Goal: Task Accomplishment & Management: Manage account settings

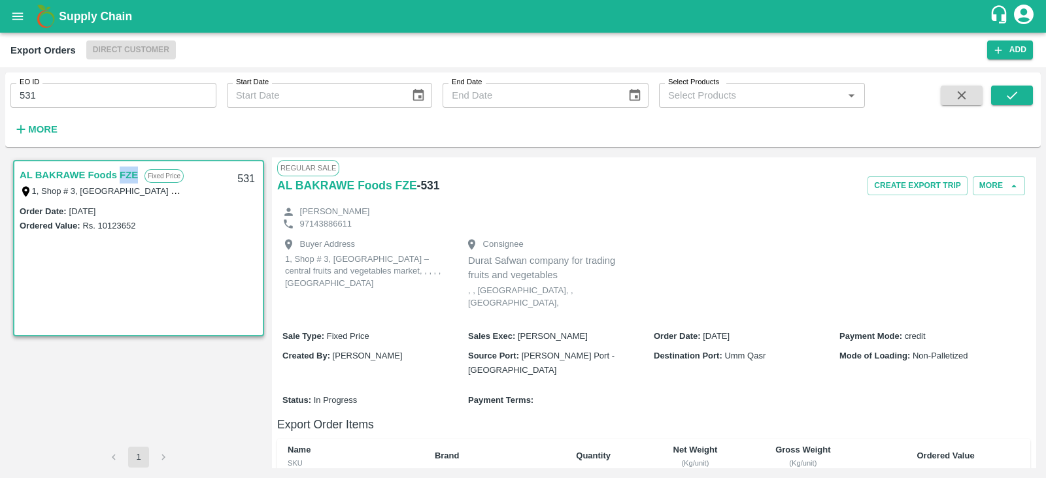
scroll to position [176, 0]
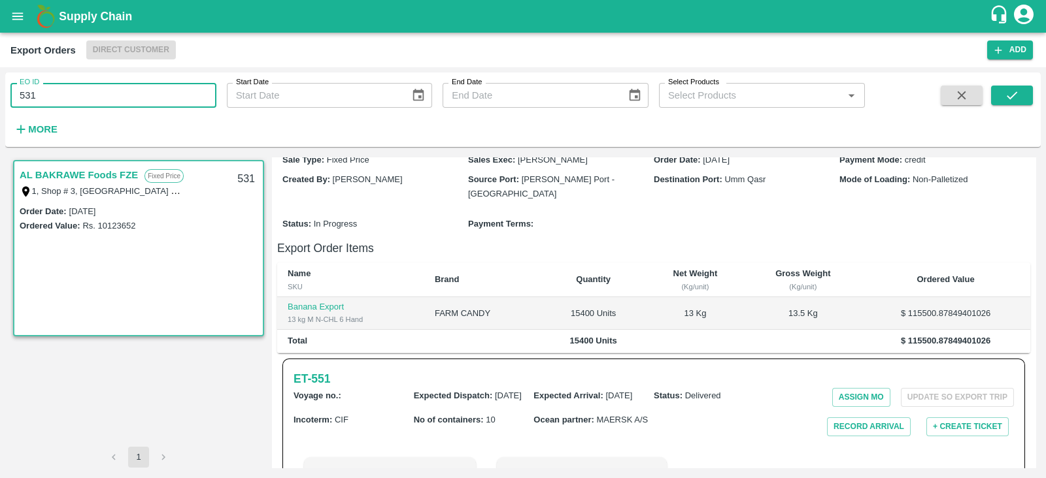
click at [171, 99] on input "531" at bounding box center [113, 95] width 206 height 25
type input "5"
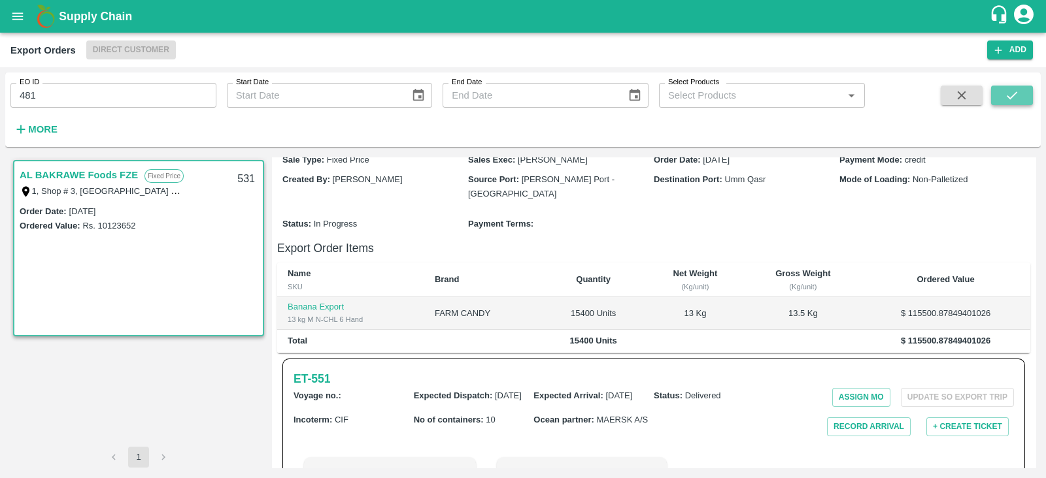
click at [1015, 101] on icon "submit" at bounding box center [1011, 95] width 14 height 14
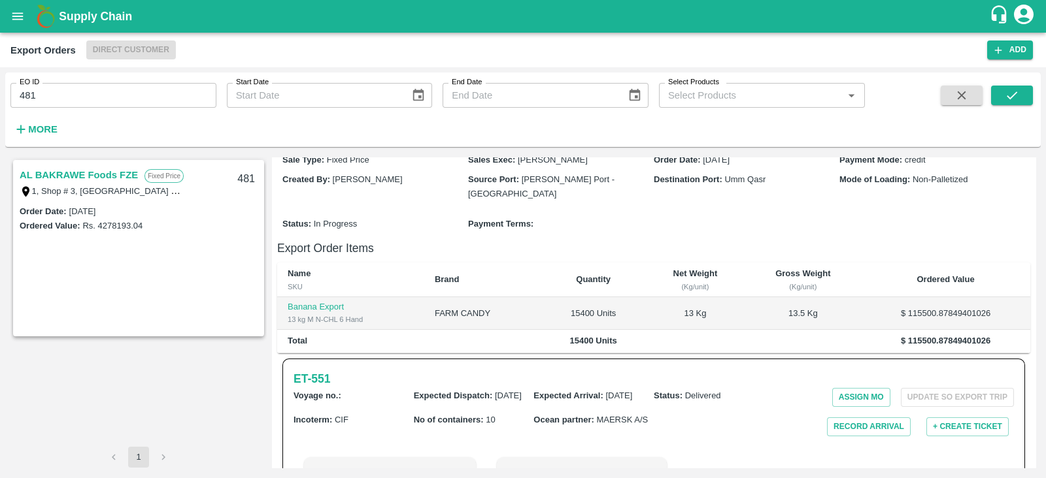
click at [112, 174] on link "AL BAKRAWE Foods FZE" at bounding box center [79, 175] width 118 height 17
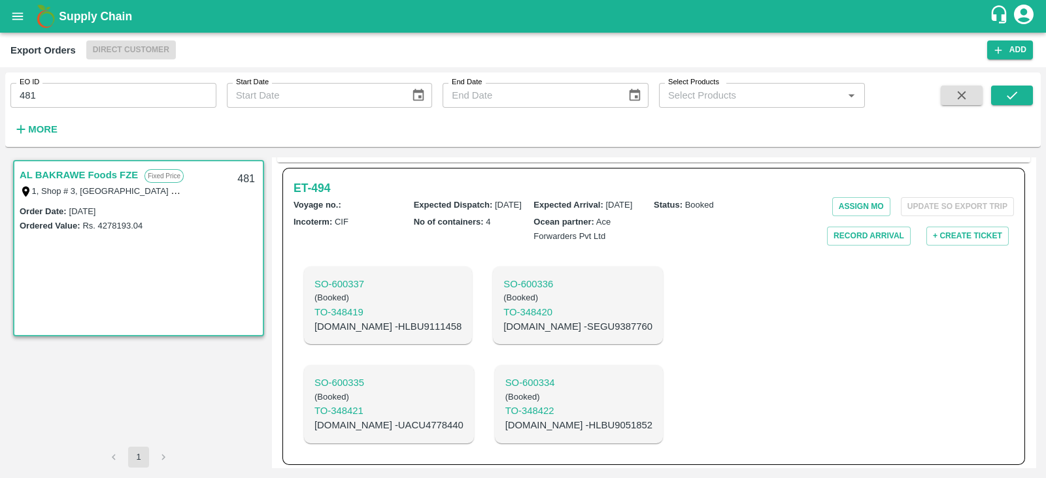
scroll to position [369, 0]
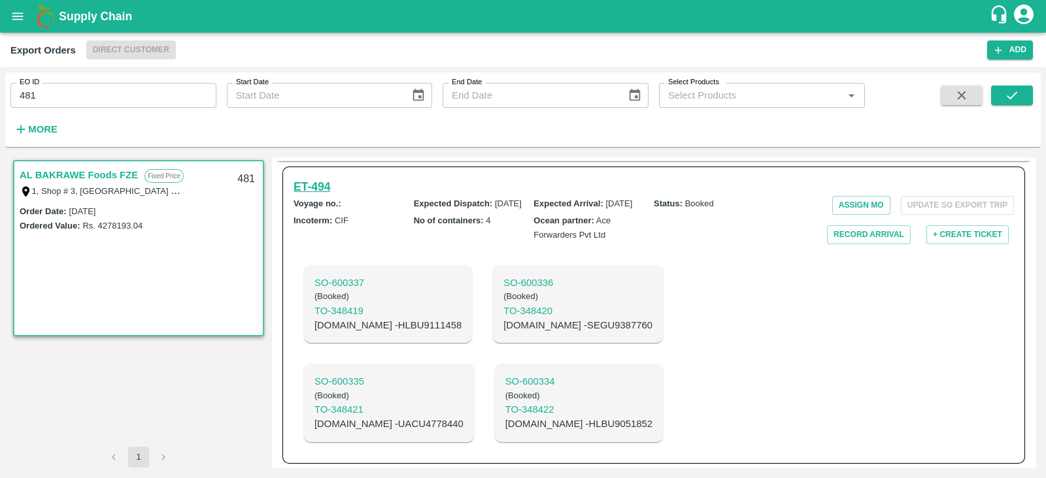
click at [298, 178] on h6 "ET- 494" at bounding box center [311, 187] width 37 height 18
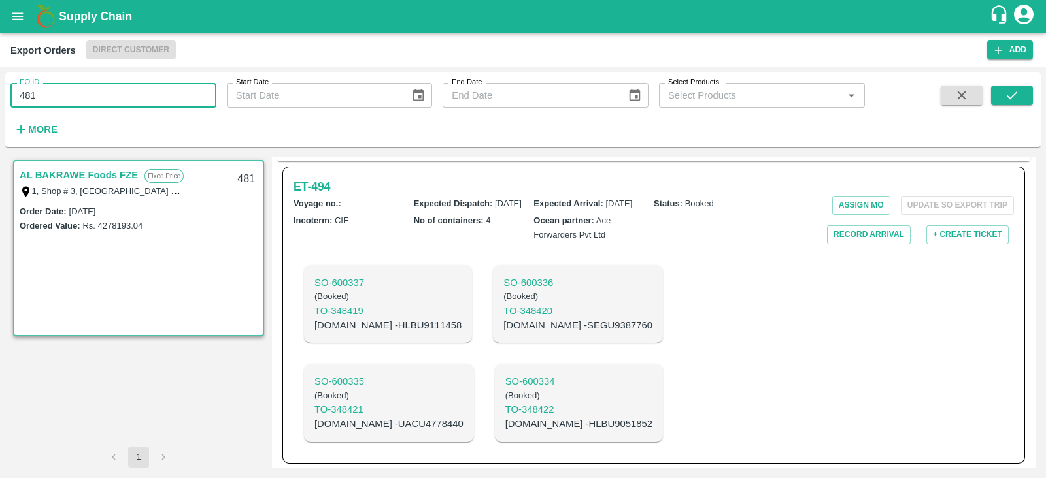
click at [187, 99] on input "481" at bounding box center [113, 95] width 206 height 25
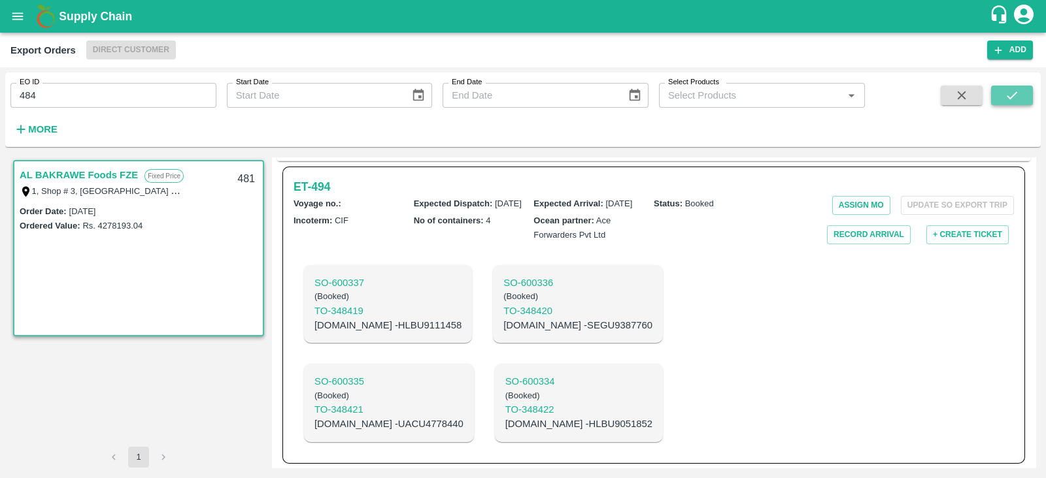
click at [1017, 97] on icon "submit" at bounding box center [1011, 95] width 14 height 14
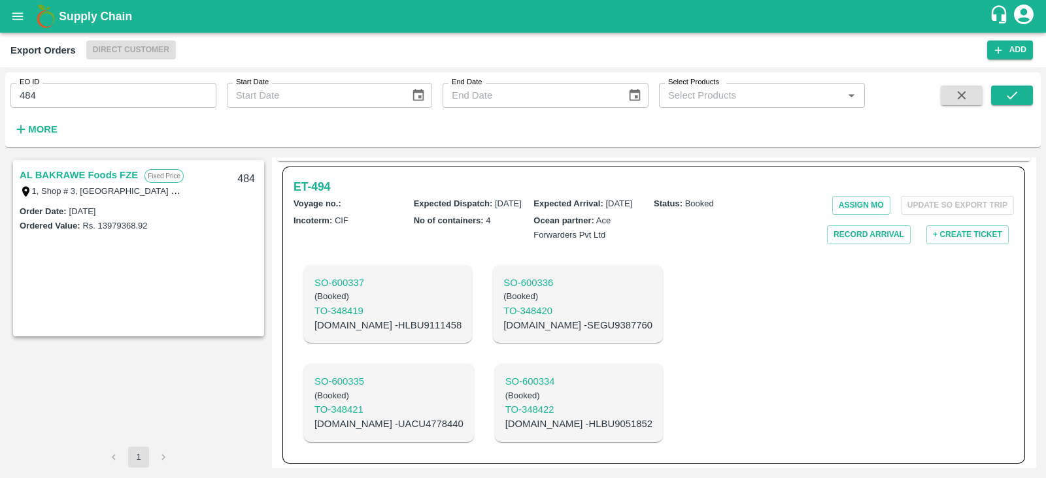
click at [80, 173] on link "AL BAKRAWE Foods FZE" at bounding box center [79, 175] width 118 height 17
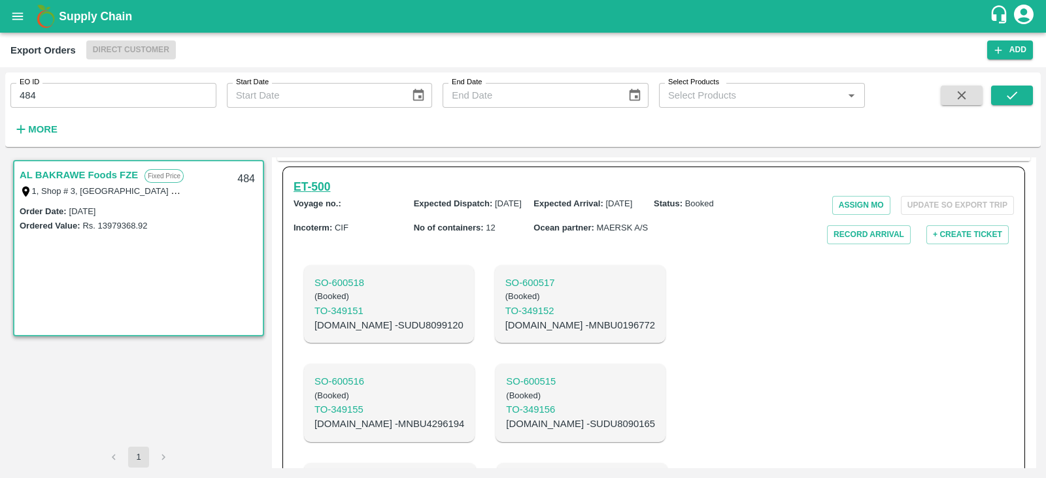
click at [324, 178] on h6 "ET- 500" at bounding box center [311, 187] width 37 height 18
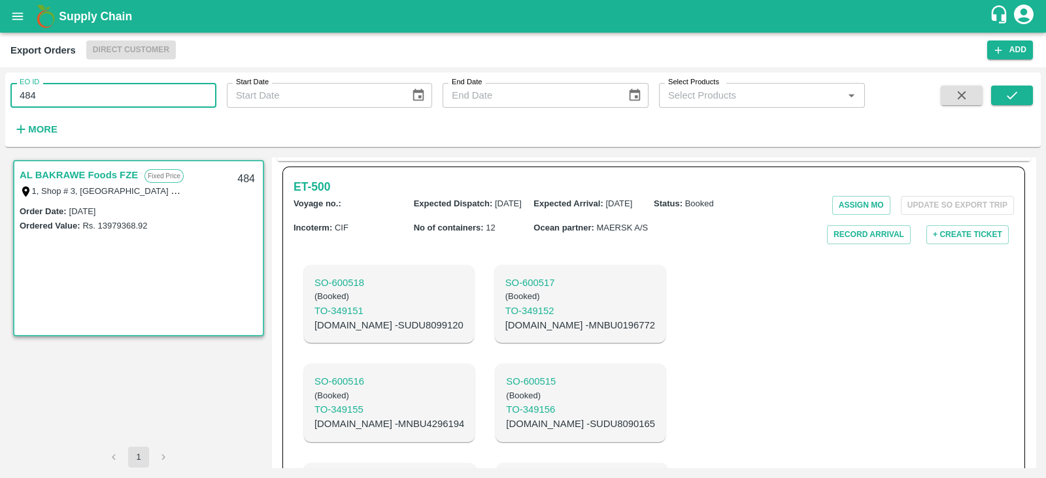
click at [153, 100] on input "484" at bounding box center [113, 95] width 206 height 25
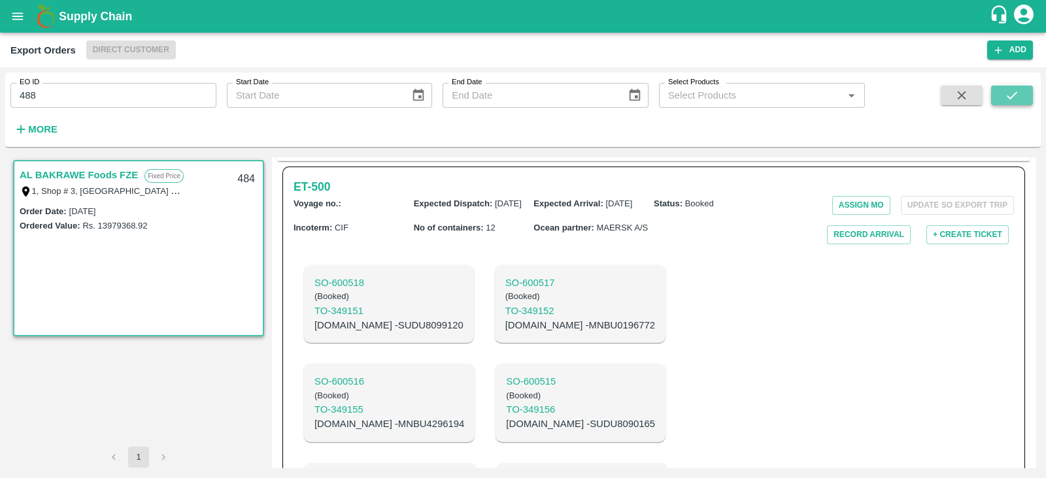
click at [1005, 93] on icon "submit" at bounding box center [1011, 95] width 14 height 14
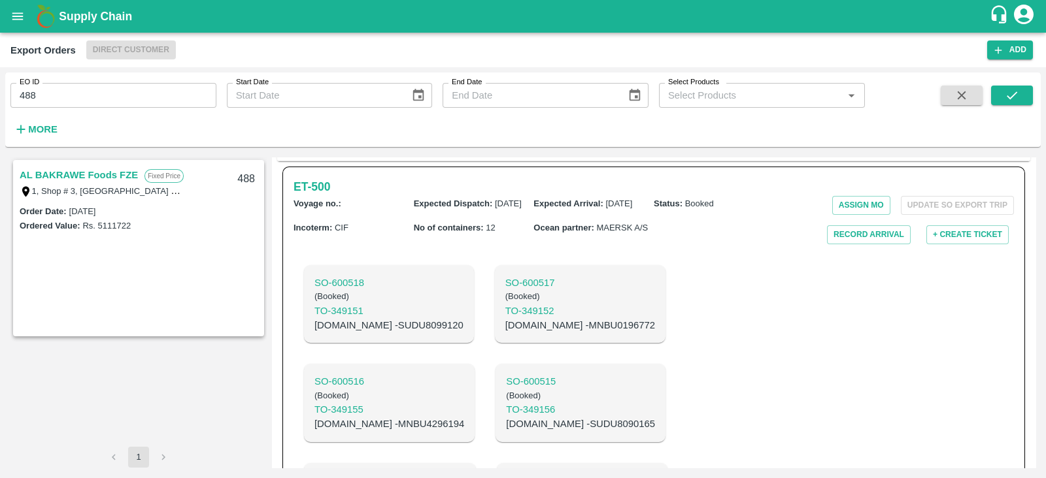
click at [118, 175] on link "AL BAKRAWE Foods FZE" at bounding box center [79, 175] width 118 height 17
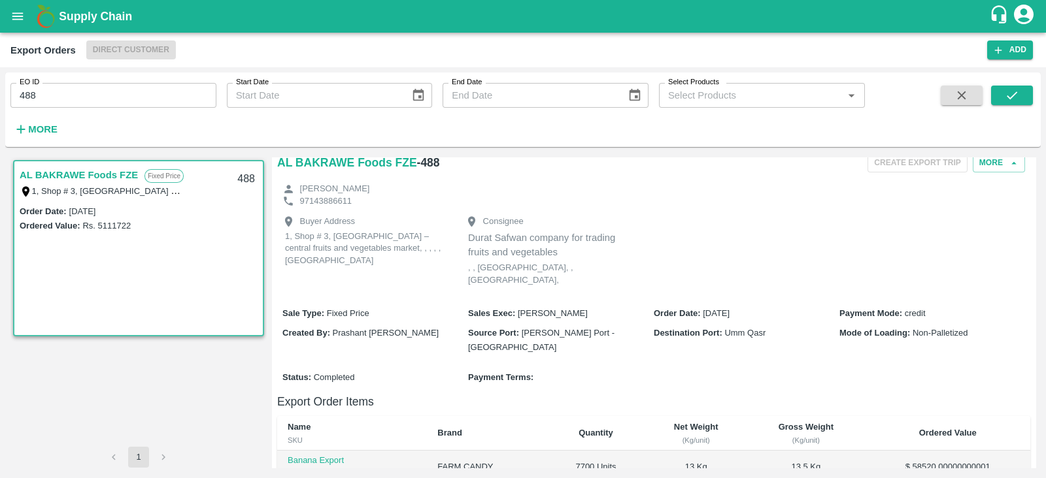
scroll to position [369, 0]
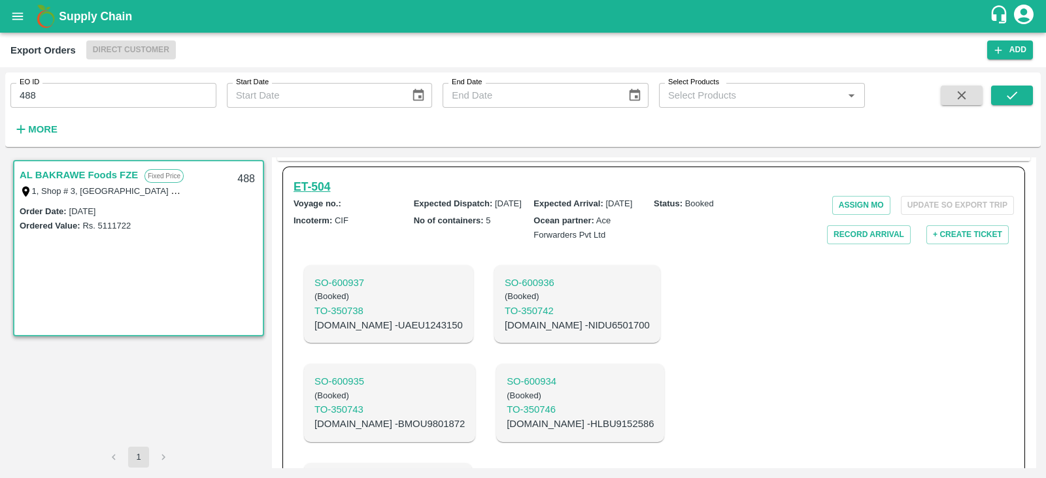
click at [322, 178] on h6 "ET- 504" at bounding box center [311, 187] width 37 height 18
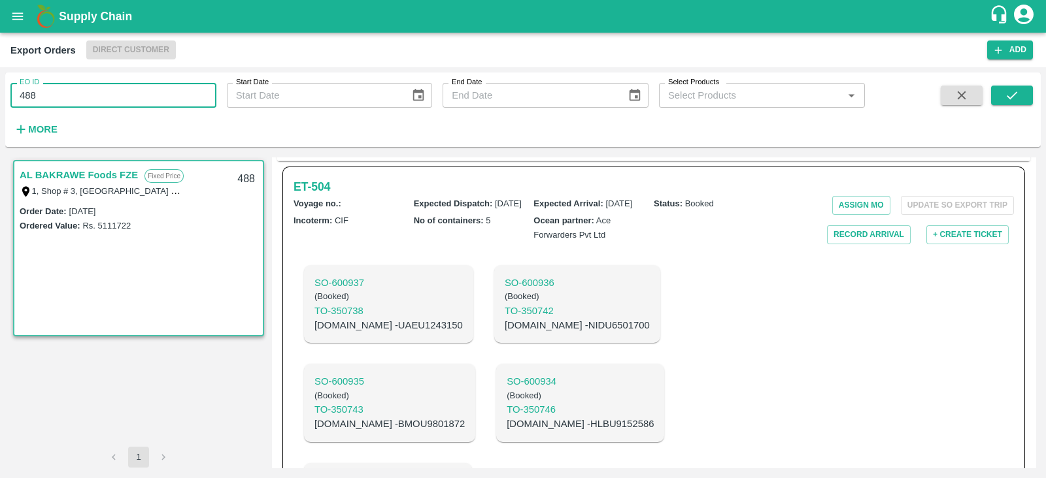
click at [153, 93] on input "488" at bounding box center [113, 95] width 206 height 25
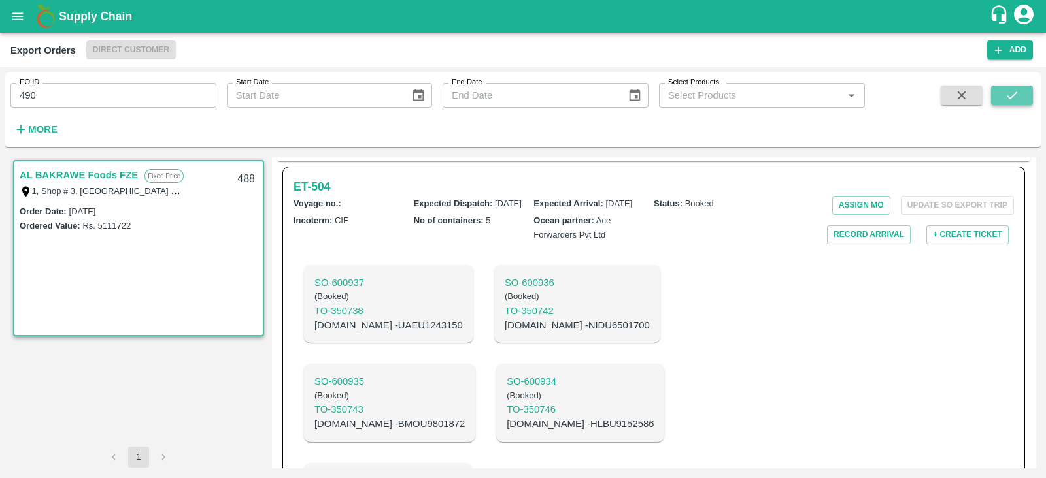
click at [1019, 102] on button "submit" at bounding box center [1012, 96] width 42 height 20
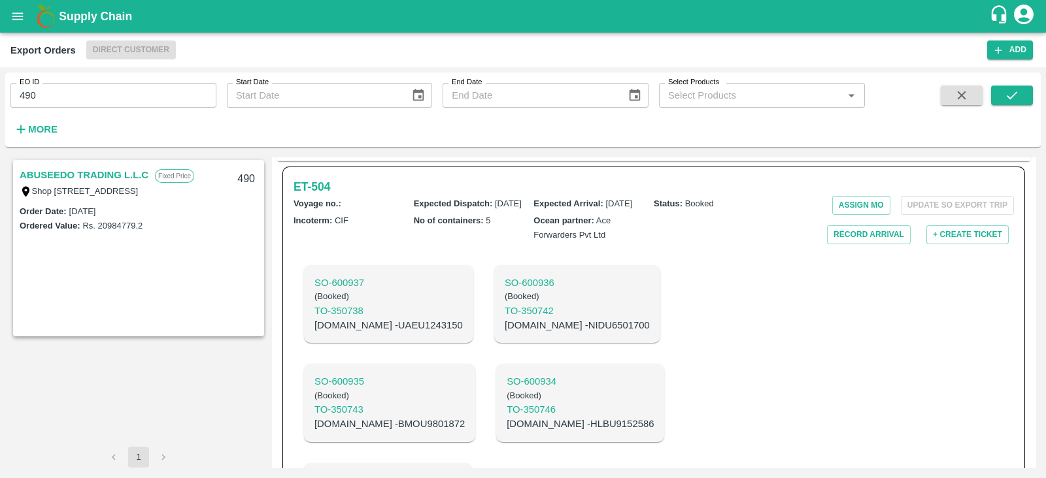
click at [139, 175] on link "ABUSEEDO TRADING L.L.C" at bounding box center [84, 175] width 129 height 17
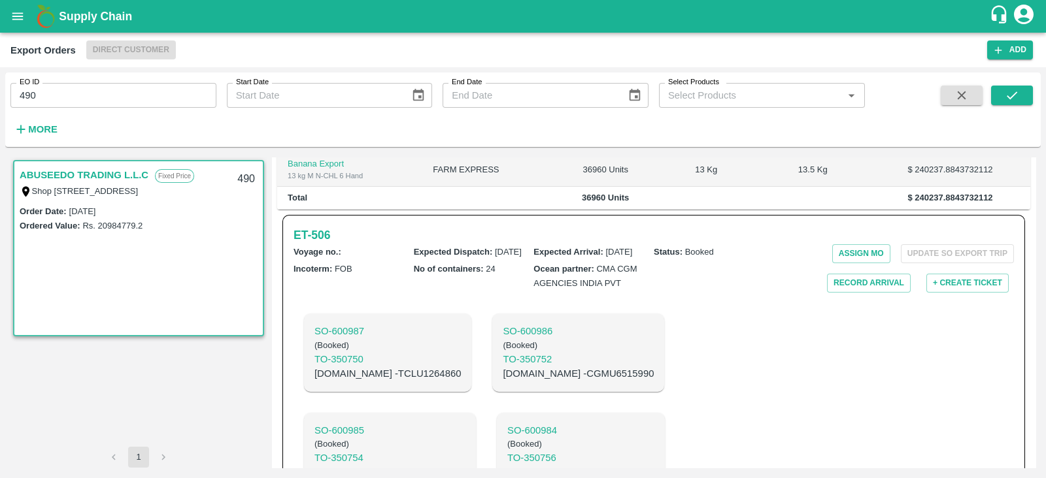
scroll to position [441, 0]
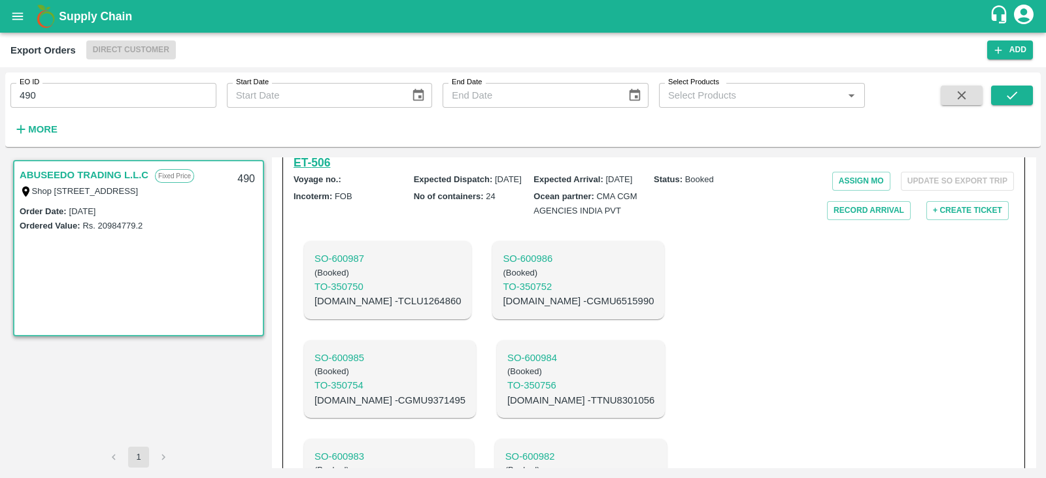
click at [329, 168] on h6 "ET- 506" at bounding box center [311, 163] width 37 height 18
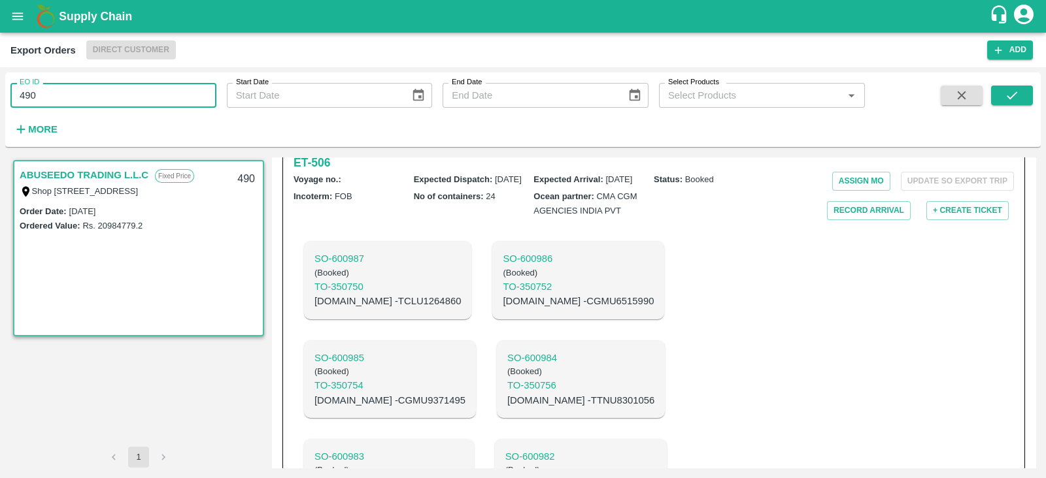
click at [124, 99] on input "490" at bounding box center [113, 95] width 206 height 25
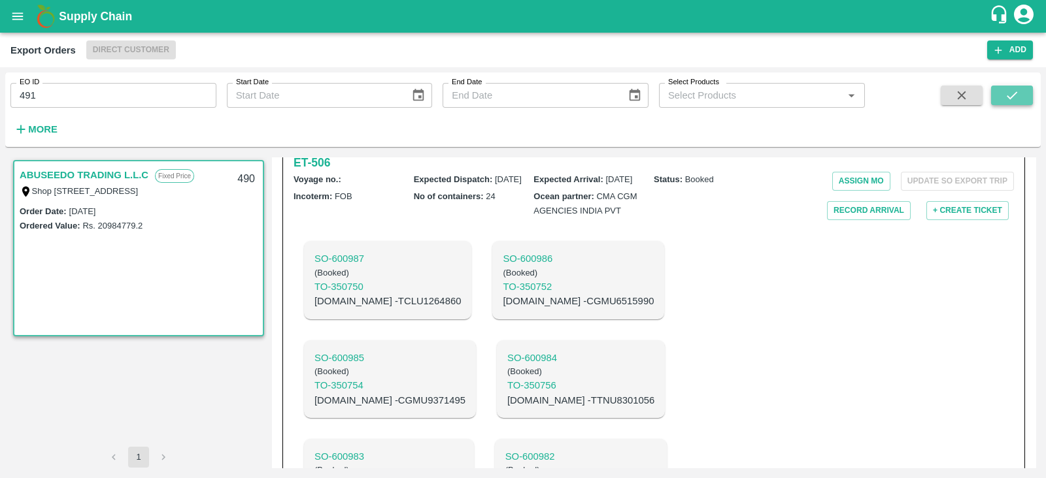
click at [1010, 96] on icon "submit" at bounding box center [1011, 95] width 14 height 14
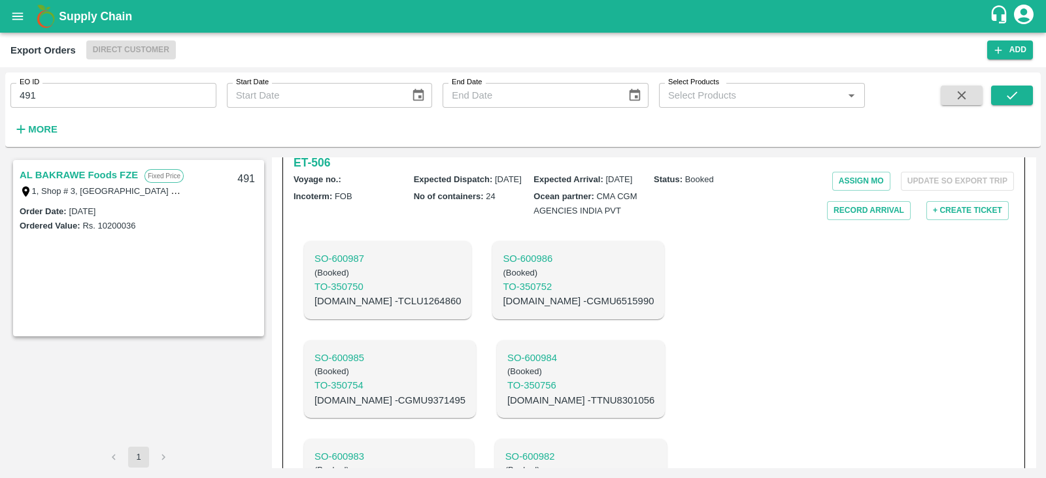
click at [58, 173] on link "AL BAKRAWE Foods FZE" at bounding box center [79, 175] width 118 height 17
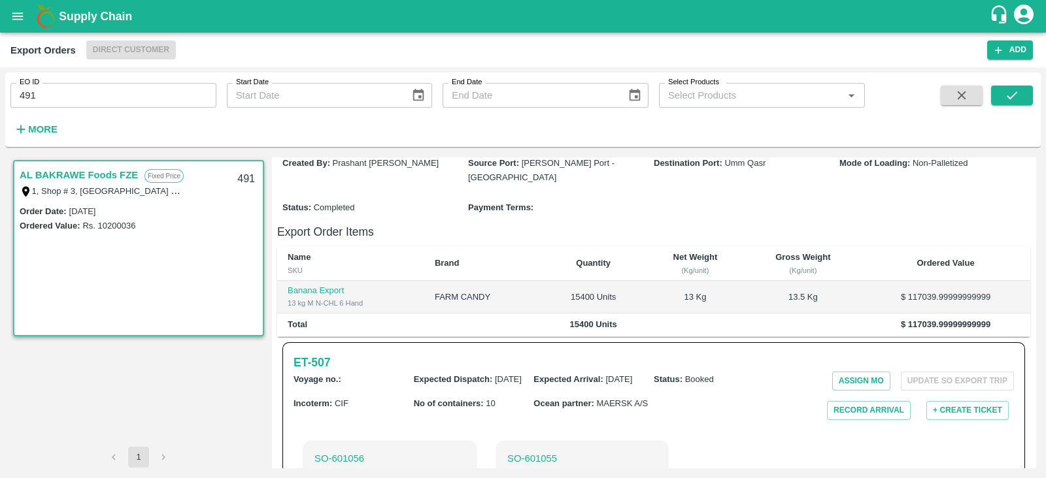
scroll to position [191, 0]
click at [320, 355] on h6 "ET- 507" at bounding box center [311, 364] width 37 height 18
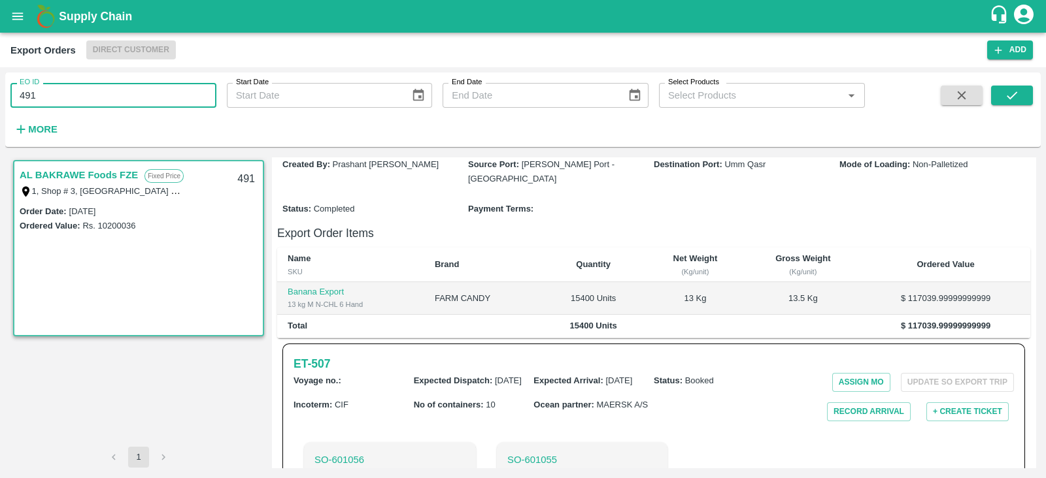
click at [127, 101] on input "491" at bounding box center [113, 95] width 206 height 25
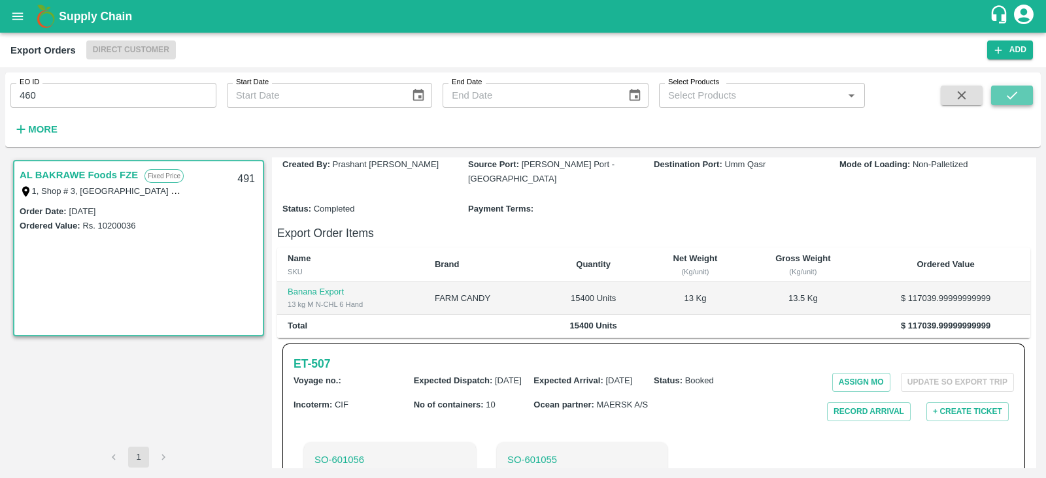
click at [1003, 101] on button "submit" at bounding box center [1012, 96] width 42 height 20
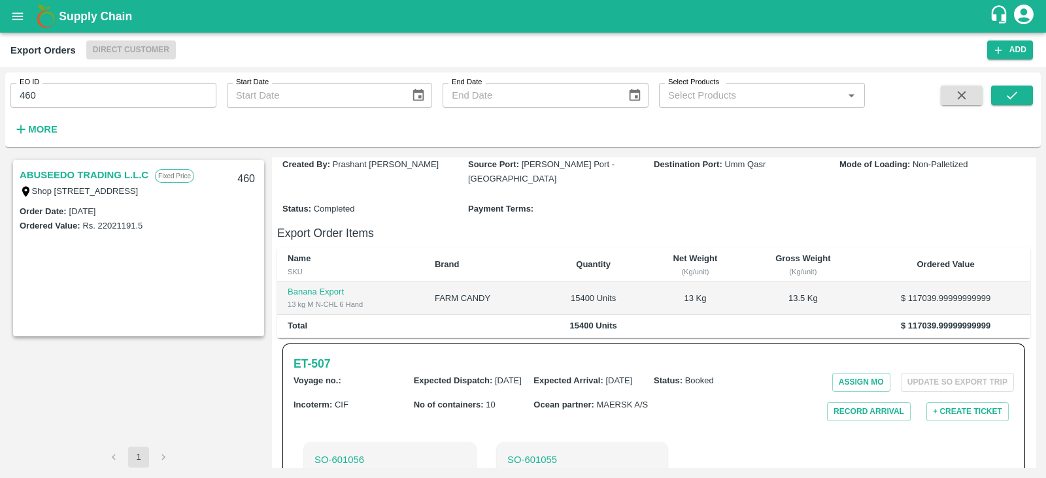
click at [105, 173] on link "ABUSEEDO TRADING L.L.C" at bounding box center [84, 175] width 129 height 17
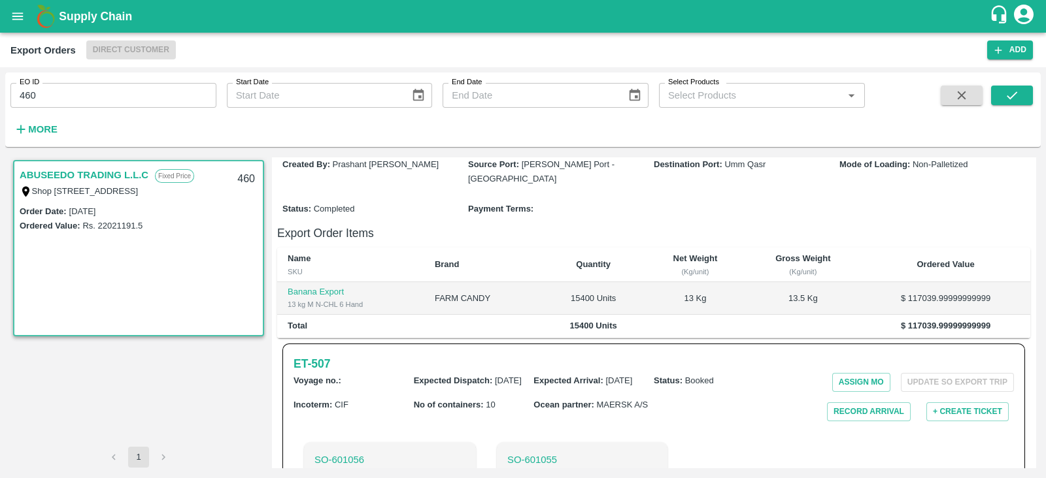
scroll to position [264, 0]
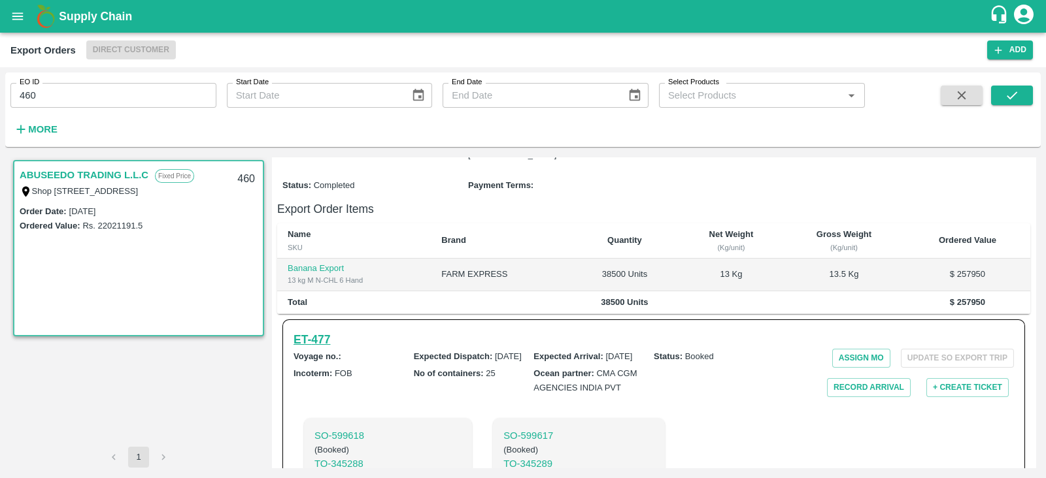
click at [323, 349] on h6 "ET- 477" at bounding box center [311, 340] width 37 height 18
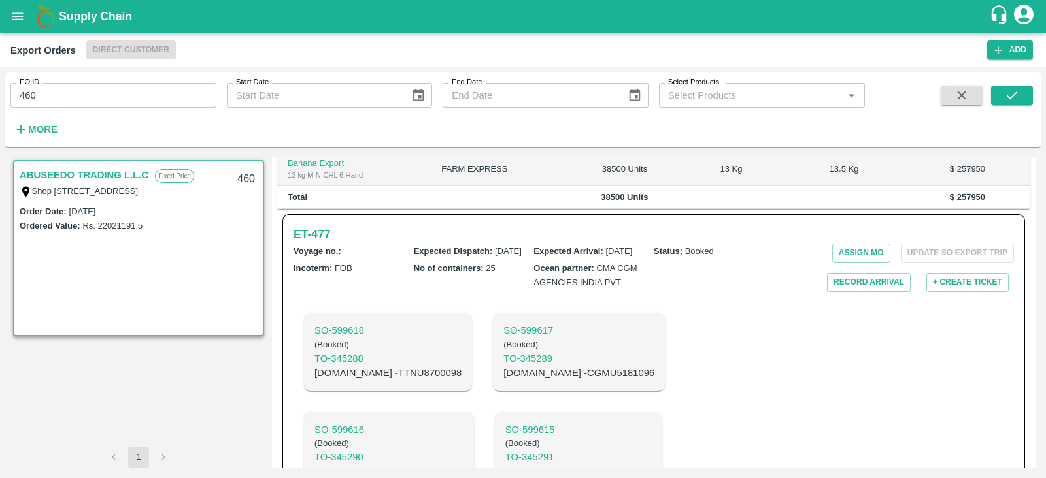
scroll to position [0, 0]
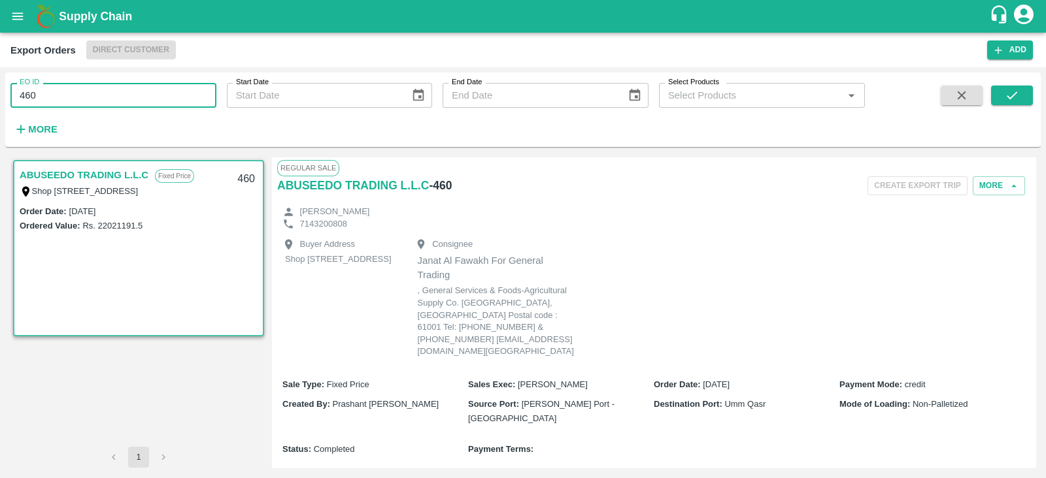
click at [189, 91] on input "460" at bounding box center [113, 95] width 206 height 25
type input "4"
click at [1010, 95] on icon "submit" at bounding box center [1011, 95] width 14 height 14
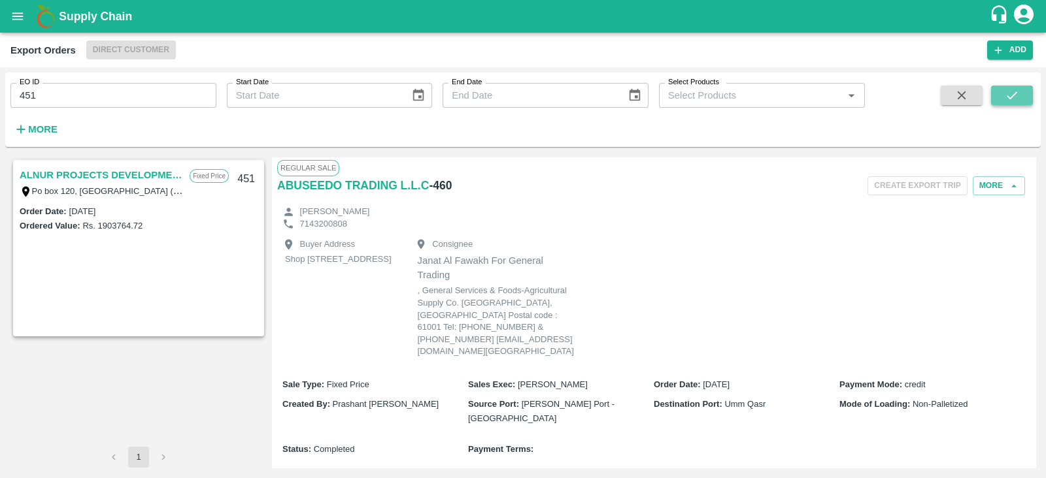
click at [1010, 95] on icon "submit" at bounding box center [1011, 95] width 14 height 14
click at [124, 171] on link "ALNUR PROJECTS DEVELOPMENT" at bounding box center [101, 175] width 163 height 17
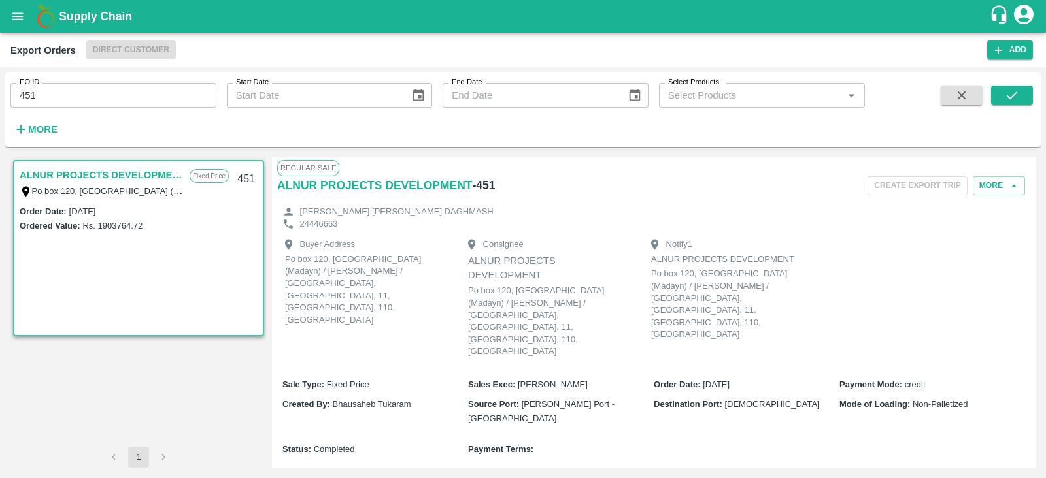
scroll to position [296, 0]
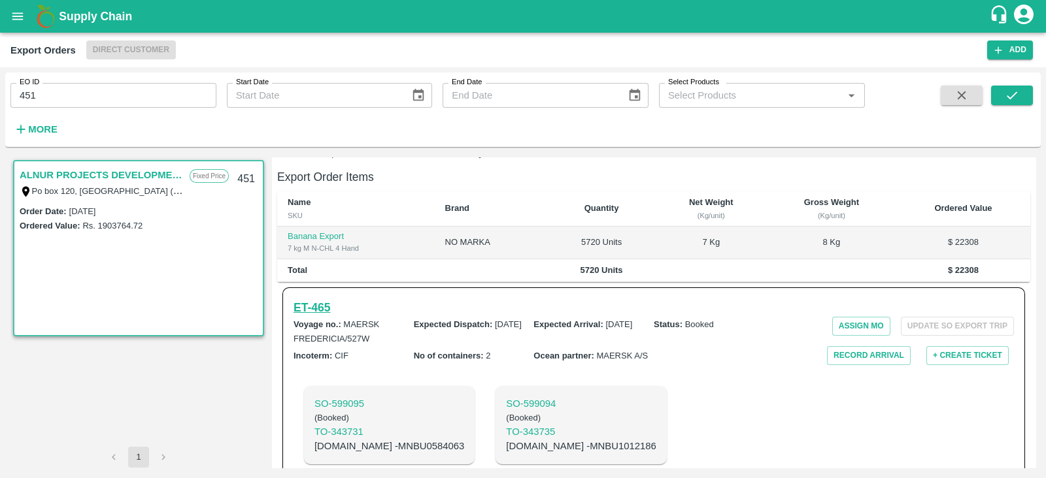
click at [321, 299] on h6 "ET- 465" at bounding box center [311, 308] width 37 height 18
click at [740, 376] on div "SO- 599095 ( Booked ) TO- 343731 C.No - MNBU0584063 SO- 599094 ( Booked ) TO- 3…" at bounding box center [533, 425] width 480 height 99
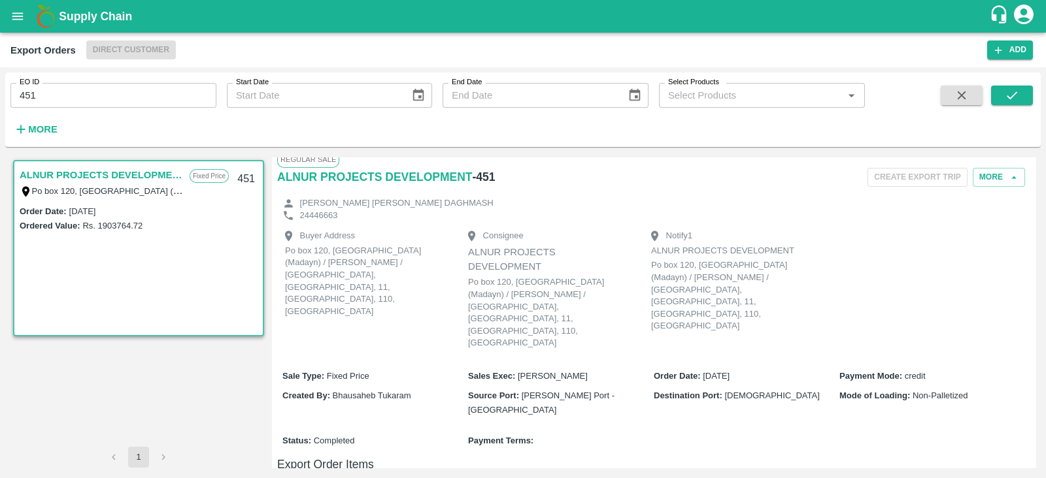
scroll to position [0, 0]
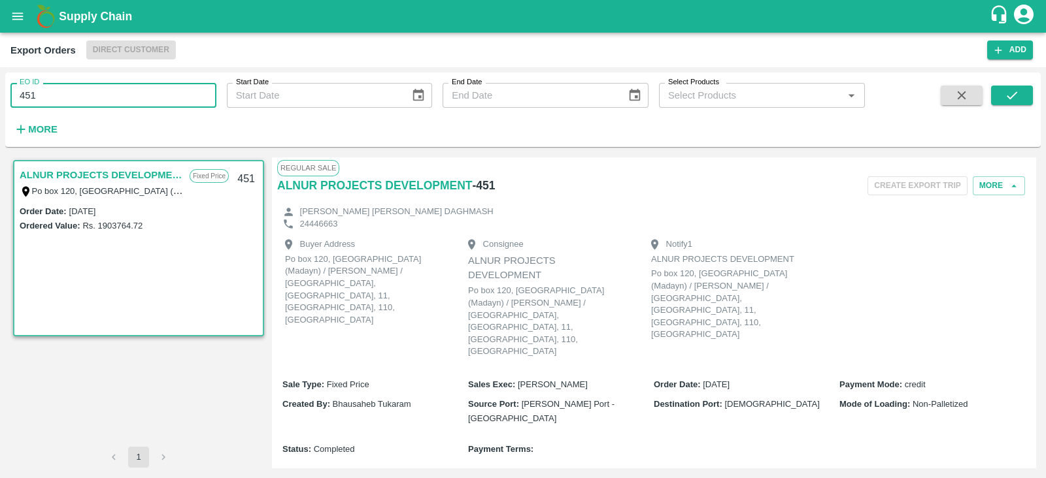
click at [129, 101] on input "451" at bounding box center [113, 95] width 206 height 25
type input "4"
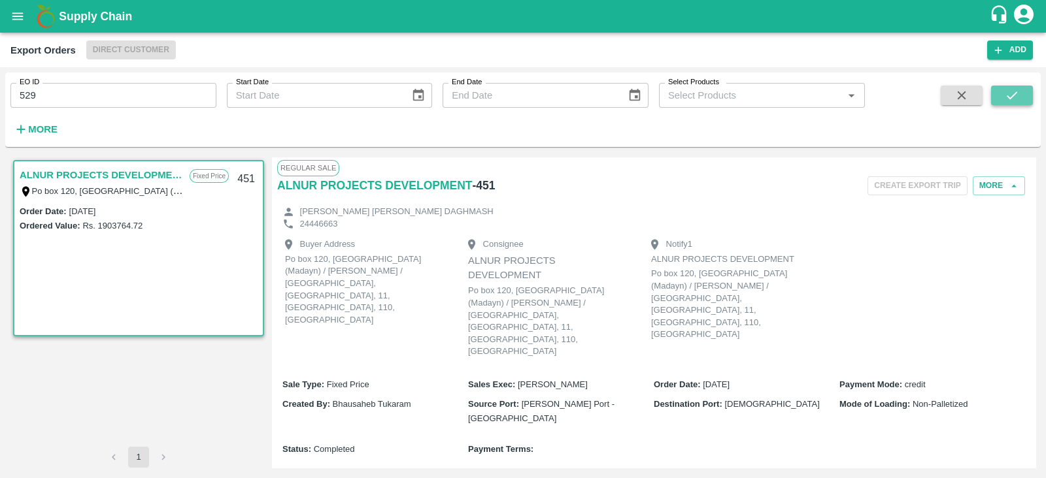
click at [1026, 97] on button "submit" at bounding box center [1012, 96] width 42 height 20
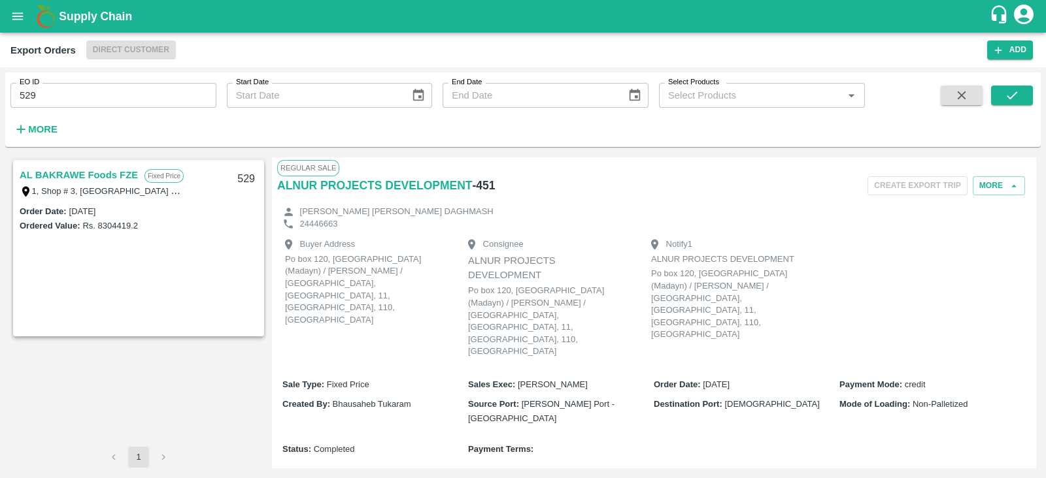
click at [89, 173] on link "AL BAKRAWE Foods FZE" at bounding box center [79, 175] width 118 height 17
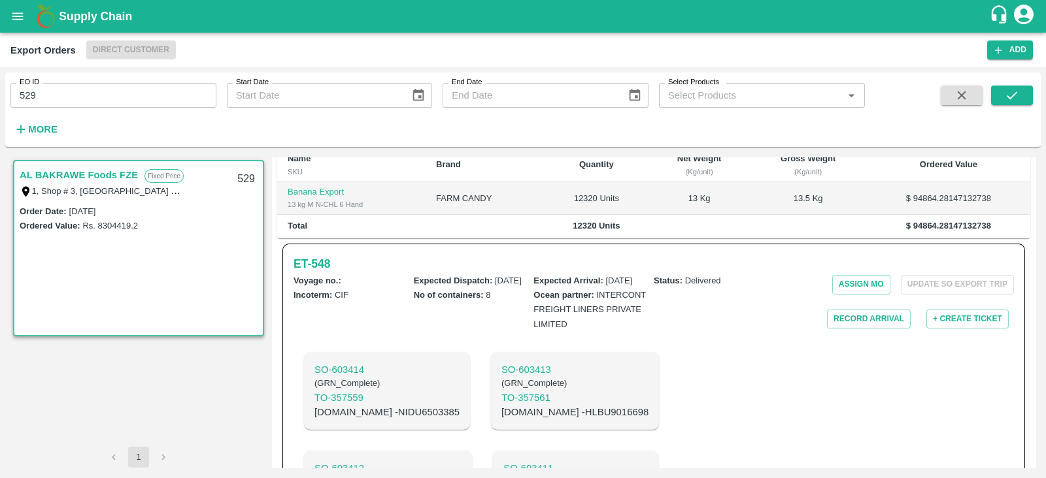
scroll to position [277, 0]
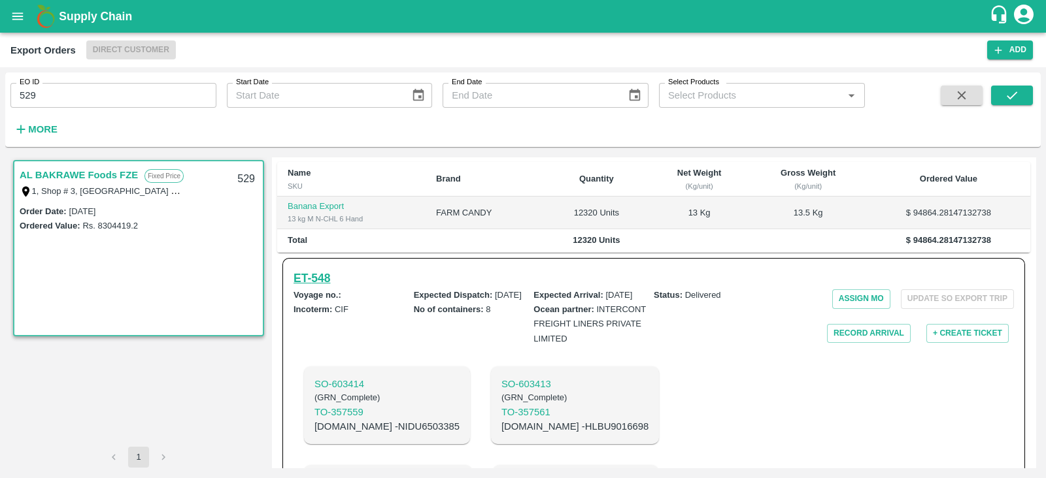
click at [307, 269] on h6 "ET- 548" at bounding box center [311, 278] width 37 height 18
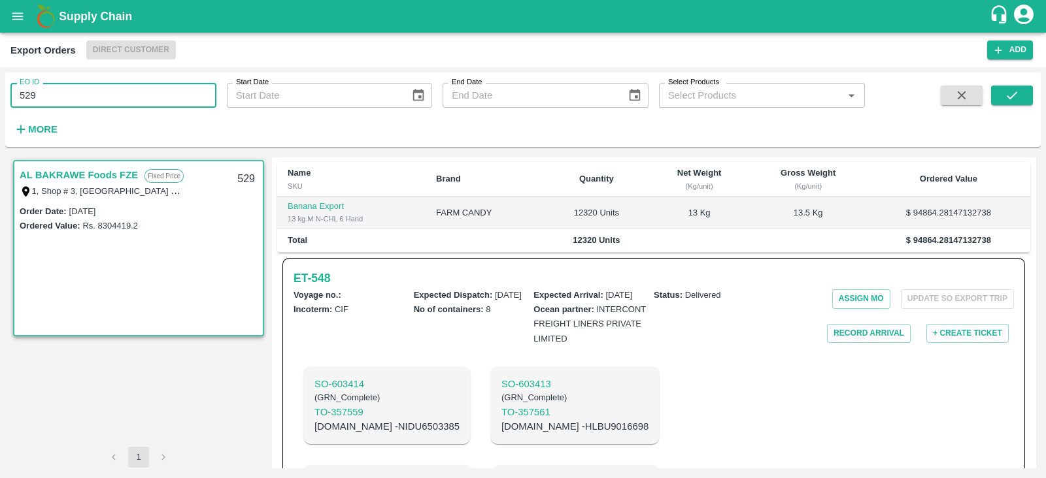
click at [147, 98] on input "529" at bounding box center [113, 95] width 206 height 25
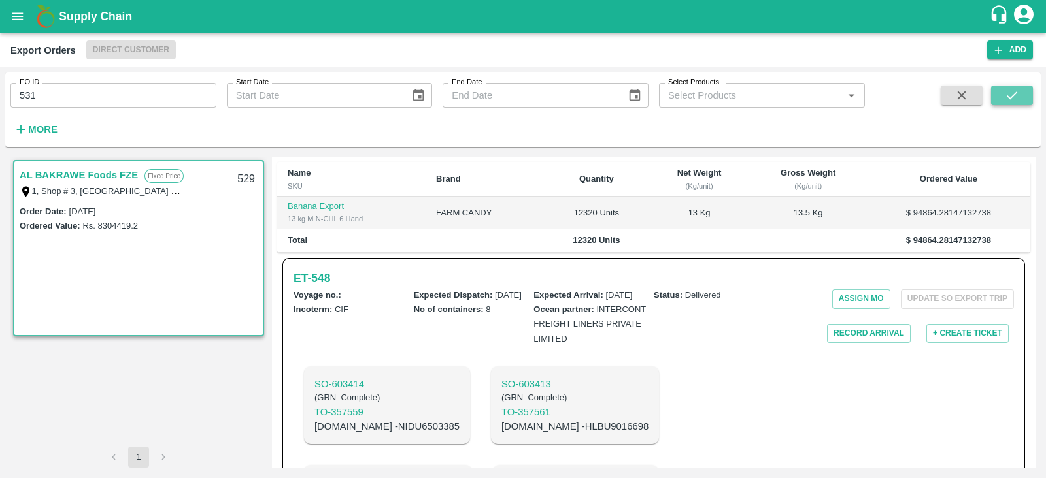
click at [1009, 90] on icon "submit" at bounding box center [1011, 95] width 14 height 14
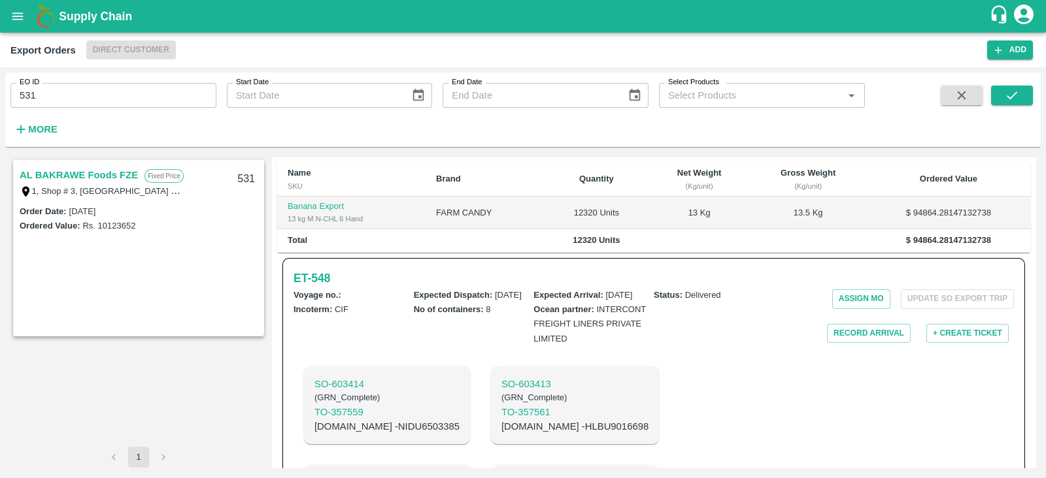
click at [125, 173] on link "AL BAKRAWE Foods FZE" at bounding box center [79, 175] width 118 height 17
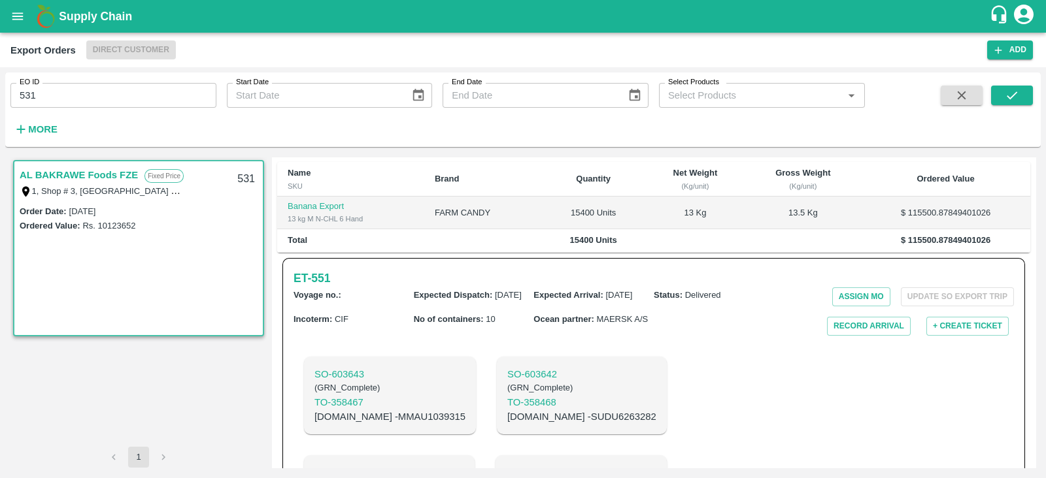
click at [115, 173] on link "AL BAKRAWE Foods FZE" at bounding box center [79, 175] width 118 height 17
click at [131, 175] on link "AL BAKRAWE Foods FZE" at bounding box center [79, 175] width 118 height 17
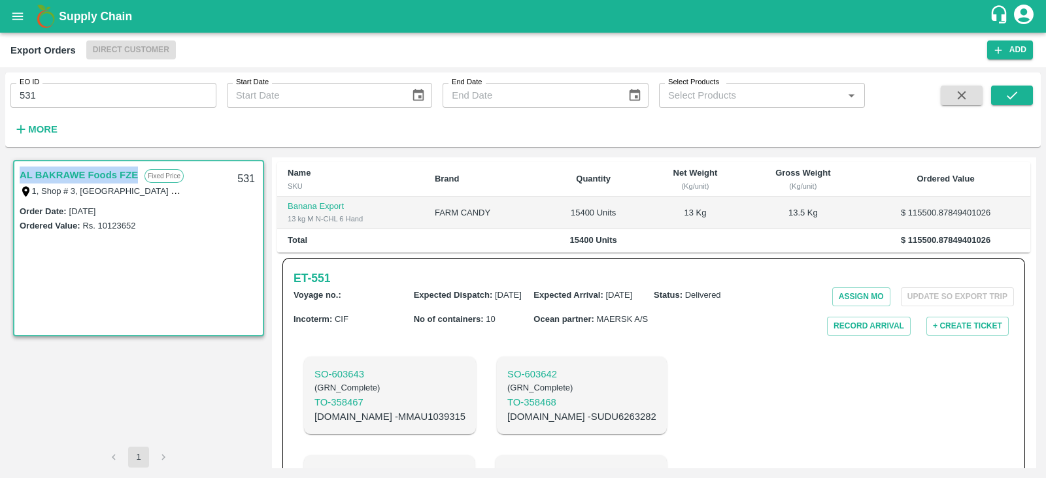
click at [131, 175] on link "AL BAKRAWE Foods FZE" at bounding box center [79, 175] width 118 height 17
click at [330, 269] on h6 "ET- 551" at bounding box center [311, 278] width 37 height 18
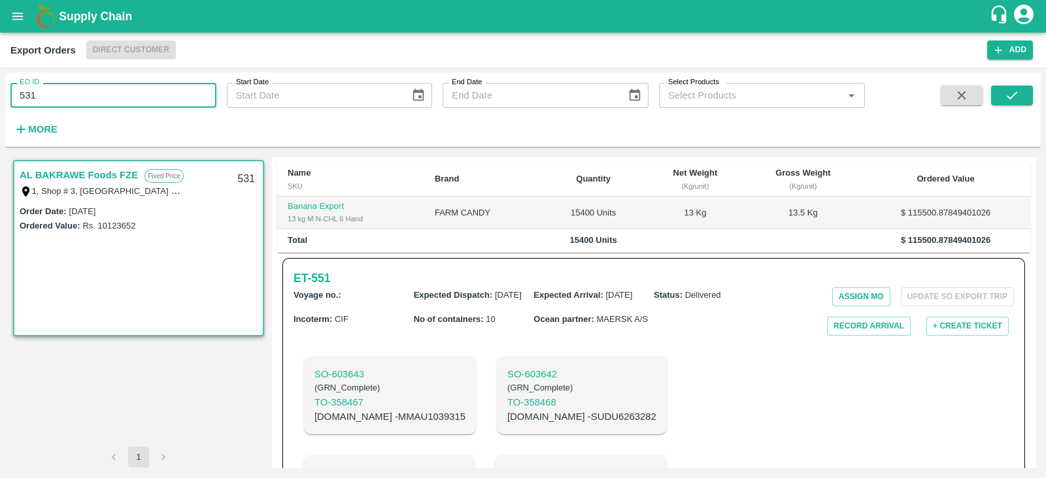
click at [95, 105] on input "531" at bounding box center [113, 95] width 206 height 25
type input "536"
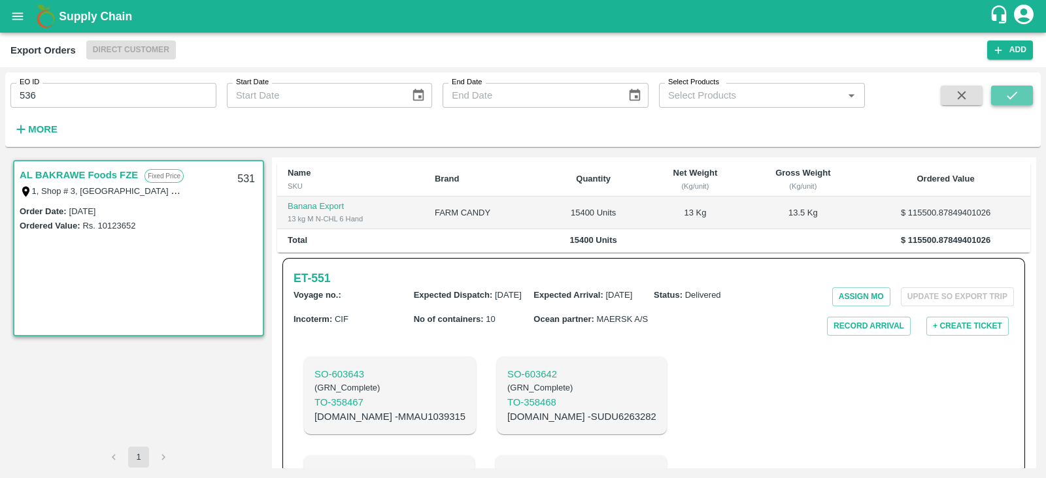
click at [1002, 98] on button "submit" at bounding box center [1012, 96] width 42 height 20
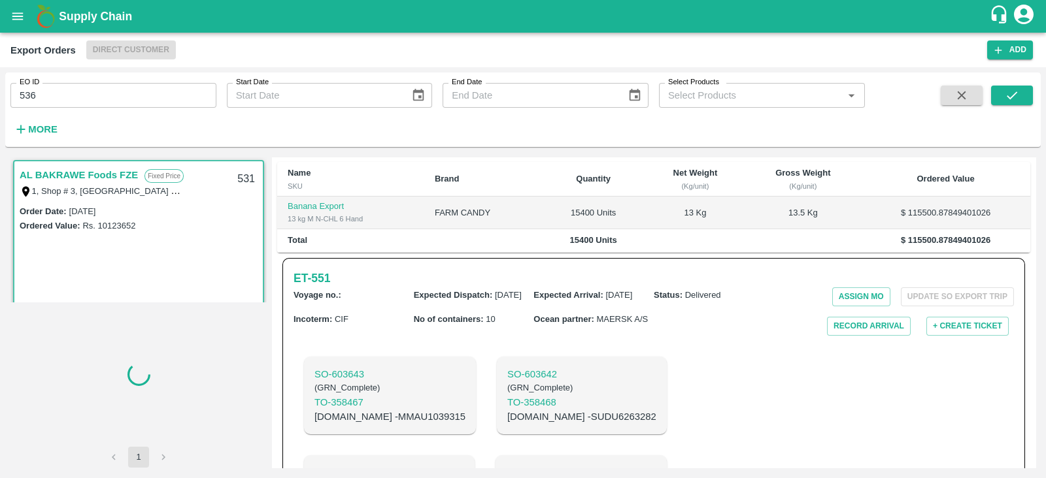
click at [127, 174] on link "AL BAKRAWE Foods FZE" at bounding box center [79, 175] width 118 height 17
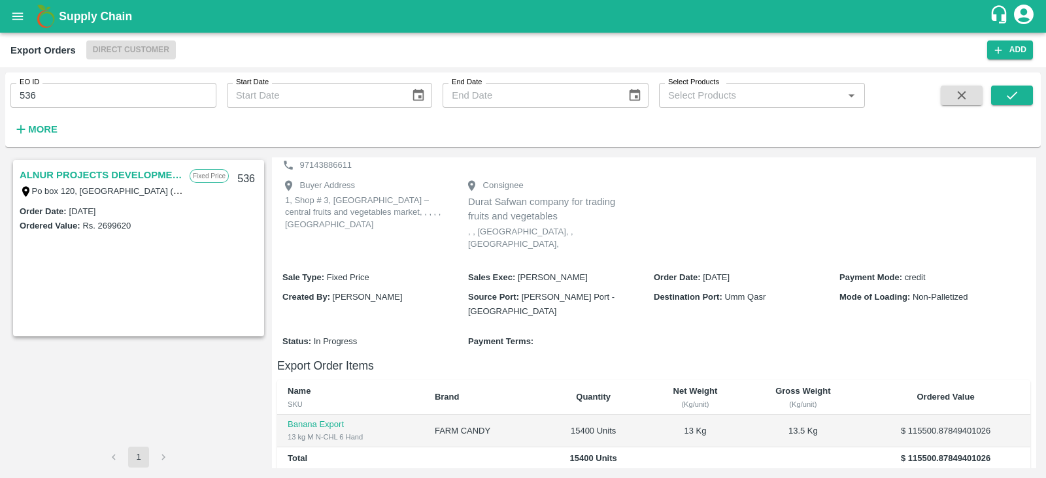
scroll to position [35, 0]
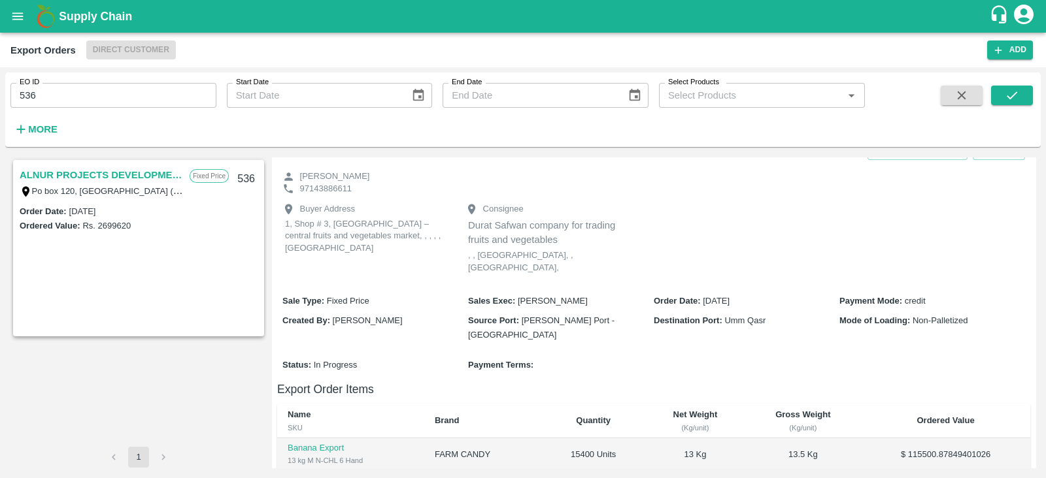
click at [148, 172] on link "ALNUR PROJECTS DEVELOPMENT" at bounding box center [101, 175] width 163 height 17
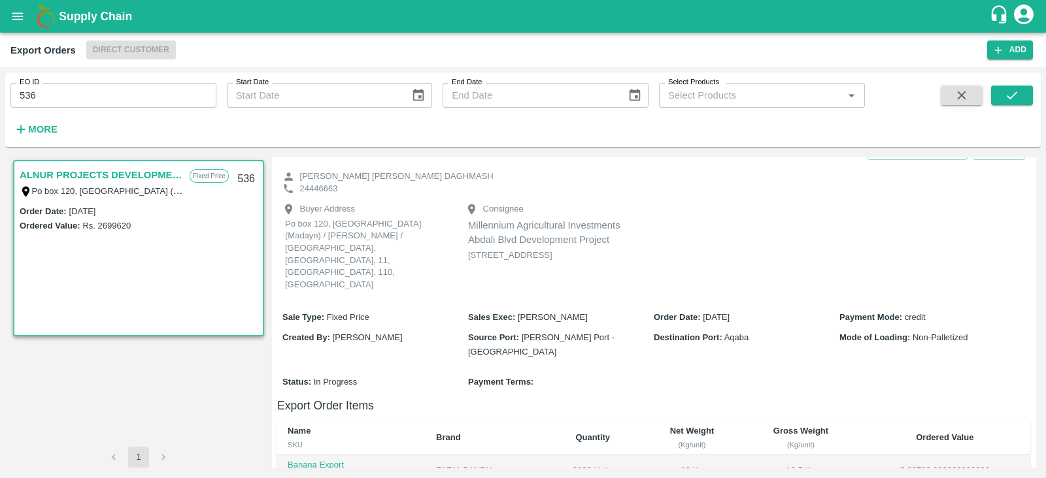
scroll to position [296, 0]
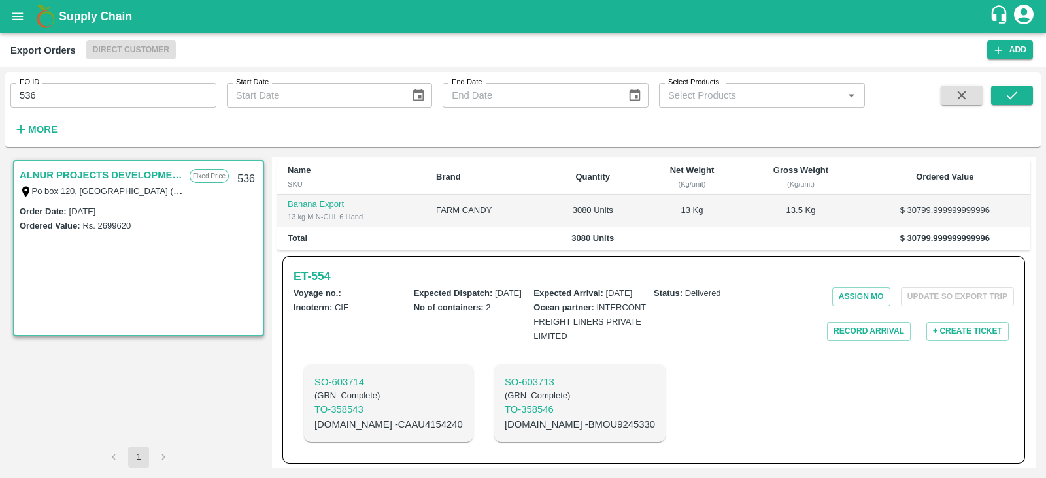
click at [298, 267] on h6 "ET- 554" at bounding box center [311, 276] width 37 height 18
click at [303, 267] on h6 "ET- 554" at bounding box center [311, 276] width 37 height 18
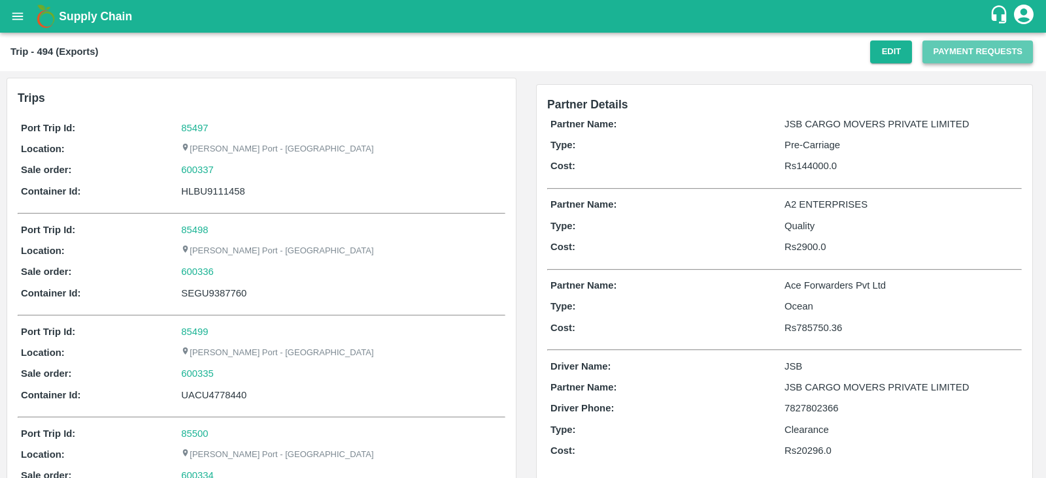
click at [940, 48] on button "Payment Requests" at bounding box center [977, 52] width 110 height 23
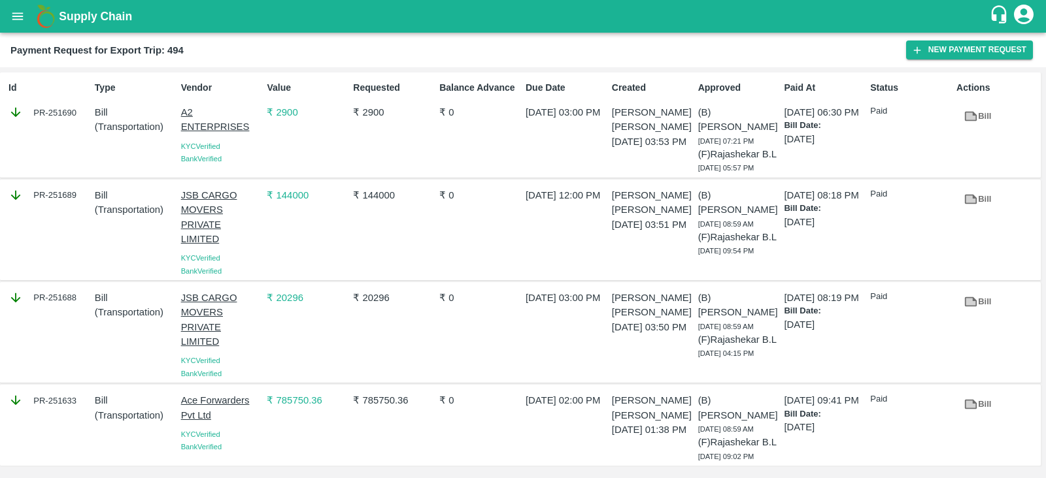
click at [54, 109] on div "PR-251690" at bounding box center [48, 112] width 81 height 14
copy div "PR-251690"
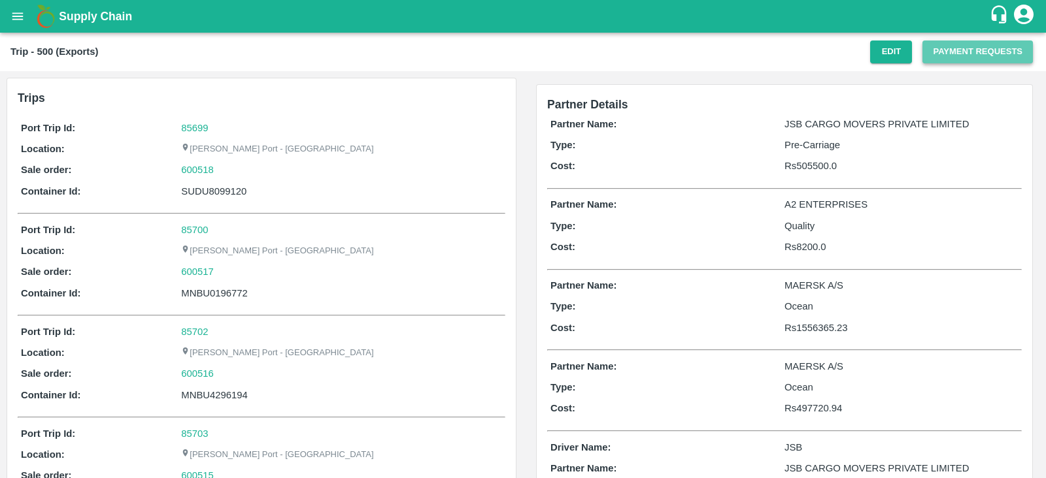
click at [946, 48] on button "Payment Requests" at bounding box center [977, 52] width 110 height 23
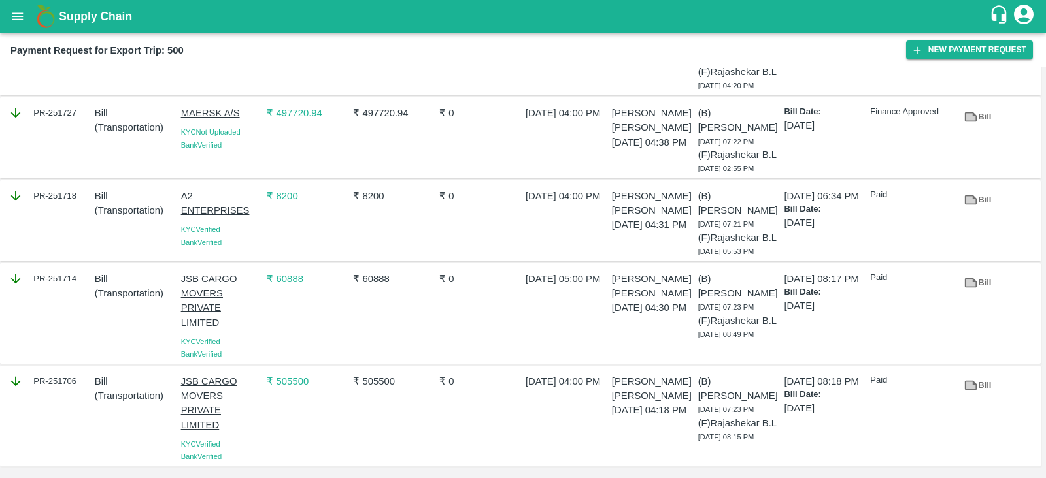
scroll to position [86, 0]
click at [62, 237] on div "PR-251718" at bounding box center [46, 221] width 86 height 74
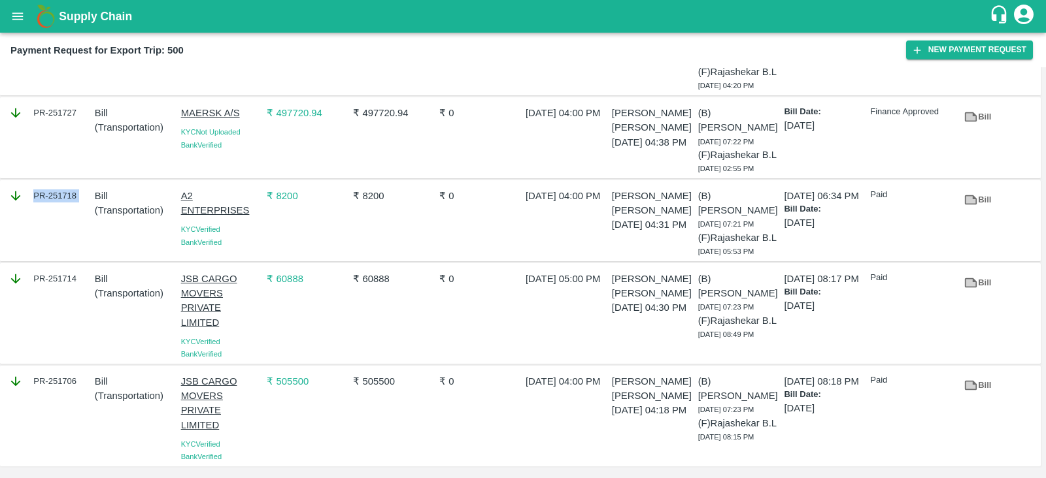
copy div "PR-251718"
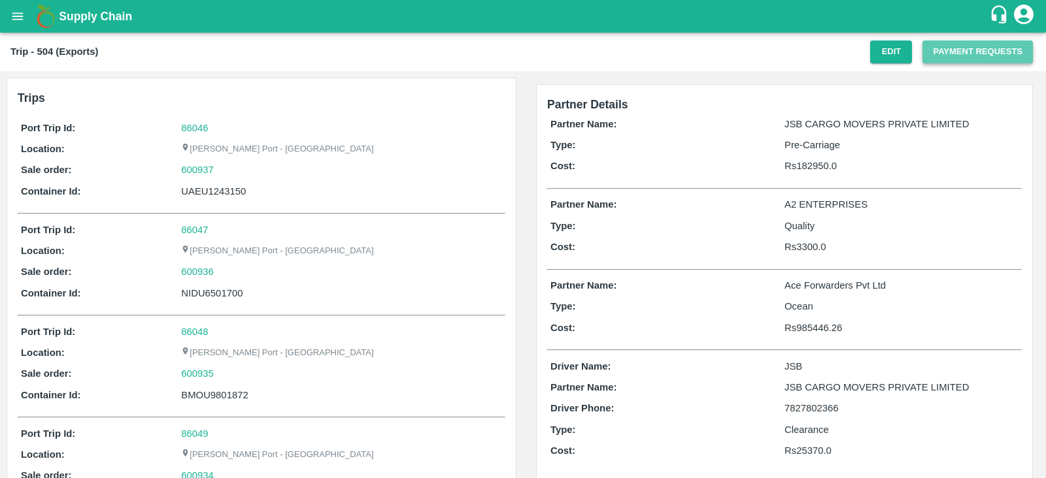
click at [955, 61] on button "Payment Requests" at bounding box center [977, 52] width 110 height 23
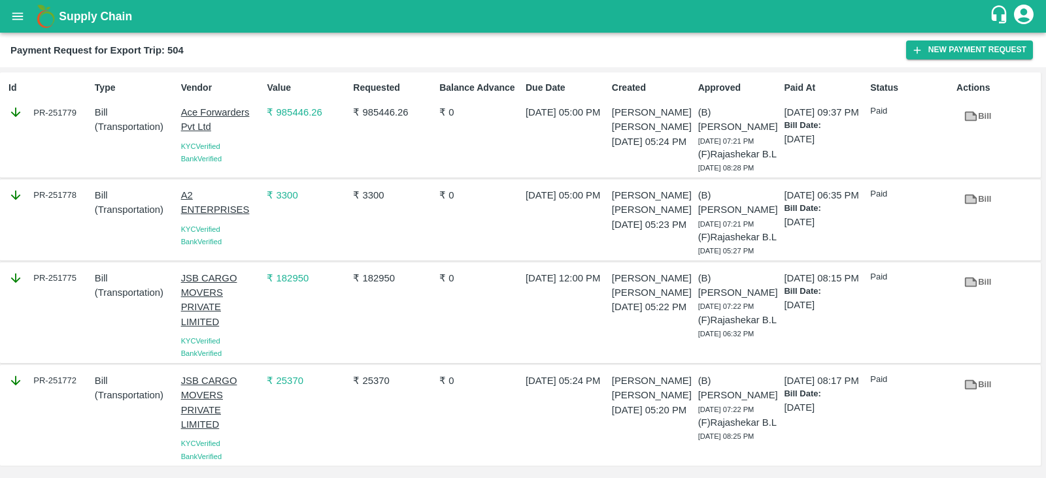
scroll to position [31, 0]
click at [73, 188] on div "PR-251778" at bounding box center [48, 195] width 81 height 14
copy div "PR-251778"
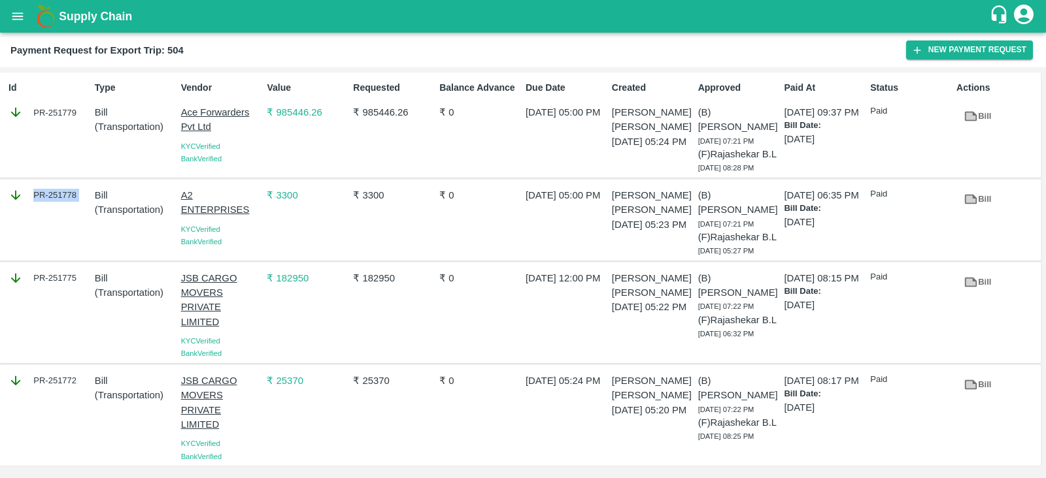
scroll to position [0, 0]
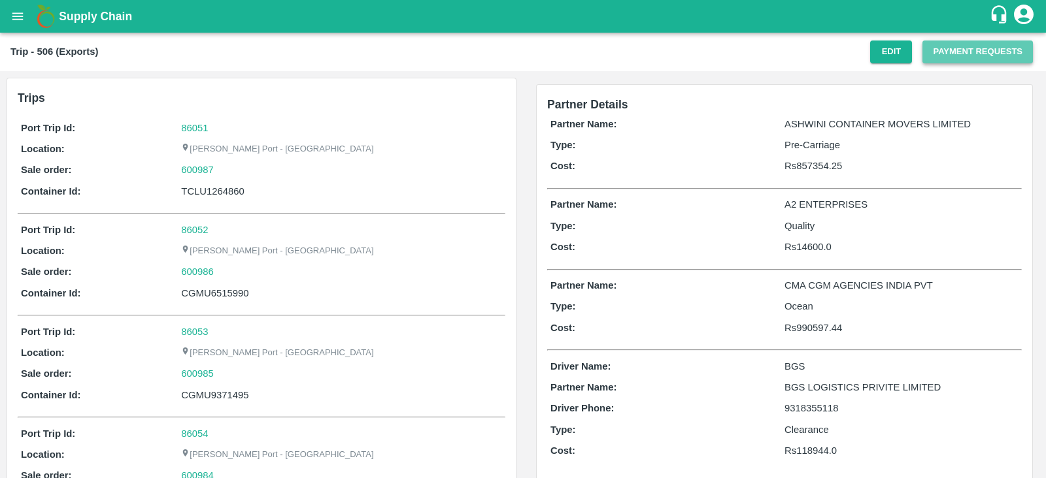
click at [983, 59] on button "Payment Requests" at bounding box center [977, 52] width 110 height 23
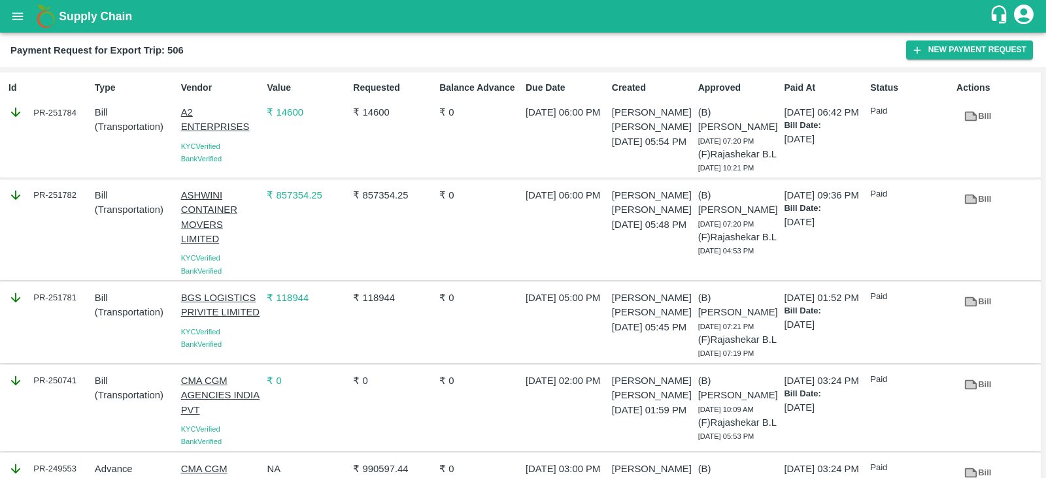
click at [59, 114] on div "PR-251784" at bounding box center [48, 112] width 81 height 14
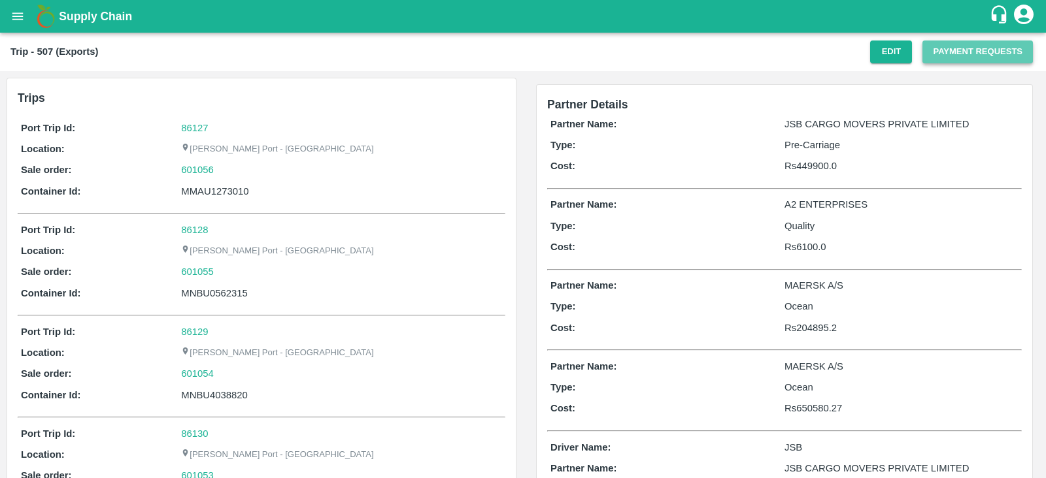
click at [970, 48] on button "Payment Requests" at bounding box center [977, 52] width 110 height 23
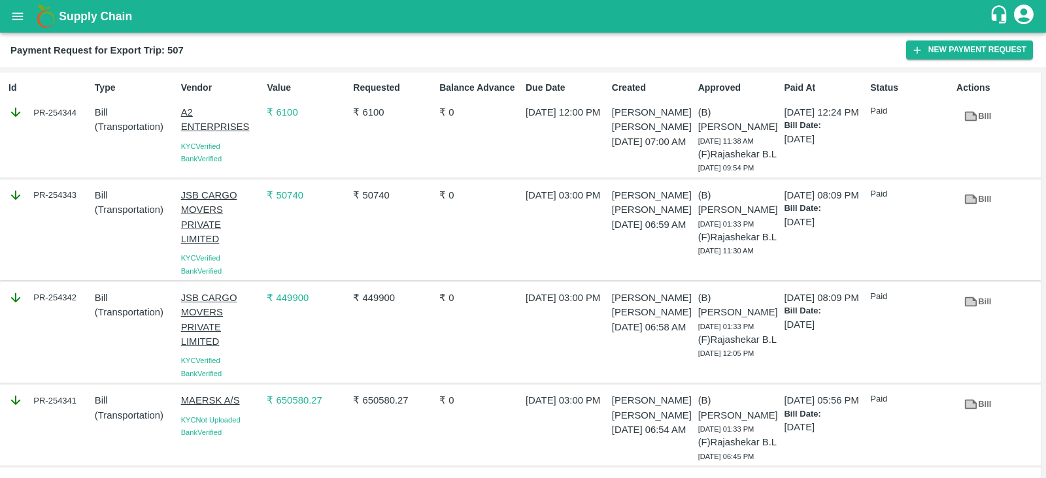
click at [65, 112] on div "PR-254344" at bounding box center [48, 112] width 81 height 14
copy div "PR-254344"
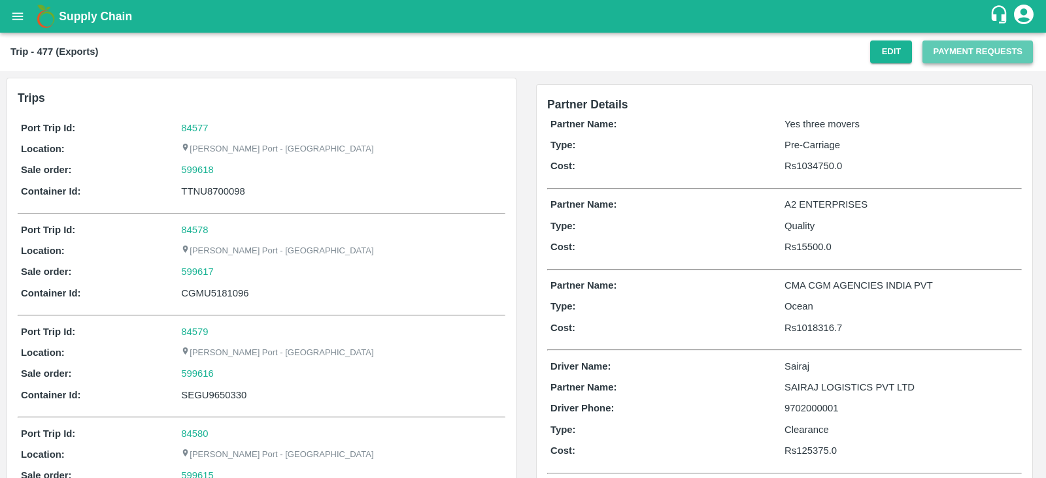
click at [973, 50] on button "Payment Requests" at bounding box center [977, 52] width 110 height 23
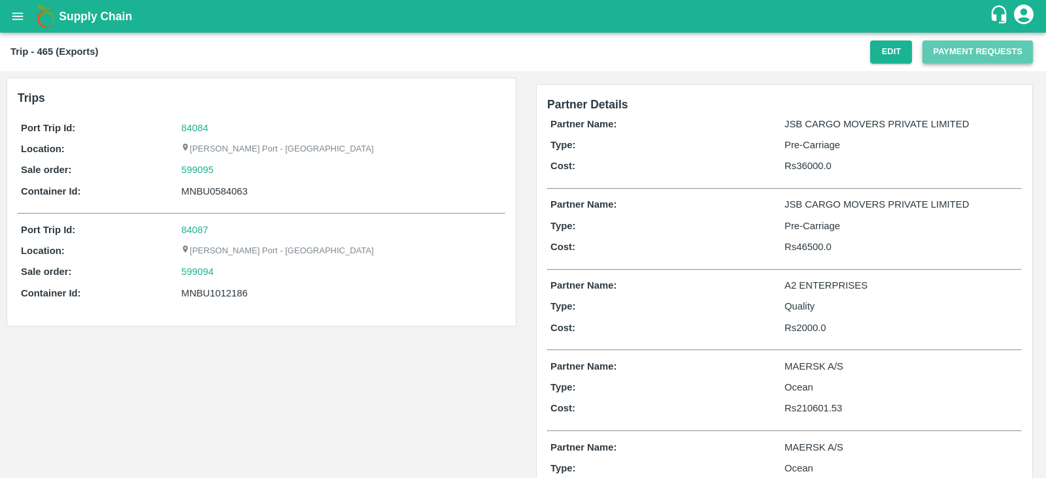
click at [964, 60] on button "Payment Requests" at bounding box center [977, 52] width 110 height 23
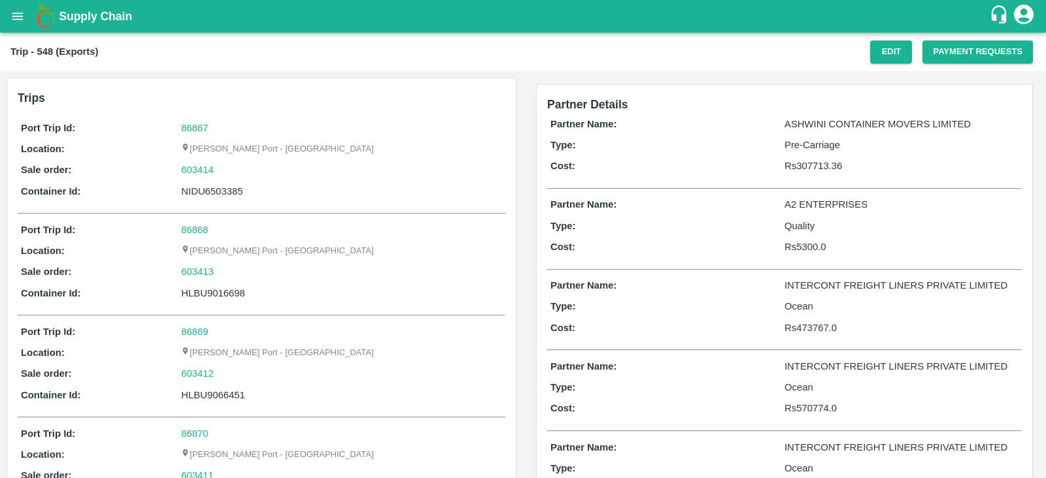
click at [210, 188] on div "NIDU6503385" at bounding box center [341, 191] width 321 height 14
copy div "NIDU6503385"
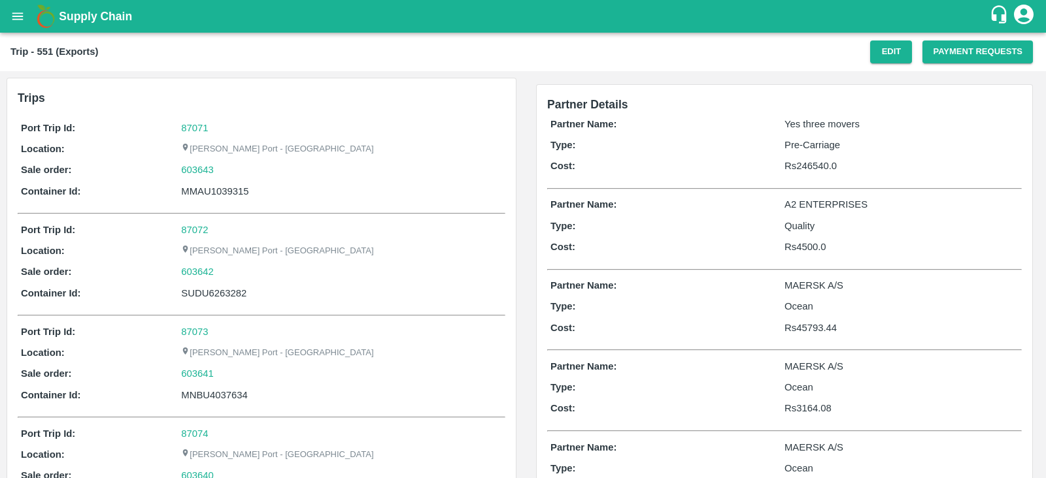
click at [243, 191] on div "MMAU1039315" at bounding box center [341, 191] width 321 height 14
copy div "MMAU1039315"
click at [962, 52] on button "Payment Requests" at bounding box center [977, 52] width 110 height 23
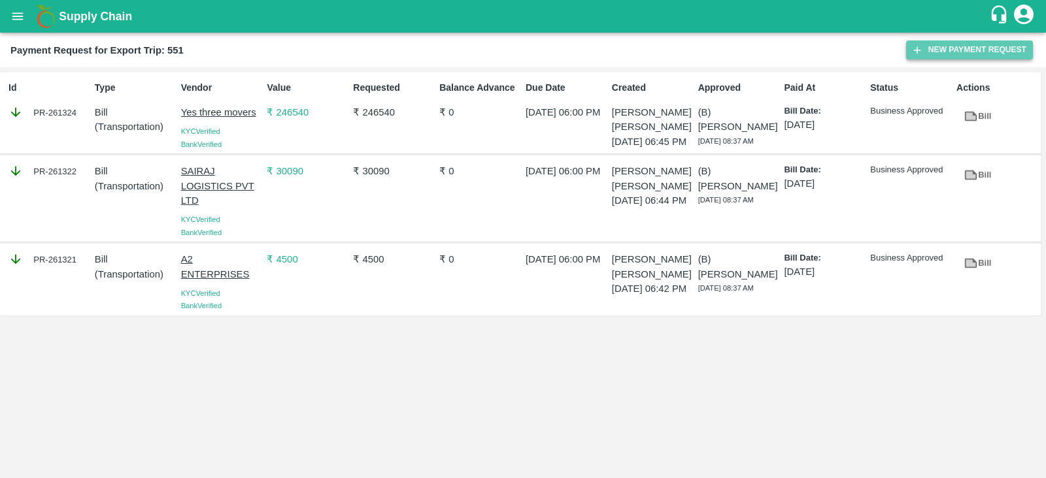
click at [974, 46] on button "New Payment Request" at bounding box center [969, 50] width 127 height 19
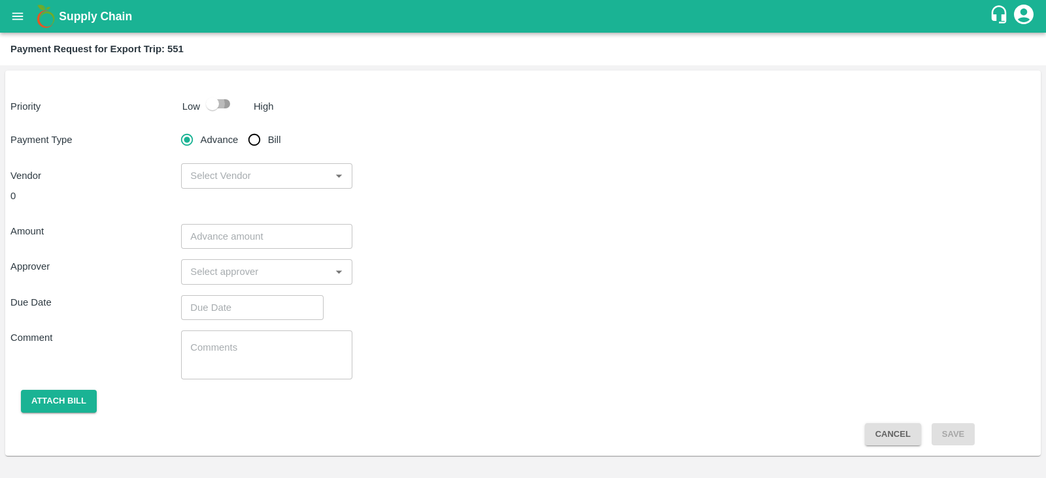
click at [213, 108] on input "checkbox" at bounding box center [212, 103] width 74 height 25
checkbox input "true"
click at [254, 141] on input "Bill" at bounding box center [254, 140] width 26 height 26
radio input "true"
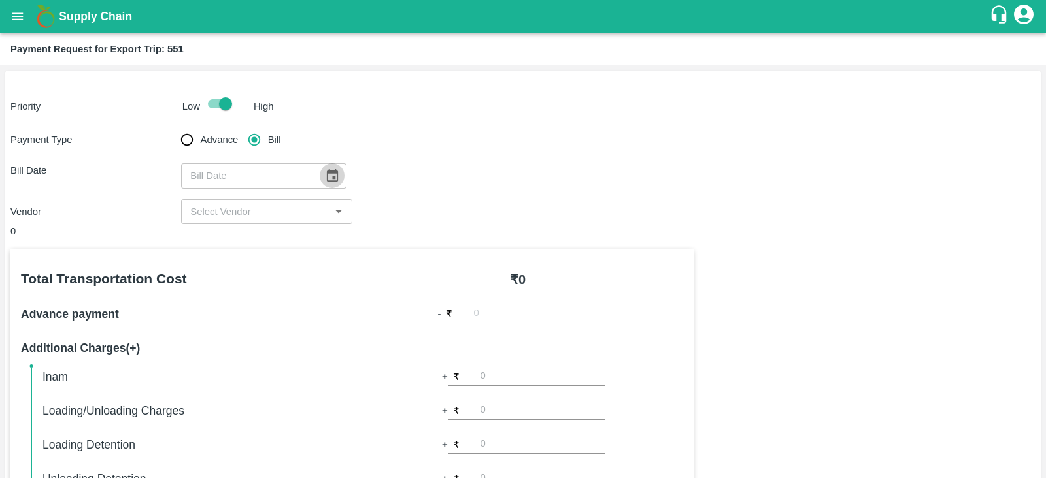
click at [320, 178] on button "Choose date" at bounding box center [332, 175] width 25 height 25
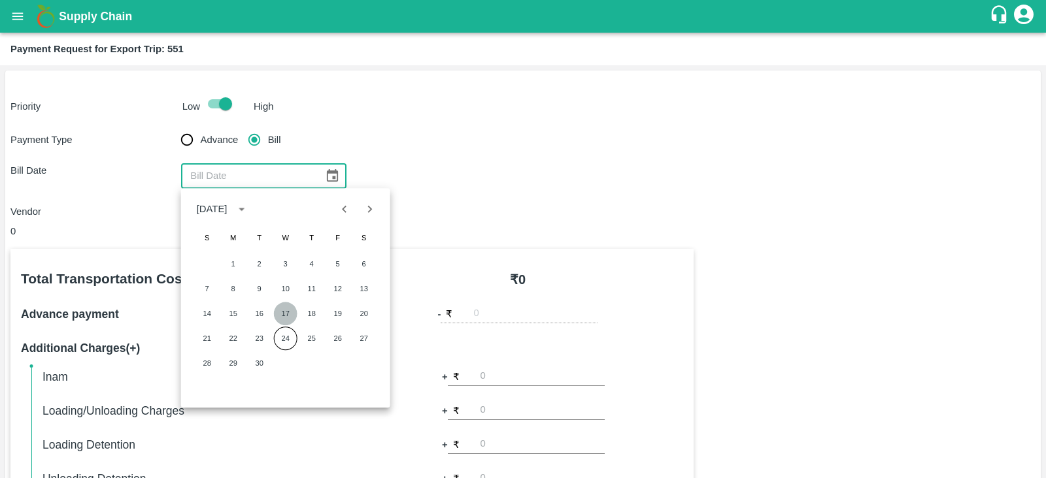
click at [290, 309] on button "17" at bounding box center [286, 314] width 24 height 24
type input "[DATE]"
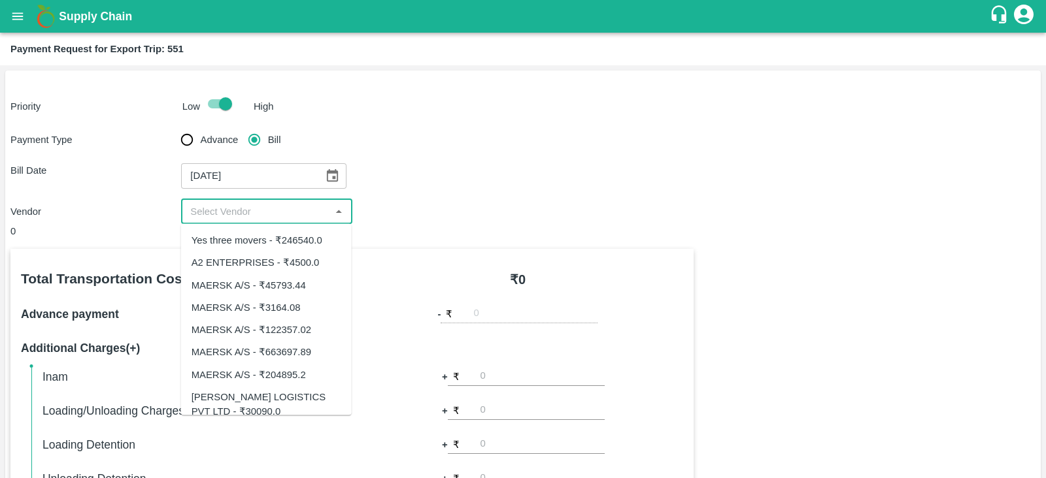
click at [295, 208] on input "input" at bounding box center [255, 211] width 141 height 17
click at [293, 350] on div "MAERSK A/S - ₹663697.89" at bounding box center [251, 352] width 120 height 14
type input "MAERSK A/S - ₹663697.89"
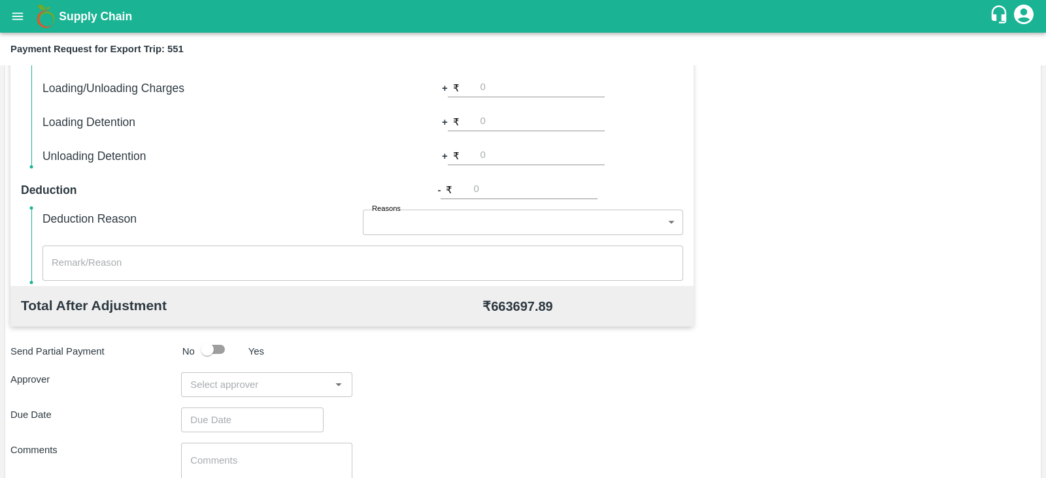
scroll to position [418, 0]
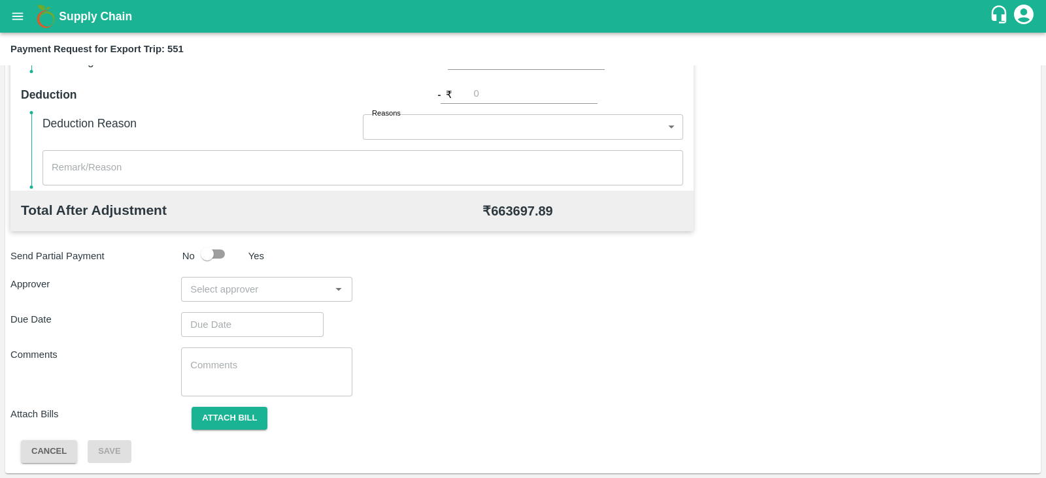
click at [297, 292] on input "input" at bounding box center [255, 289] width 141 height 17
type input "PRASA"
click at [269, 320] on div "[PERSON_NAME]" at bounding box center [263, 323] width 80 height 14
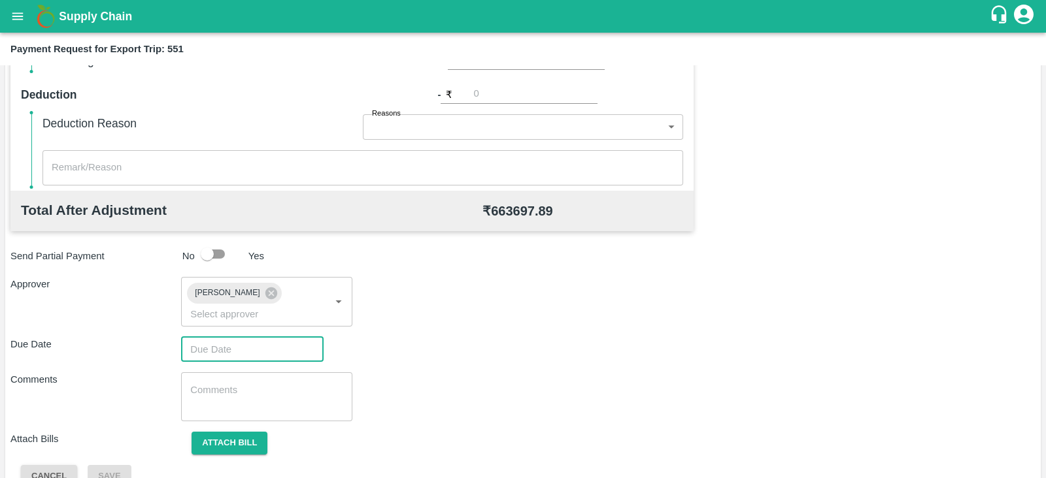
type input "DD/MM/YYYY hh:mm aa"
click at [237, 337] on input "DD/MM/YYYY hh:mm aa" at bounding box center [247, 349] width 133 height 25
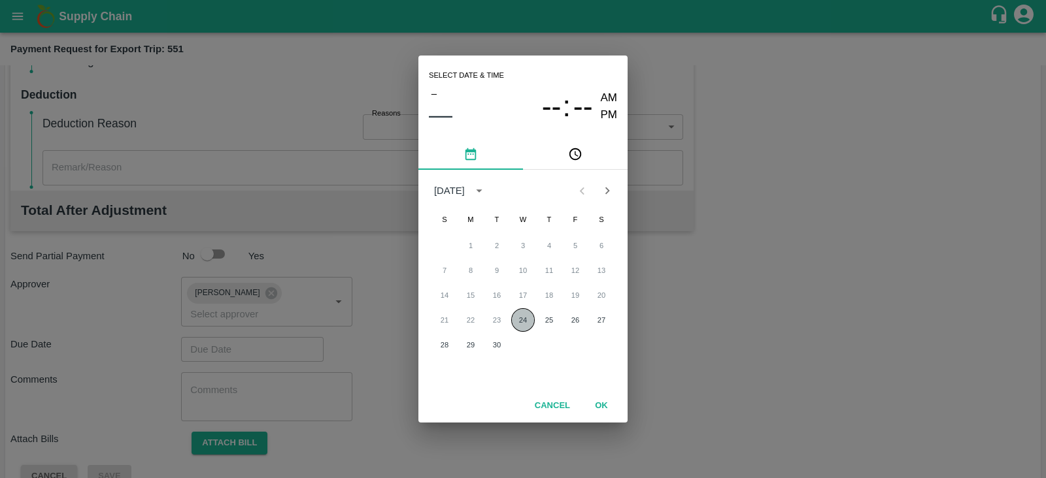
click at [533, 315] on button "24" at bounding box center [523, 320] width 24 height 24
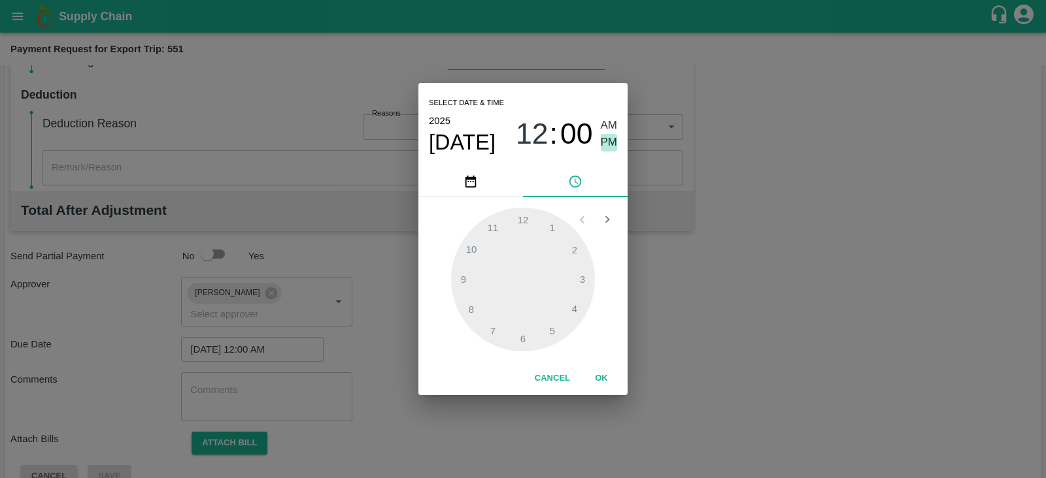
click at [610, 144] on span "PM" at bounding box center [609, 143] width 17 height 18
click at [574, 259] on div at bounding box center [523, 280] width 144 height 144
type input "24/09/2025 02:00 PM"
click at [608, 146] on span "PM" at bounding box center [609, 143] width 17 height 18
click at [601, 371] on button "OK" at bounding box center [601, 378] width 42 height 23
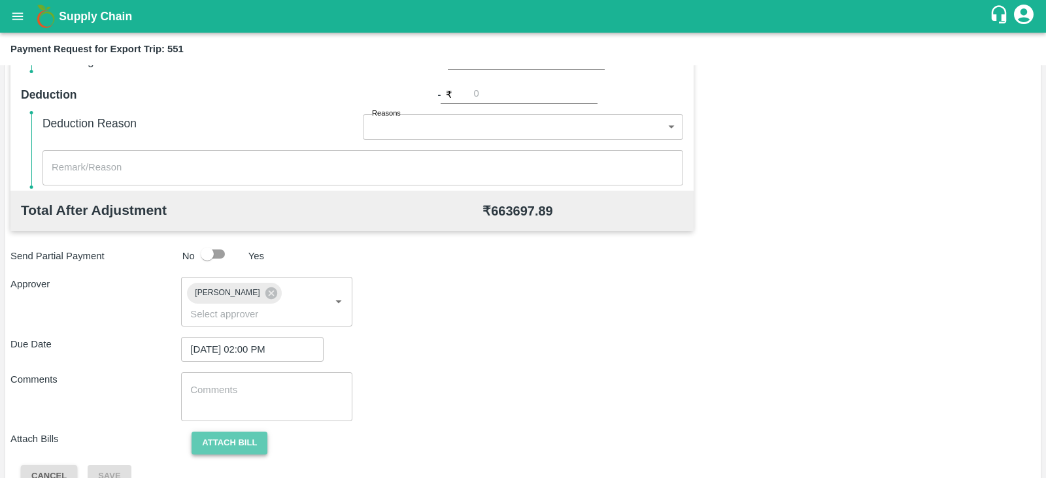
click at [242, 432] on button "Attach bill" at bounding box center [229, 443] width 76 height 23
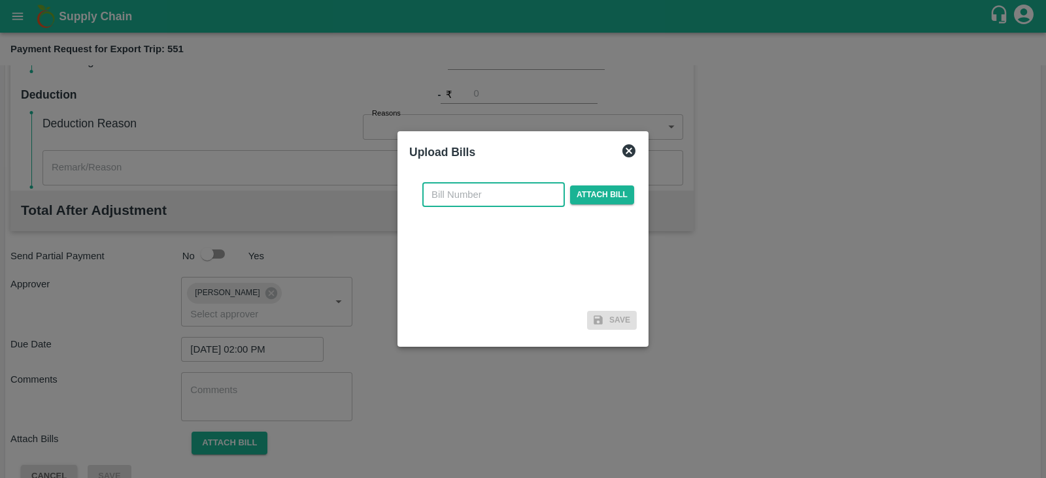
click at [479, 197] on input "text" at bounding box center [493, 194] width 142 height 25
paste input "MH26IN1000243293"
type input "MH26IN1000243293"
click at [595, 194] on span "Attach bill" at bounding box center [602, 195] width 64 height 19
click at [0, 0] on input "Attach bill" at bounding box center [0, 0] width 0 height 0
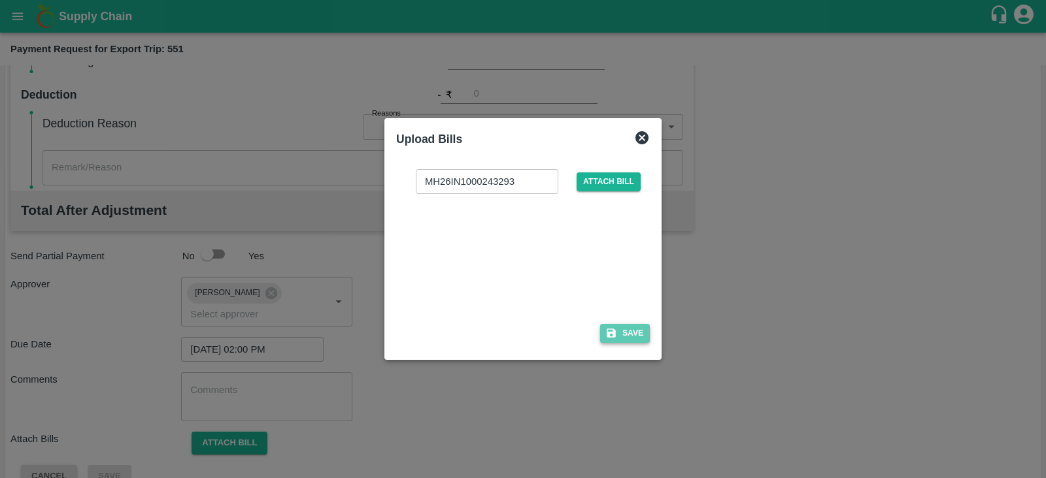
click at [625, 327] on button "Save" at bounding box center [625, 333] width 50 height 19
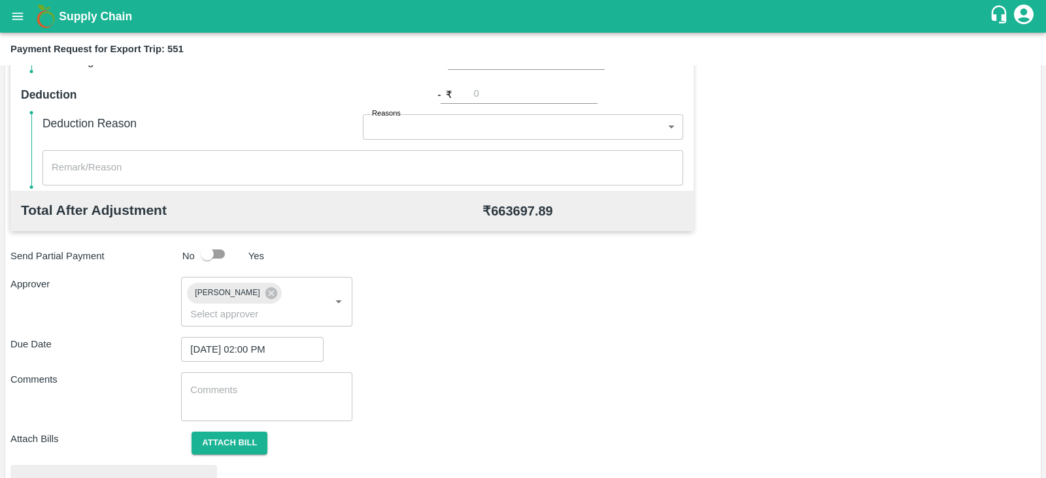
scroll to position [495, 0]
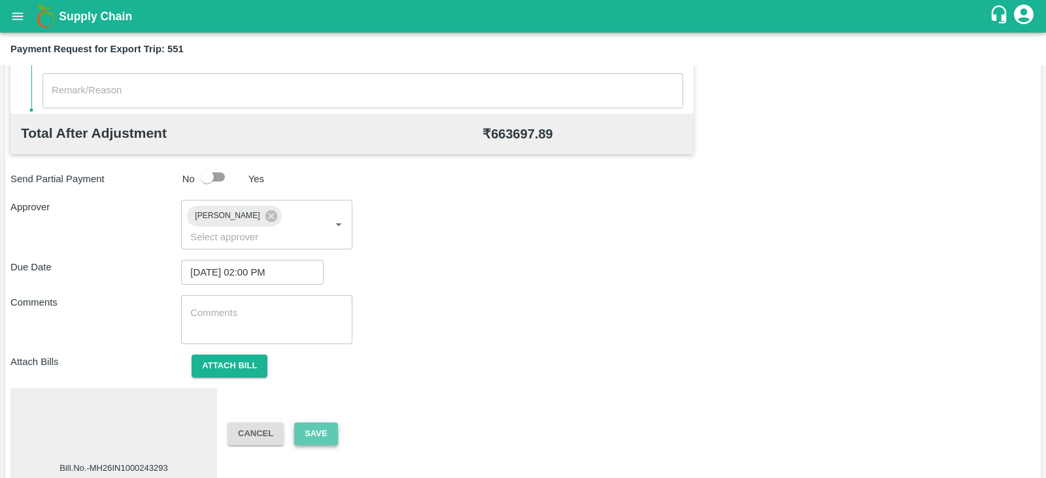
click at [327, 423] on button "Save" at bounding box center [315, 434] width 43 height 23
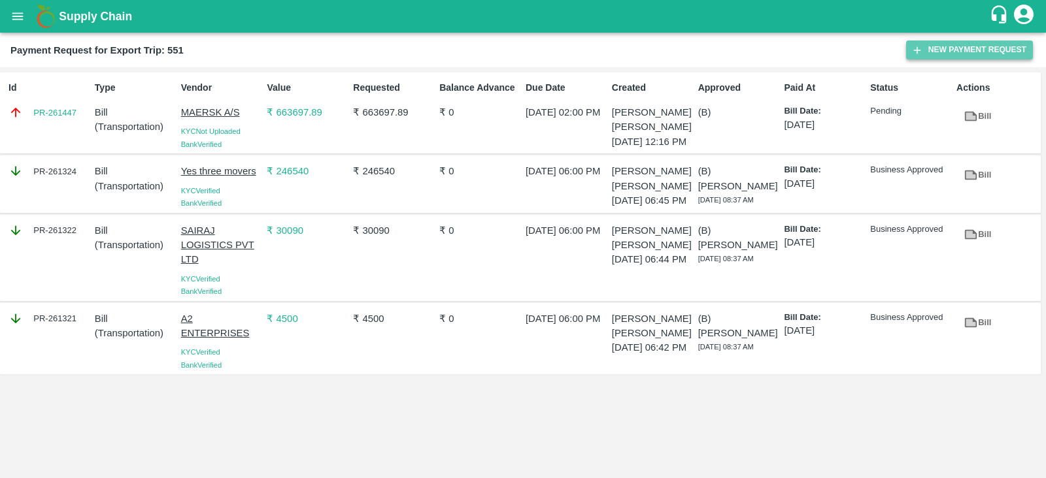
click at [950, 56] on button "New Payment Request" at bounding box center [969, 50] width 127 height 19
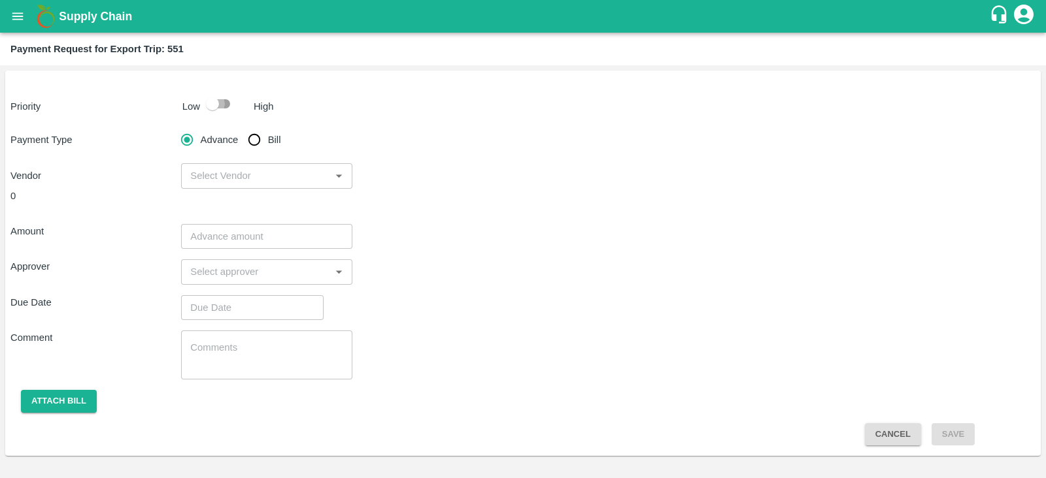
click at [211, 103] on input "checkbox" at bounding box center [212, 103] width 74 height 25
checkbox input "true"
click at [250, 142] on input "Bill" at bounding box center [254, 140] width 26 height 26
radio input "true"
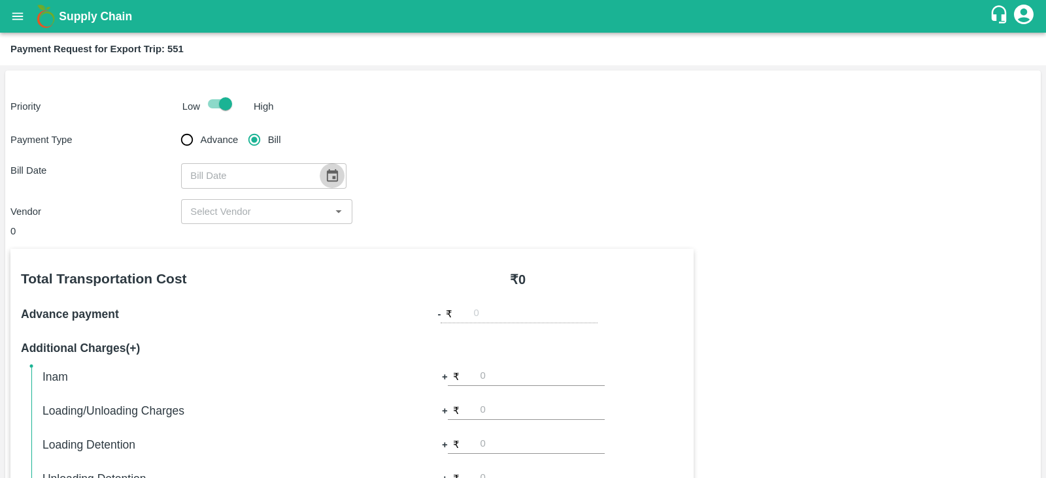
click at [325, 174] on icon "Choose date" at bounding box center [332, 176] width 14 height 14
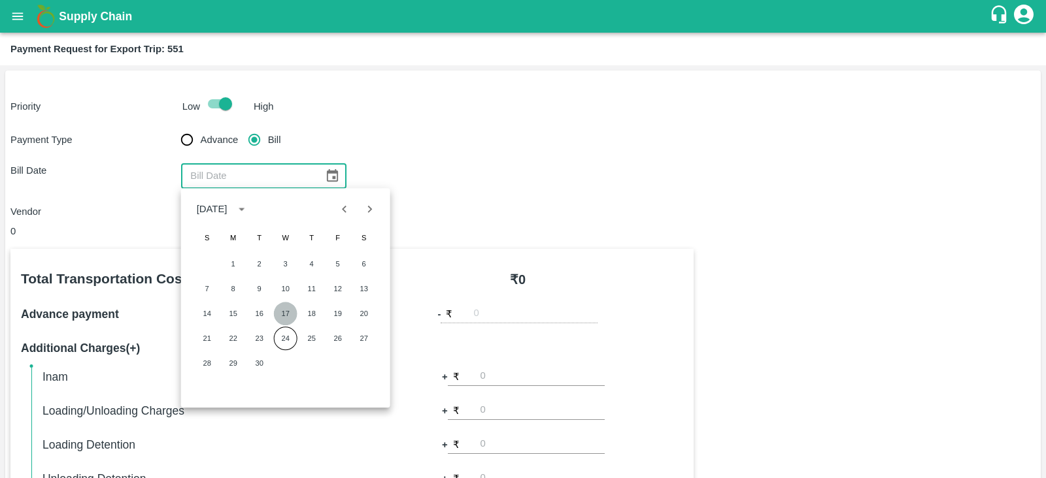
click at [289, 310] on button "17" at bounding box center [286, 314] width 24 height 24
type input "17/09/2025"
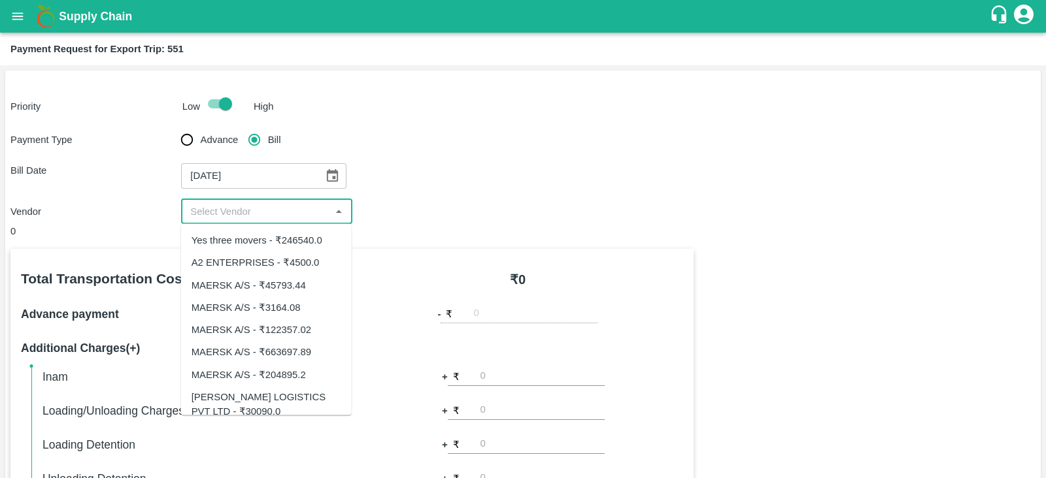
click at [284, 208] on input "input" at bounding box center [255, 211] width 141 height 17
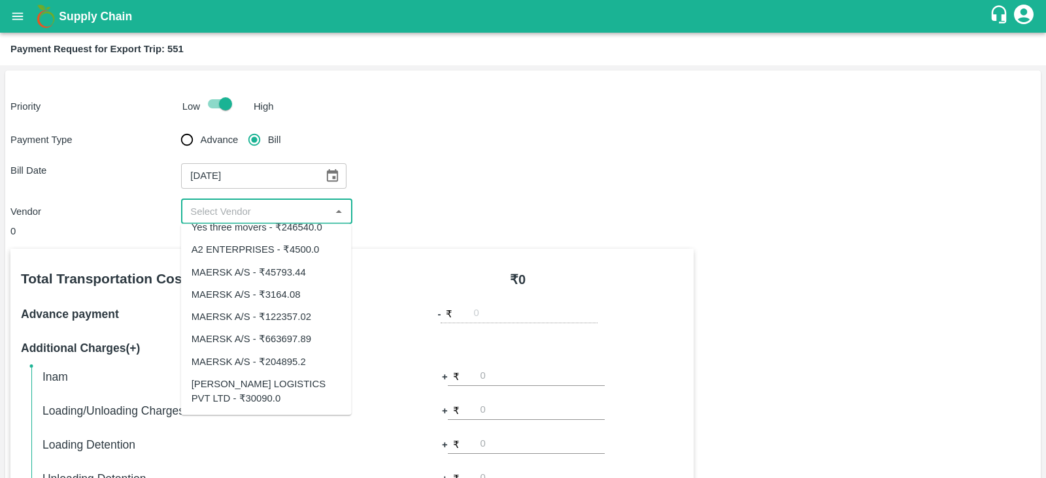
click at [291, 362] on div "MAERSK A/S - ₹204895.2" at bounding box center [248, 361] width 114 height 14
type input "MAERSK A/S - ₹204895.2"
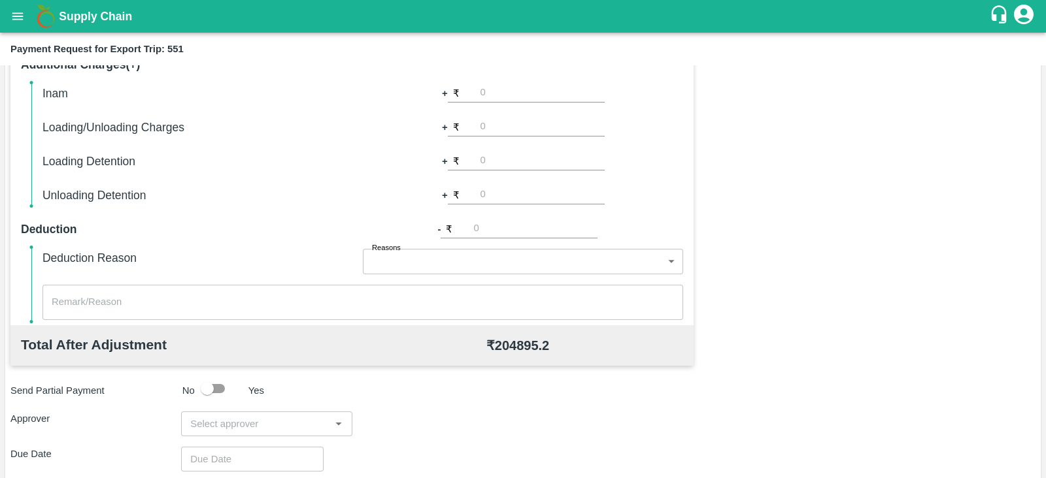
scroll to position [418, 0]
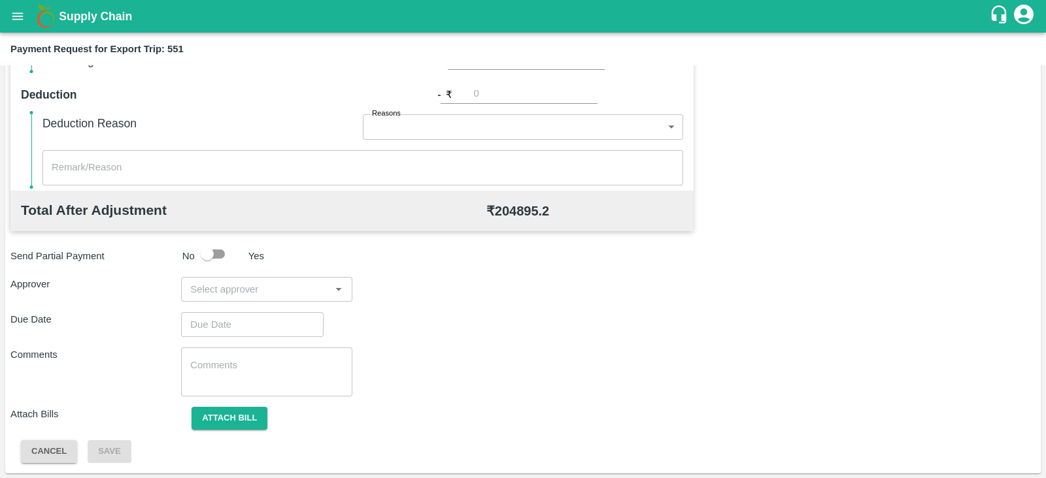
click at [312, 291] on input "input" at bounding box center [255, 289] width 141 height 17
type input "PRASA"
click at [278, 323] on div "[PERSON_NAME]" at bounding box center [263, 323] width 80 height 14
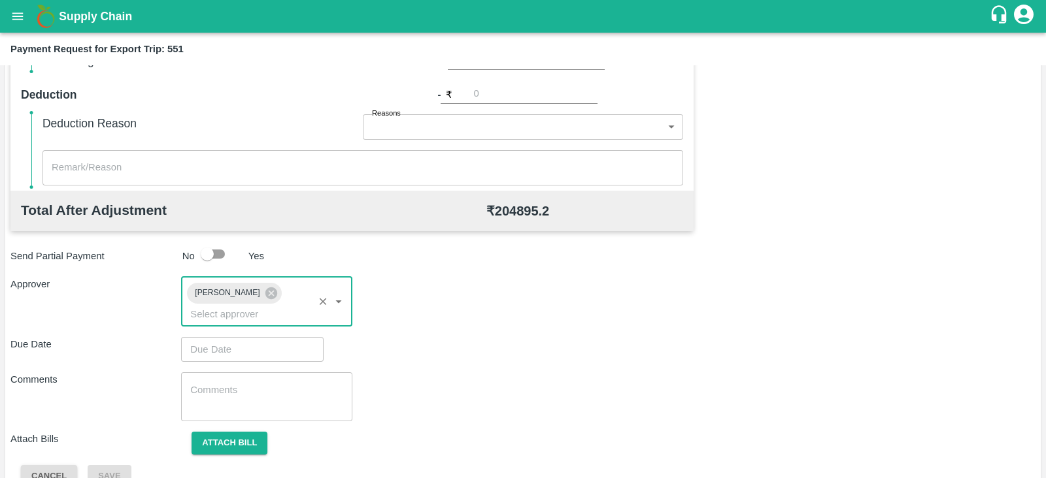
type input "DD/MM/YYYY hh:mm aa"
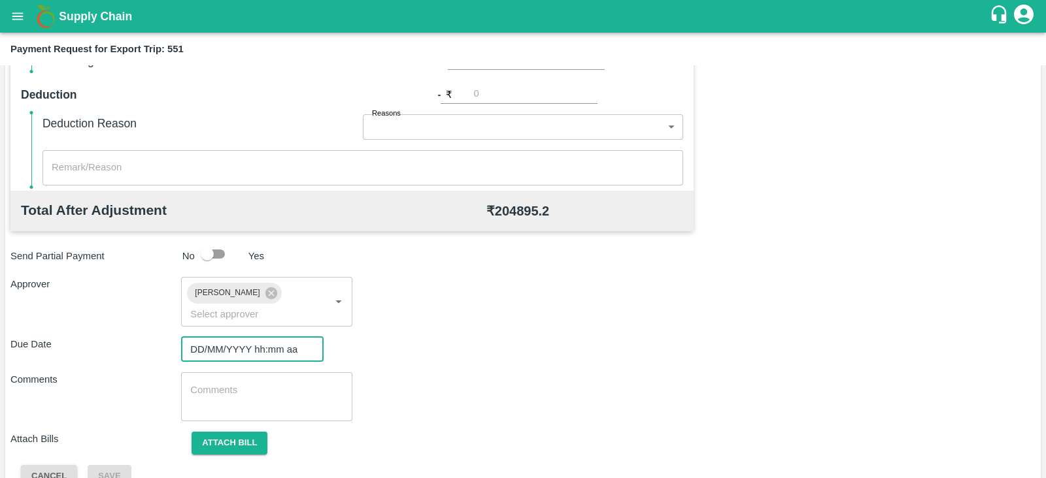
click at [252, 337] on input "DD/MM/YYYY hh:mm aa" at bounding box center [247, 349] width 133 height 25
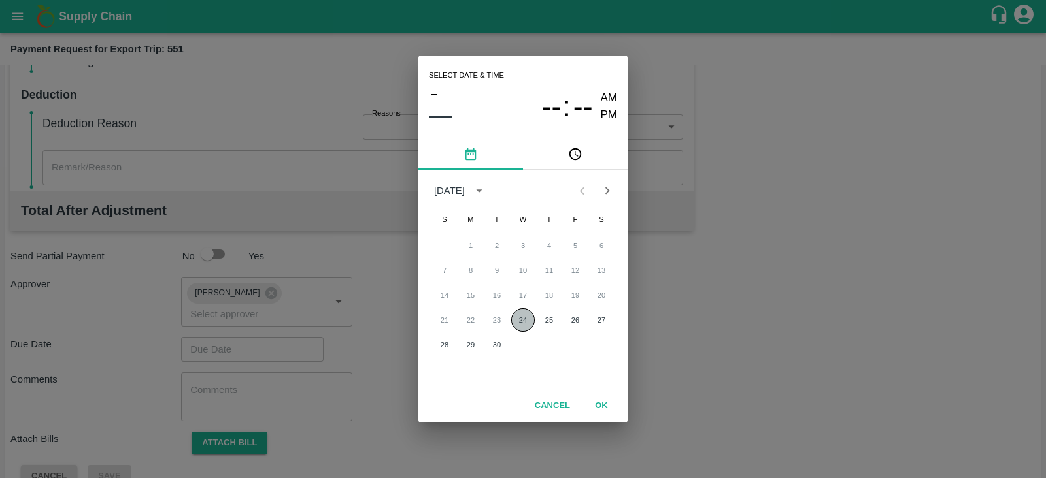
click at [523, 314] on button "24" at bounding box center [523, 320] width 24 height 24
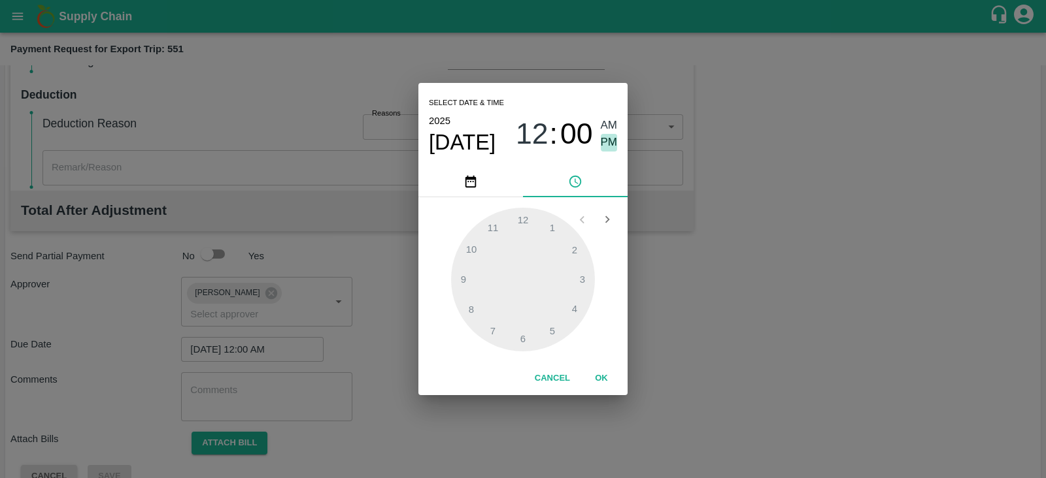
click at [603, 144] on span "PM" at bounding box center [609, 143] width 17 height 18
click at [574, 284] on div at bounding box center [523, 280] width 144 height 144
type input "24/09/2025 03:00 PM"
click at [605, 378] on button "OK" at bounding box center [601, 378] width 42 height 23
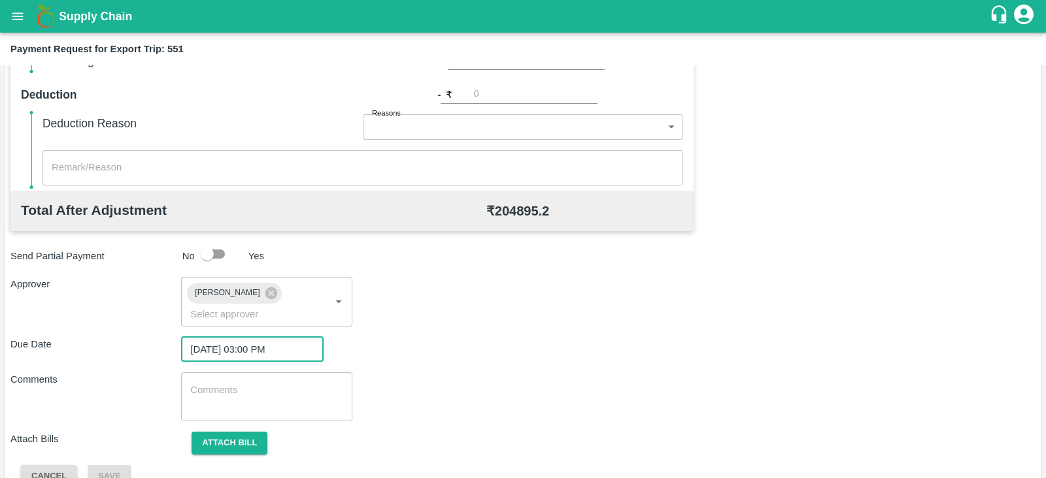
scroll to position [426, 0]
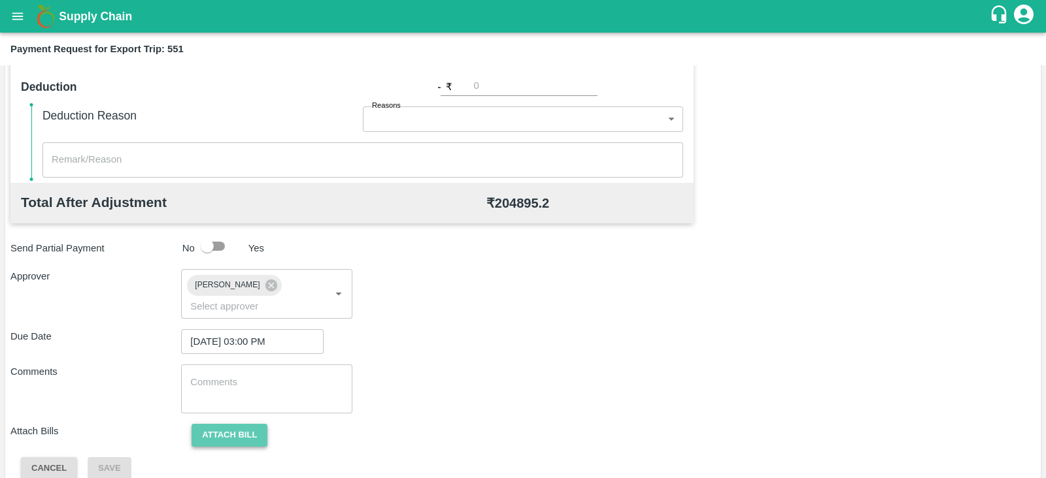
click at [240, 424] on button "Attach bill" at bounding box center [229, 435] width 76 height 23
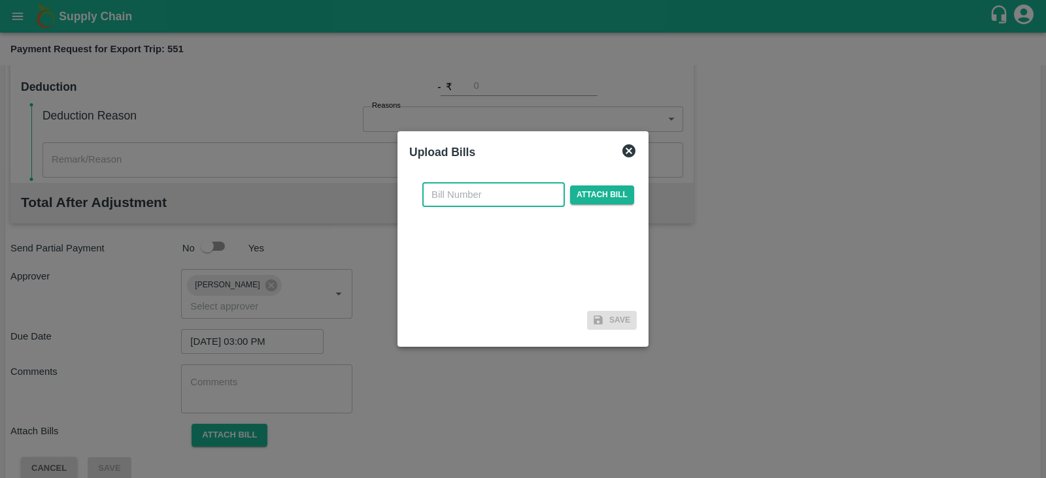
click at [464, 196] on input "text" at bounding box center [493, 194] width 142 height 25
paste input "MH26IN1000243292"
type input "MH26IN1000243292"
click at [599, 198] on span "Attach bill" at bounding box center [602, 195] width 64 height 19
click at [0, 0] on input "Attach bill" at bounding box center [0, 0] width 0 height 0
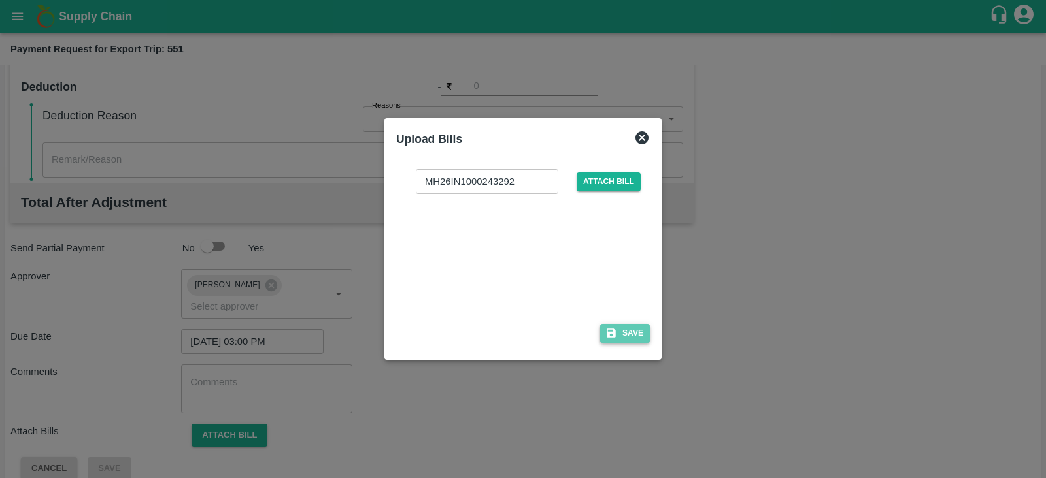
click at [633, 327] on button "Save" at bounding box center [625, 333] width 50 height 19
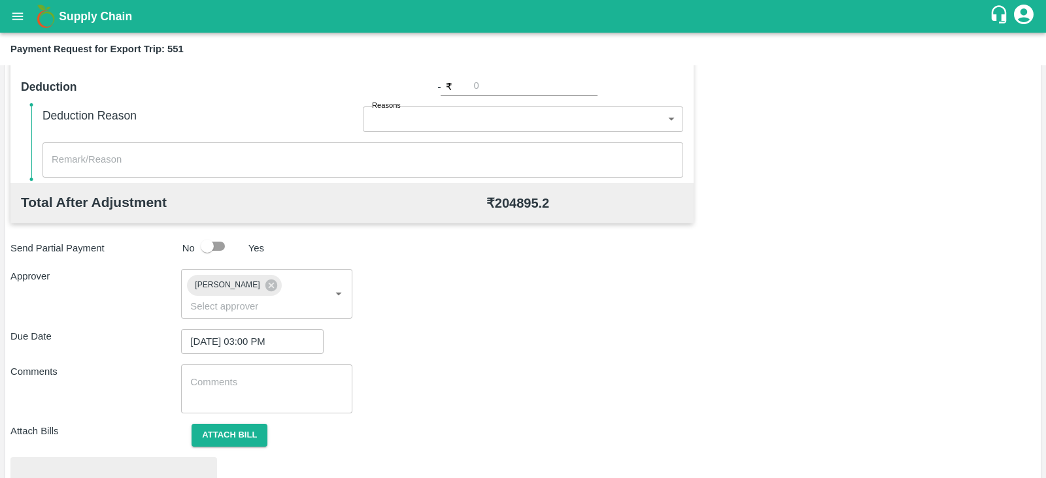
scroll to position [495, 0]
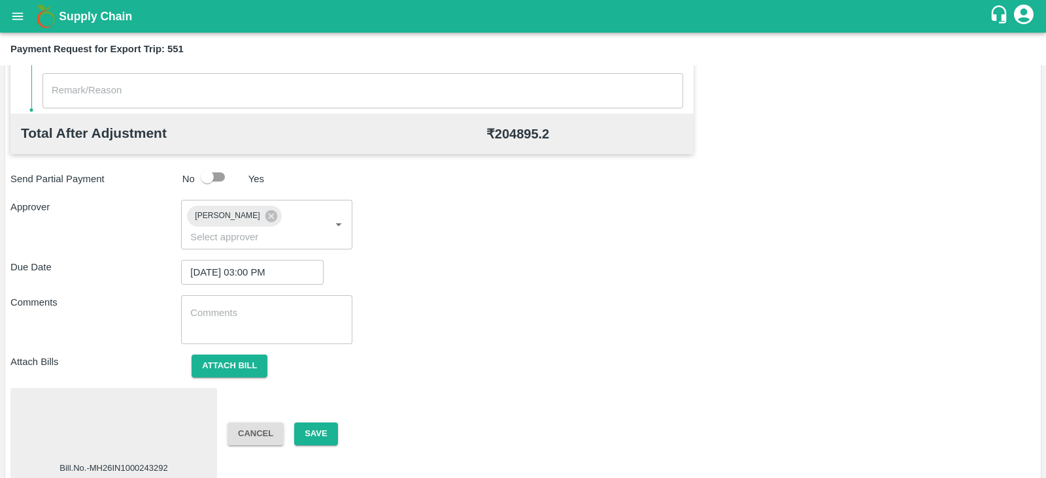
click at [150, 428] on div at bounding box center [114, 427] width 196 height 69
click at [325, 423] on button "Save" at bounding box center [315, 434] width 43 height 23
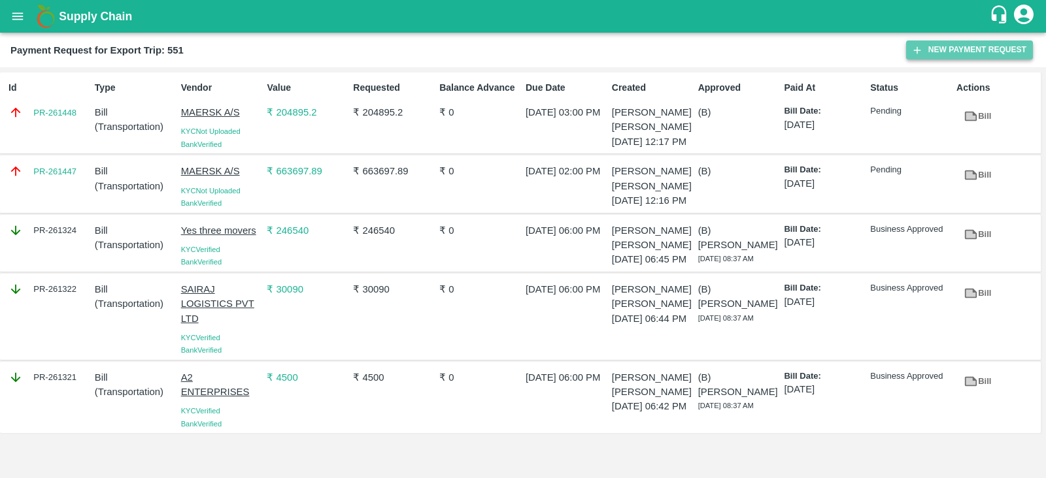
click at [958, 51] on button "New Payment Request" at bounding box center [969, 50] width 127 height 19
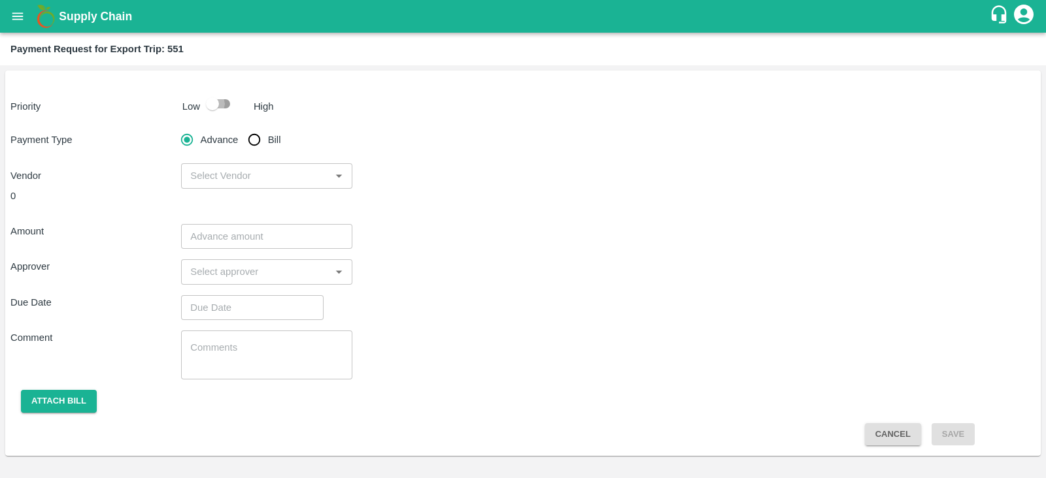
click at [205, 106] on input "checkbox" at bounding box center [212, 103] width 74 height 25
checkbox input "true"
click at [259, 144] on input "Bill" at bounding box center [254, 140] width 26 height 26
radio input "true"
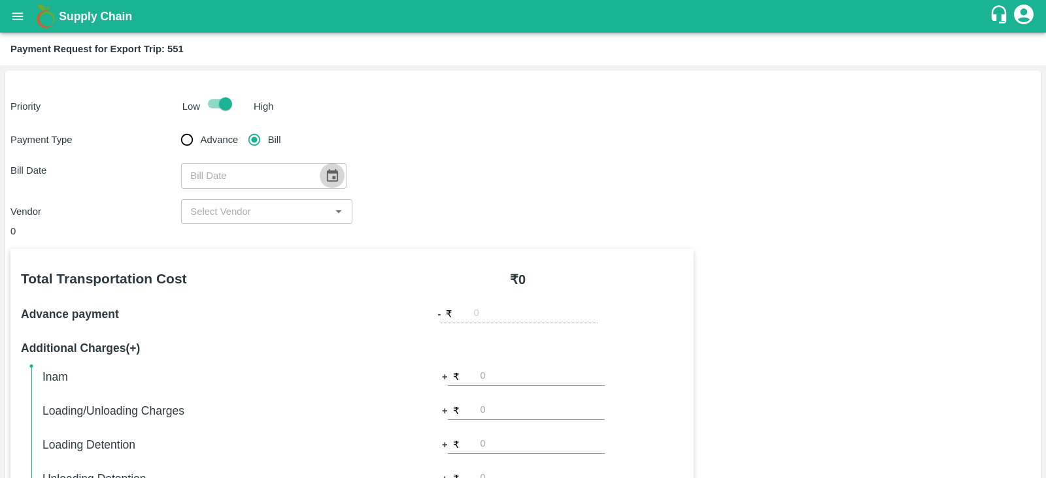
click at [327, 177] on icon "Choose date" at bounding box center [332, 175] width 11 height 12
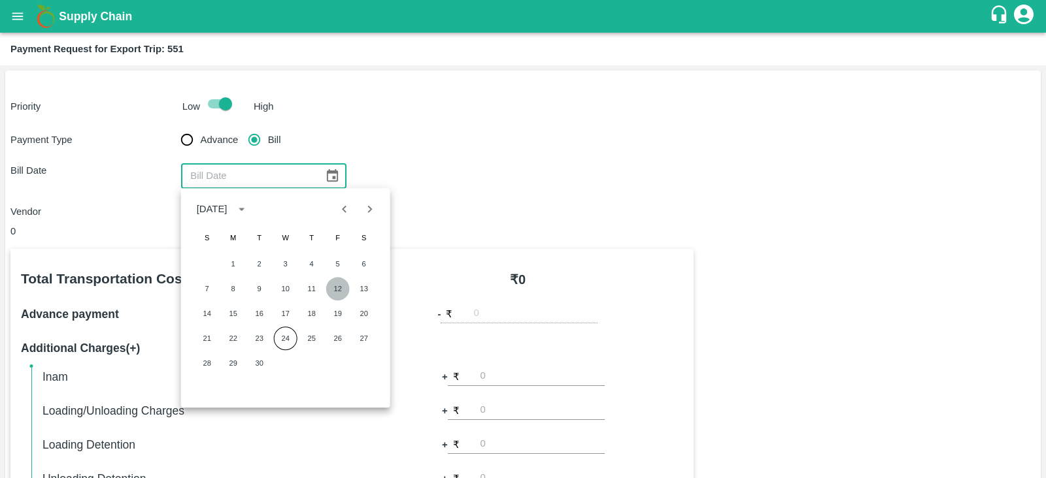
click at [338, 287] on button "12" at bounding box center [338, 289] width 24 height 24
type input "12/09/2025"
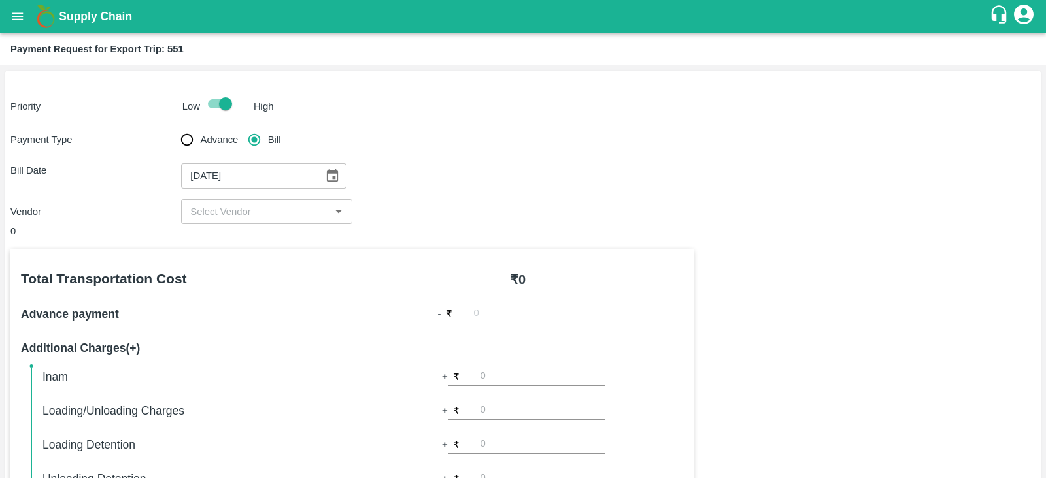
click at [320, 221] on div "​" at bounding box center [266, 211] width 171 height 25
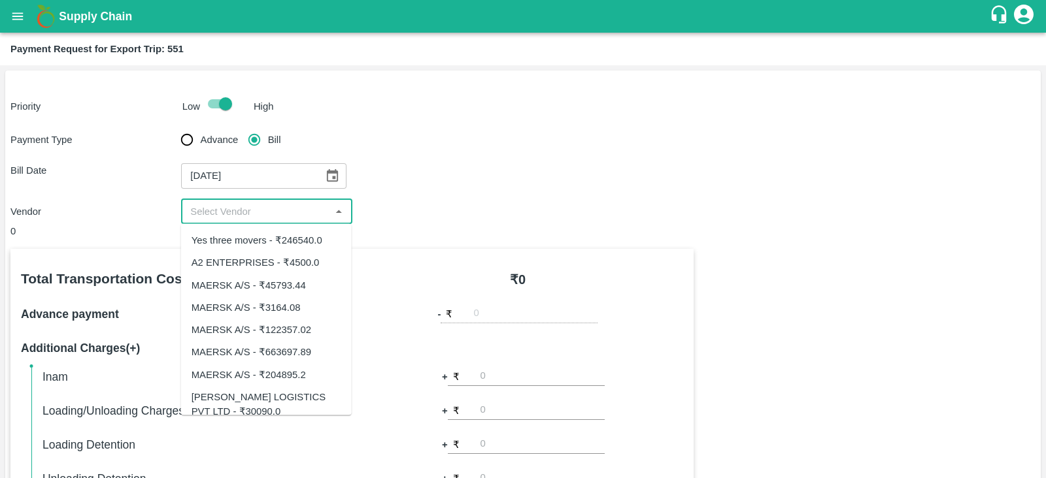
scroll to position [13, 0]
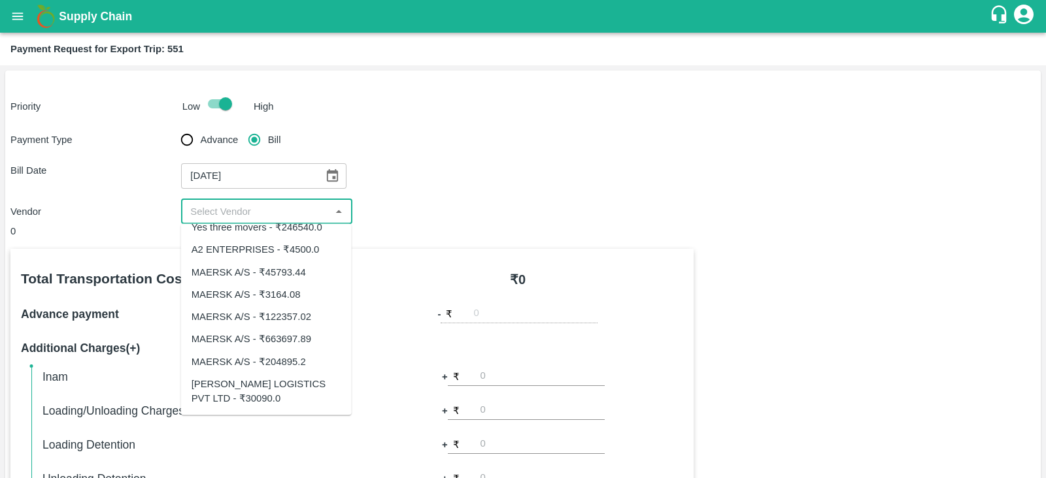
click at [296, 310] on div "MAERSK A/S - ₹122357.02" at bounding box center [251, 317] width 120 height 14
type input "MAERSK A/S - ₹122357.02"
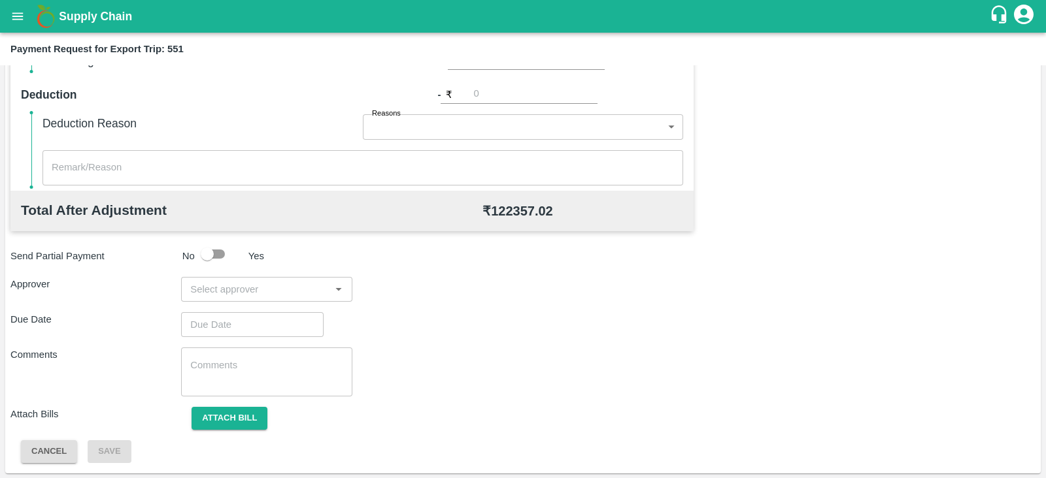
scroll to position [418, 0]
click at [255, 282] on input "input" at bounding box center [255, 289] width 141 height 17
type input "PRASA"
click at [244, 322] on div "[PERSON_NAME]" at bounding box center [263, 324] width 80 height 14
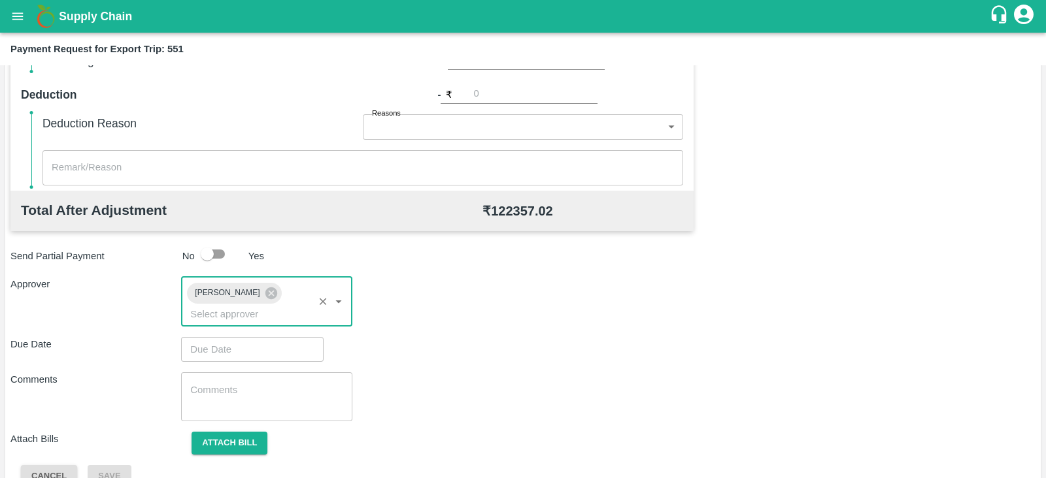
type input "DD/MM/YYYY hh:mm aa"
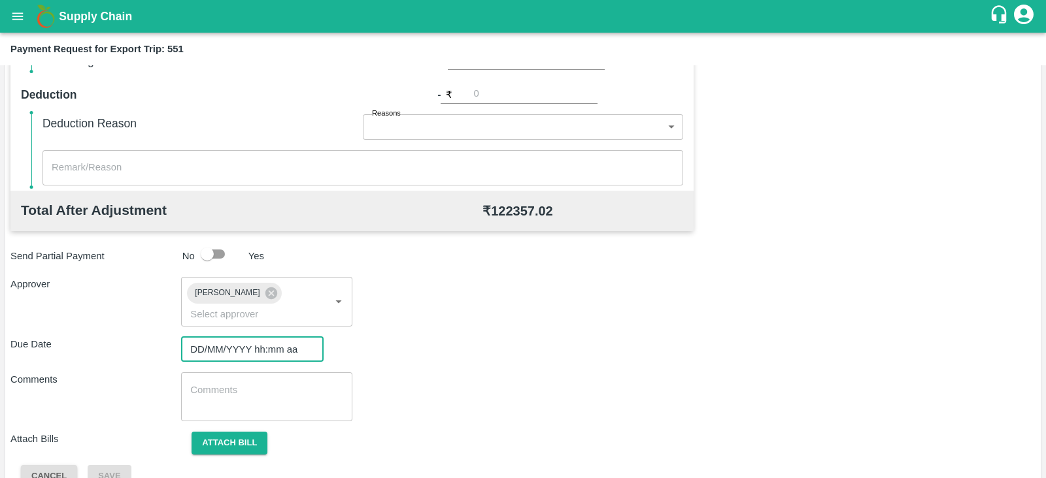
click at [233, 337] on input "DD/MM/YYYY hh:mm aa" at bounding box center [247, 349] width 133 height 25
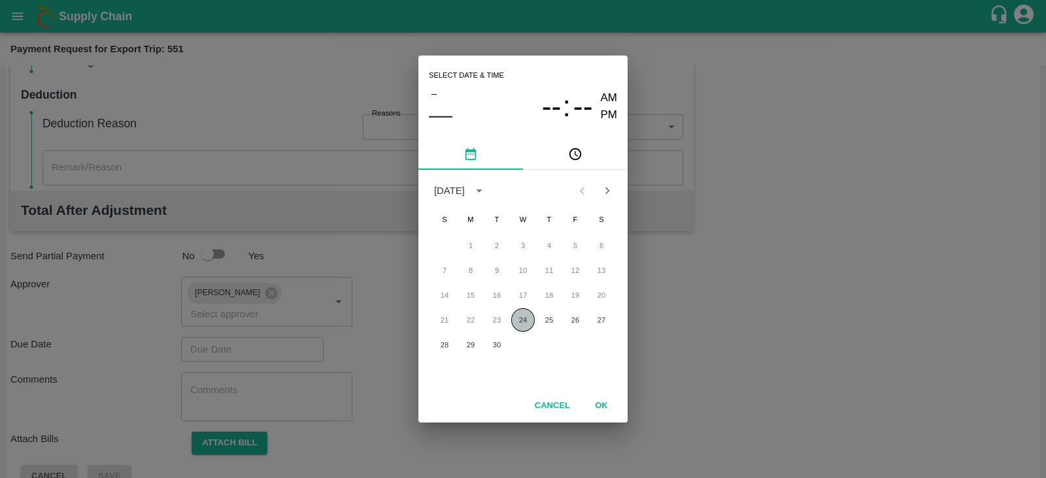
click at [524, 323] on button "24" at bounding box center [523, 320] width 24 height 24
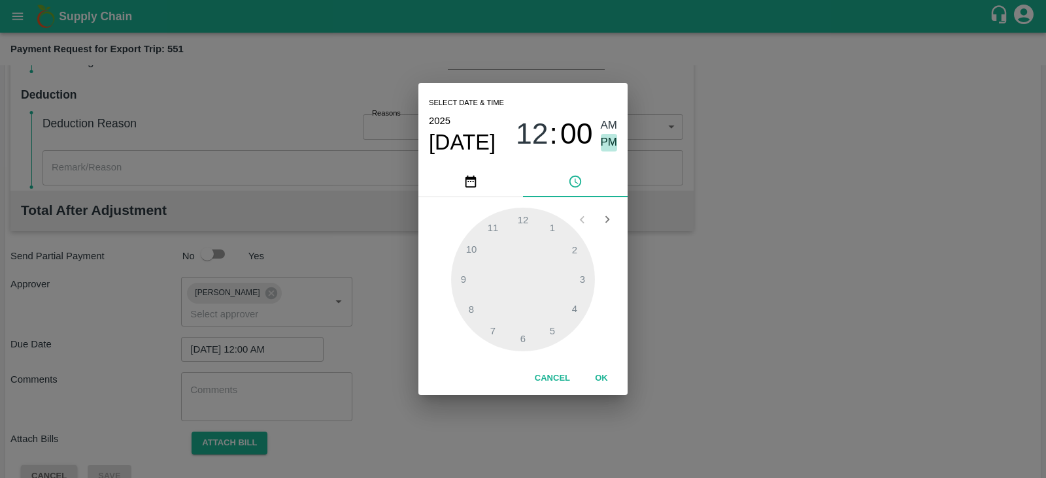
click at [612, 148] on span "PM" at bounding box center [609, 143] width 17 height 18
click at [520, 336] on div at bounding box center [523, 280] width 144 height 144
type input "24/09/2025 06:00 PM"
click at [605, 139] on span "PM" at bounding box center [609, 143] width 17 height 18
click at [596, 370] on button "OK" at bounding box center [601, 378] width 42 height 23
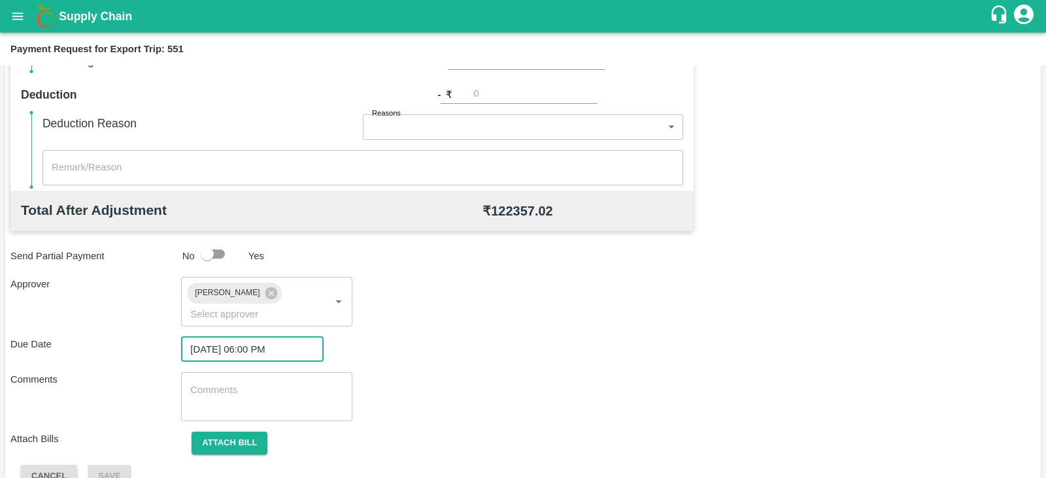
scroll to position [426, 0]
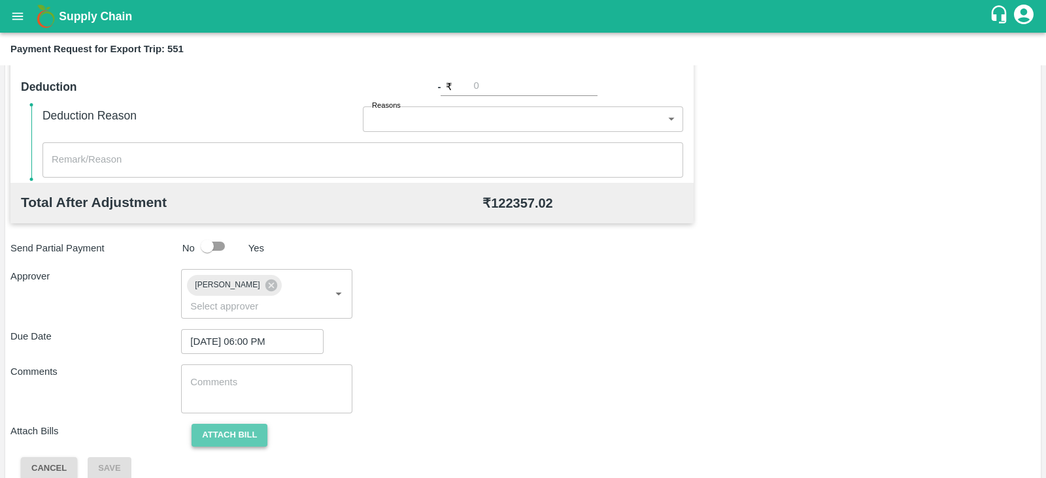
click at [242, 424] on button "Attach bill" at bounding box center [229, 435] width 76 height 23
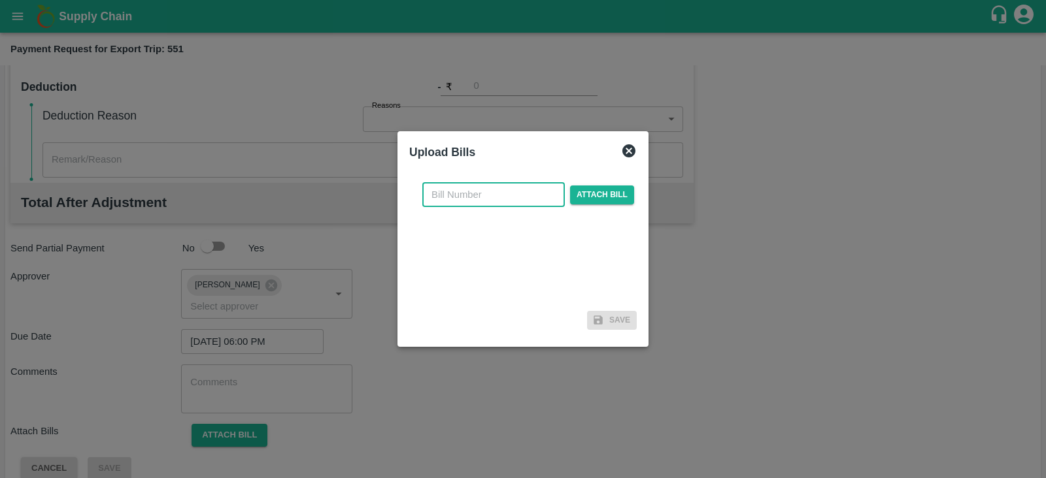
click at [507, 197] on input "text" at bounding box center [493, 194] width 142 height 25
paste input "MMAU1205782"
type input "M"
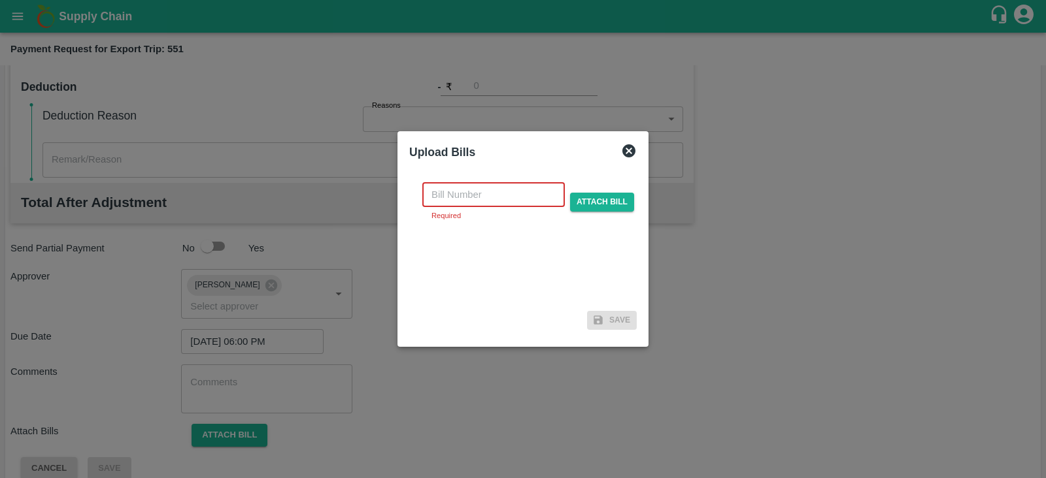
paste input "MH26IN1000237427"
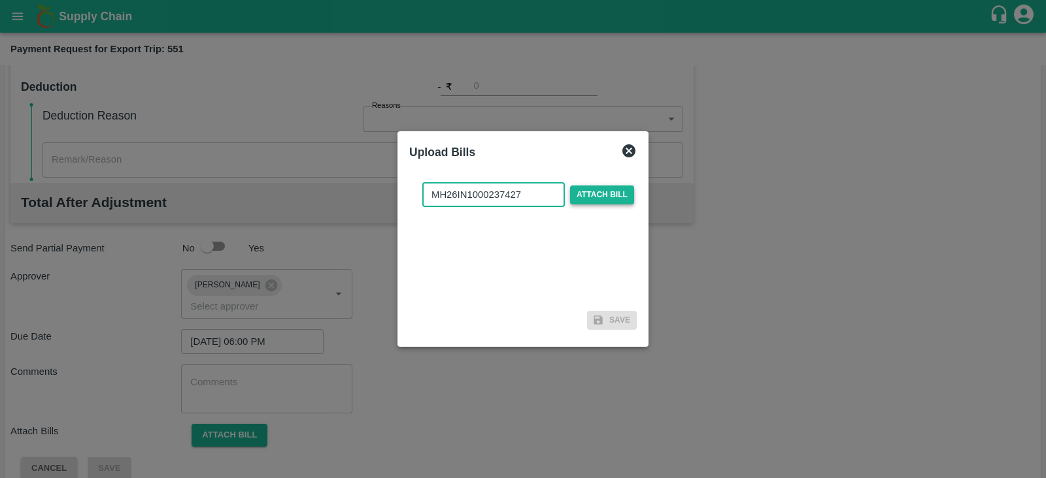
type input "MH26IN1000237427"
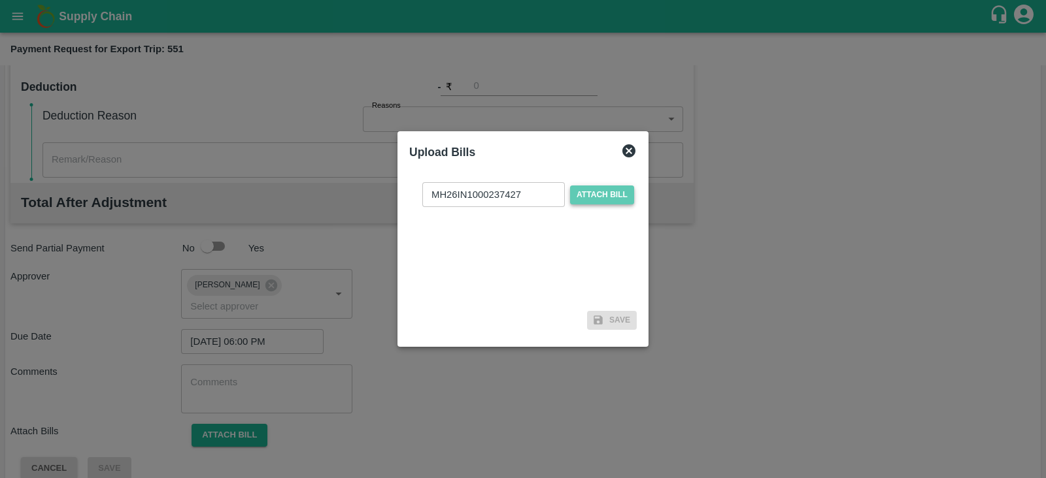
click at [619, 197] on span "Attach bill" at bounding box center [602, 195] width 64 height 19
click at [0, 0] on input "Attach bill" at bounding box center [0, 0] width 0 height 0
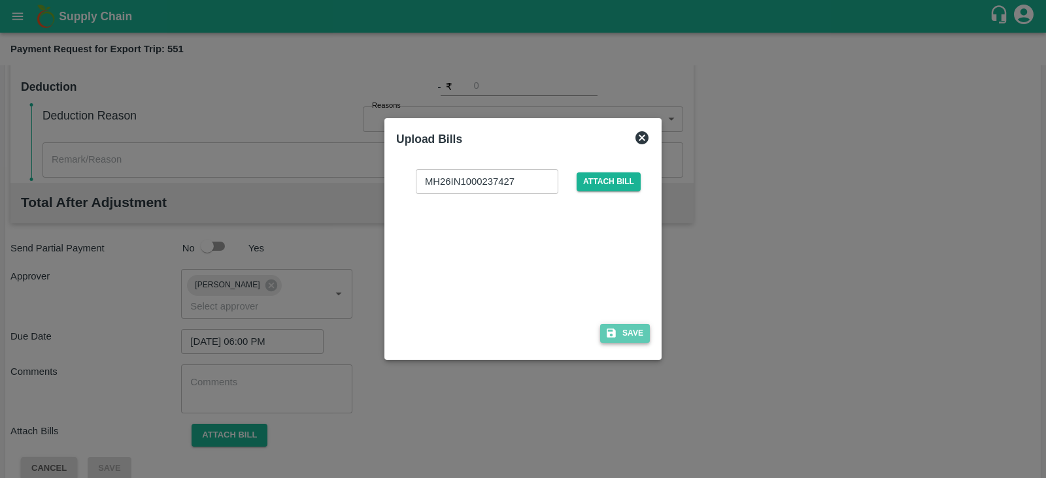
click at [644, 333] on button "Save" at bounding box center [625, 333] width 50 height 19
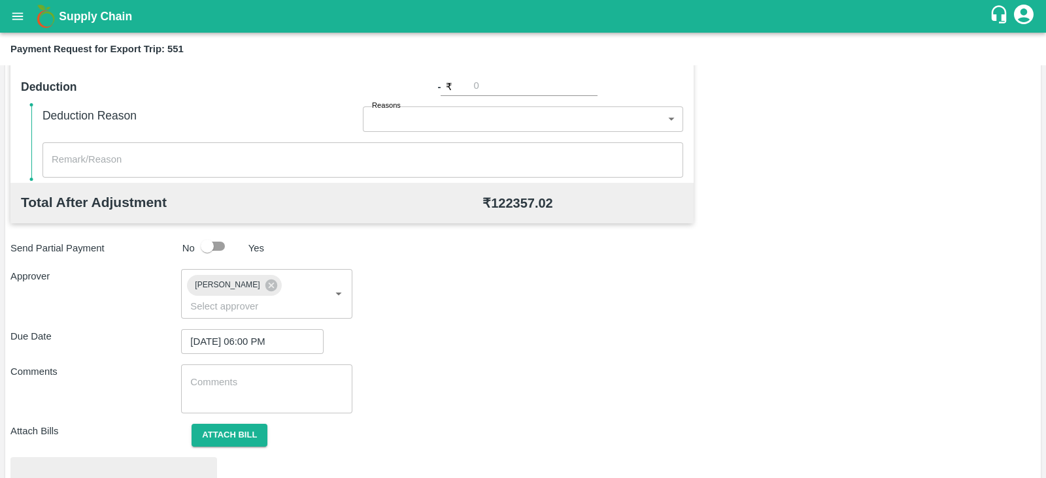
scroll to position [495, 0]
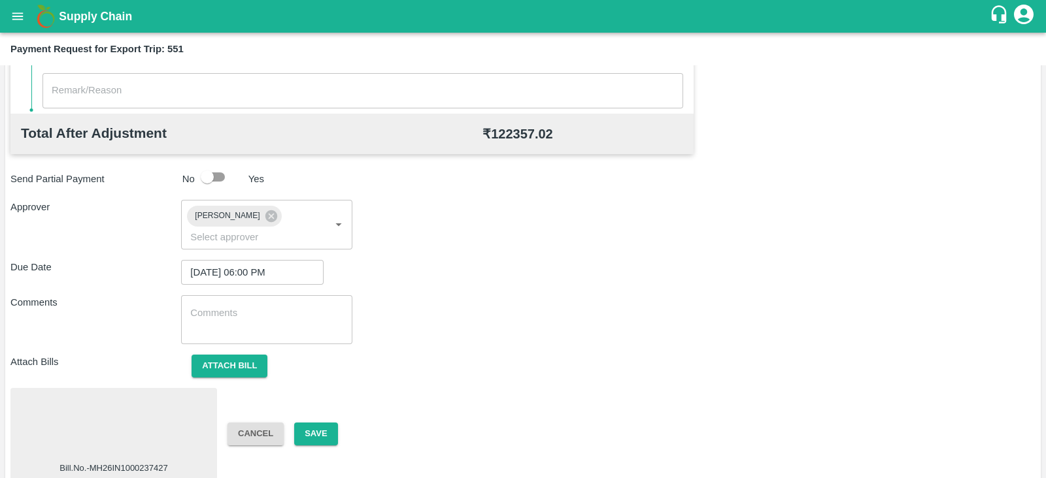
click at [118, 408] on div at bounding box center [114, 427] width 196 height 69
click at [328, 423] on button "Save" at bounding box center [315, 434] width 43 height 23
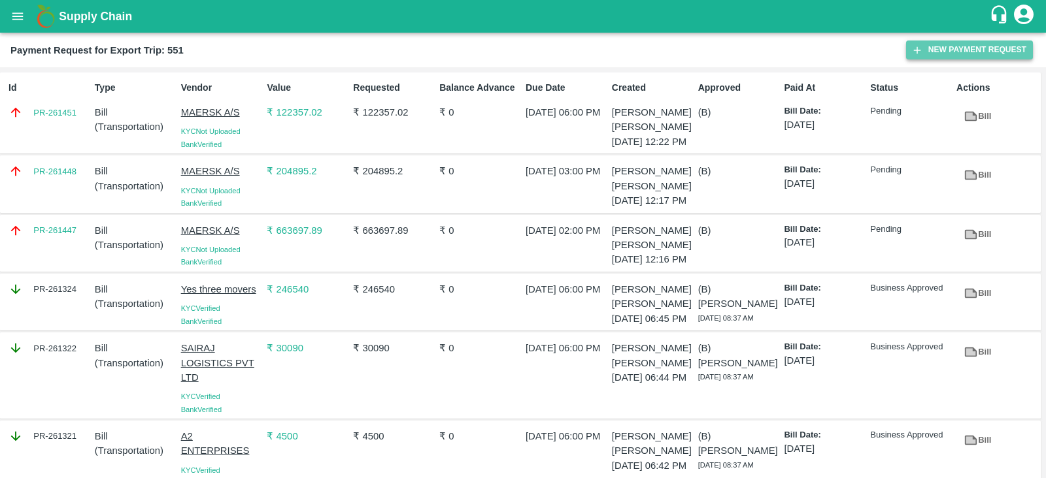
click at [955, 54] on button "New Payment Request" at bounding box center [969, 50] width 127 height 19
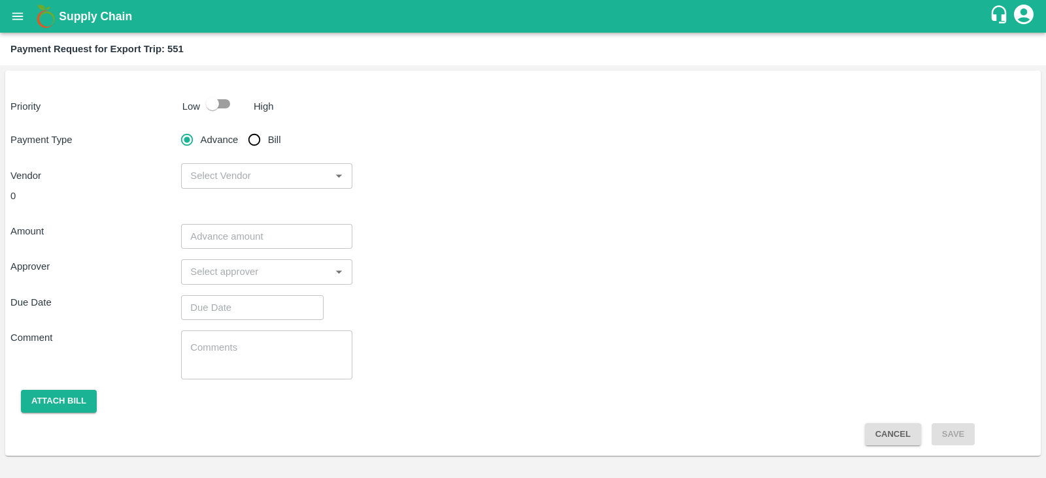
click at [223, 116] on div "Priority Low High Payment Type Advance Bill Vendor ​ 0 Amount ​ Approver ​ Due …" at bounding box center [522, 264] width 1035 height 386
click at [215, 104] on input "checkbox" at bounding box center [212, 103] width 74 height 25
checkbox input "true"
click at [256, 139] on input "Bill" at bounding box center [254, 140] width 26 height 26
radio input "true"
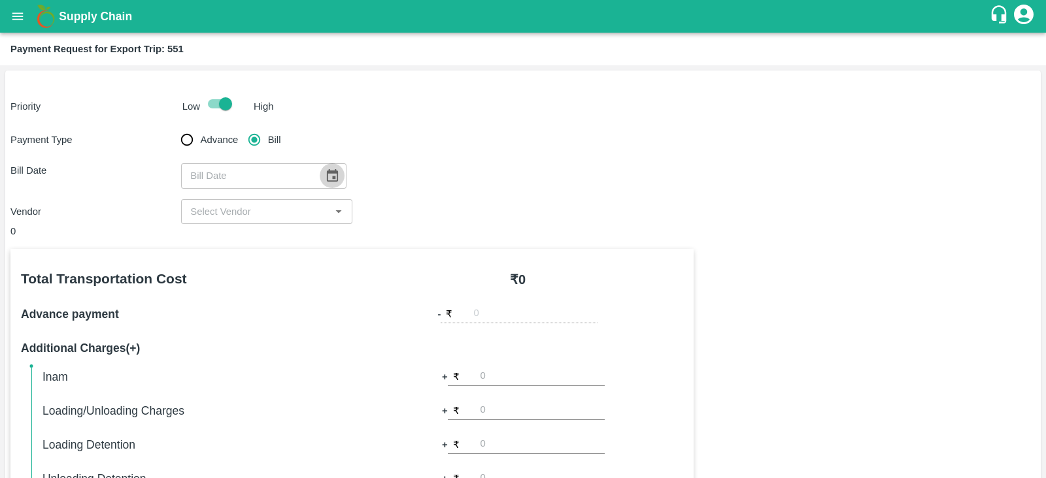
click at [327, 179] on icon "Choose date" at bounding box center [332, 175] width 11 height 12
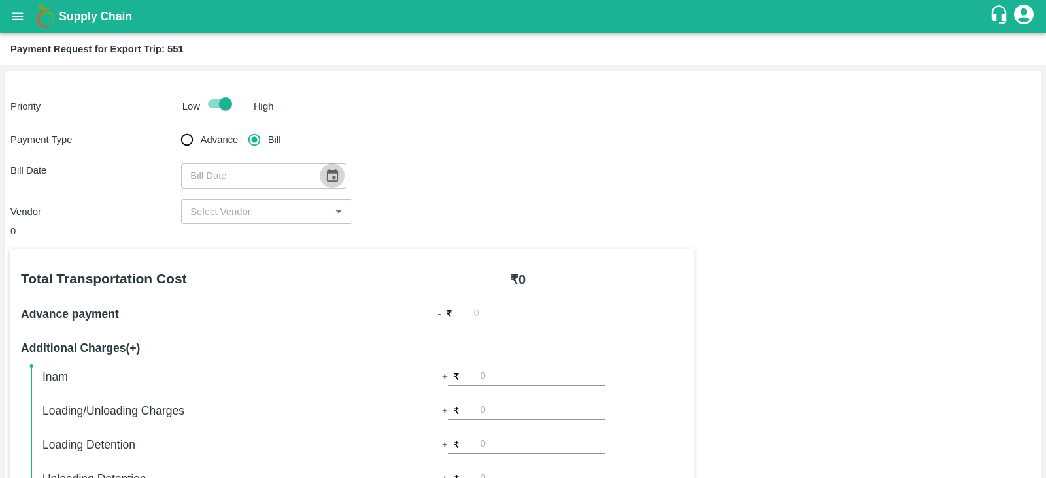
click at [329, 182] on icon "Choose date" at bounding box center [332, 176] width 14 height 14
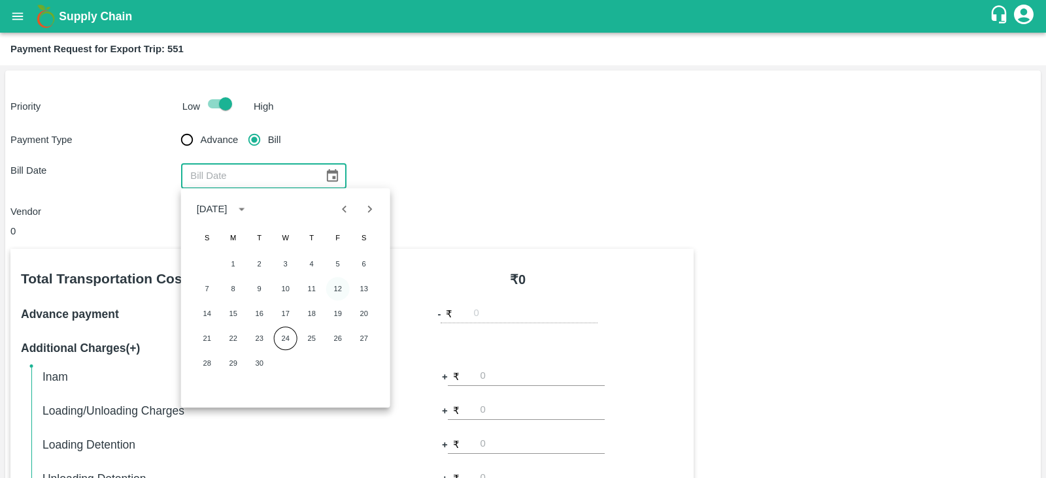
click at [334, 291] on button "12" at bounding box center [338, 289] width 24 height 24
type input "12/09/2025"
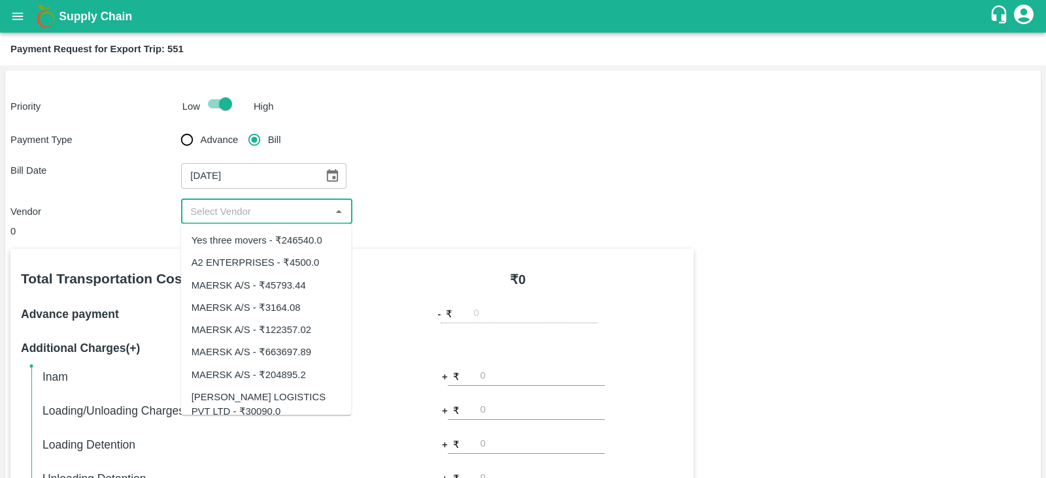
click at [308, 214] on input "input" at bounding box center [255, 211] width 141 height 17
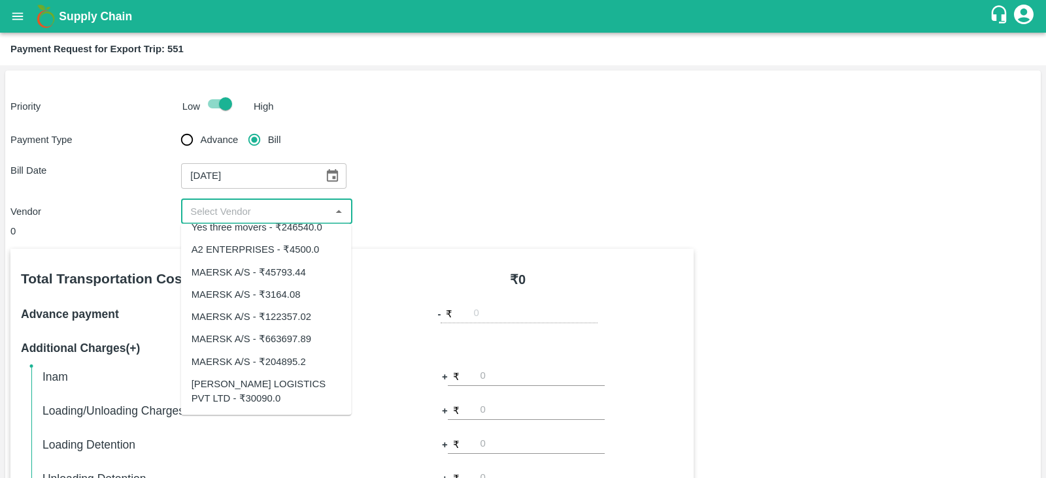
click at [288, 293] on div "MAERSK A/S - ₹3164.08" at bounding box center [245, 294] width 109 height 14
type input "MAERSK A/S - ₹3164.08"
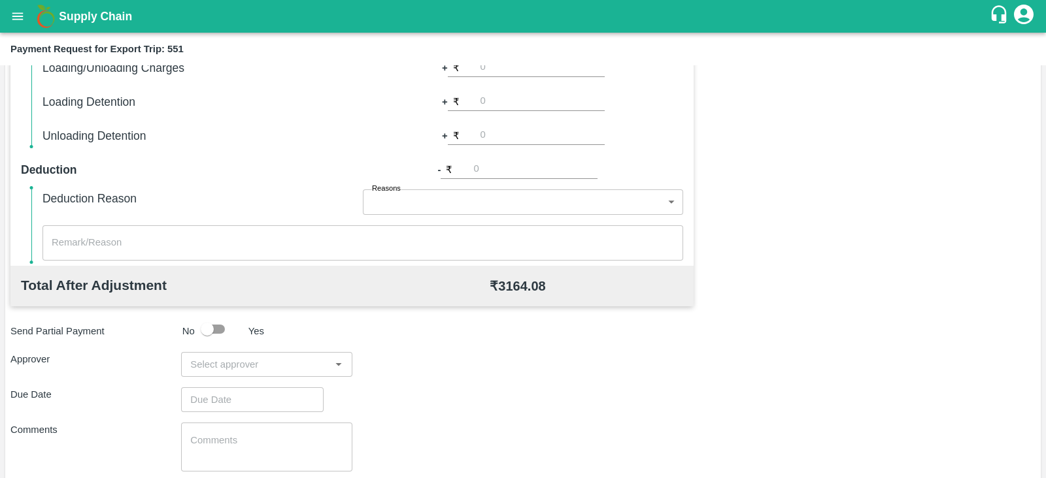
scroll to position [418, 0]
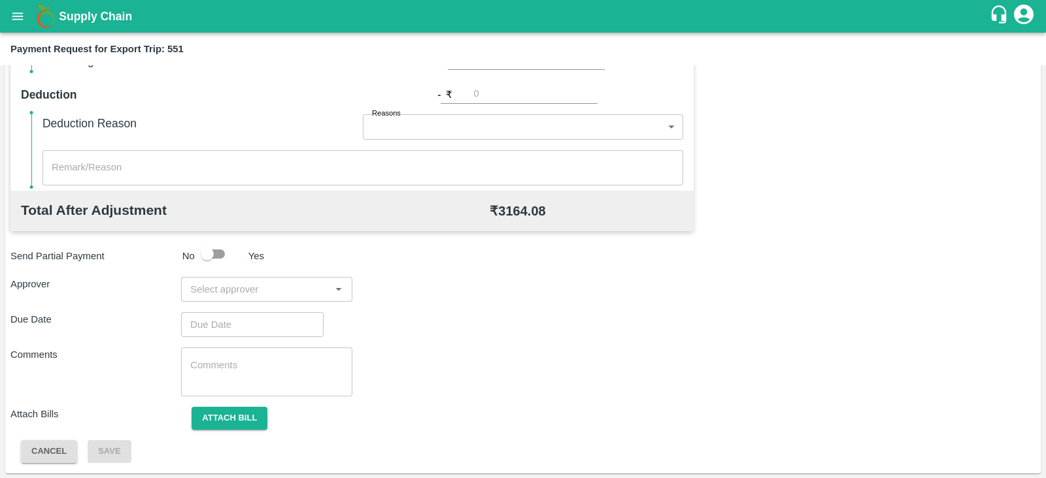
click at [285, 288] on input "input" at bounding box center [255, 289] width 141 height 17
type input "PRASA"
click at [268, 319] on div "[PERSON_NAME]" at bounding box center [263, 323] width 80 height 14
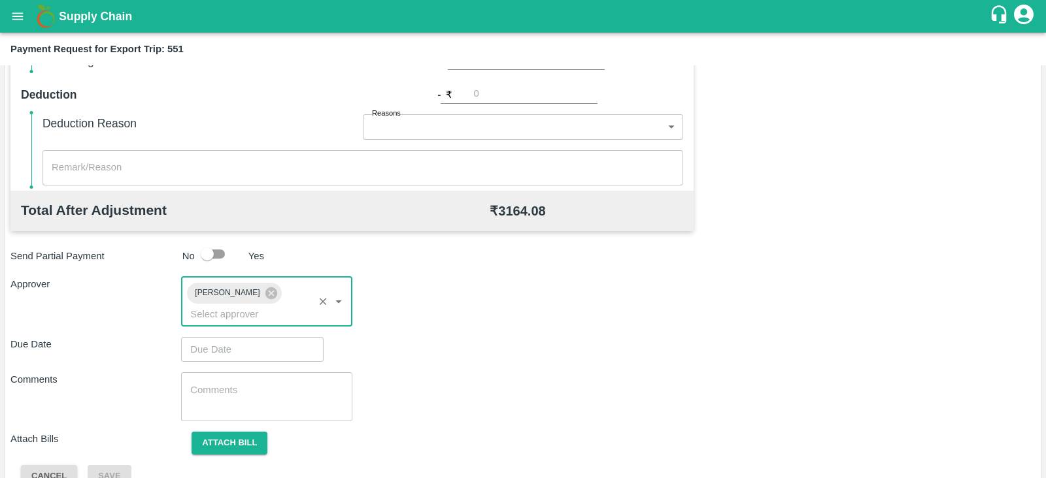
type input "DD/MM/YYYY hh:mm aa"
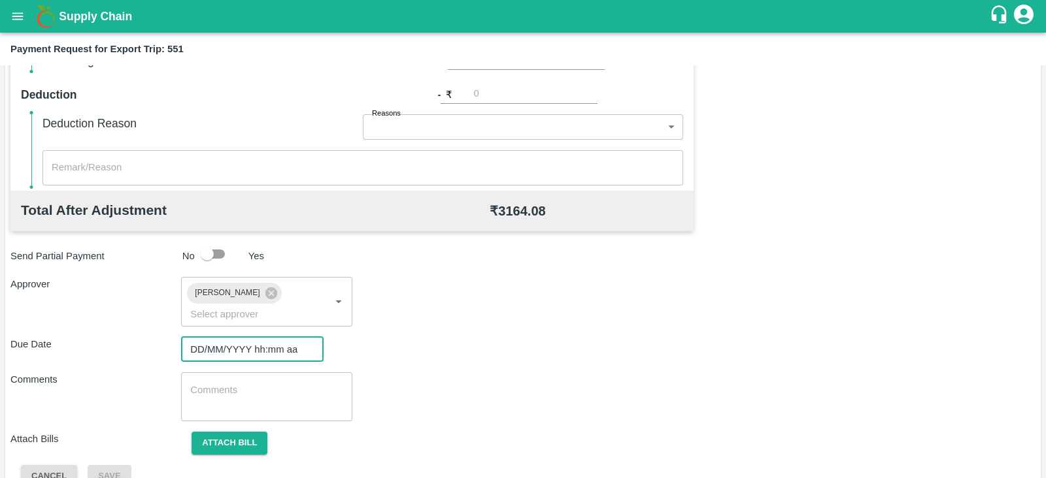
click at [242, 337] on input "DD/MM/YYYY hh:mm aa" at bounding box center [247, 349] width 133 height 25
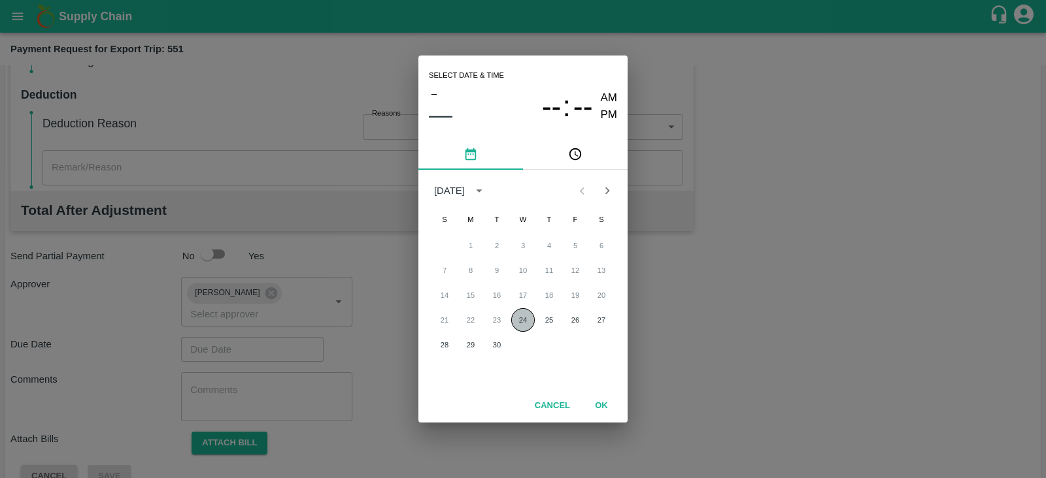
click at [534, 319] on button "24" at bounding box center [523, 320] width 24 height 24
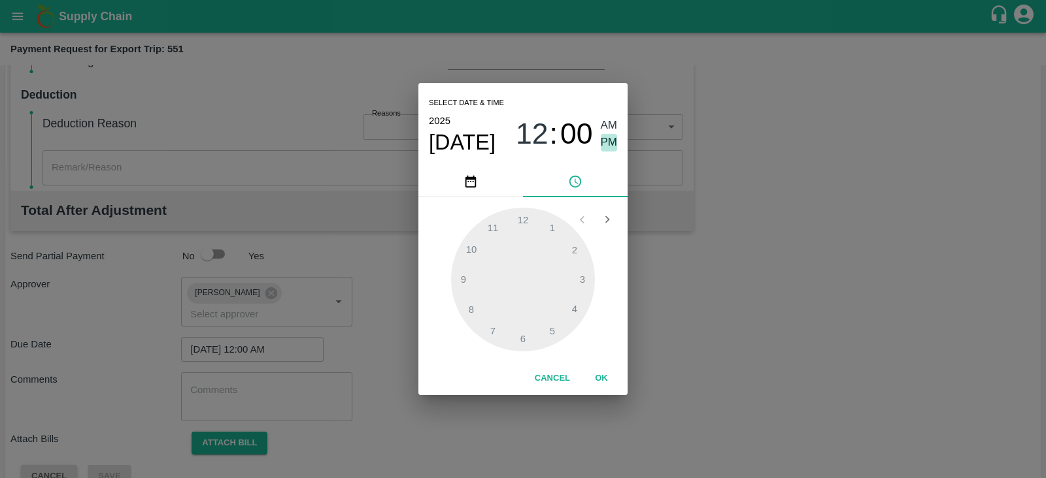
click at [608, 139] on span "PM" at bounding box center [609, 143] width 17 height 18
click at [584, 272] on div at bounding box center [523, 280] width 144 height 144
type input "[DATE] 03:00 PM"
click at [593, 374] on button "OK" at bounding box center [601, 378] width 42 height 23
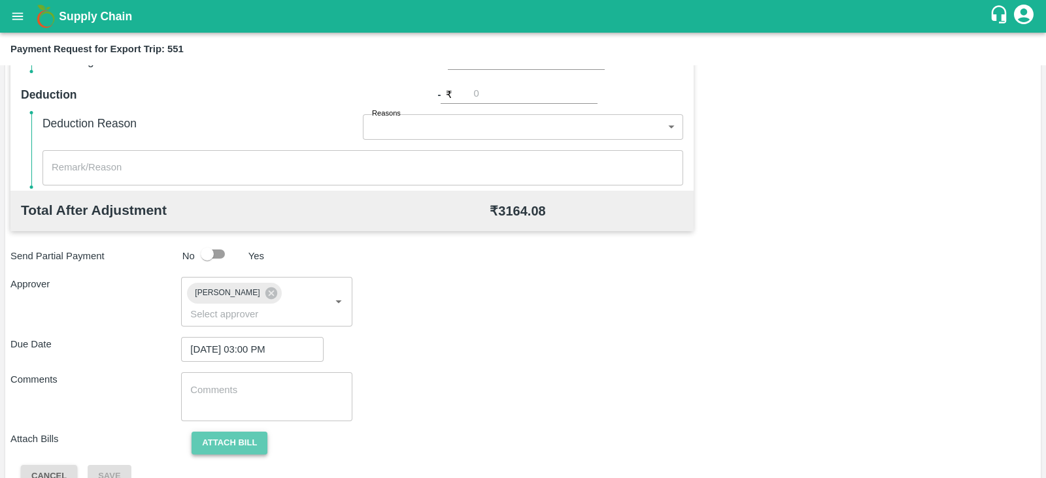
click at [228, 432] on button "Attach bill" at bounding box center [229, 443] width 76 height 23
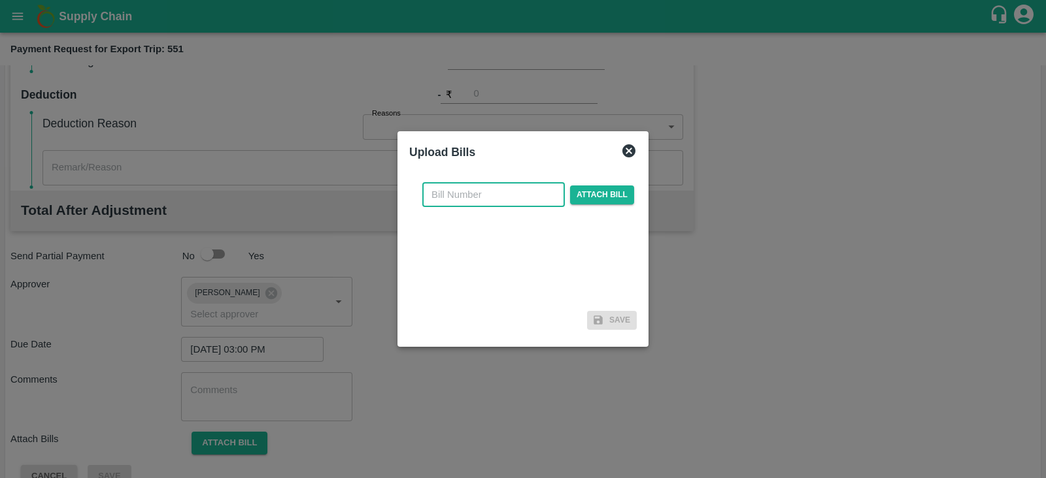
click at [455, 203] on input "text" at bounding box center [493, 194] width 142 height 25
paste input "MH26IN1000237426"
type input "MH26IN1000237426"
click at [588, 197] on span "Attach bill" at bounding box center [602, 195] width 64 height 19
click at [0, 0] on input "Attach bill" at bounding box center [0, 0] width 0 height 0
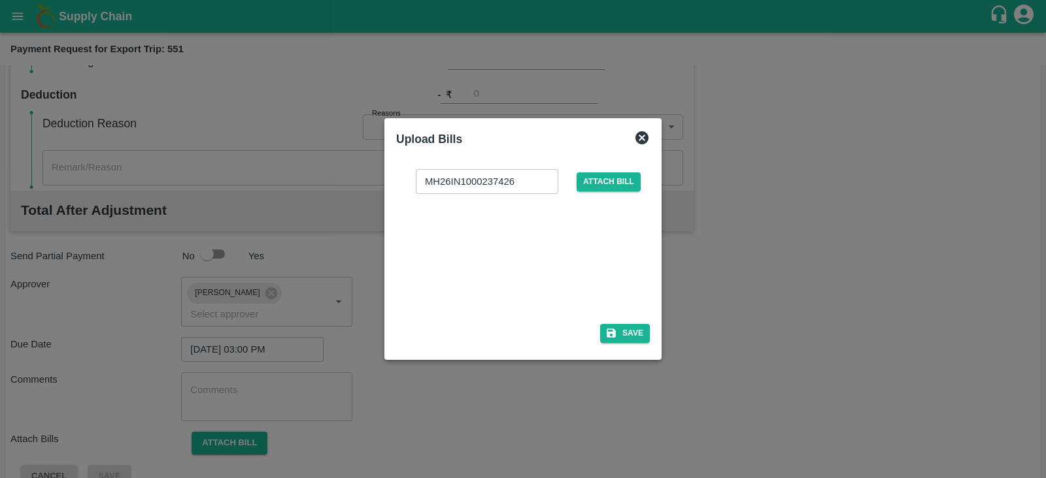
click at [516, 262] on div at bounding box center [520, 254] width 196 height 69
click at [633, 342] on button "Save" at bounding box center [625, 333] width 50 height 19
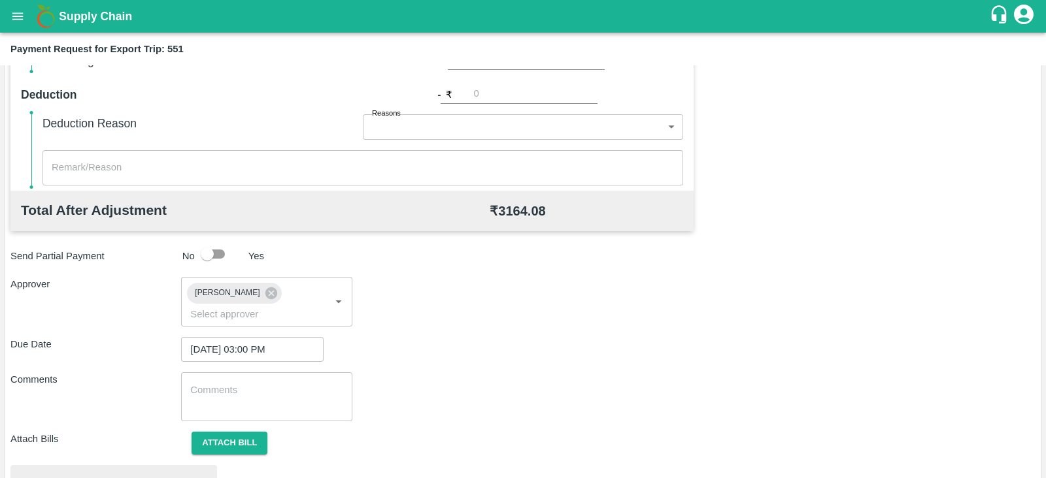
scroll to position [495, 0]
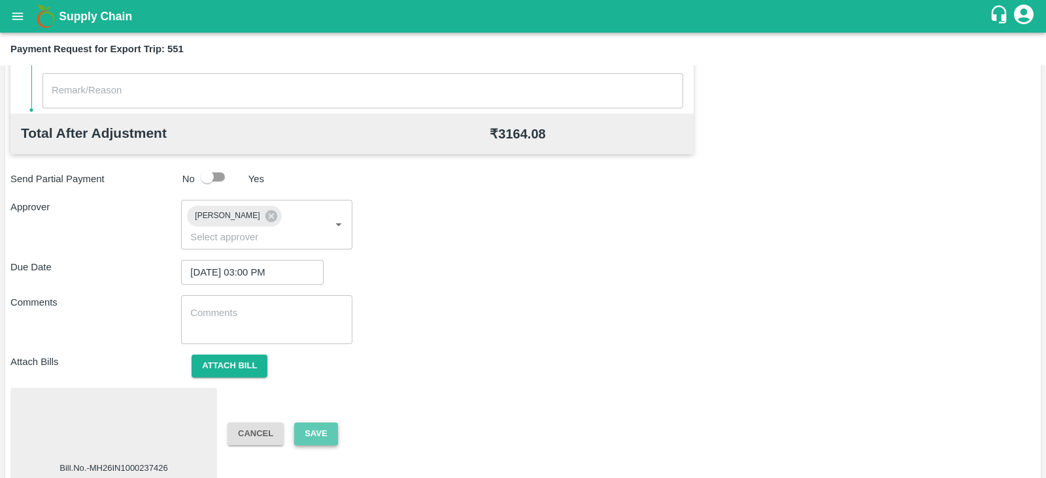
click at [326, 423] on button "Save" at bounding box center [315, 434] width 43 height 23
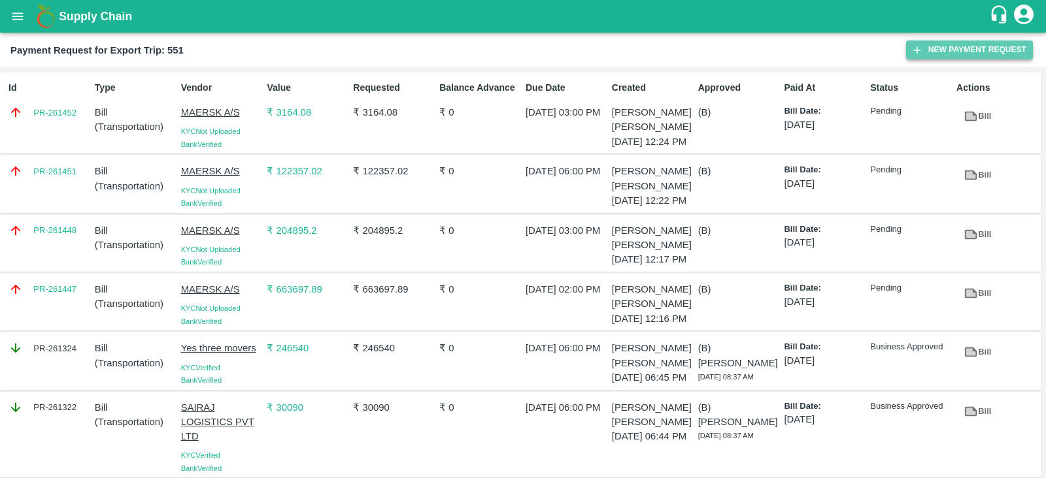
click at [928, 49] on button "New Payment Request" at bounding box center [969, 50] width 127 height 19
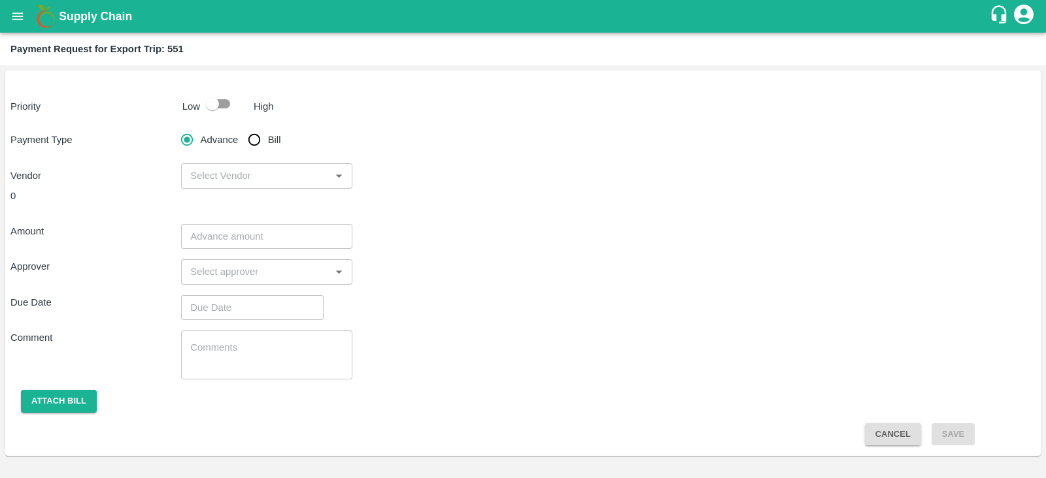
click at [223, 107] on input "checkbox" at bounding box center [212, 103] width 74 height 25
checkbox input "true"
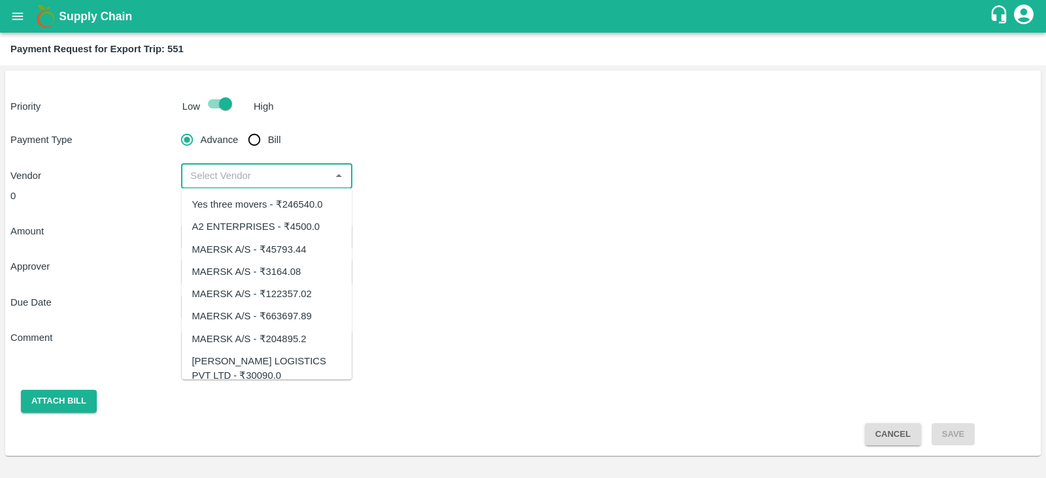
click at [320, 182] on input "input" at bounding box center [255, 175] width 141 height 17
click at [307, 248] on div "MAERSK A/S - ₹45793.44" at bounding box center [267, 250] width 171 height 22
type input "MAERSK A/S - ₹45793.44"
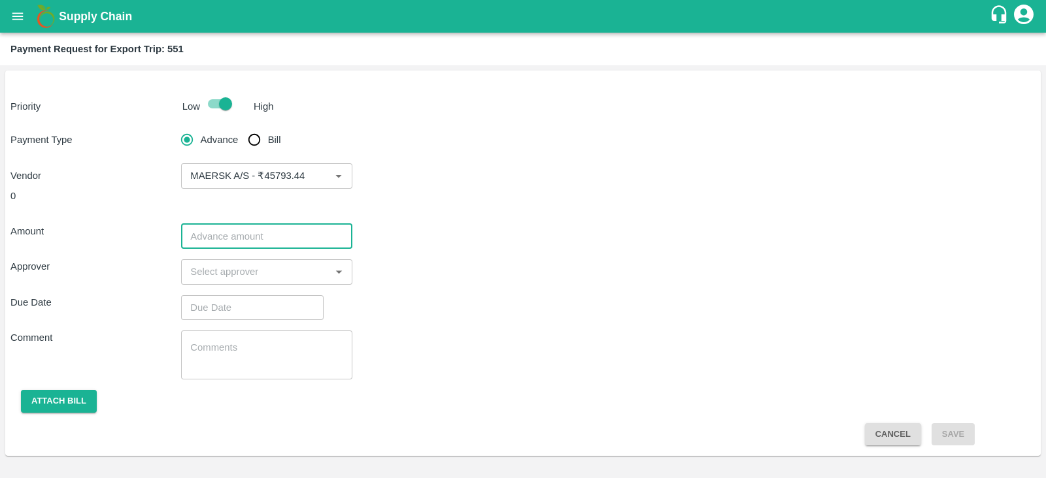
click at [316, 237] on input "number" at bounding box center [266, 236] width 171 height 25
click at [255, 135] on input "Bill" at bounding box center [254, 140] width 26 height 26
radio input "true"
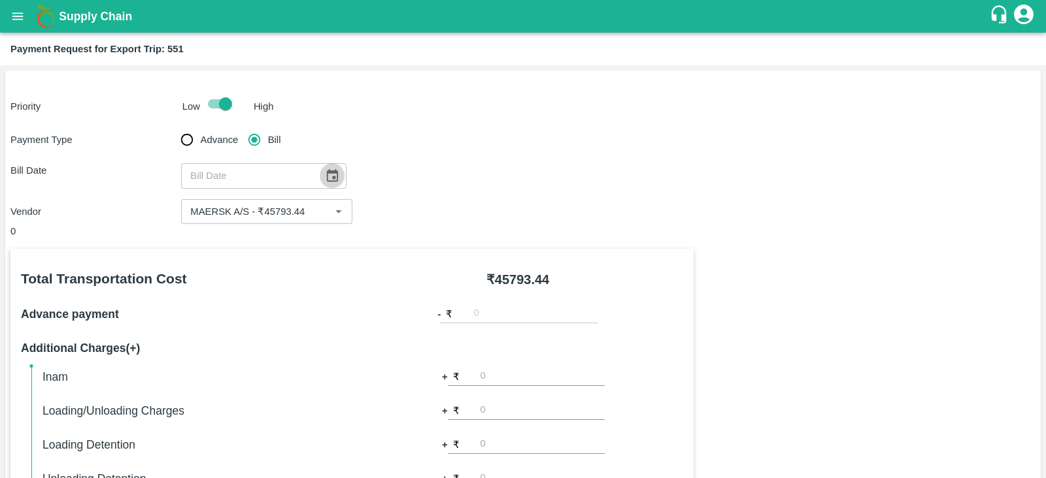
click at [325, 170] on icon "Choose date" at bounding box center [332, 176] width 14 height 14
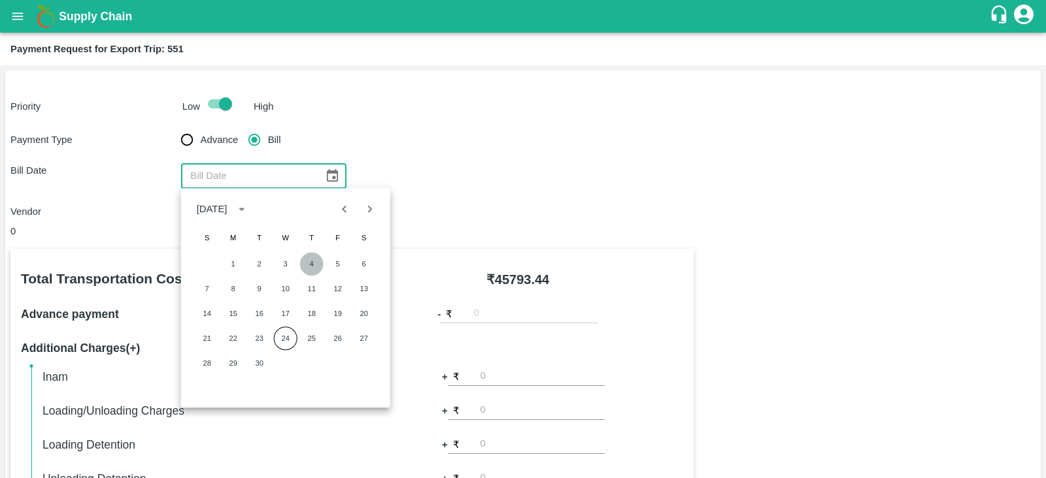
click at [312, 259] on button "4" at bounding box center [312, 264] width 24 height 24
type input "04/09/2025"
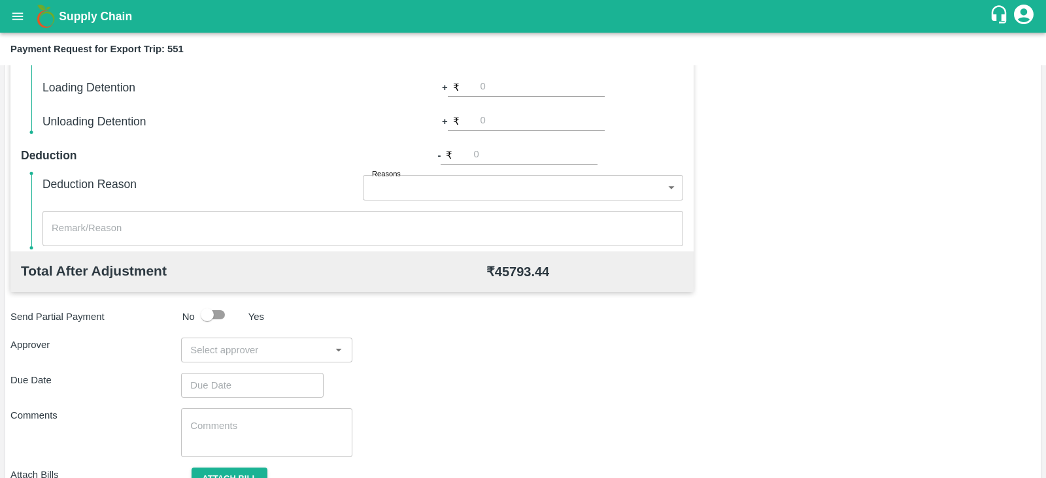
scroll to position [418, 0]
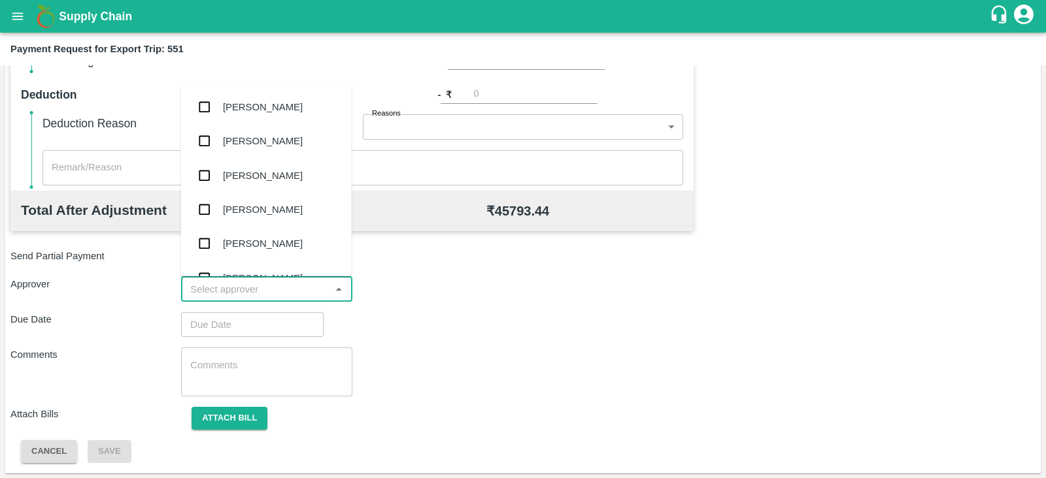
click at [286, 286] on input "input" at bounding box center [255, 289] width 141 height 17
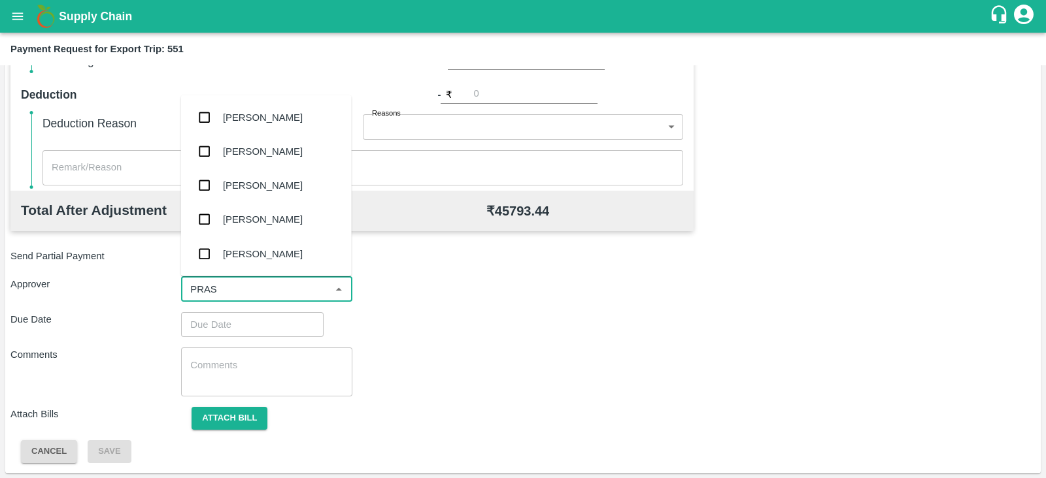
type input "PRASA"
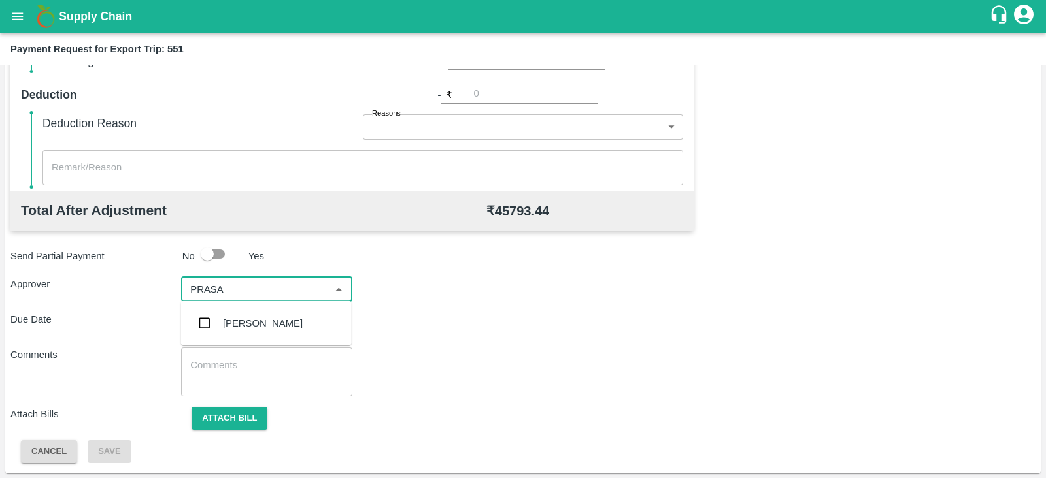
click at [267, 322] on div "[PERSON_NAME]" at bounding box center [263, 323] width 80 height 14
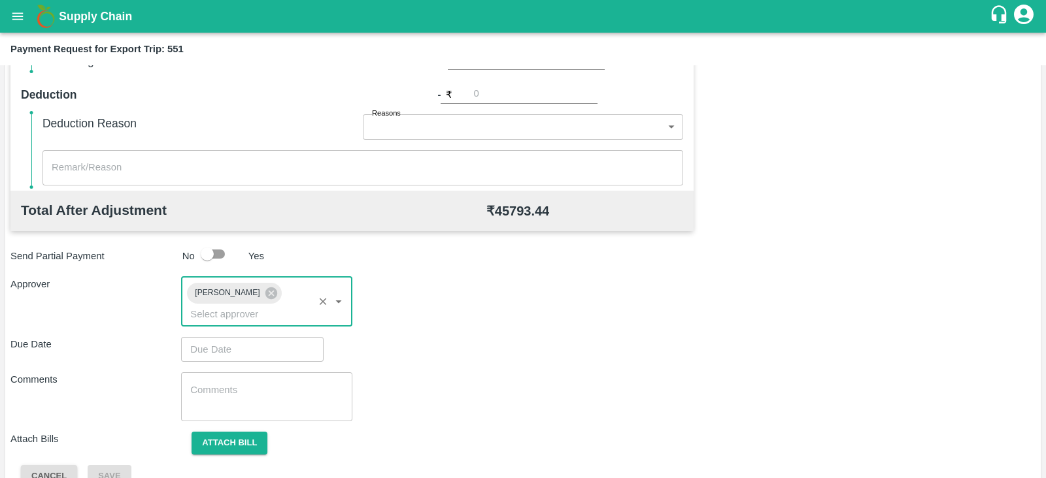
type input "DD/MM/YYYY hh:mm aa"
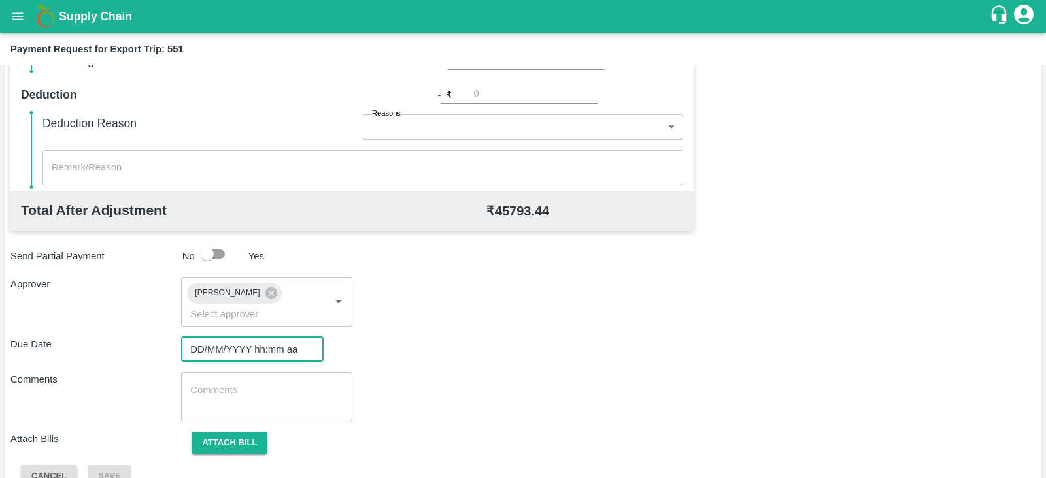
click at [268, 337] on input "DD/MM/YYYY hh:mm aa" at bounding box center [247, 349] width 133 height 25
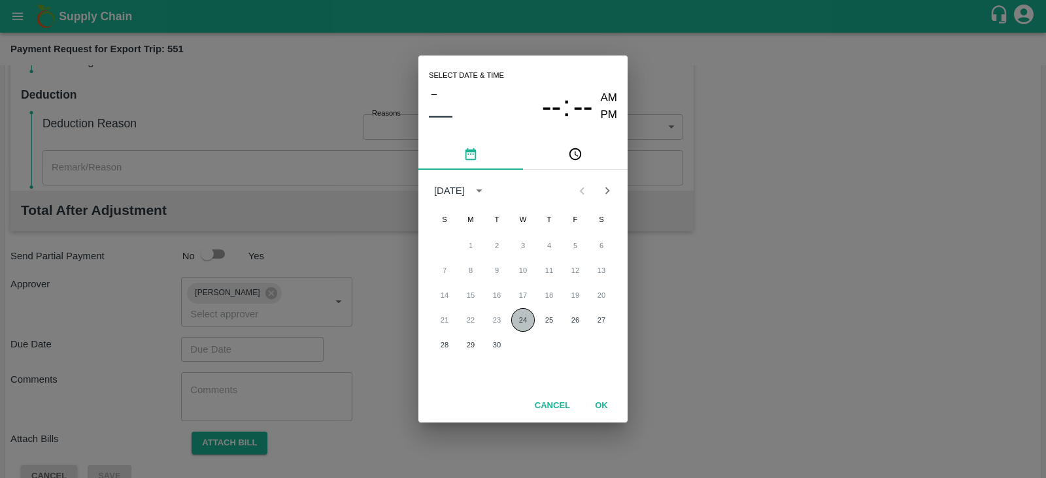
click at [523, 323] on button "24" at bounding box center [523, 320] width 24 height 24
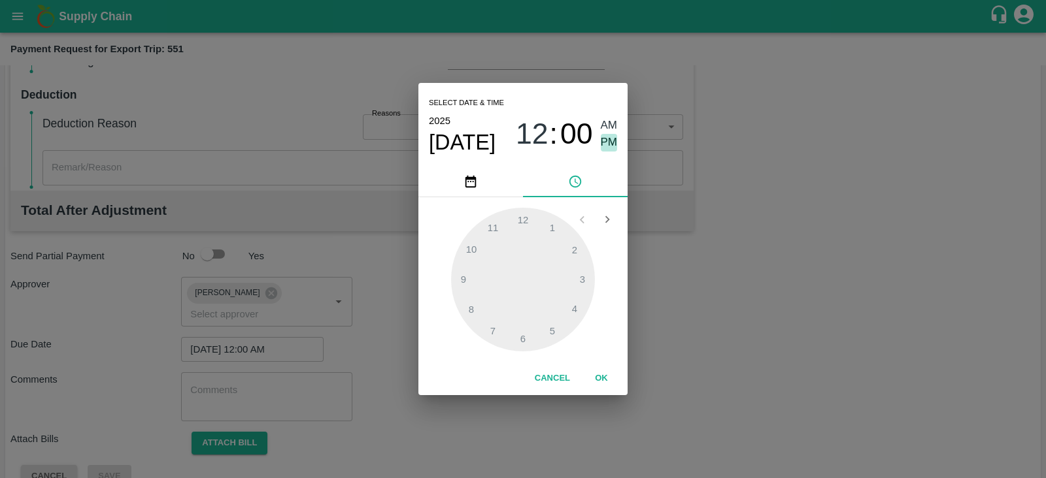
click at [614, 148] on span "PM" at bounding box center [609, 143] width 17 height 18
click at [587, 279] on div at bounding box center [523, 280] width 144 height 144
type input "24/09/2025 03:00 PM"
click at [599, 377] on button "OK" at bounding box center [601, 378] width 42 height 23
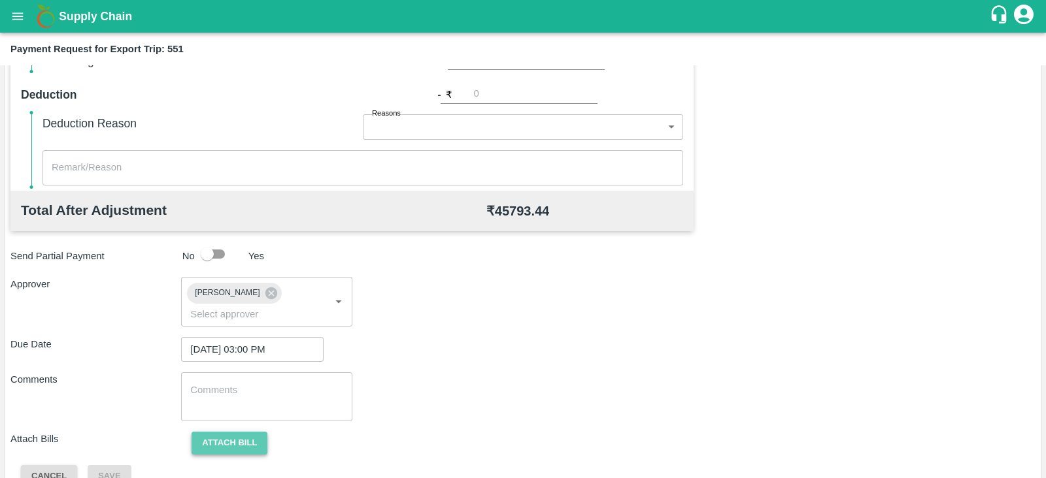
click at [237, 432] on button "Attach bill" at bounding box center [229, 443] width 76 height 23
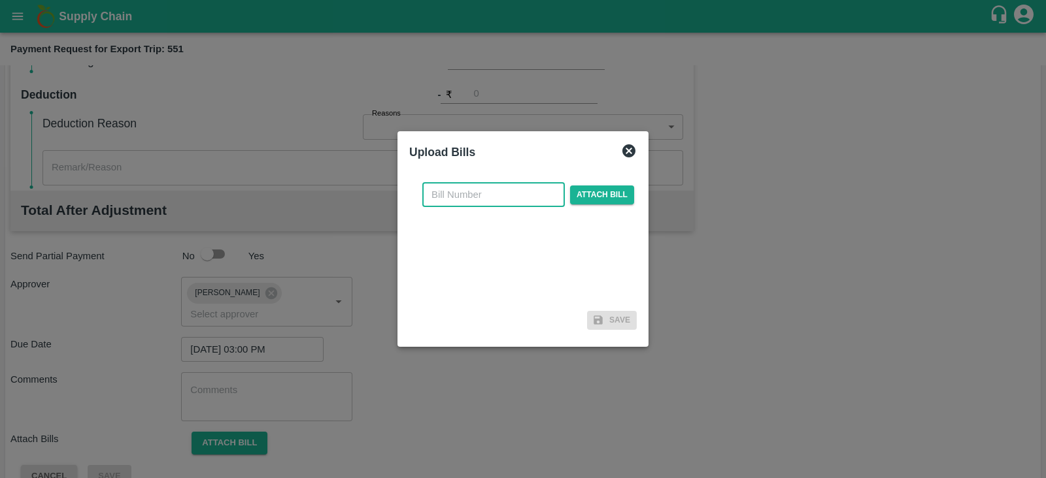
click at [481, 195] on input "text" at bounding box center [493, 194] width 142 height 25
paste input "MH26IN1000225986"
type input "MH26IN1000225986"
click at [599, 193] on span "Attach bill" at bounding box center [602, 195] width 64 height 19
click at [0, 0] on input "Attach bill" at bounding box center [0, 0] width 0 height 0
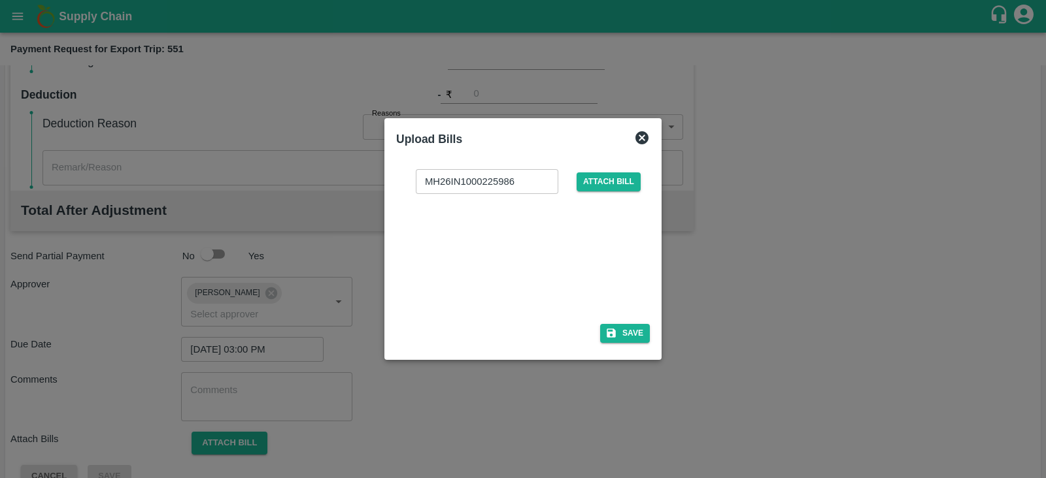
click at [578, 268] on div at bounding box center [520, 254] width 196 height 69
click at [640, 335] on button "Save" at bounding box center [625, 333] width 50 height 19
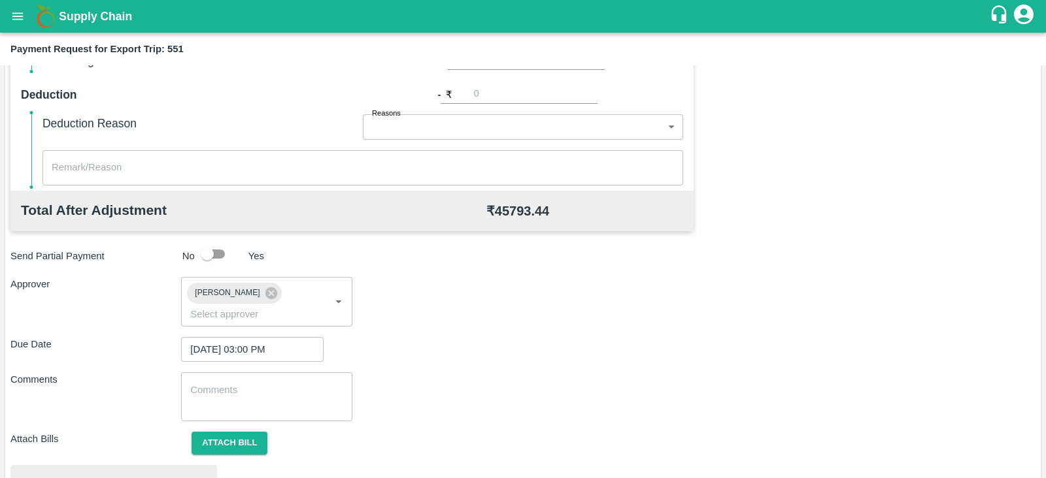
scroll to position [495, 0]
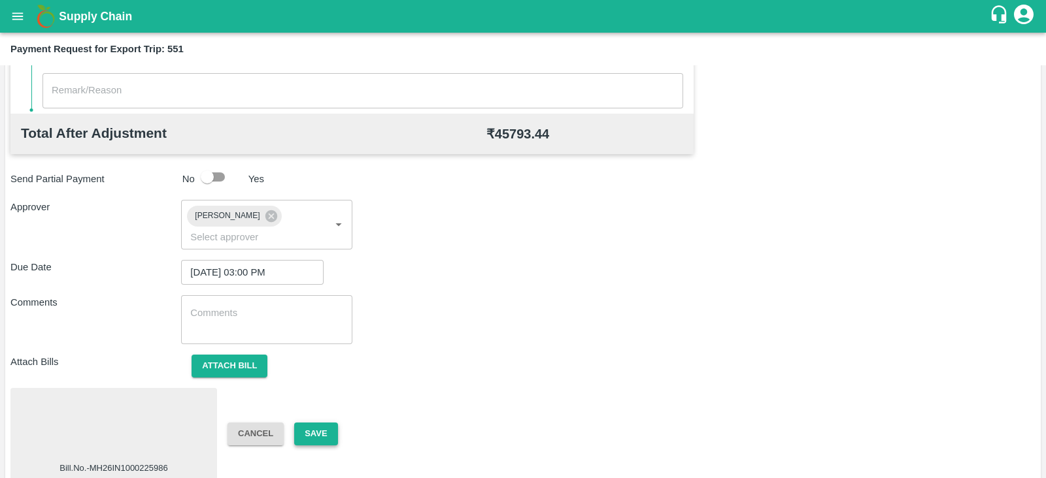
click at [323, 423] on button "Save" at bounding box center [315, 434] width 43 height 23
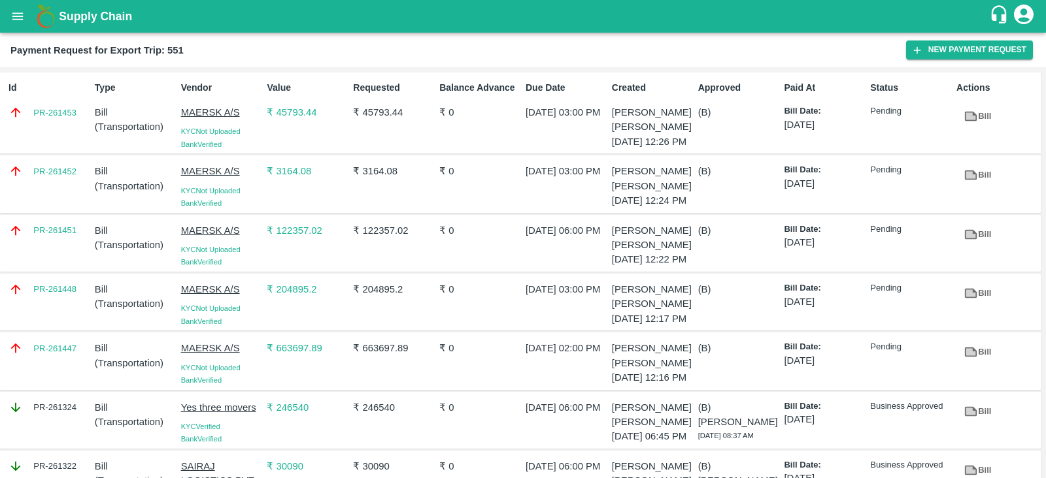
scroll to position [222, 0]
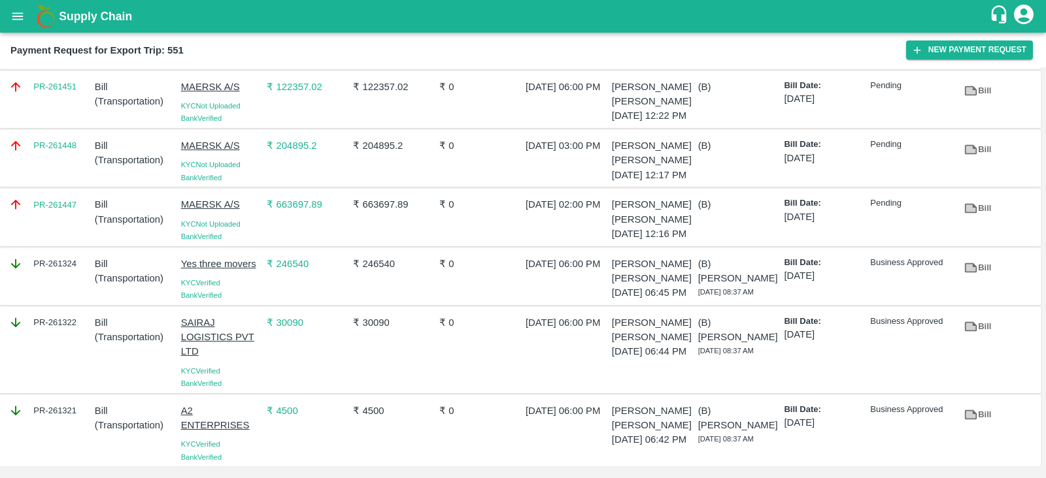
click at [62, 257] on div "PR-261324" at bounding box center [48, 264] width 81 height 14
copy div "PR-261324"
click at [54, 338] on div "PR-261322" at bounding box center [46, 350] width 86 height 80
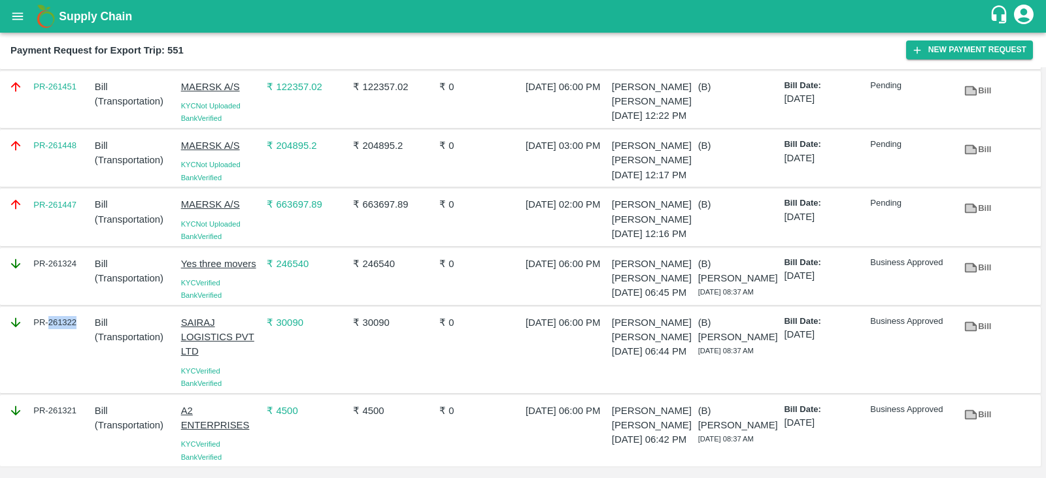
click at [54, 338] on div "PR-261322" at bounding box center [46, 350] width 86 height 80
copy div "PR-261322"
click at [65, 438] on div "PR-261321" at bounding box center [46, 431] width 86 height 65
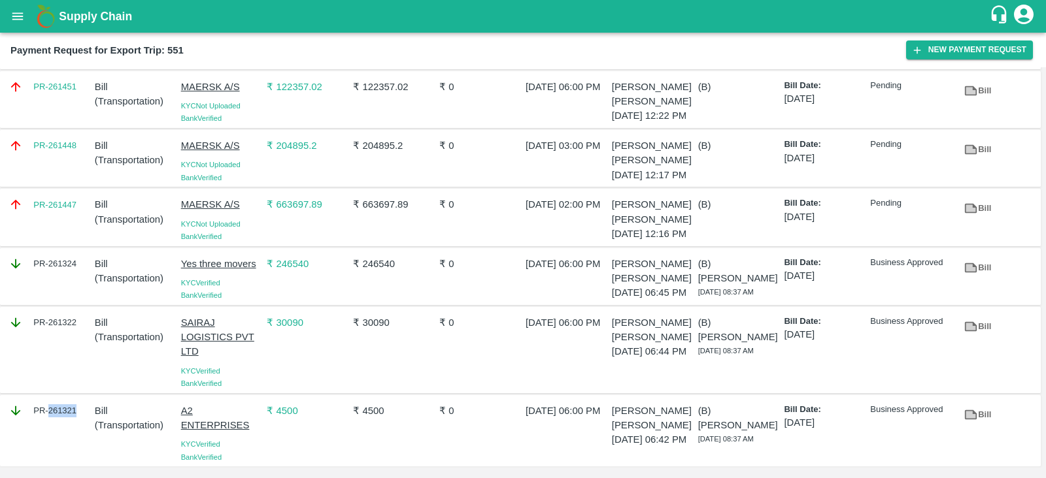
click at [65, 438] on div "PR-261321" at bounding box center [46, 431] width 86 height 65
copy div "PR-261321"
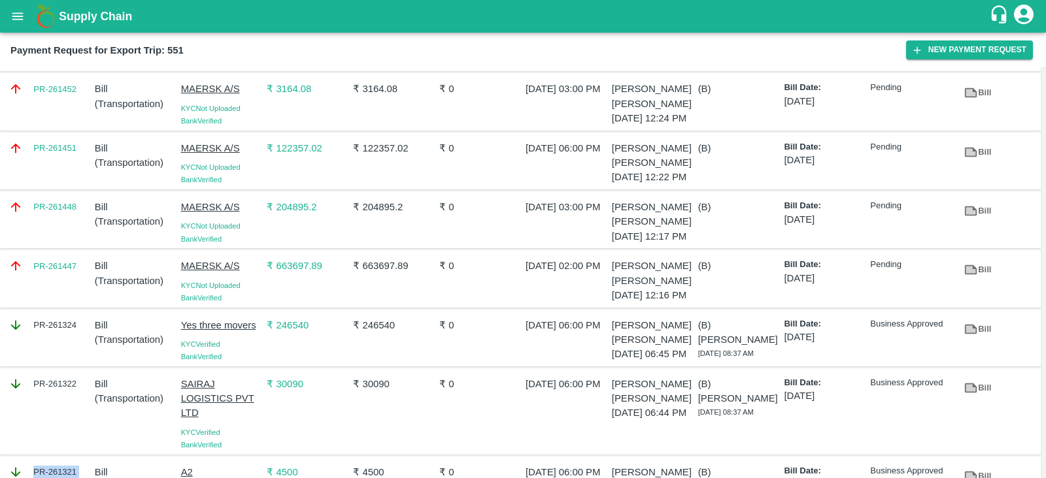
scroll to position [96, 0]
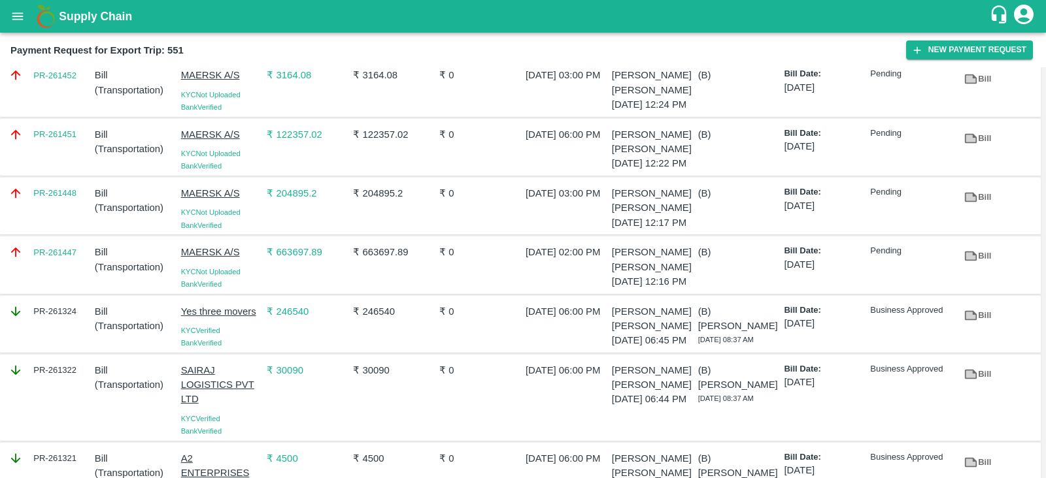
click at [66, 290] on div "PR-261447" at bounding box center [46, 265] width 86 height 50
copy link "PR-261447"
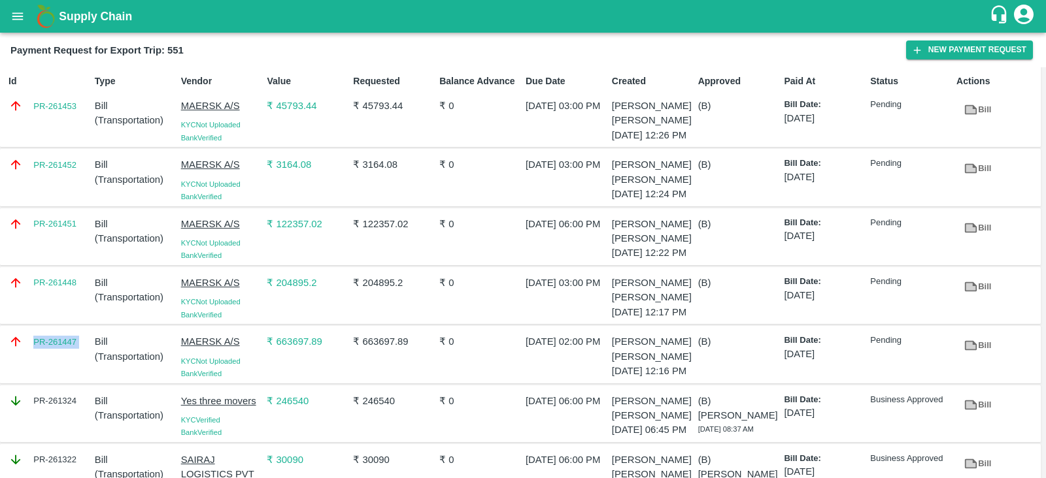
scroll to position [0, 0]
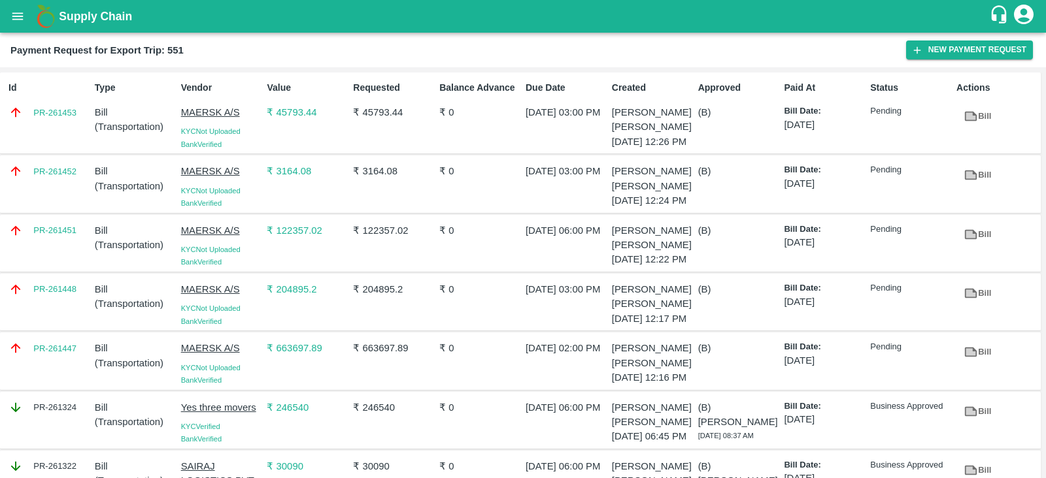
click at [76, 327] on div "PR-261448" at bounding box center [46, 302] width 86 height 50
copy link "PR-261448"
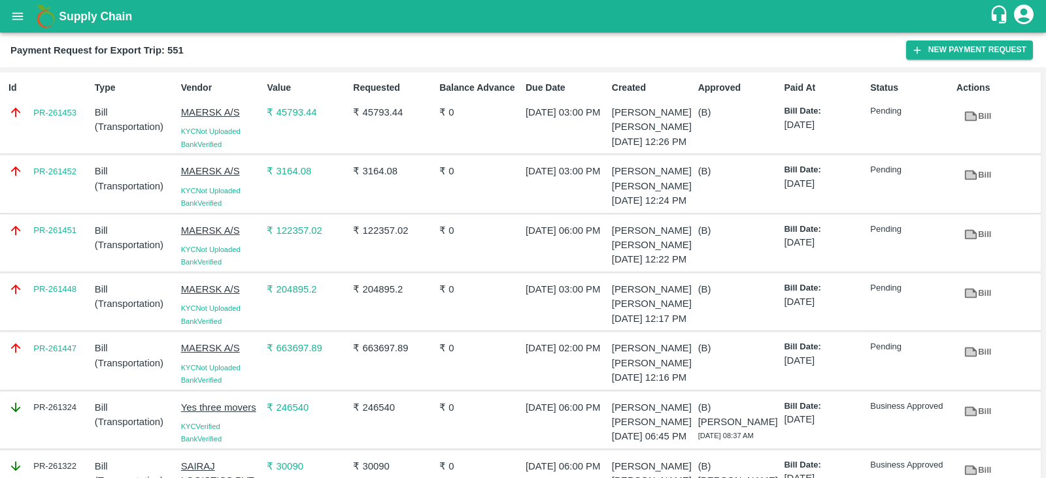
click at [73, 201] on div "PR-261452" at bounding box center [46, 184] width 86 height 50
copy link "PR-261452"
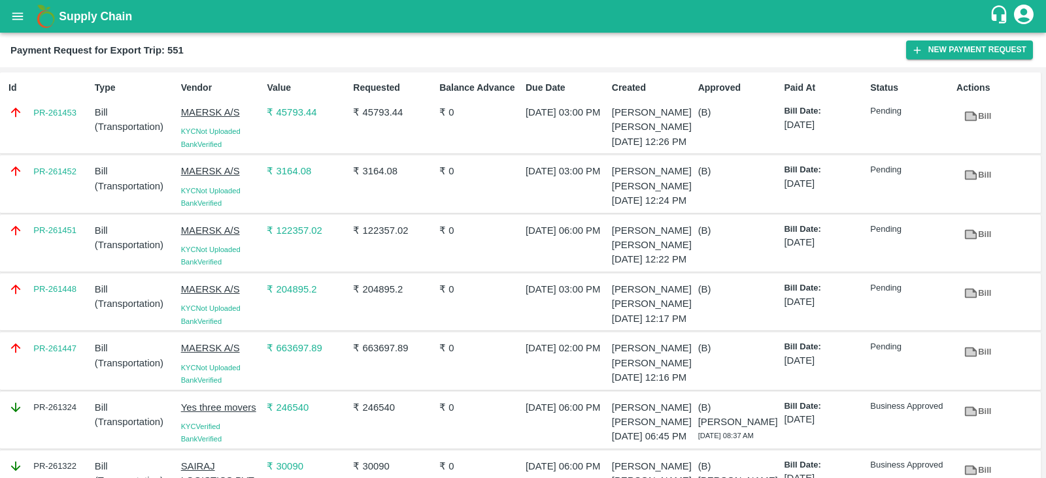
click at [69, 269] on div "PR-261451" at bounding box center [46, 243] width 86 height 50
copy link "PR-261451"
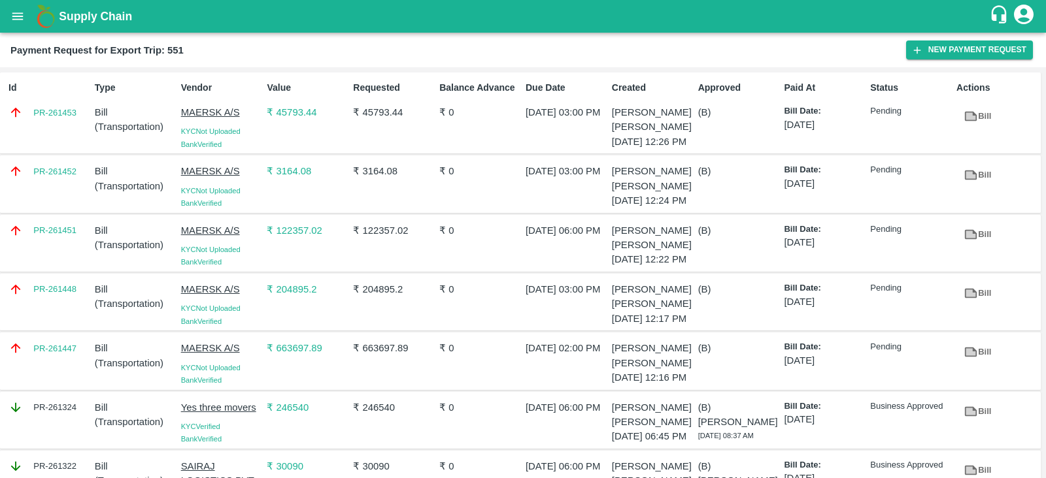
click at [75, 125] on div "Id PR-261453" at bounding box center [46, 113] width 86 height 74
copy link "PR-261453"
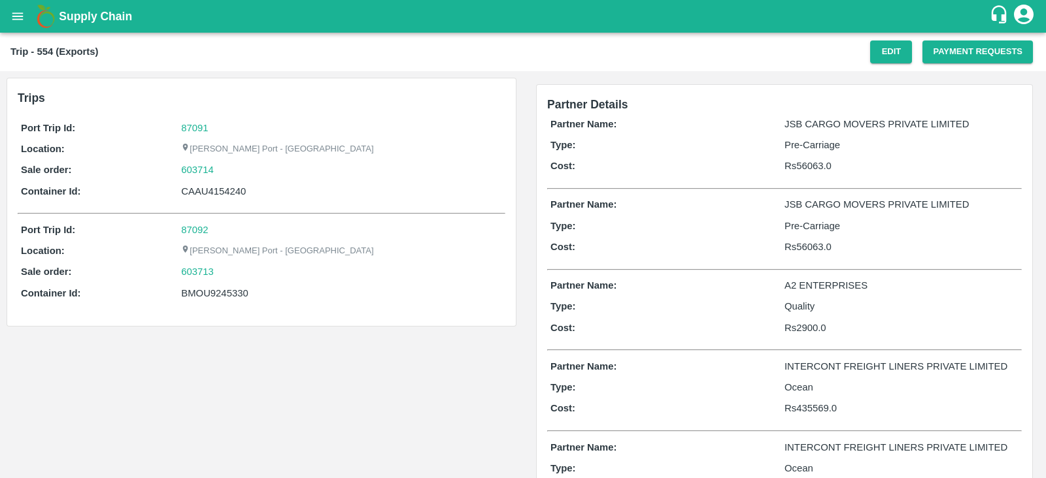
click at [233, 184] on div "CAAU4154240" at bounding box center [341, 191] width 321 height 14
click at [217, 195] on div "Port Trip Id: 87091 Location: [PERSON_NAME][GEOGRAPHIC_DATA] - Nhava Sheva Sale…" at bounding box center [261, 163] width 487 height 91
click at [217, 195] on div "CAAU4154240" at bounding box center [341, 191] width 321 height 14
copy div "CAAU4154240"
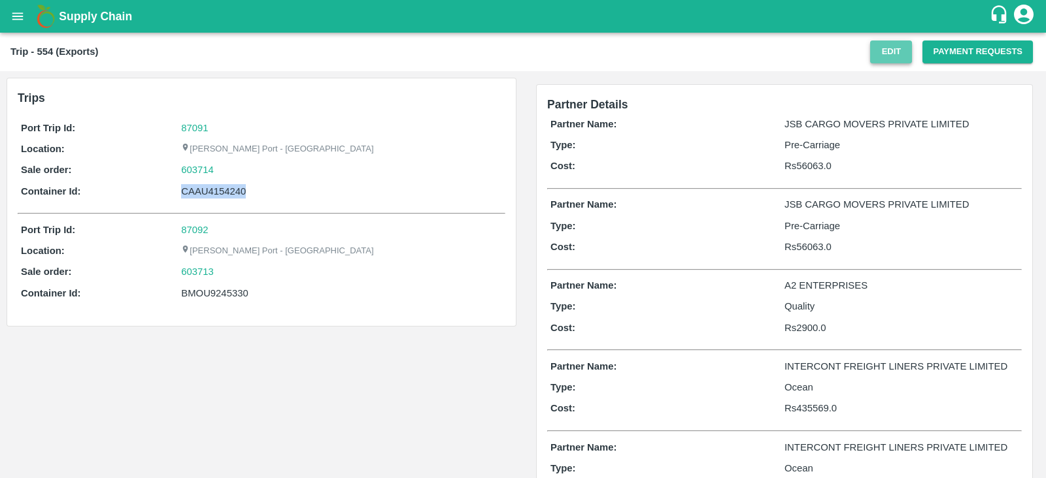
click at [887, 58] on button "Edit" at bounding box center [891, 52] width 42 height 23
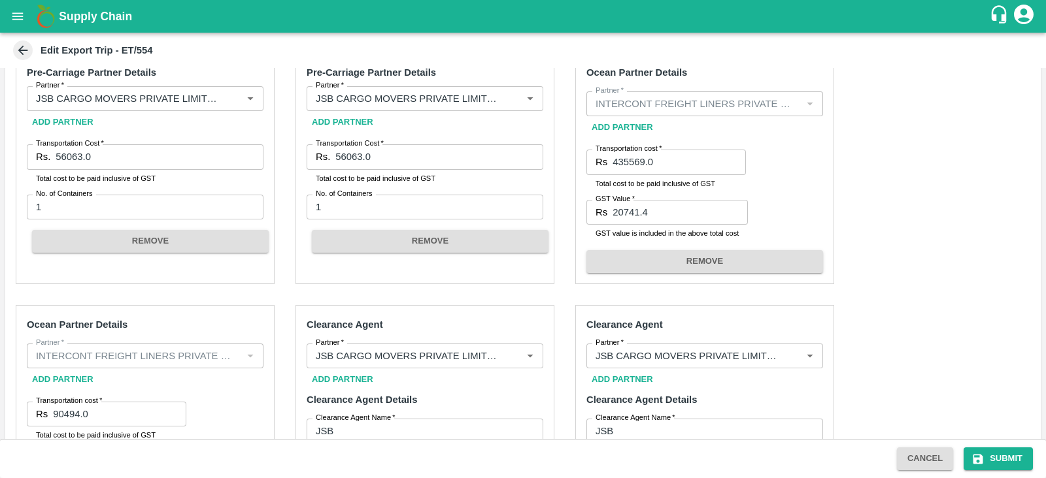
scroll to position [280, 0]
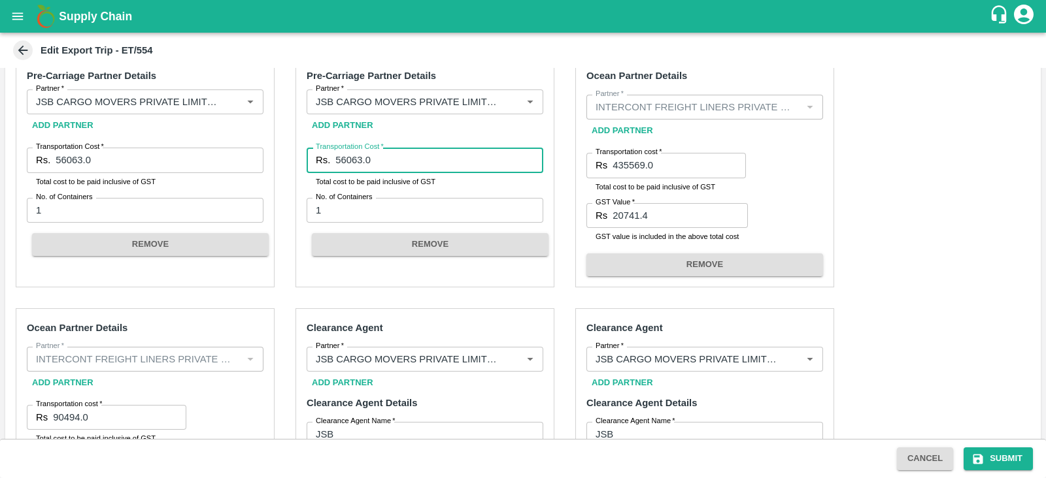
click at [356, 163] on input "56063.0" at bounding box center [439, 160] width 208 height 25
type input "56053.0"
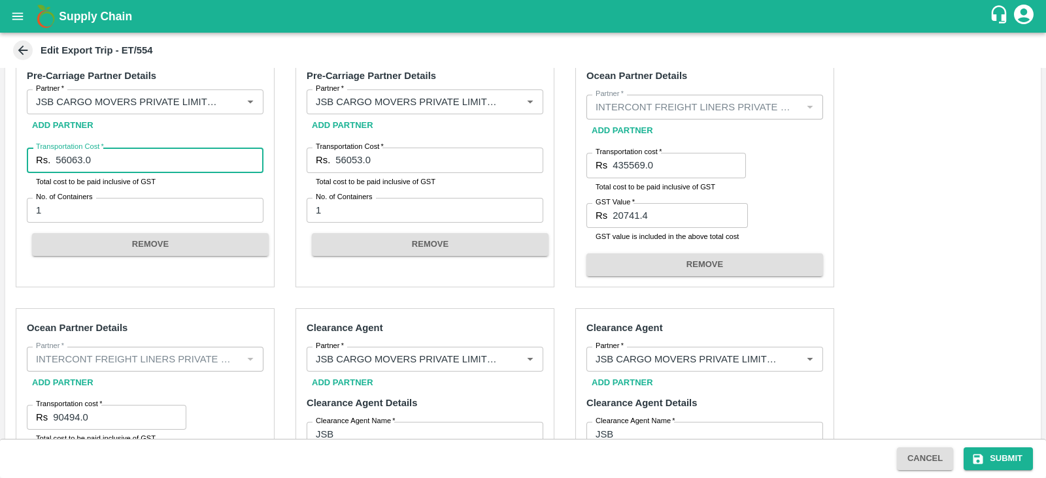
click at [73, 163] on input "56063.0" at bounding box center [160, 160] width 208 height 25
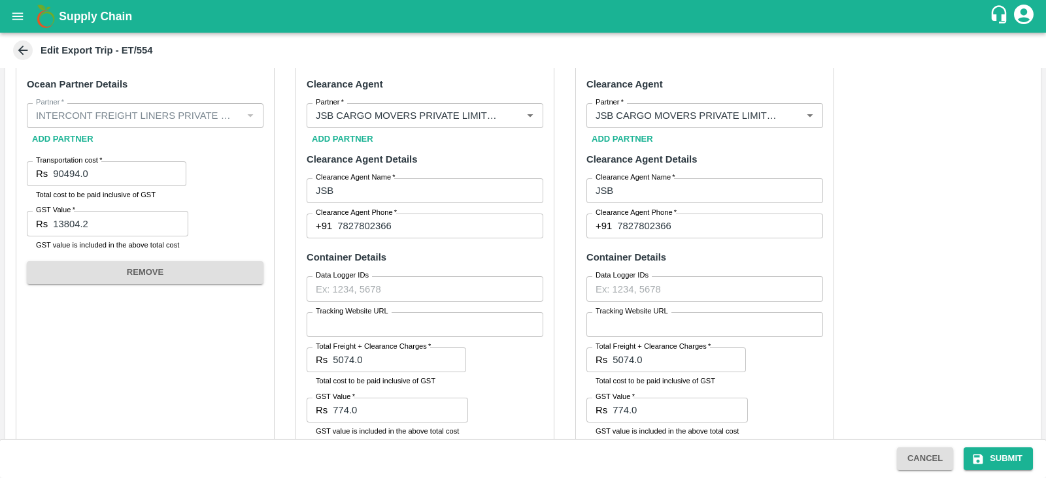
scroll to position [561, 0]
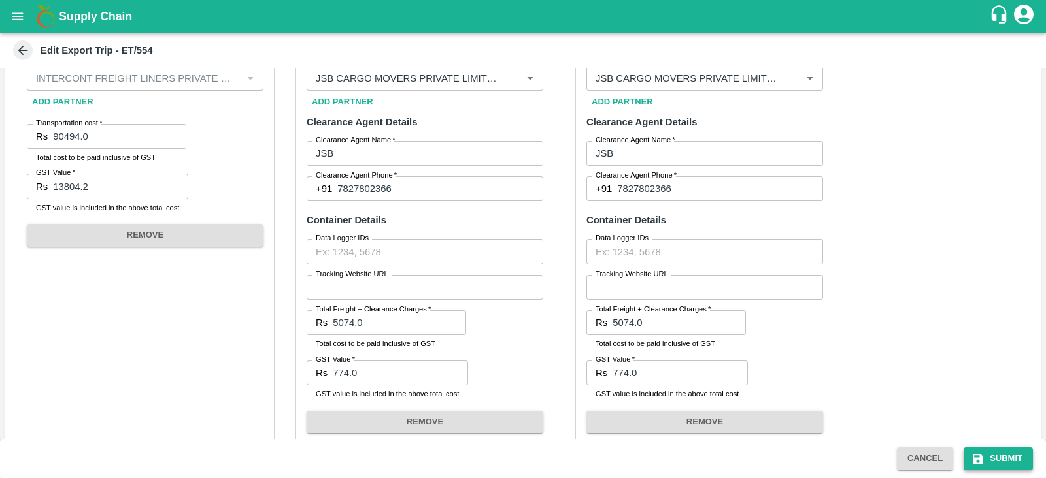
type input "56053.0"
click at [1004, 456] on button "Submit" at bounding box center [997, 459] width 69 height 23
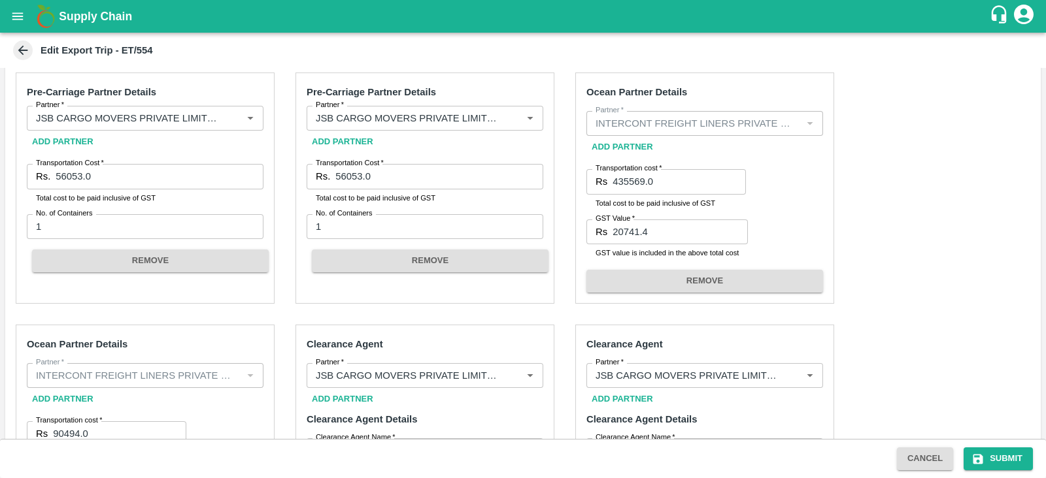
scroll to position [267, 0]
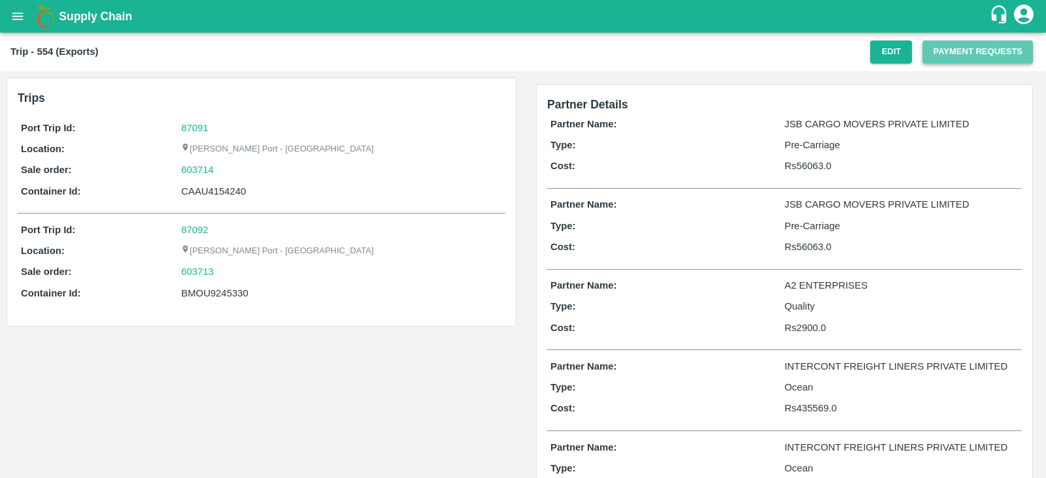
click at [950, 57] on button "Payment Requests" at bounding box center [977, 52] width 110 height 23
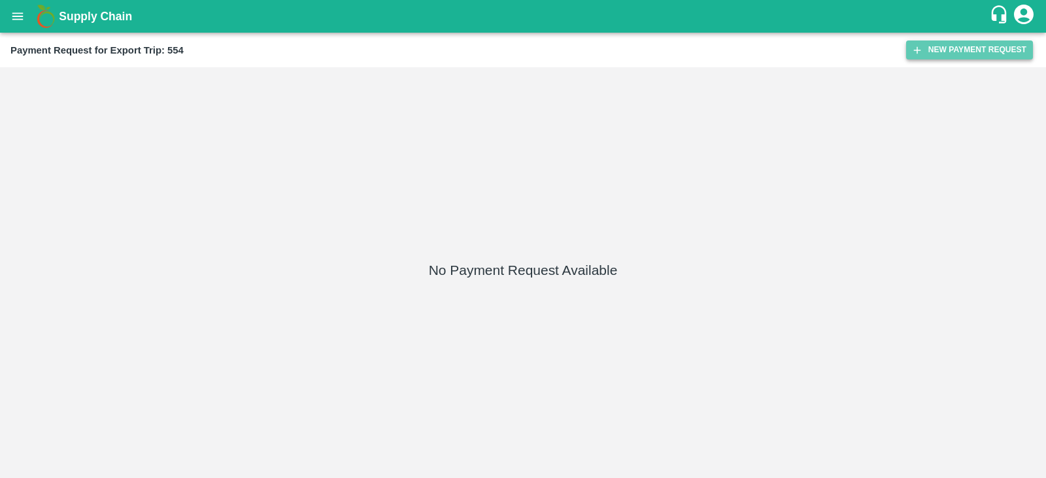
click at [961, 46] on button "New Payment Request" at bounding box center [969, 50] width 127 height 19
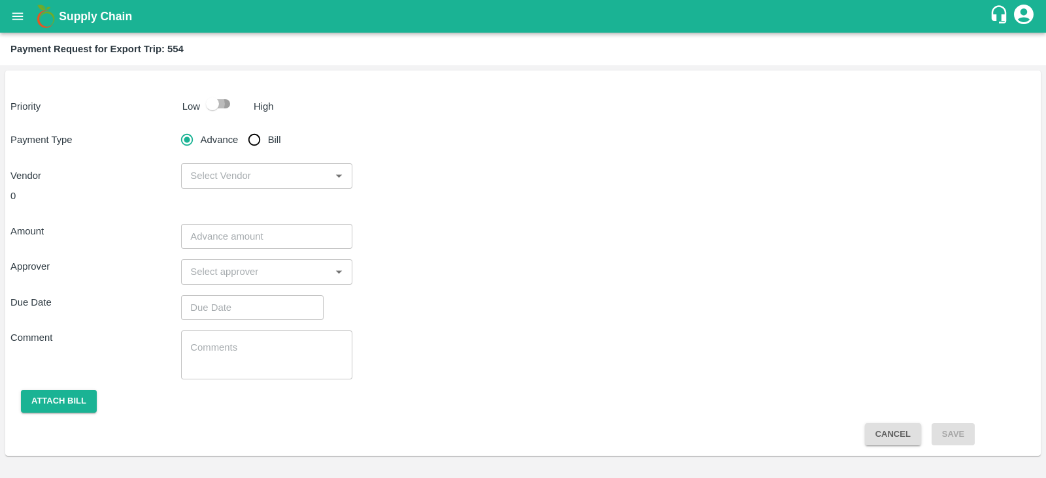
click at [206, 107] on input "checkbox" at bounding box center [212, 103] width 74 height 25
checkbox input "true"
click at [256, 145] on input "Bill" at bounding box center [254, 140] width 26 height 26
radio input "true"
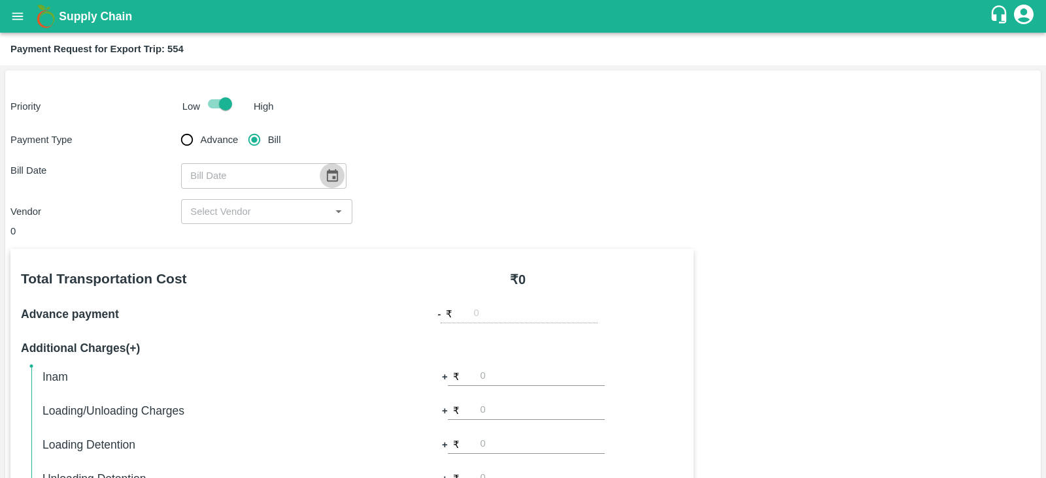
click at [326, 174] on icon "Choose date" at bounding box center [332, 176] width 14 height 14
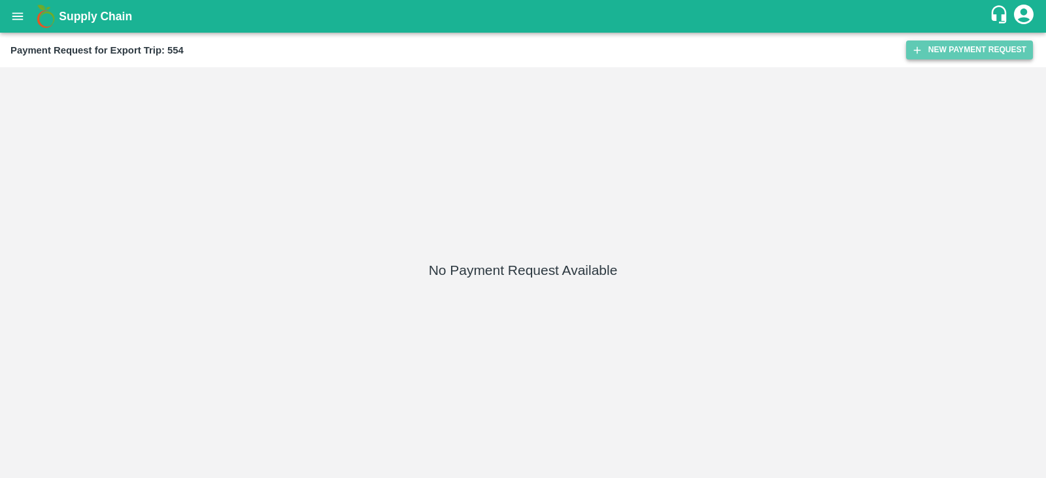
click at [978, 54] on button "New Payment Request" at bounding box center [969, 50] width 127 height 19
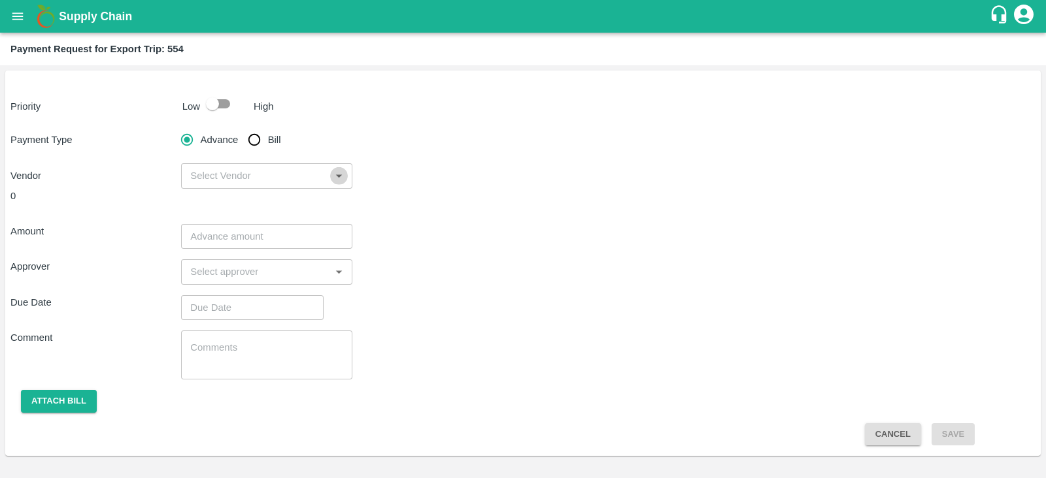
click at [337, 172] on icon "Open" at bounding box center [338, 176] width 14 height 14
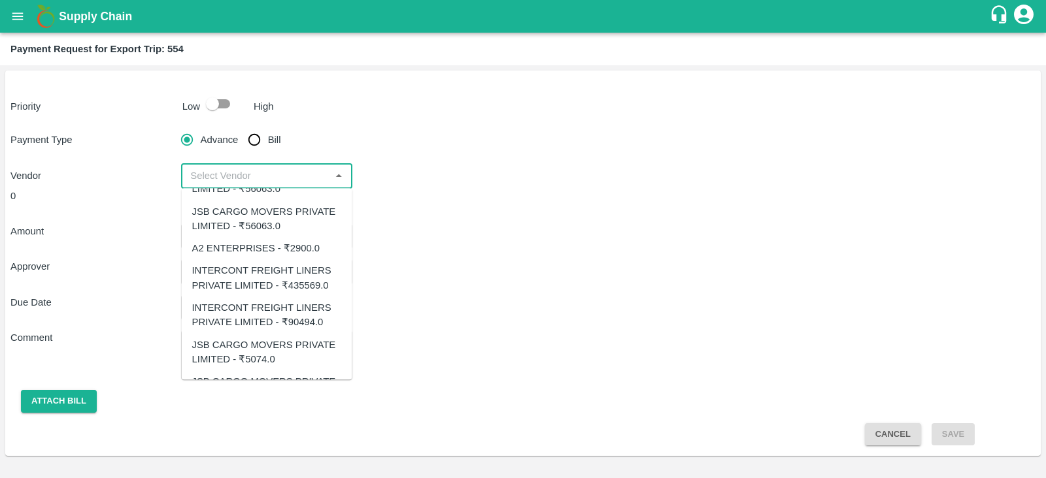
scroll to position [31, 0]
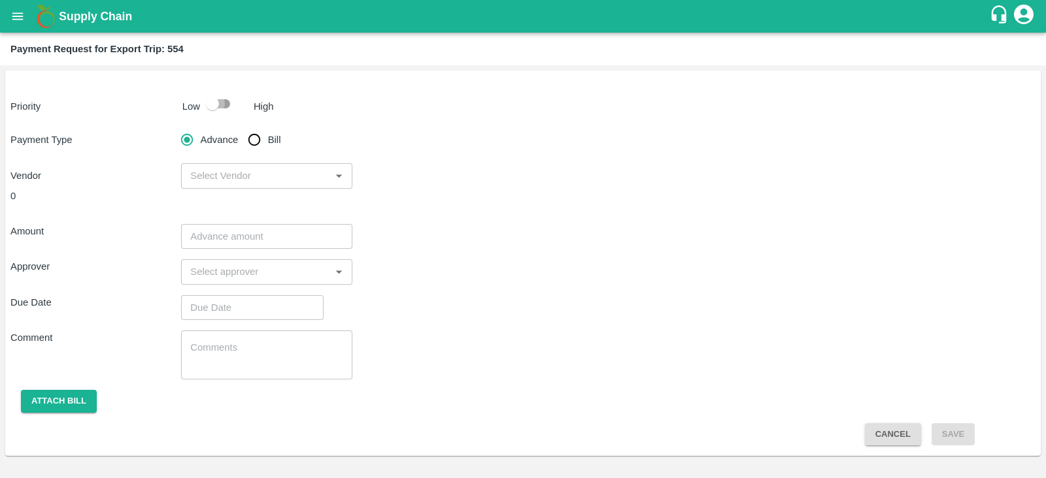
click at [222, 103] on input "checkbox" at bounding box center [212, 103] width 74 height 25
checkbox input "true"
click at [256, 142] on input "Bill" at bounding box center [254, 140] width 26 height 26
radio input "true"
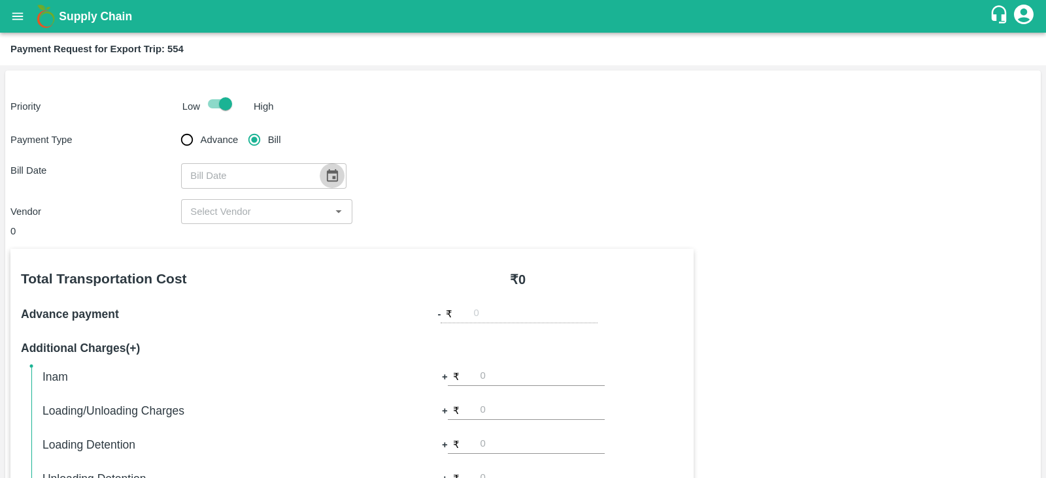
click at [325, 175] on icon "Choose date" at bounding box center [332, 176] width 14 height 14
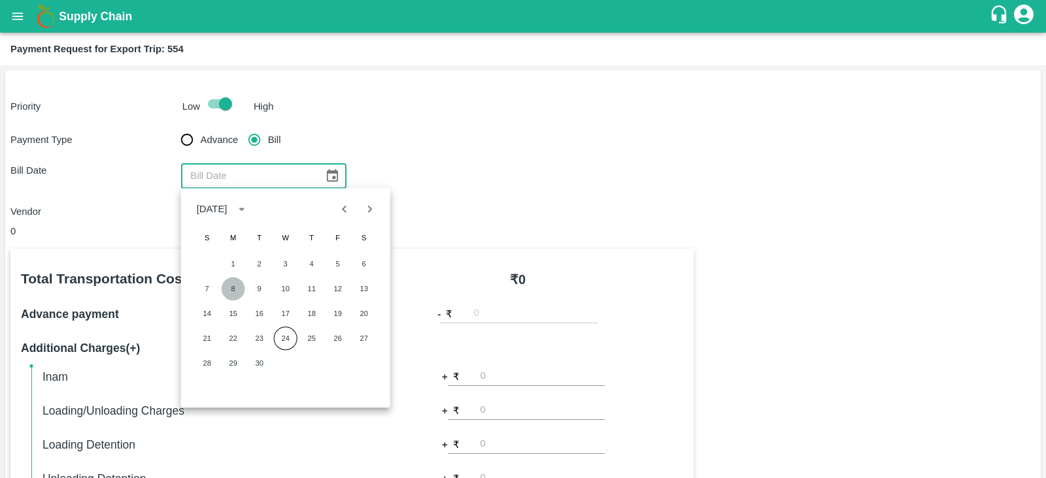
click at [239, 283] on button "8" at bounding box center [234, 289] width 24 height 24
type input "[DATE]"
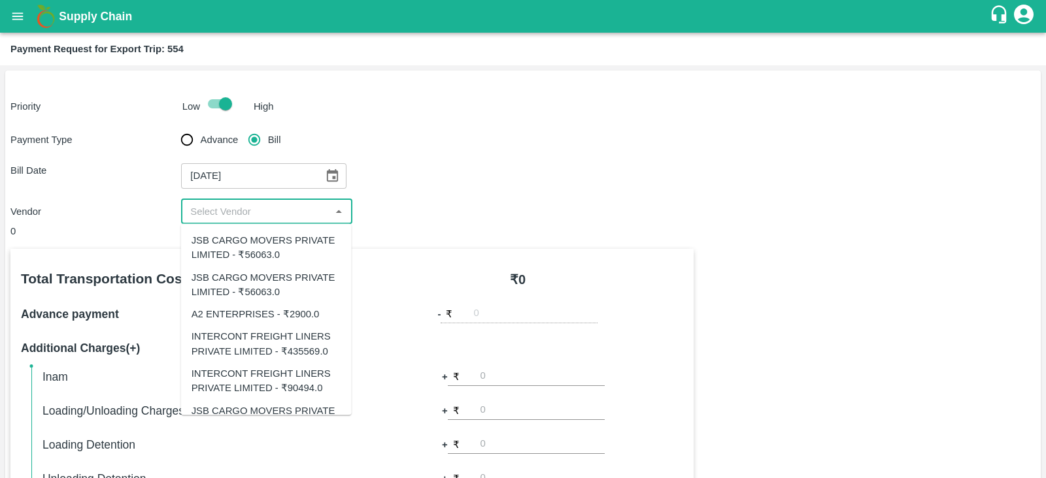
click at [256, 208] on input "input" at bounding box center [255, 211] width 141 height 17
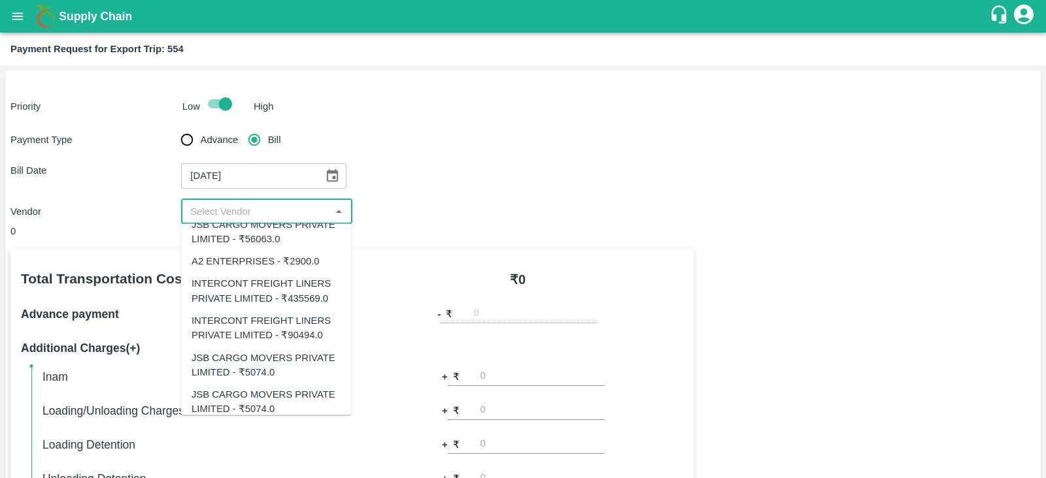
scroll to position [54, 0]
click at [299, 286] on div "INTERCONT FREIGHT LINERS PRIVATE LIMITED - ₹435569.0" at bounding box center [266, 290] width 150 height 29
type input "INTERCONT FREIGHT LINERS PRIVATE LIMITED - ₹435569.0"
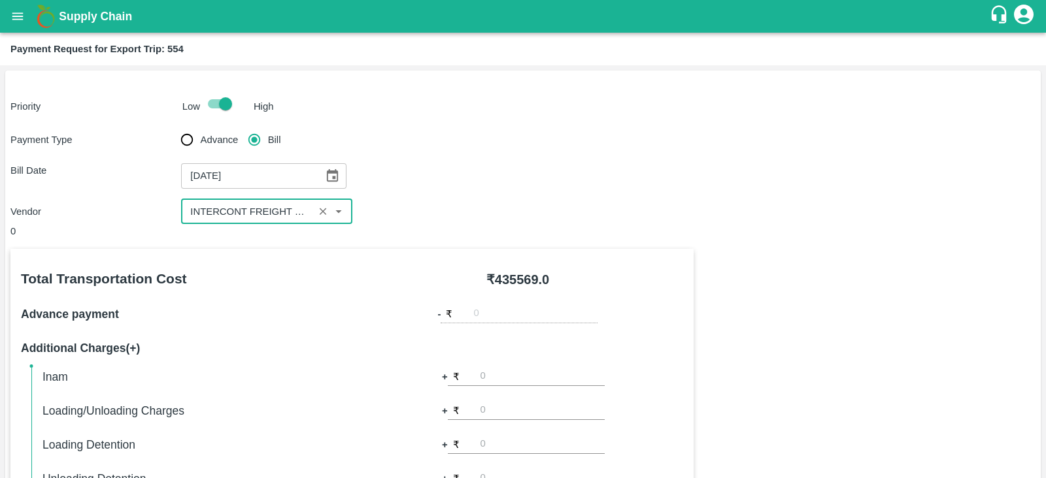
scroll to position [418, 0]
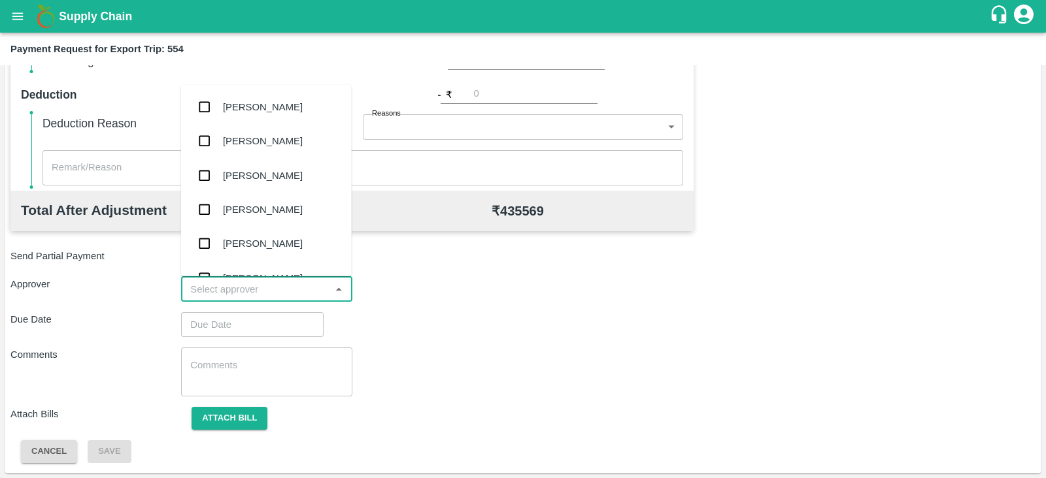
click at [275, 282] on input "input" at bounding box center [255, 289] width 141 height 17
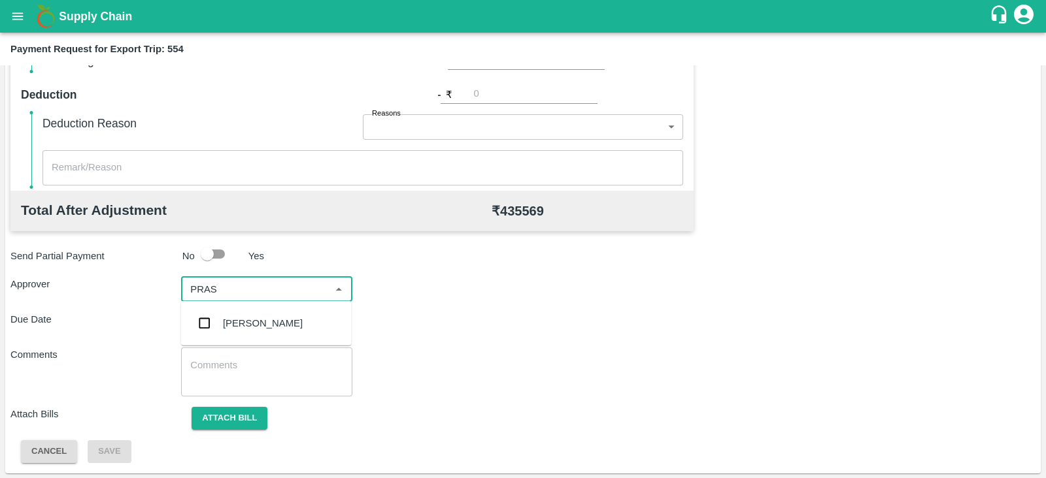
type input "PRASA"
click at [260, 325] on div "[PERSON_NAME]" at bounding box center [263, 323] width 80 height 14
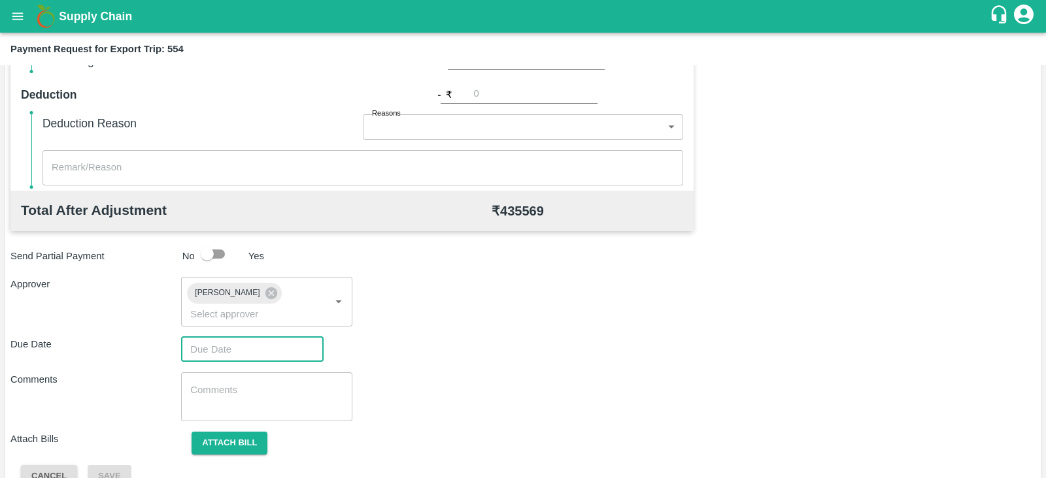
type input "DD/MM/YYYY hh:mm aa"
click at [227, 338] on input "DD/MM/YYYY hh:mm aa" at bounding box center [247, 349] width 133 height 25
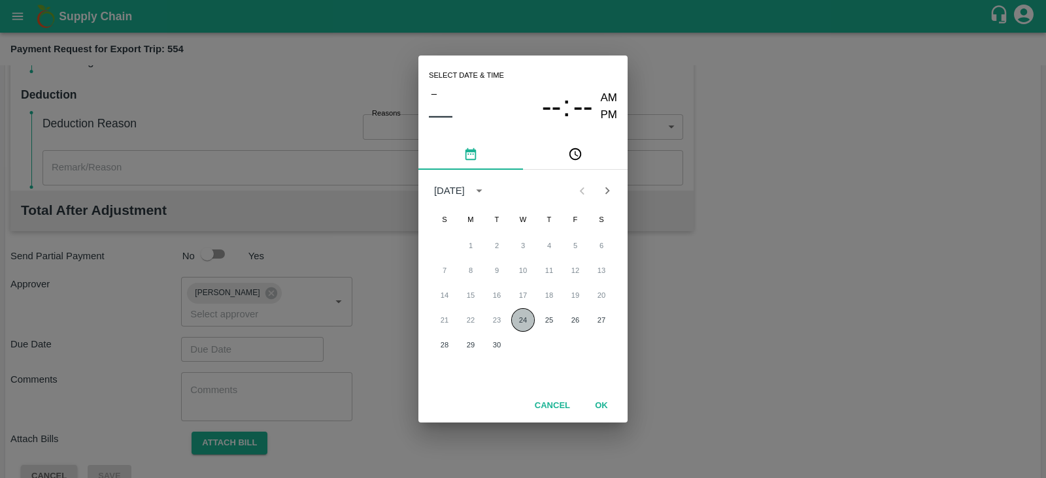
click at [516, 318] on button "24" at bounding box center [523, 320] width 24 height 24
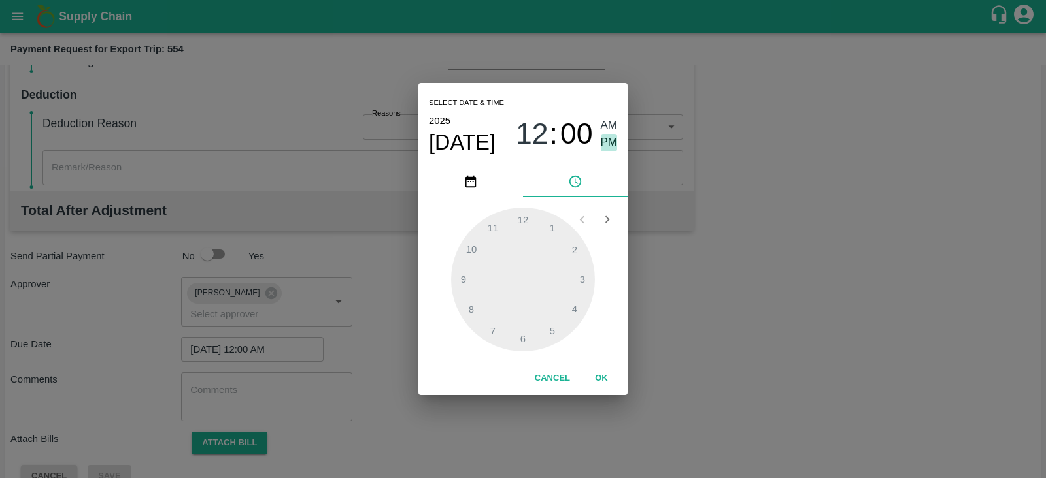
click at [604, 142] on span "PM" at bounding box center [609, 143] width 17 height 18
click at [583, 274] on div at bounding box center [523, 280] width 144 height 144
type input "[DATE] 03:00 PM"
click at [598, 377] on button "OK" at bounding box center [601, 378] width 42 height 23
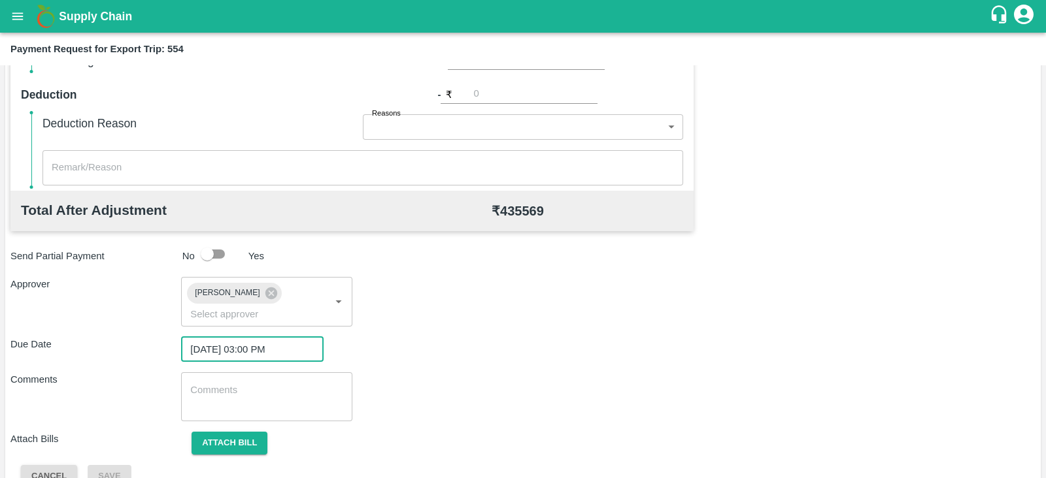
scroll to position [426, 0]
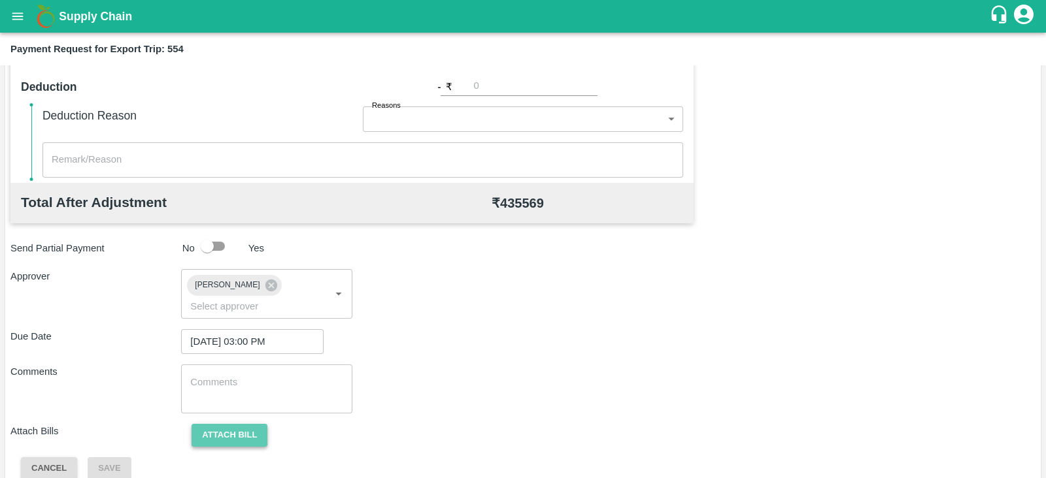
click at [256, 424] on button "Attach bill" at bounding box center [229, 435] width 76 height 23
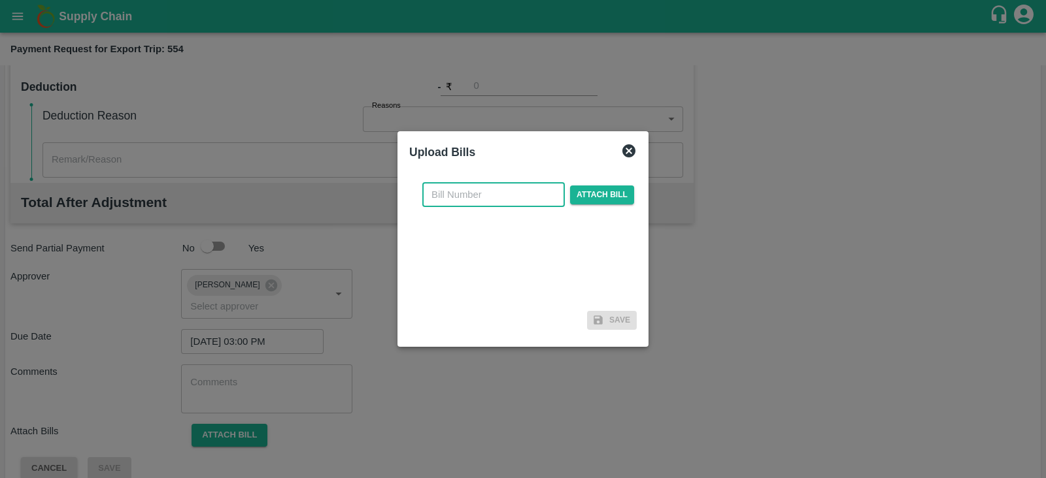
click at [509, 203] on input "text" at bounding box center [493, 194] width 142 height 25
paste input "IFMUM25090641"
type input "IFMUM25090641"
click at [595, 190] on span "Attach bill" at bounding box center [602, 195] width 64 height 19
click at [0, 0] on input "Attach bill" at bounding box center [0, 0] width 0 height 0
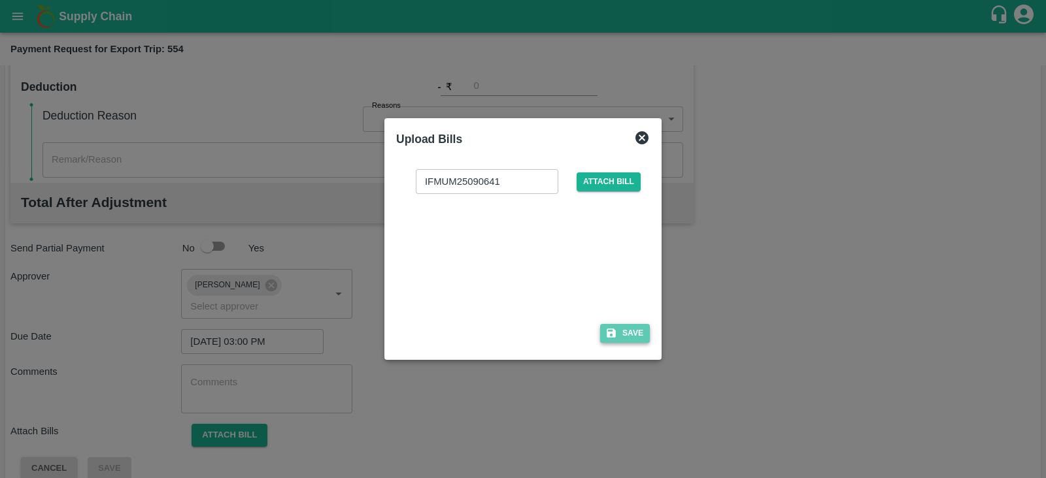
click at [618, 335] on button "Save" at bounding box center [625, 333] width 50 height 19
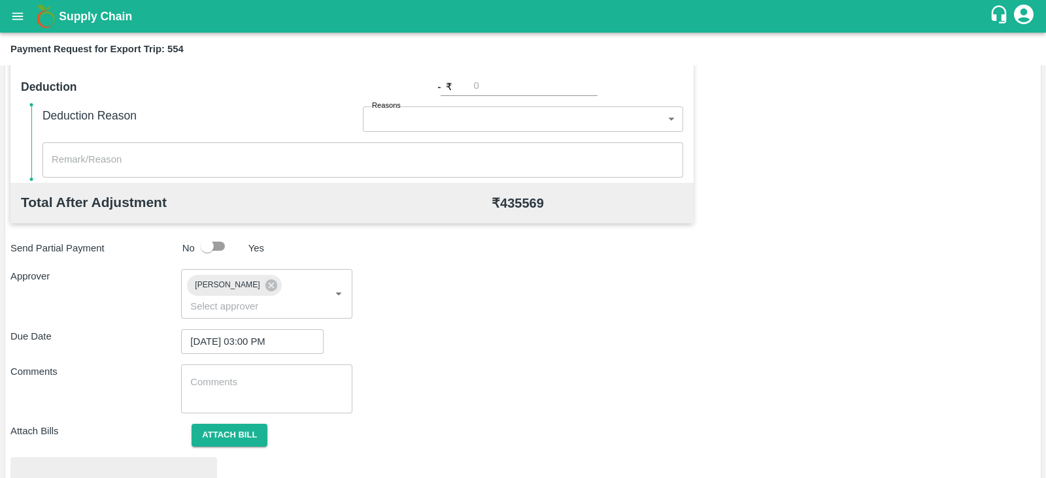
scroll to position [495, 0]
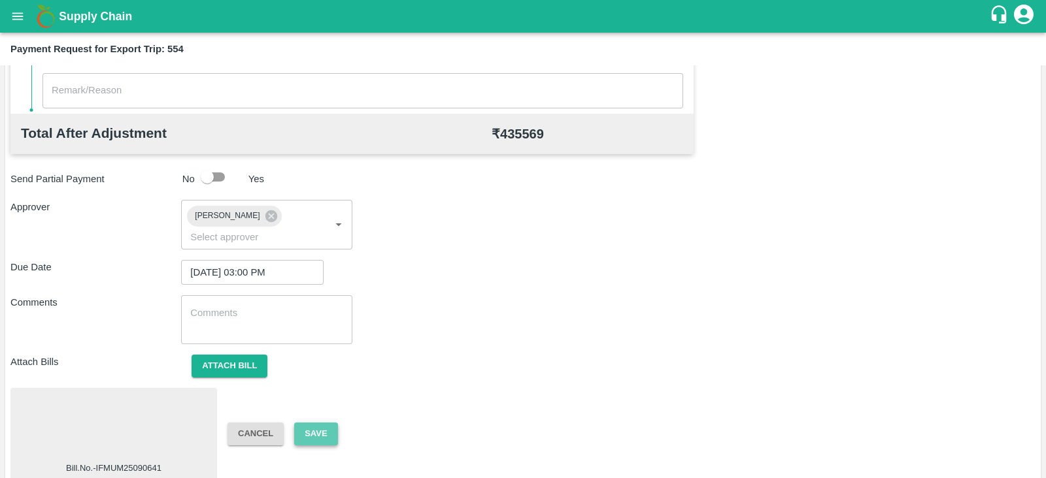
click at [327, 423] on button "Save" at bounding box center [315, 434] width 43 height 23
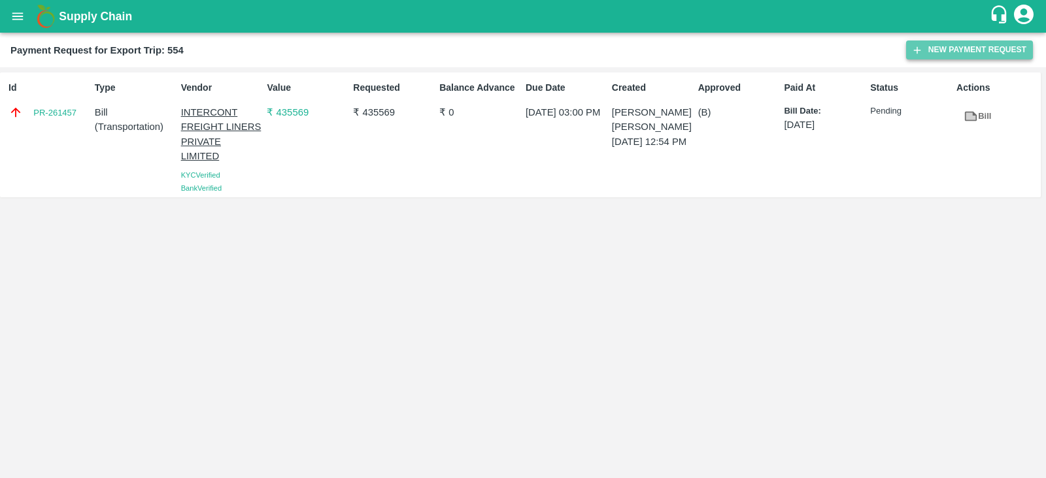
click at [942, 52] on button "New Payment Request" at bounding box center [969, 50] width 127 height 19
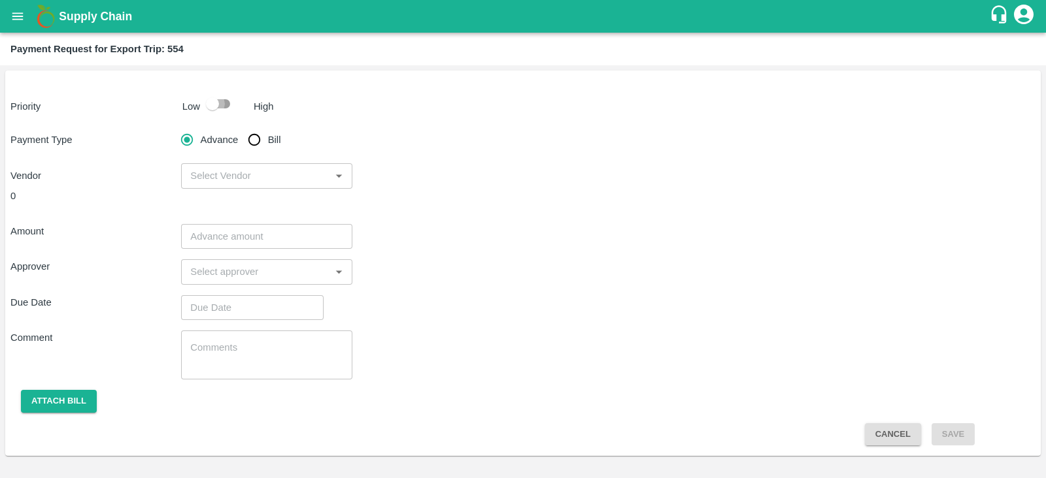
click at [214, 103] on input "checkbox" at bounding box center [212, 103] width 74 height 25
checkbox input "true"
click at [257, 141] on input "Bill" at bounding box center [254, 140] width 26 height 26
radio input "true"
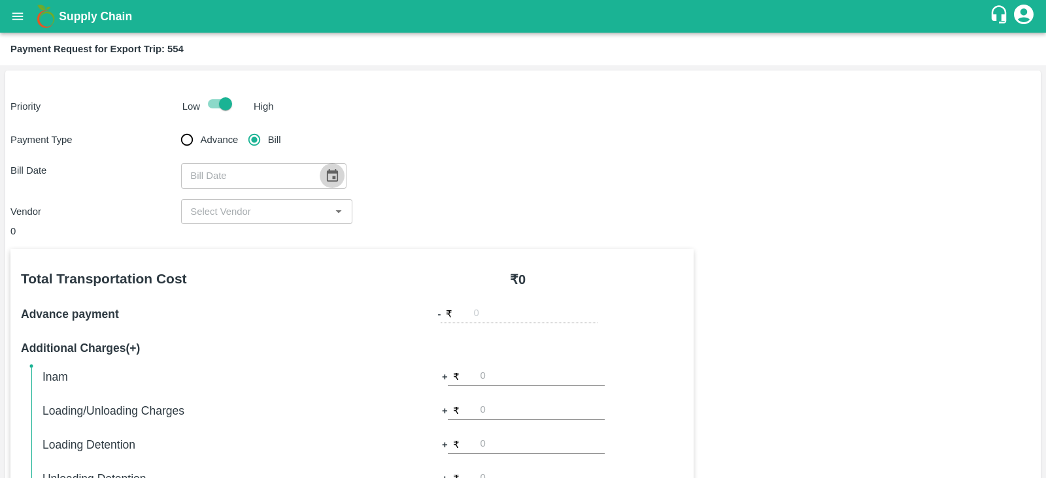
click at [327, 175] on icon "Choose date" at bounding box center [332, 176] width 14 height 14
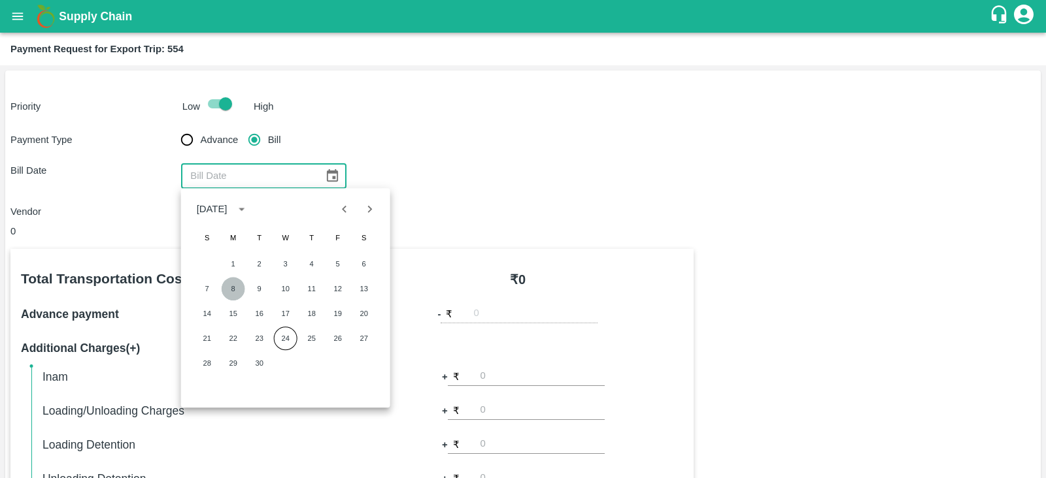
click at [234, 286] on button "8" at bounding box center [234, 289] width 24 height 24
type input "[DATE]"
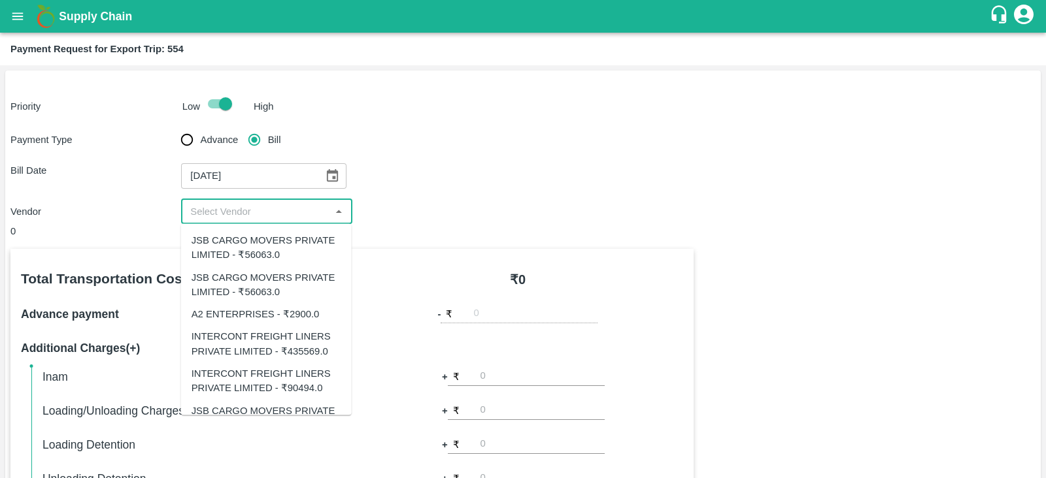
click at [279, 212] on input "input" at bounding box center [255, 211] width 141 height 17
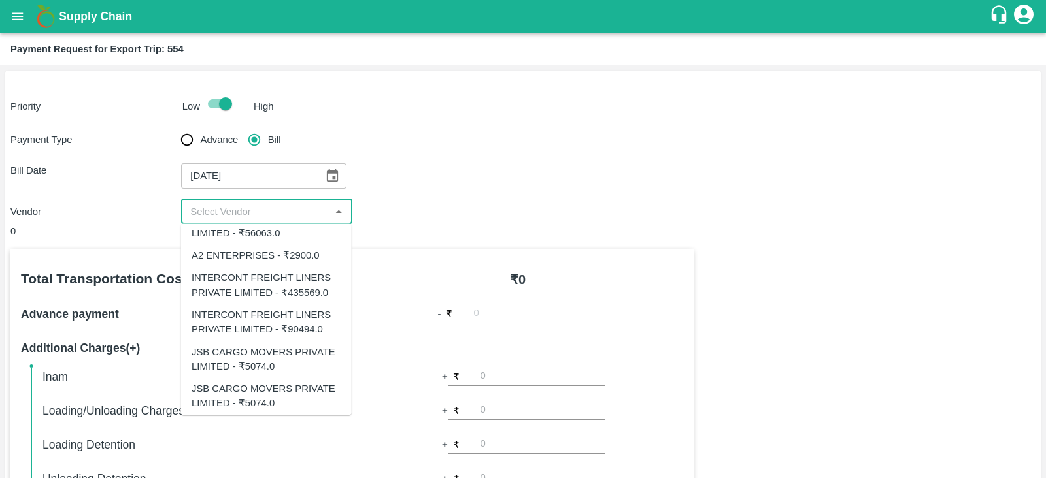
scroll to position [63, 0]
click at [297, 320] on div "INTERCONT FREIGHT LINERS PRIVATE LIMITED - ₹90494.0" at bounding box center [266, 317] width 150 height 29
type input "INTERCONT FREIGHT LINERS PRIVATE LIMITED - ₹90494.0"
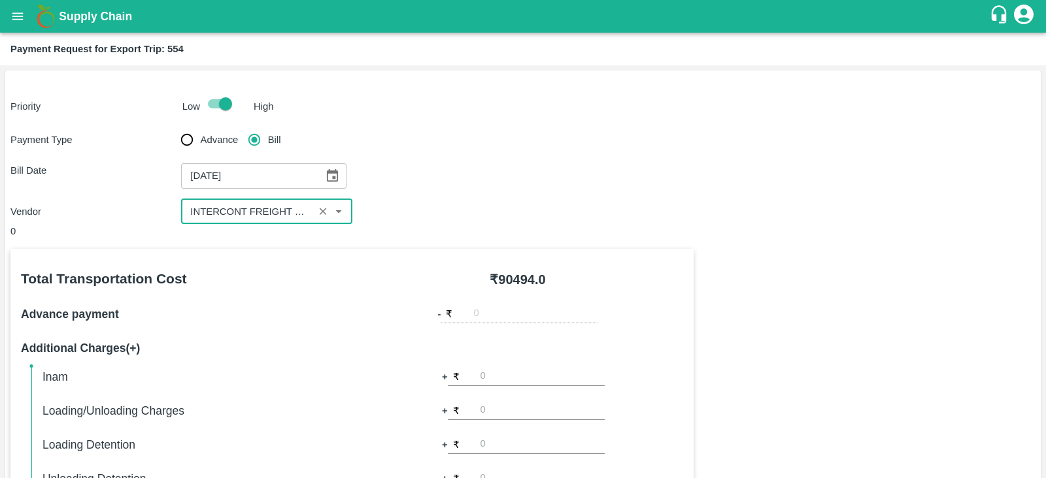
scroll to position [418, 0]
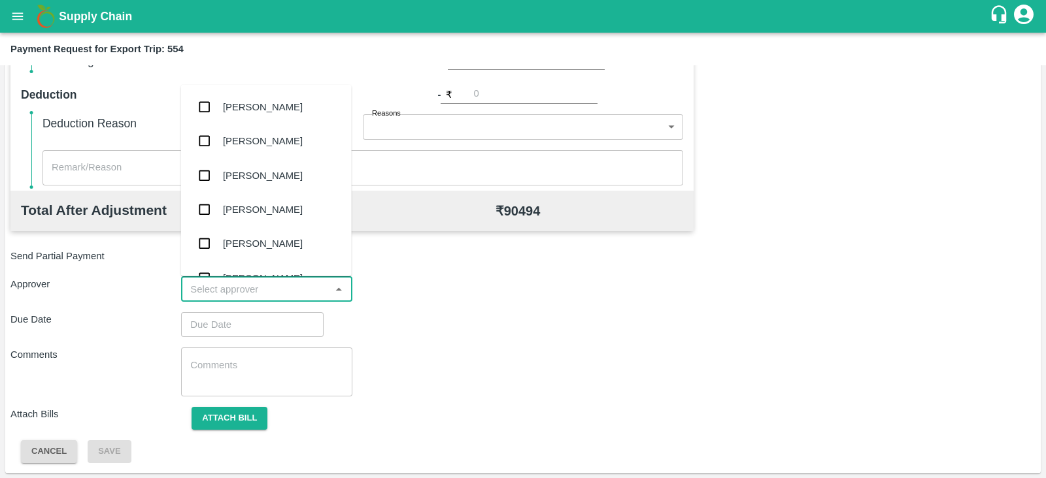
click at [314, 289] on input "input" at bounding box center [255, 289] width 141 height 17
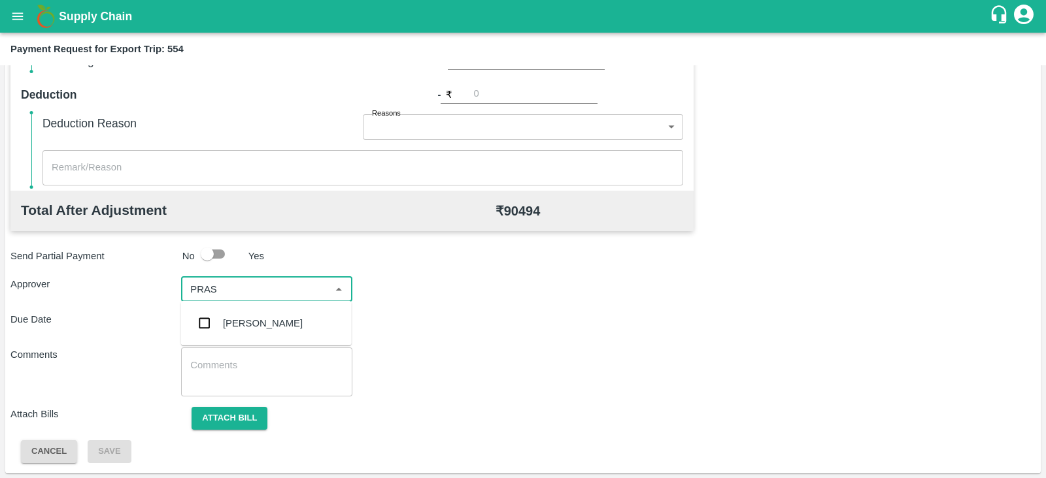
type input "PRASA"
click at [286, 318] on div "[PERSON_NAME]" at bounding box center [263, 323] width 80 height 14
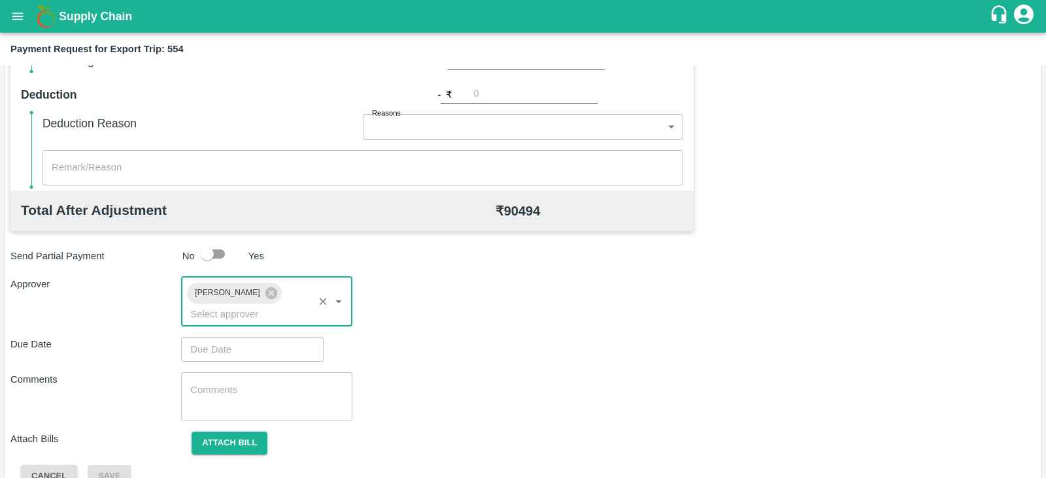
type input "DD/MM/YYYY hh:mm aa"
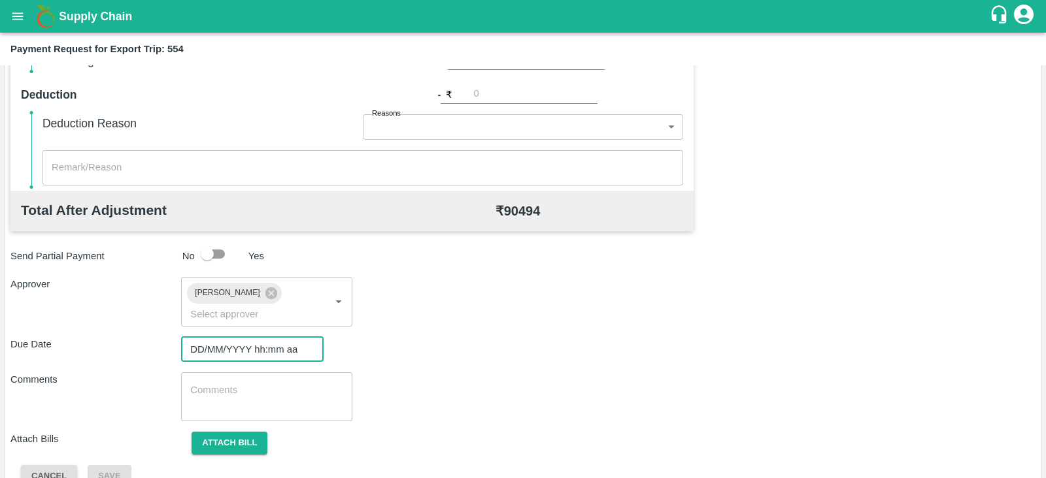
click at [252, 337] on input "DD/MM/YYYY hh:mm aa" at bounding box center [247, 349] width 133 height 25
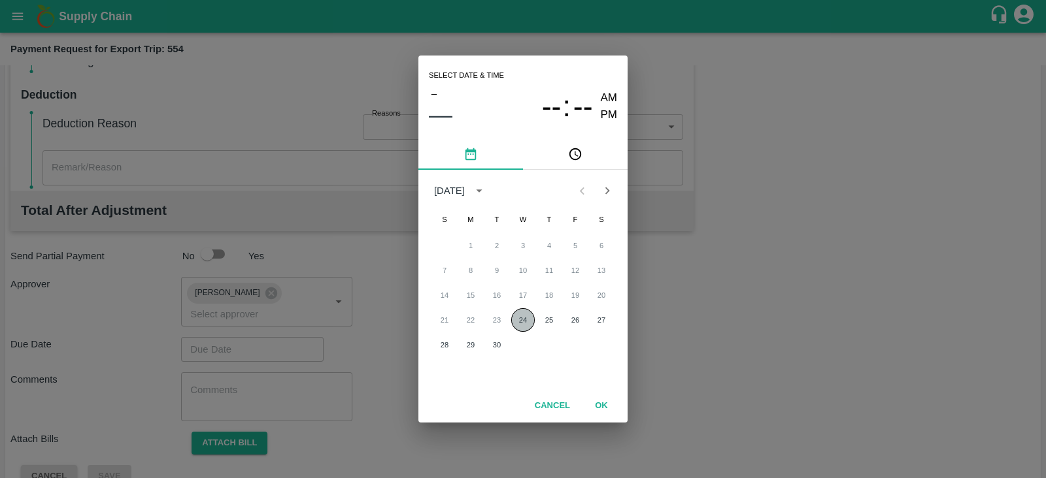
click at [526, 319] on button "24" at bounding box center [523, 320] width 24 height 24
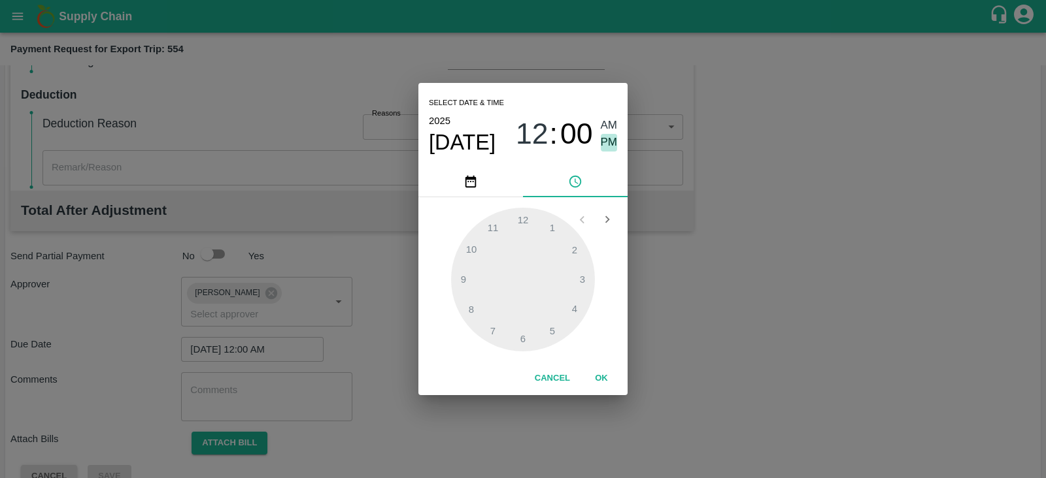
click at [603, 142] on span "PM" at bounding box center [609, 143] width 17 height 18
click at [584, 280] on div at bounding box center [523, 280] width 144 height 144
type input "24/09/2025 03:00 PM"
click at [608, 377] on button "OK" at bounding box center [601, 378] width 42 height 23
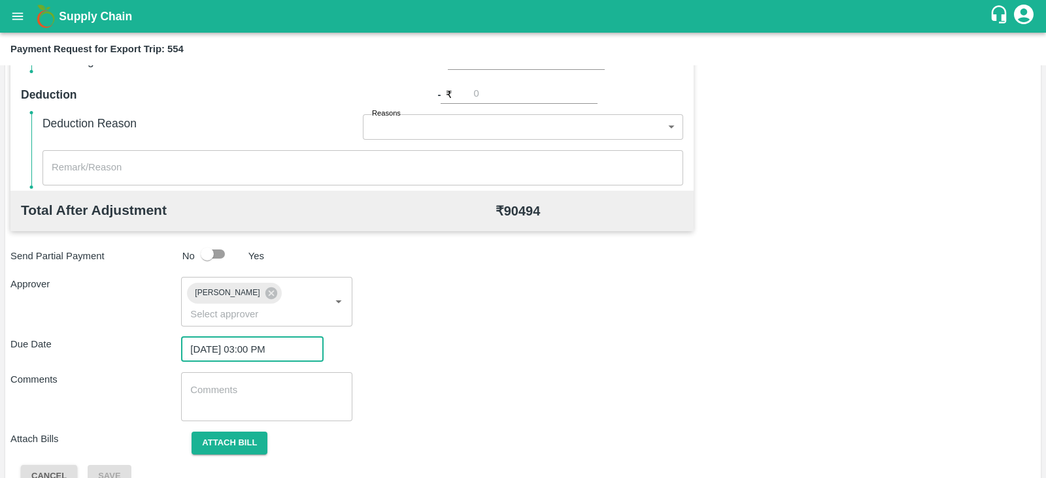
scroll to position [426, 0]
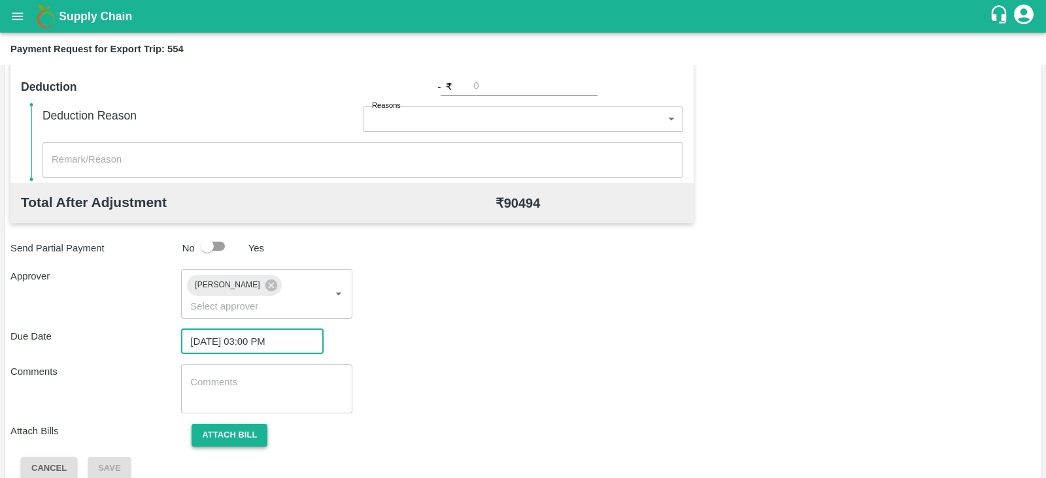
click at [244, 424] on button "Attach bill" at bounding box center [229, 435] width 76 height 23
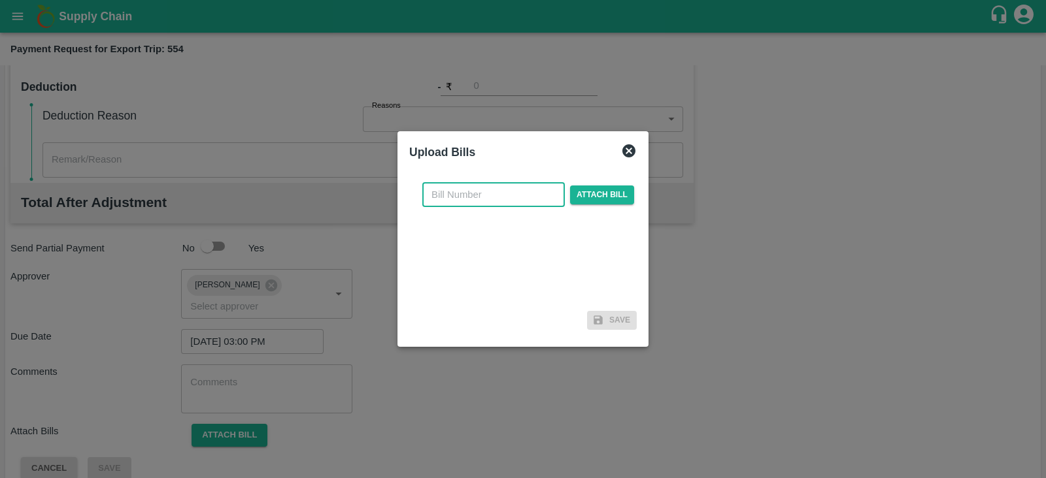
click at [474, 200] on input "text" at bounding box center [493, 194] width 142 height 25
paste input "IFMUM25090642"
type input "IFMUM25090642"
click at [579, 188] on span "Attach bill" at bounding box center [602, 195] width 64 height 19
click at [0, 0] on input "Attach bill" at bounding box center [0, 0] width 0 height 0
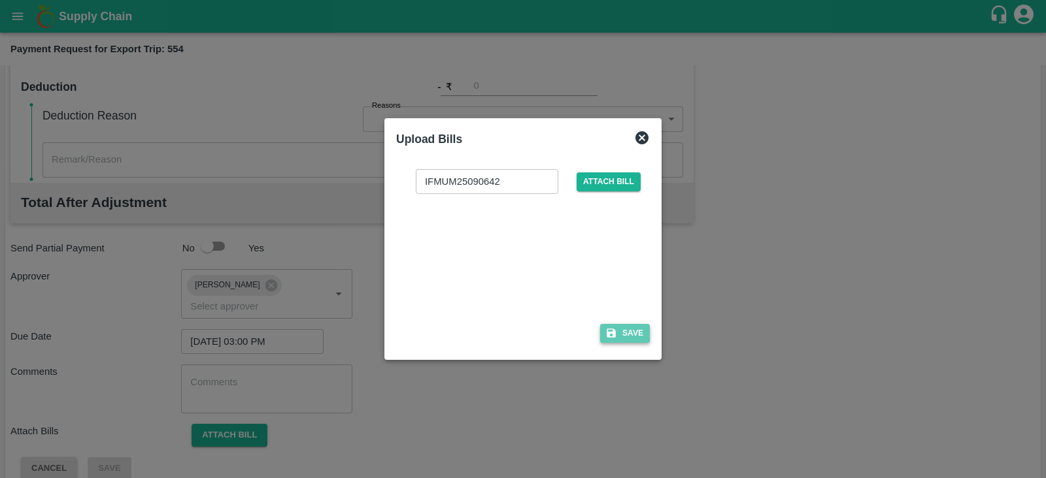
click at [626, 327] on button "Save" at bounding box center [625, 333] width 50 height 19
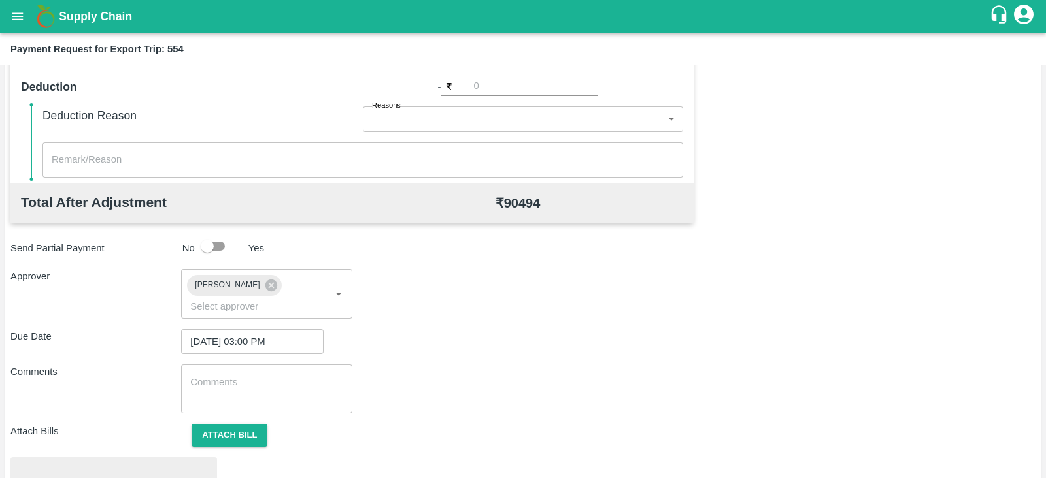
scroll to position [495, 0]
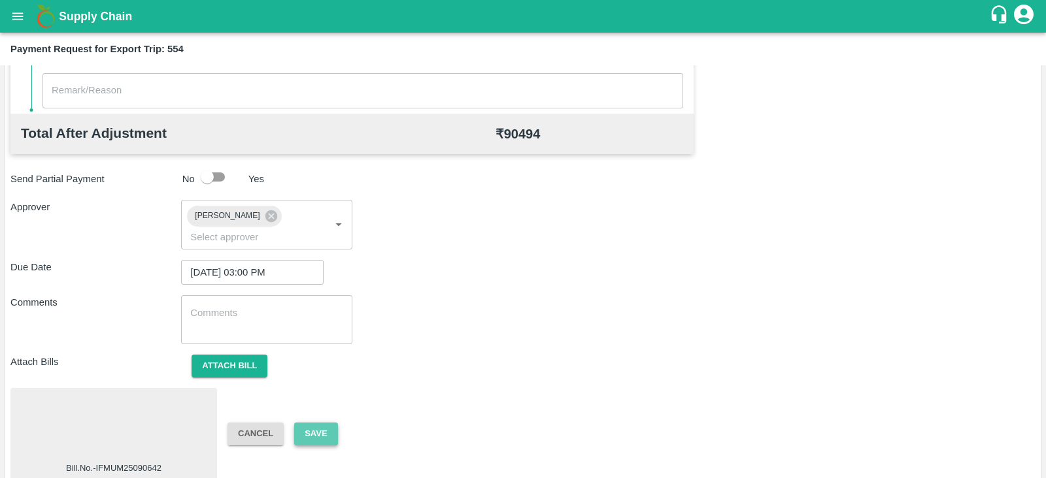
click at [325, 423] on button "Save" at bounding box center [315, 434] width 43 height 23
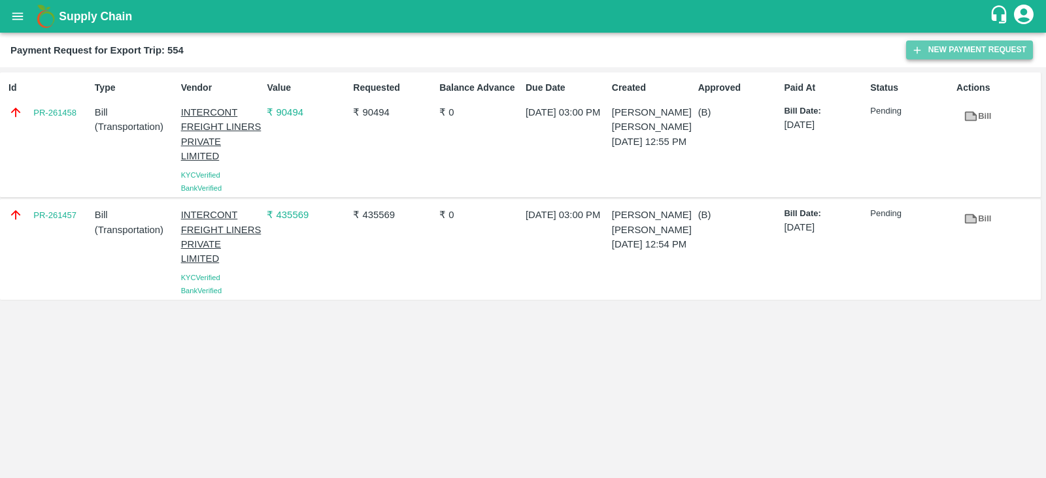
click at [949, 49] on button "New Payment Request" at bounding box center [969, 50] width 127 height 19
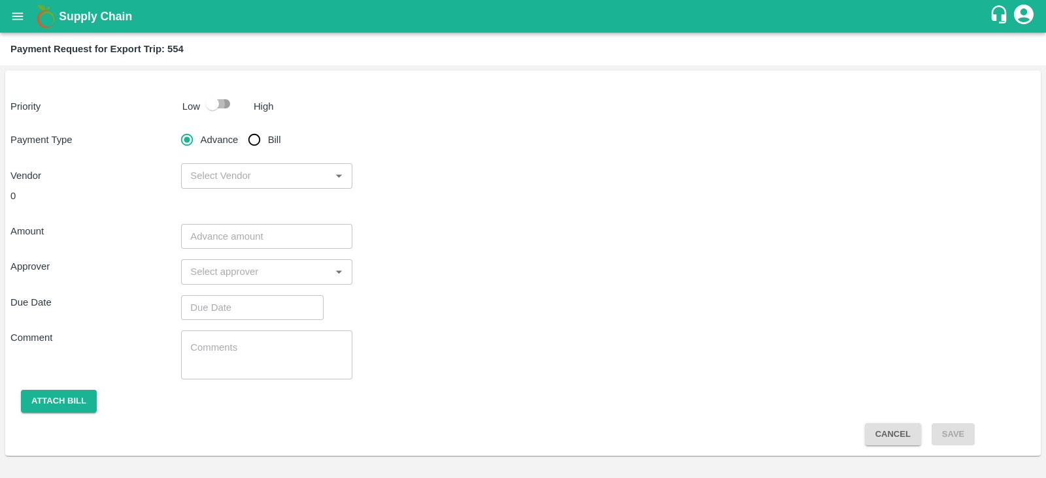
click at [219, 100] on input "checkbox" at bounding box center [212, 103] width 74 height 25
checkbox input "true"
click at [255, 141] on input "Bill" at bounding box center [254, 140] width 26 height 26
radio input "true"
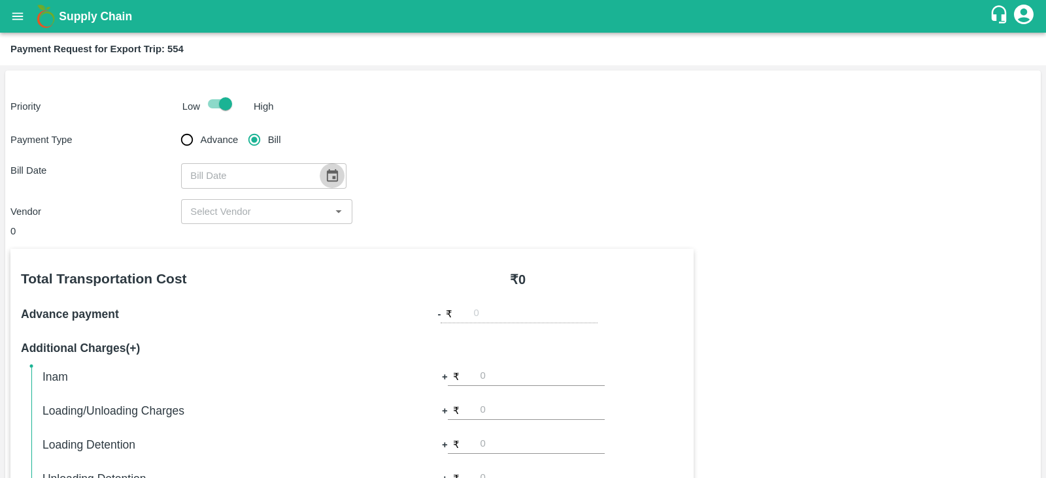
click at [327, 174] on icon "Choose date" at bounding box center [332, 175] width 11 height 12
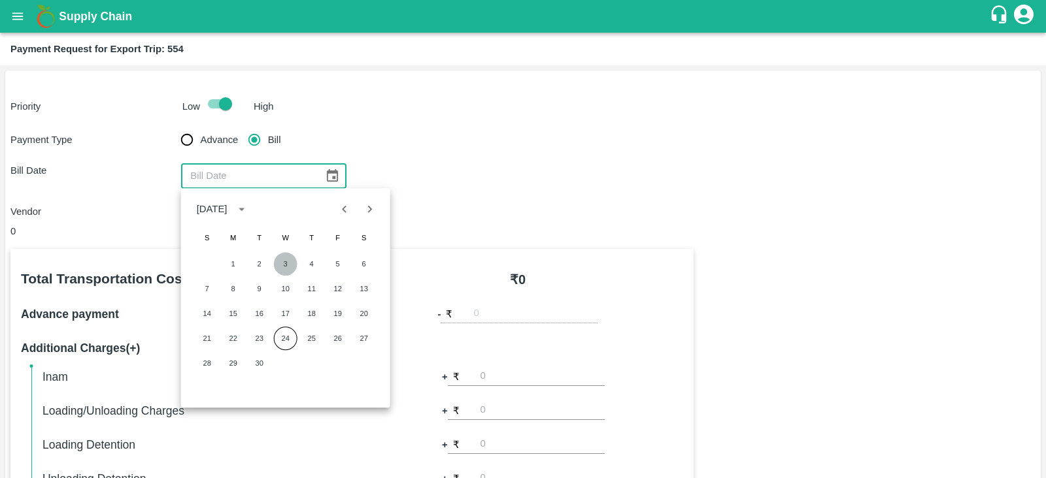
click at [284, 265] on button "3" at bounding box center [286, 264] width 24 height 24
type input "03/09/2025"
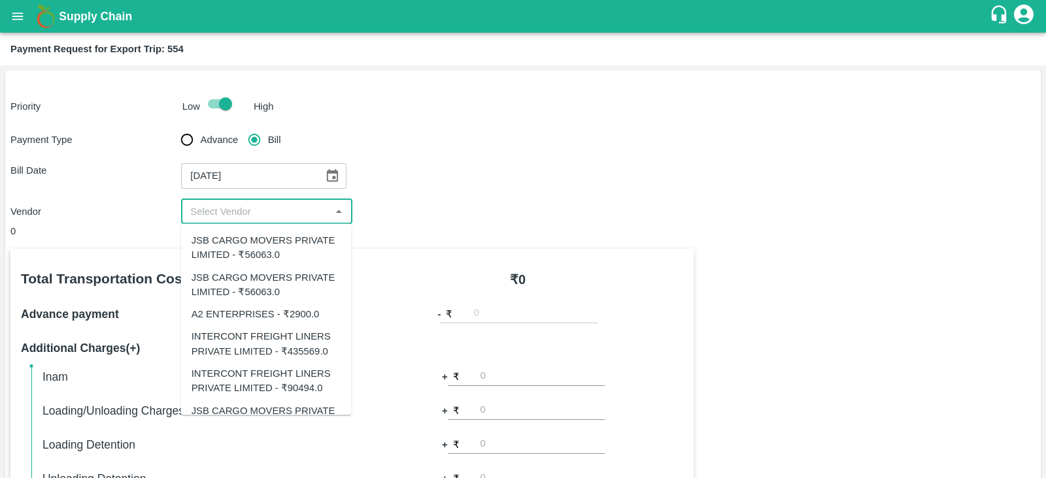
click at [282, 217] on input "input" at bounding box center [255, 211] width 141 height 17
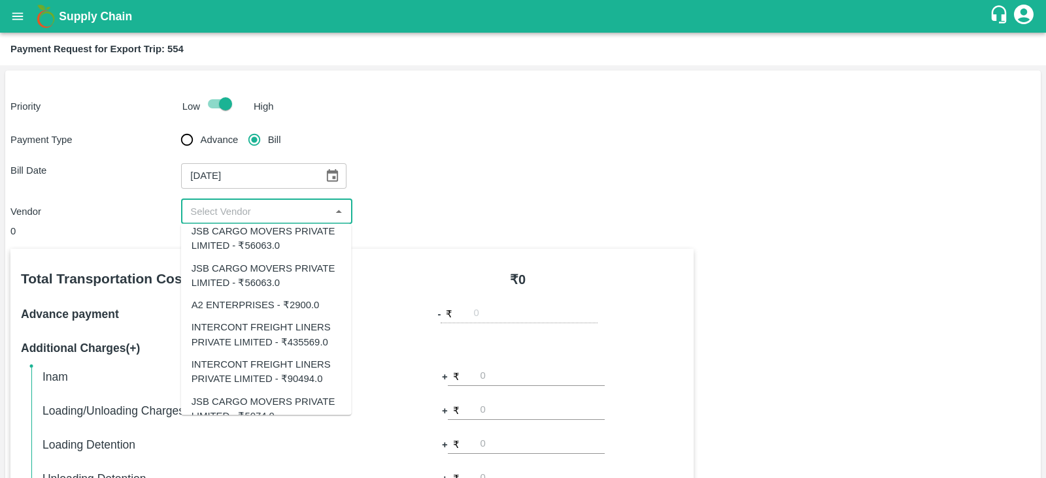
click at [309, 302] on div "A2 ENTERPRISES - ₹2900.0" at bounding box center [255, 305] width 128 height 14
type input "A2 ENTERPRISES - ₹2900.0"
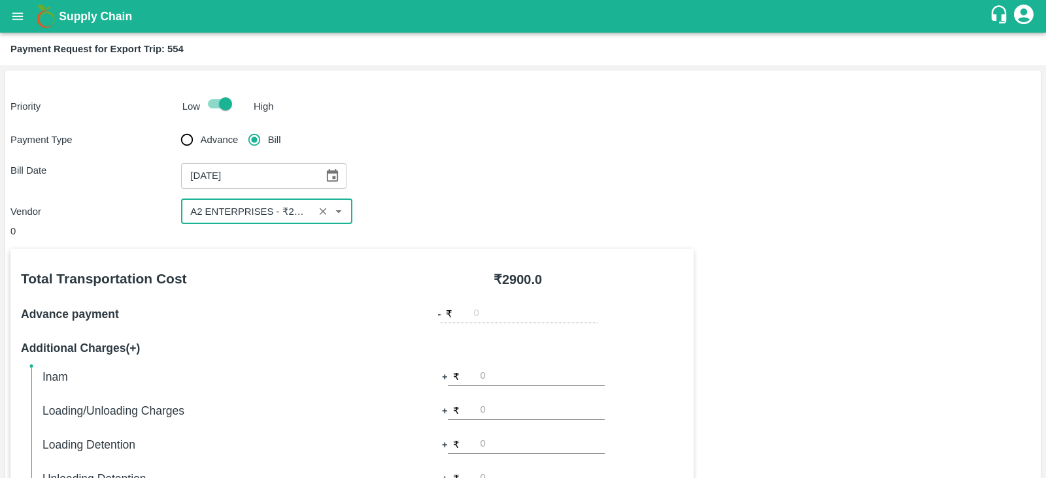
scroll to position [418, 0]
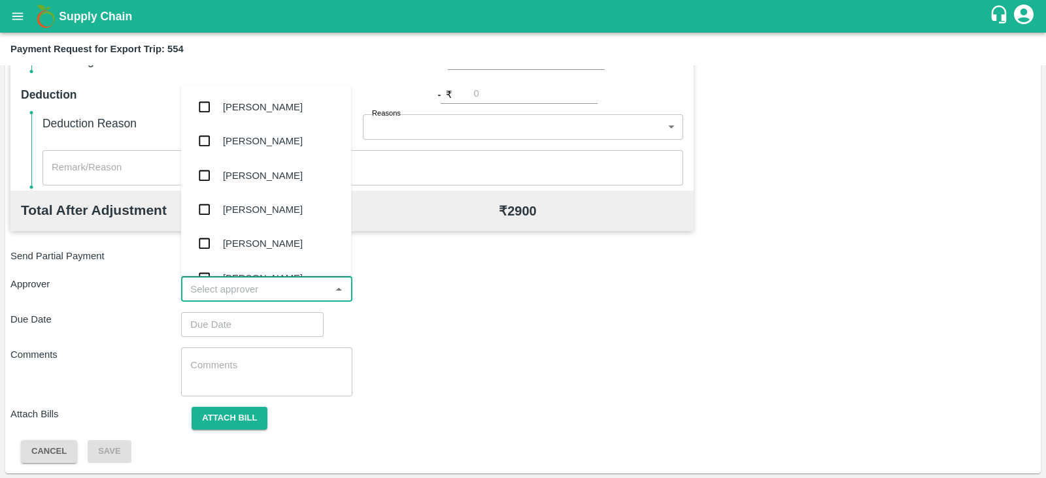
click at [288, 296] on input "input" at bounding box center [255, 289] width 141 height 17
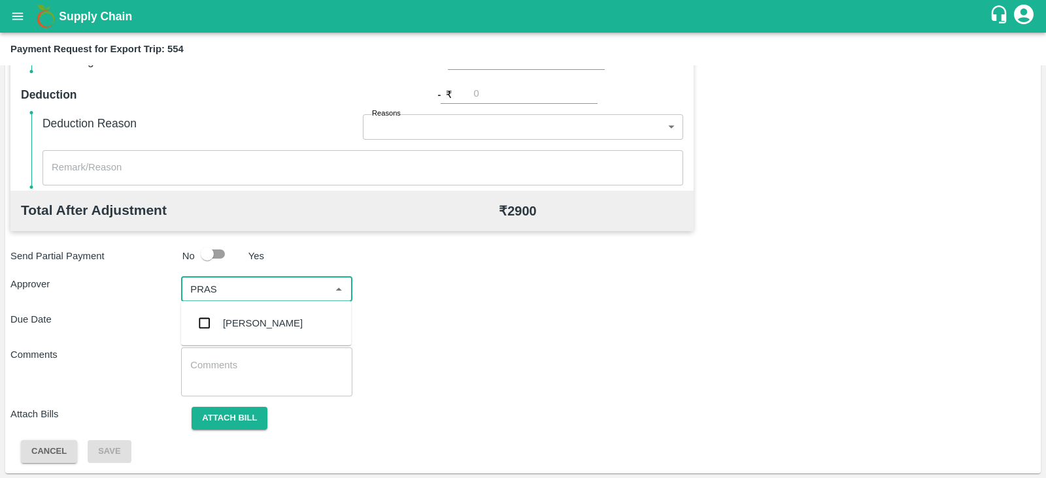
type input "PRASA"
click at [272, 322] on div "Prasad Waghade" at bounding box center [263, 323] width 80 height 14
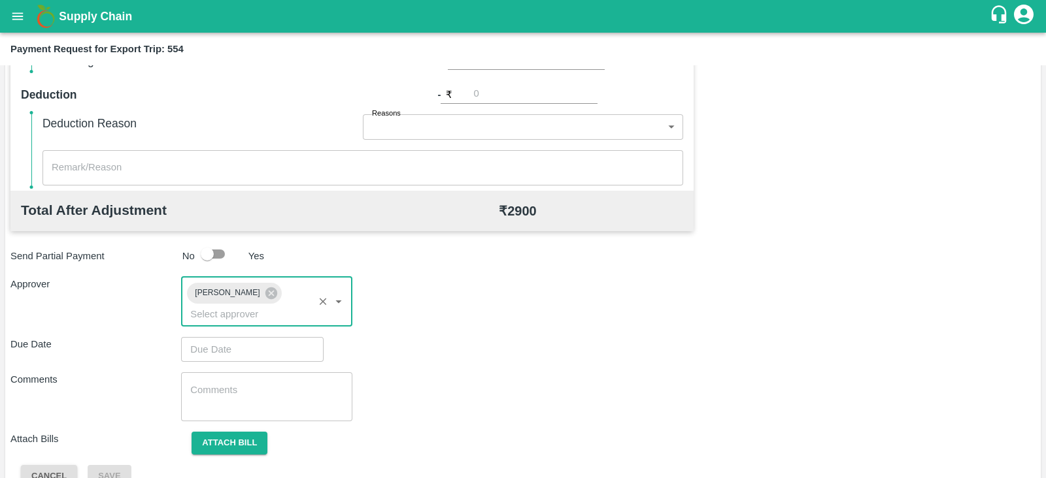
type input "DD/MM/YYYY hh:mm aa"
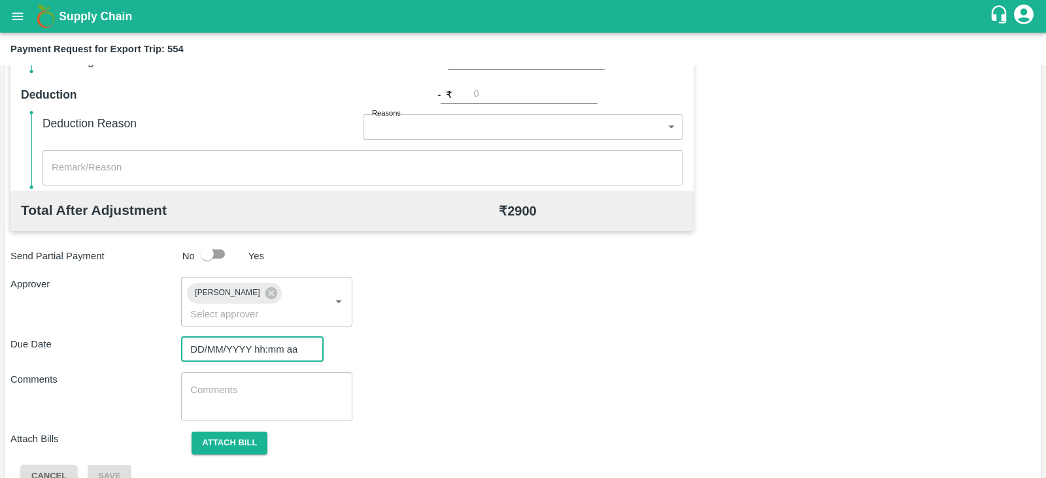
click at [260, 337] on input "DD/MM/YYYY hh:mm aa" at bounding box center [247, 349] width 133 height 25
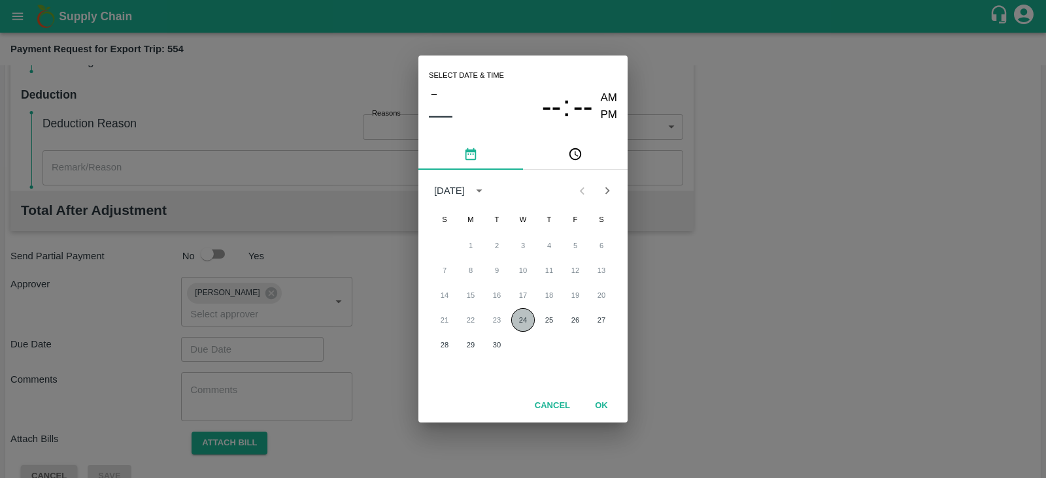
click at [525, 318] on button "24" at bounding box center [523, 320] width 24 height 24
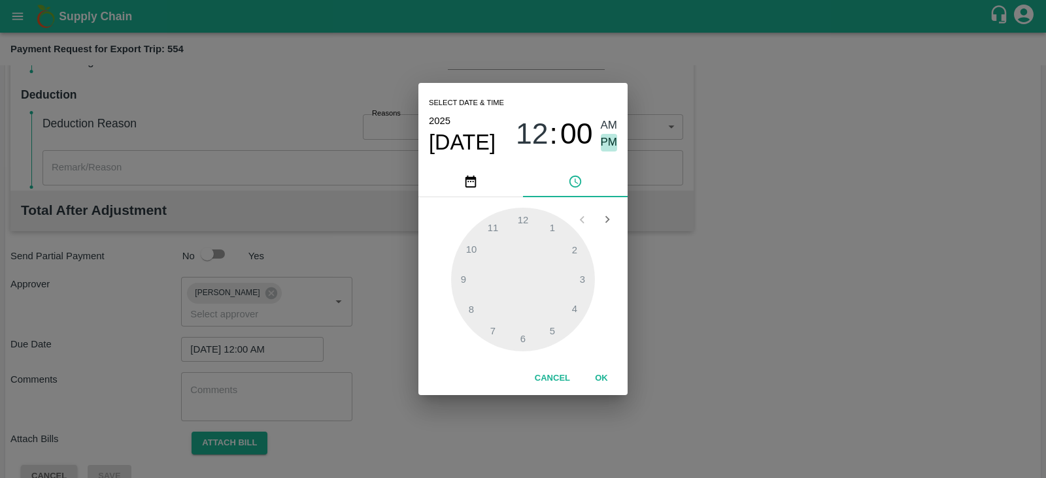
click at [611, 142] on span "PM" at bounding box center [609, 143] width 17 height 18
type input "24/09/2025 12:00 PM"
click at [525, 220] on div at bounding box center [523, 280] width 144 height 144
click at [601, 379] on button "OK" at bounding box center [601, 378] width 42 height 23
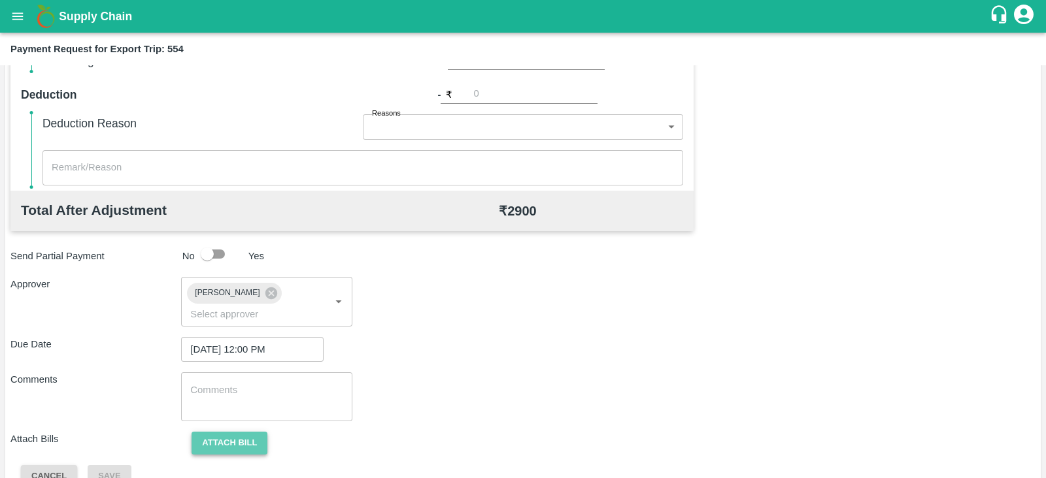
click at [256, 432] on button "Attach bill" at bounding box center [229, 443] width 76 height 23
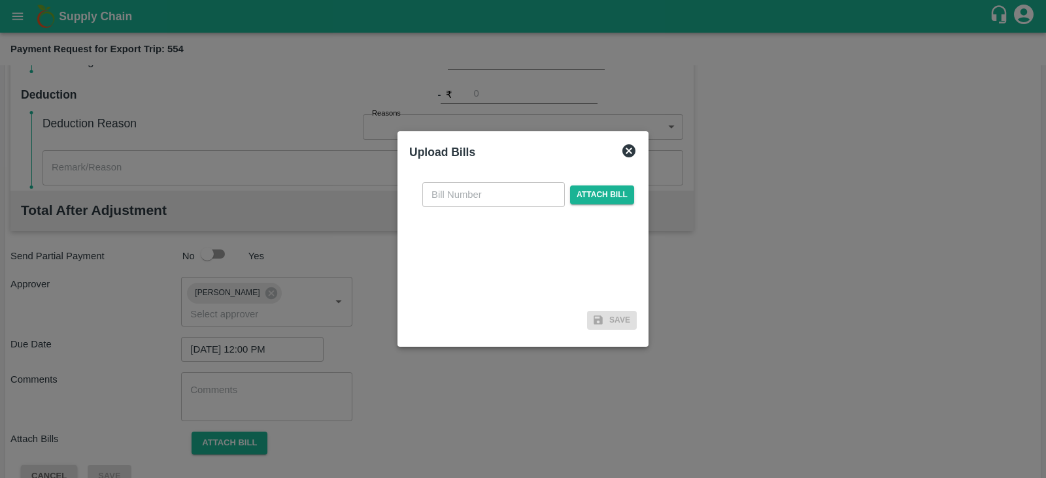
click at [516, 191] on input "text" at bounding box center [493, 194] width 142 height 25
paste input "A2-109/2025-26"
type input "A2-109/2025-26"
click at [596, 197] on span "Attach bill" at bounding box center [602, 195] width 64 height 19
click at [0, 0] on input "Attach bill" at bounding box center [0, 0] width 0 height 0
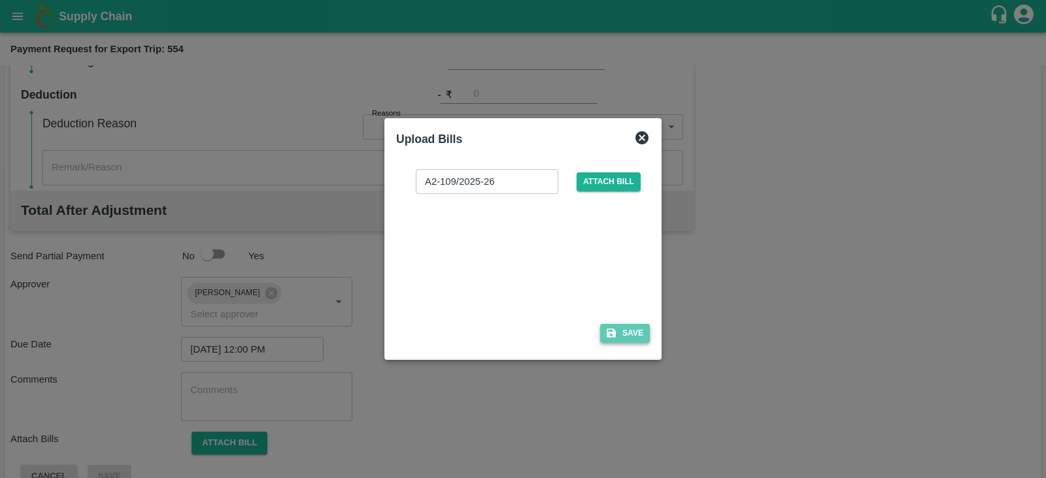
click at [612, 337] on icon "button" at bounding box center [610, 333] width 9 height 9
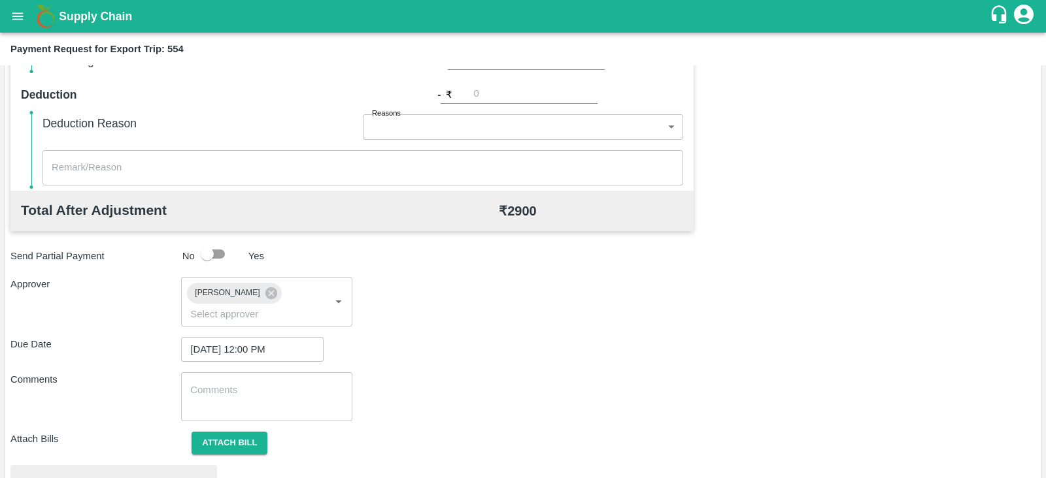
scroll to position [495, 0]
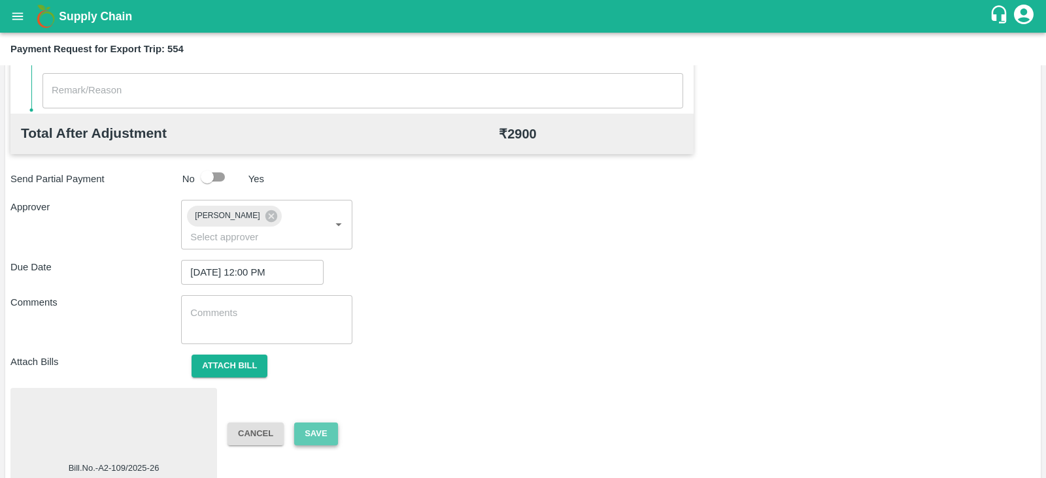
click at [306, 423] on button "Save" at bounding box center [315, 434] width 43 height 23
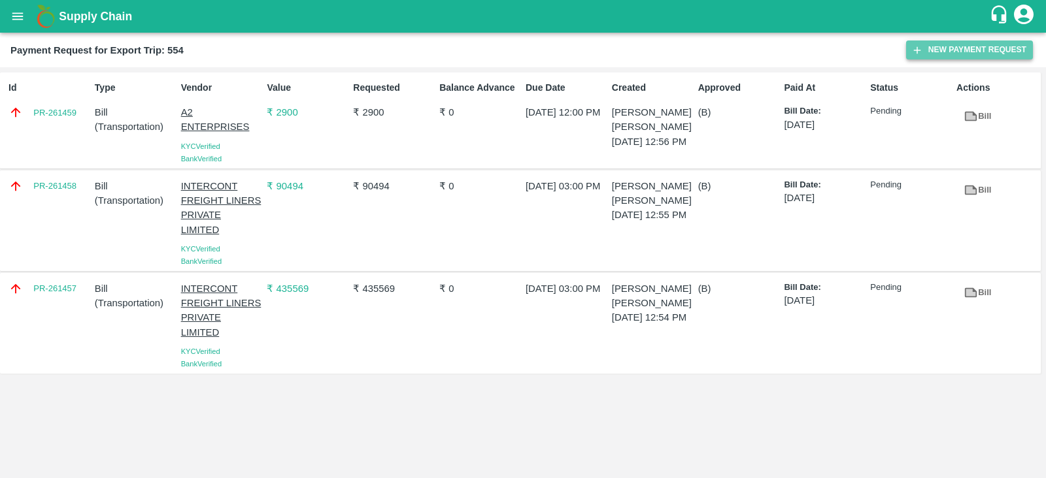
click at [931, 43] on button "New Payment Request" at bounding box center [969, 50] width 127 height 19
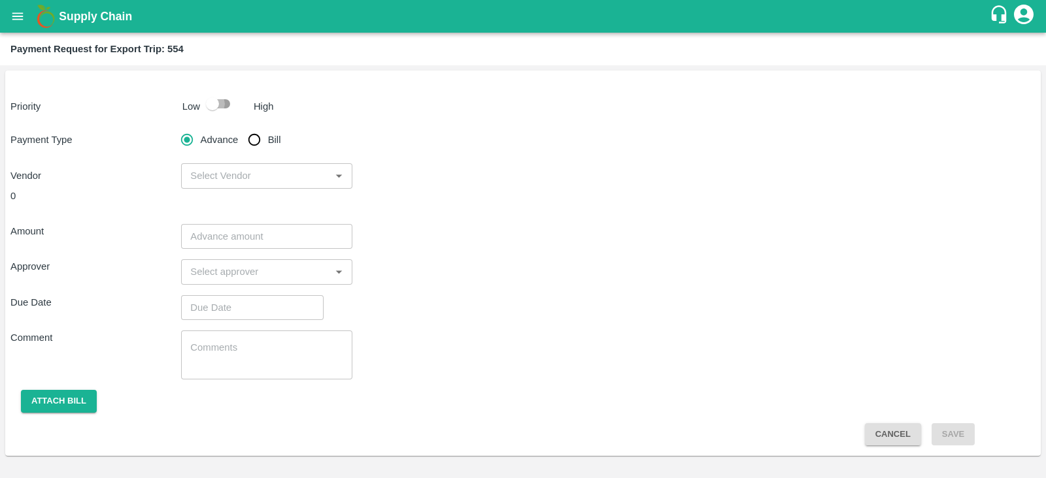
click at [214, 108] on input "checkbox" at bounding box center [212, 103] width 74 height 25
checkbox input "true"
click at [255, 144] on input "Bill" at bounding box center [254, 140] width 26 height 26
radio input "true"
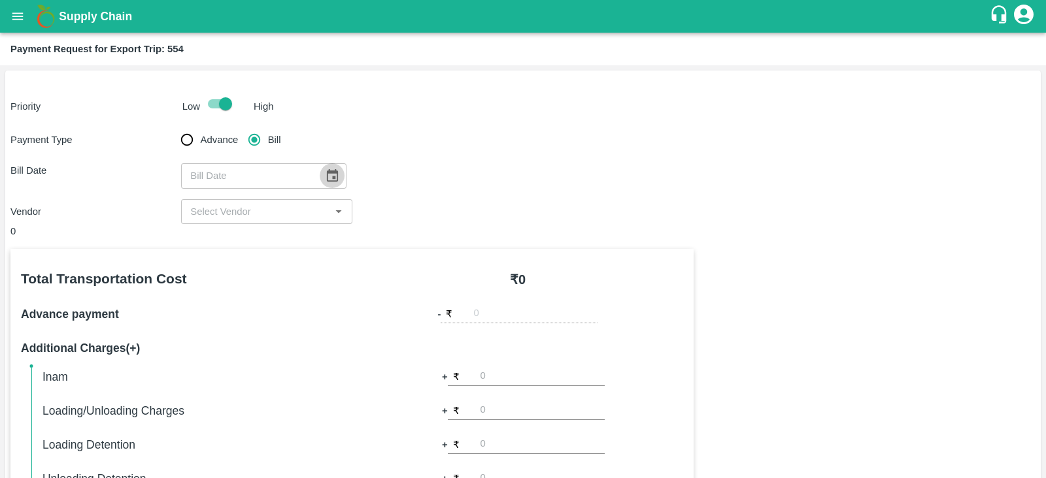
click at [329, 177] on icon "Choose date" at bounding box center [332, 175] width 11 height 12
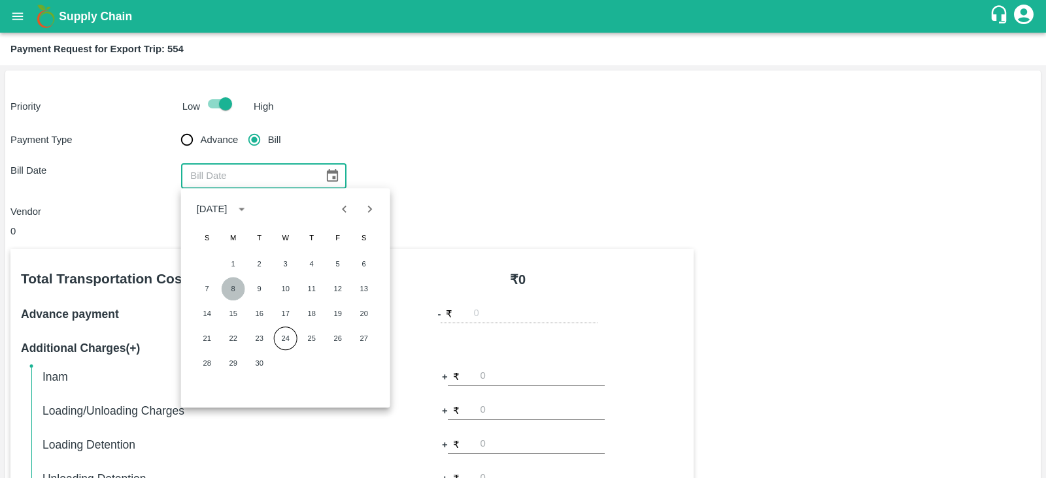
click at [238, 289] on button "8" at bounding box center [234, 289] width 24 height 24
type input "08/09/2025"
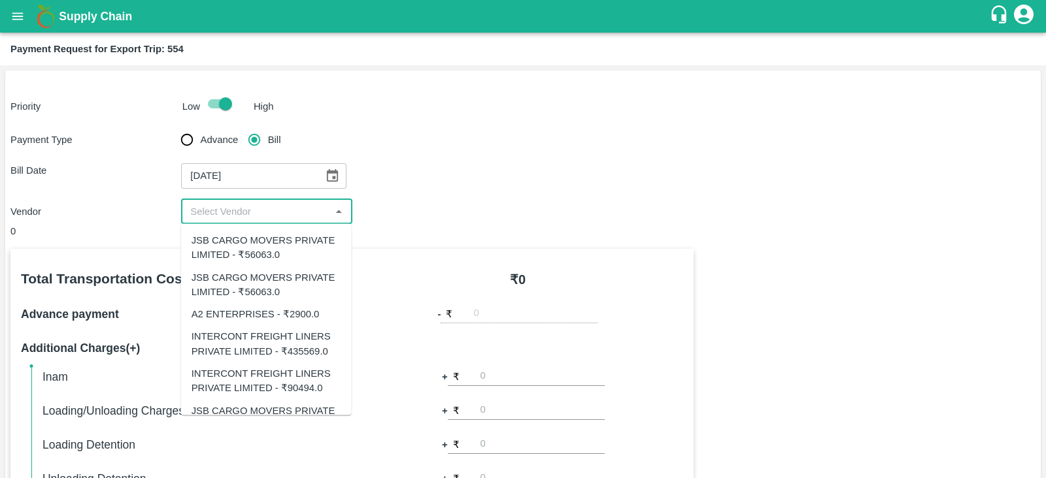
click at [271, 212] on input "input" at bounding box center [255, 211] width 141 height 17
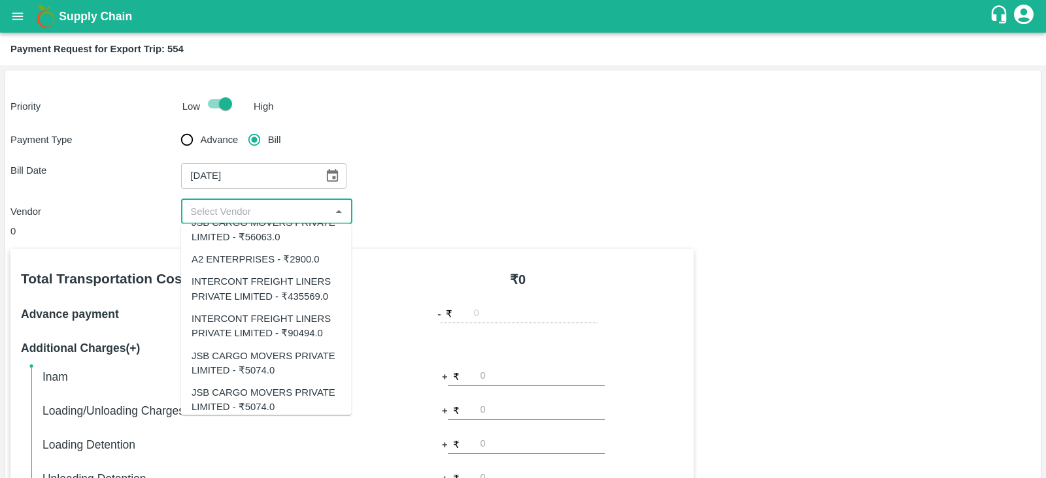
scroll to position [63, 0]
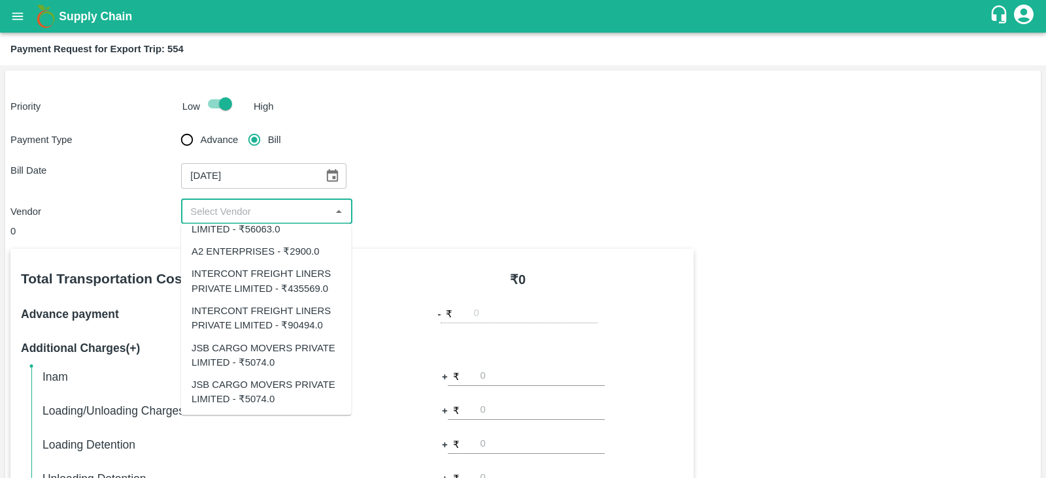
click at [282, 357] on div "JSB CARGO MOVERS PRIVATE LIMITED - ₹5074.0" at bounding box center [266, 354] width 150 height 29
type input "JSB CARGO MOVERS PRIVATE LIMITED - ₹5074.0"
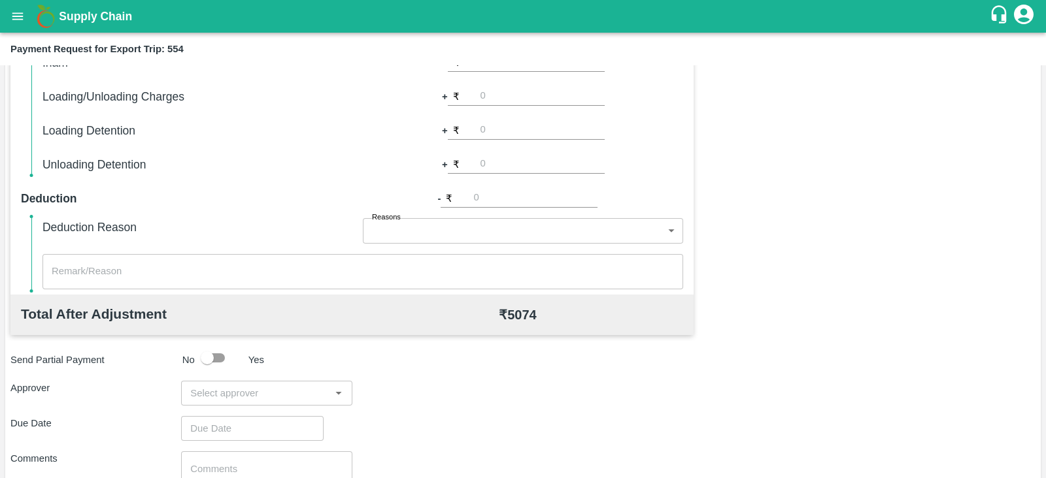
scroll to position [418, 0]
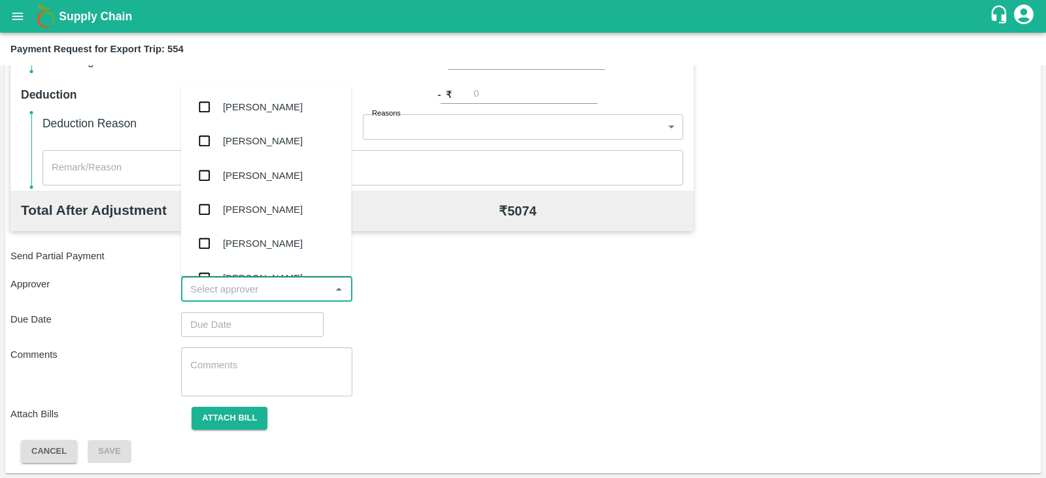
click at [276, 286] on input "input" at bounding box center [255, 289] width 141 height 17
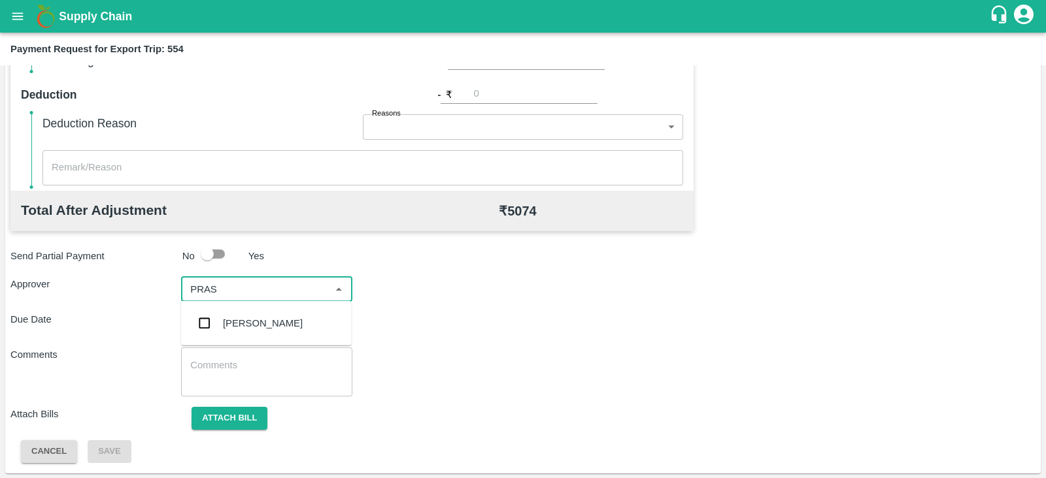
type input "PRASA"
click at [264, 320] on div "Prasad Waghade" at bounding box center [263, 323] width 80 height 14
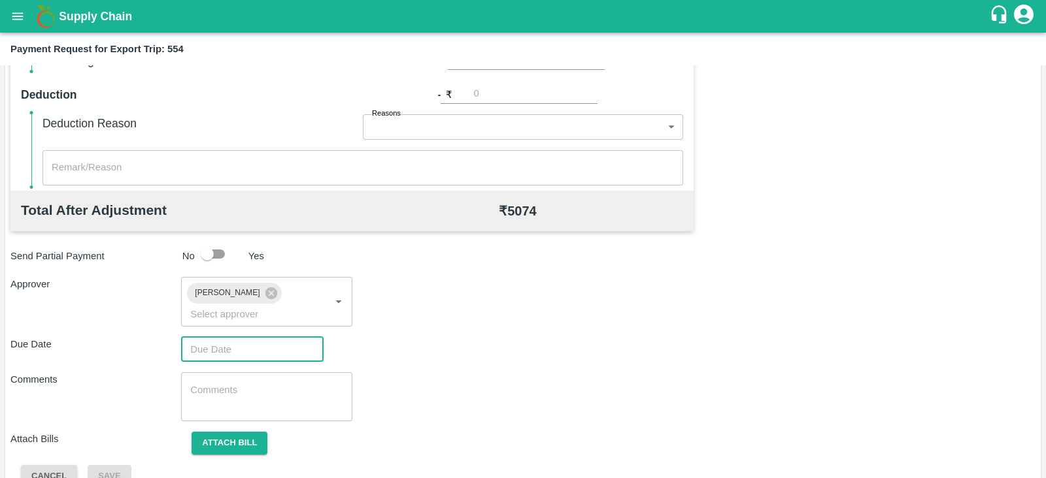
type input "DD/MM/YYYY hh:mm aa"
click at [248, 337] on input "DD/MM/YYYY hh:mm aa" at bounding box center [247, 349] width 133 height 25
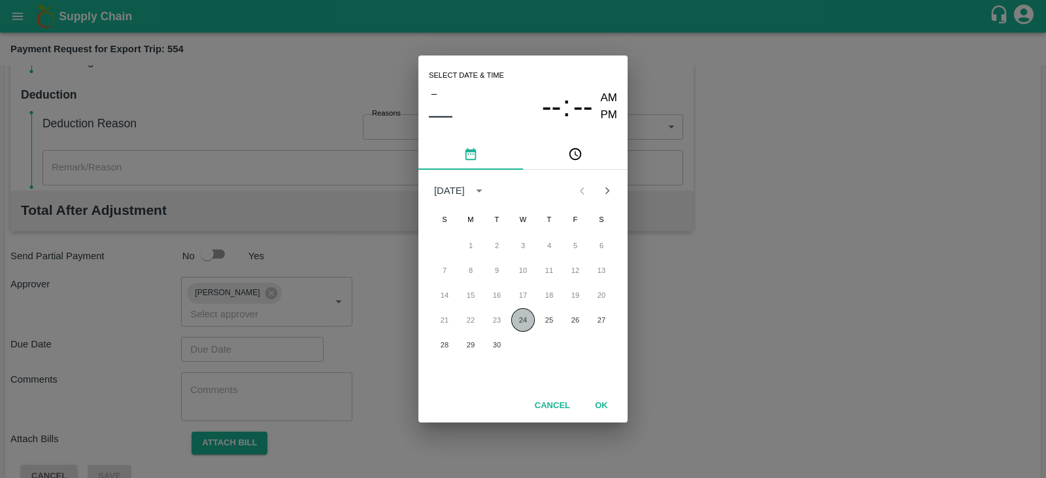
click at [512, 318] on button "24" at bounding box center [523, 320] width 24 height 24
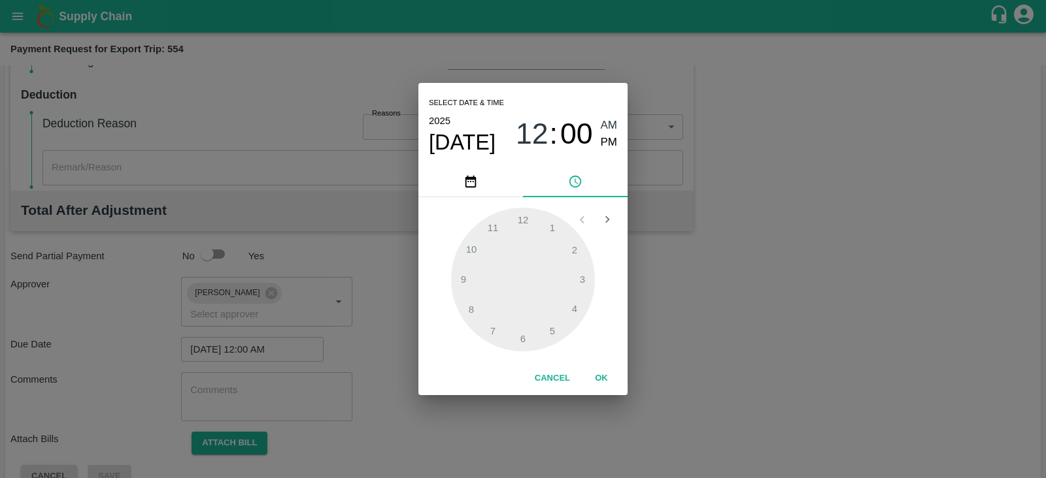
click at [604, 142] on span "PM" at bounding box center [609, 143] width 17 height 18
click at [582, 275] on div at bounding box center [523, 280] width 144 height 144
click at [615, 146] on span "PM" at bounding box center [609, 143] width 17 height 18
click at [585, 275] on div at bounding box center [523, 280] width 144 height 144
type input "24/09/2025 03:14 PM"
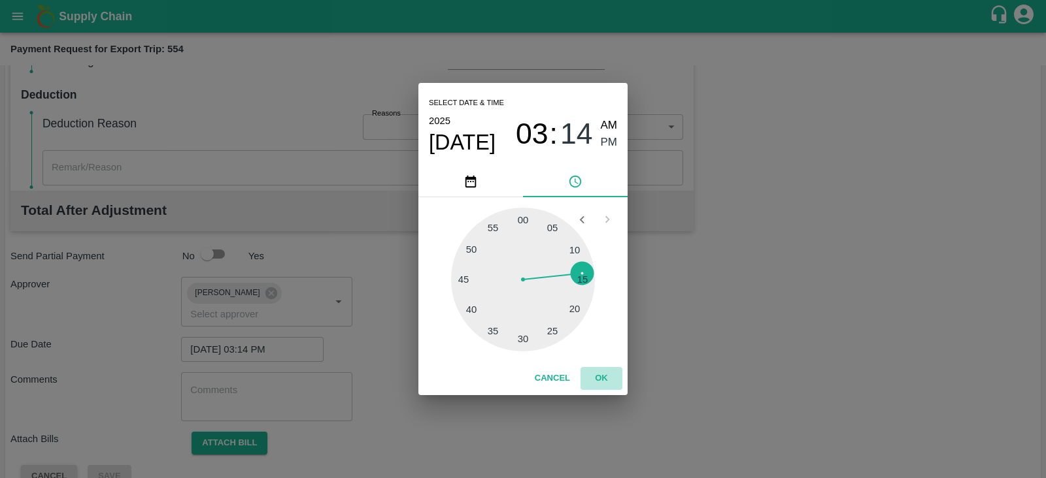
click at [595, 371] on button "OK" at bounding box center [601, 378] width 42 height 23
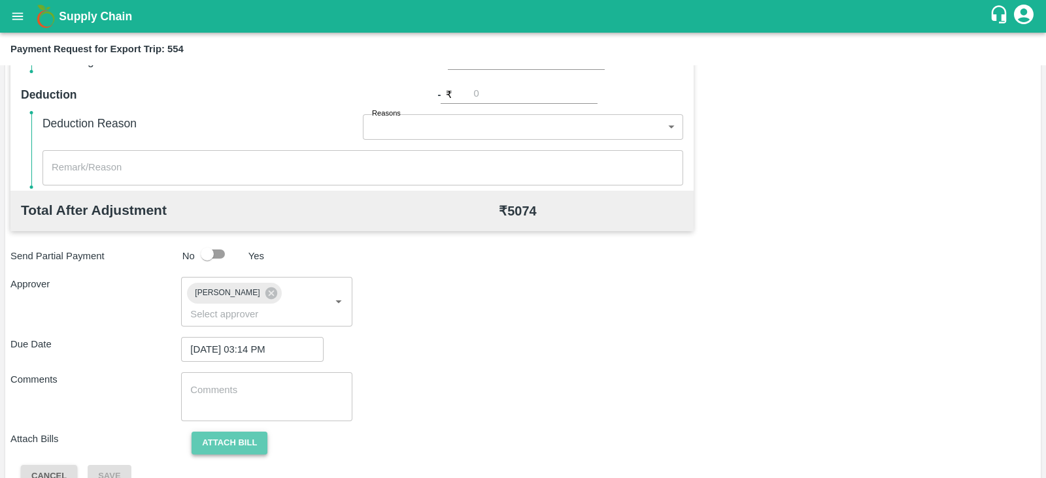
click at [223, 432] on button "Attach bill" at bounding box center [229, 443] width 76 height 23
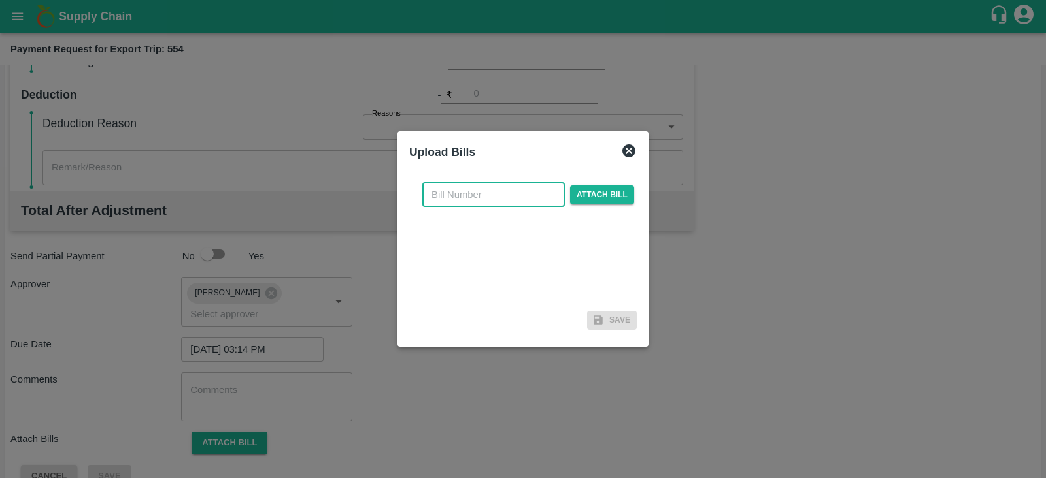
click at [475, 195] on input "text" at bounding box center [493, 194] width 142 height 25
paste input "JCAR/25-26/05881"
type input "JCAR/25-26/05881"
click at [582, 191] on span "Attach bill" at bounding box center [602, 195] width 64 height 19
click at [0, 0] on input "Attach bill" at bounding box center [0, 0] width 0 height 0
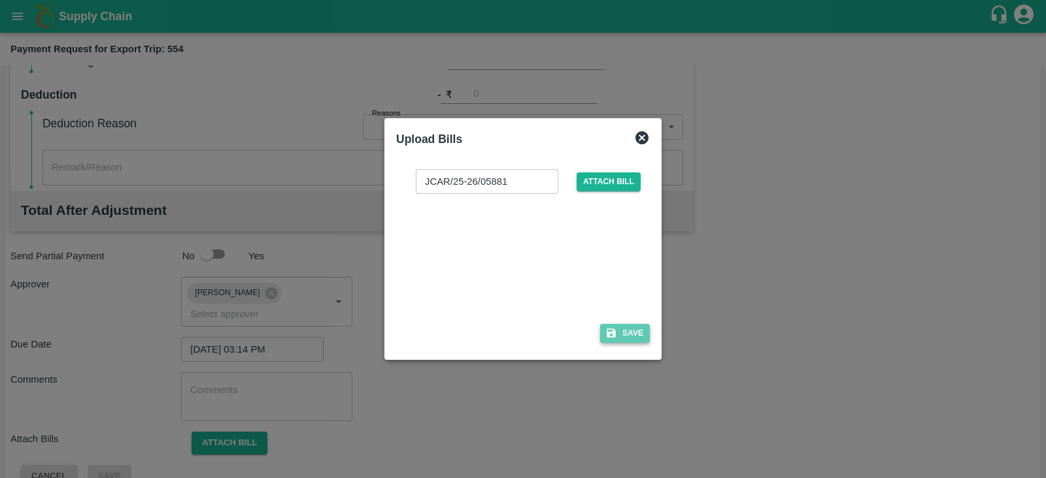
click at [624, 336] on button "Save" at bounding box center [625, 333] width 50 height 19
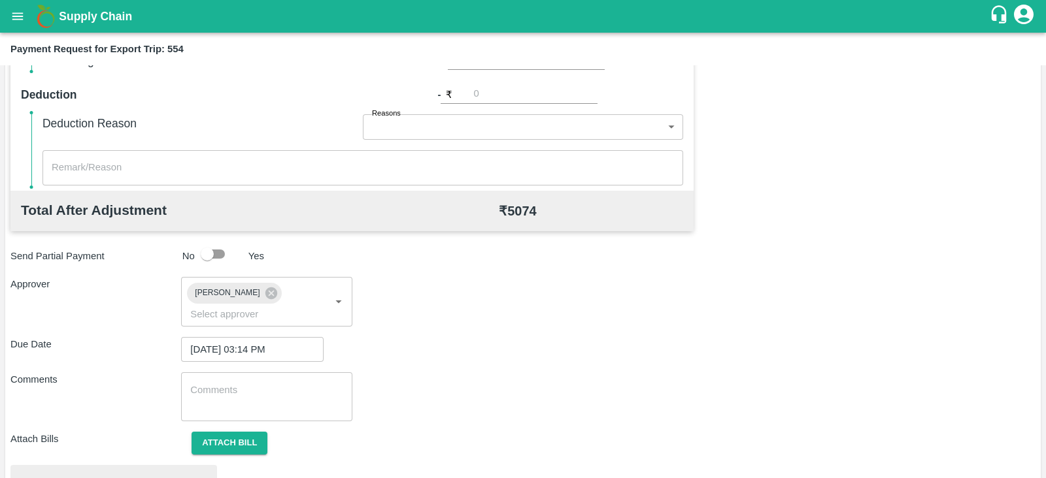
scroll to position [495, 0]
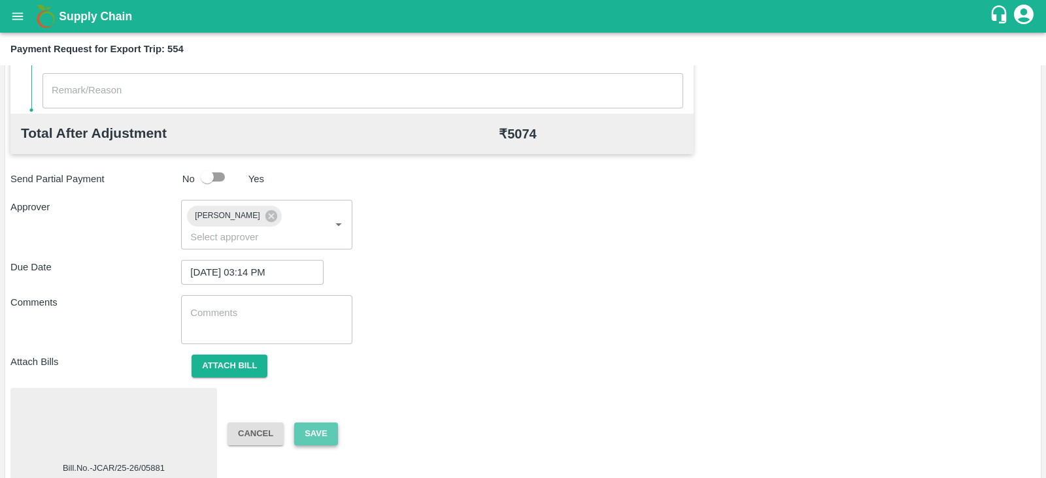
click at [327, 423] on button "Save" at bounding box center [315, 434] width 43 height 23
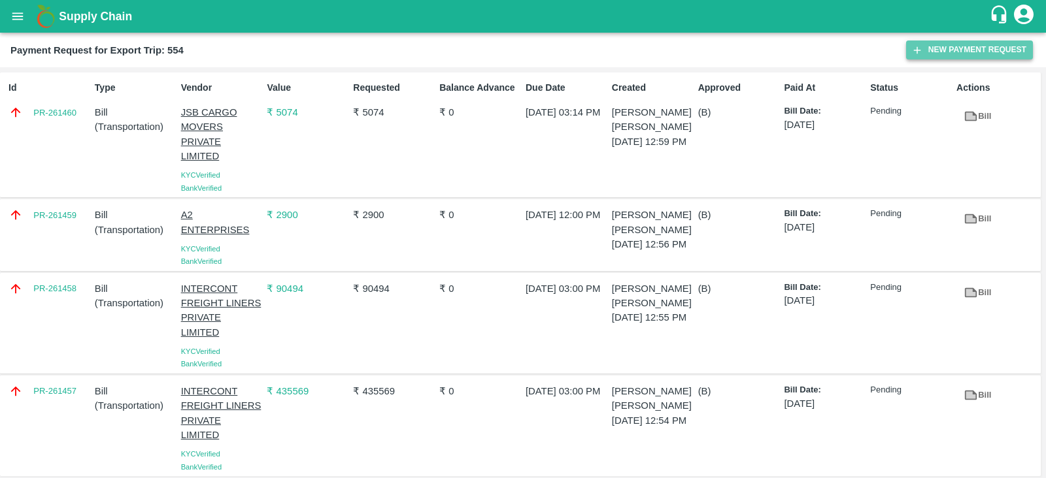
click at [930, 47] on button "New Payment Request" at bounding box center [969, 50] width 127 height 19
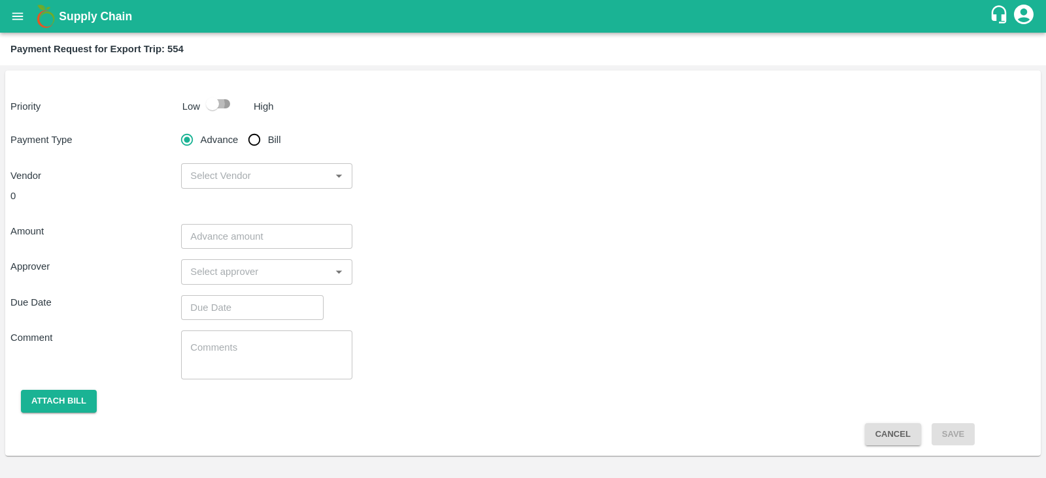
click at [223, 104] on input "checkbox" at bounding box center [212, 103] width 74 height 25
checkbox input "true"
click at [249, 141] on input "Bill" at bounding box center [254, 140] width 26 height 26
radio input "true"
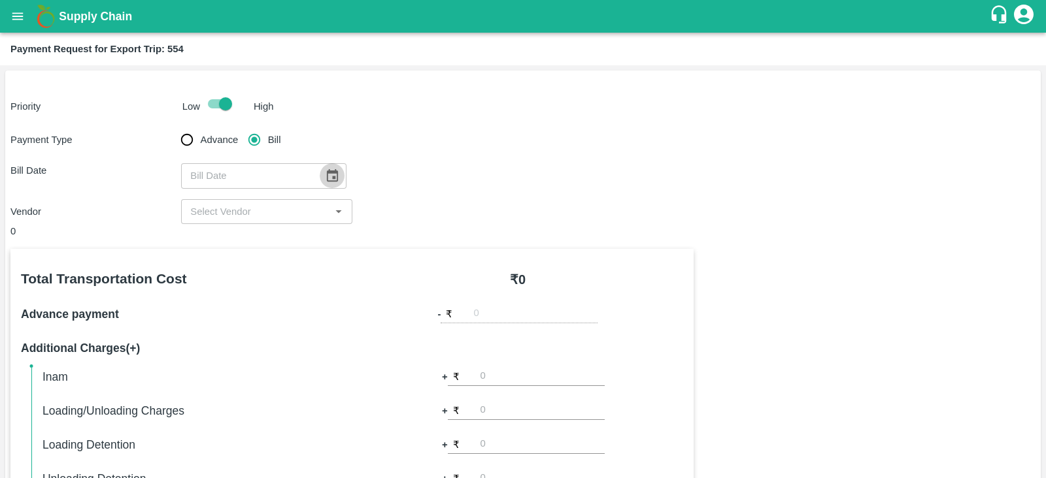
click at [332, 169] on icon "Choose date" at bounding box center [332, 176] width 14 height 14
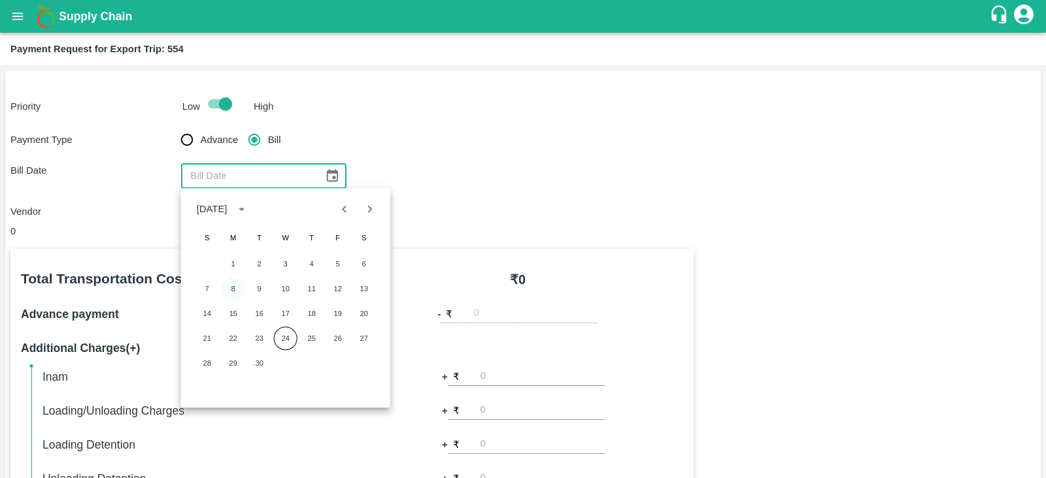
click at [235, 286] on button "8" at bounding box center [234, 289] width 24 height 24
type input "[DATE]"
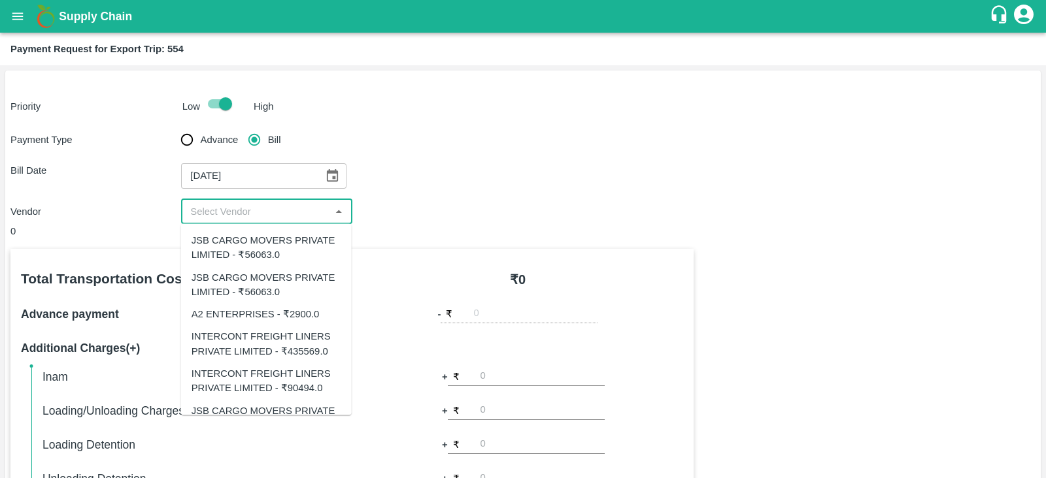
click at [282, 216] on input "input" at bounding box center [255, 211] width 141 height 17
click at [297, 256] on div "JSB CARGO MOVERS PRIVATE LIMITED - ₹56063.0" at bounding box center [266, 247] width 150 height 29
type input "JSB CARGO MOVERS PRIVATE LIMITED - ₹56063.0"
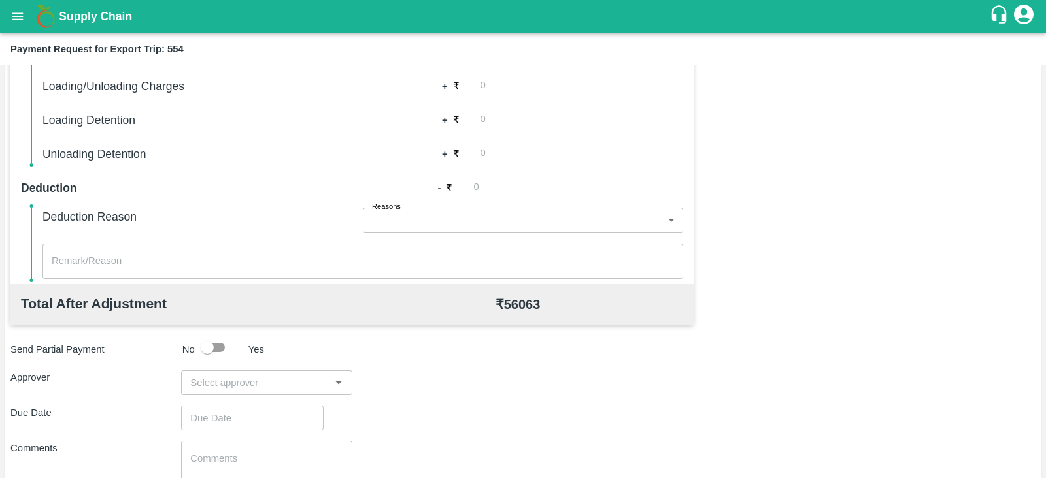
scroll to position [326, 0]
click at [497, 188] on input "number" at bounding box center [535, 187] width 124 height 18
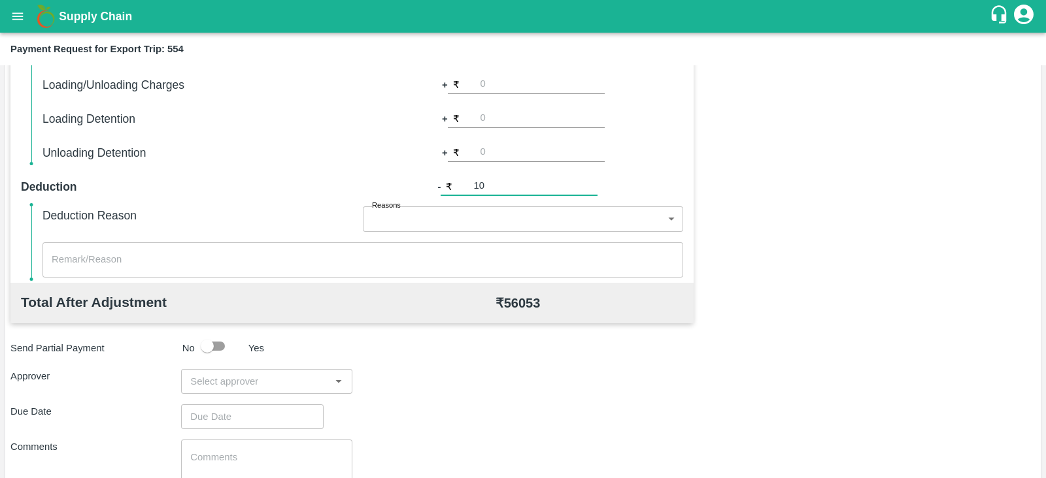
scroll to position [418, 0]
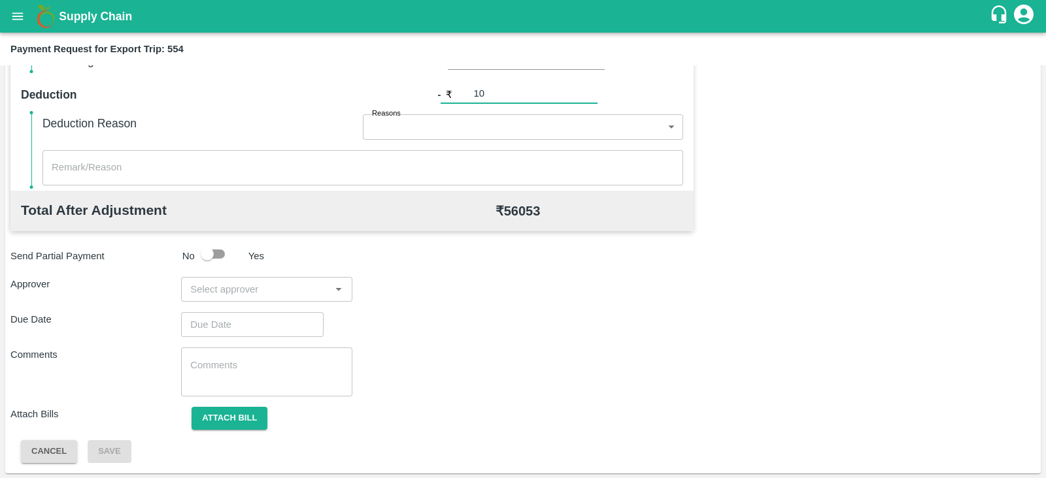
type input "10"
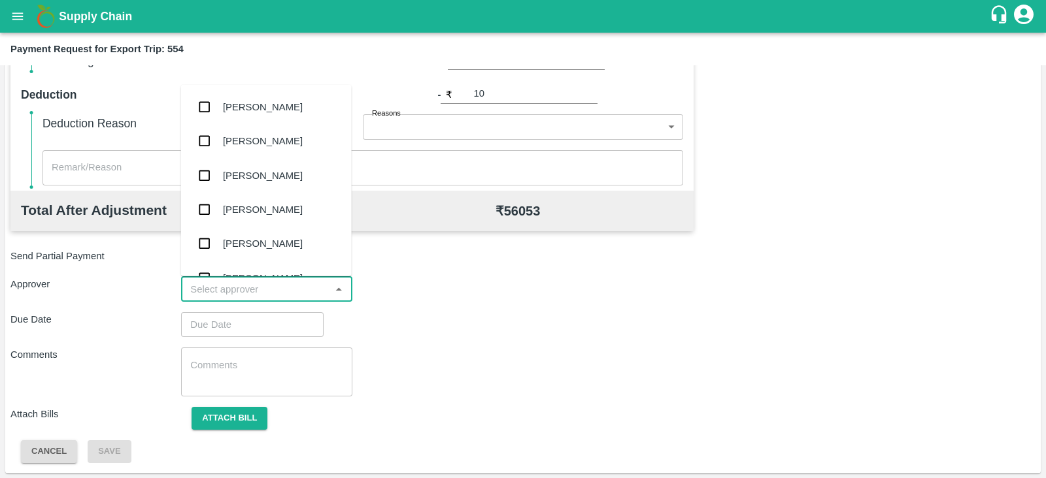
click at [304, 296] on input "input" at bounding box center [255, 289] width 141 height 17
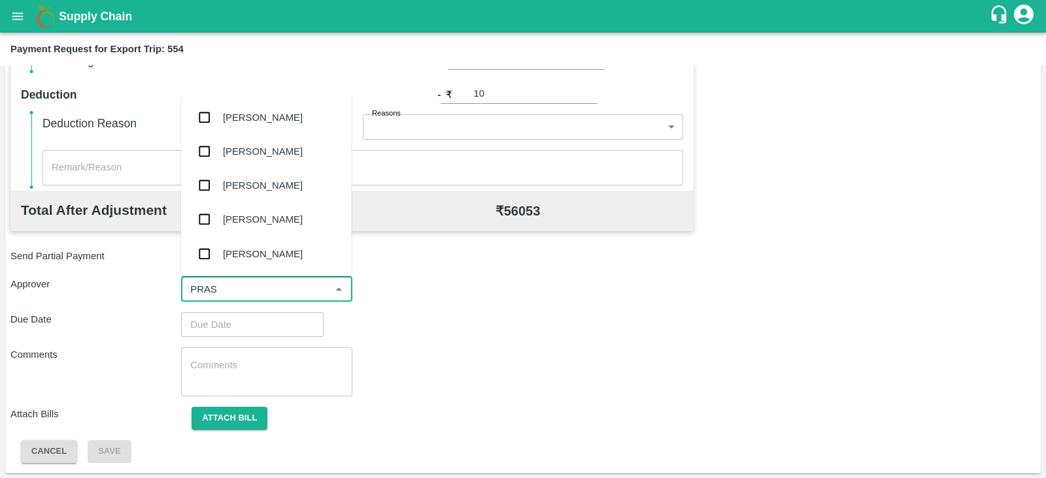
type input "PRASA"
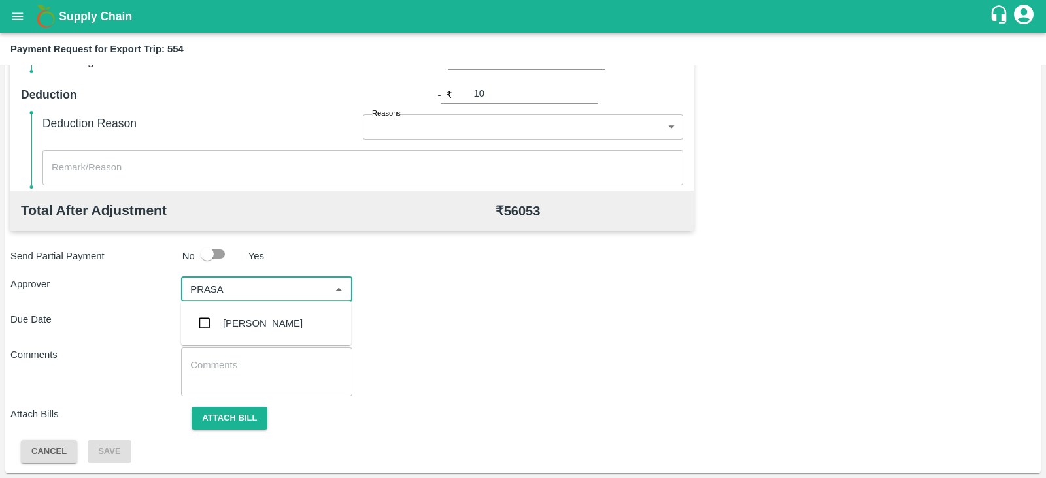
click at [280, 325] on div "[PERSON_NAME]" at bounding box center [263, 323] width 80 height 14
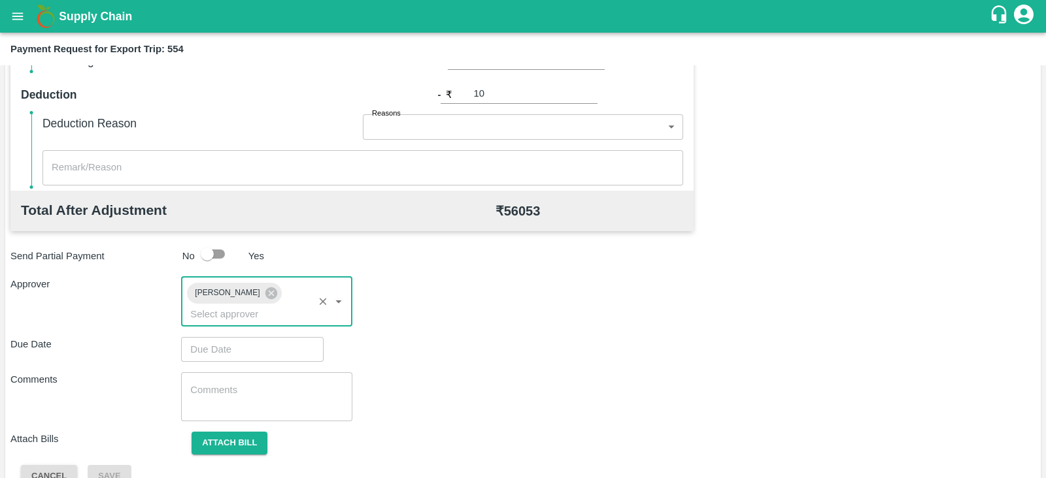
type input "DD/MM/YYYY hh:mm aa"
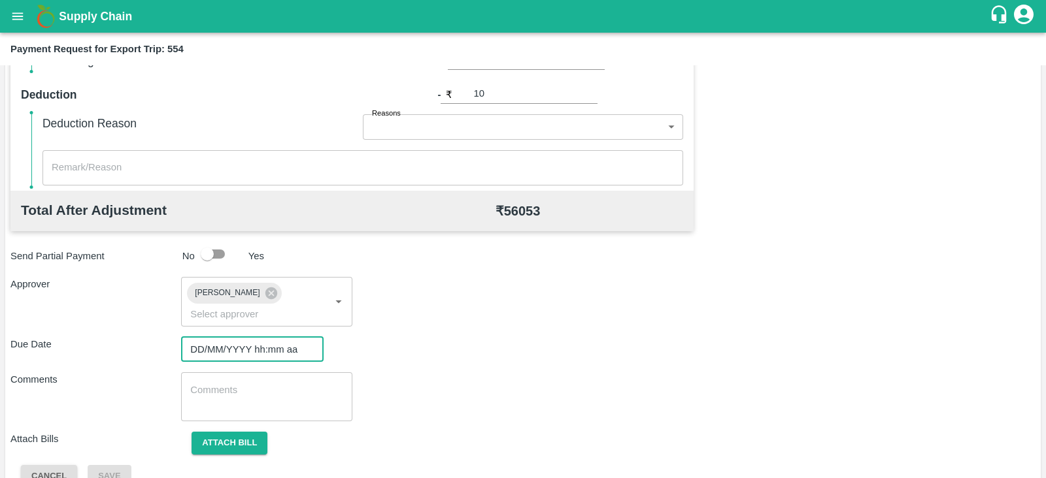
click at [249, 337] on input "DD/MM/YYYY hh:mm aa" at bounding box center [247, 349] width 133 height 25
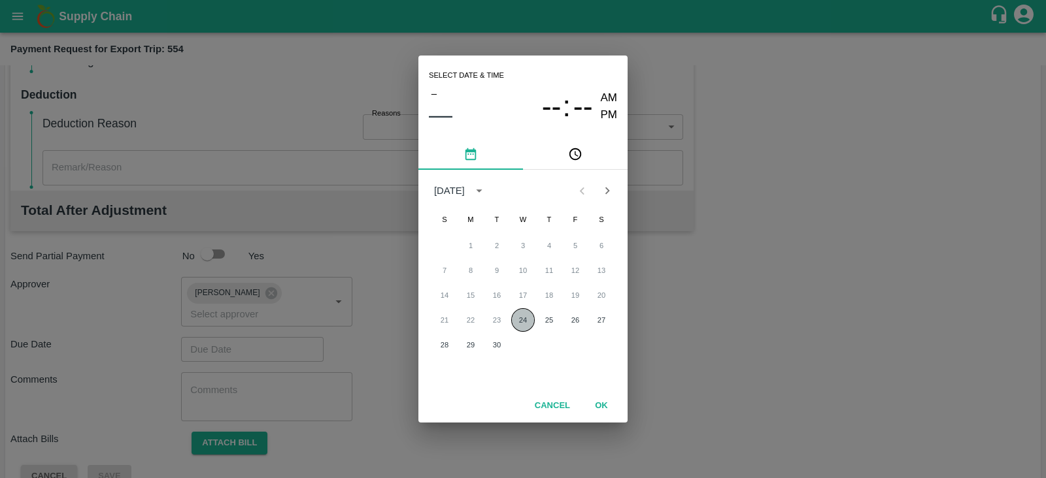
click at [521, 322] on button "24" at bounding box center [523, 320] width 24 height 24
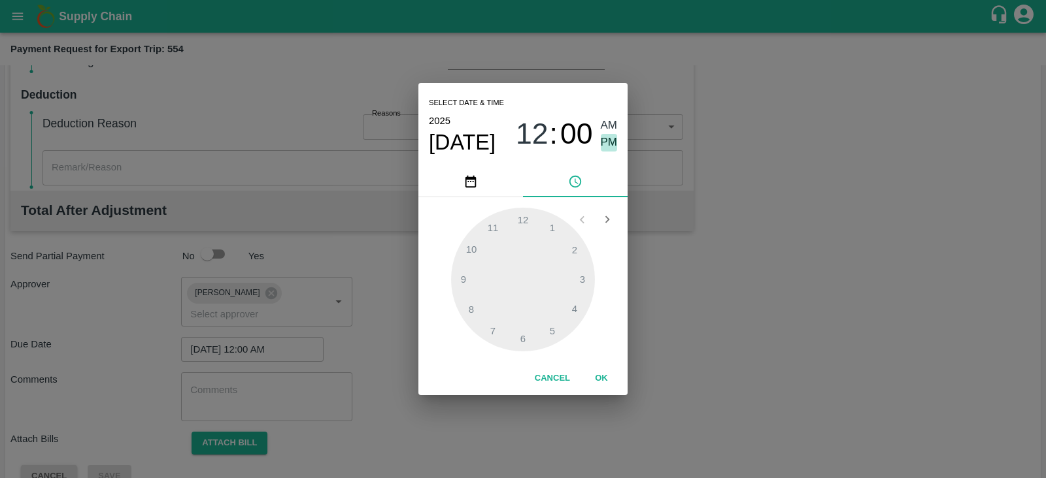
click at [609, 145] on span "PM" at bounding box center [609, 143] width 17 height 18
click at [583, 276] on div at bounding box center [523, 280] width 144 height 144
type input "[DATE] 03:00 PM"
click at [604, 380] on button "OK" at bounding box center [601, 378] width 42 height 23
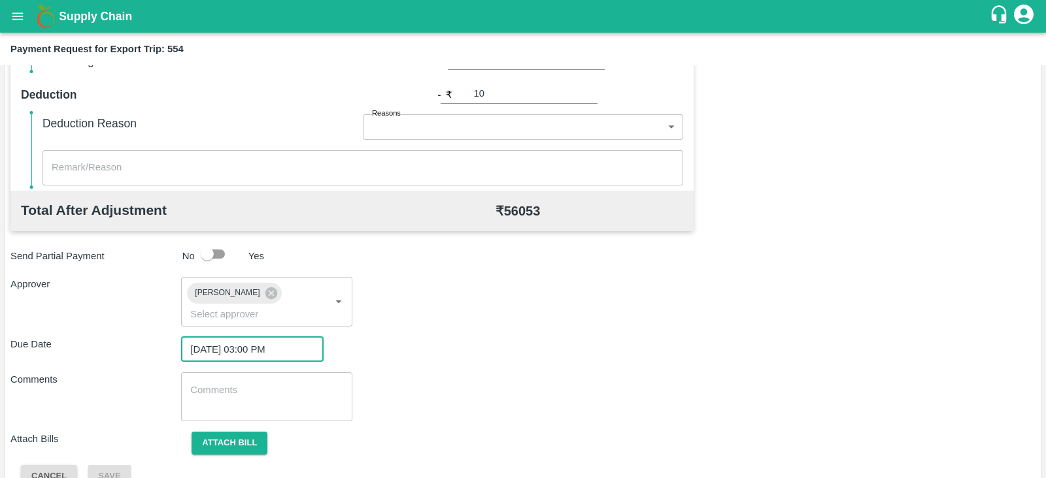
scroll to position [426, 0]
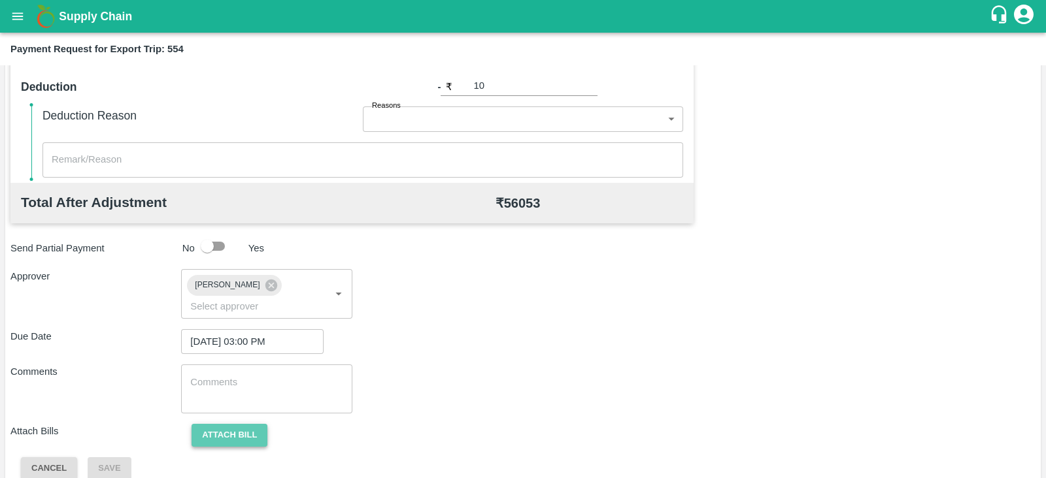
click at [239, 424] on button "Attach bill" at bounding box center [229, 435] width 76 height 23
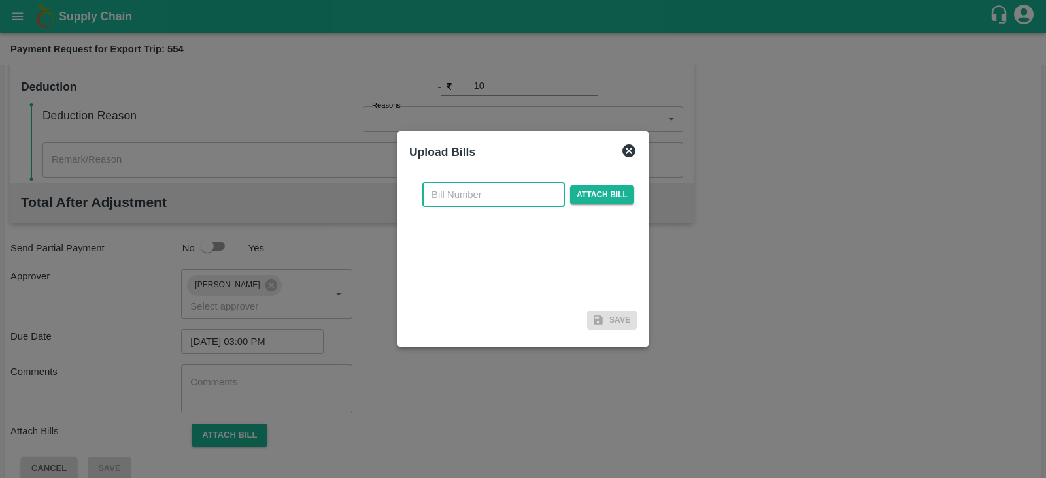
click at [500, 197] on input "text" at bounding box center [493, 194] width 142 height 25
paste input "JCAR/25-26/05880"
type input "JCAR/25-26/05880"
click at [586, 190] on span "Attach bill" at bounding box center [602, 195] width 64 height 19
click at [0, 0] on input "Attach bill" at bounding box center [0, 0] width 0 height 0
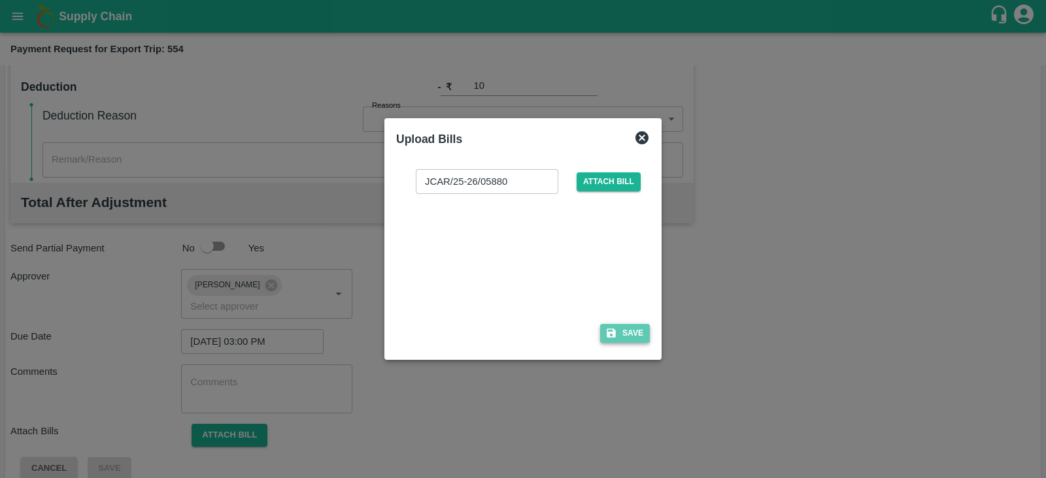
click at [631, 332] on button "Save" at bounding box center [625, 333] width 50 height 19
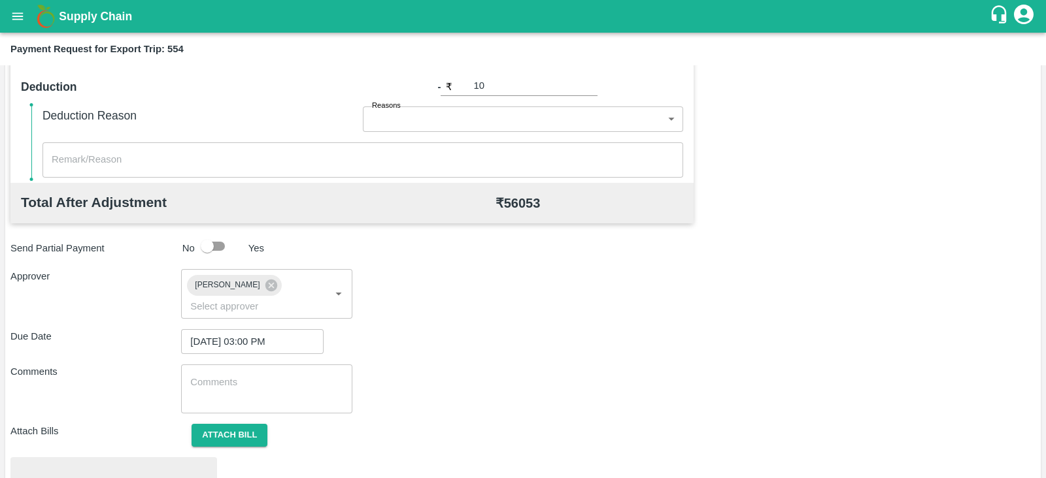
scroll to position [495, 0]
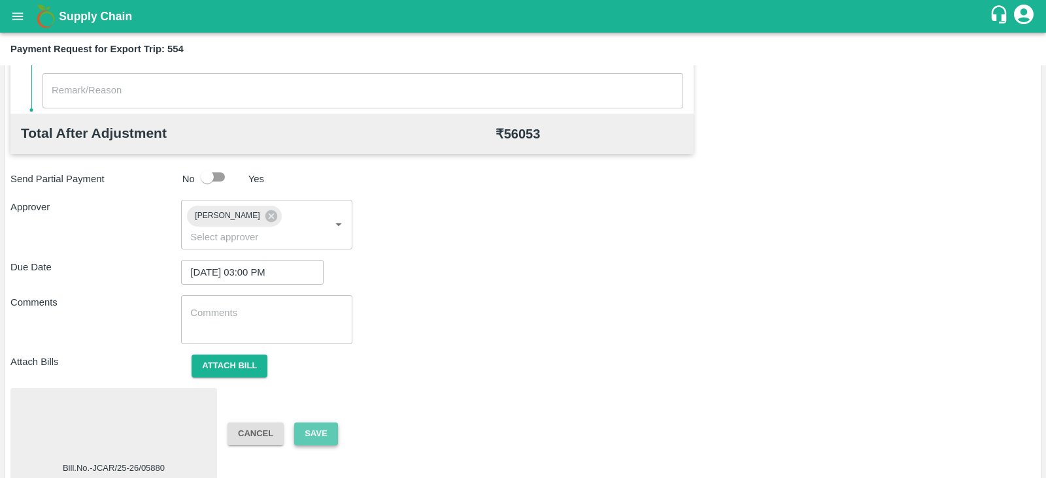
click at [324, 423] on button "Save" at bounding box center [315, 434] width 43 height 23
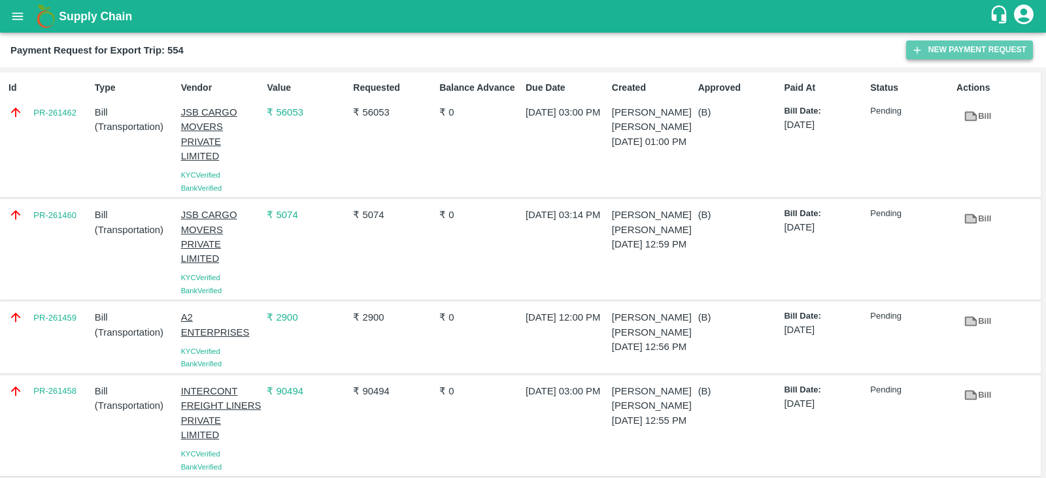
click at [934, 50] on button "New Payment Request" at bounding box center [969, 50] width 127 height 19
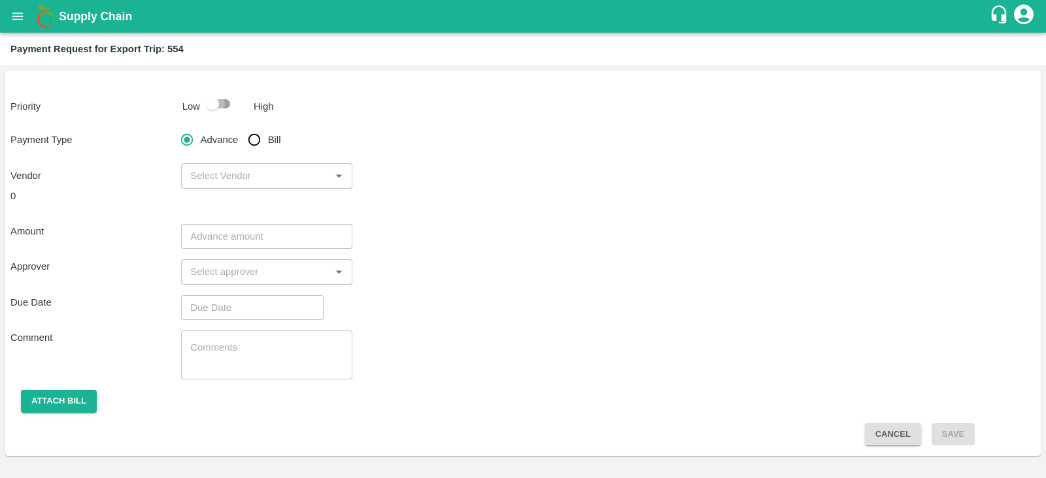
click at [205, 103] on input "checkbox" at bounding box center [212, 103] width 74 height 25
checkbox input "true"
click at [252, 137] on input "Bill" at bounding box center [254, 140] width 26 height 26
radio input "true"
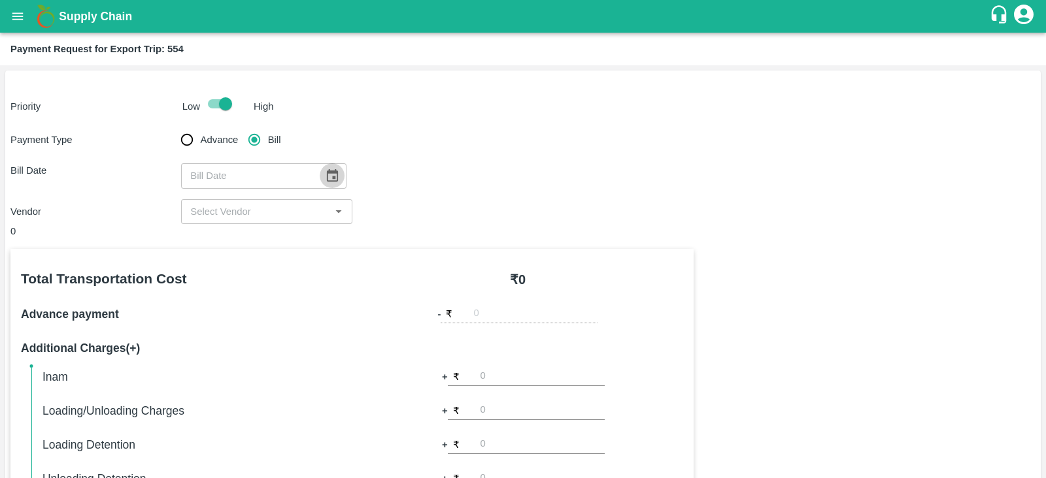
click at [325, 169] on icon "Choose date" at bounding box center [332, 176] width 14 height 14
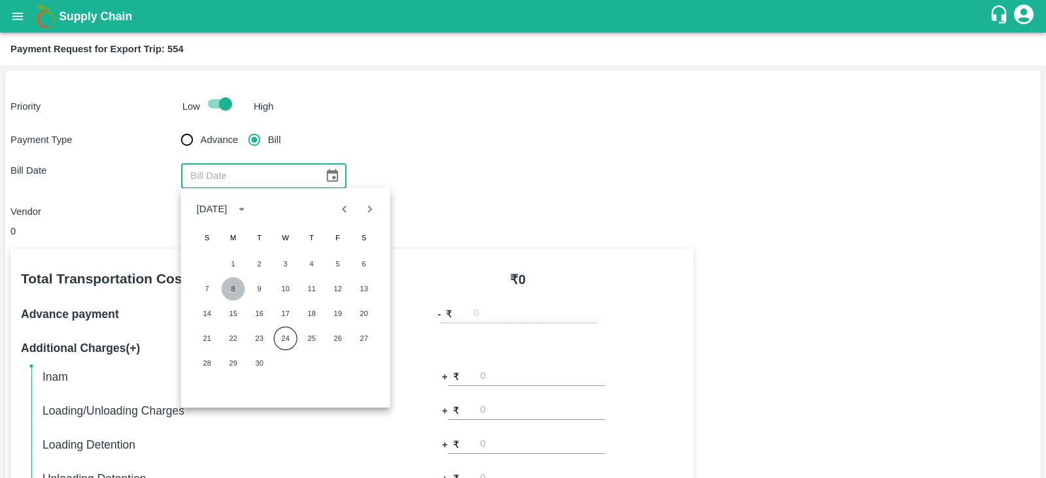
click at [232, 288] on button "8" at bounding box center [234, 289] width 24 height 24
type input "[DATE]"
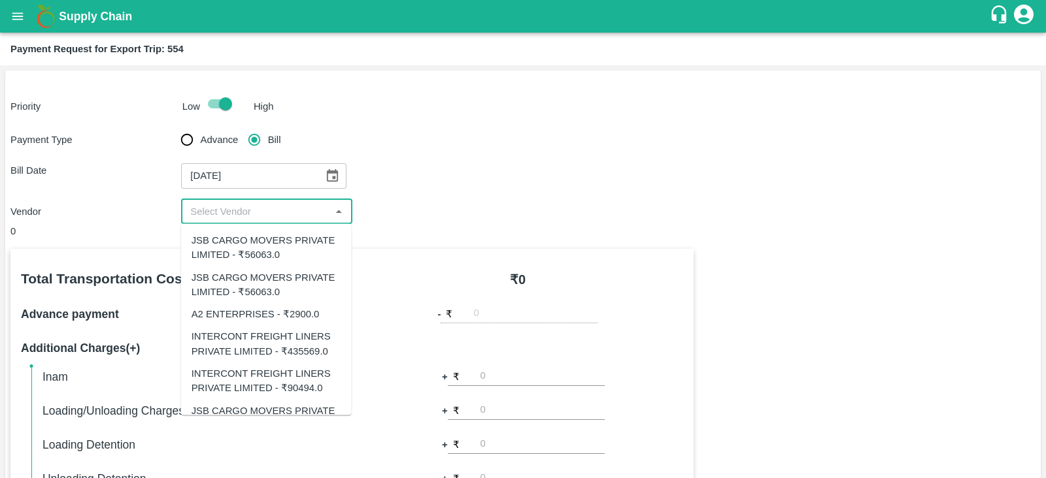
click at [271, 208] on input "input" at bounding box center [255, 211] width 141 height 17
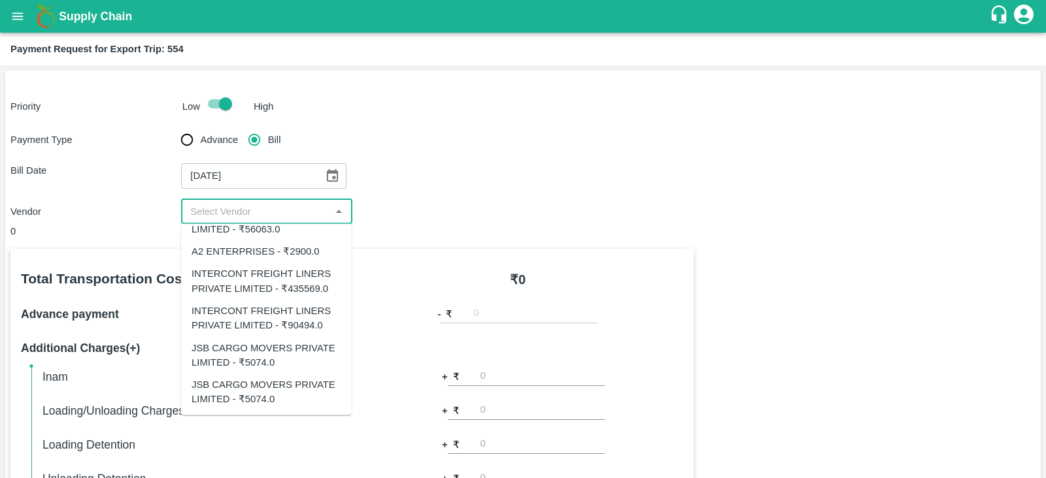
click at [269, 388] on div "JSB CARGO MOVERS PRIVATE LIMITED - ₹5074.0" at bounding box center [266, 392] width 150 height 29
type input "JSB CARGO MOVERS PRIVATE LIMITED - ₹5074.0"
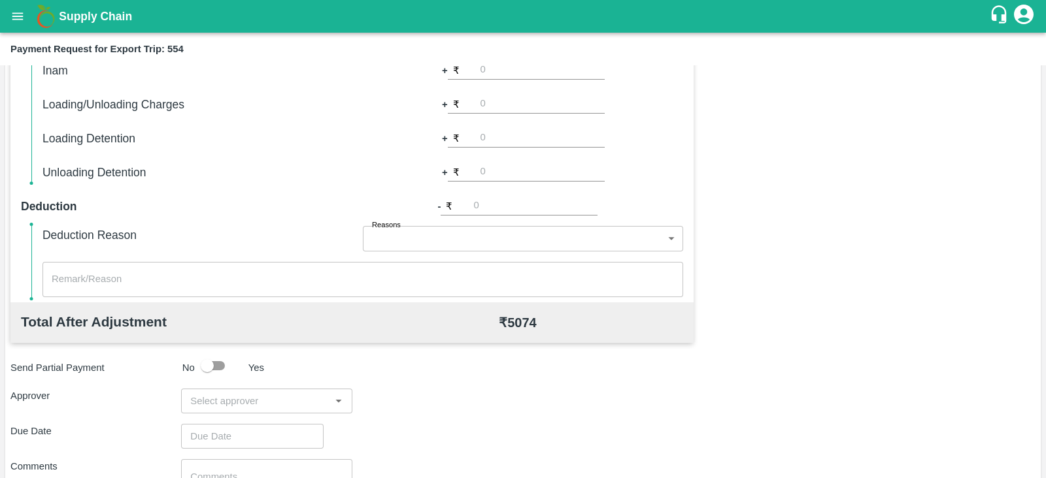
scroll to position [337, 0]
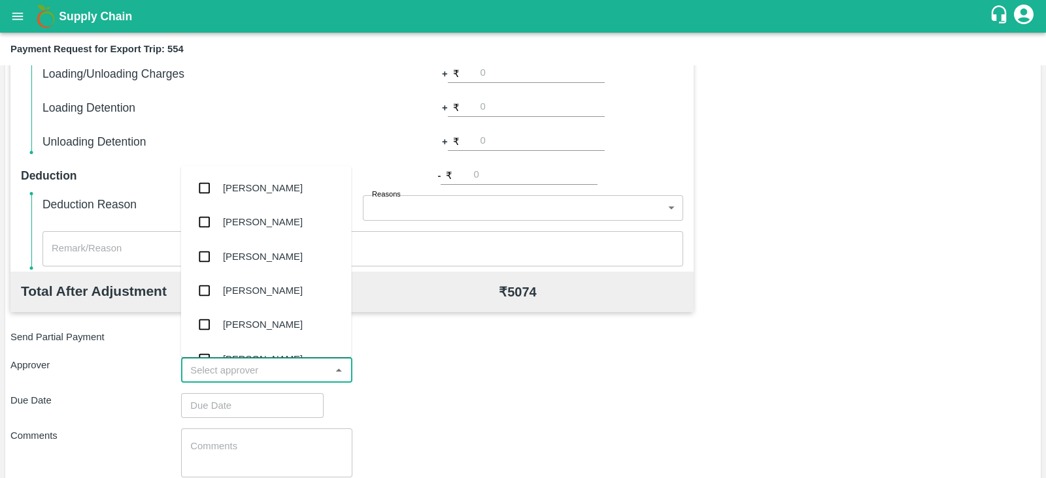
click at [278, 377] on input "input" at bounding box center [255, 370] width 141 height 17
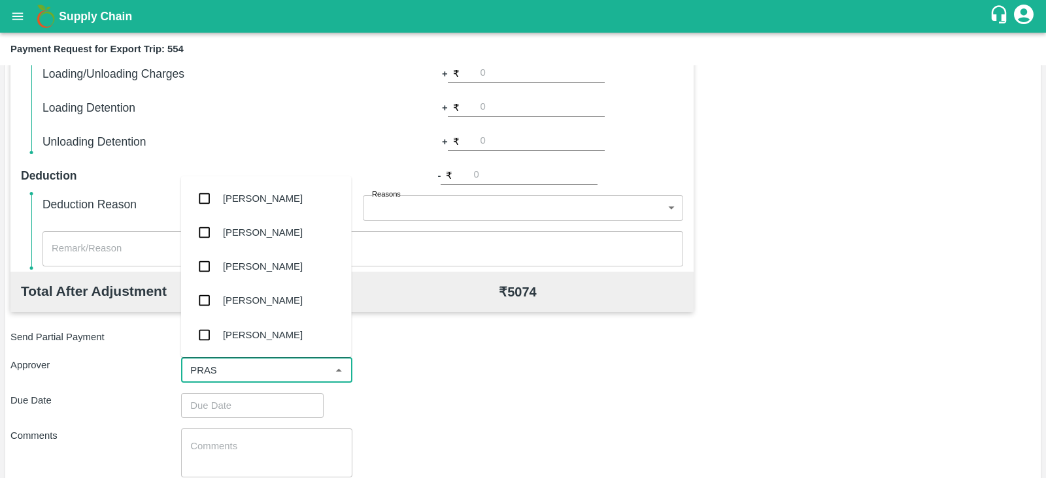
type input "PRASA"
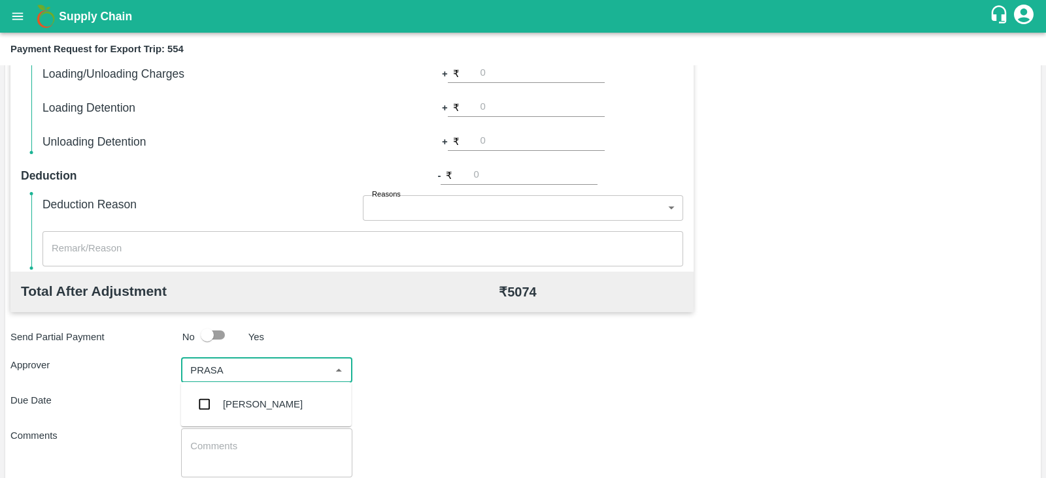
click at [265, 400] on div "[PERSON_NAME]" at bounding box center [263, 404] width 80 height 14
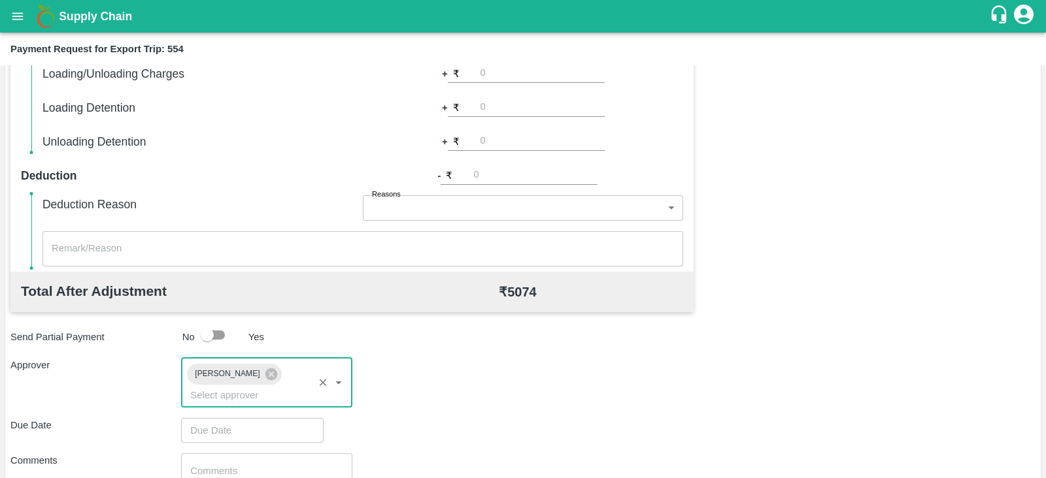
scroll to position [426, 0]
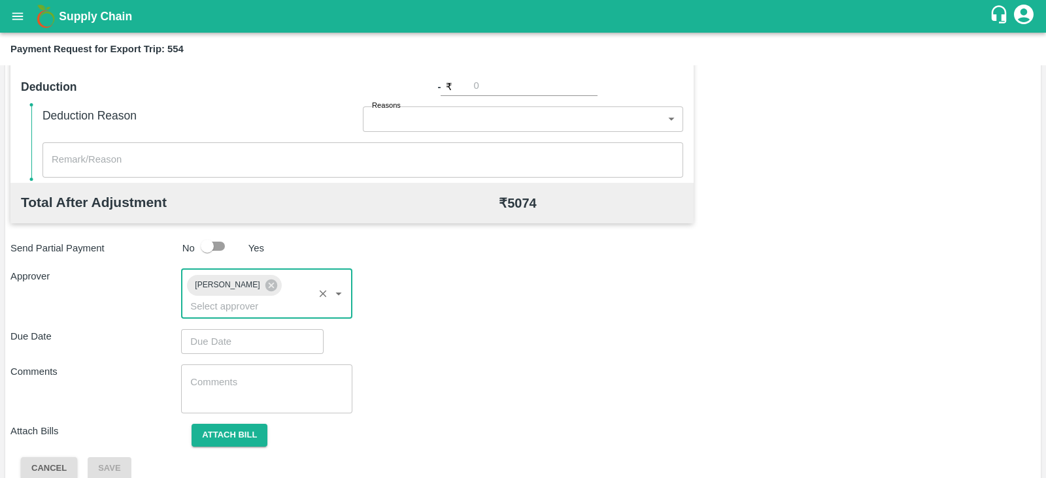
type input "DD/MM/YYYY hh:mm aa"
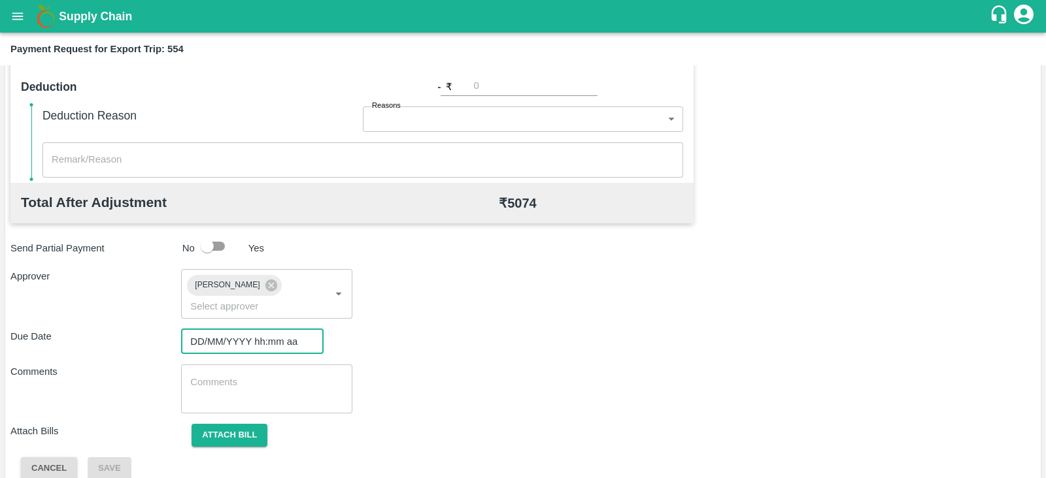
click at [223, 329] on input "DD/MM/YYYY hh:mm aa" at bounding box center [247, 341] width 133 height 25
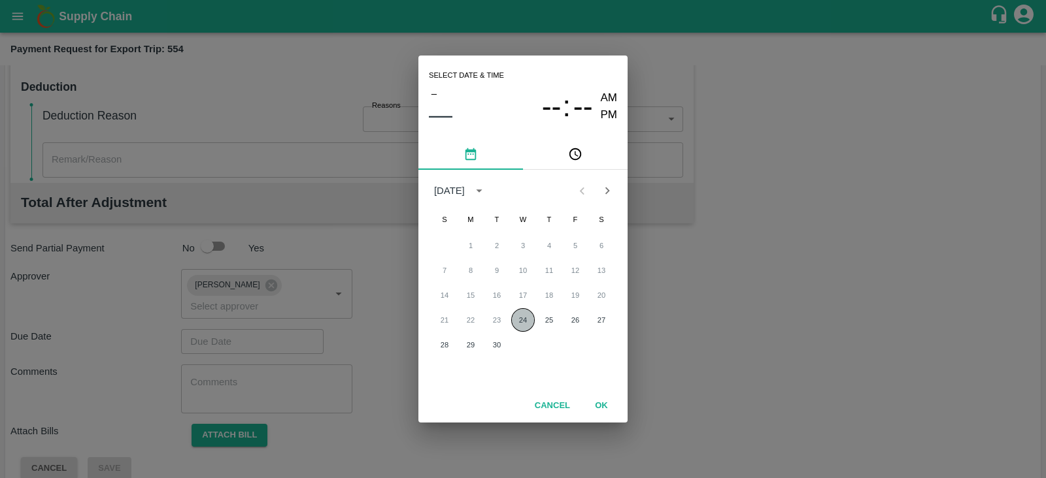
click at [518, 317] on button "24" at bounding box center [523, 320] width 24 height 24
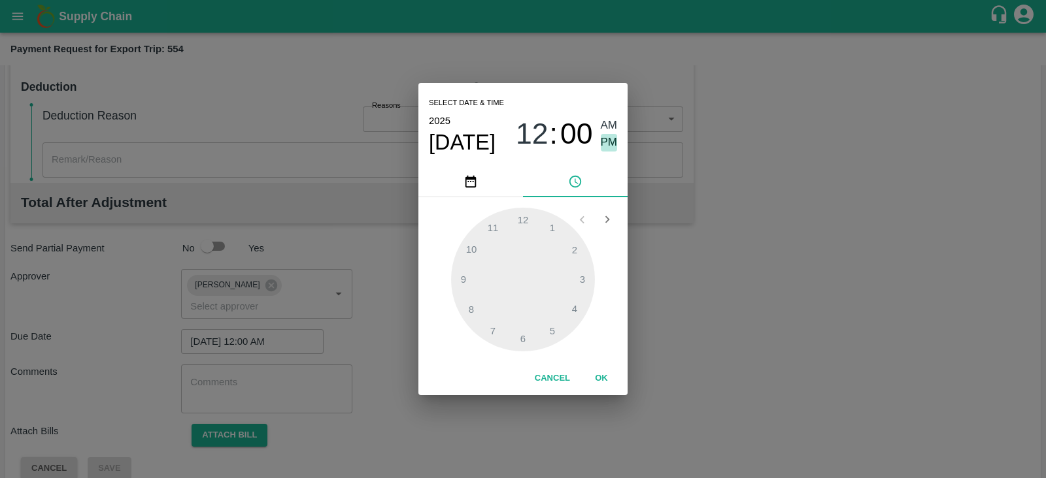
click at [610, 145] on span "PM" at bounding box center [609, 143] width 17 height 18
click at [584, 276] on div at bounding box center [523, 280] width 144 height 144
type input "[DATE] 03:00 PM"
click at [603, 380] on button "OK" at bounding box center [601, 378] width 42 height 23
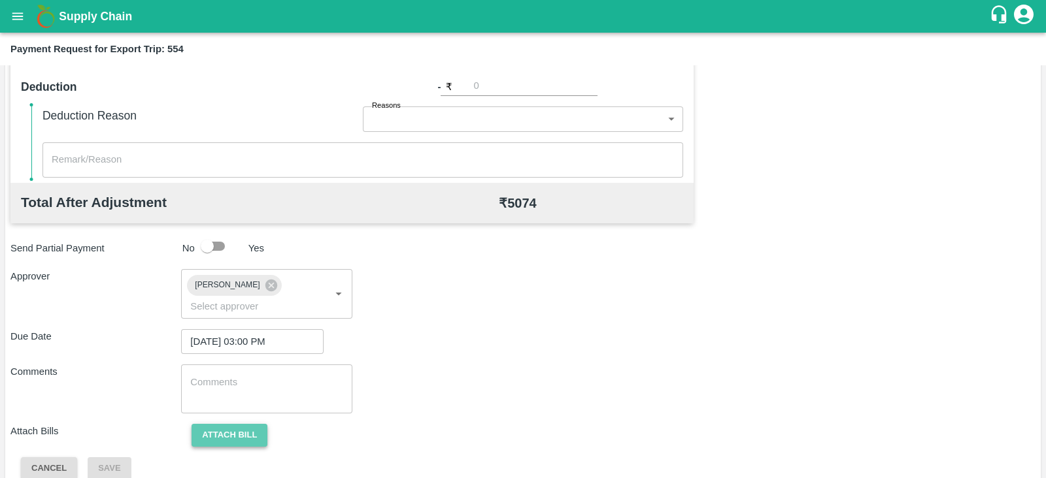
click at [240, 424] on button "Attach bill" at bounding box center [229, 435] width 76 height 23
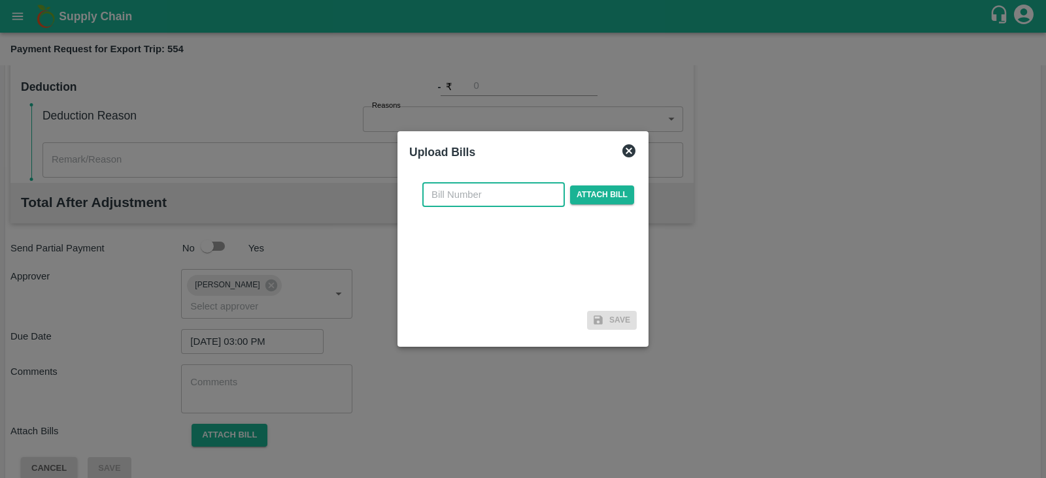
click at [487, 191] on input "text" at bounding box center [493, 194] width 142 height 25
paste input "JCAR/25-26/05878"
type input "JCAR/25-26/05878"
click at [589, 197] on span "Attach bill" at bounding box center [602, 195] width 64 height 19
click at [0, 0] on input "Attach bill" at bounding box center [0, 0] width 0 height 0
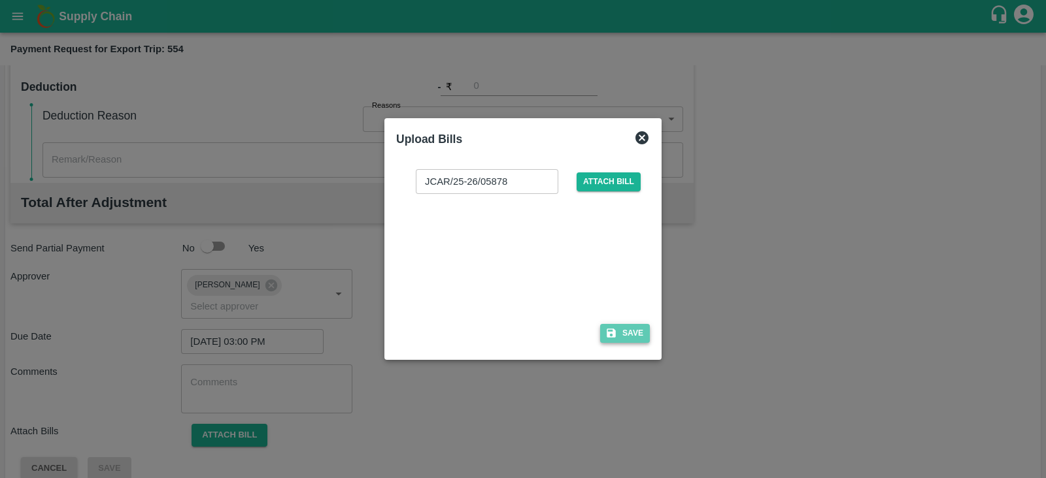
click at [631, 329] on button "Save" at bounding box center [625, 333] width 50 height 19
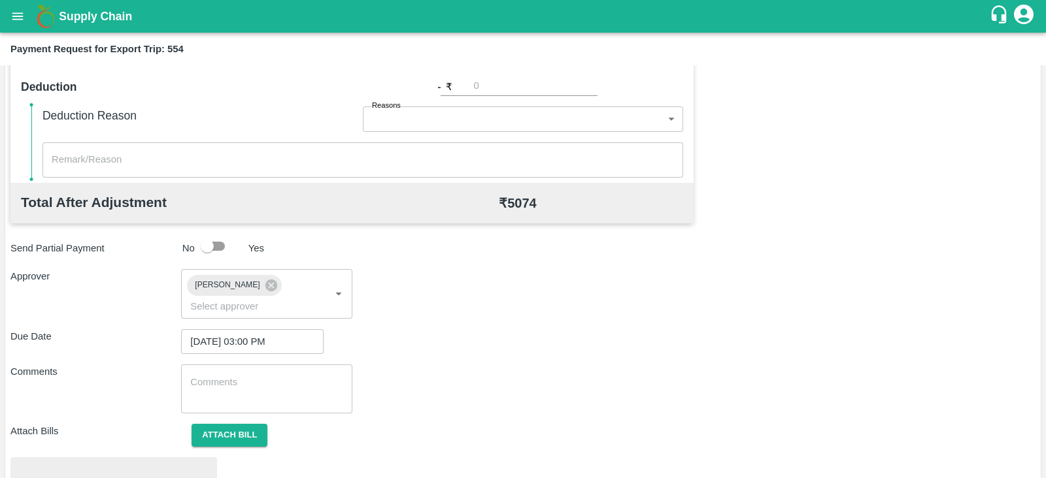
scroll to position [495, 0]
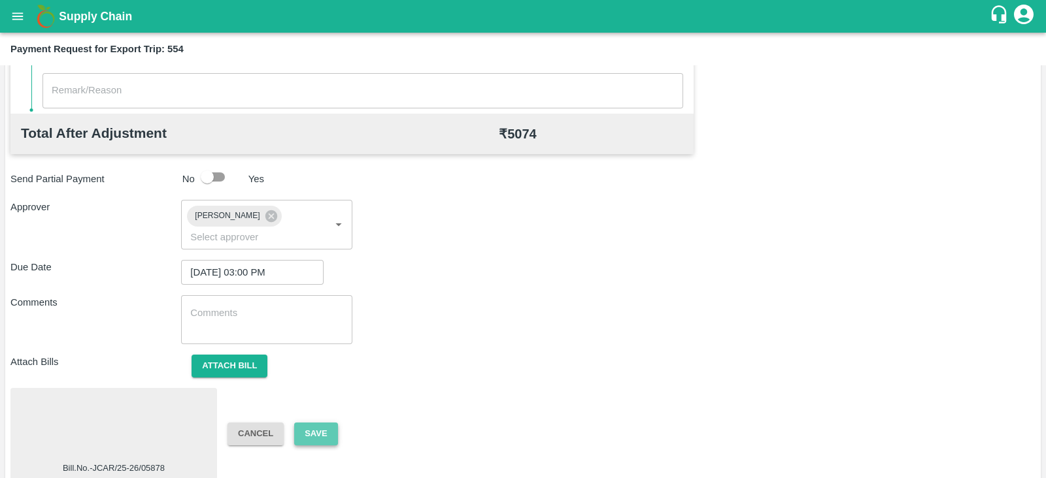
click at [317, 423] on button "Save" at bounding box center [315, 434] width 43 height 23
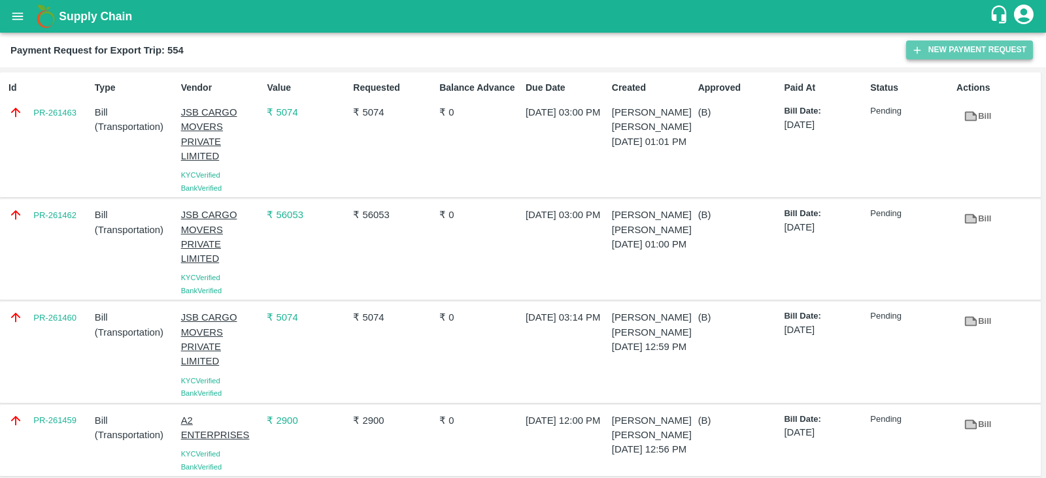
click at [957, 44] on button "New Payment Request" at bounding box center [969, 50] width 127 height 19
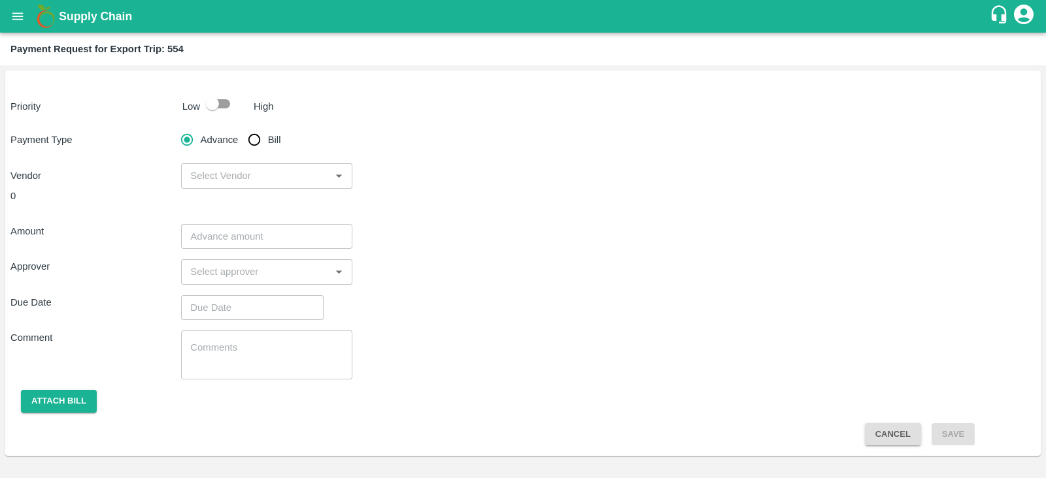
click at [216, 105] on input "checkbox" at bounding box center [212, 103] width 74 height 25
checkbox input "true"
click at [252, 142] on input "Bill" at bounding box center [254, 140] width 26 height 26
radio input "true"
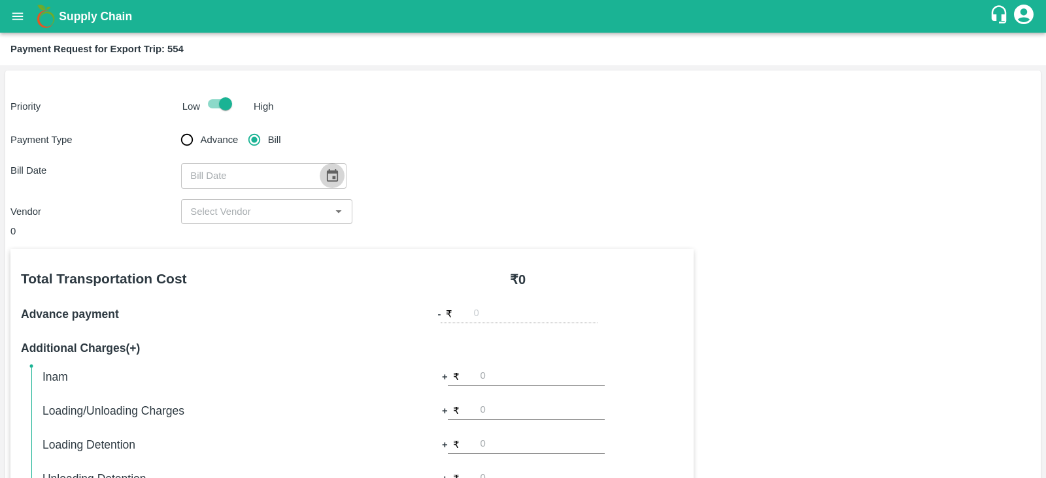
click at [327, 173] on icon "Choose date" at bounding box center [332, 175] width 11 height 12
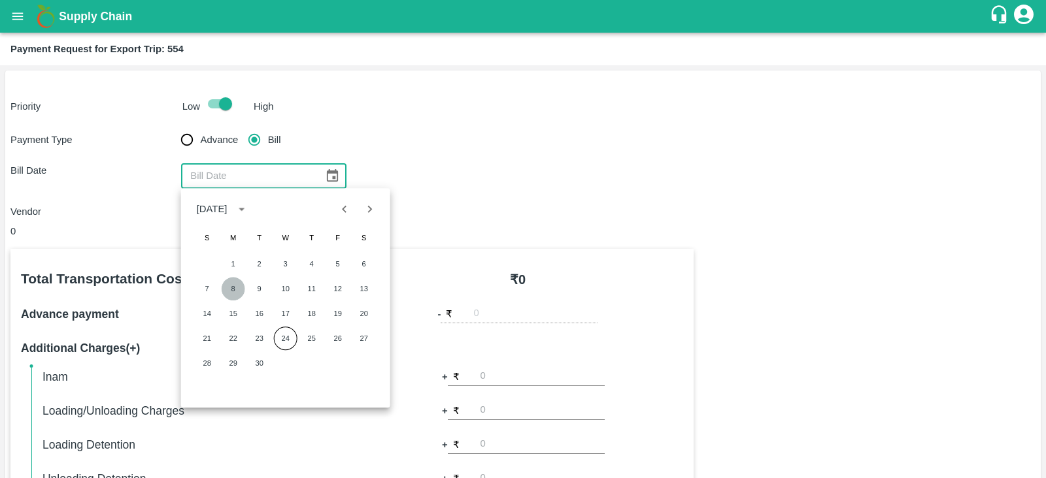
click at [235, 288] on button "8" at bounding box center [234, 289] width 24 height 24
type input "[DATE]"
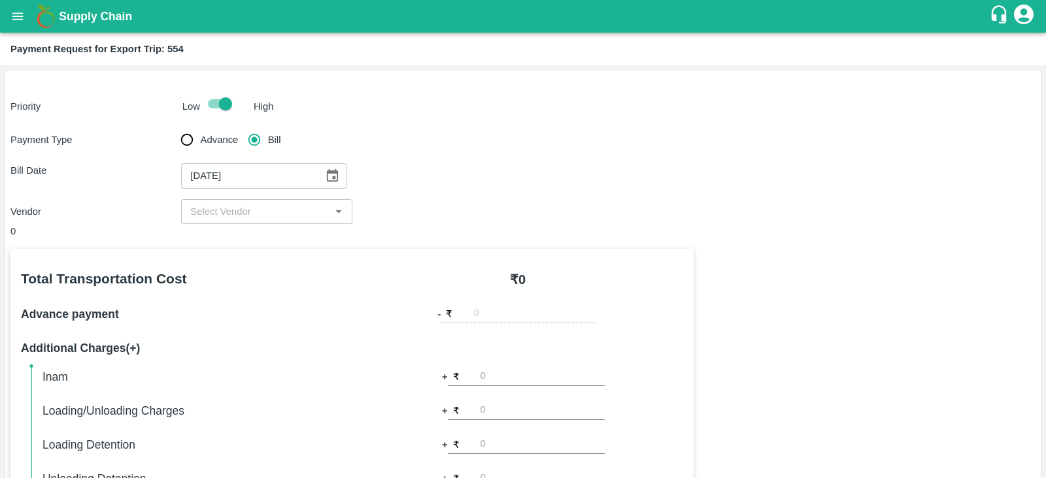
click at [267, 202] on div "​" at bounding box center [266, 211] width 171 height 25
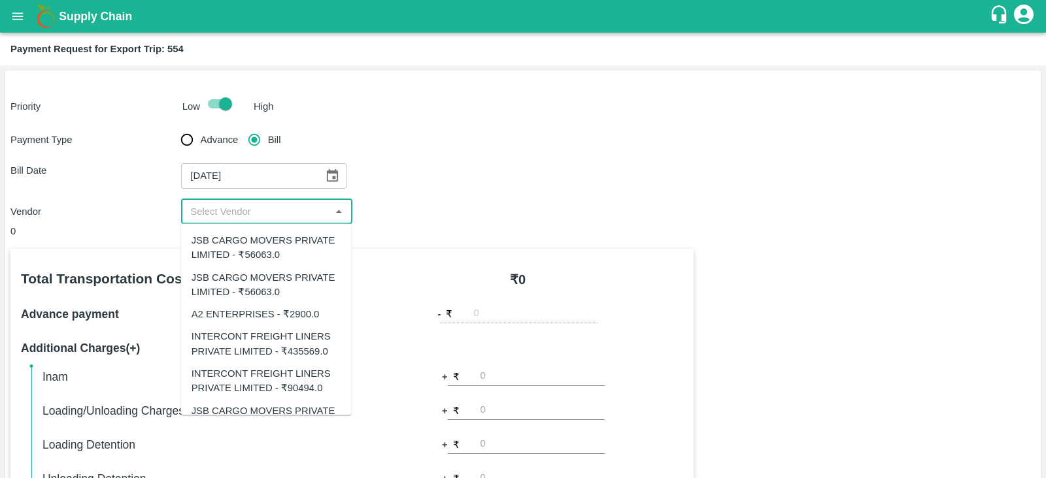
click at [287, 278] on div "JSB CARGO MOVERS PRIVATE LIMITED - ₹56063.0" at bounding box center [266, 284] width 150 height 29
type input "JSB CARGO MOVERS PRIVATE LIMITED - ₹56063.0"
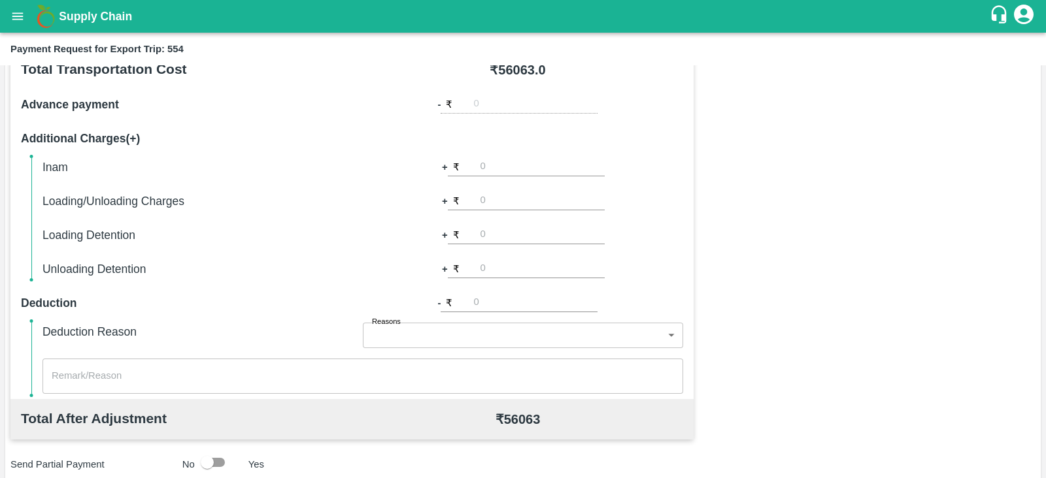
scroll to position [229, 0]
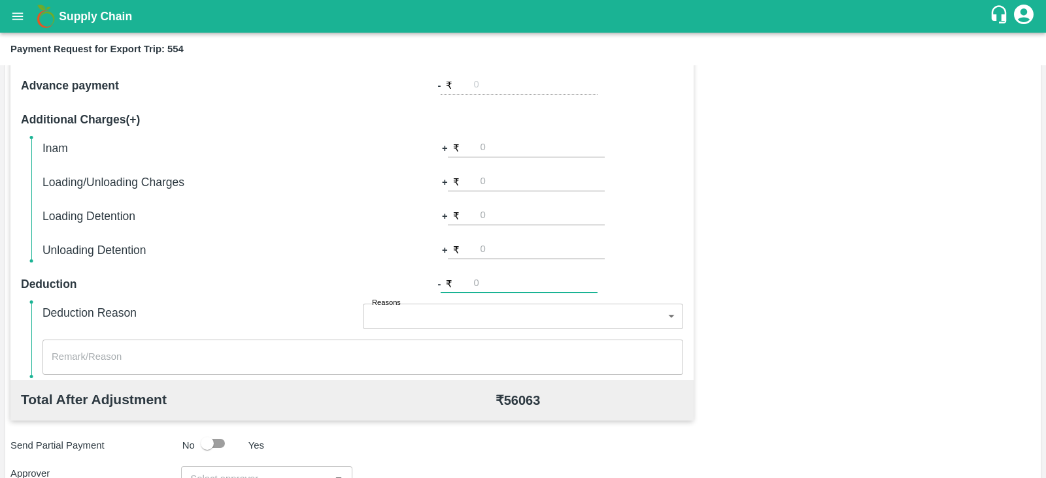
click at [489, 288] on input "number" at bounding box center [535, 285] width 124 height 18
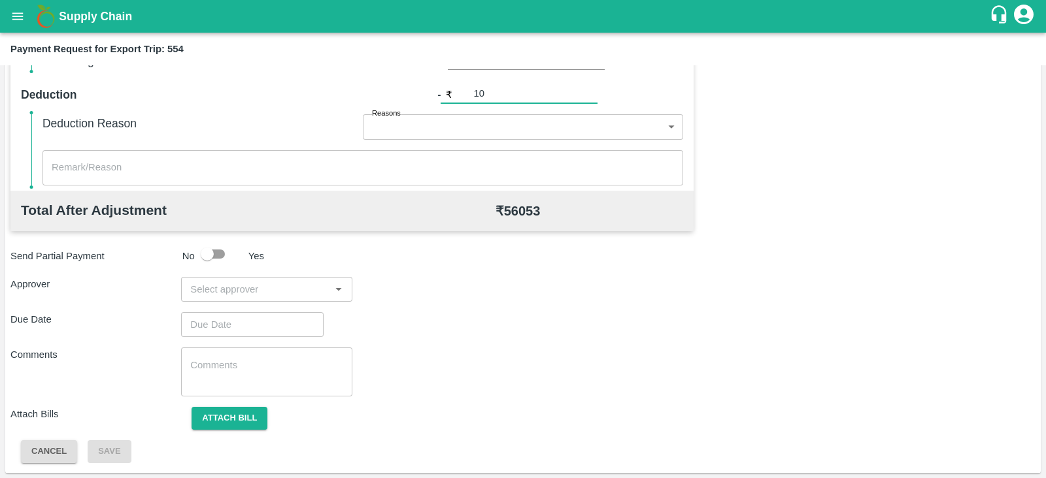
type input "10"
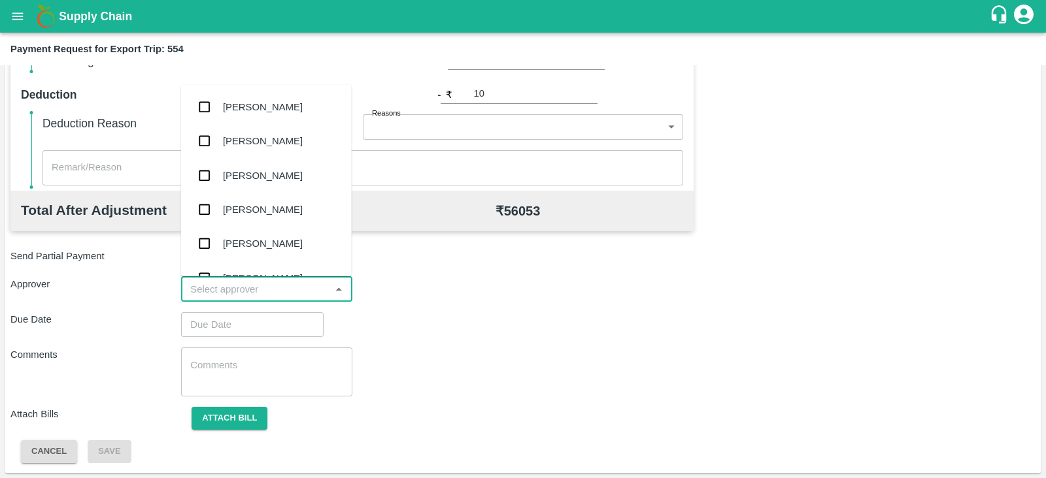
click at [305, 296] on input "input" at bounding box center [255, 289] width 141 height 17
type input "PRAS"
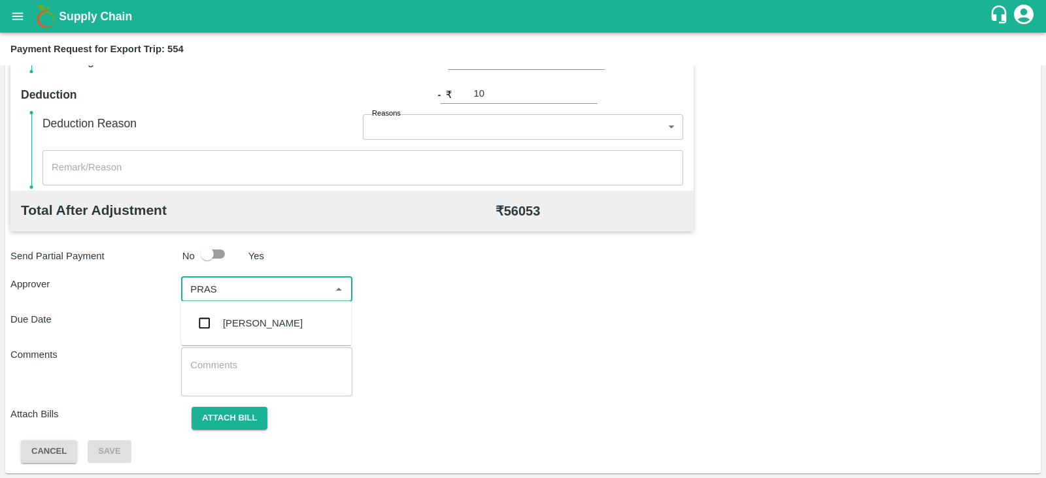
click at [265, 320] on div "Prasad Waghade" at bounding box center [263, 323] width 80 height 14
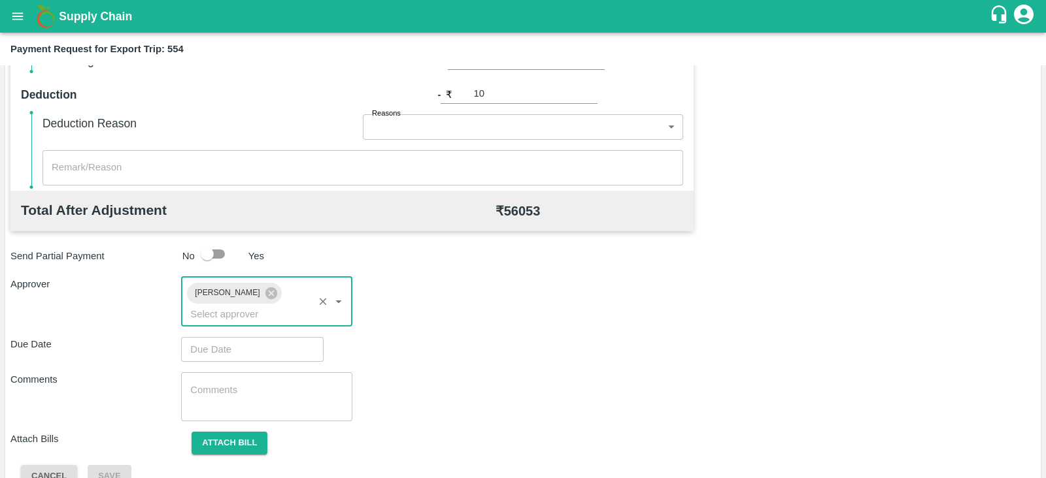
type input "DD/MM/YYYY hh:mm aa"
click at [235, 337] on input "DD/MM/YYYY hh:mm aa" at bounding box center [247, 349] width 133 height 25
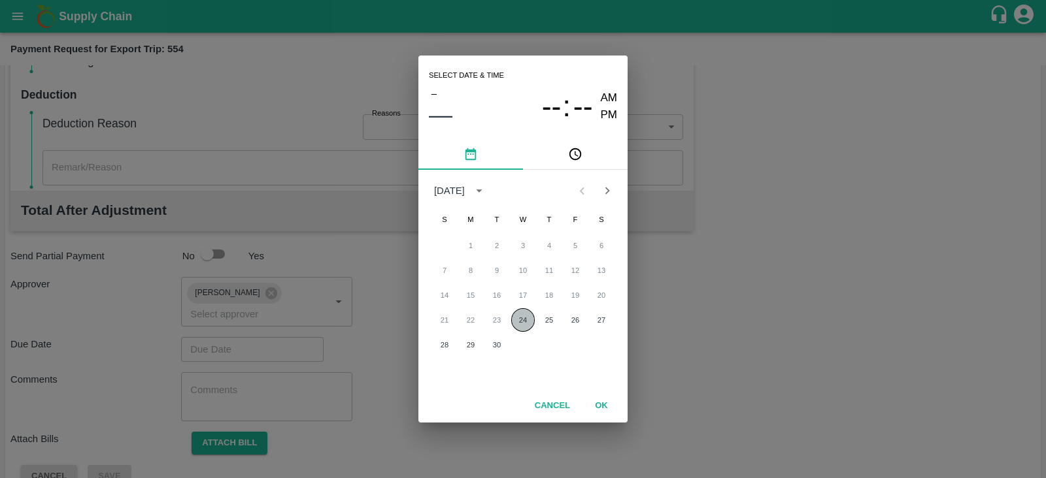
click at [520, 320] on button "24" at bounding box center [523, 320] width 24 height 24
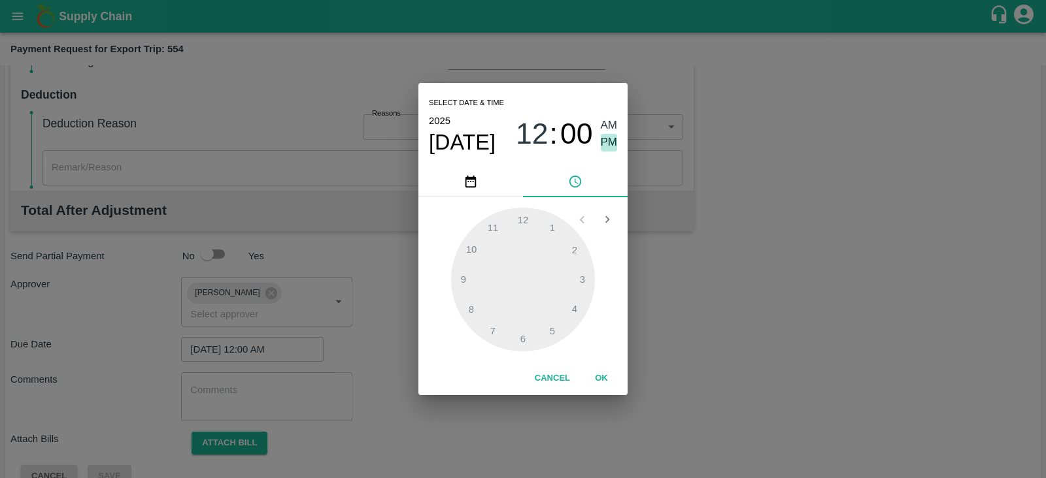
click at [603, 147] on span "PM" at bounding box center [609, 143] width 17 height 18
click at [582, 276] on div at bounding box center [523, 280] width 144 height 144
type input "24/09/2025 03:00 PM"
click at [601, 384] on button "OK" at bounding box center [601, 378] width 42 height 23
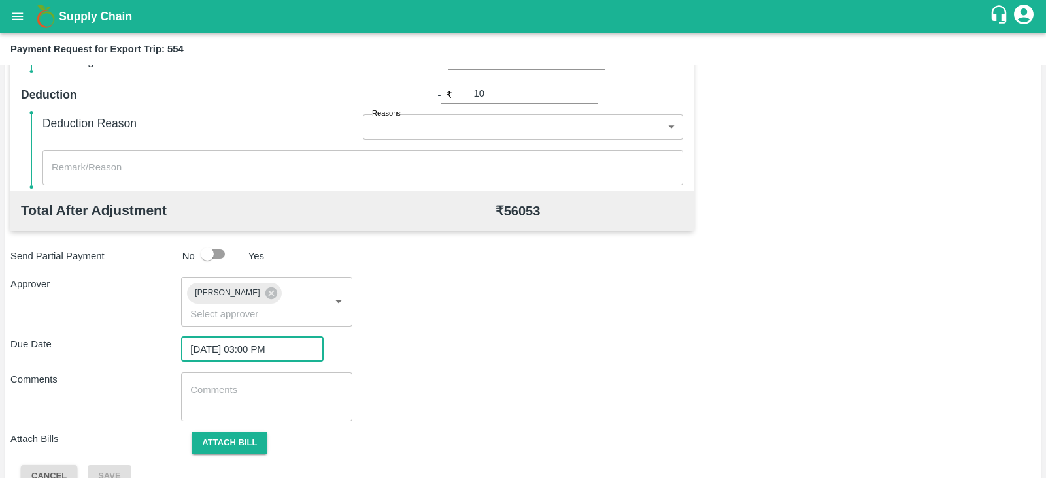
scroll to position [426, 0]
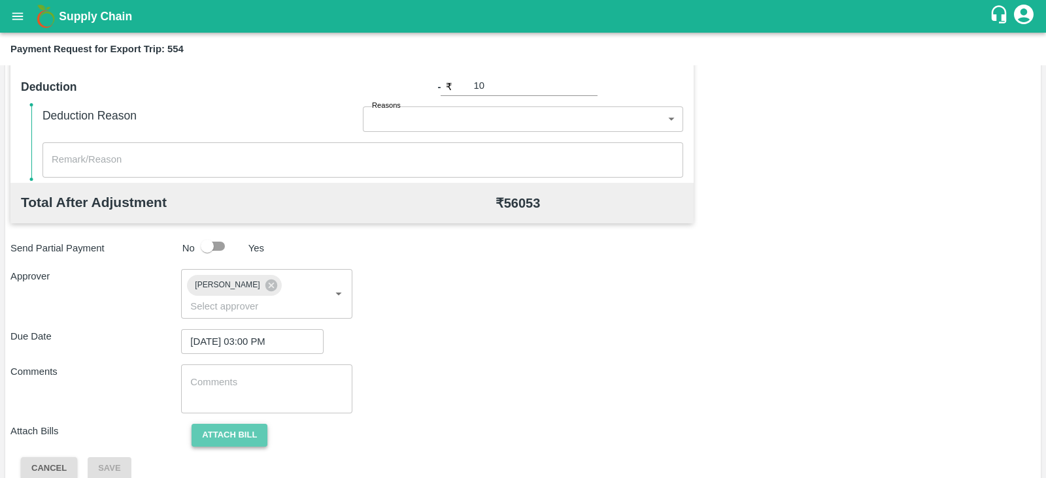
click at [218, 424] on button "Attach bill" at bounding box center [229, 435] width 76 height 23
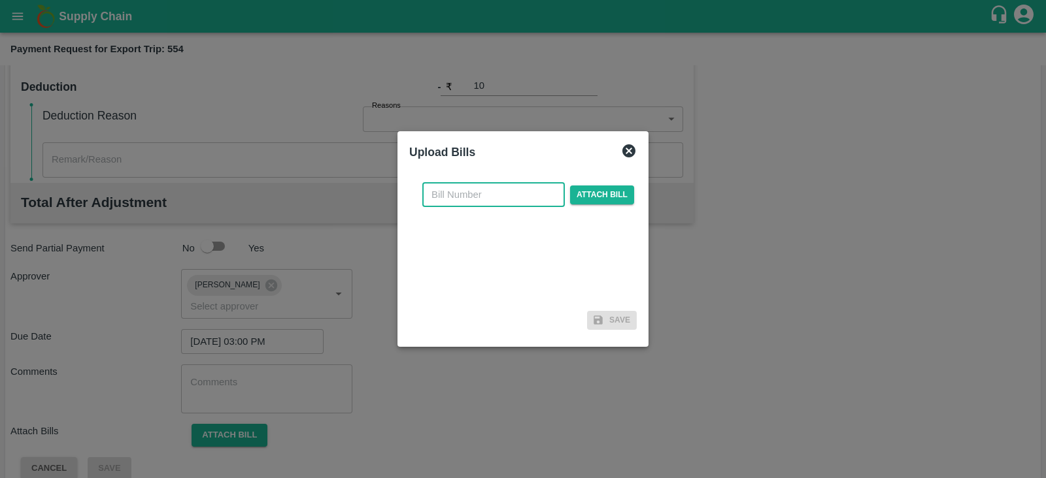
click at [525, 191] on input "text" at bounding box center [493, 194] width 142 height 25
paste input ": JCAR/25-26/05877"
type input ": JCAR/25-26/05877"
click at [600, 194] on span "Attach bill" at bounding box center [602, 195] width 64 height 19
click at [0, 0] on input "Attach bill" at bounding box center [0, 0] width 0 height 0
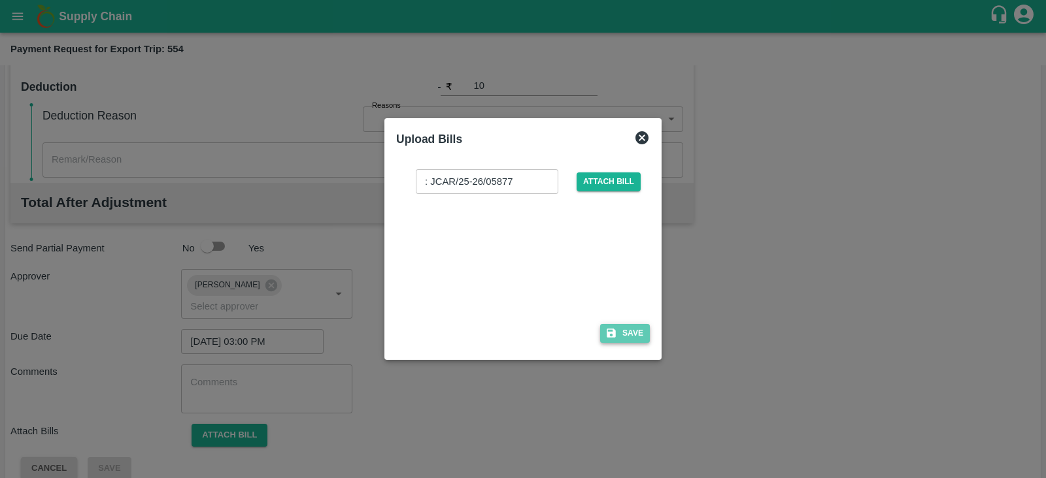
click at [638, 335] on button "Save" at bounding box center [625, 333] width 50 height 19
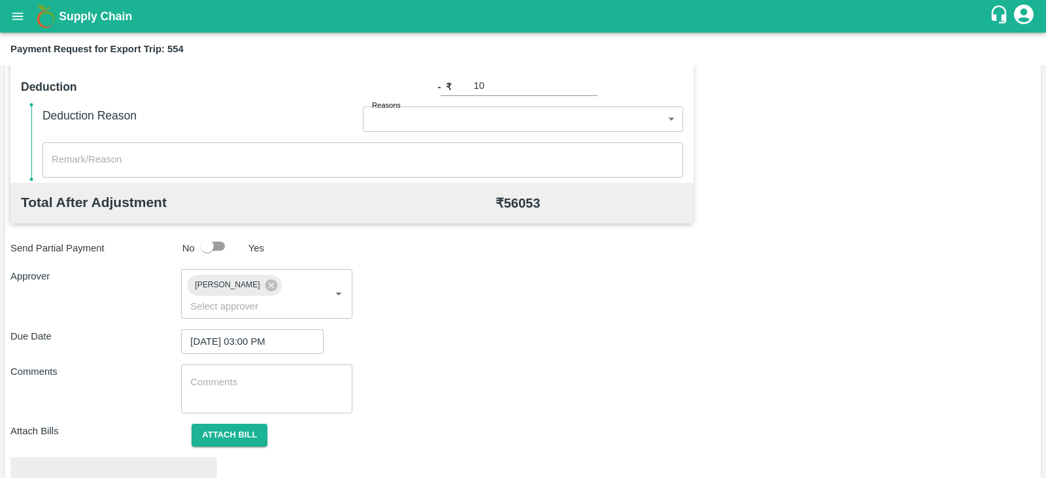
scroll to position [495, 0]
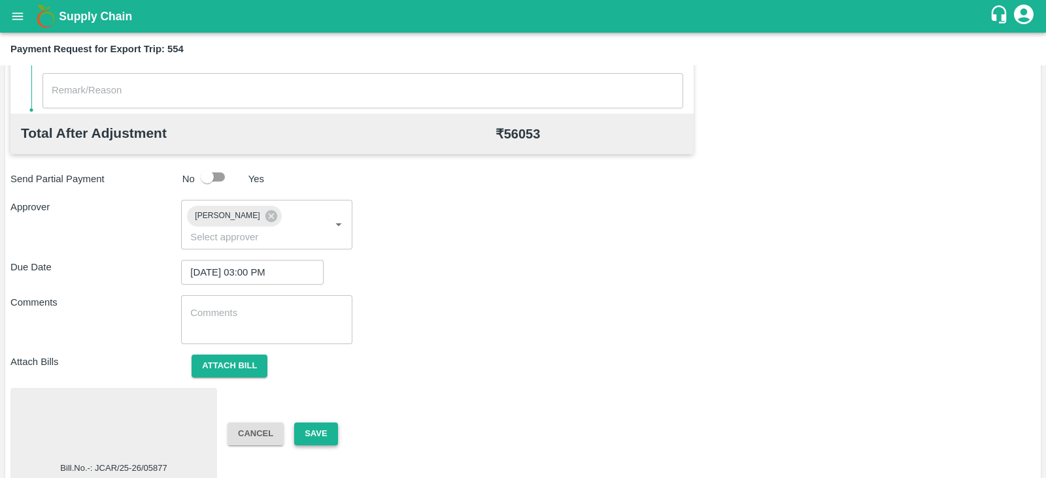
click at [327, 423] on button "Save" at bounding box center [315, 434] width 43 height 23
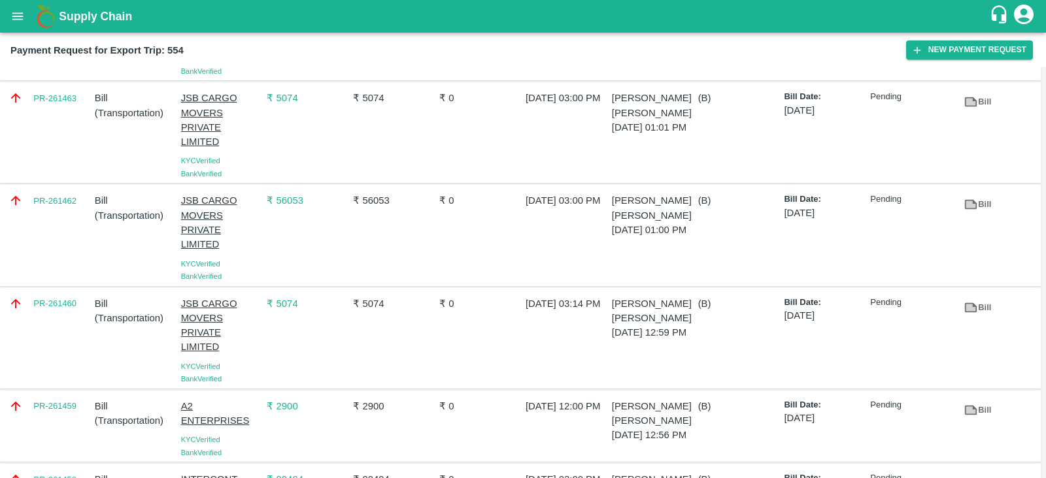
scroll to position [118, 0]
click at [77, 328] on div "PR-261460" at bounding box center [46, 338] width 86 height 94
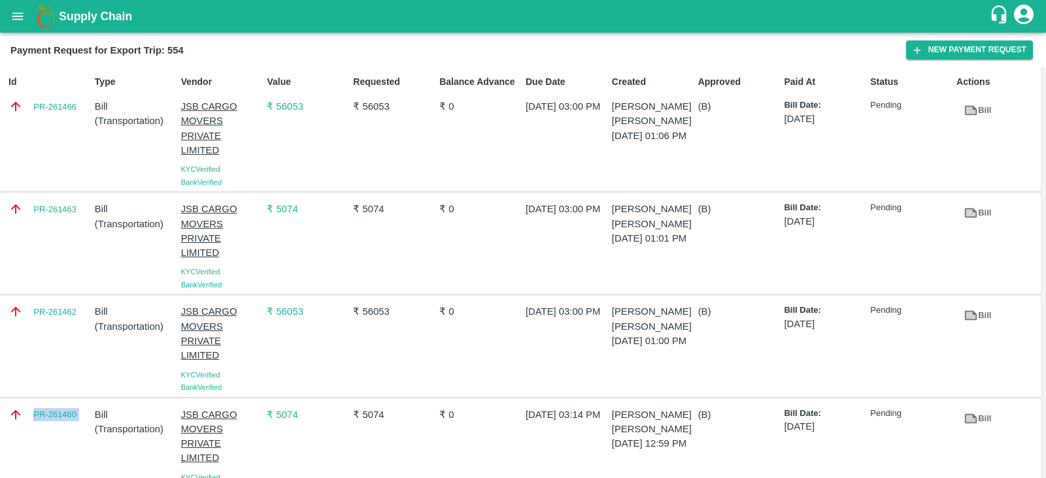
scroll to position [0, 0]
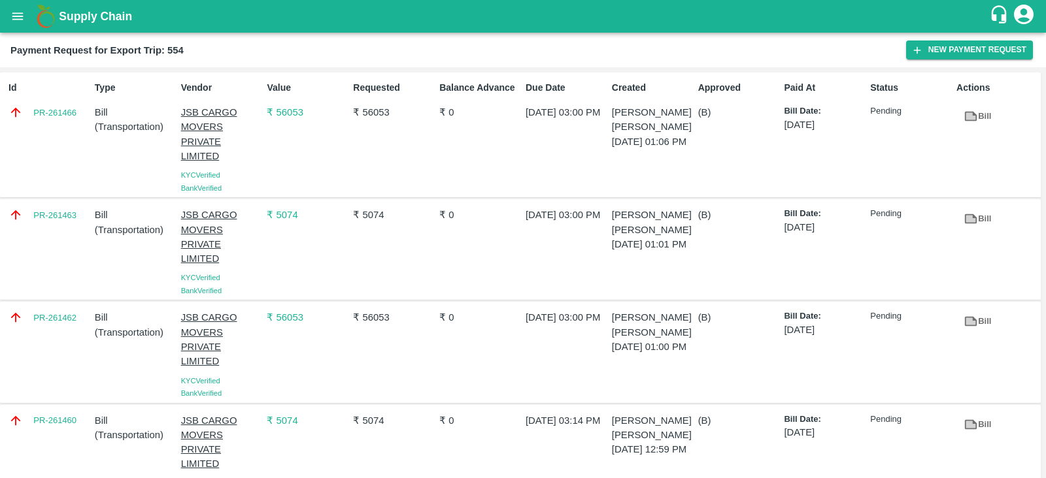
click at [76, 345] on div "PR-261462" at bounding box center [46, 352] width 86 height 94
copy link "PR-261462"
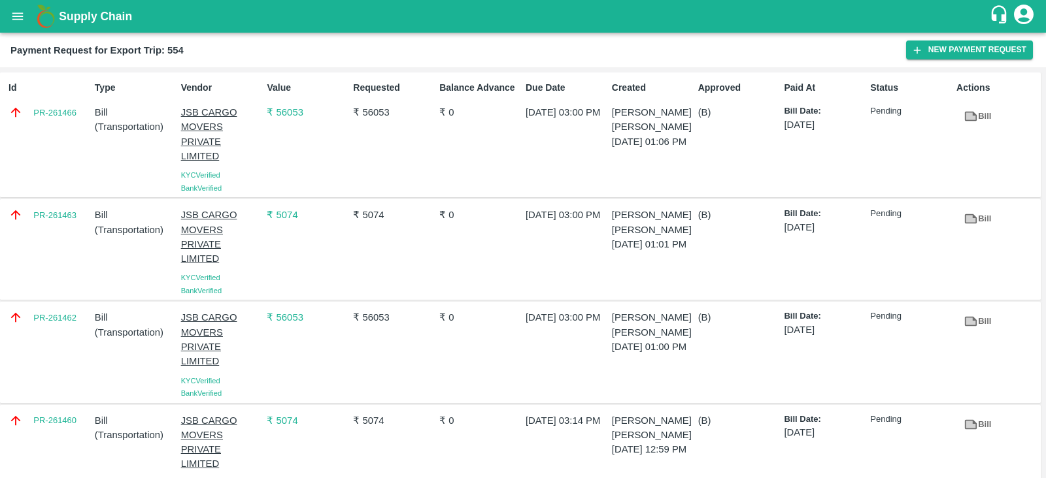
click at [68, 131] on div "Id PR-261466" at bounding box center [46, 135] width 86 height 118
copy link "PR-261466"
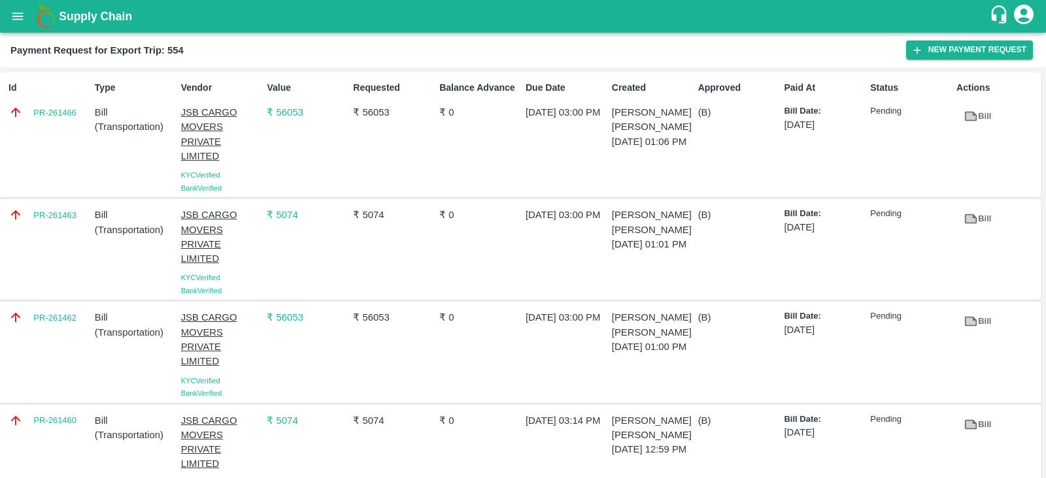
click at [58, 232] on div "PR-261463" at bounding box center [46, 250] width 86 height 94
copy link "PR-261463"
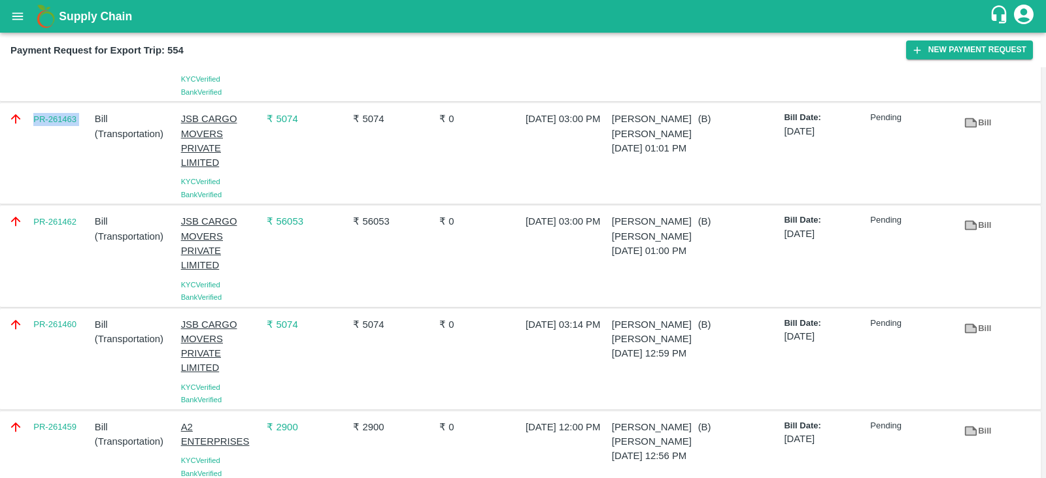
scroll to position [98, 0]
click at [75, 340] on div "PR-261460" at bounding box center [46, 357] width 86 height 94
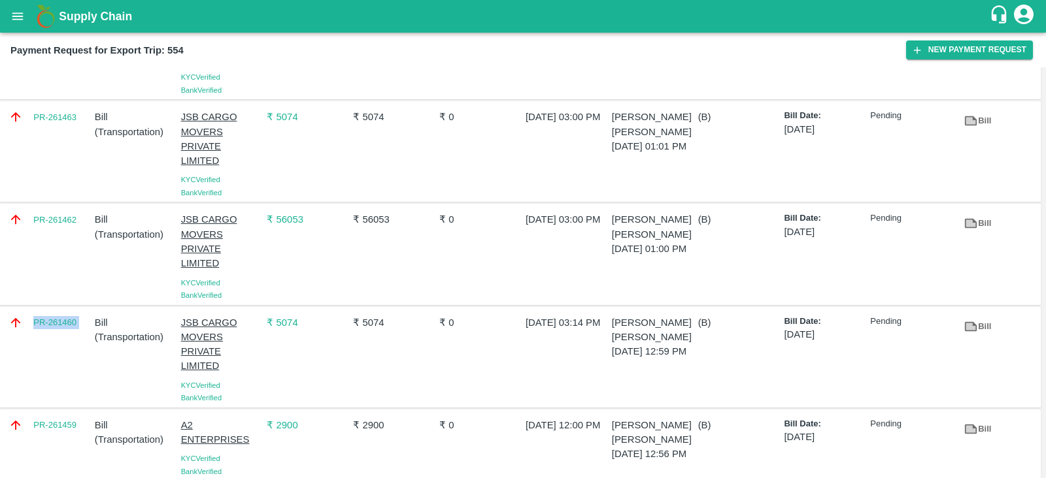
copy link "PR-261460"
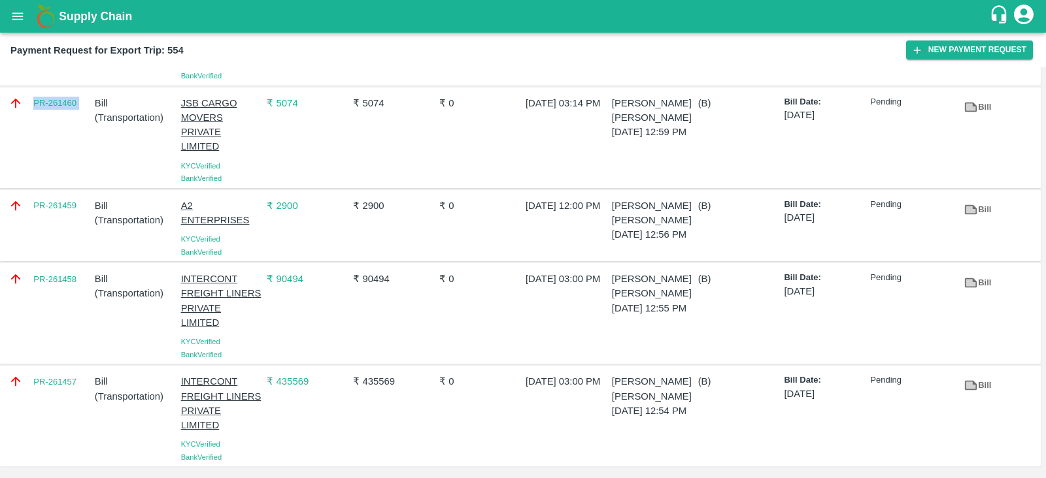
scroll to position [323, 0]
click at [78, 306] on div "PR-261458" at bounding box center [46, 314] width 86 height 94
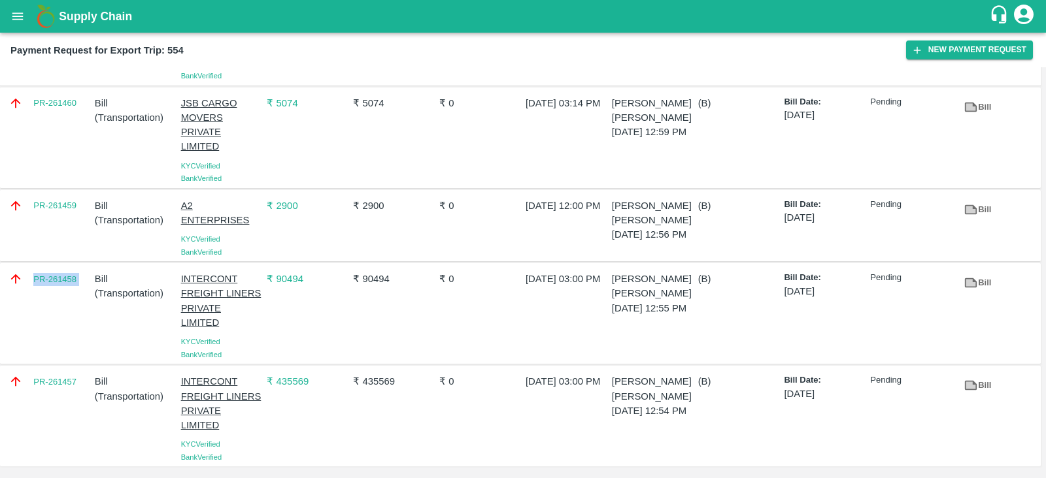
click at [78, 306] on div "PR-261458" at bounding box center [46, 314] width 86 height 94
copy link "PR-261458"
click at [62, 403] on div "PR-261457" at bounding box center [46, 416] width 86 height 94
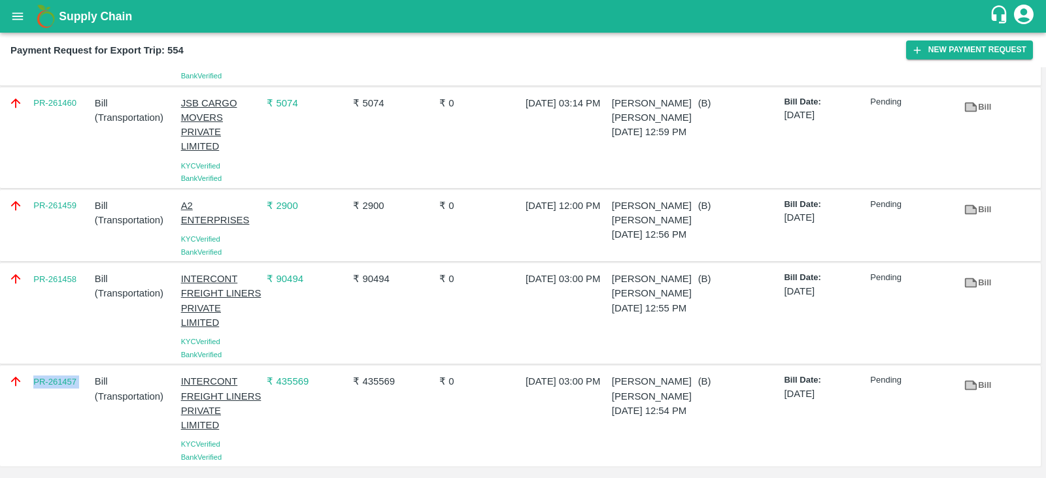
click at [62, 403] on div "PR-261457" at bounding box center [46, 416] width 86 height 94
copy link "PR-261457"
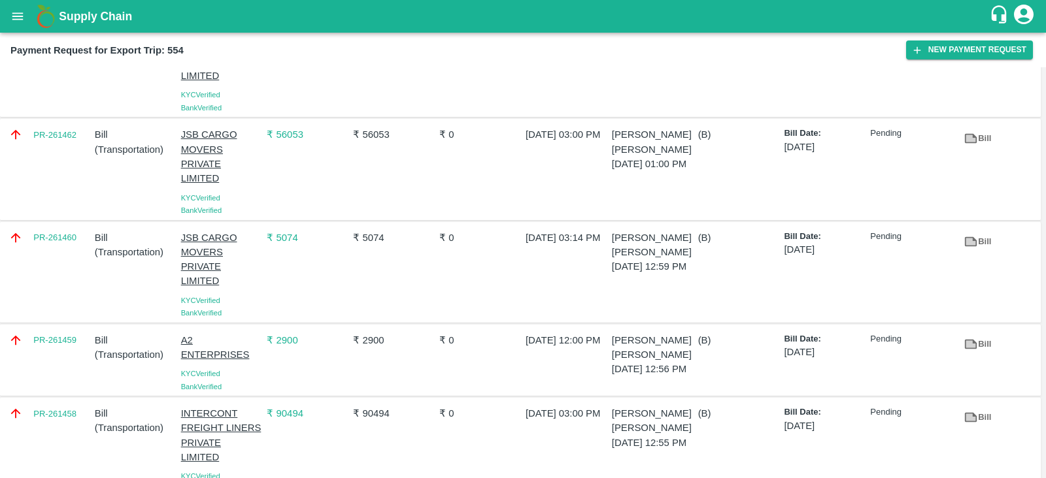
scroll to position [264, 0]
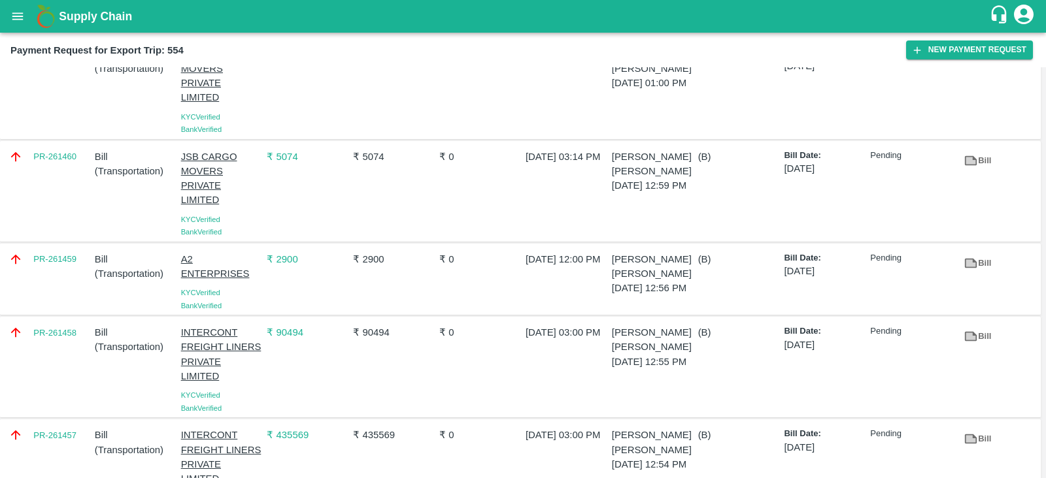
click at [65, 282] on div "PR-261459" at bounding box center [46, 279] width 86 height 65
copy link "PR-261459"
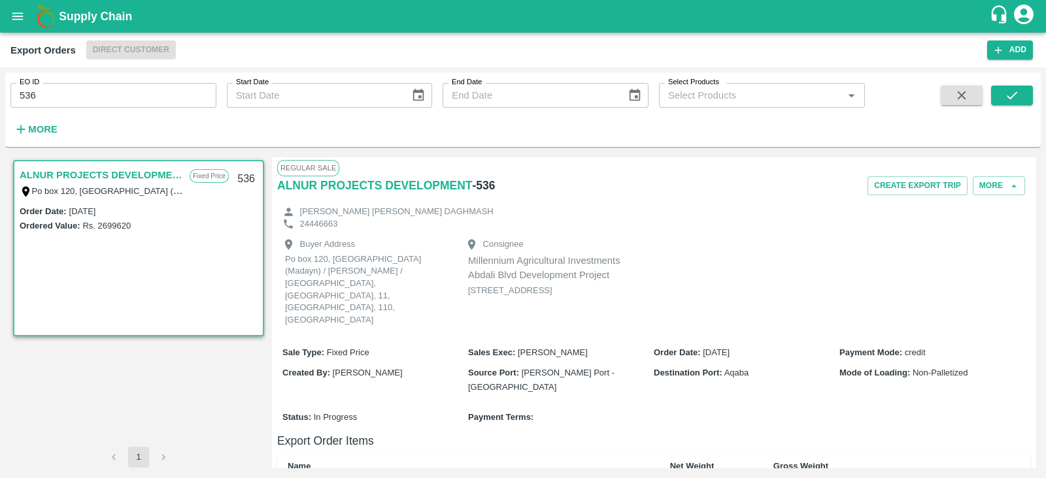
scroll to position [296, 0]
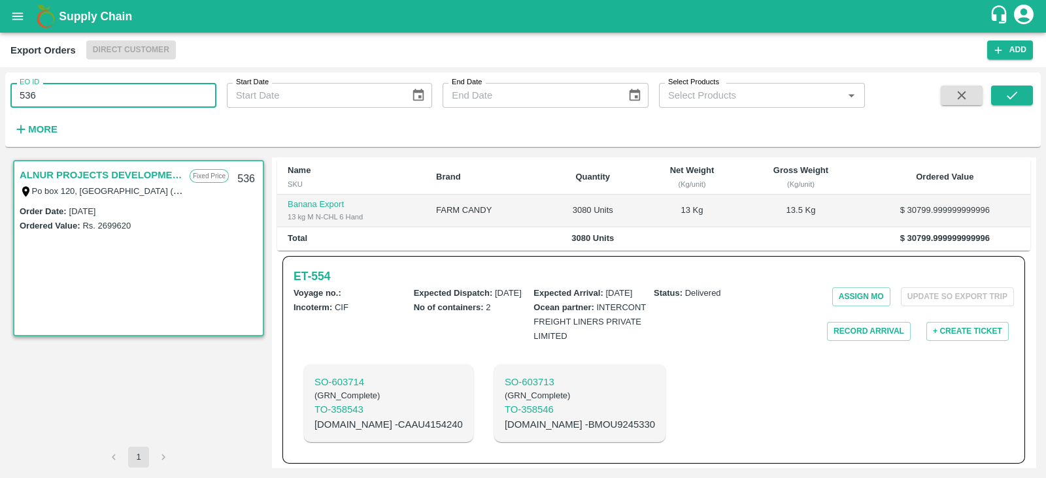
click at [185, 107] on input "536" at bounding box center [113, 95] width 206 height 25
type input "542"
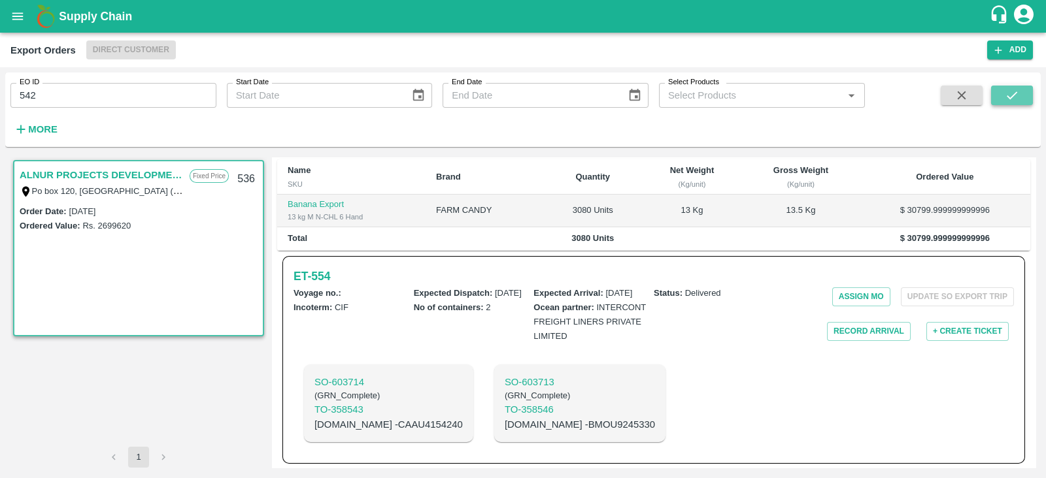
click at [998, 100] on button "submit" at bounding box center [1012, 96] width 42 height 20
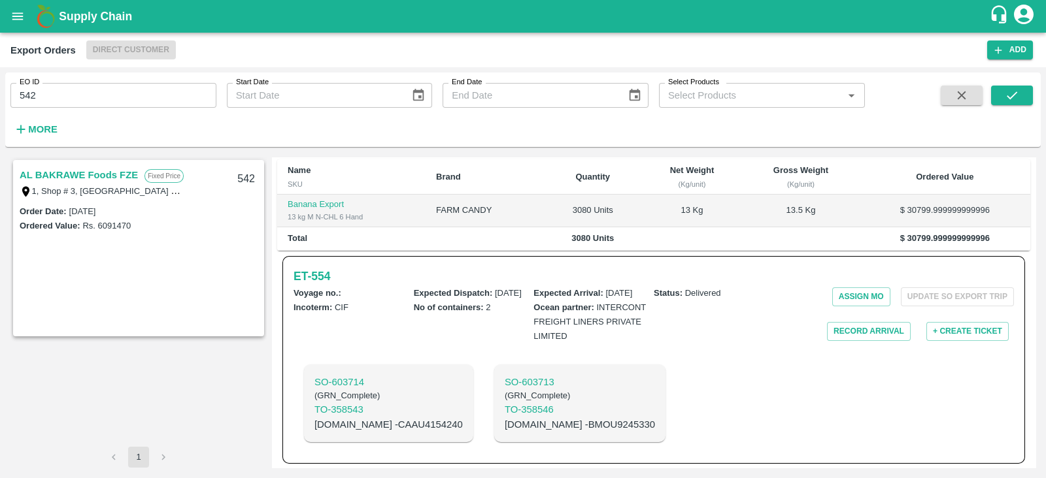
click at [108, 174] on link "AL BAKRAWE Foods FZE" at bounding box center [79, 175] width 118 height 17
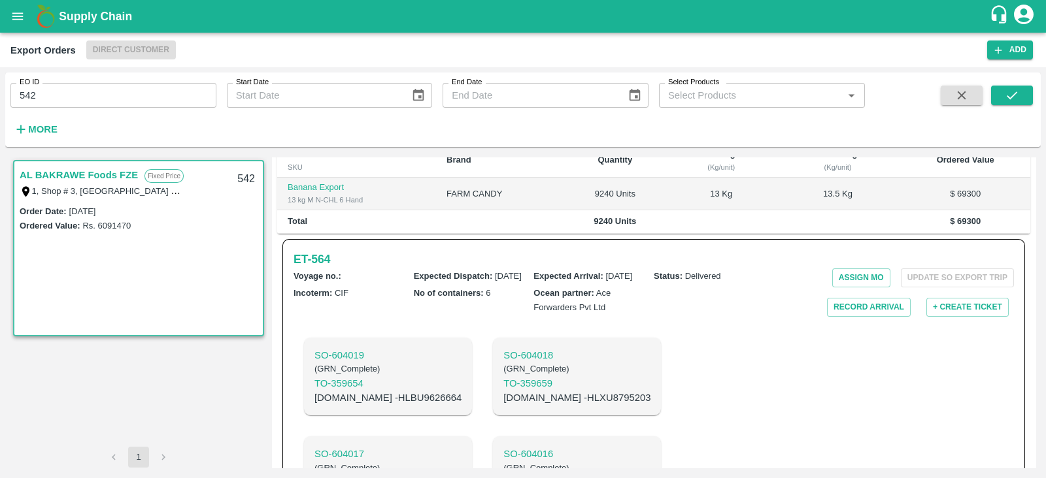
scroll to position [284, 0]
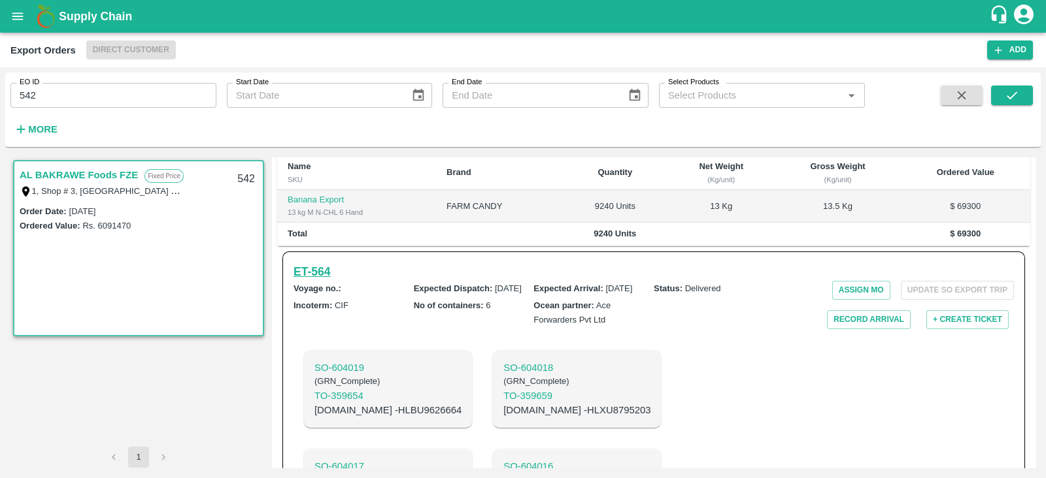
click at [305, 263] on h6 "ET- 564" at bounding box center [311, 272] width 37 height 18
click at [386, 403] on p "[DOMAIN_NAME] - HLBU9626664" at bounding box center [387, 410] width 147 height 14
copy p "HLBU9626664"
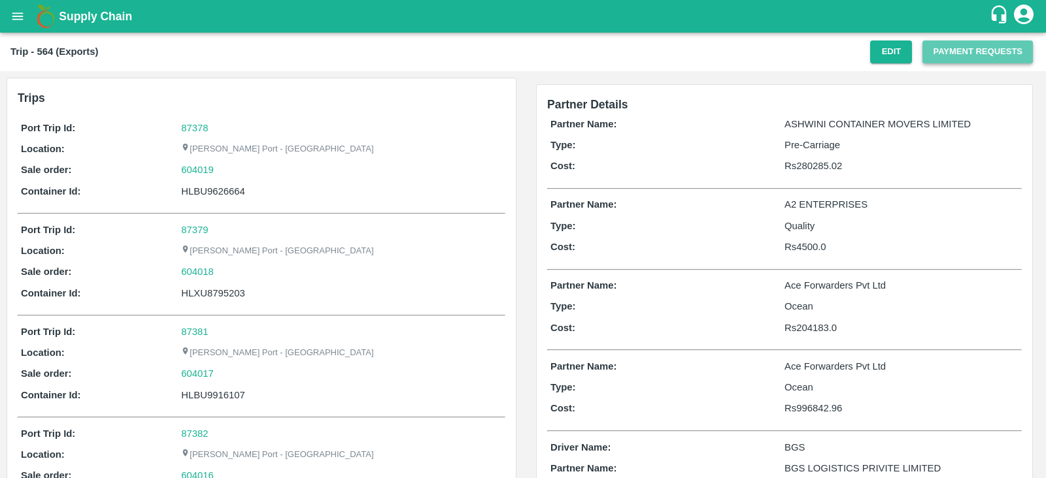
click at [941, 54] on button "Payment Requests" at bounding box center [977, 52] width 110 height 23
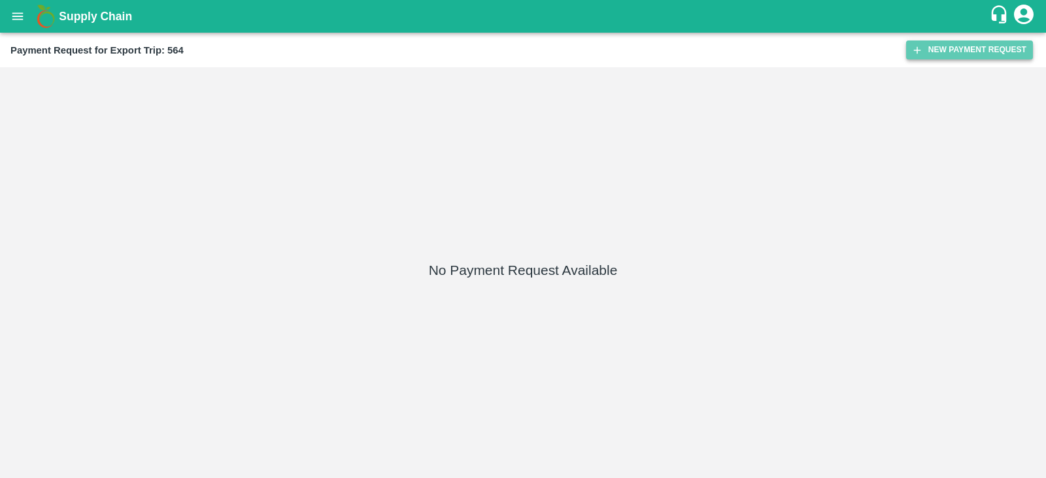
click at [950, 49] on button "New Payment Request" at bounding box center [969, 50] width 127 height 19
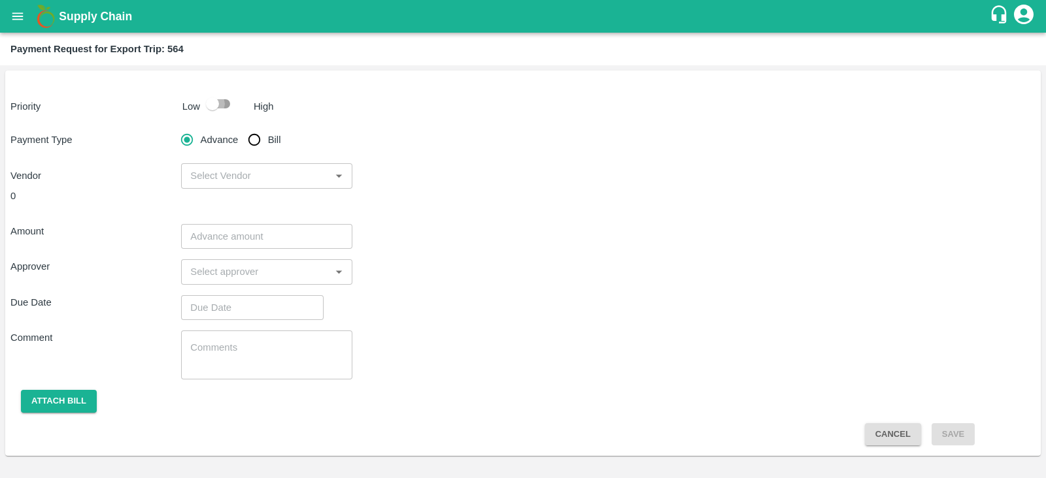
click at [218, 100] on input "checkbox" at bounding box center [212, 103] width 74 height 25
checkbox input "true"
click at [255, 140] on input "Bill" at bounding box center [254, 140] width 26 height 26
radio input "true"
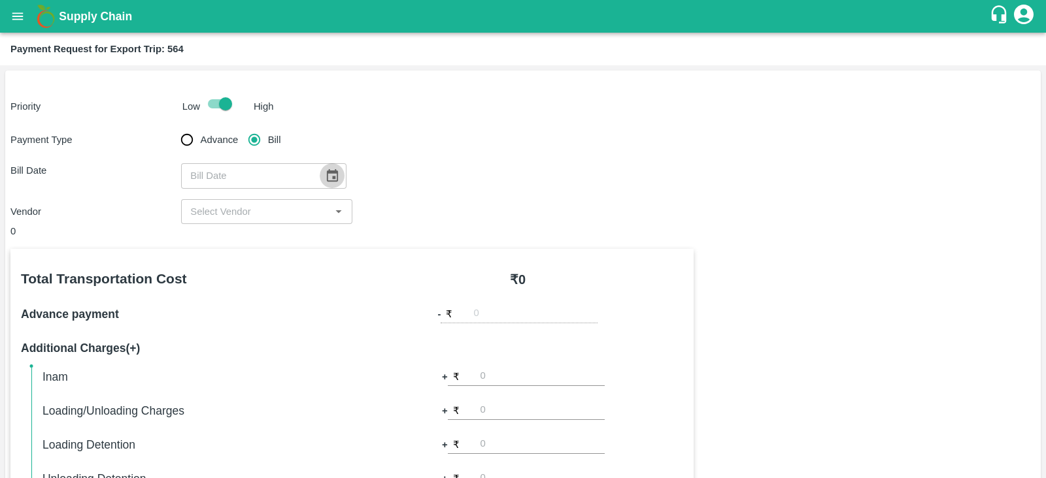
click at [330, 173] on icon "Choose date" at bounding box center [332, 175] width 11 height 12
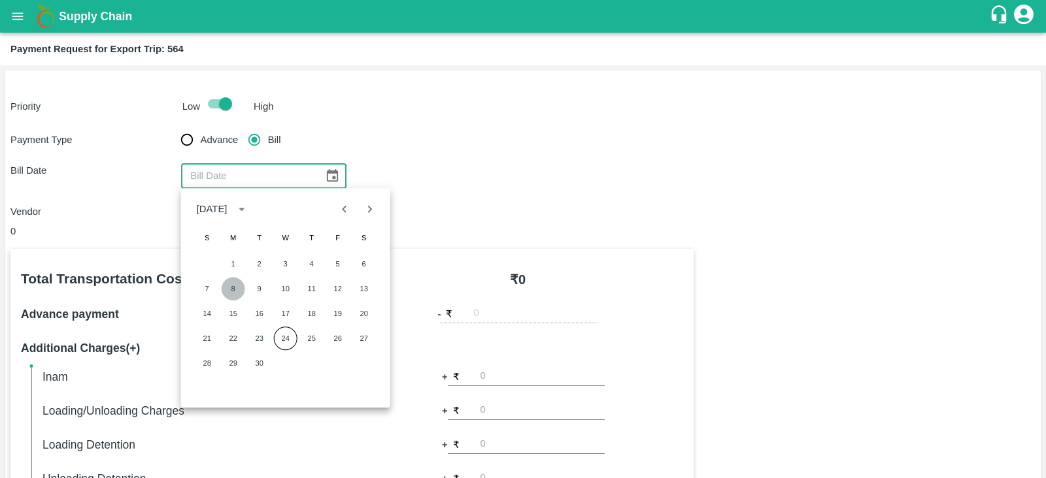
click at [235, 288] on button "8" at bounding box center [234, 289] width 24 height 24
type input "08/09/2025"
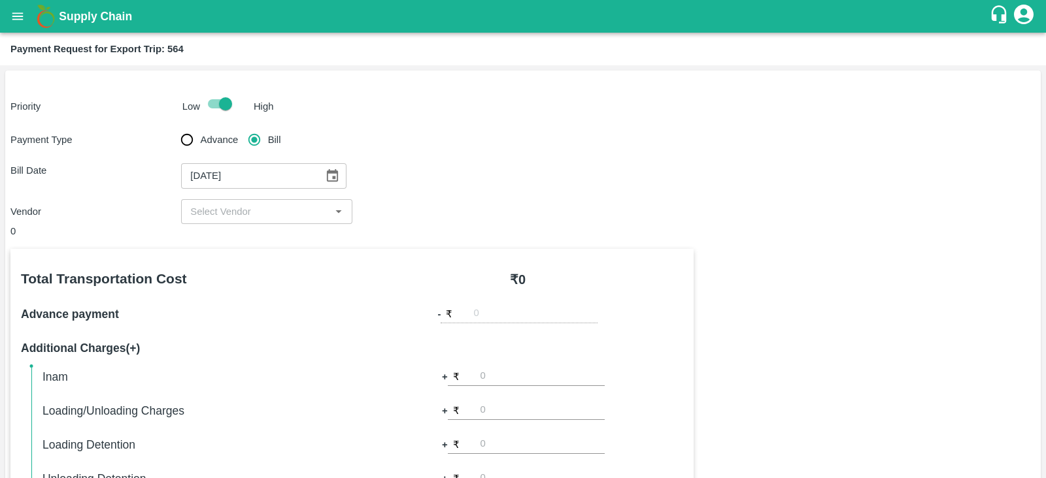
click at [295, 214] on input "input" at bounding box center [255, 211] width 141 height 17
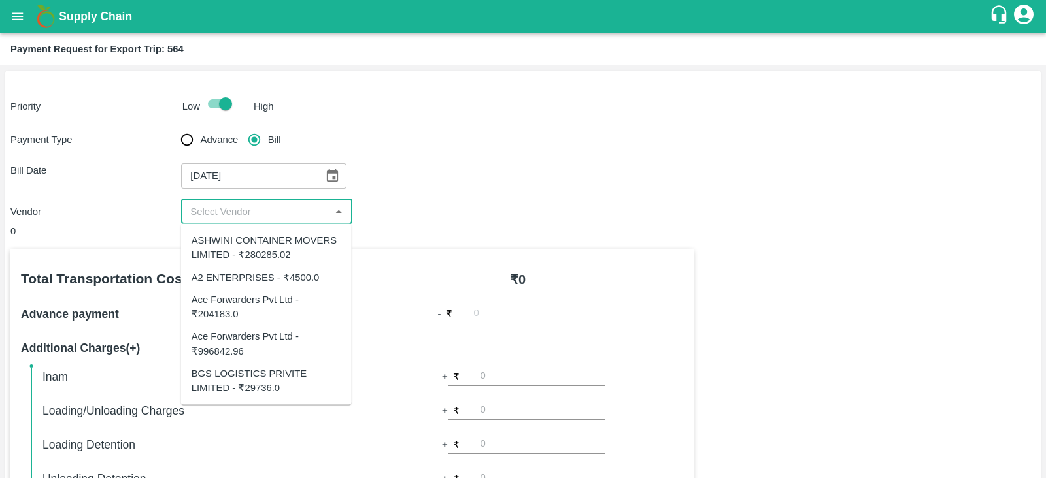
click at [274, 302] on div "Ace Forwarders Pvt Ltd - ₹204183.0" at bounding box center [266, 306] width 150 height 29
type input "Ace Forwarders Pvt Ltd - ₹204183.0"
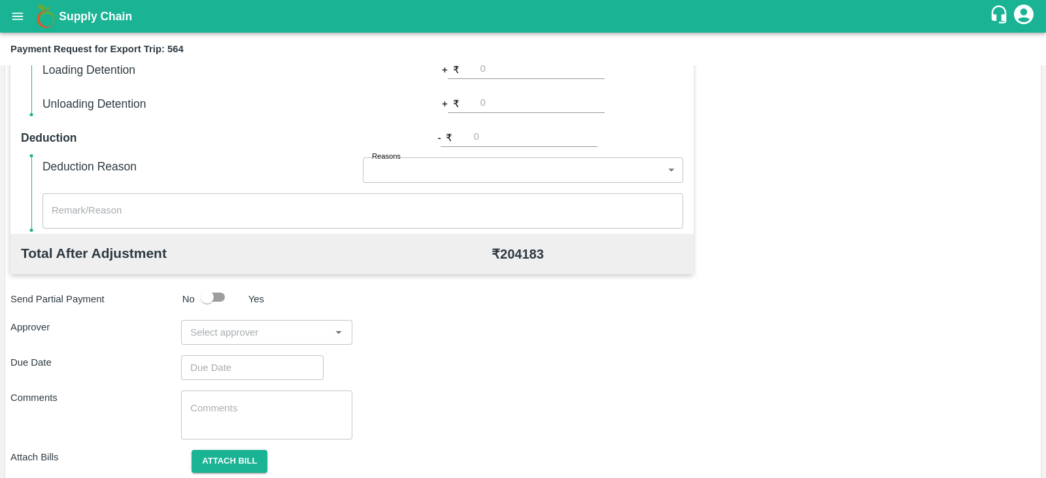
scroll to position [418, 0]
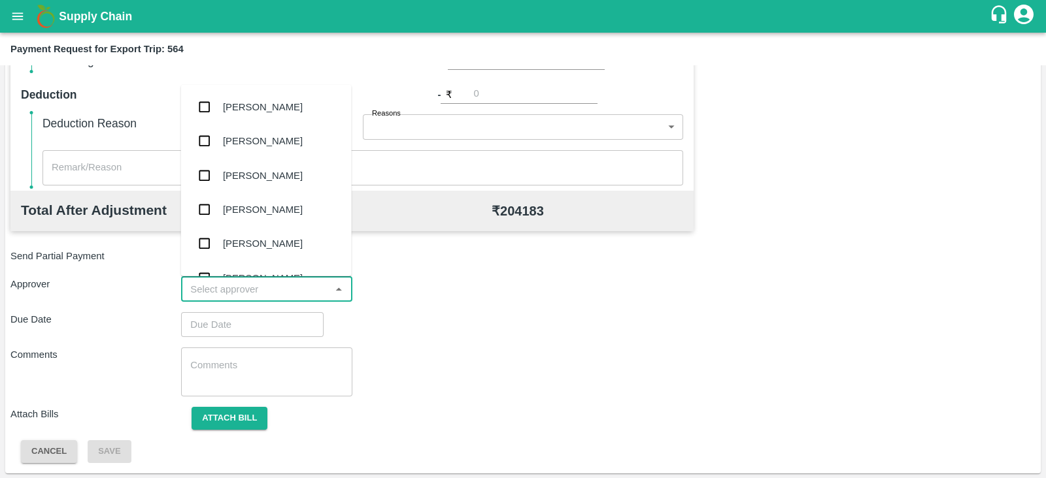
click at [307, 286] on input "input" at bounding box center [255, 289] width 141 height 17
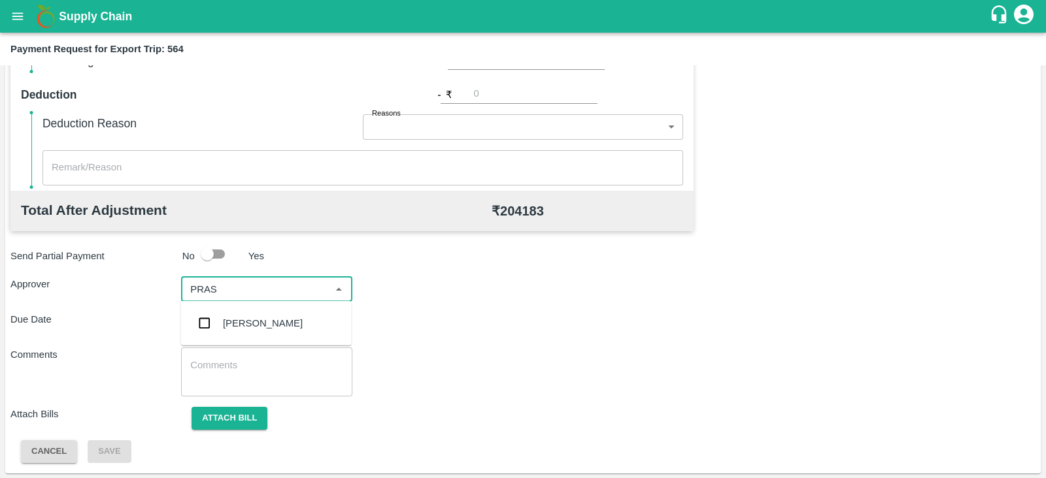
type input "PRASA"
click at [286, 322] on div "Prasad Waghade" at bounding box center [263, 323] width 80 height 14
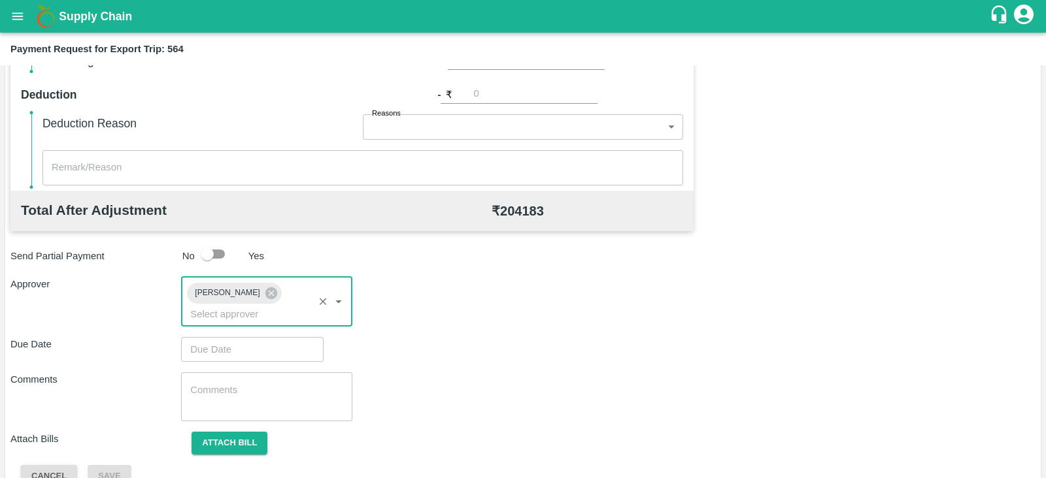
type input "DD/MM/YYYY hh:mm aa"
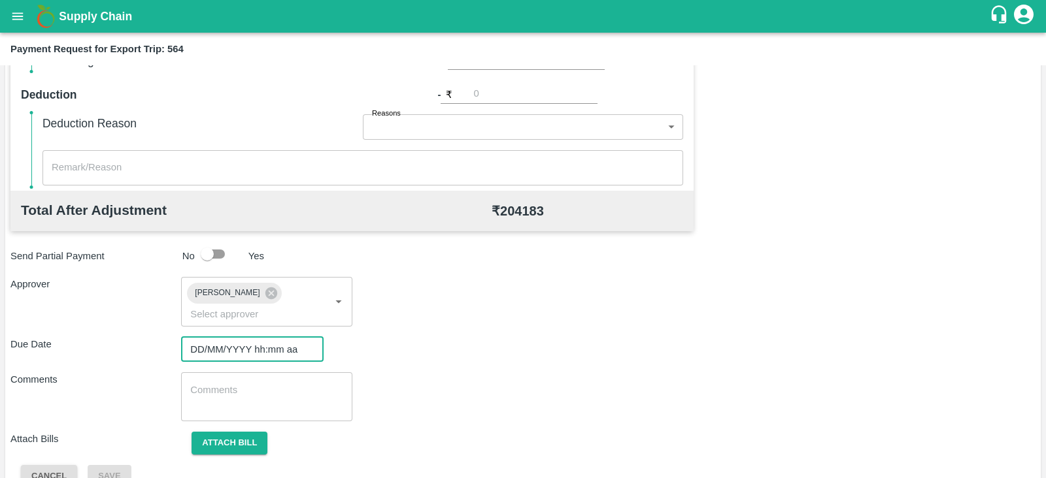
click at [270, 341] on input "DD/MM/YYYY hh:mm aa" at bounding box center [247, 349] width 133 height 25
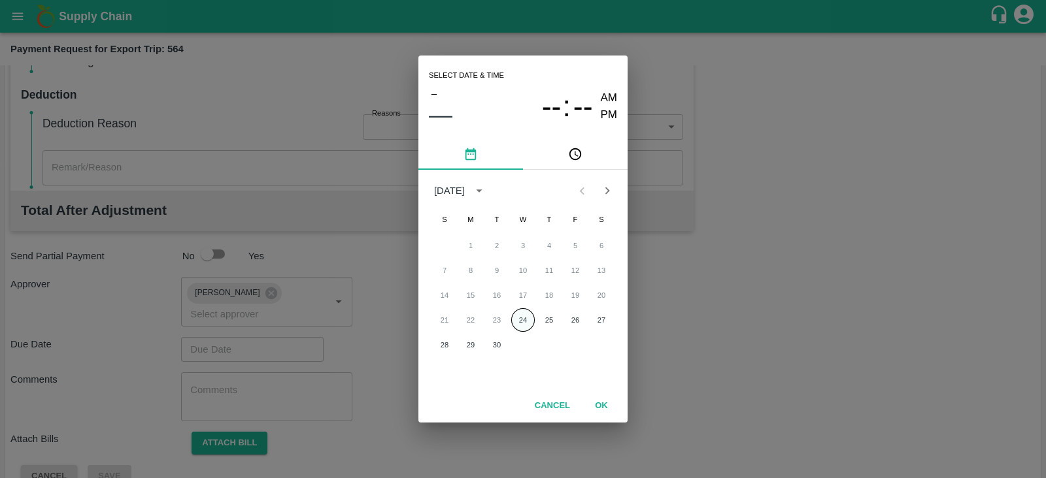
click at [524, 318] on button "24" at bounding box center [523, 320] width 24 height 24
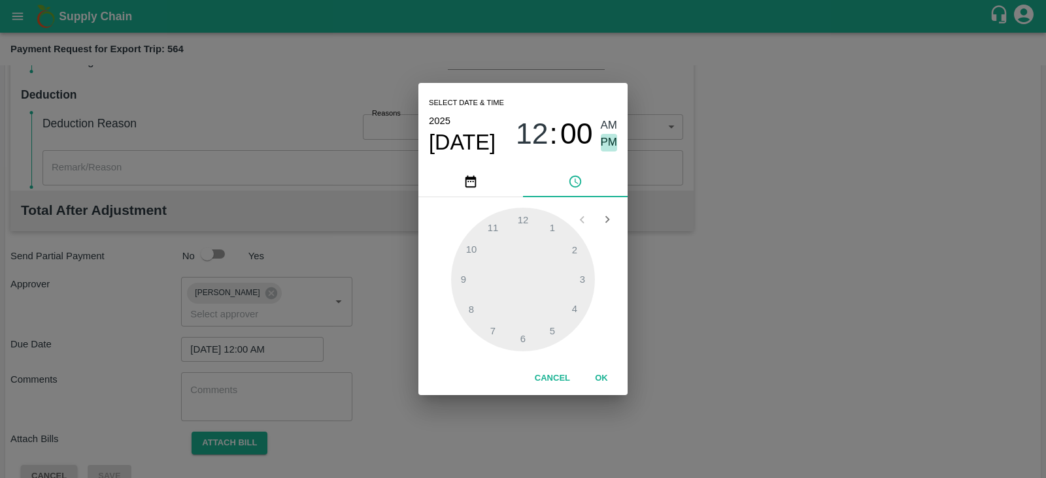
click at [608, 141] on span "PM" at bounding box center [609, 143] width 17 height 18
click at [585, 279] on div at bounding box center [523, 280] width 144 height 144
type input "24/09/2025 03:00 PM"
click at [604, 380] on button "OK" at bounding box center [601, 378] width 42 height 23
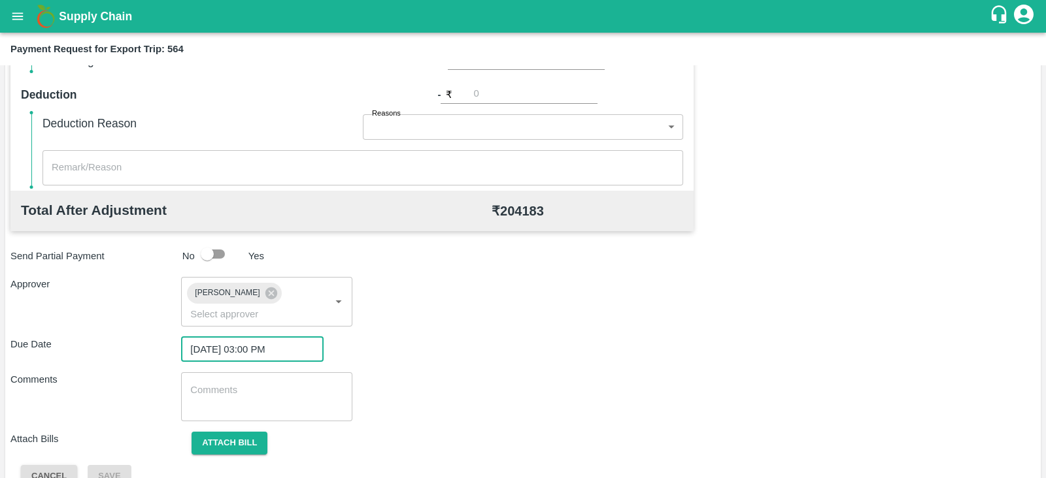
scroll to position [426, 0]
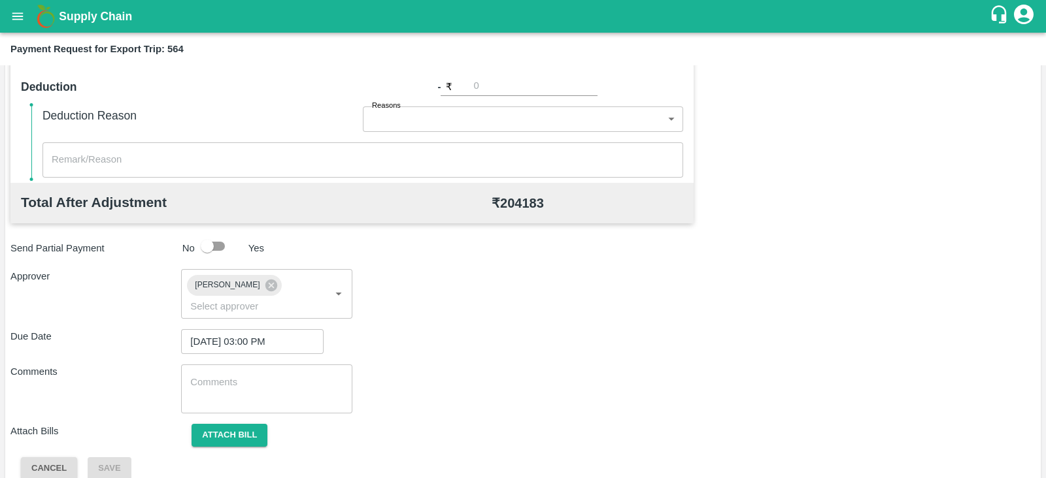
drag, startPoint x: 248, startPoint y: 420, endPoint x: 503, endPoint y: 125, distance: 390.1
click at [503, 125] on div "Total Transportation Cost ₹ 204183.0 Advance payment - ₹ Additional Charges(+) …" at bounding box center [522, 151] width 1025 height 657
click at [237, 424] on button "Attach bill" at bounding box center [229, 435] width 76 height 23
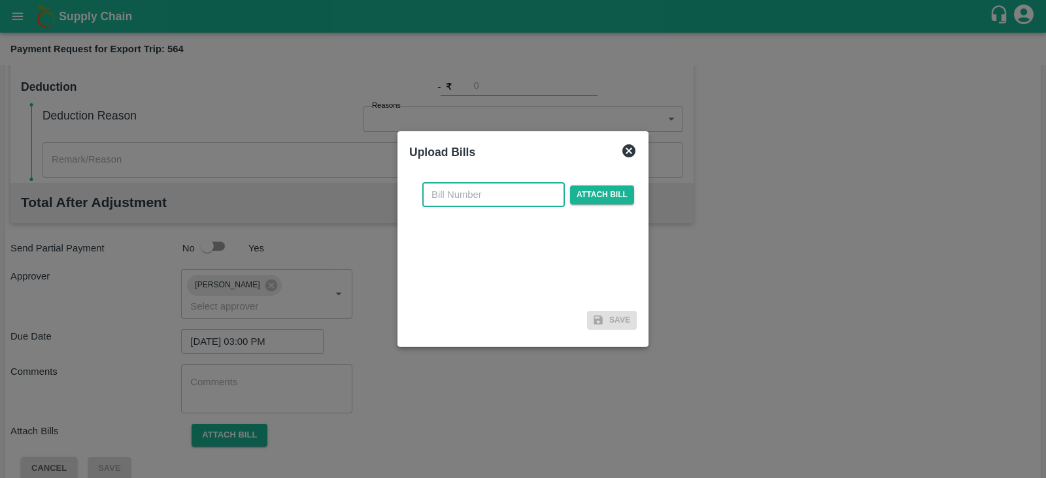
click at [482, 196] on input "text" at bounding box center [493, 194] width 142 height 25
paste input ": 3846/25-26"
click at [440, 197] on input ": 3846/25-26" at bounding box center [493, 194] width 142 height 25
type input "3846/25-26"
click at [605, 192] on span "Attach bill" at bounding box center [602, 195] width 64 height 19
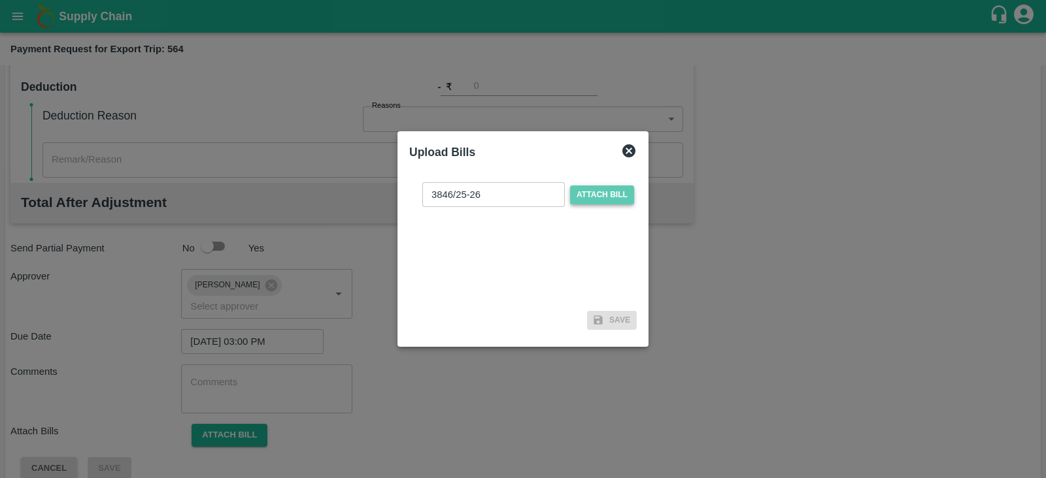
click at [0, 0] on input "Attach bill" at bounding box center [0, 0] width 0 height 0
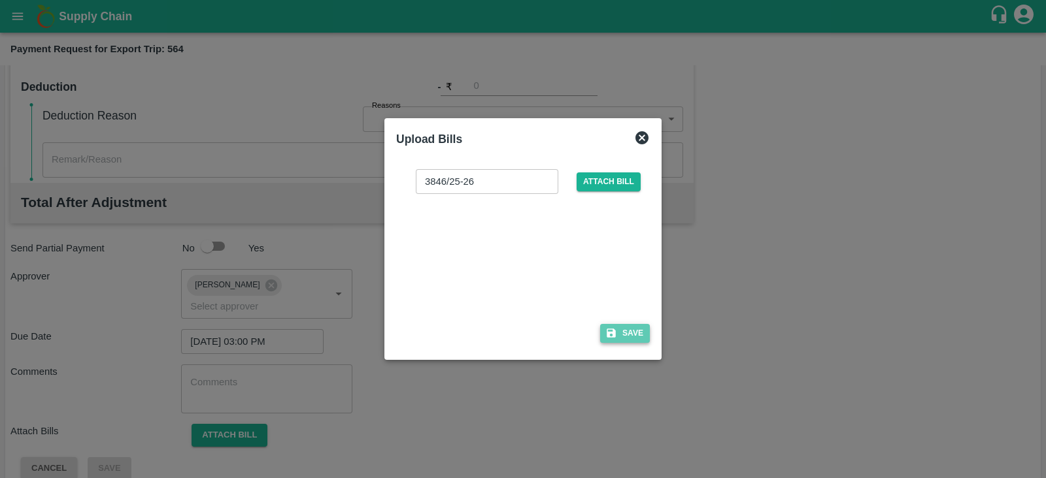
click at [615, 334] on icon "button" at bounding box center [610, 333] width 9 height 9
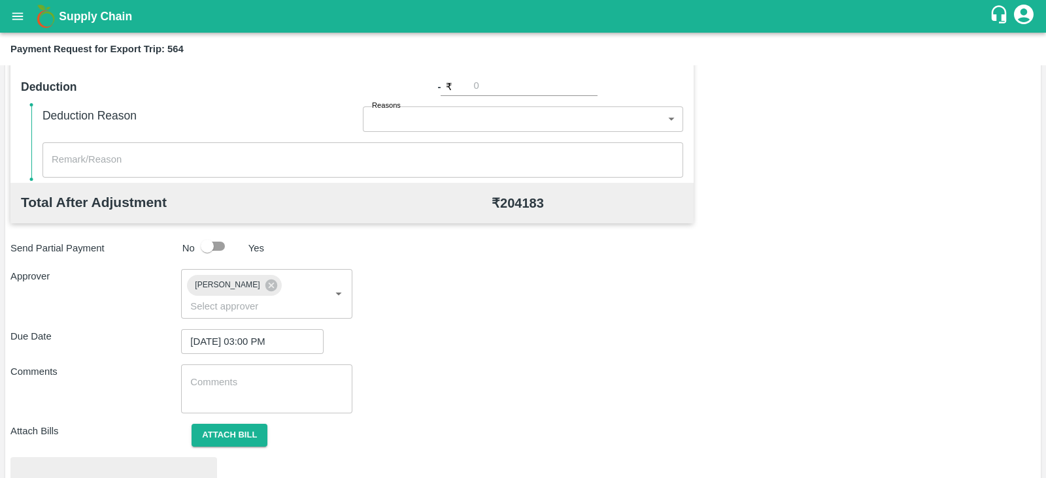
scroll to position [495, 0]
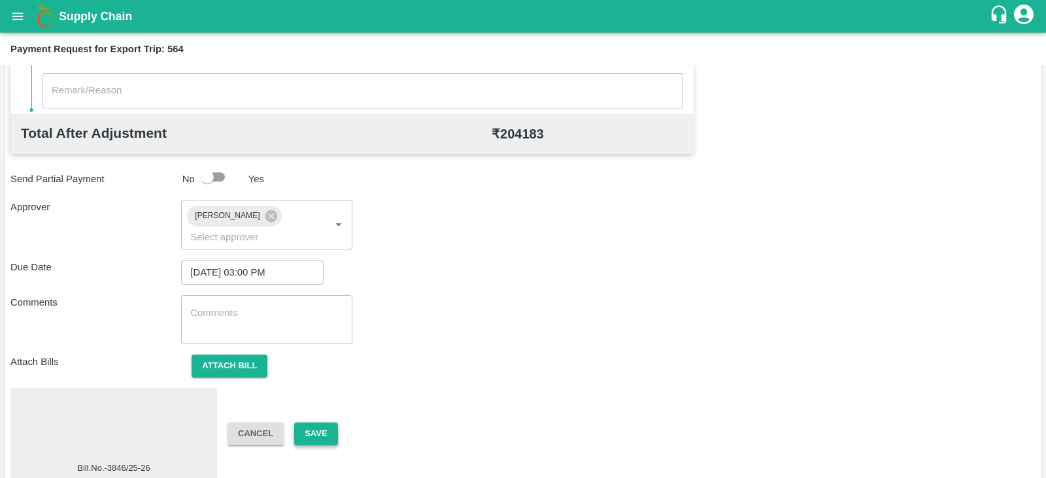
click at [311, 423] on button "Save" at bounding box center [315, 434] width 43 height 23
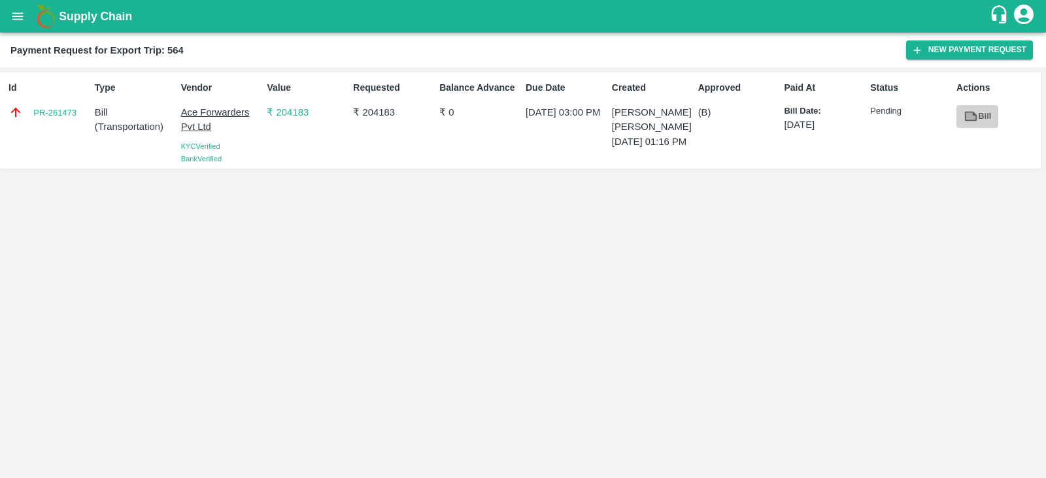
click at [968, 116] on icon at bounding box center [971, 116] width 10 height 7
click at [924, 48] on button "New Payment Request" at bounding box center [969, 50] width 127 height 19
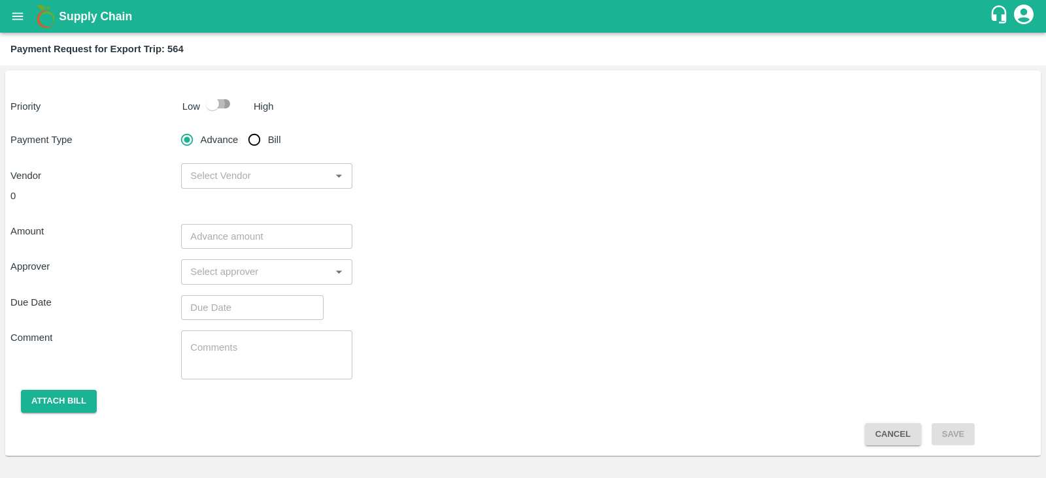
click at [213, 108] on input "checkbox" at bounding box center [212, 103] width 74 height 25
checkbox input "true"
click at [252, 141] on input "Bill" at bounding box center [254, 140] width 26 height 26
radio input "true"
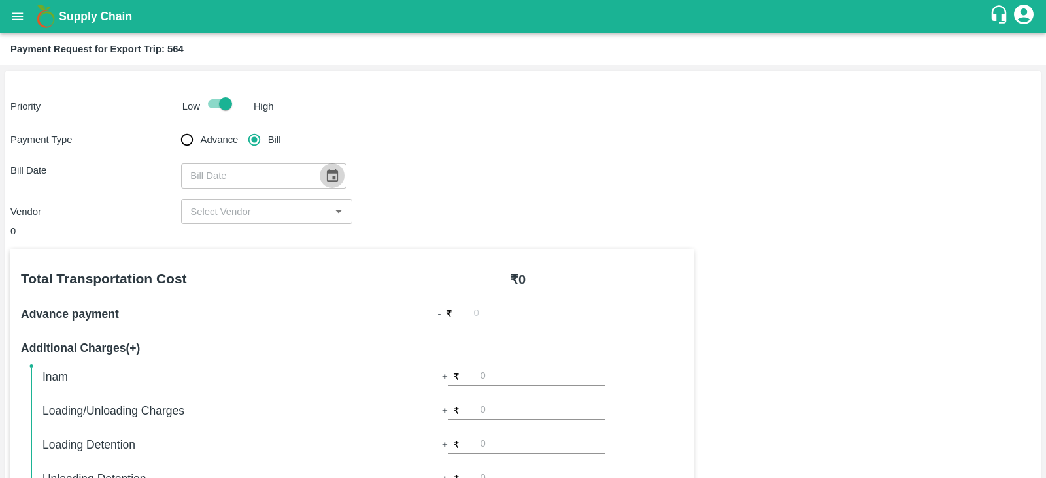
click at [325, 177] on icon "Choose date" at bounding box center [332, 176] width 14 height 14
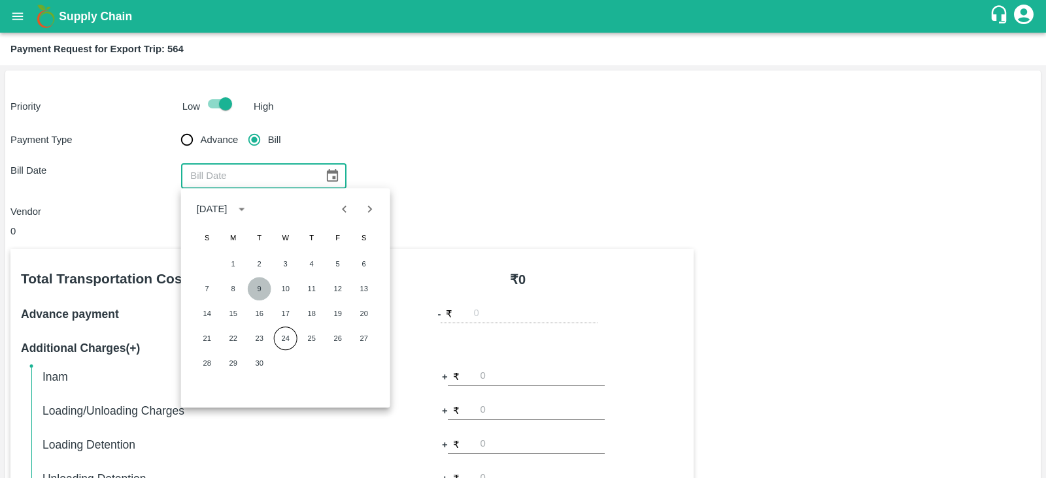
click at [263, 288] on button "9" at bounding box center [260, 289] width 24 height 24
type input "[DATE]"
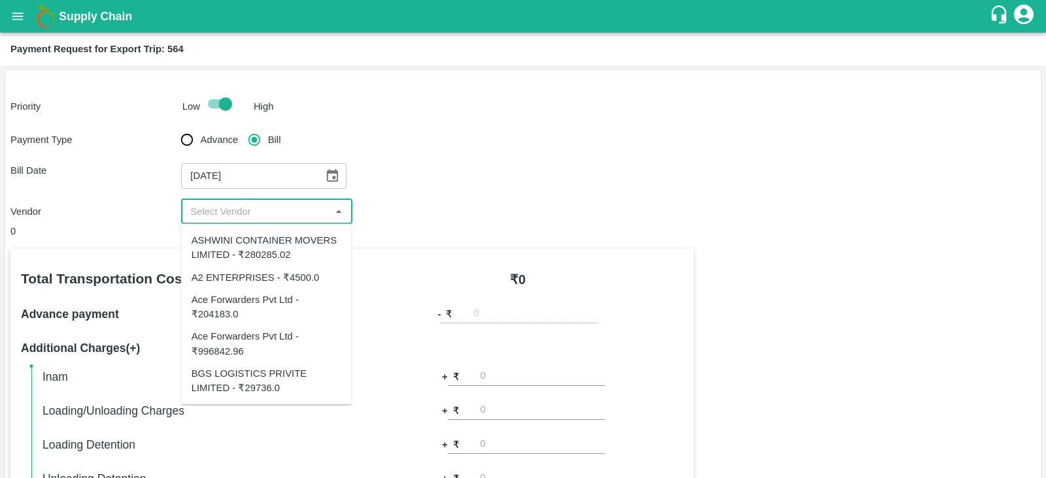
click at [295, 214] on input "input" at bounding box center [255, 211] width 141 height 17
click at [273, 346] on div "Ace Forwarders Pvt Ltd - ₹996842.96" at bounding box center [266, 343] width 150 height 29
type input "Ace Forwarders Pvt Ltd - ₹996842.96"
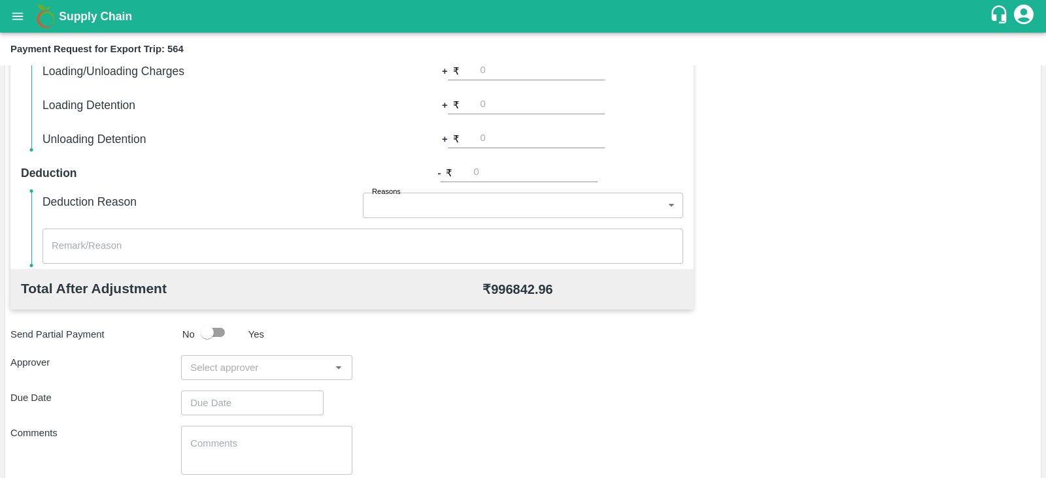
scroll to position [418, 0]
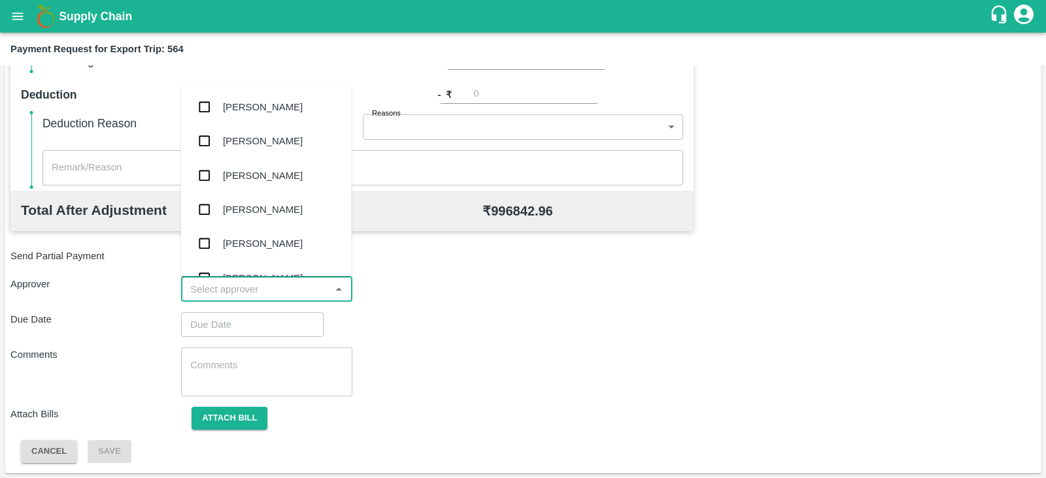
click at [269, 294] on input "input" at bounding box center [255, 289] width 141 height 17
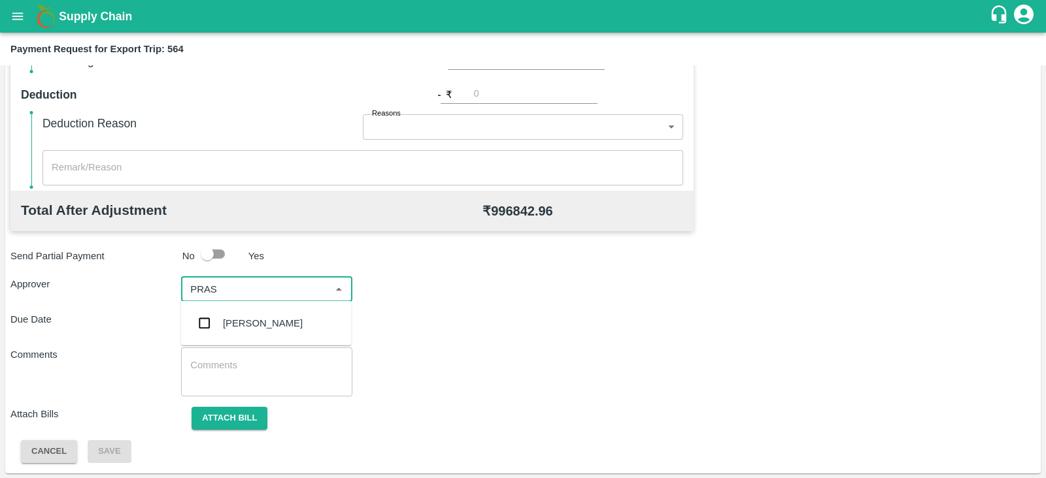
type input "PRASA"
click at [258, 316] on div "[PERSON_NAME]" at bounding box center [263, 323] width 80 height 14
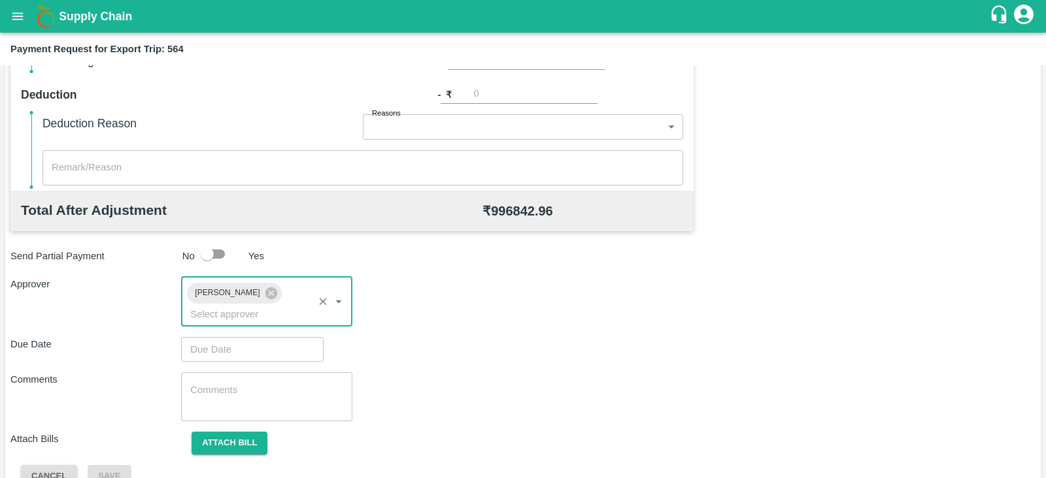
type input "DD/MM/YYYY hh:mm aa"
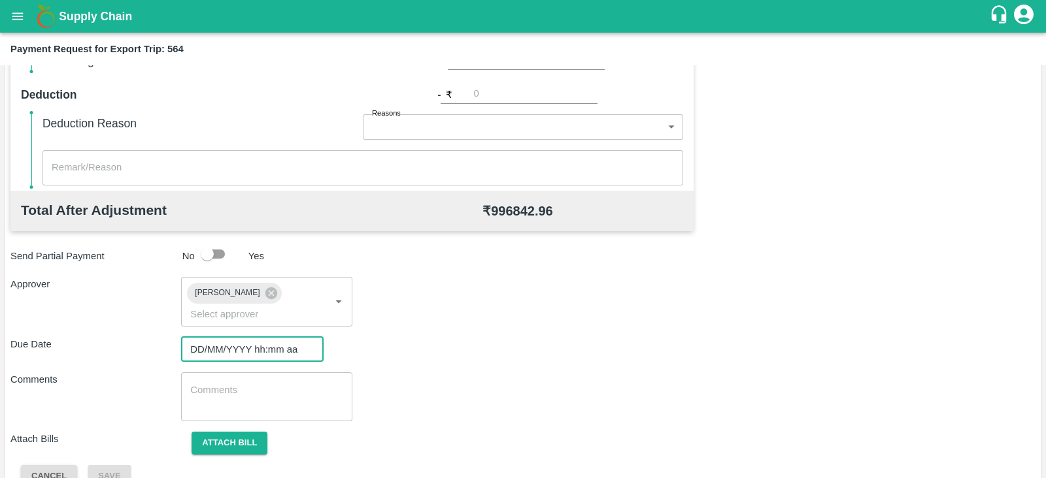
click at [240, 338] on input "DD/MM/YYYY hh:mm aa" at bounding box center [247, 349] width 133 height 25
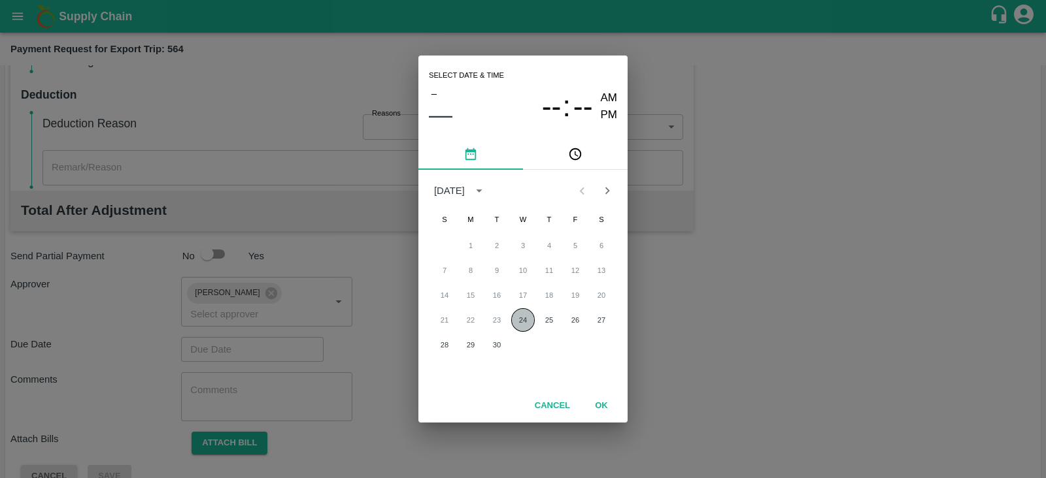
click at [511, 319] on button "24" at bounding box center [523, 320] width 24 height 24
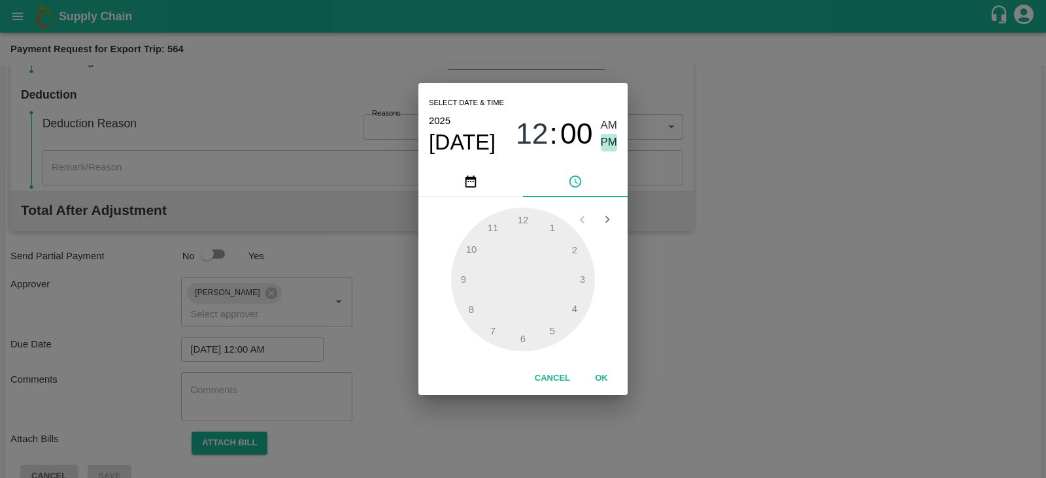
click at [606, 150] on span "PM" at bounding box center [609, 143] width 17 height 18
type input "[DATE] 12:00 PM"
click at [597, 378] on button "OK" at bounding box center [601, 378] width 42 height 23
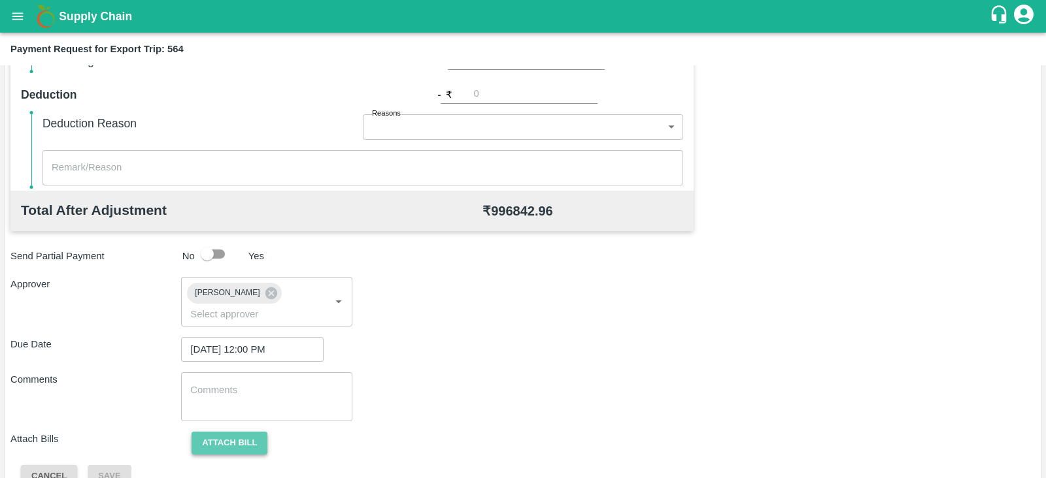
click at [231, 432] on button "Attach bill" at bounding box center [229, 443] width 76 height 23
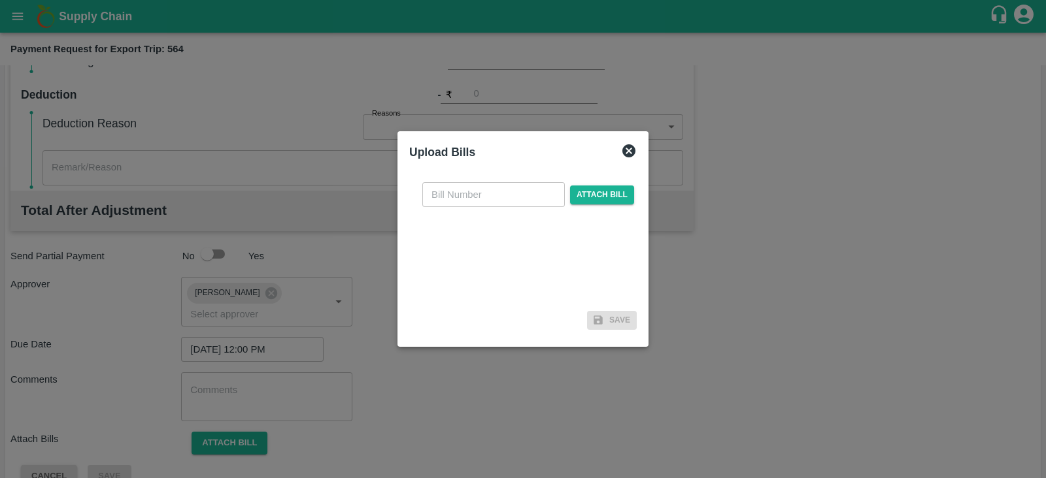
click at [517, 201] on input "text" at bounding box center [493, 194] width 142 height 25
paste input ": 3847/25-26"
type input ": 3847/25-26"
click at [601, 191] on span "Attach bill" at bounding box center [602, 195] width 64 height 19
click at [0, 0] on input "Attach bill" at bounding box center [0, 0] width 0 height 0
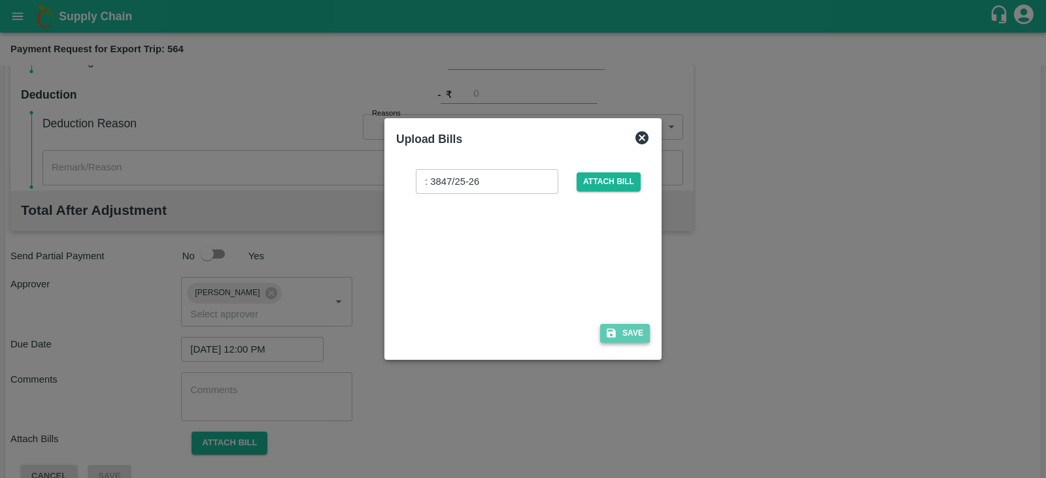
click at [631, 335] on button "Save" at bounding box center [625, 333] width 50 height 19
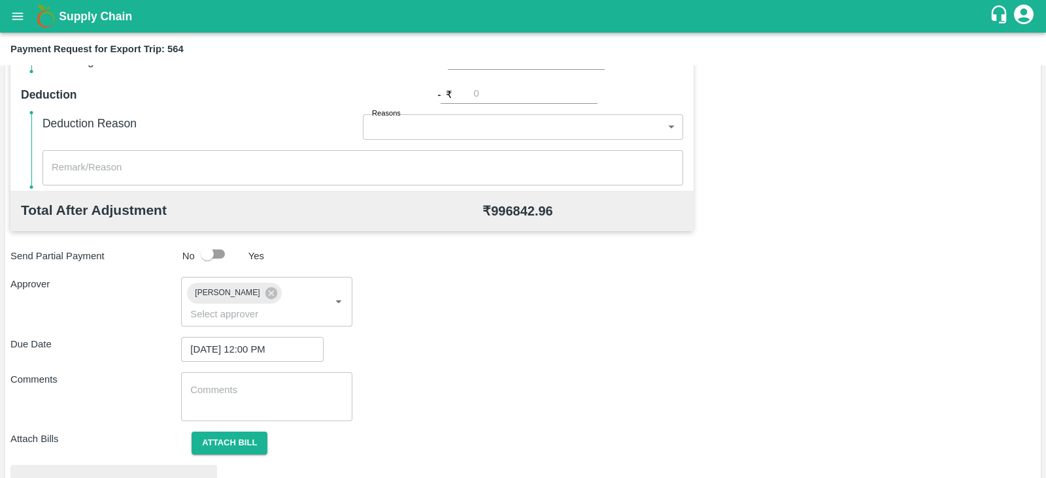
scroll to position [495, 0]
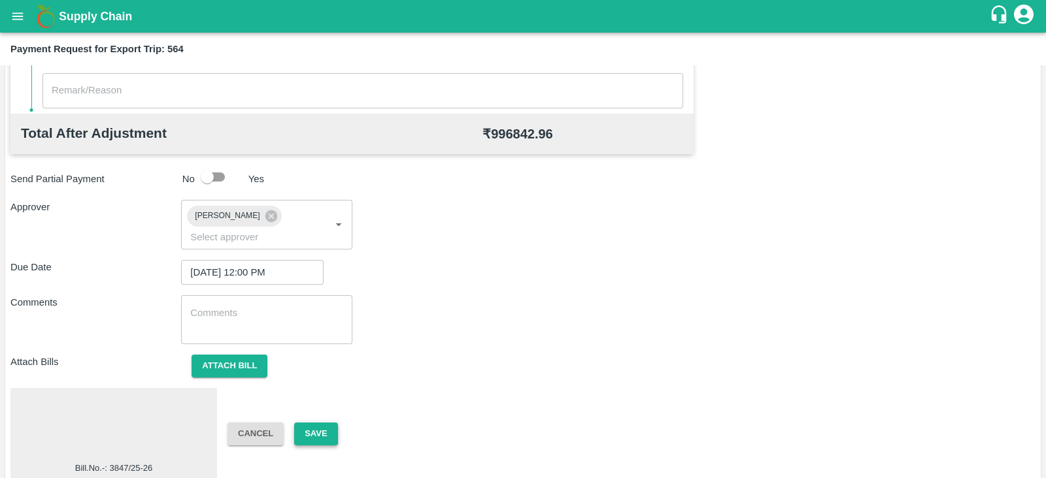
click at [320, 423] on button "Save" at bounding box center [315, 434] width 43 height 23
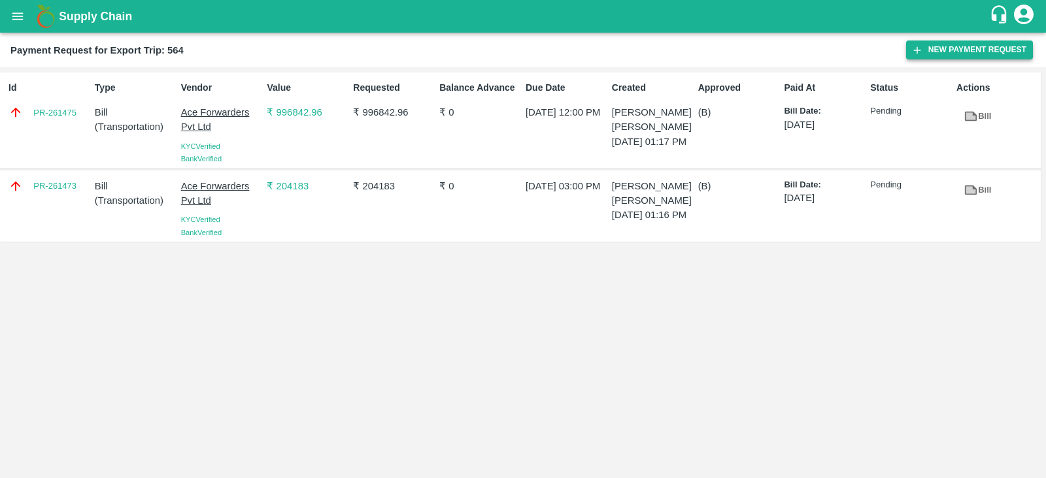
click at [938, 50] on button "New Payment Request" at bounding box center [969, 50] width 127 height 19
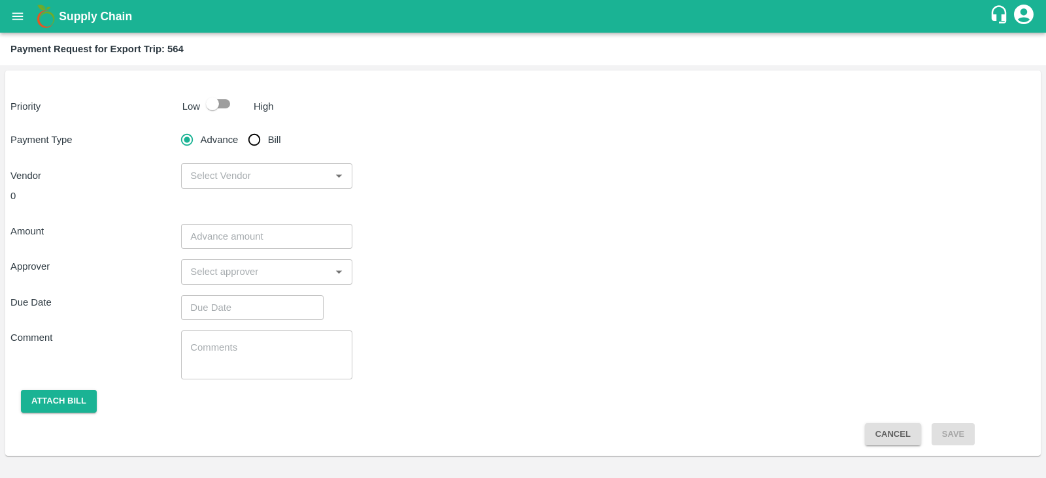
click at [216, 105] on input "checkbox" at bounding box center [212, 103] width 74 height 25
checkbox input "true"
click at [256, 138] on input "Bill" at bounding box center [254, 140] width 26 height 26
radio input "true"
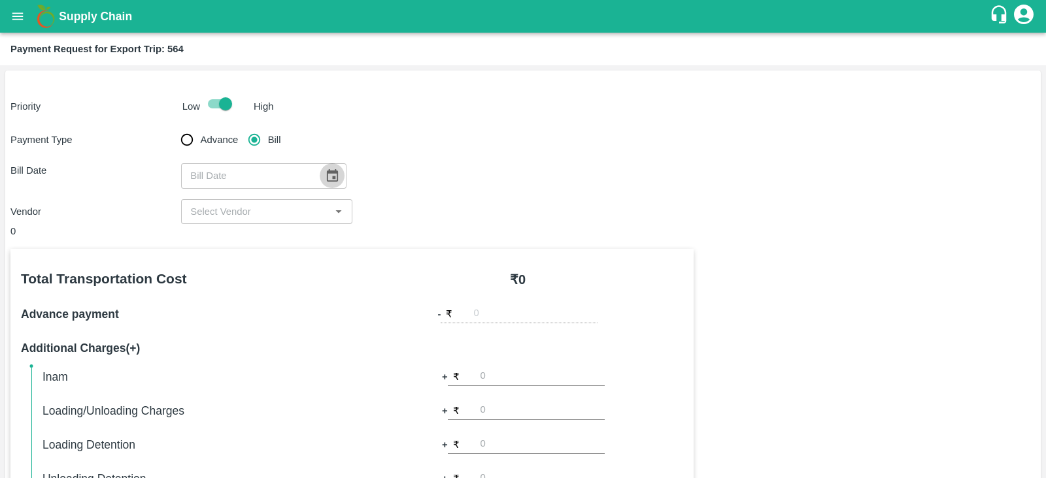
click at [329, 182] on icon "Choose date" at bounding box center [332, 176] width 14 height 14
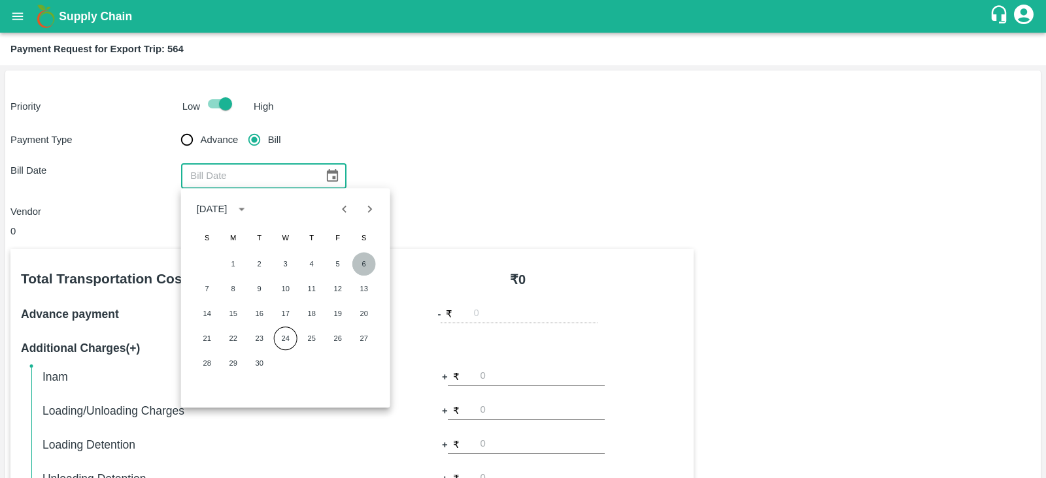
click at [371, 263] on button "6" at bounding box center [364, 264] width 24 height 24
type input "06/09/2025"
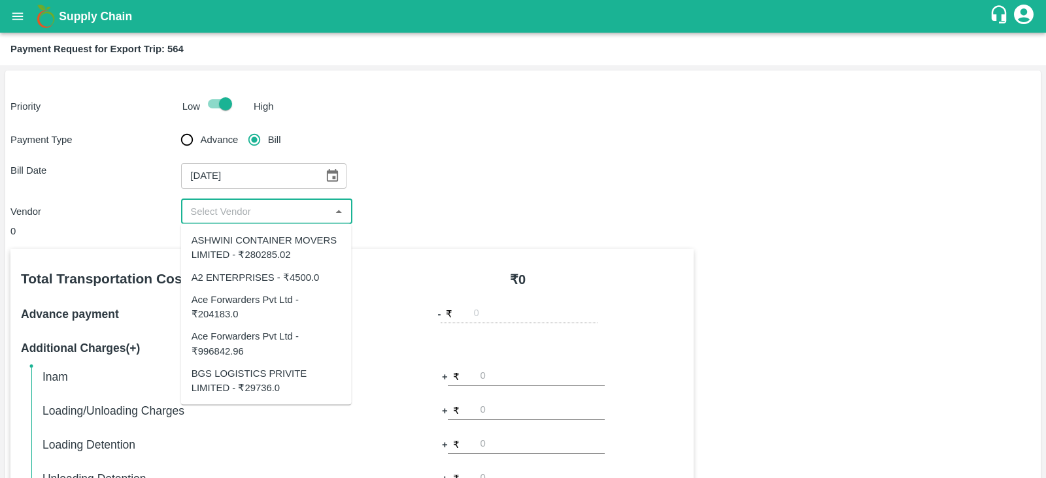
click at [263, 208] on input "input" at bounding box center [255, 211] width 141 height 17
click at [276, 393] on div "BGS LOGISTICS PRIVITE LIMITED - ₹29736.0" at bounding box center [266, 380] width 150 height 29
type input "BGS LOGISTICS PRIVITE LIMITED - ₹29736.0"
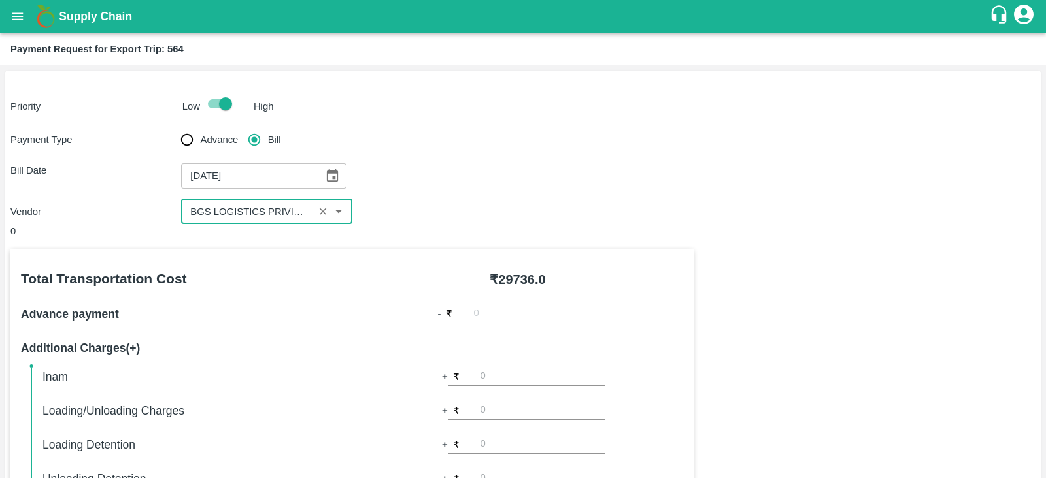
scroll to position [418, 0]
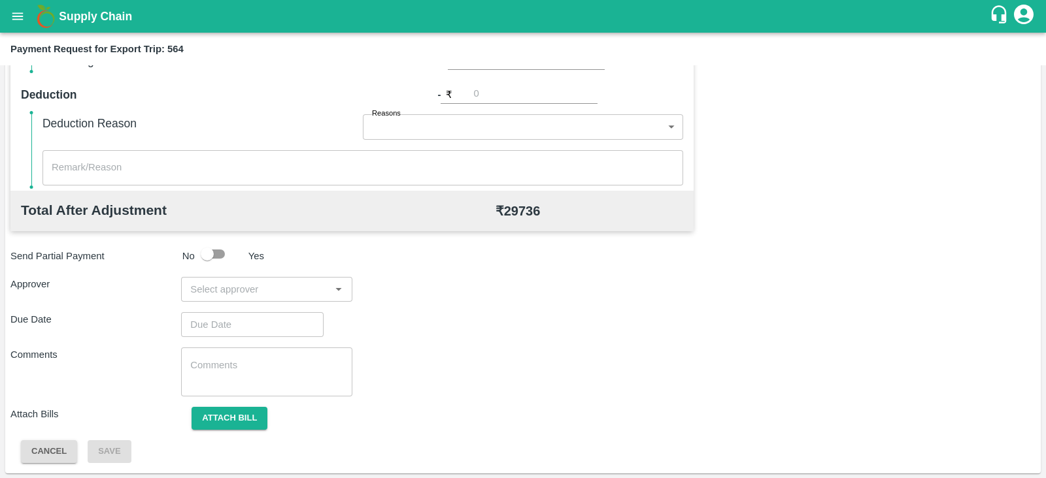
click at [292, 278] on div "​" at bounding box center [266, 289] width 171 height 25
type input "PRASA"
click at [264, 326] on div "[PERSON_NAME]" at bounding box center [263, 323] width 80 height 14
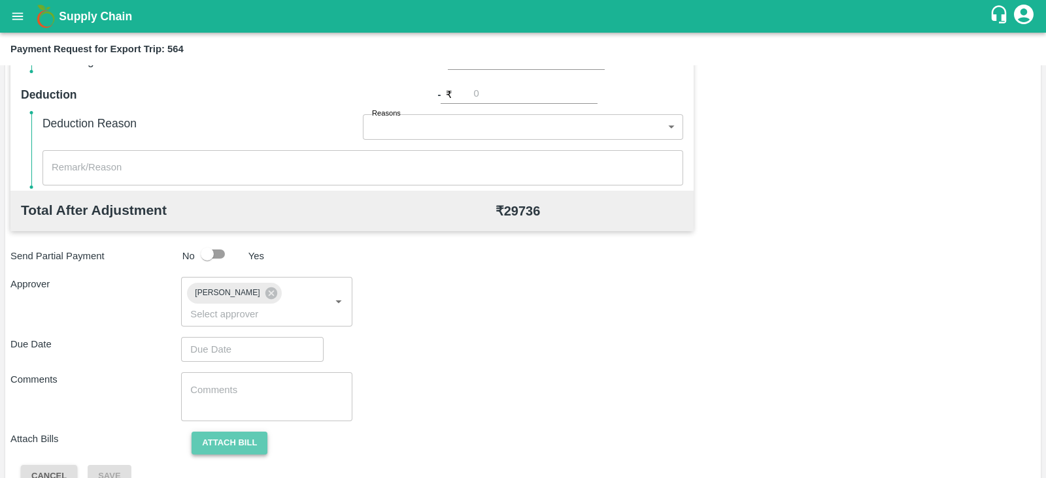
click at [227, 432] on button "Attach bill" at bounding box center [229, 443] width 76 height 23
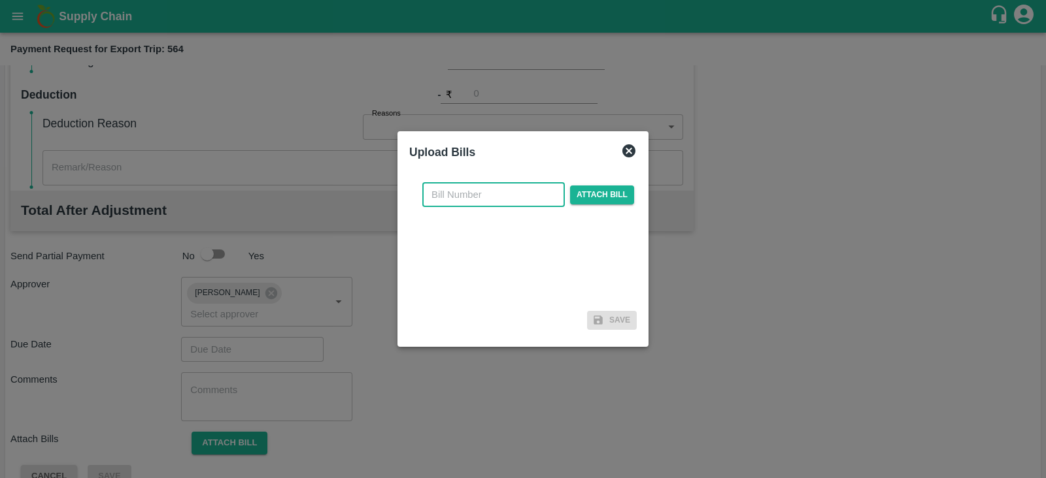
click at [454, 200] on input "text" at bounding box center [493, 194] width 142 height 25
paste input "BGS0930/25-26"
type input "BGS0930/25-26"
click at [584, 201] on span "Attach bill" at bounding box center [602, 195] width 64 height 19
click at [0, 0] on input "Attach bill" at bounding box center [0, 0] width 0 height 0
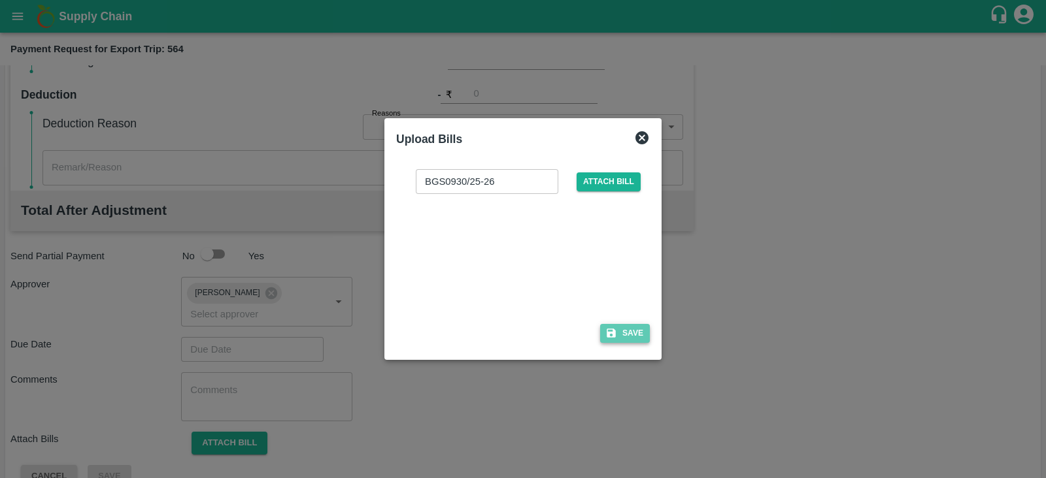
click at [626, 325] on button "Save" at bounding box center [625, 333] width 50 height 19
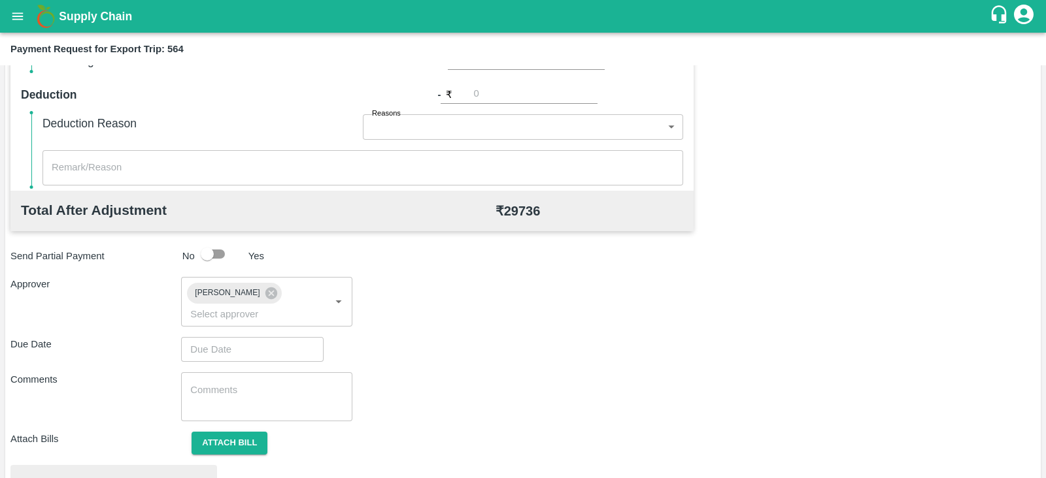
scroll to position [495, 0]
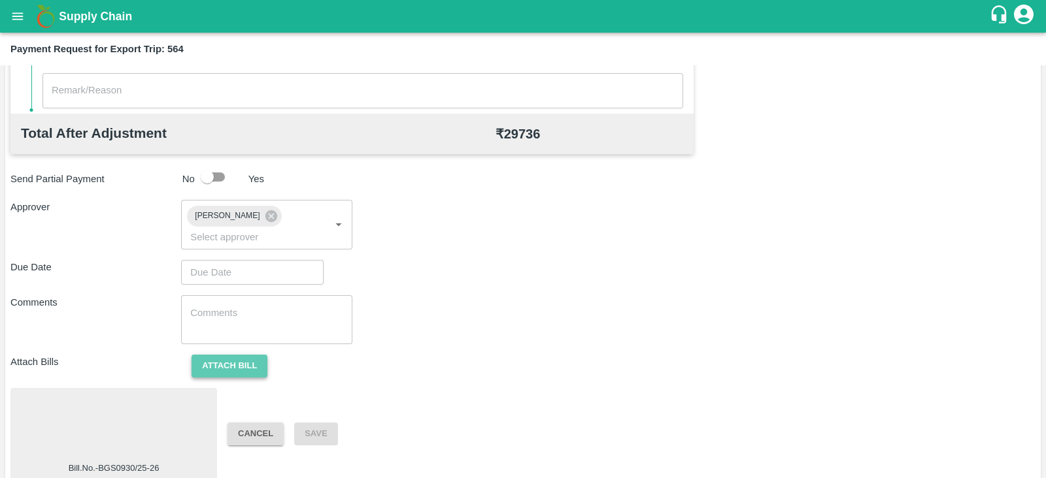
click at [245, 355] on button "Attach bill" at bounding box center [229, 366] width 76 height 23
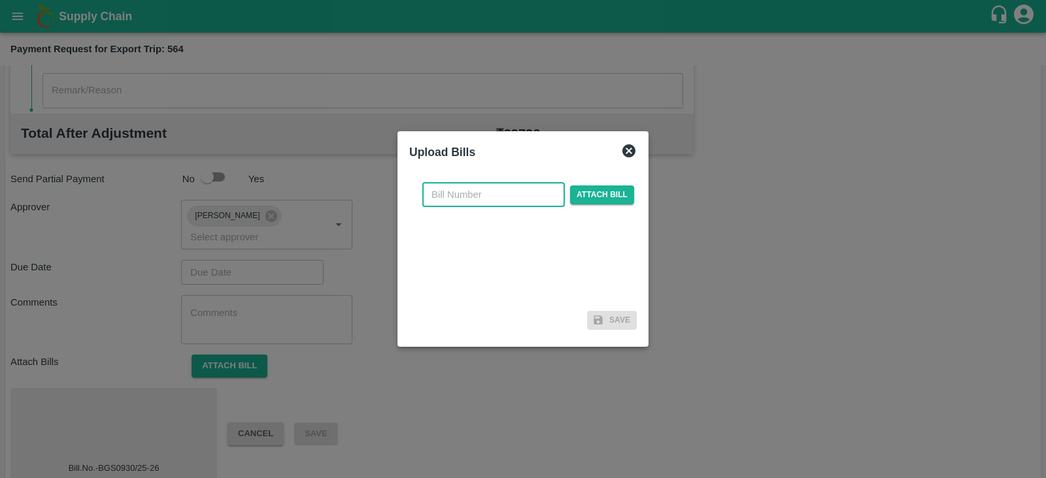
click at [497, 203] on input "text" at bounding box center [493, 194] width 142 height 25
paste input "BGS0930/25-26"
type input "BGS0930/25-26"
click at [578, 191] on span "Attach bill" at bounding box center [602, 195] width 64 height 19
click at [0, 0] on input "Attach bill" at bounding box center [0, 0] width 0 height 0
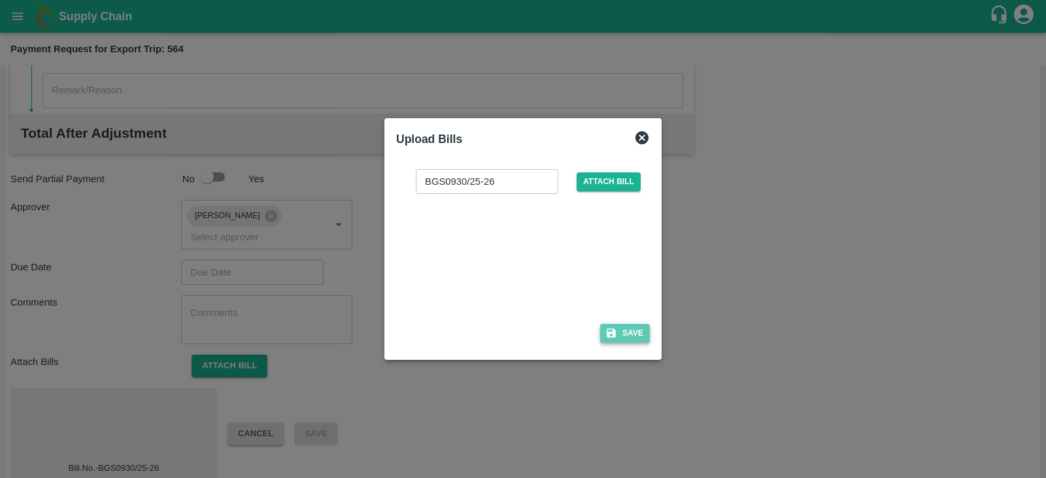
click at [628, 331] on button "Save" at bounding box center [625, 333] width 50 height 19
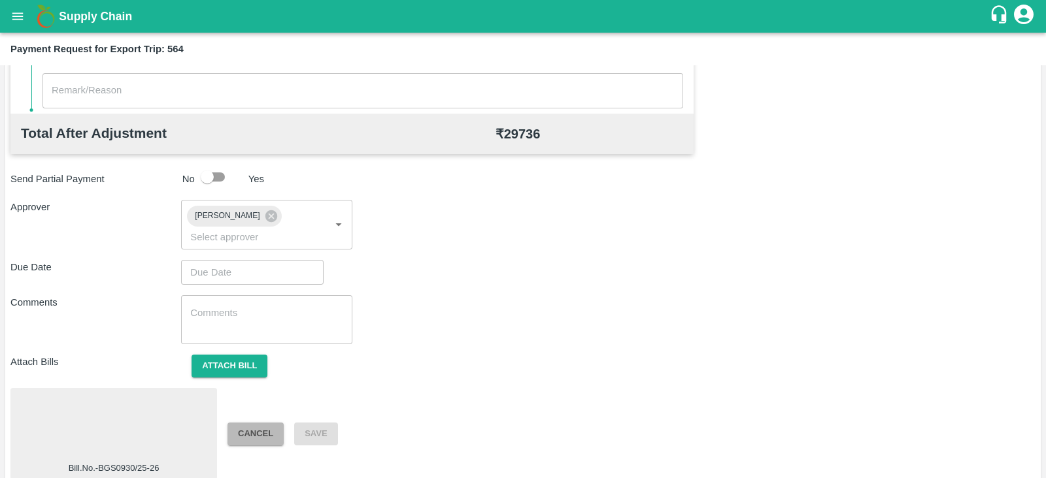
click at [258, 423] on button "Cancel" at bounding box center [255, 434] width 56 height 23
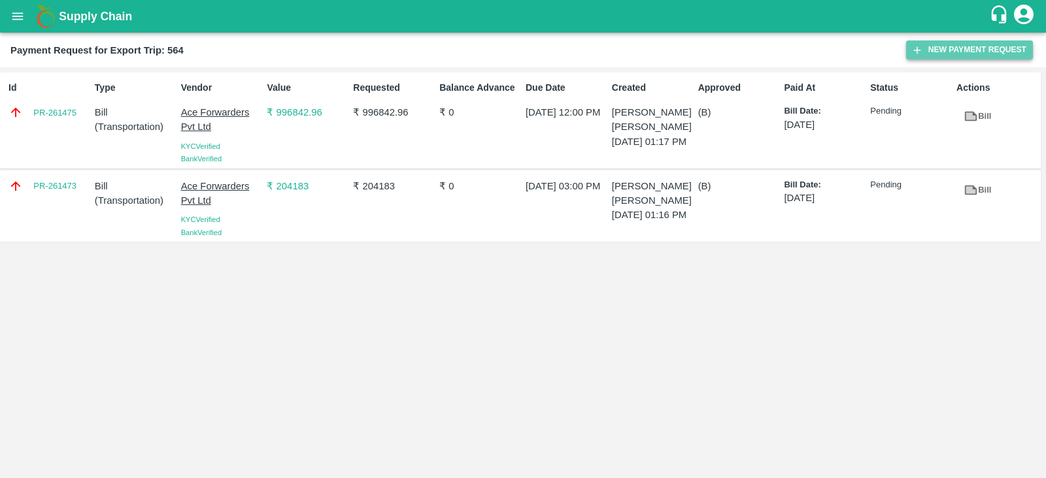
click at [927, 54] on button "New Payment Request" at bounding box center [969, 50] width 127 height 19
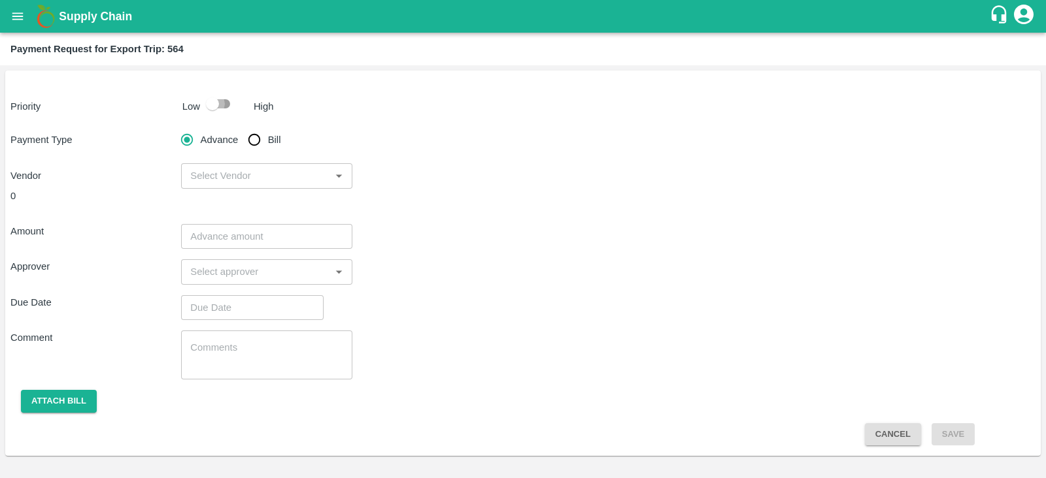
click at [216, 107] on input "checkbox" at bounding box center [212, 103] width 74 height 25
checkbox input "true"
click at [256, 139] on input "Bill" at bounding box center [254, 140] width 26 height 26
radio input "true"
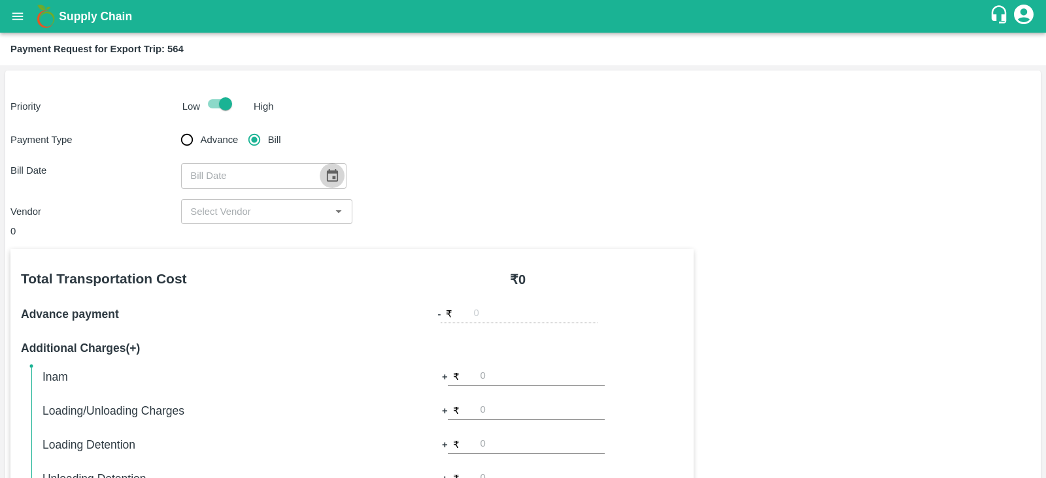
click at [325, 173] on icon "Choose date" at bounding box center [332, 176] width 14 height 14
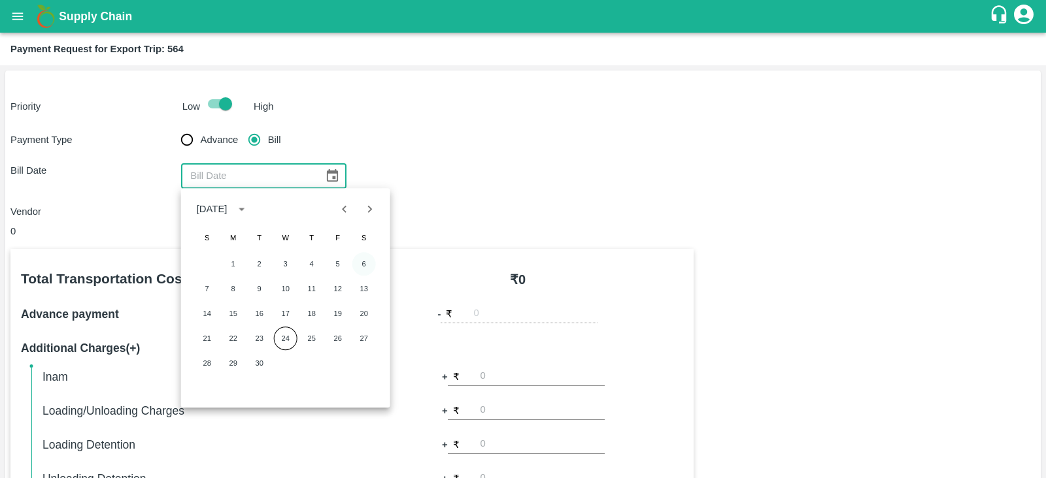
click at [359, 257] on button "6" at bounding box center [364, 264] width 24 height 24
type input "06/09/2025"
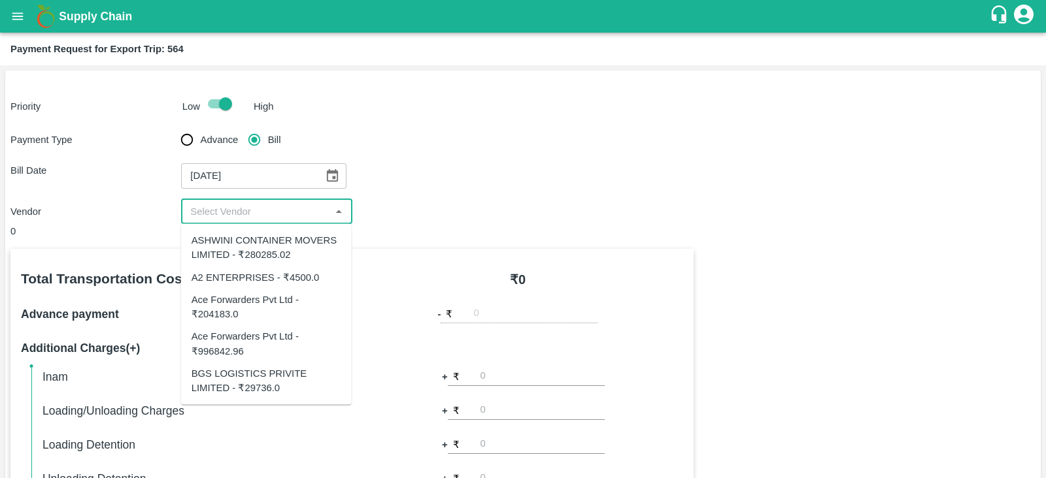
click at [278, 218] on input "input" at bounding box center [255, 211] width 141 height 17
click at [272, 382] on div "BGS LOGISTICS PRIVITE LIMITED - ₹29736.0" at bounding box center [266, 380] width 150 height 29
type input "BGS LOGISTICS PRIVITE LIMITED - ₹29736.0"
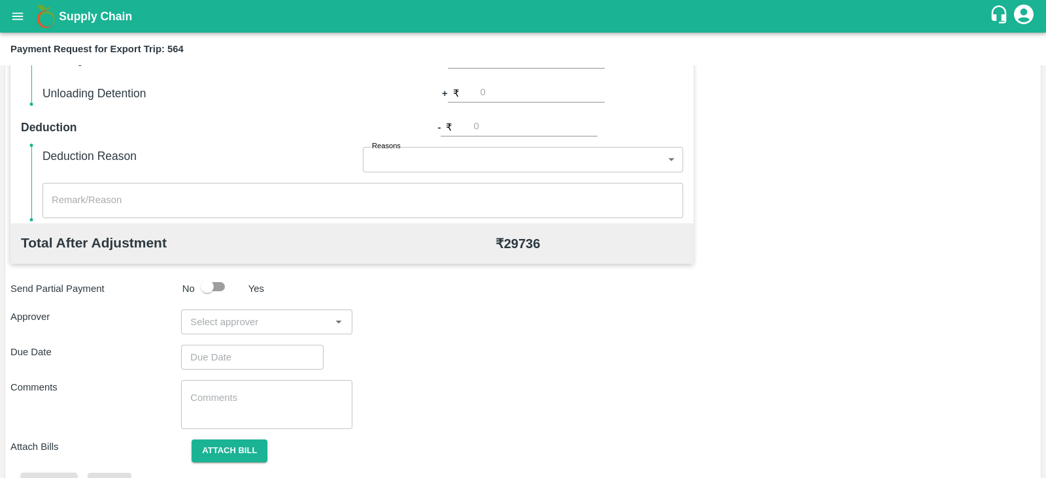
scroll to position [418, 0]
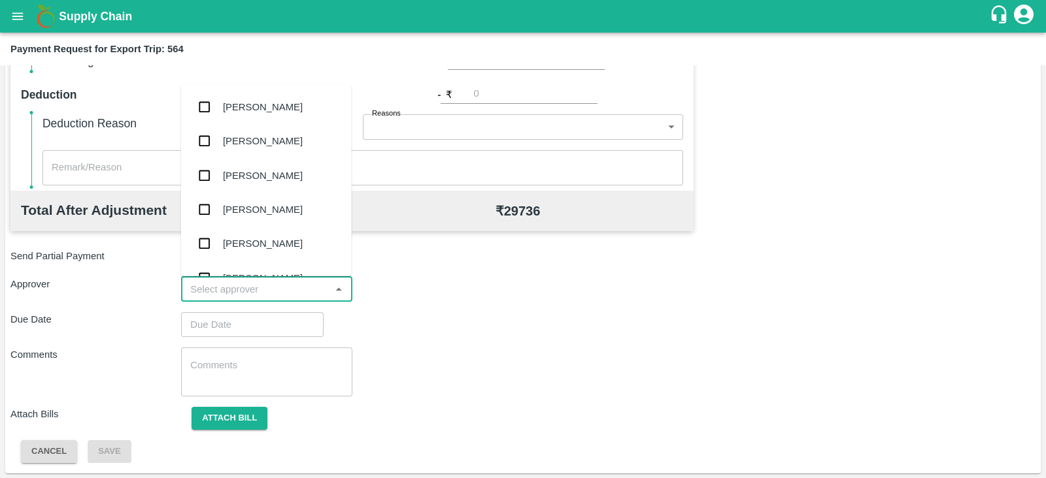
click at [257, 292] on input "input" at bounding box center [255, 289] width 141 height 17
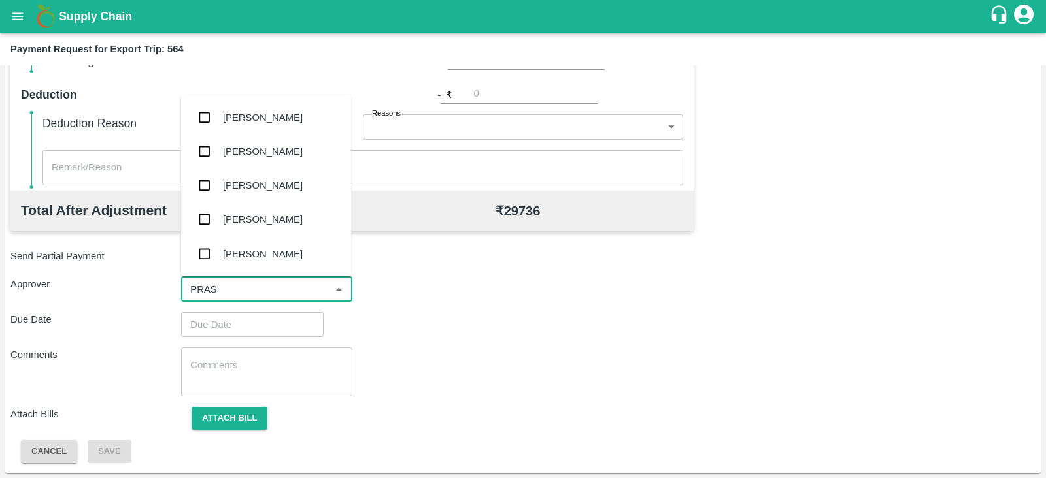
type input "PRASA"
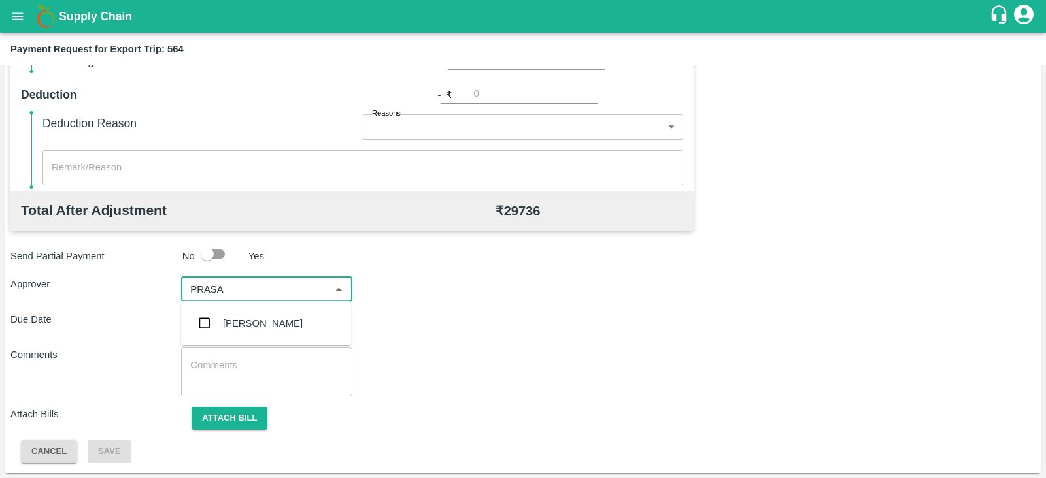
click at [242, 327] on div "Prasad Waghade" at bounding box center [263, 323] width 80 height 14
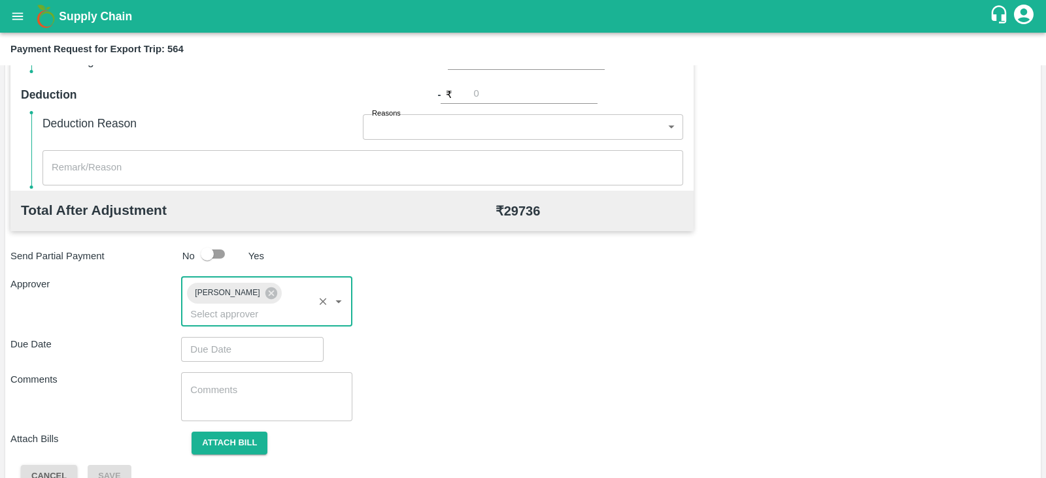
type input "DD/MM/YYYY hh:mm aa"
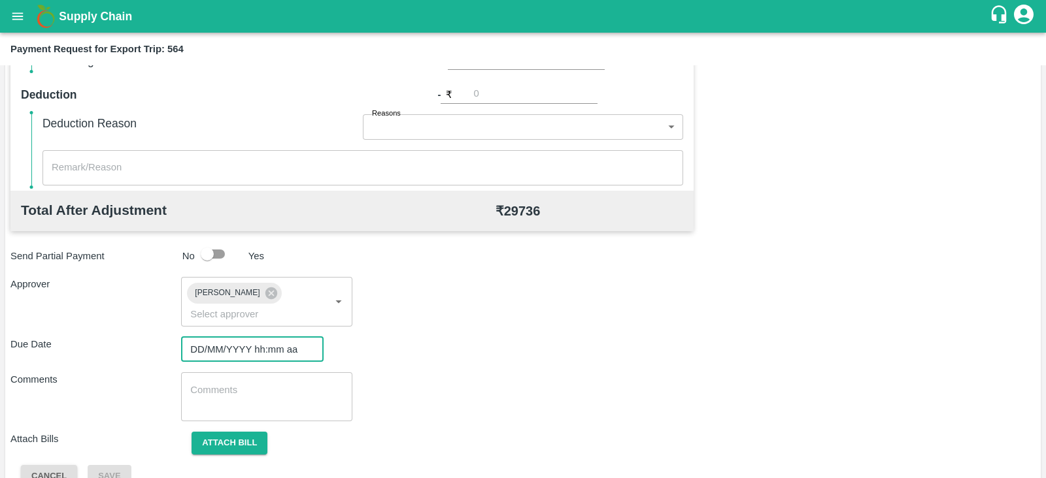
click at [256, 337] on input "DD/MM/YYYY hh:mm aa" at bounding box center [247, 349] width 133 height 25
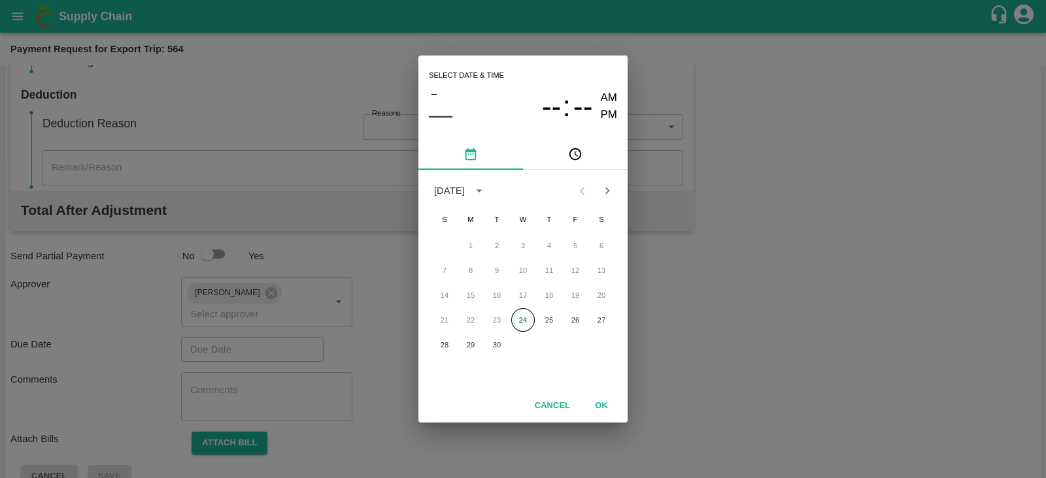
drag, startPoint x: 535, startPoint y: 322, endPoint x: 526, endPoint y: 320, distance: 9.4
click at [526, 320] on div "21 22 23 24 25 26 27" at bounding box center [522, 320] width 209 height 24
click at [526, 320] on button "24" at bounding box center [523, 320] width 24 height 24
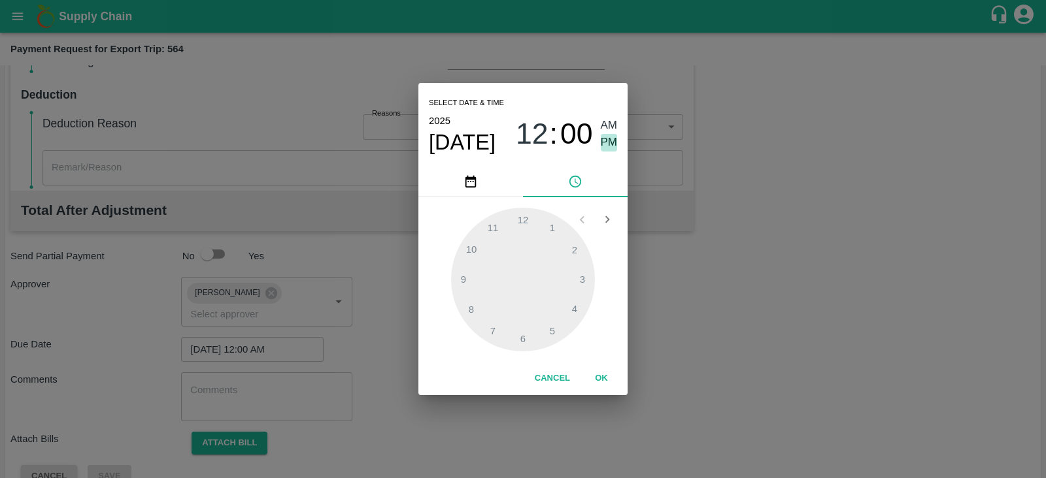
click at [608, 140] on span "PM" at bounding box center [609, 143] width 17 height 18
type input "24/09/2025 12:00 PM"
click at [600, 377] on button "OK" at bounding box center [601, 378] width 42 height 23
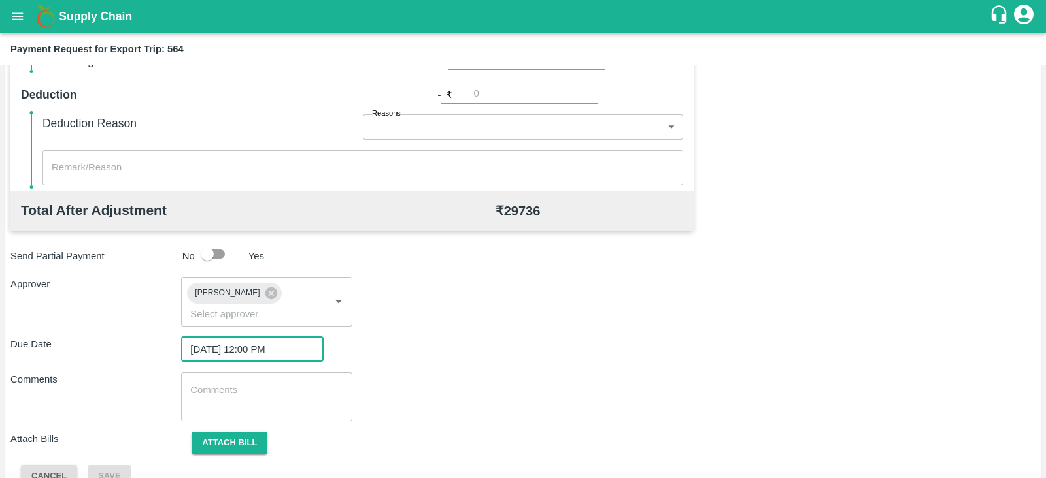
scroll to position [426, 0]
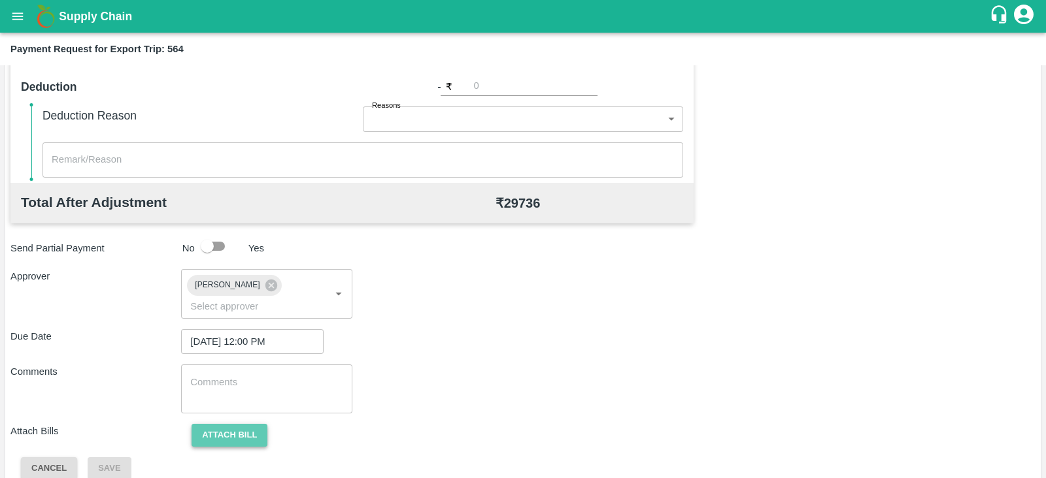
click at [243, 424] on button "Attach bill" at bounding box center [229, 435] width 76 height 23
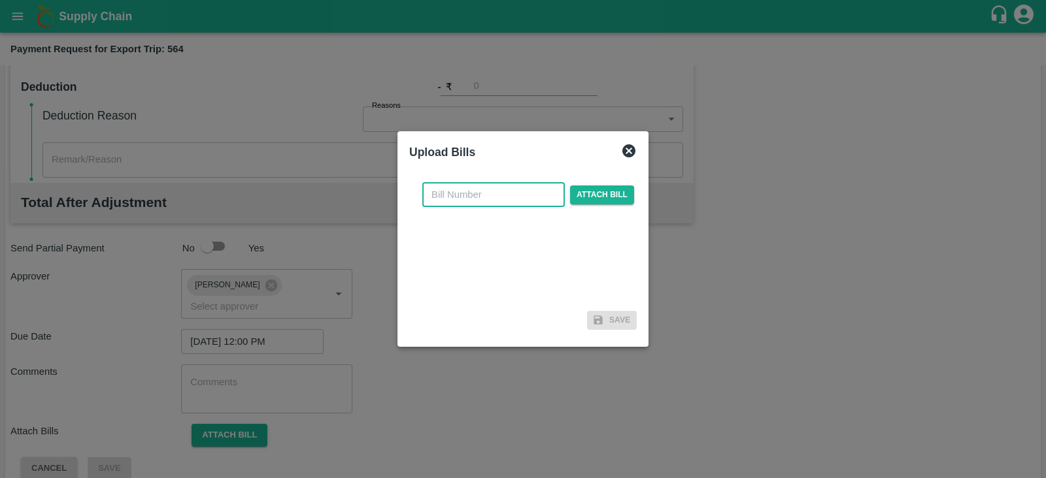
click at [494, 192] on input "text" at bounding box center [493, 194] width 142 height 25
paste input "BGS0930/25-26"
type input "BGS0930/25-26"
click at [600, 191] on span "Attach bill" at bounding box center [602, 195] width 64 height 19
click at [0, 0] on input "Attach bill" at bounding box center [0, 0] width 0 height 0
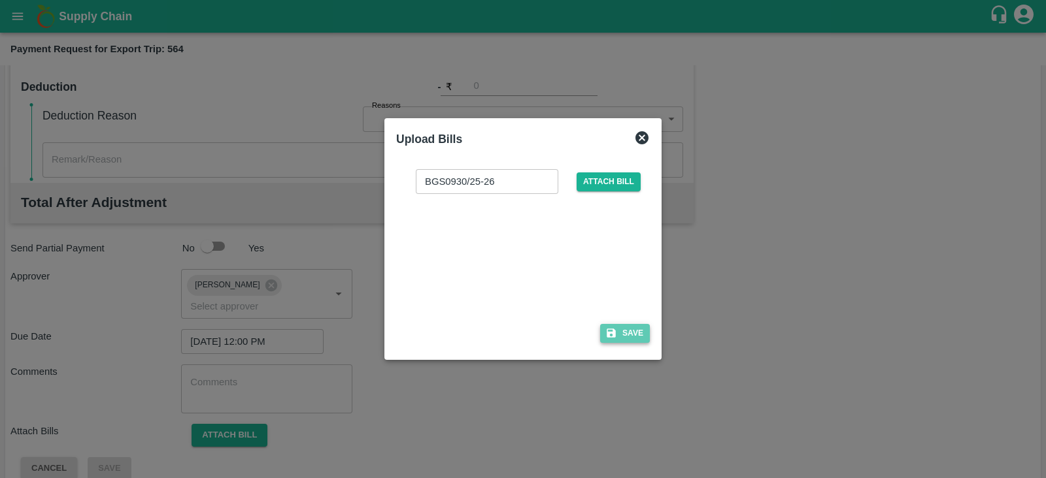
click at [624, 327] on button "Save" at bounding box center [625, 333] width 50 height 19
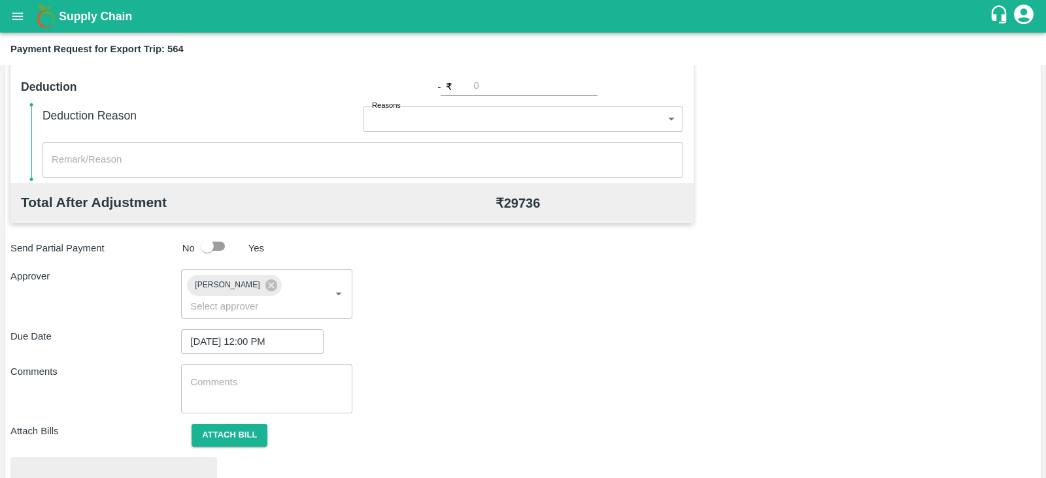
scroll to position [495, 0]
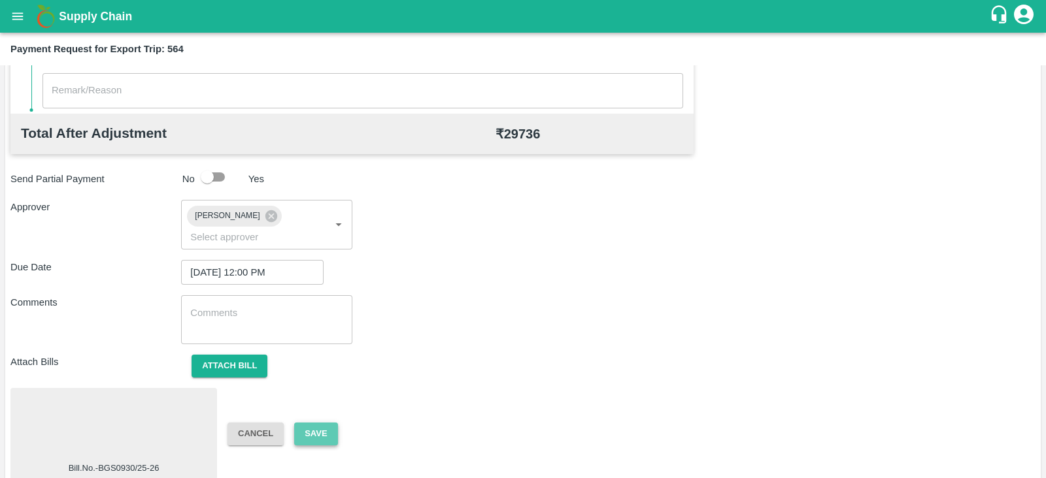
click at [316, 423] on button "Save" at bounding box center [315, 434] width 43 height 23
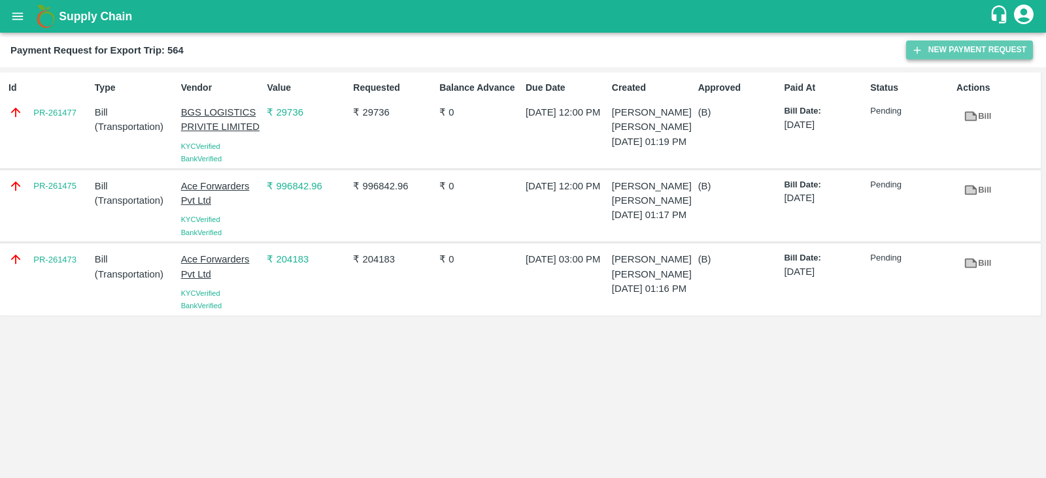
click at [955, 50] on button "New Payment Request" at bounding box center [969, 50] width 127 height 19
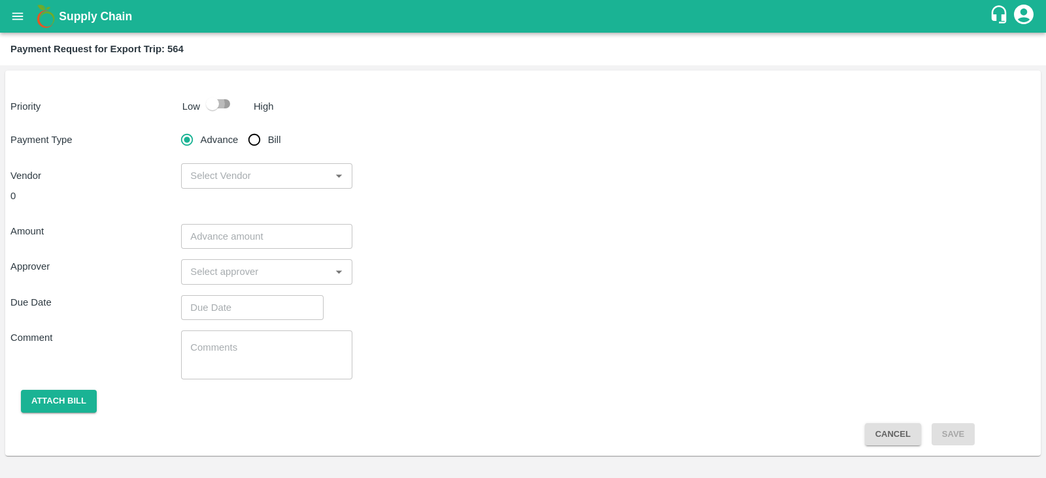
click at [216, 105] on input "checkbox" at bounding box center [212, 103] width 74 height 25
checkbox input "true"
click at [256, 135] on input "Bill" at bounding box center [254, 140] width 26 height 26
radio input "true"
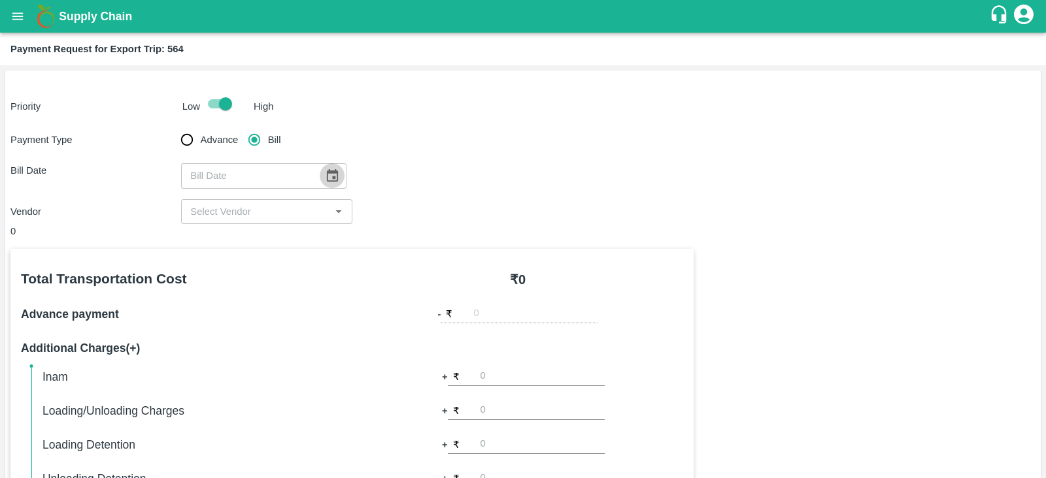
click at [327, 174] on icon "Choose date" at bounding box center [332, 176] width 14 height 14
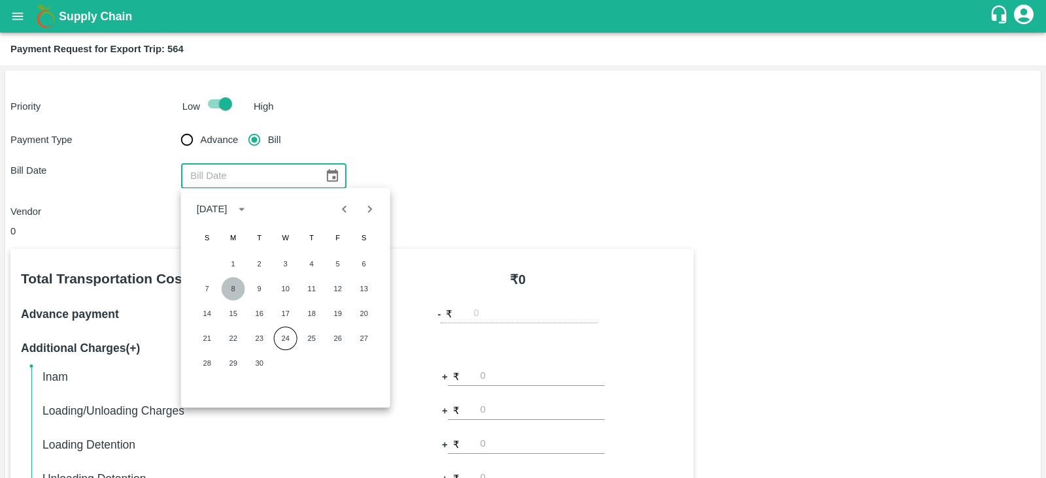
click at [235, 284] on button "8" at bounding box center [234, 289] width 24 height 24
type input "08/09/2025"
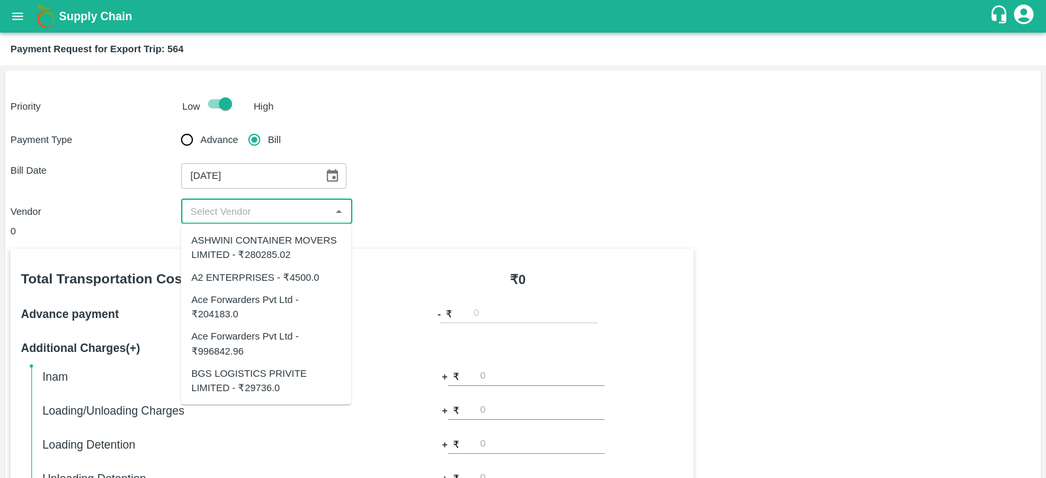
click at [299, 213] on input "input" at bounding box center [255, 211] width 141 height 17
click at [282, 246] on div "ASHWINI CONTAINER MOVERS LIMITED - ₹280285.02" at bounding box center [266, 247] width 150 height 29
type input "ASHWINI CONTAINER MOVERS LIMITED - ₹280285.02"
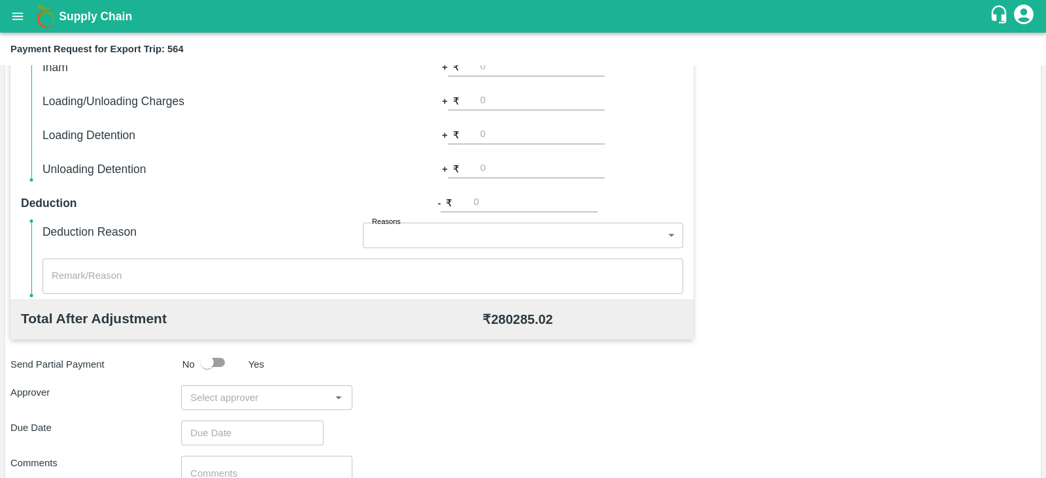
scroll to position [418, 0]
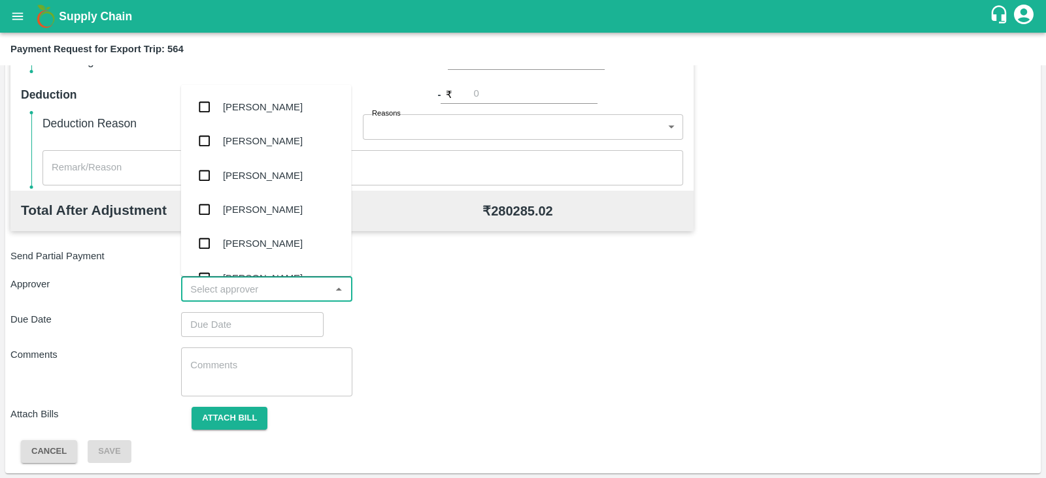
click at [307, 288] on input "input" at bounding box center [255, 289] width 141 height 17
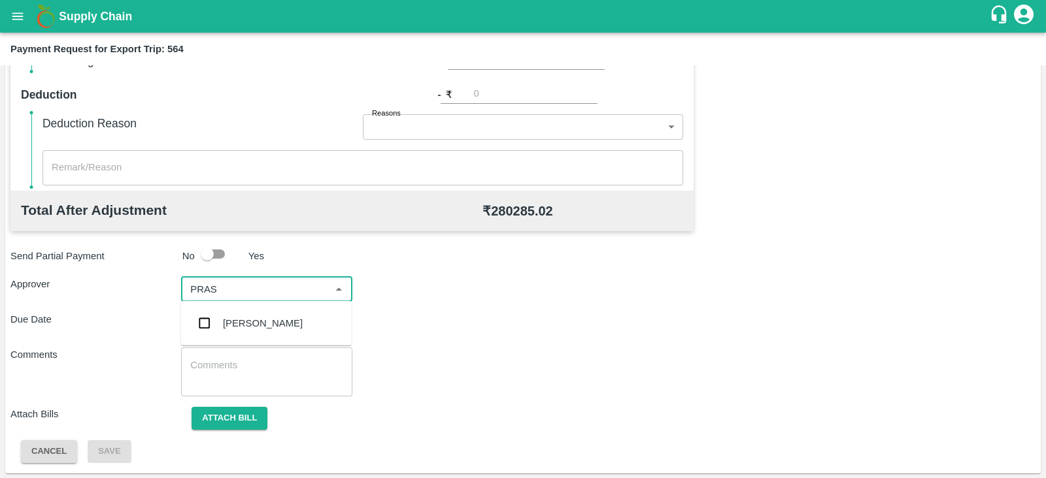
type input "PRASA"
click at [278, 325] on div "Prasad Waghade" at bounding box center [263, 323] width 80 height 14
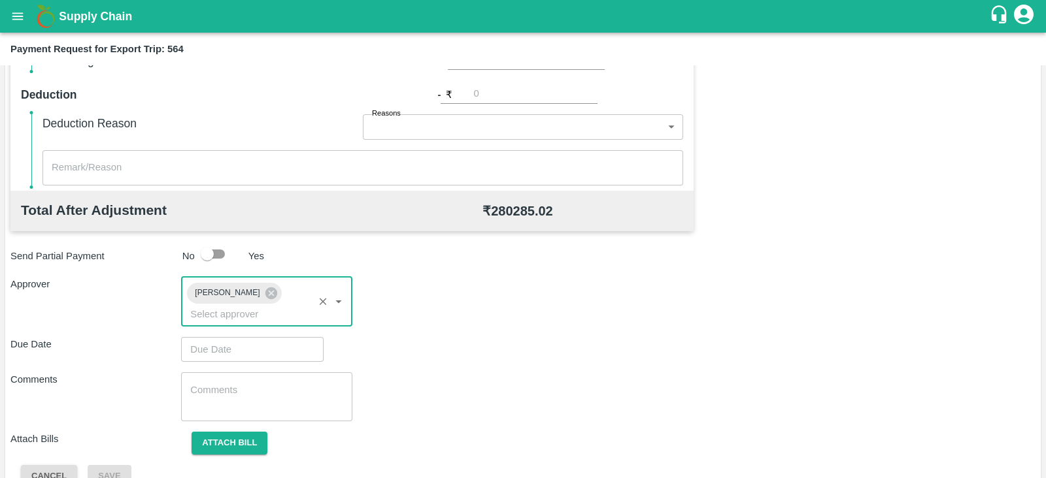
type input "DD/MM/YYYY hh:mm aa"
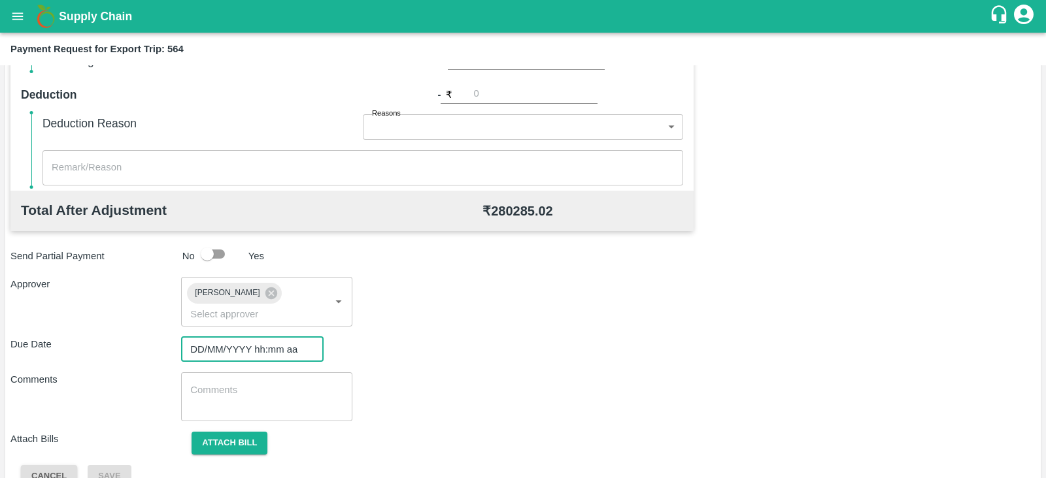
click at [251, 339] on input "DD/MM/YYYY hh:mm aa" at bounding box center [247, 349] width 133 height 25
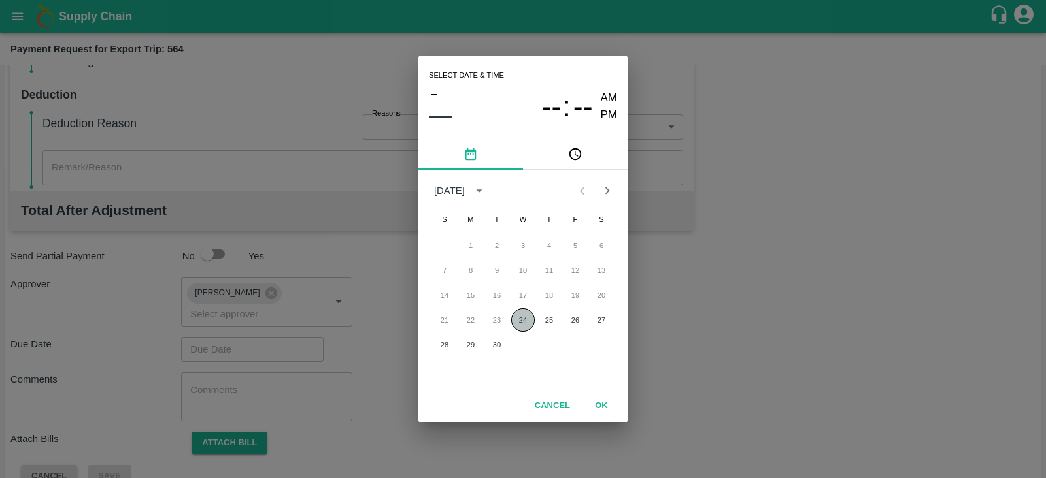
click at [524, 318] on button "24" at bounding box center [523, 320] width 24 height 24
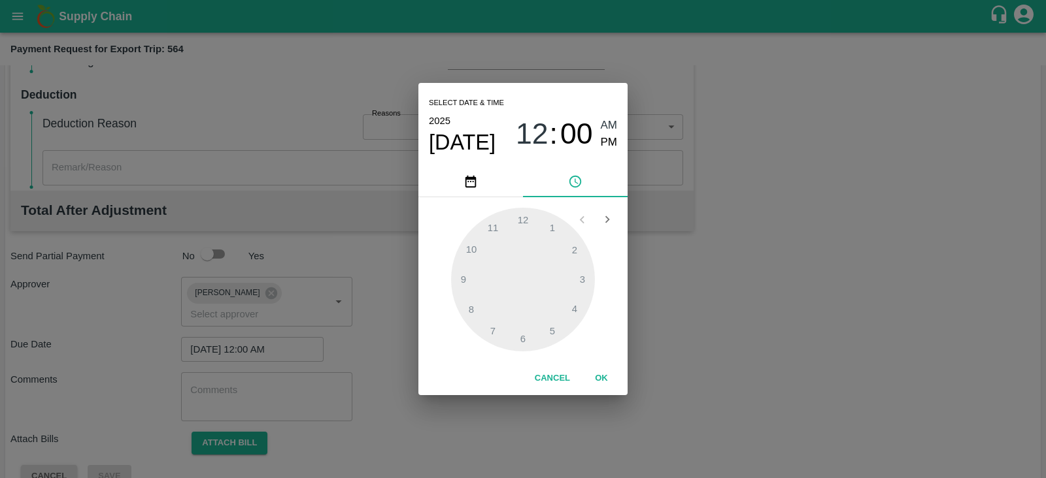
click at [612, 137] on span "PM" at bounding box center [609, 143] width 17 height 18
click at [582, 274] on div at bounding box center [523, 280] width 144 height 144
type input "24/09/2025 03:00 PM"
click at [603, 375] on button "OK" at bounding box center [601, 378] width 42 height 23
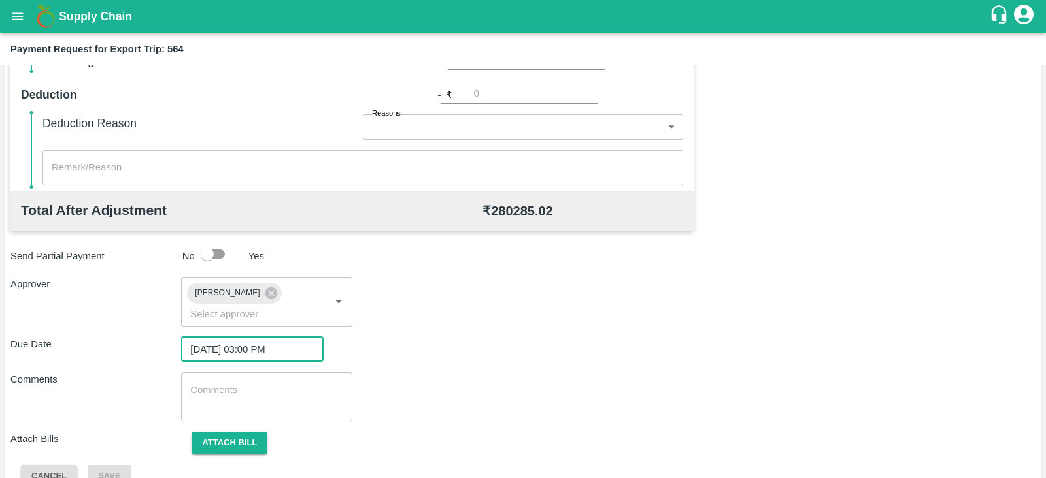
scroll to position [426, 0]
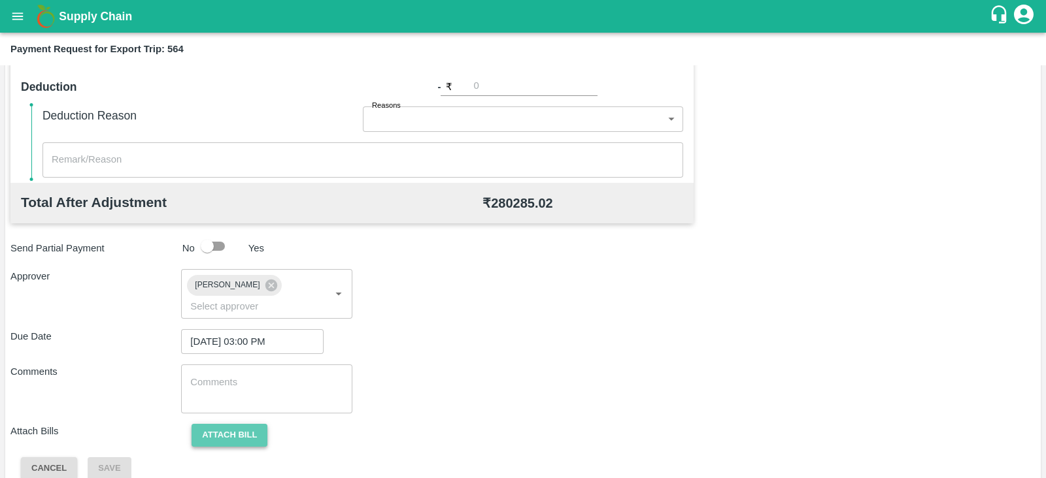
click at [230, 424] on button "Attach bill" at bounding box center [229, 435] width 76 height 23
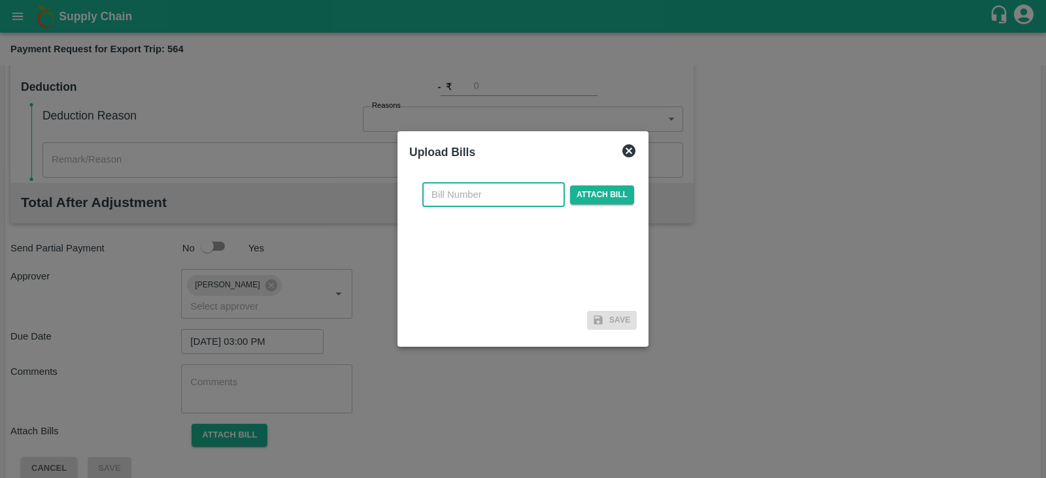
click at [478, 193] on input "text" at bounding box center [493, 194] width 142 height 25
paste input "ACML25-26/04817"
type input "ACML25-26/04817"
click at [574, 195] on span "Attach bill" at bounding box center [602, 195] width 64 height 19
click at [0, 0] on input "Attach bill" at bounding box center [0, 0] width 0 height 0
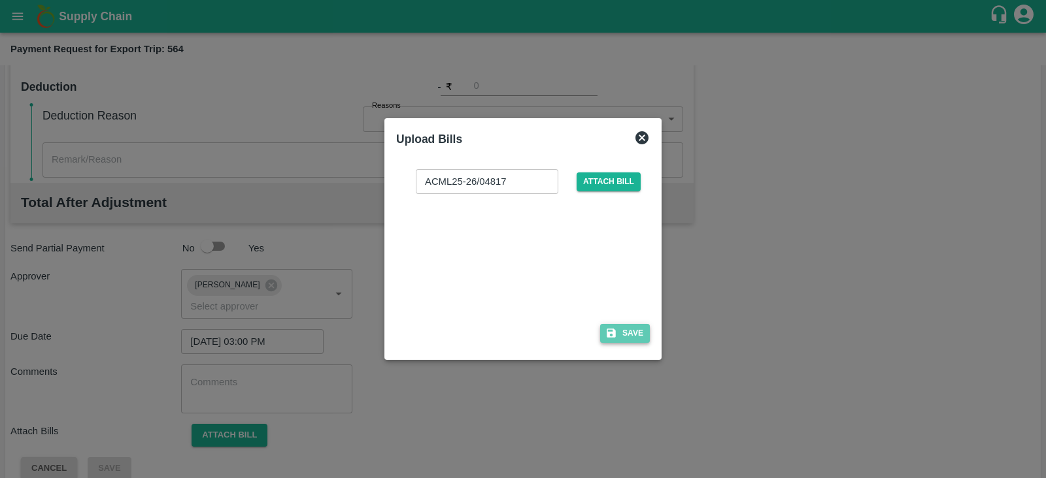
click at [635, 342] on button "Save" at bounding box center [625, 333] width 50 height 19
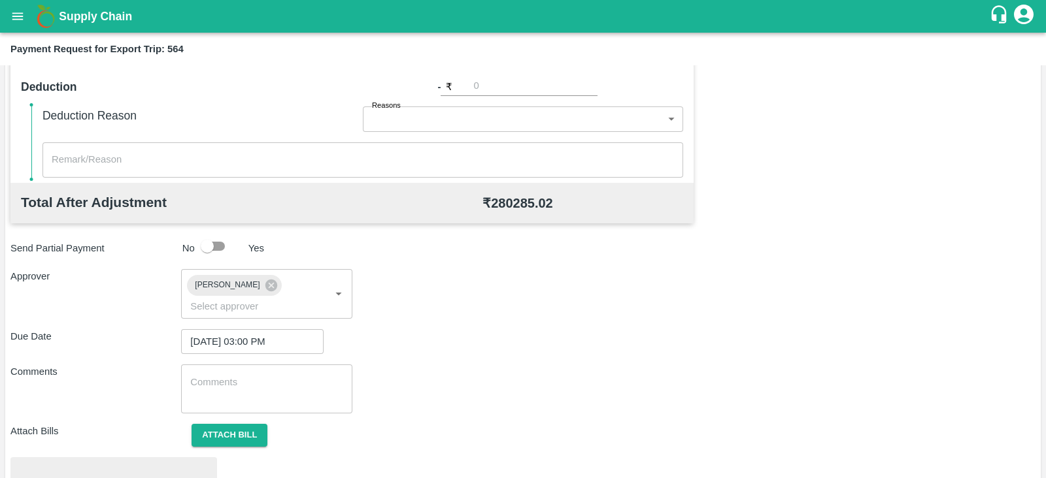
scroll to position [495, 0]
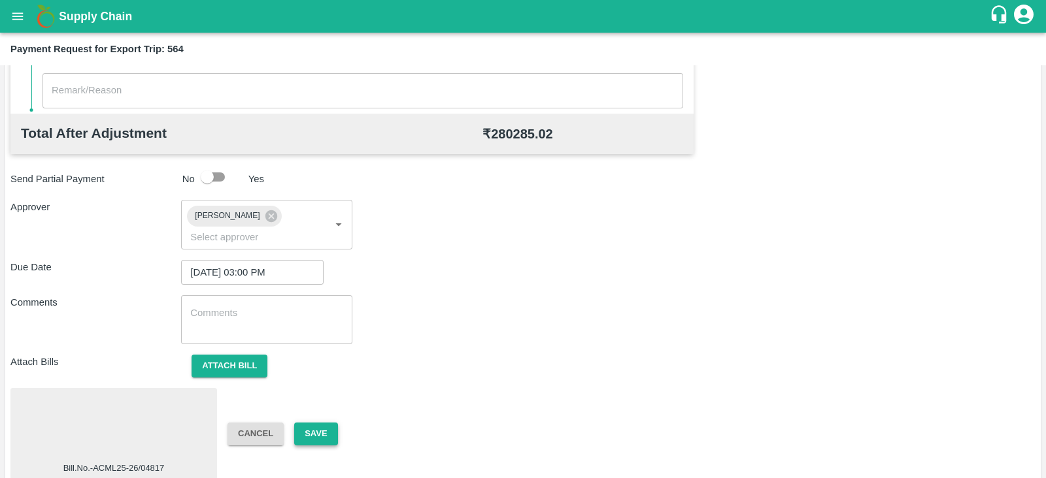
click at [310, 423] on button "Save" at bounding box center [315, 434] width 43 height 23
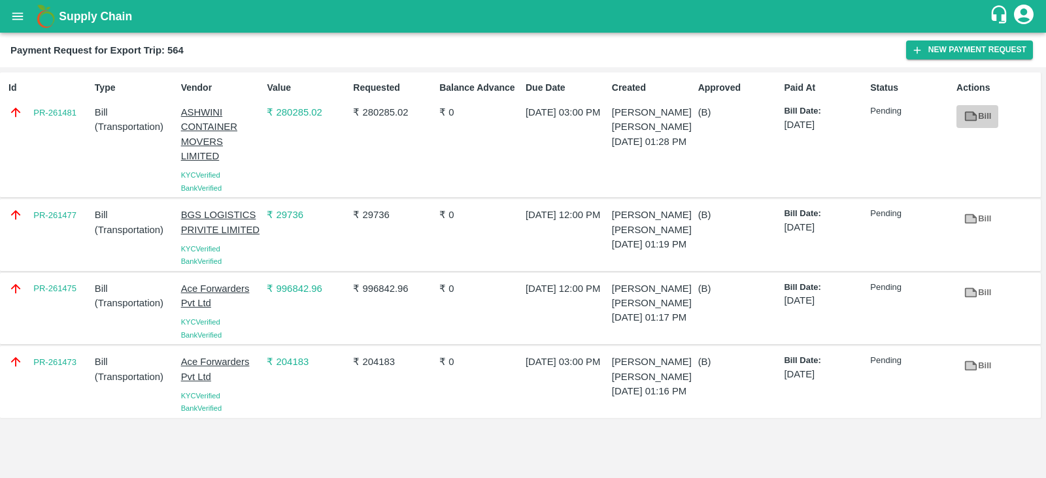
click at [963, 116] on icon at bounding box center [970, 116] width 14 height 14
click at [63, 380] on div "PR-261473" at bounding box center [46, 382] width 86 height 65
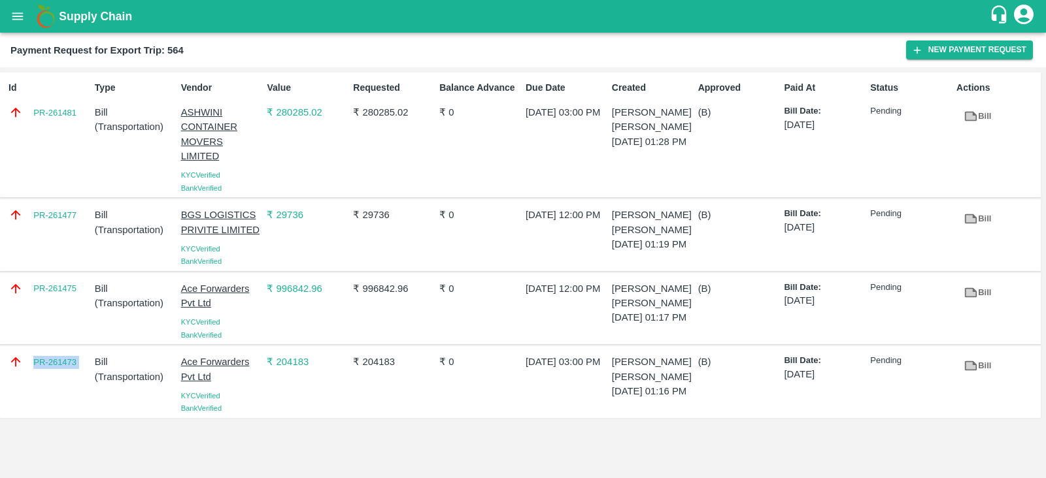
copy link "PR-261473"
click at [75, 393] on div "PR-261473" at bounding box center [46, 382] width 86 height 65
click at [62, 379] on div "PR-261473" at bounding box center [46, 382] width 86 height 65
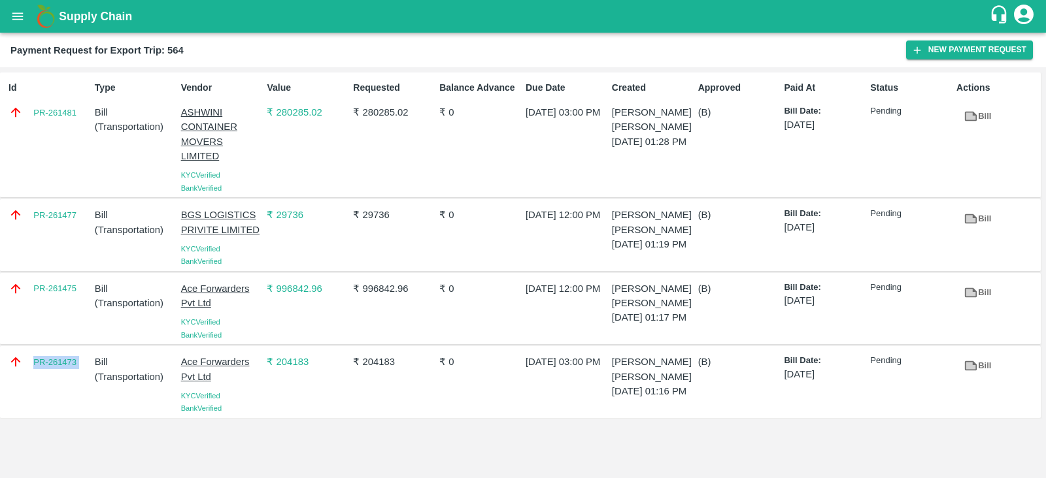
click at [62, 379] on div "PR-261473" at bounding box center [46, 382] width 86 height 65
copy link "PR-261473"
click at [71, 310] on div "PR-261475" at bounding box center [46, 308] width 86 height 65
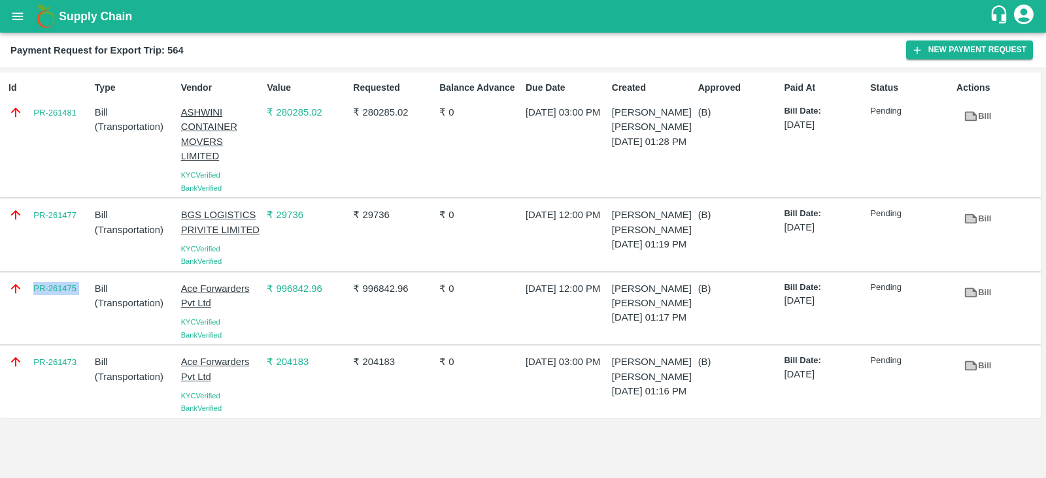
click at [71, 310] on div "PR-261475" at bounding box center [46, 308] width 86 height 65
copy link "PR-261475"
click at [66, 235] on div "PR-261477" at bounding box center [46, 235] width 86 height 65
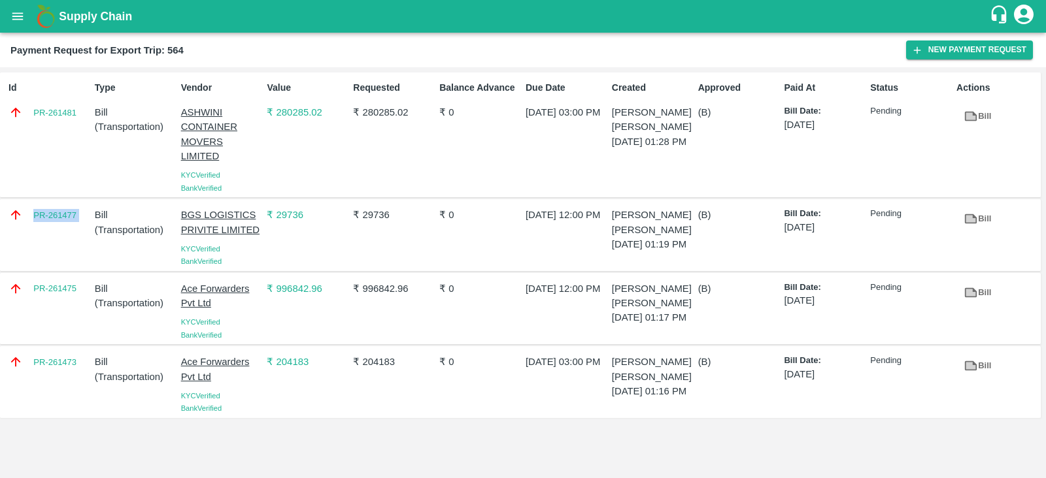
click at [66, 235] on div "PR-261477" at bounding box center [46, 235] width 86 height 65
copy link "PR-261477"
click at [157, 184] on div "Type Bill ( Transportation )" at bounding box center [133, 135] width 86 height 118
click at [61, 139] on div "Id PR-261481" at bounding box center [46, 135] width 86 height 118
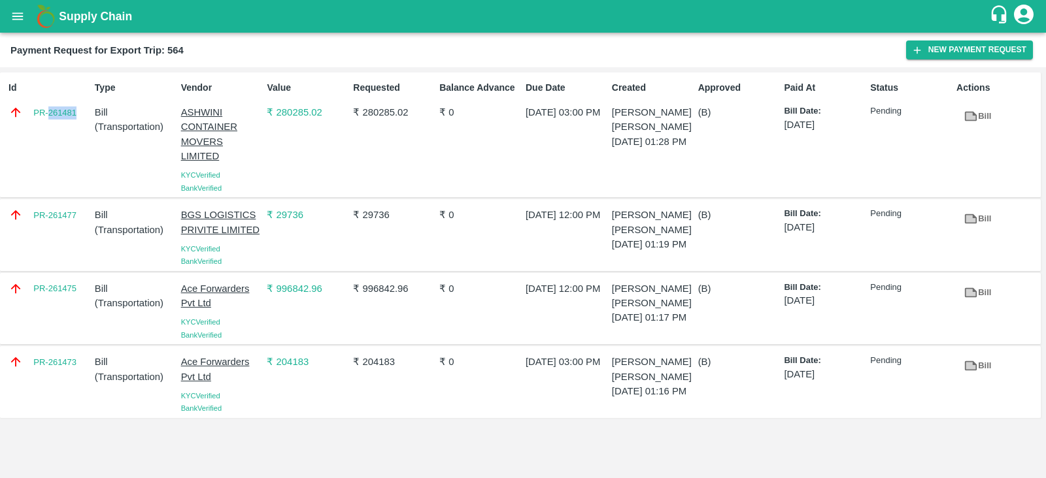
click at [61, 139] on div "Id PR-261481" at bounding box center [46, 135] width 86 height 118
copy link "PR-261481"
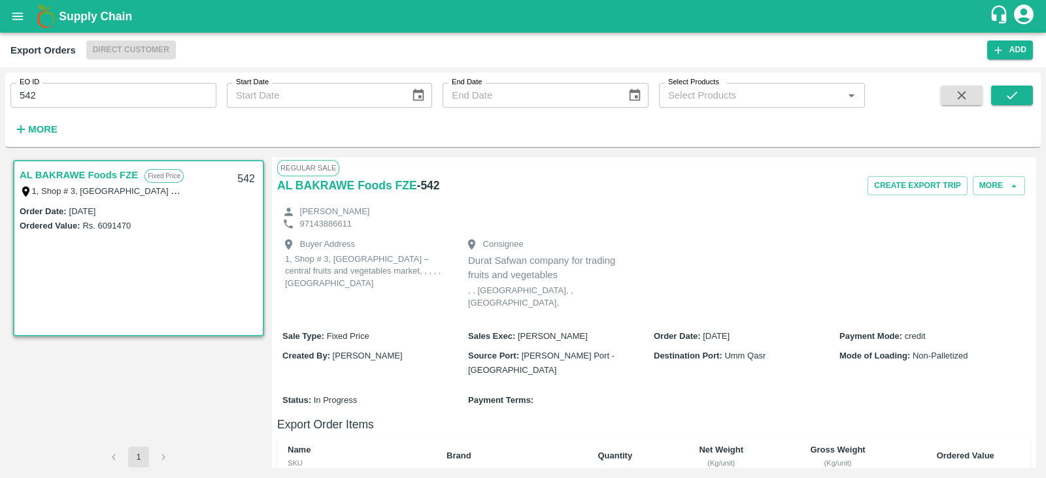
scroll to position [284, 0]
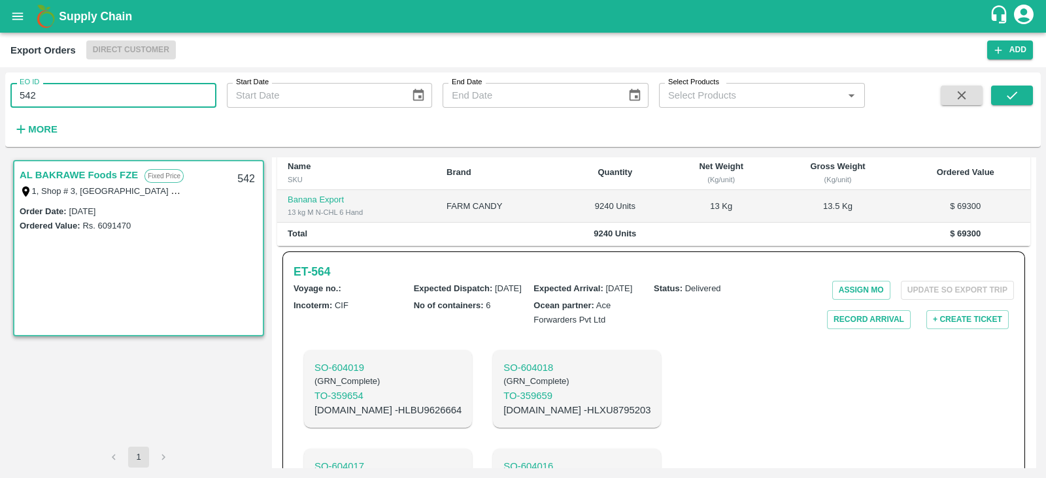
click at [154, 95] on input "542" at bounding box center [113, 95] width 206 height 25
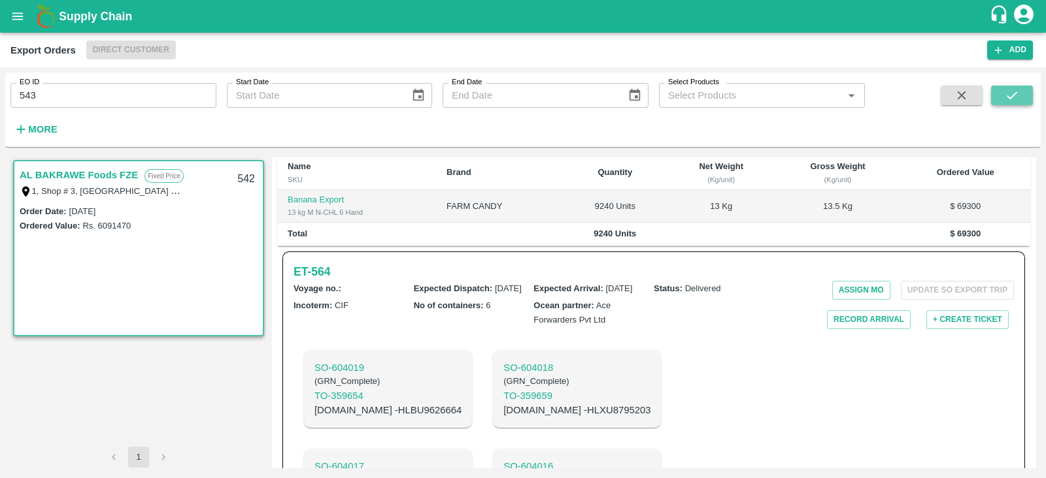
click at [1000, 89] on button "submit" at bounding box center [1012, 96] width 42 height 20
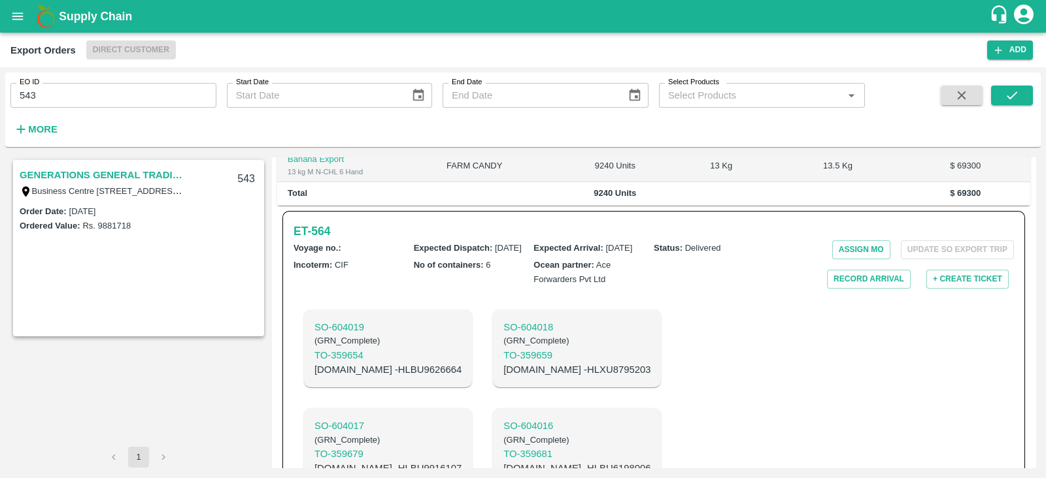
scroll to position [323, 0]
click at [160, 176] on link "GENERATIONS GENERAL TRADING LLC" at bounding box center [101, 175] width 163 height 17
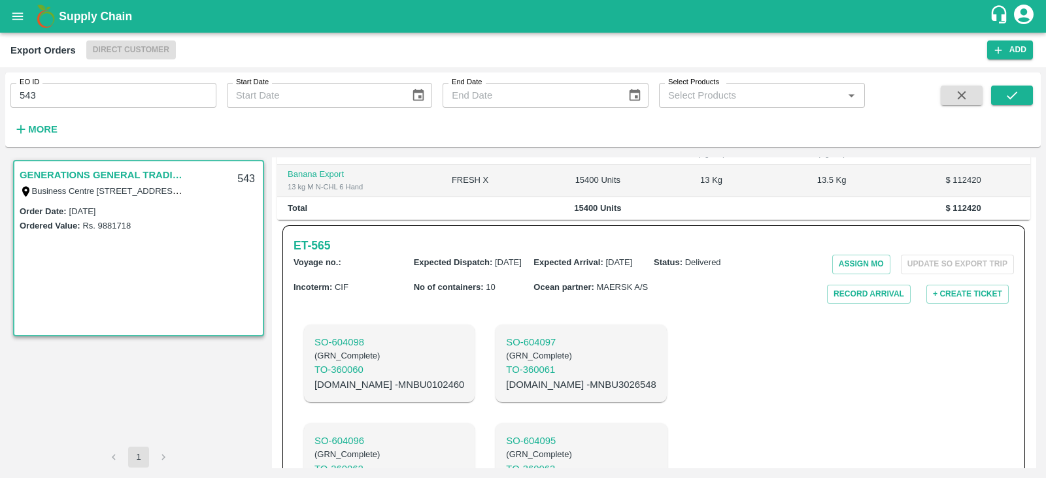
scroll to position [310, 0]
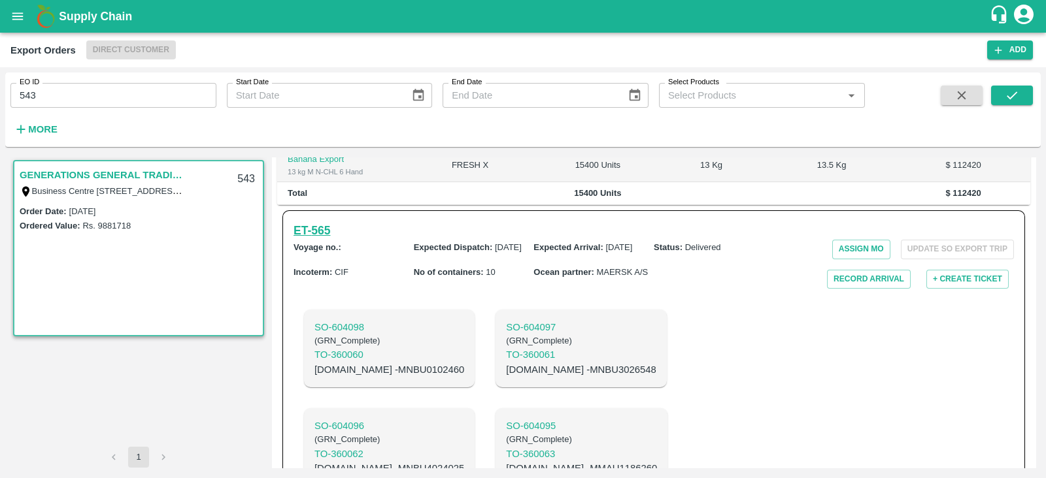
click at [322, 235] on h6 "ET- 565" at bounding box center [311, 231] width 37 height 18
click at [995, 98] on button "submit" at bounding box center [1012, 96] width 42 height 20
click at [167, 177] on link "GENERATIONS GENERAL TRADING LLC" at bounding box center [101, 175] width 163 height 17
click at [315, 237] on h6 "ET- 565" at bounding box center [311, 231] width 37 height 18
click at [506, 373] on p "[DOMAIN_NAME] - MNBU3026548" at bounding box center [581, 370] width 150 height 14
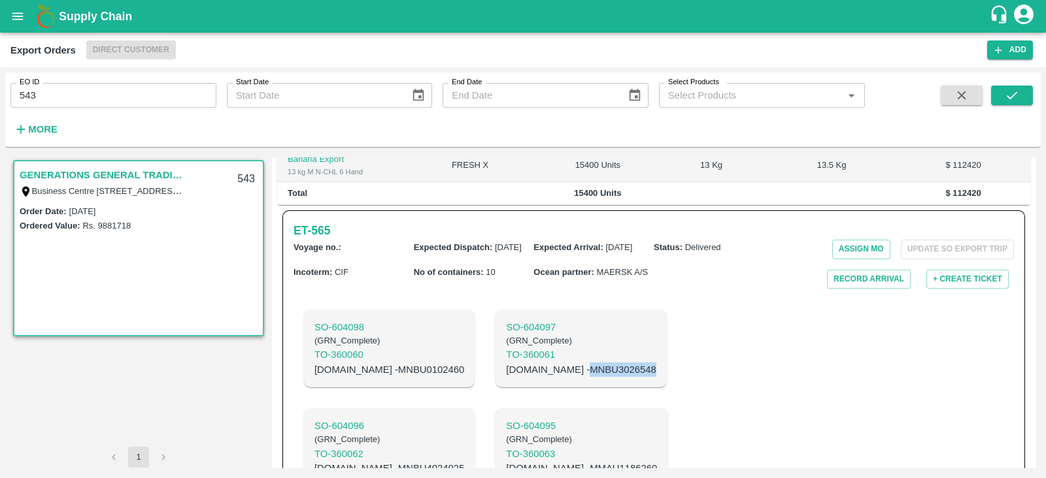
click at [506, 373] on p "[DOMAIN_NAME] - MNBU3026548" at bounding box center [581, 370] width 150 height 14
copy p "MNBU3026548"
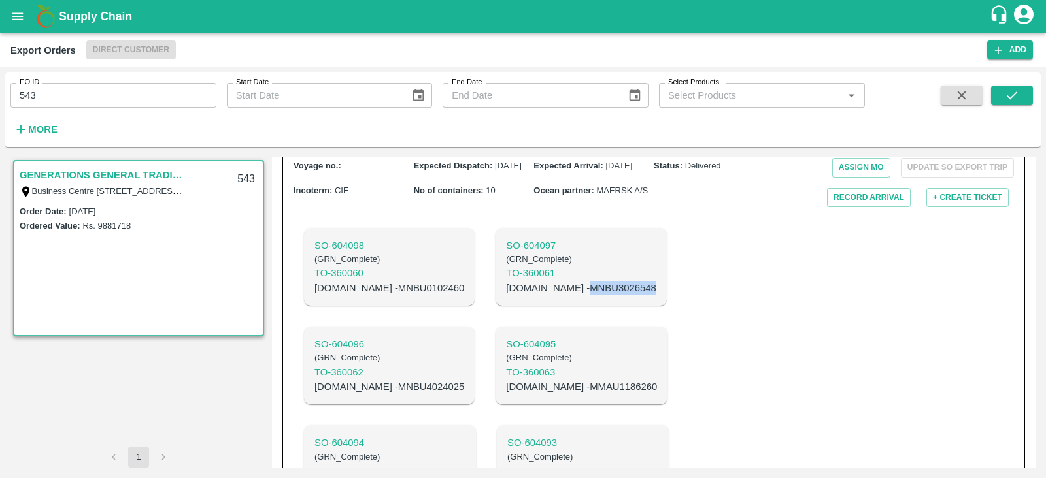
scroll to position [392, 0]
copy p "MNBU3026548"
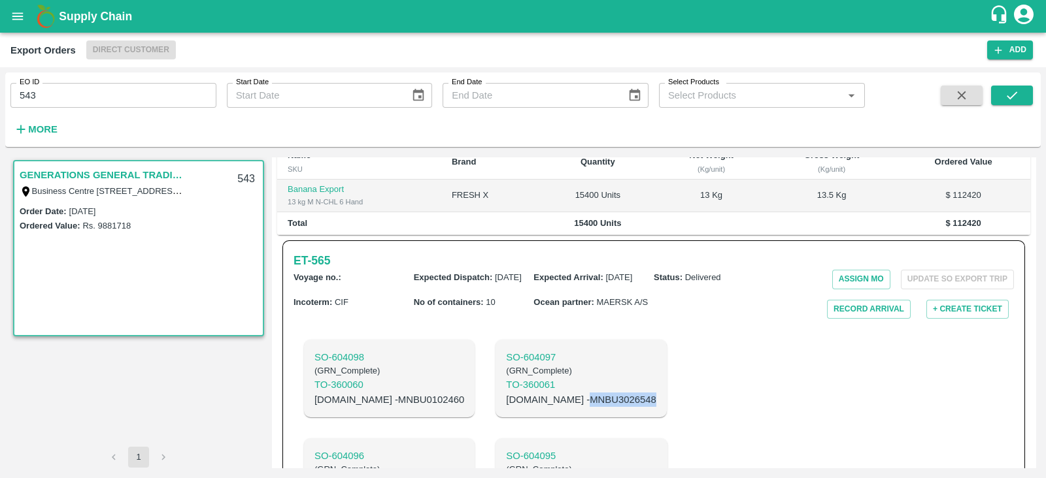
scroll to position [280, 0]
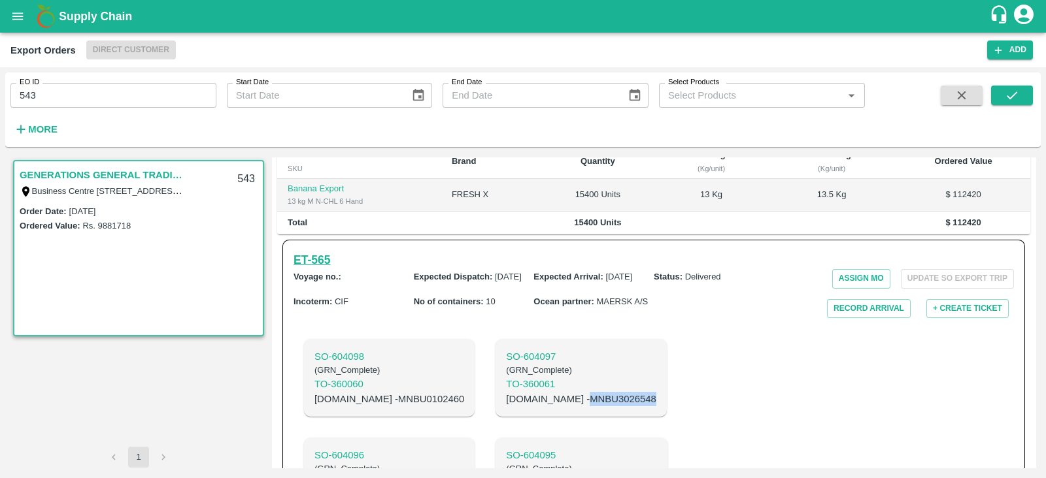
click at [306, 263] on h6 "ET- 565" at bounding box center [311, 260] width 37 height 18
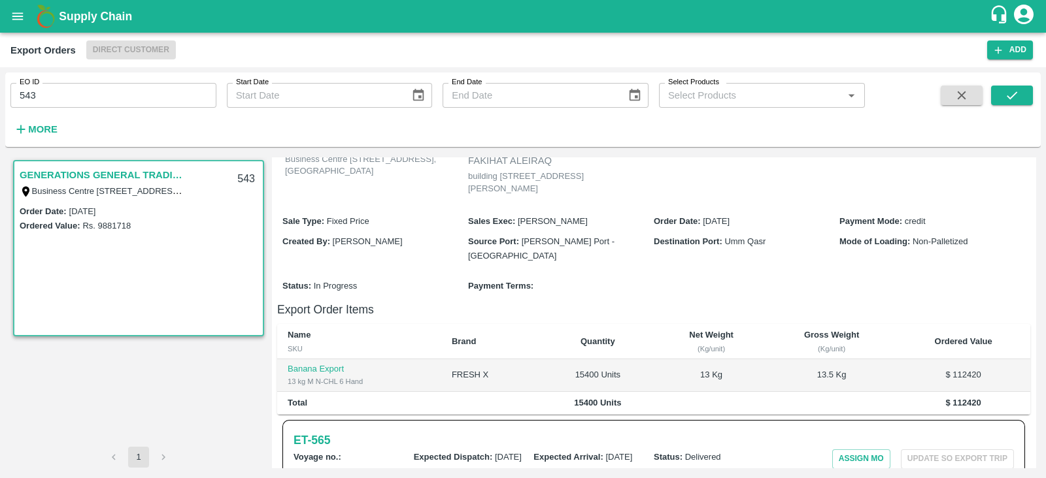
scroll to position [99, 0]
click at [140, 96] on input "543" at bounding box center [113, 95] width 206 height 25
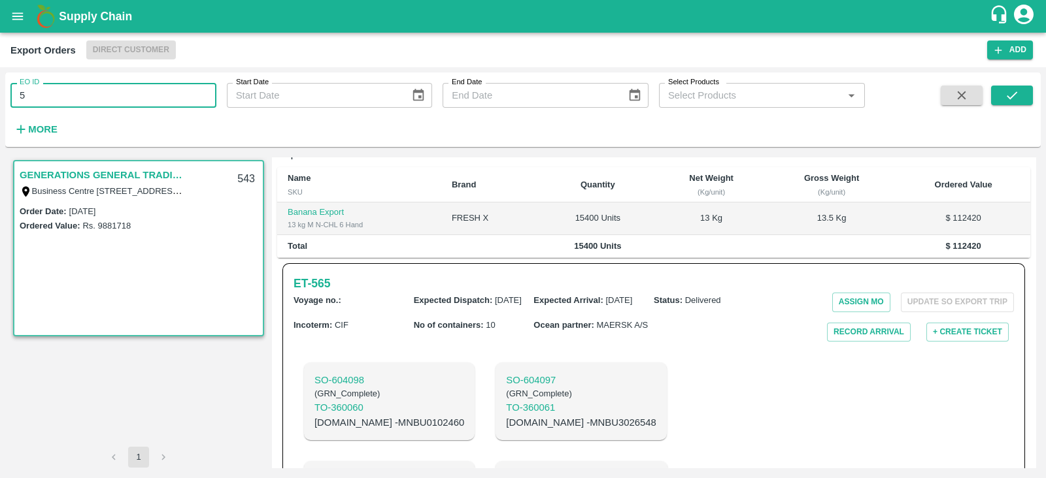
scroll to position [257, 0]
type input "549"
click at [1012, 101] on icon "submit" at bounding box center [1011, 95] width 14 height 14
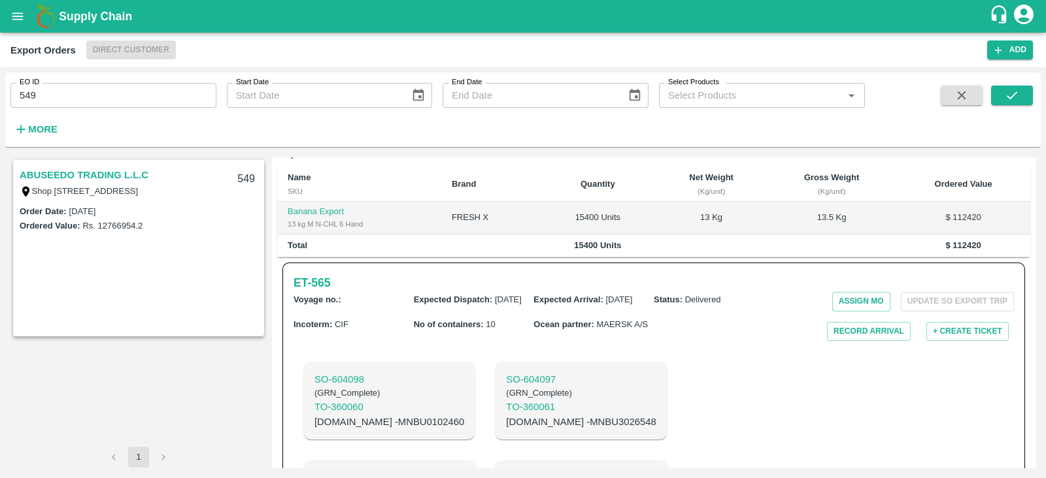
click at [137, 174] on link "ABUSEEDO TRADING L.L.C" at bounding box center [84, 175] width 129 height 17
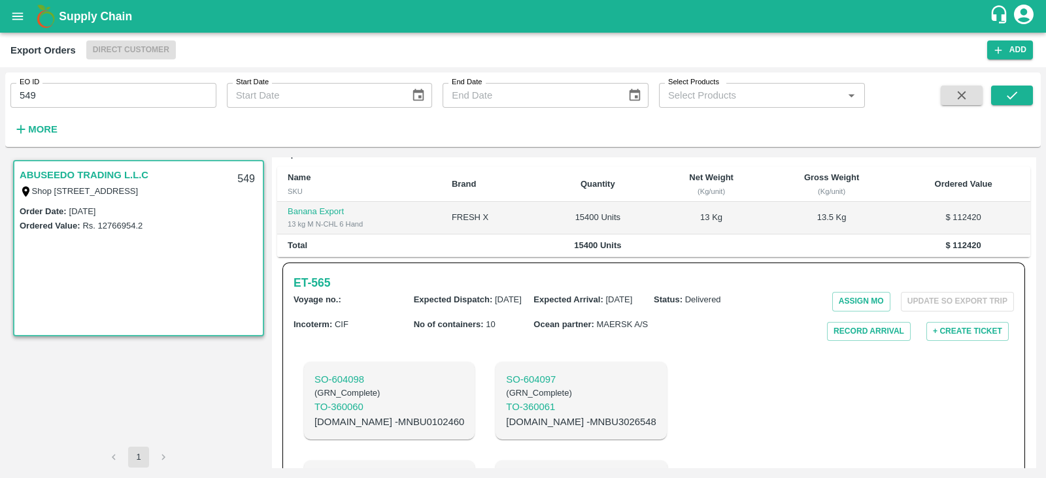
scroll to position [263, 0]
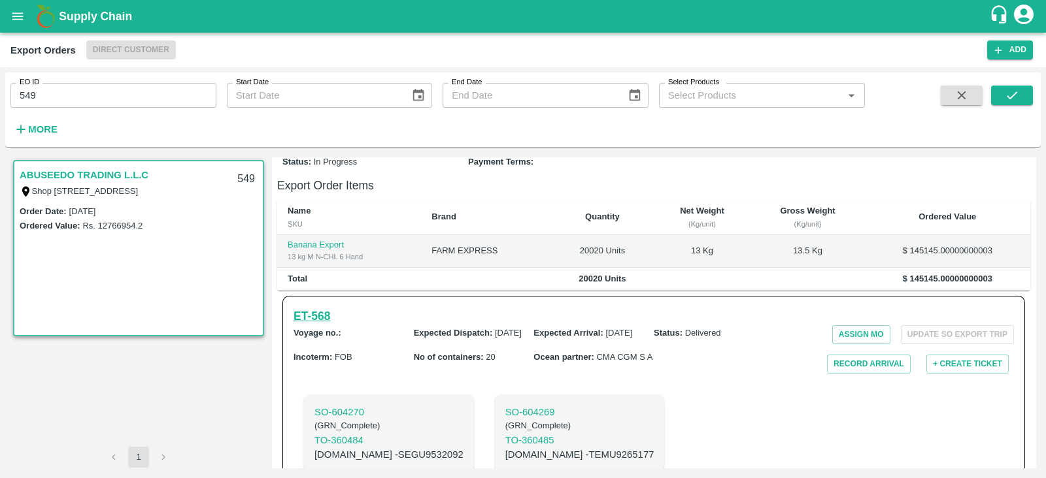
click at [329, 307] on h6 "ET- 568" at bounding box center [311, 316] width 37 height 18
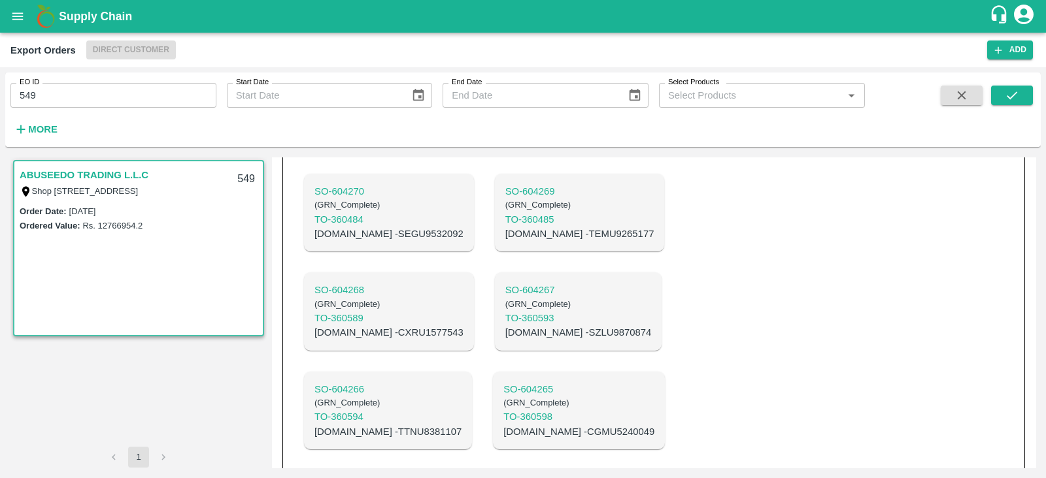
scroll to position [486, 0]
click at [516, 225] on p "[DOMAIN_NAME] - TEMU9265177" at bounding box center [579, 232] width 149 height 14
copy p "TEMU9265177"
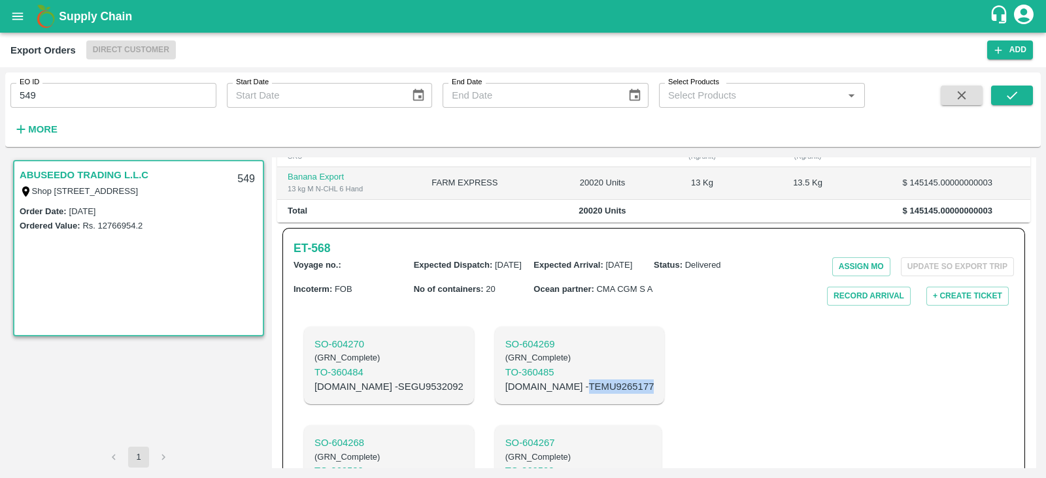
scroll to position [335, 0]
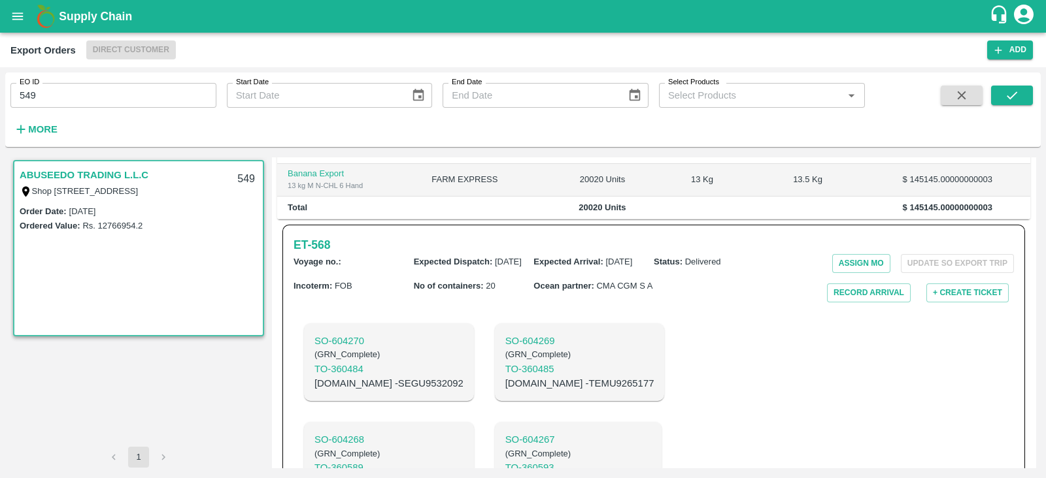
click at [325, 236] on h6 "ET- 568" at bounding box center [311, 245] width 37 height 18
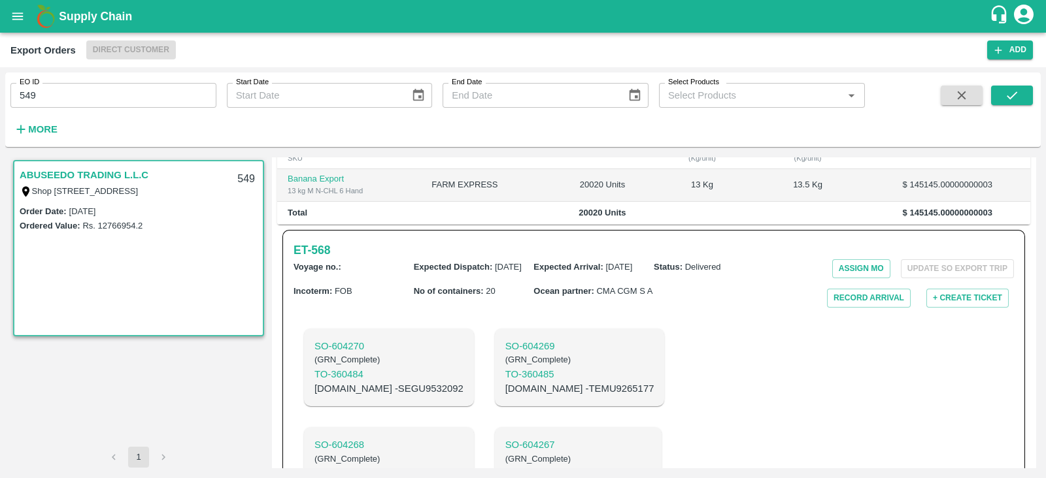
scroll to position [285, 0]
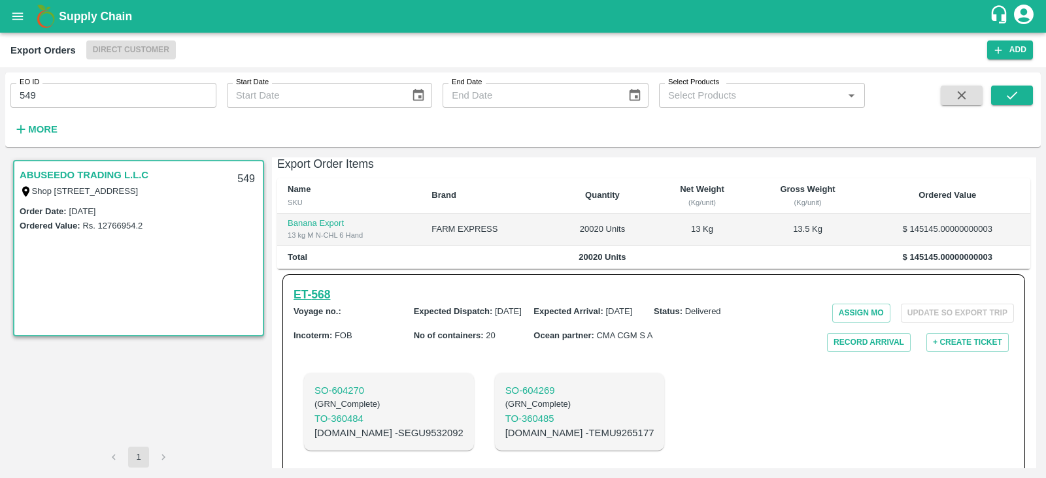
click at [320, 286] on h6 "ET- 568" at bounding box center [311, 295] width 37 height 18
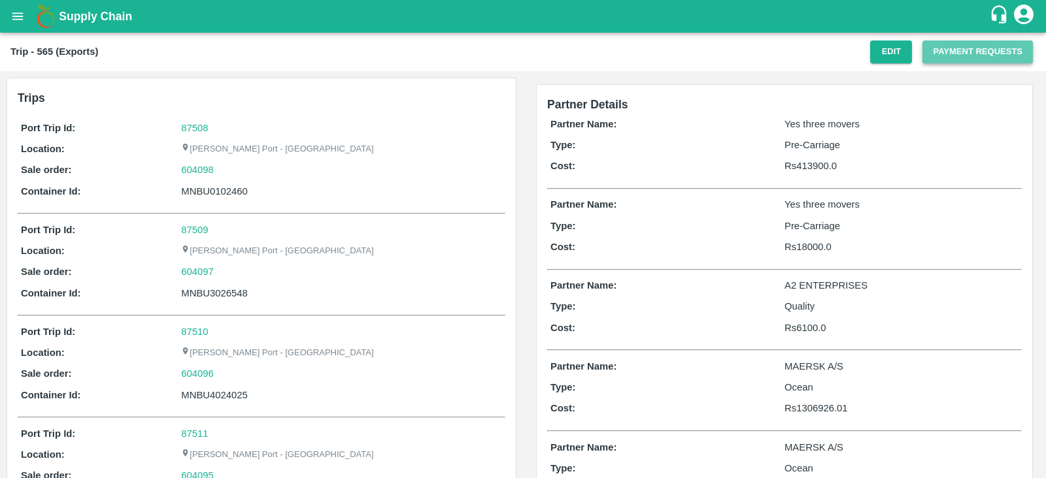
click at [970, 57] on button "Payment Requests" at bounding box center [977, 52] width 110 height 23
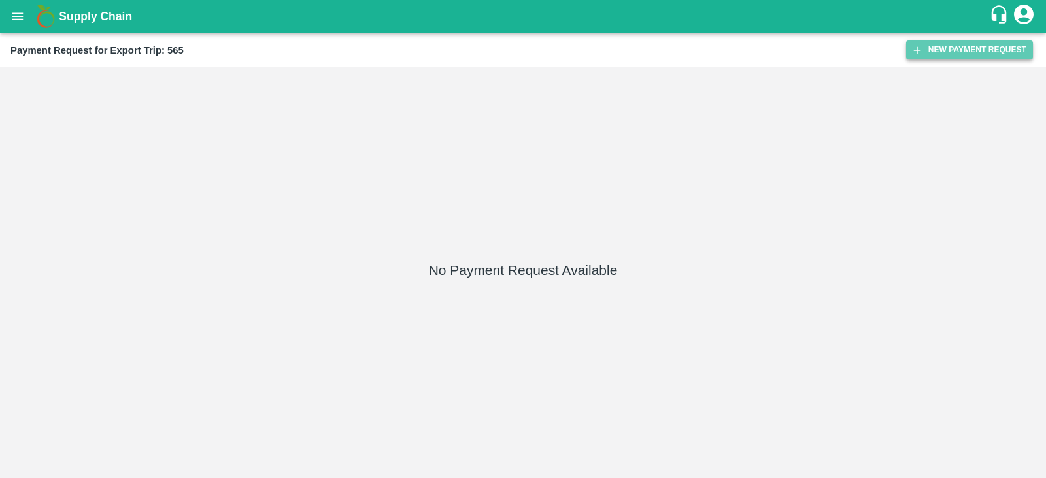
click at [929, 59] on button "New Payment Request" at bounding box center [969, 50] width 127 height 19
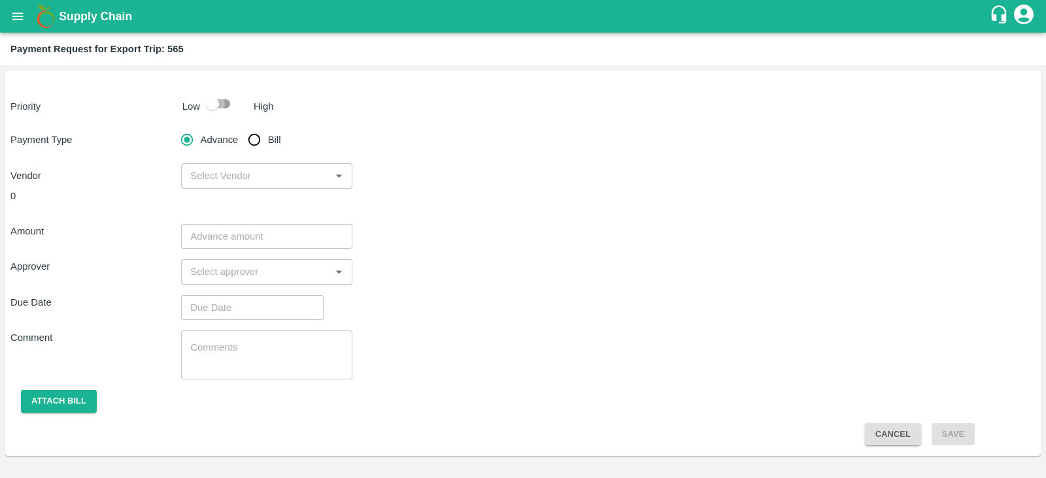
click at [220, 100] on input "checkbox" at bounding box center [212, 103] width 74 height 25
checkbox input "true"
click at [254, 144] on input "Bill" at bounding box center [254, 140] width 26 height 26
radio input "true"
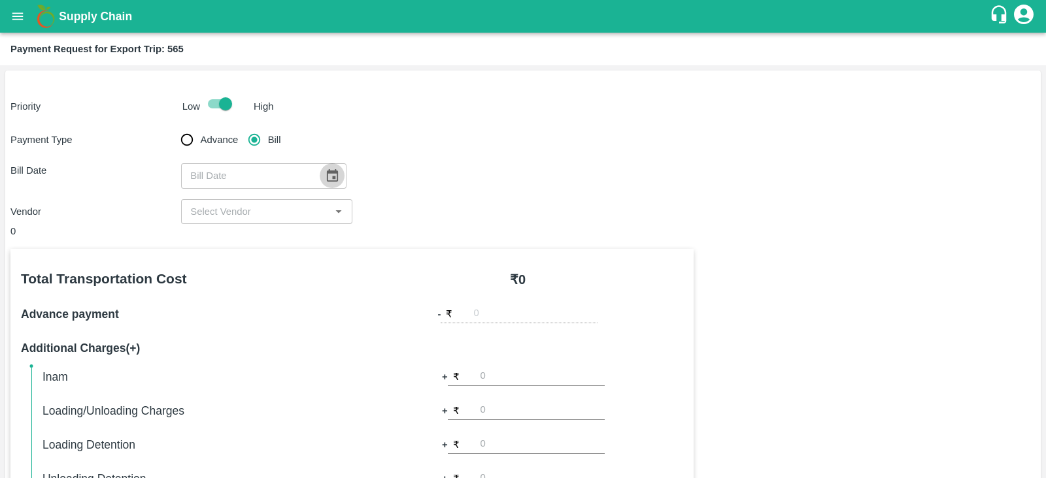
click at [325, 175] on icon "Choose date" at bounding box center [332, 176] width 14 height 14
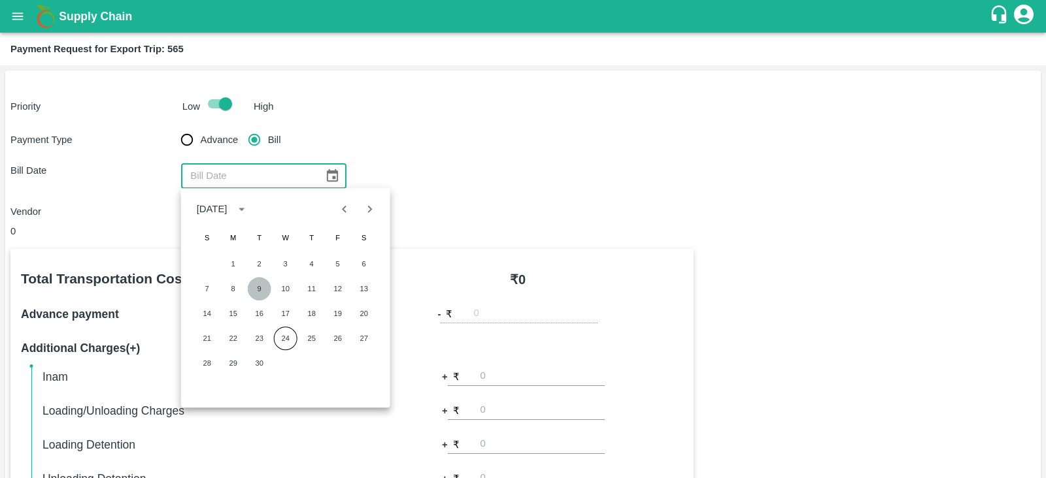
click at [254, 284] on button "9" at bounding box center [260, 289] width 24 height 24
type input "[DATE]"
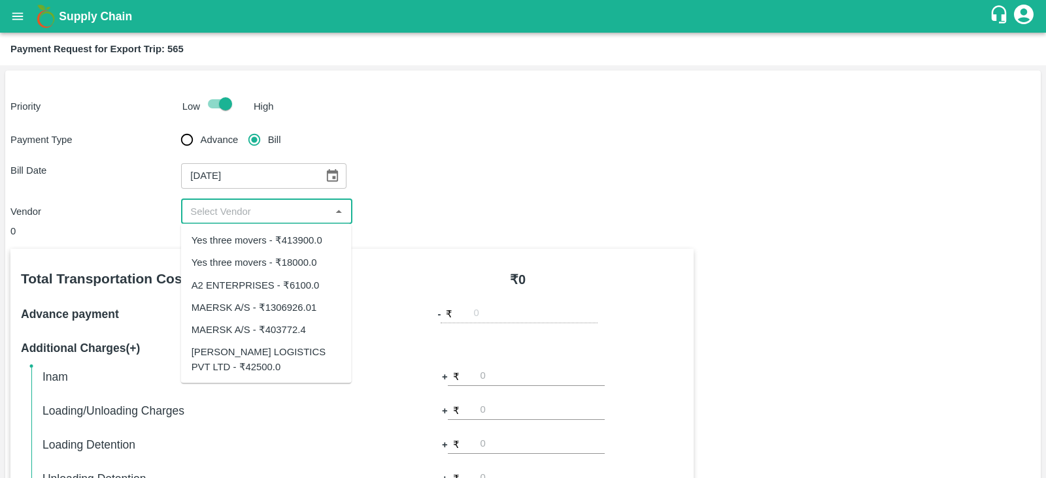
click at [289, 210] on input "input" at bounding box center [255, 211] width 141 height 17
click at [266, 357] on div "[PERSON_NAME] LOGISTICS PVT LTD - ₹42500.0" at bounding box center [266, 359] width 150 height 29
type input "[PERSON_NAME] LOGISTICS PVT LTD - ₹42500.0"
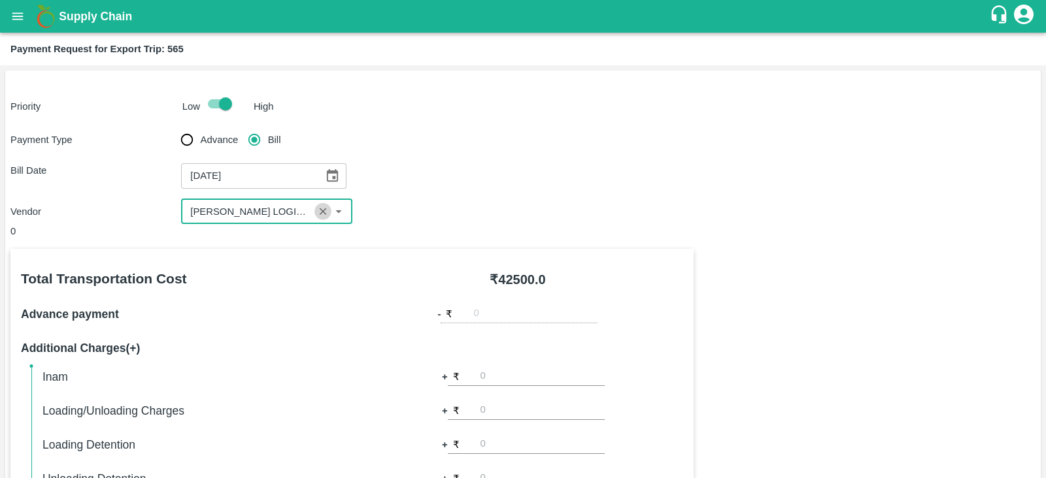
click at [323, 211] on icon "Clear" at bounding box center [323, 212] width 12 height 12
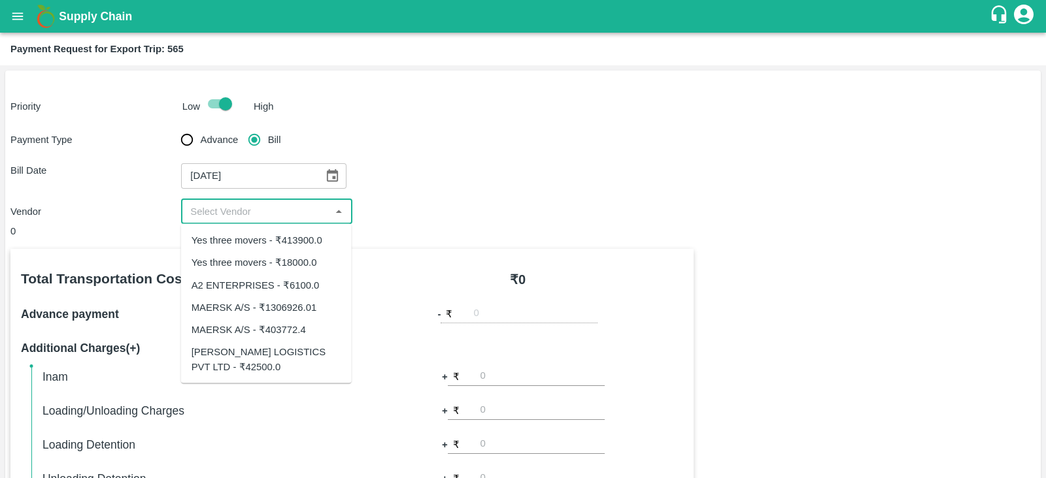
click at [295, 214] on input "input" at bounding box center [255, 211] width 141 height 17
click at [300, 240] on div "Yes three movers - ₹413900.0" at bounding box center [256, 240] width 131 height 14
type input "Yes three movers - ₹413900.0"
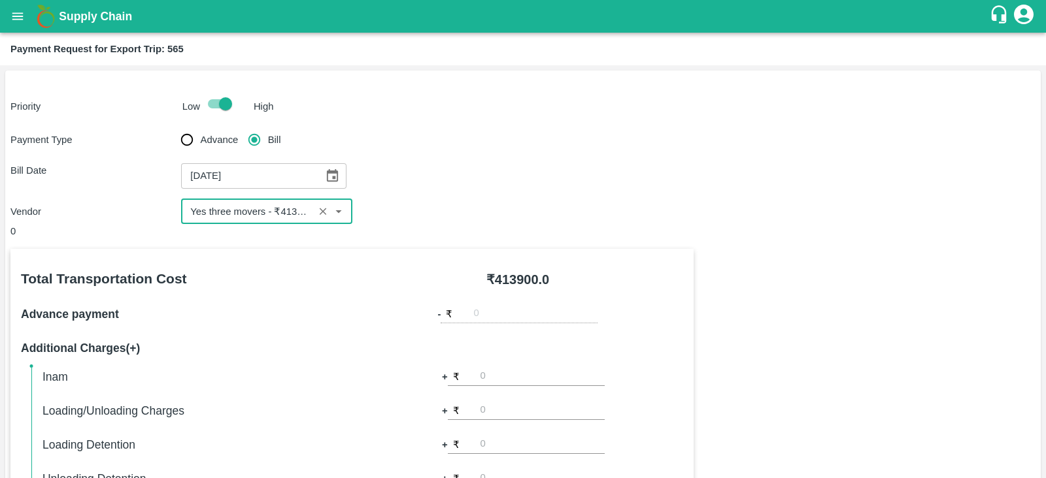
scroll to position [418, 0]
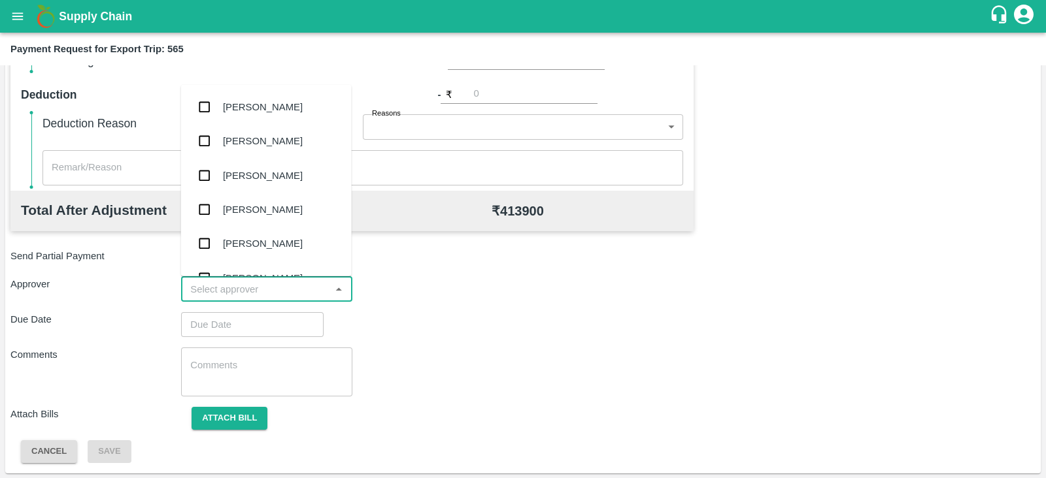
click at [256, 291] on input "input" at bounding box center [255, 289] width 141 height 17
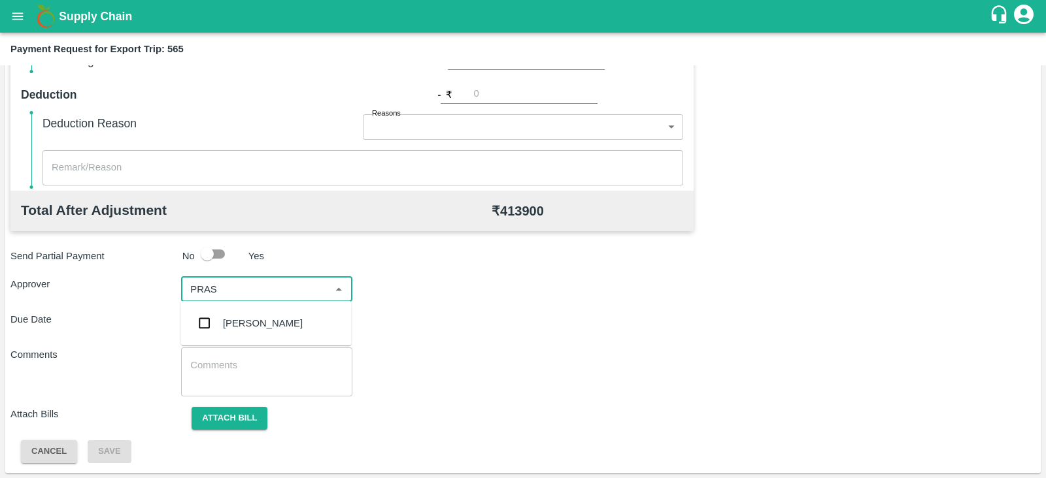
type input "PRASA"
click at [247, 327] on div "[PERSON_NAME]" at bounding box center [263, 323] width 80 height 14
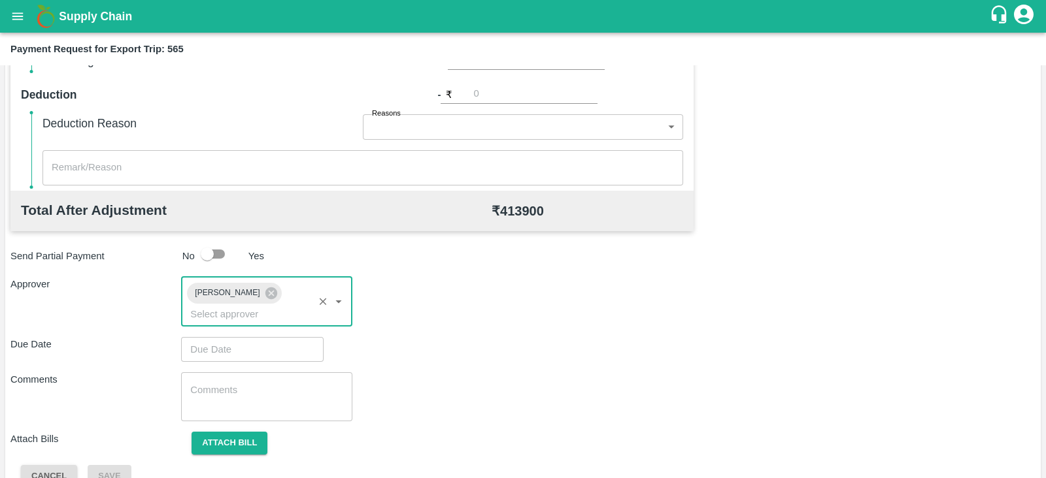
type input "DD/MM/YYYY hh:mm aa"
click at [294, 337] on input "DD/MM/YYYY hh:mm aa" at bounding box center [247, 349] width 133 height 25
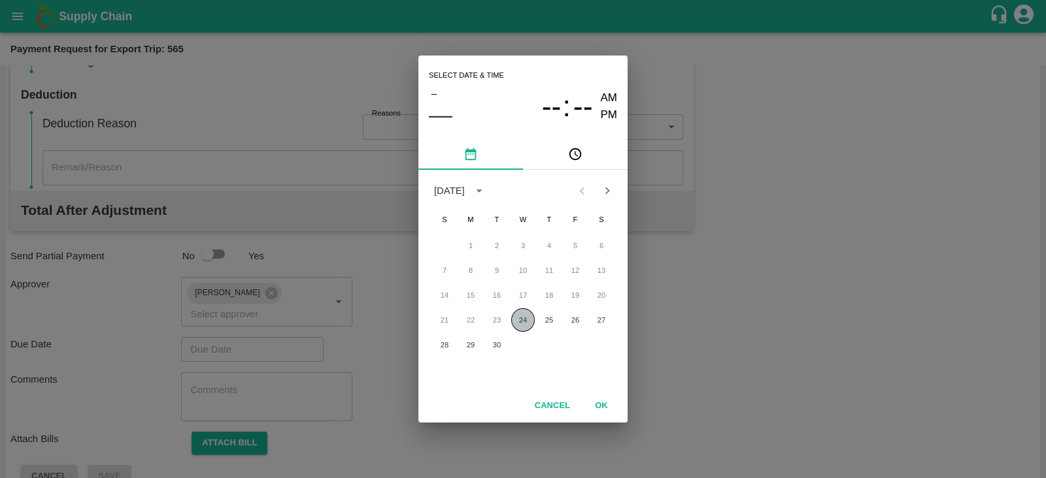
click at [527, 322] on button "24" at bounding box center [523, 320] width 24 height 24
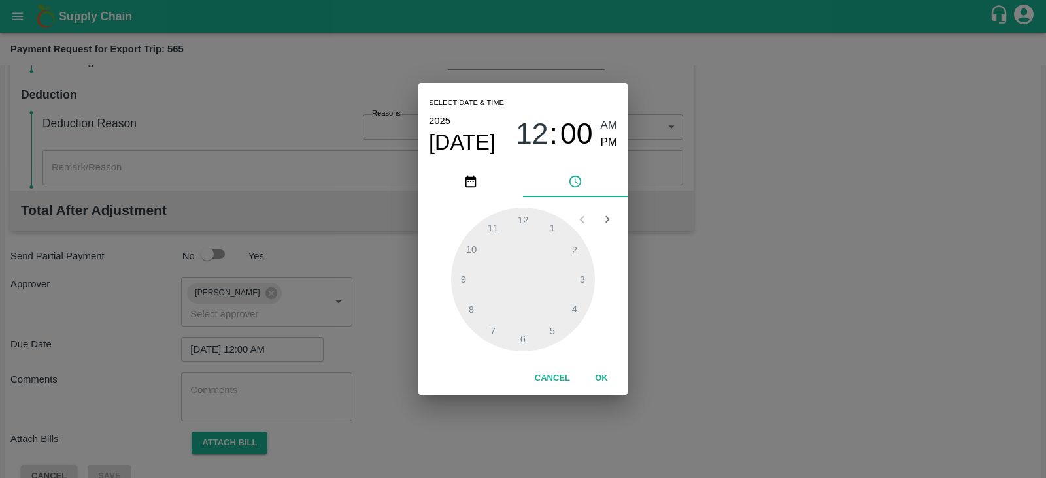
click at [618, 145] on div "Select date & time [DATE] 12 : 00 AM PM" at bounding box center [522, 125] width 209 height 84
click at [614, 139] on span "PM" at bounding box center [609, 143] width 17 height 18
click at [584, 280] on div at bounding box center [523, 280] width 144 height 144
click at [584, 286] on div at bounding box center [523, 280] width 144 height 144
type input "[DATE] 03:16 PM"
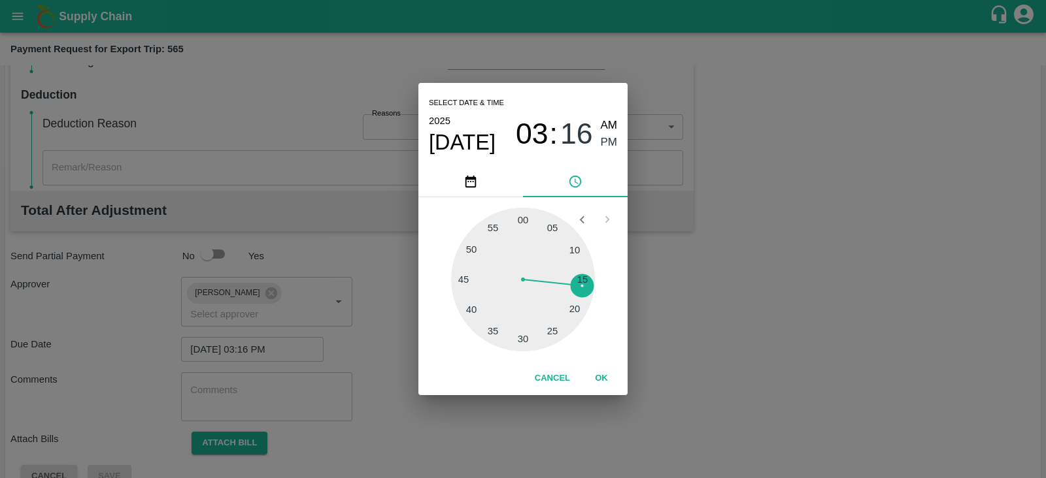
click at [584, 286] on div at bounding box center [523, 280] width 144 height 144
click at [601, 378] on button "OK" at bounding box center [601, 378] width 42 height 23
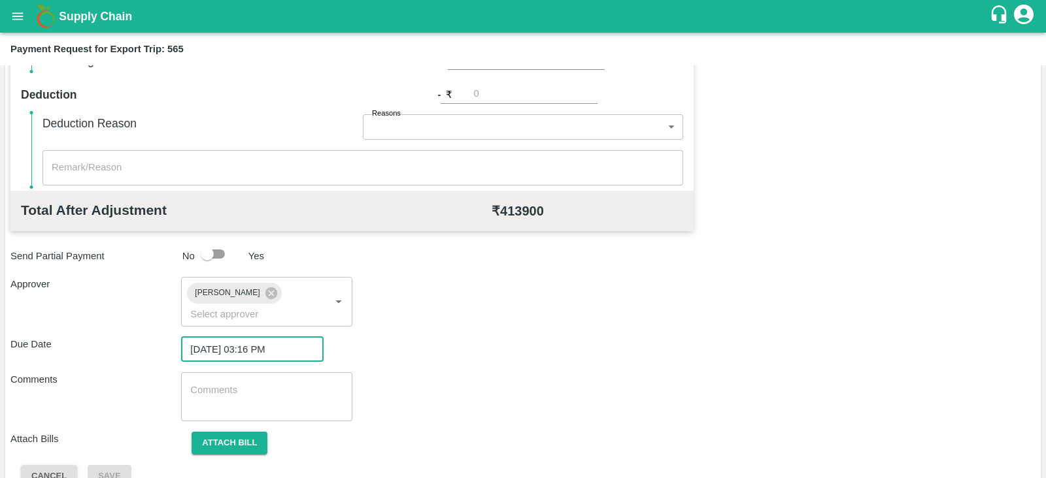
scroll to position [426, 0]
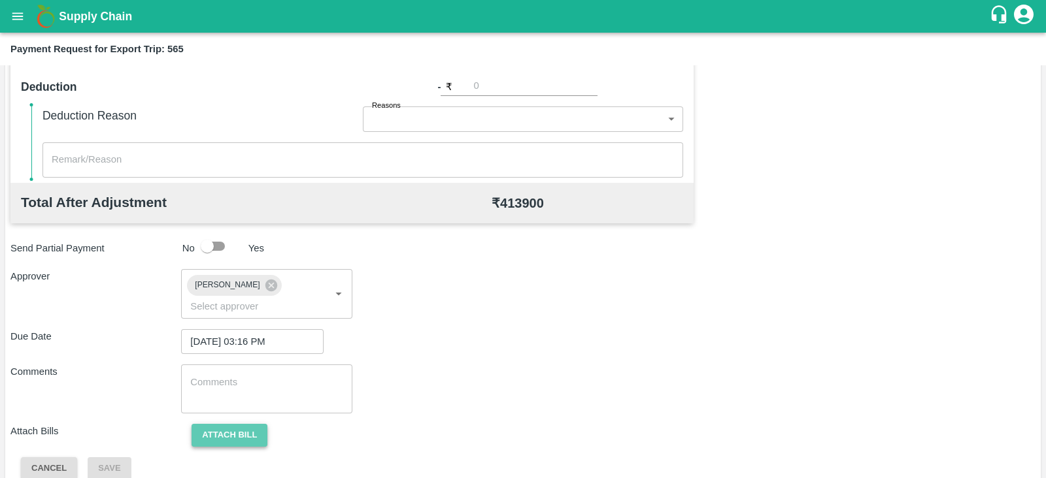
click at [223, 424] on button "Attach bill" at bounding box center [229, 435] width 76 height 23
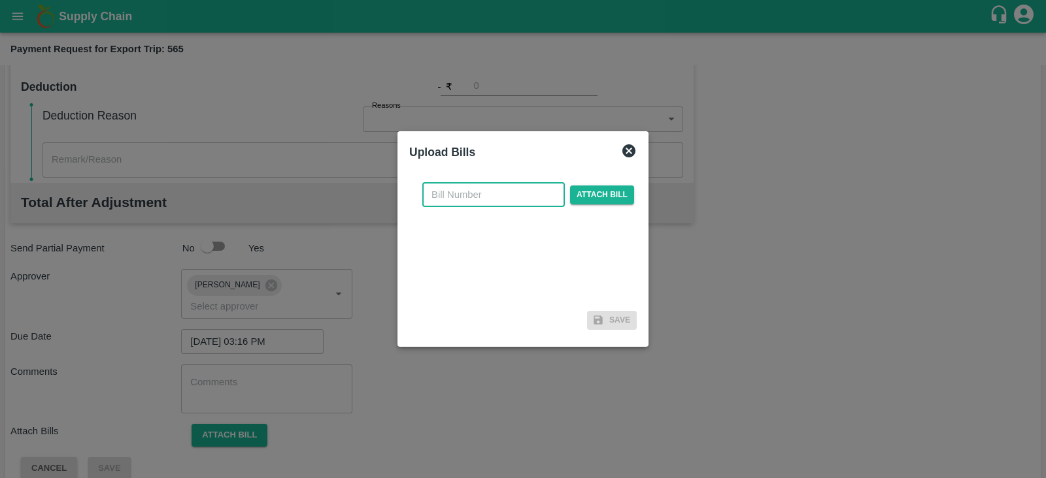
click at [469, 191] on input "text" at bounding box center [493, 194] width 142 height 25
paste input "MNBU3026548"
type input "M"
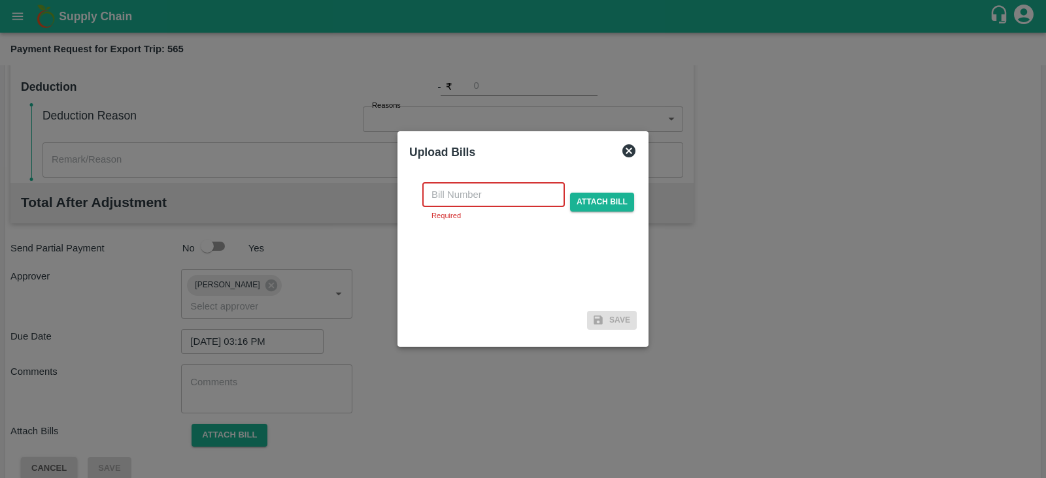
paste input "YTM/0578/25-26"
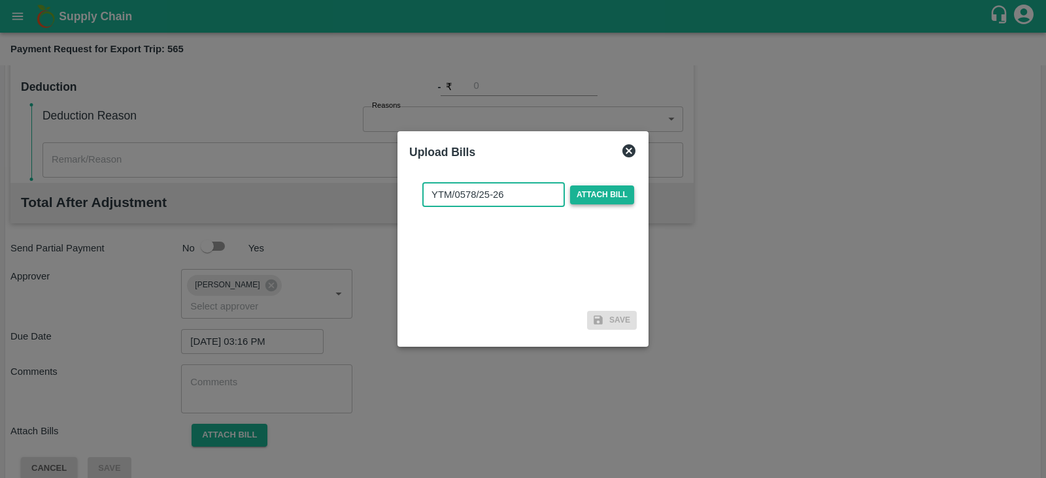
type input "YTM/0578/25-26"
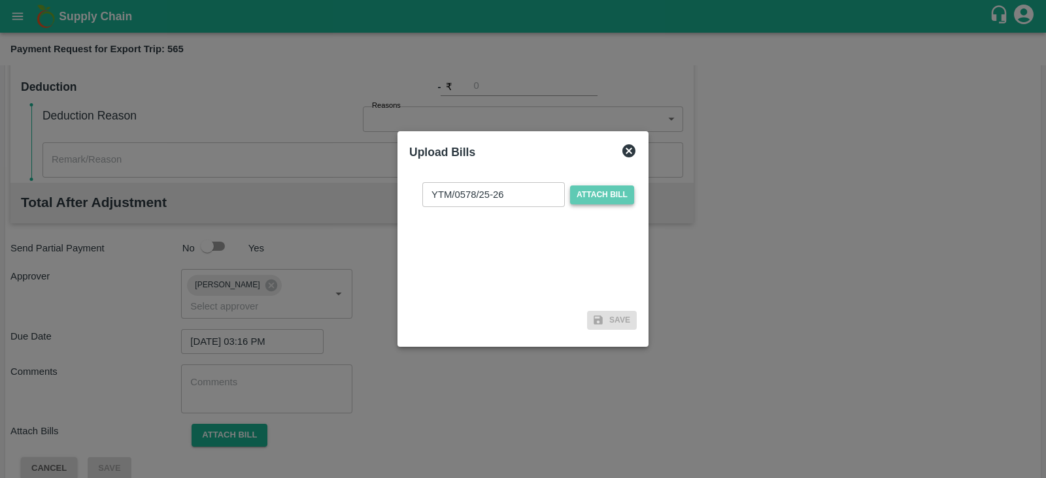
click at [606, 197] on span "Attach bill" at bounding box center [602, 195] width 64 height 19
click at [0, 0] on input "Attach bill" at bounding box center [0, 0] width 0 height 0
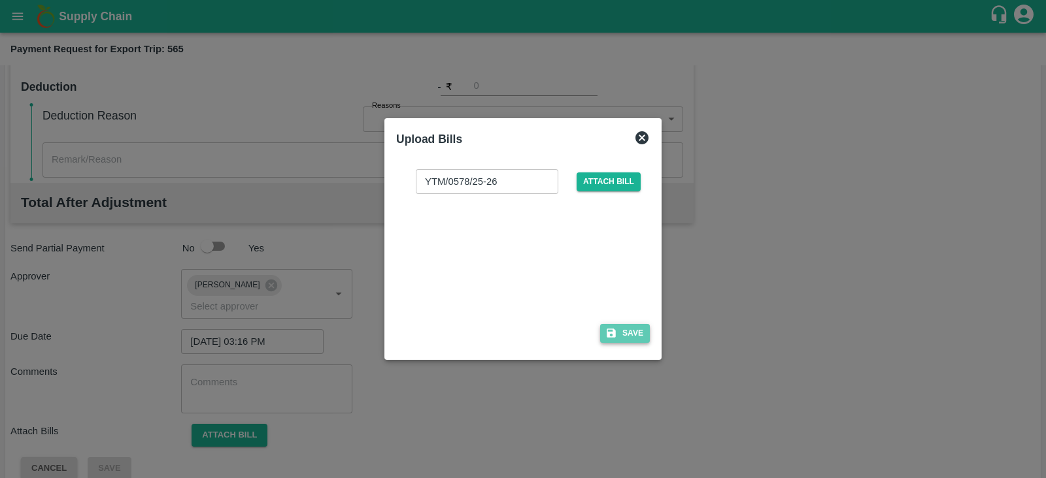
click at [637, 331] on button "Save" at bounding box center [625, 333] width 50 height 19
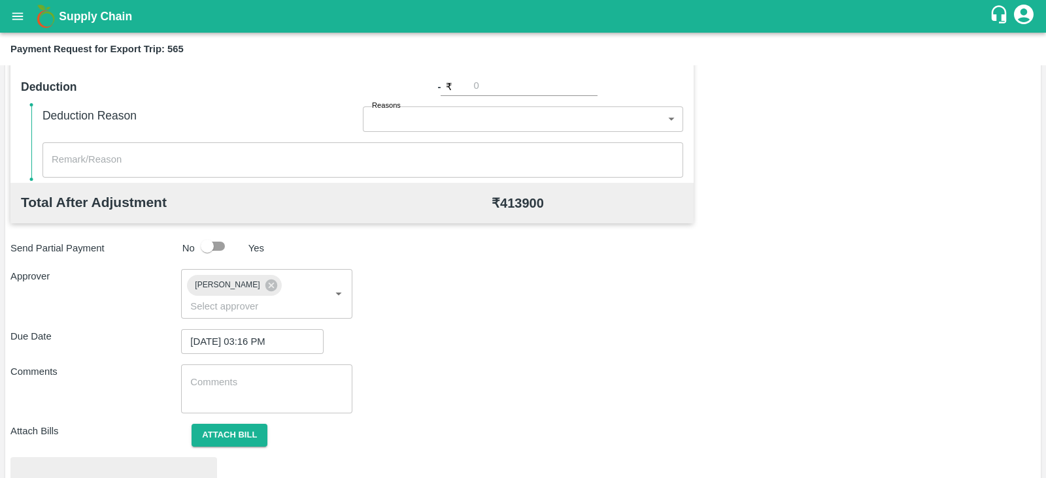
scroll to position [495, 0]
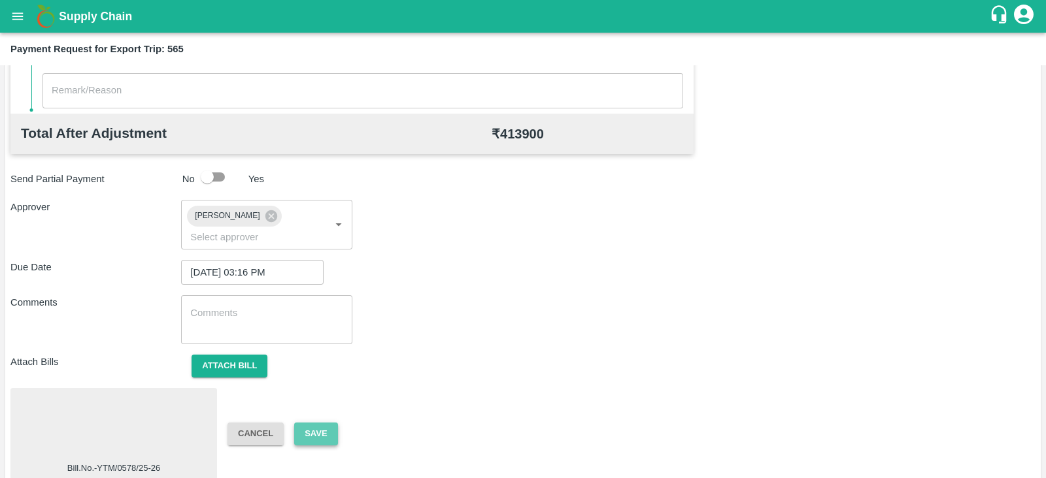
click at [331, 423] on button "Save" at bounding box center [315, 434] width 43 height 23
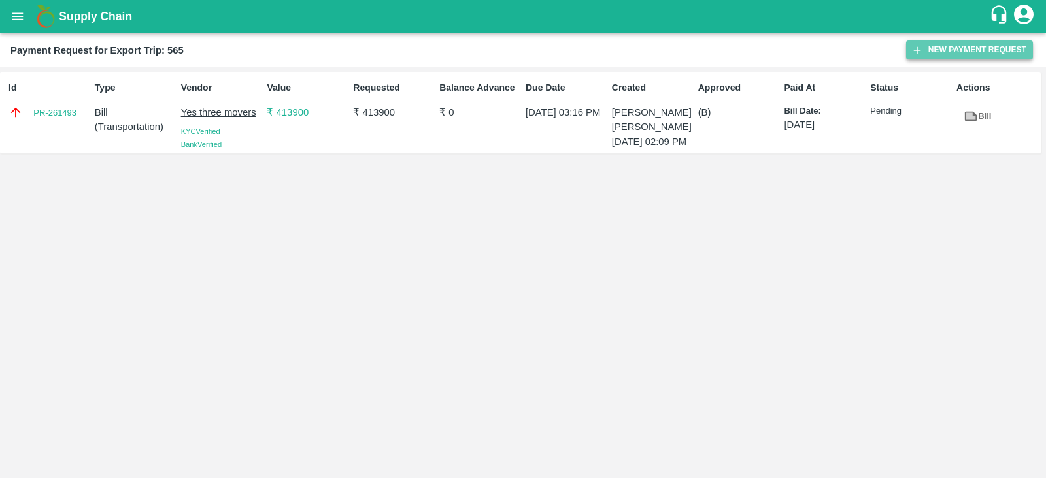
click at [927, 56] on button "New Payment Request" at bounding box center [969, 50] width 127 height 19
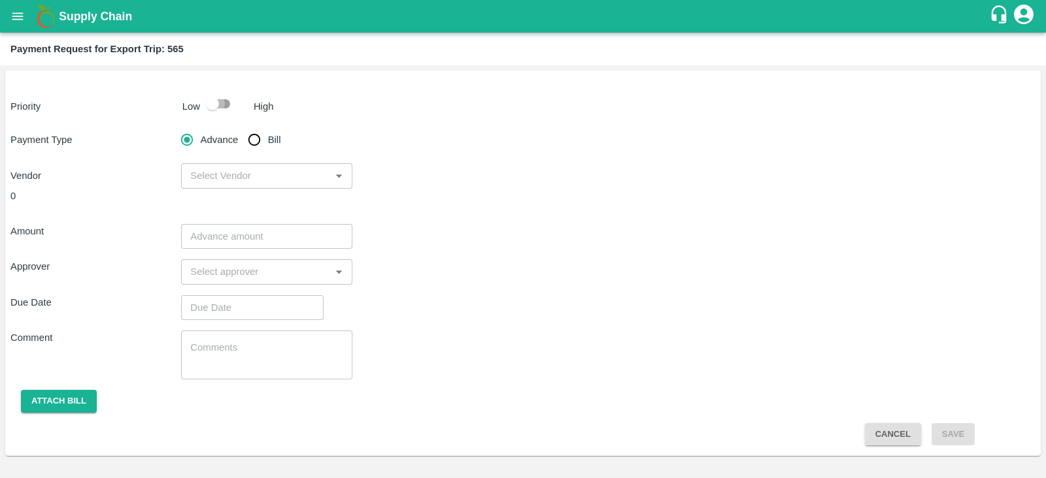
click at [220, 98] on input "checkbox" at bounding box center [212, 103] width 74 height 25
checkbox input "true"
click at [254, 139] on input "Bill" at bounding box center [254, 140] width 26 height 26
radio input "true"
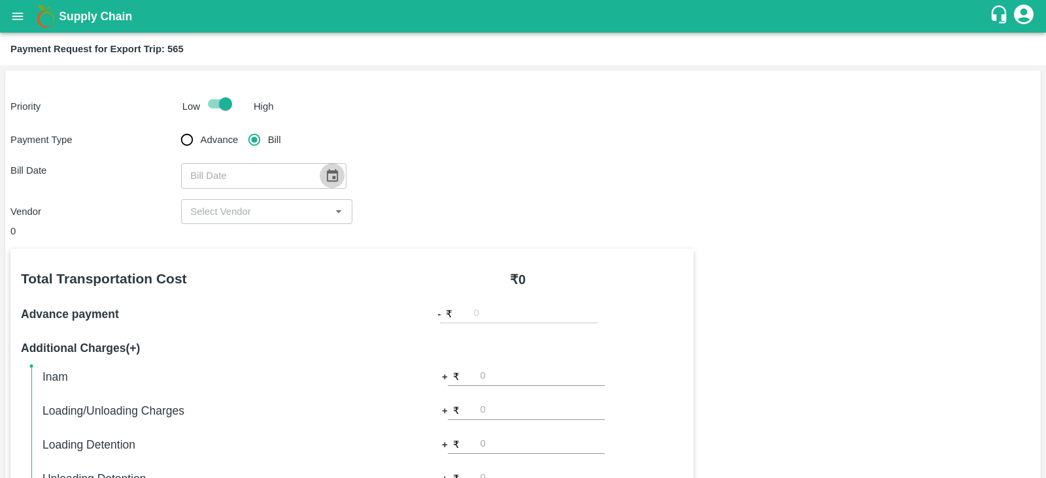
click at [327, 171] on icon "Choose date" at bounding box center [332, 175] width 11 height 12
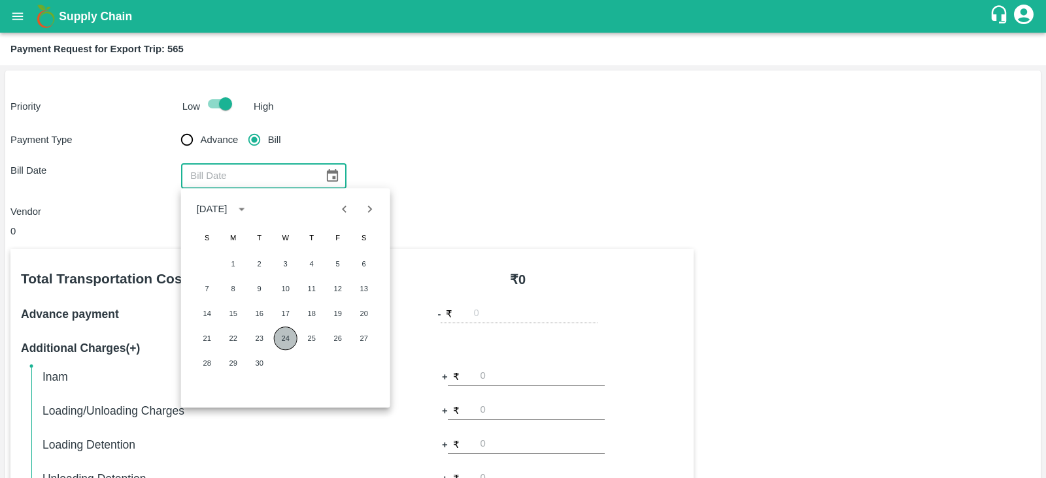
click at [290, 339] on button "24" at bounding box center [286, 339] width 24 height 24
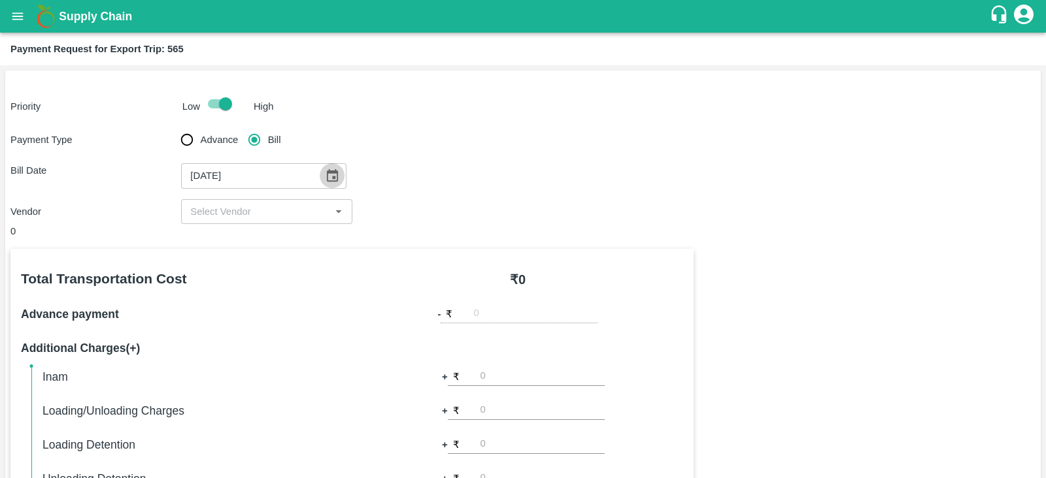
click at [325, 179] on icon "Choose date, selected date is Sep 24, 2025" at bounding box center [332, 176] width 14 height 14
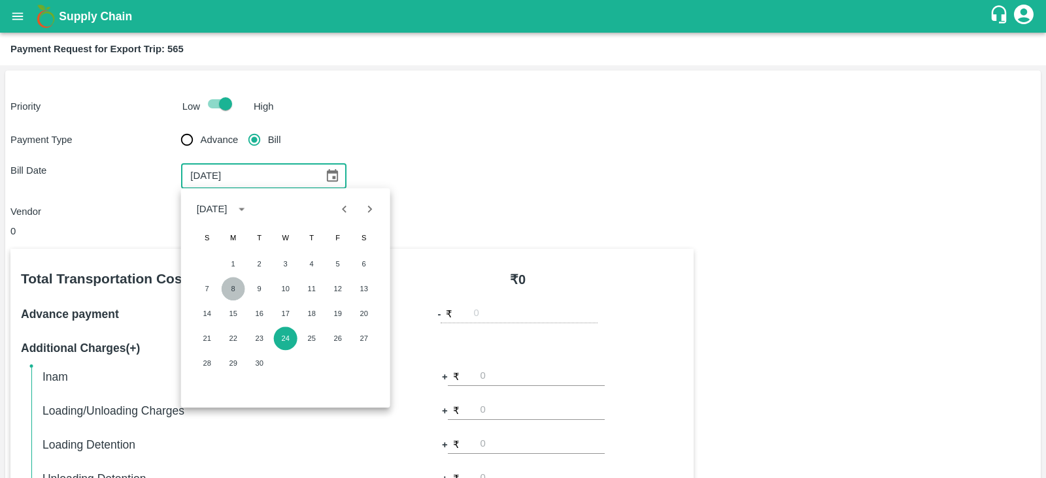
click at [240, 288] on button "8" at bounding box center [234, 289] width 24 height 24
type input "[DATE]"
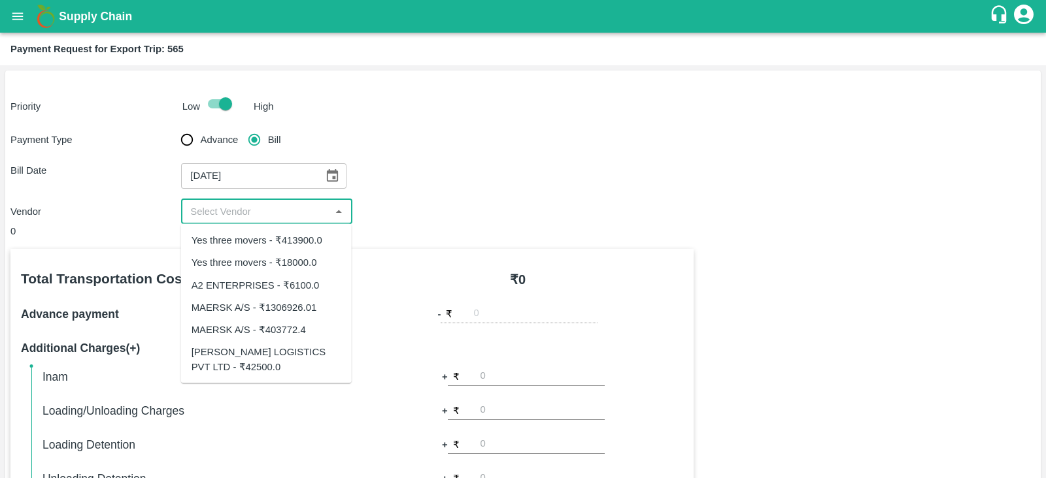
click at [295, 214] on input "input" at bounding box center [255, 211] width 141 height 17
click at [310, 218] on input "input" at bounding box center [255, 211] width 141 height 17
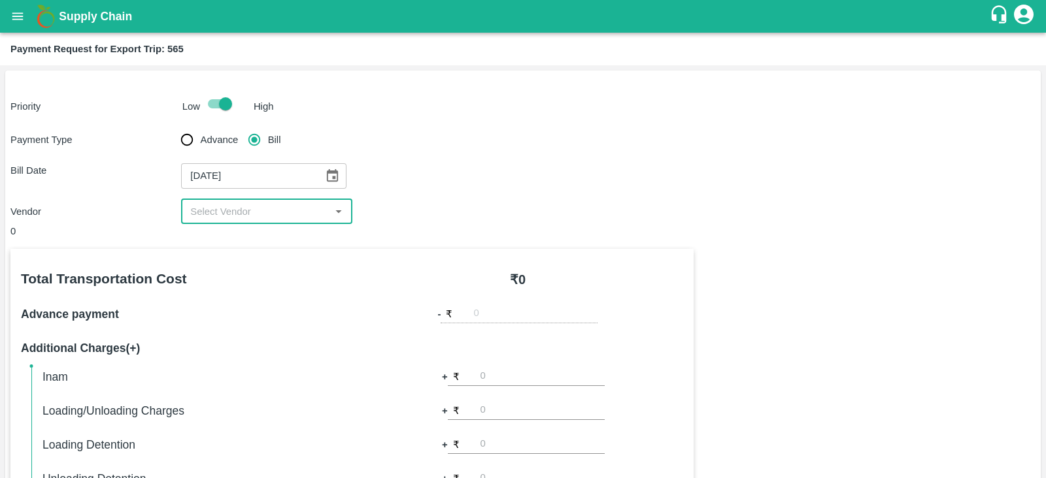
click at [317, 221] on div "​" at bounding box center [266, 211] width 171 height 25
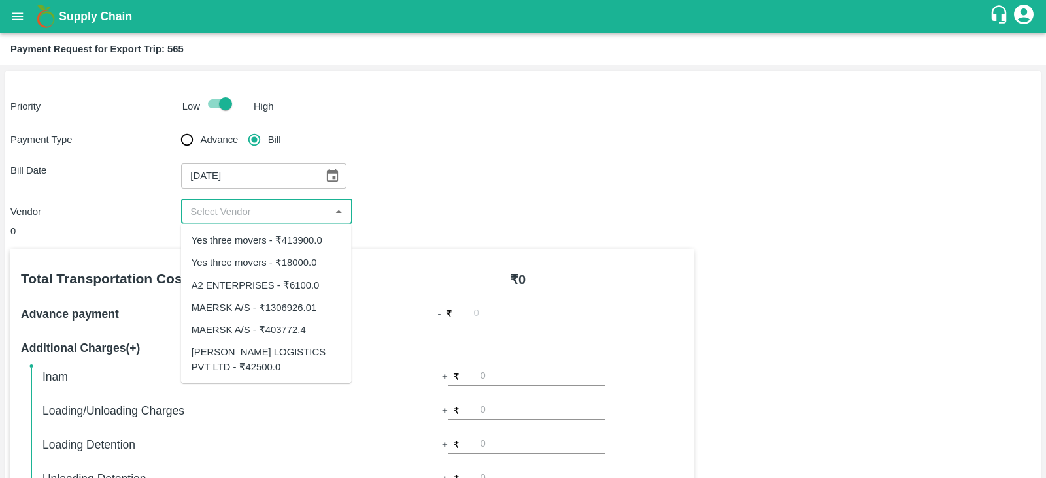
click at [272, 354] on div "SAIRAJ LOGISTICS PVT LTD - ₹42500.0" at bounding box center [266, 359] width 150 height 29
type input "SAIRAJ LOGISTICS PVT LTD - ₹42500.0"
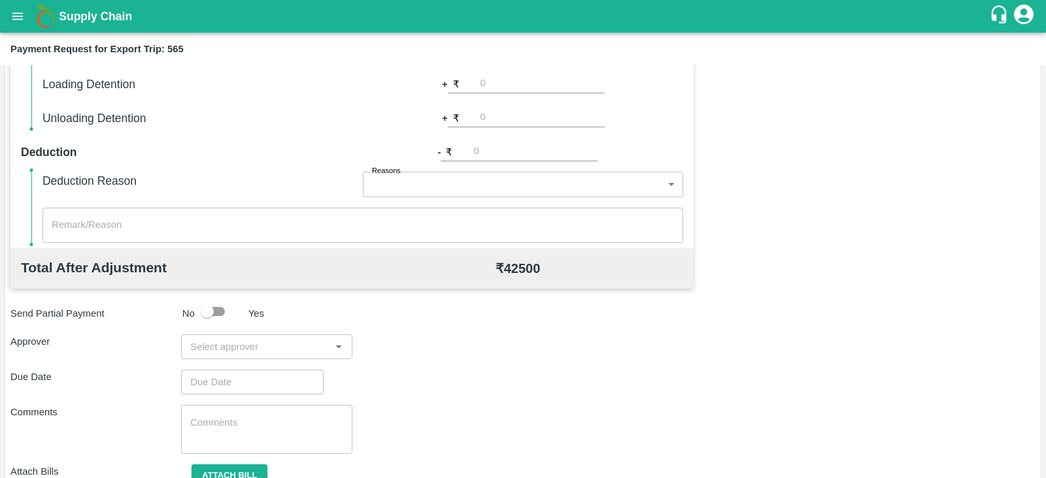
scroll to position [418, 0]
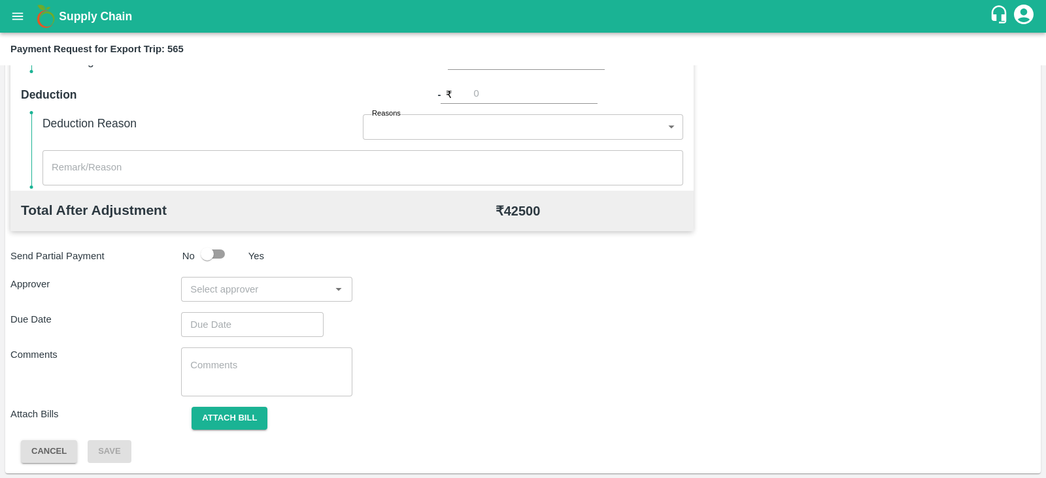
click at [273, 291] on input "input" at bounding box center [255, 289] width 141 height 17
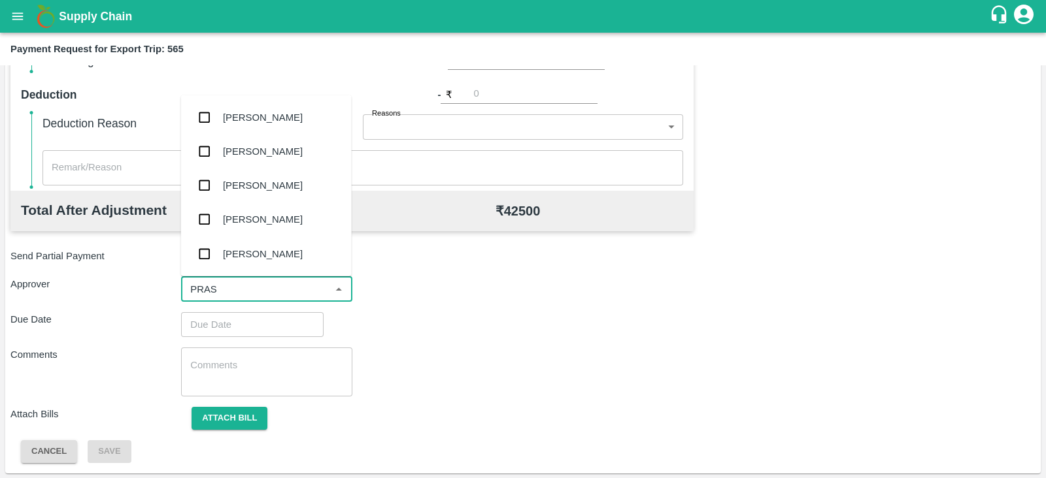
type input "PRASA"
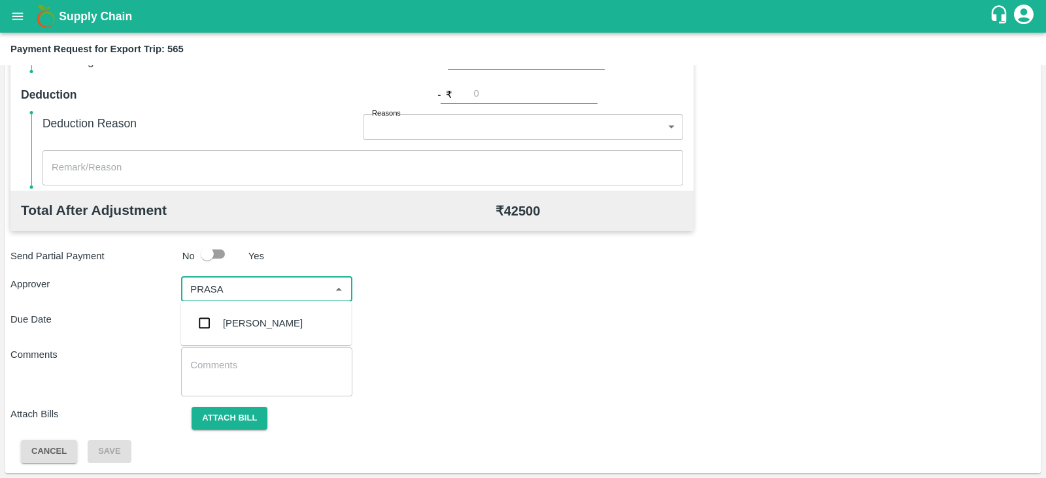
click at [258, 316] on div "Prasad Waghade" at bounding box center [263, 323] width 80 height 14
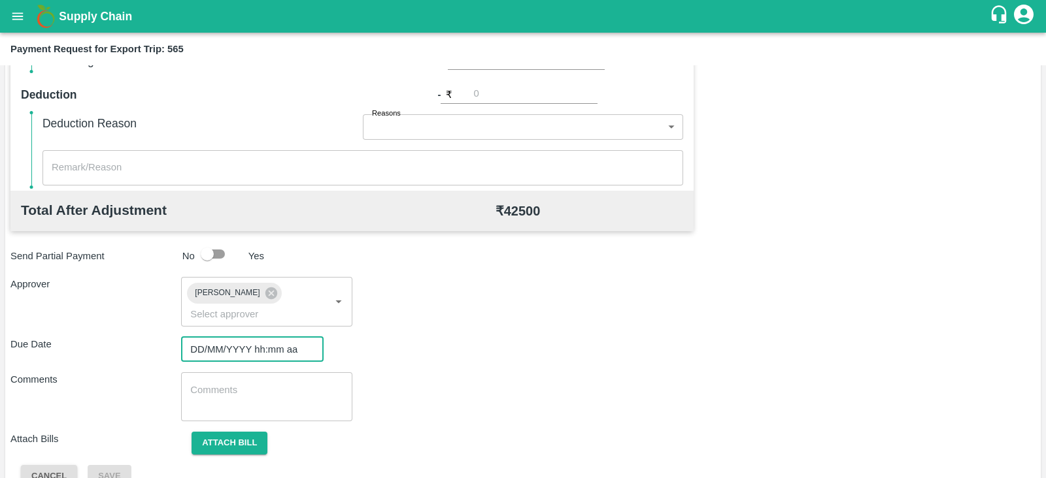
type input "DD/MM/YYYY hh:mm aa"
click at [269, 337] on input "DD/MM/YYYY hh:mm aa" at bounding box center [247, 349] width 133 height 25
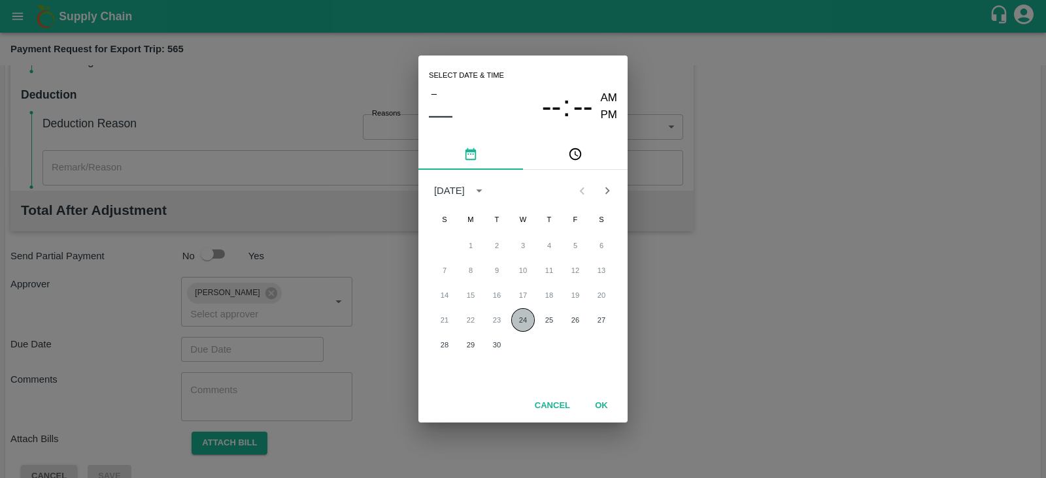
click at [524, 318] on button "24" at bounding box center [523, 320] width 24 height 24
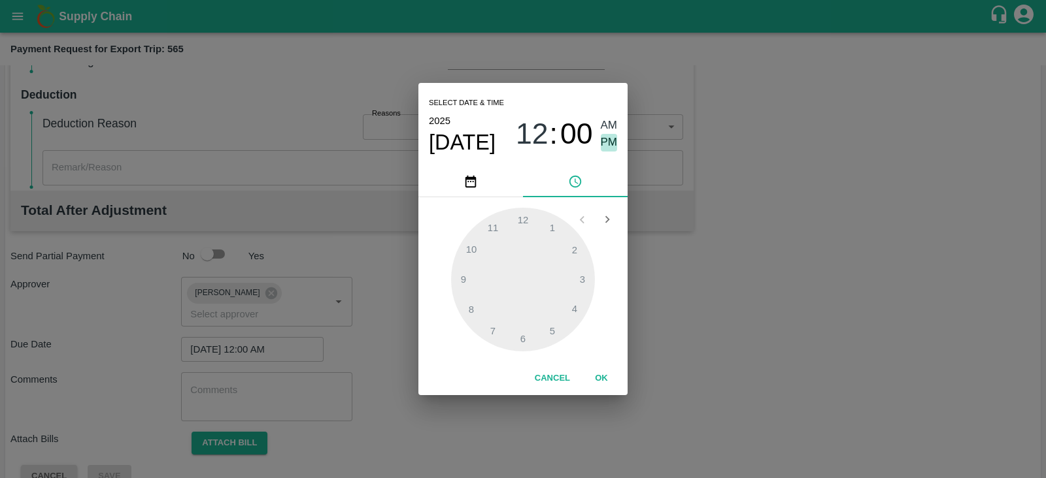
click at [612, 144] on span "PM" at bounding box center [609, 143] width 17 height 18
click at [581, 282] on div at bounding box center [523, 280] width 144 height 144
type input "24/09/2025 03:00 PM"
click at [712, 276] on div "Select date & time 2025 Sep 24 03 : 00 AM PM 05 10 15 20 25 30 35 40 45 50 55 0…" at bounding box center [523, 239] width 1046 height 478
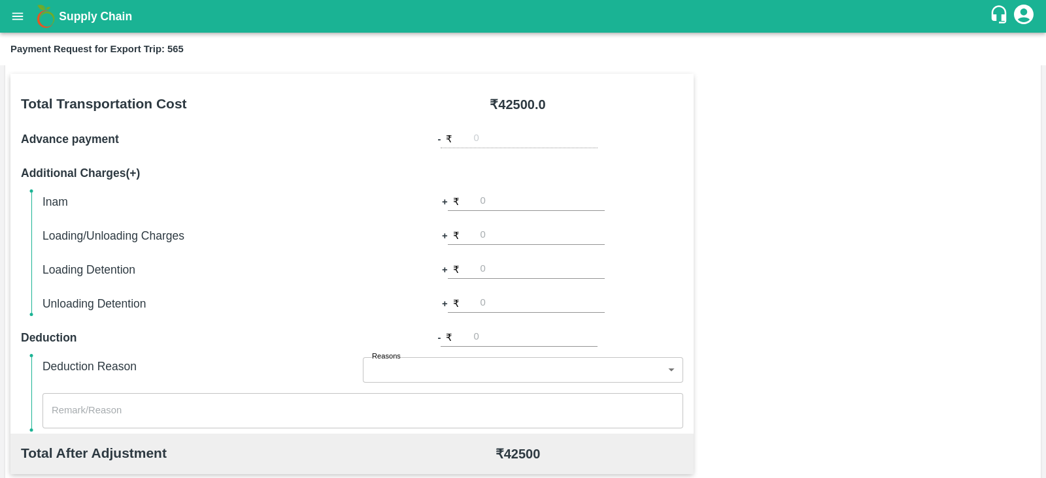
scroll to position [198, 0]
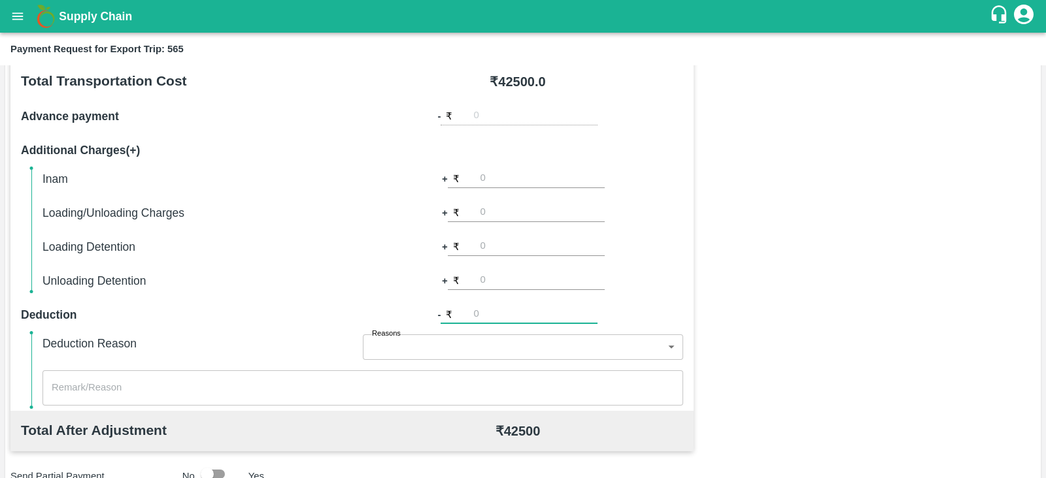
click at [504, 310] on input "number" at bounding box center [535, 315] width 124 height 18
type input "8"
click at [500, 280] on input "number" at bounding box center [542, 282] width 124 height 18
type input "8"
click at [485, 278] on input "7150" at bounding box center [542, 282] width 124 height 18
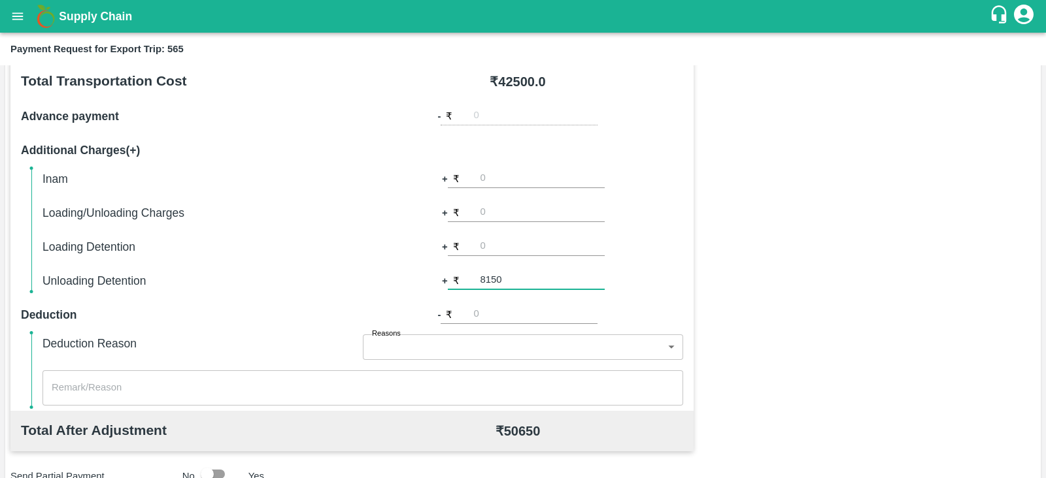
click at [506, 276] on input "8150" at bounding box center [542, 282] width 124 height 18
type input "8"
click at [489, 284] on input "7850" at bounding box center [542, 282] width 124 height 18
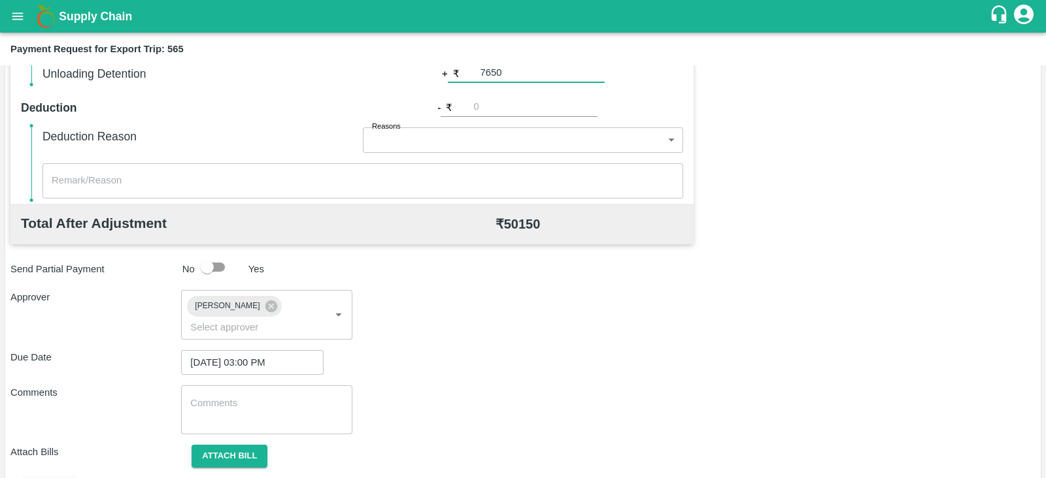
scroll to position [426, 0]
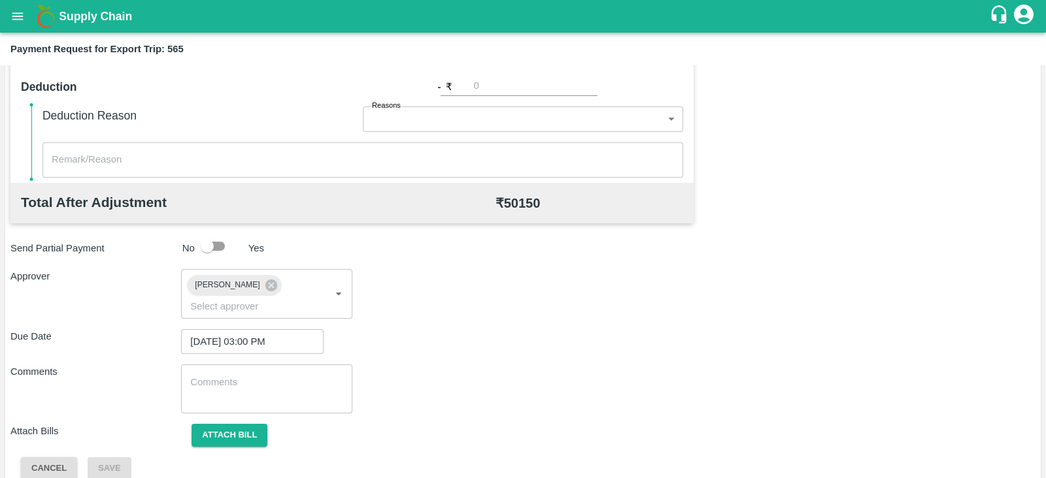
type input "7650"
click at [257, 424] on button "Attach bill" at bounding box center [229, 435] width 76 height 23
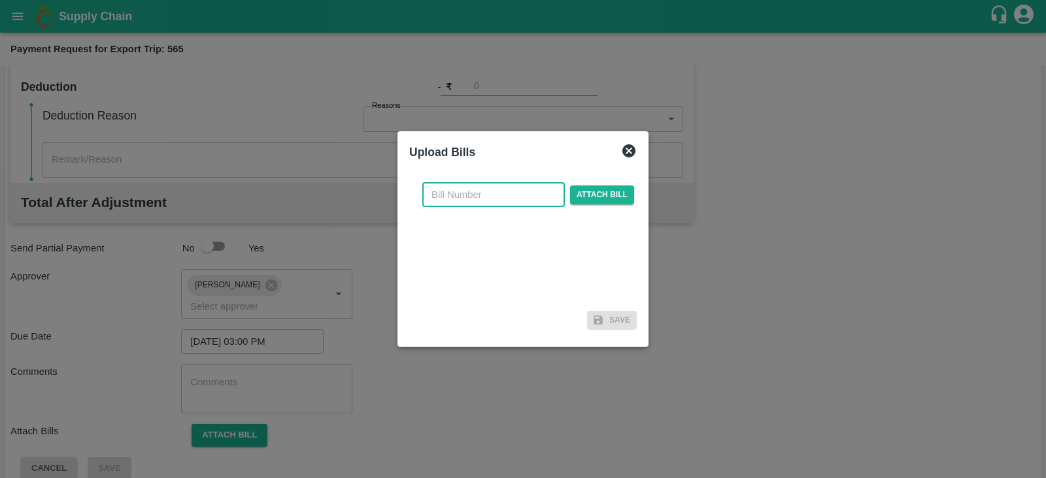
click at [536, 187] on input "text" at bounding box center [493, 194] width 142 height 25
paste input "SLPL/0363/25-26"
type input "SLPL/0363/25-26"
click at [599, 190] on span "Attach bill" at bounding box center [602, 195] width 64 height 19
click at [0, 0] on input "Attach bill" at bounding box center [0, 0] width 0 height 0
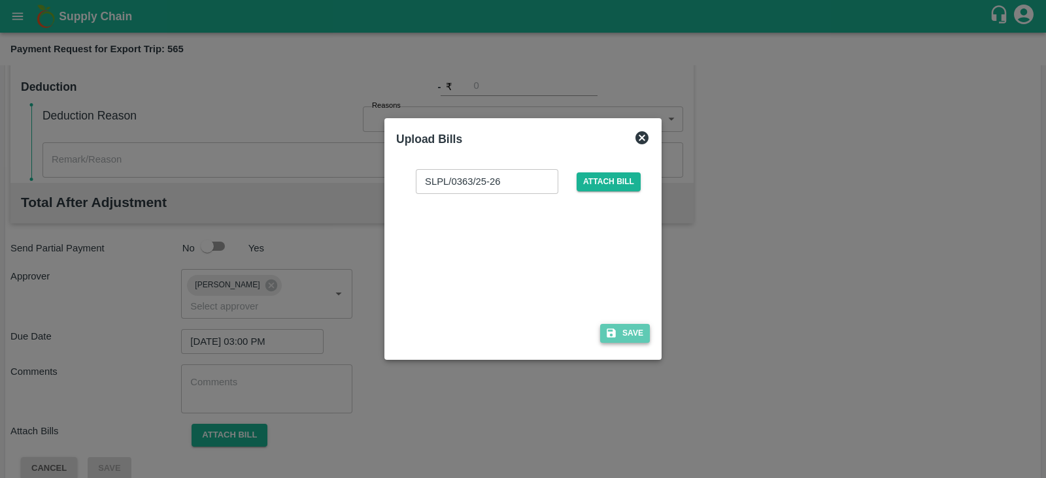
click at [624, 331] on button "Save" at bounding box center [625, 333] width 50 height 19
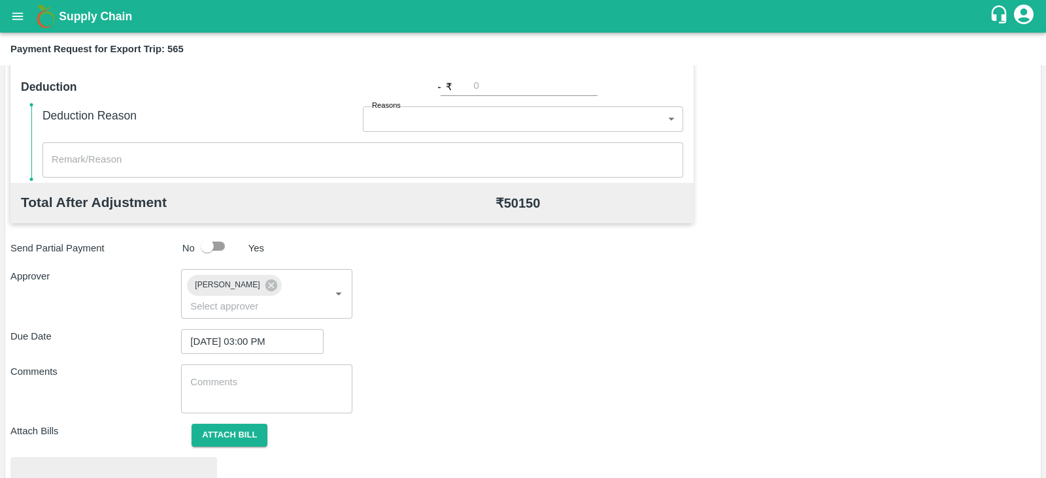
scroll to position [495, 0]
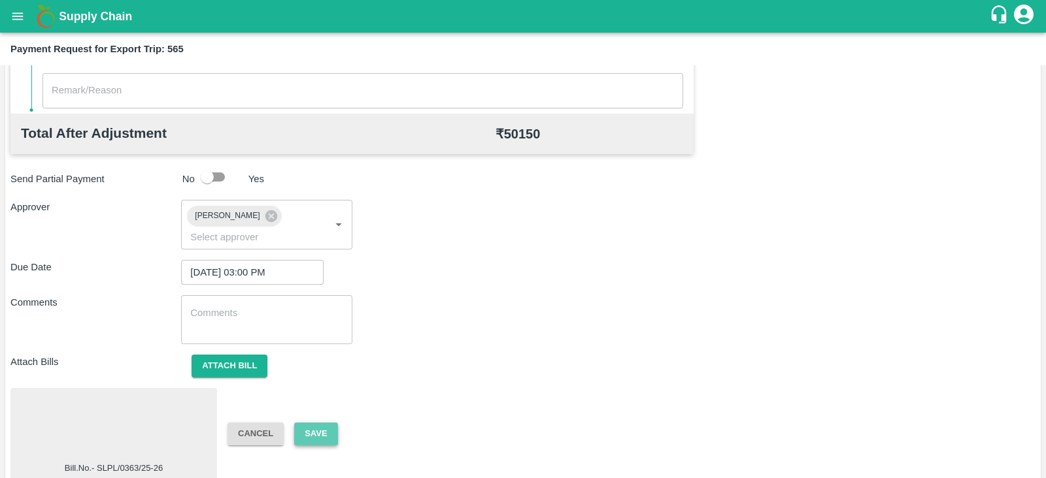
click at [331, 423] on button "Save" at bounding box center [315, 434] width 43 height 23
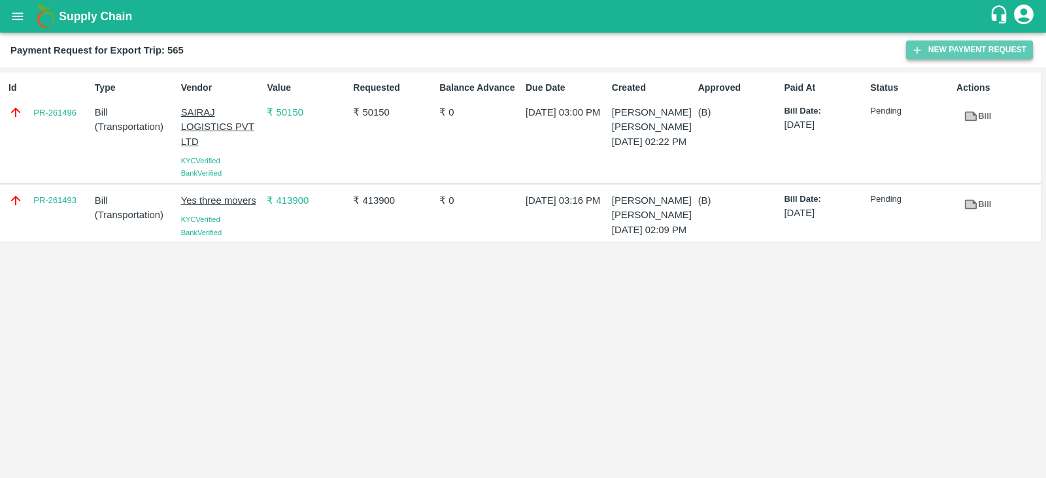
click at [951, 46] on button "New Payment Request" at bounding box center [969, 50] width 127 height 19
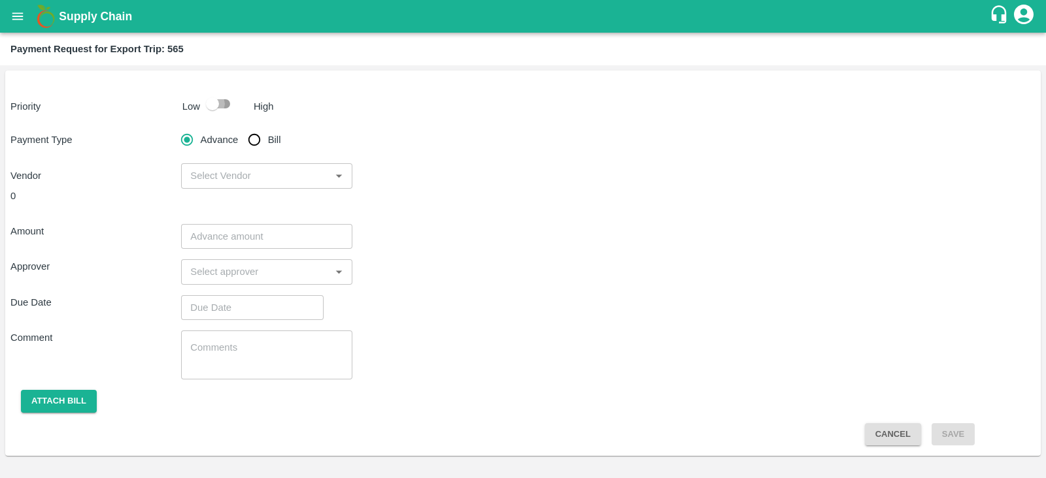
click at [212, 107] on input "checkbox" at bounding box center [212, 103] width 74 height 25
checkbox input "true"
click at [256, 140] on input "Bill" at bounding box center [254, 140] width 26 height 26
radio input "true"
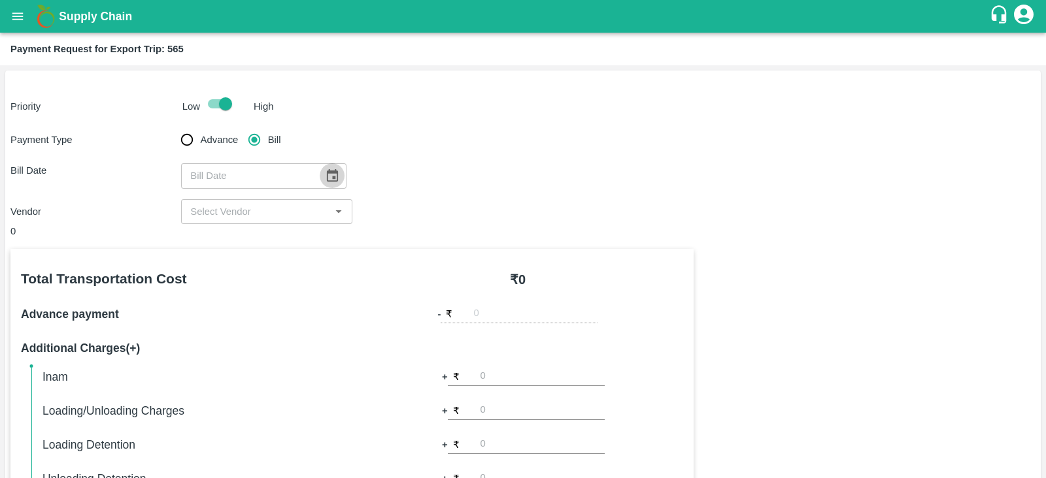
click at [330, 176] on icon "Choose date" at bounding box center [332, 176] width 14 height 14
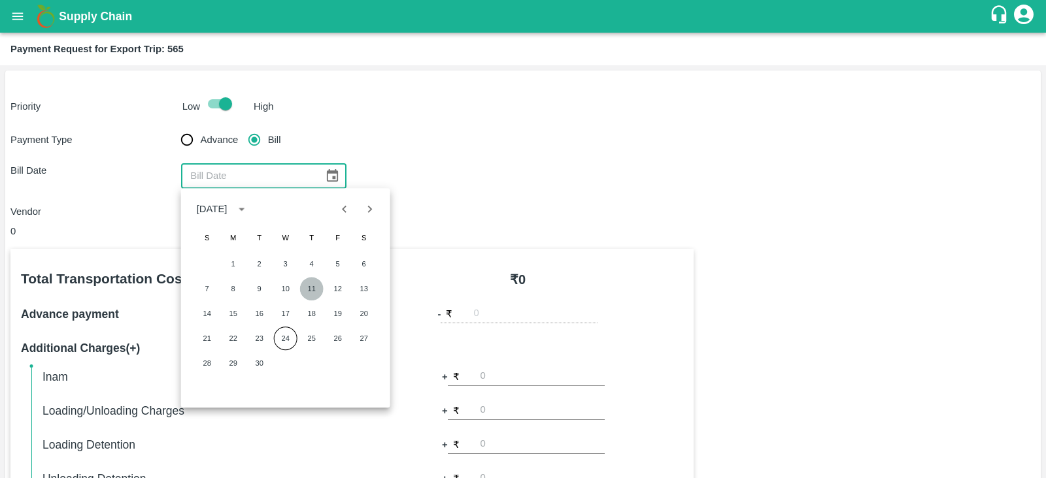
click at [310, 289] on button "11" at bounding box center [312, 289] width 24 height 24
type input "11/09/2025"
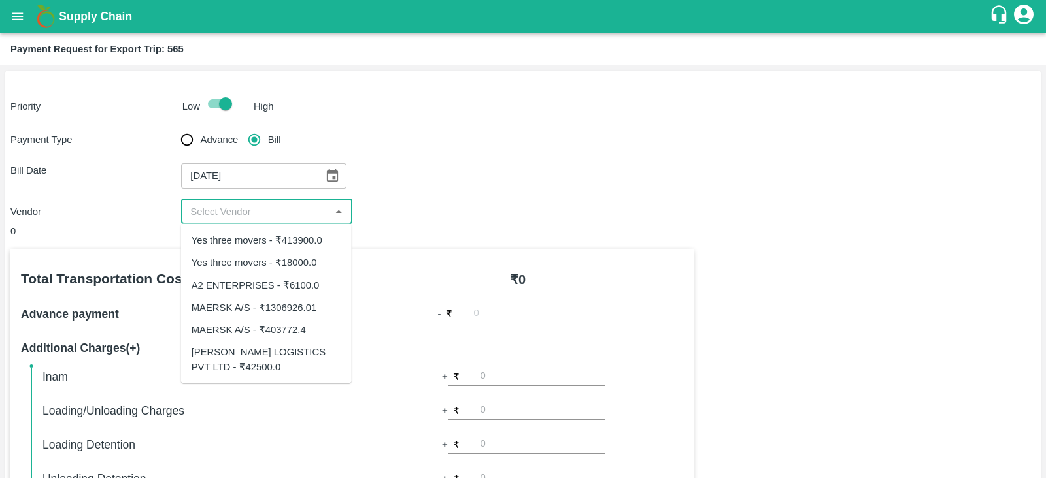
click at [286, 207] on input "input" at bounding box center [255, 211] width 141 height 17
click at [288, 302] on div "MAERSK A/S - ₹1306926.01" at bounding box center [253, 307] width 125 height 14
type input "MAERSK A/S - ₹1306926.01"
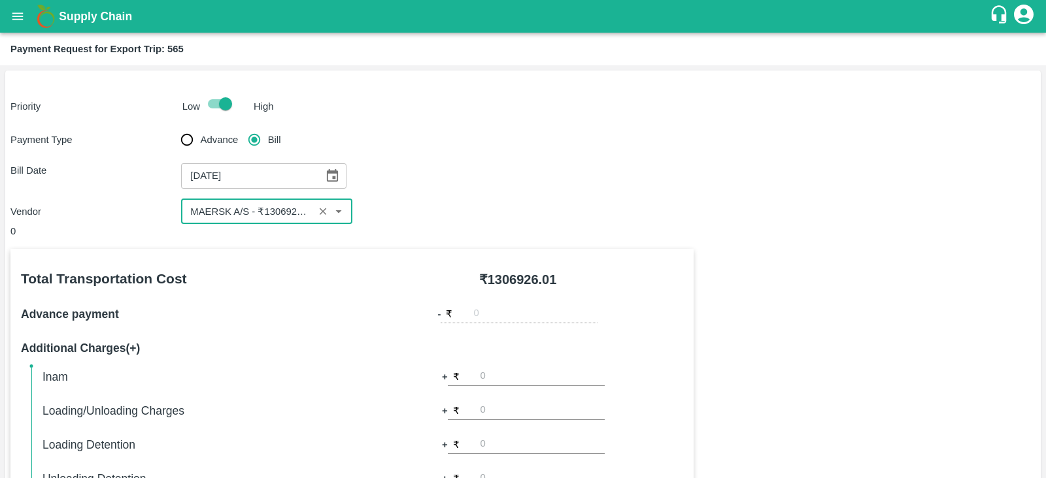
scroll to position [418, 0]
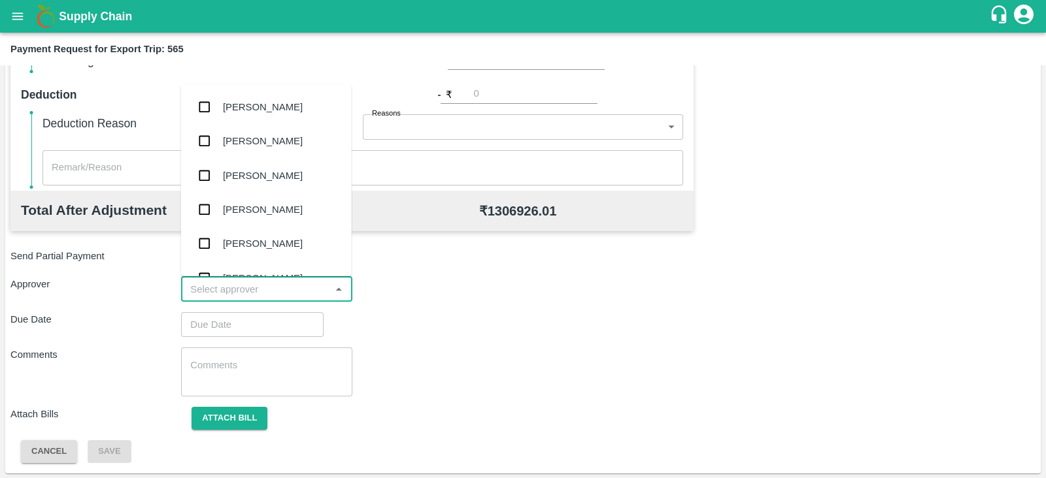
click at [294, 284] on input "input" at bounding box center [255, 289] width 141 height 17
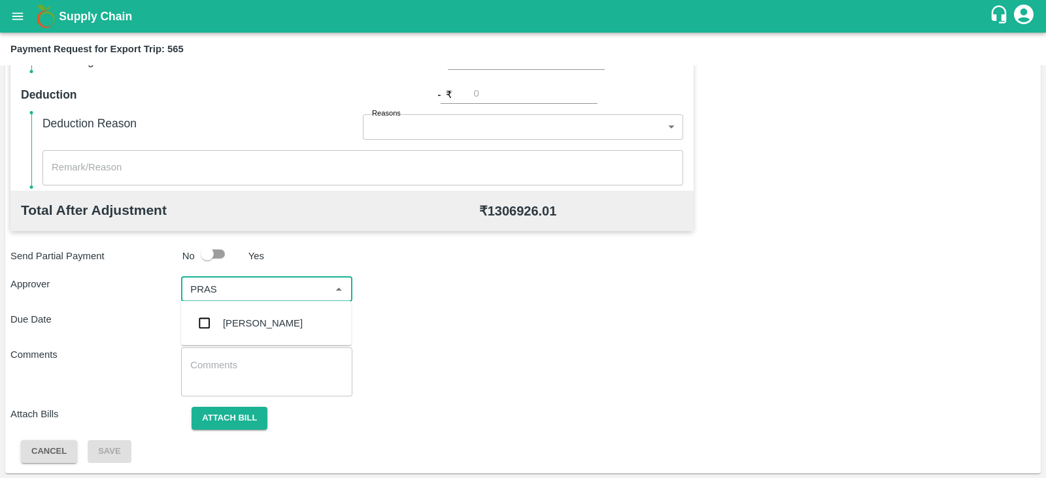
type input "PRASA"
click at [269, 323] on div "Prasad Waghade" at bounding box center [263, 323] width 80 height 14
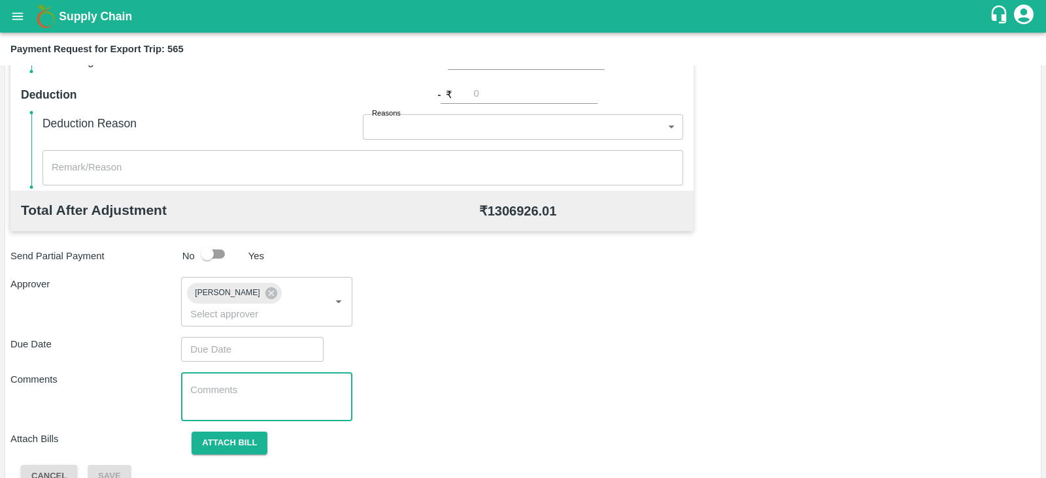
click at [248, 384] on textarea at bounding box center [266, 397] width 152 height 27
type input "DD/MM/YYYY hh:mm aa"
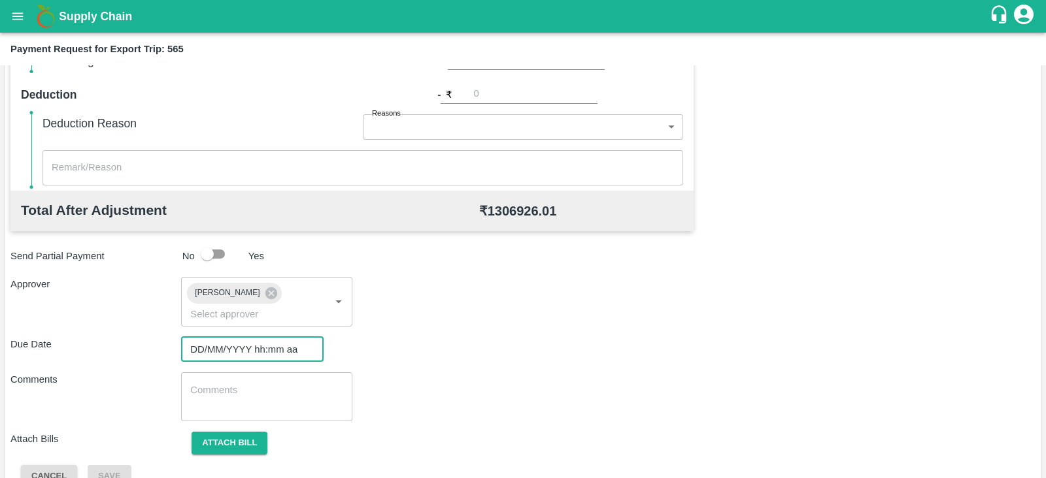
click at [254, 337] on input "DD/MM/YYYY hh:mm aa" at bounding box center [247, 349] width 133 height 25
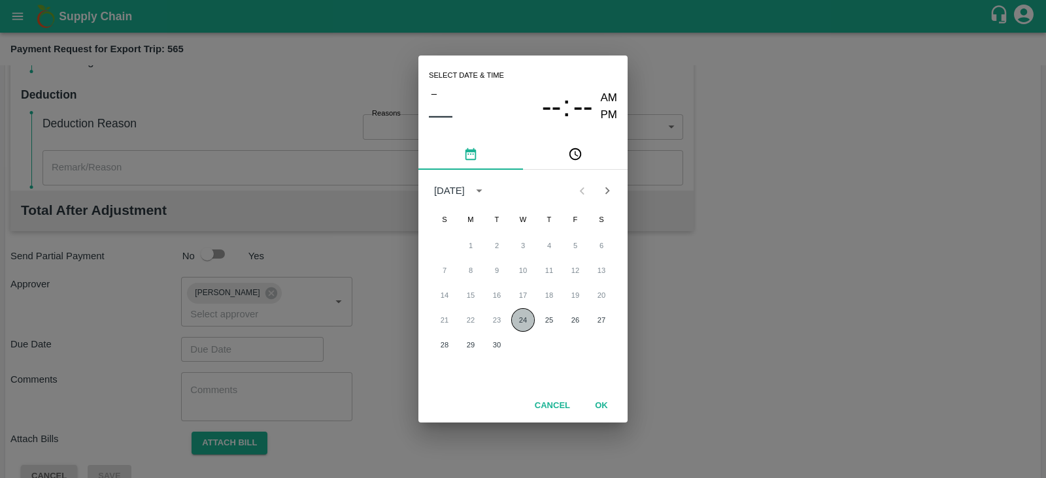
click at [526, 320] on button "24" at bounding box center [523, 320] width 24 height 24
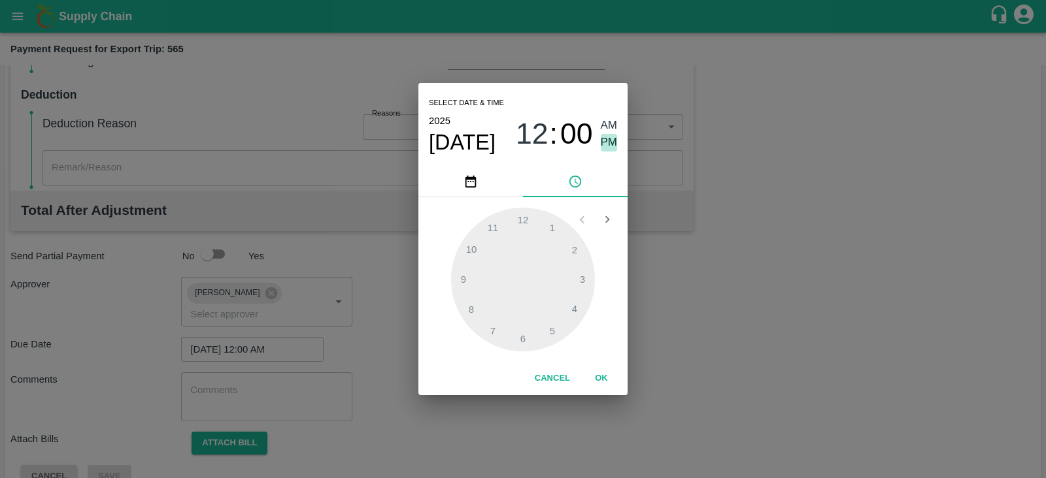
click at [614, 142] on span "PM" at bounding box center [609, 143] width 17 height 18
click at [583, 280] on div at bounding box center [523, 280] width 144 height 144
type input "[DATE] 03:00 PM"
click at [602, 377] on button "OK" at bounding box center [601, 378] width 42 height 23
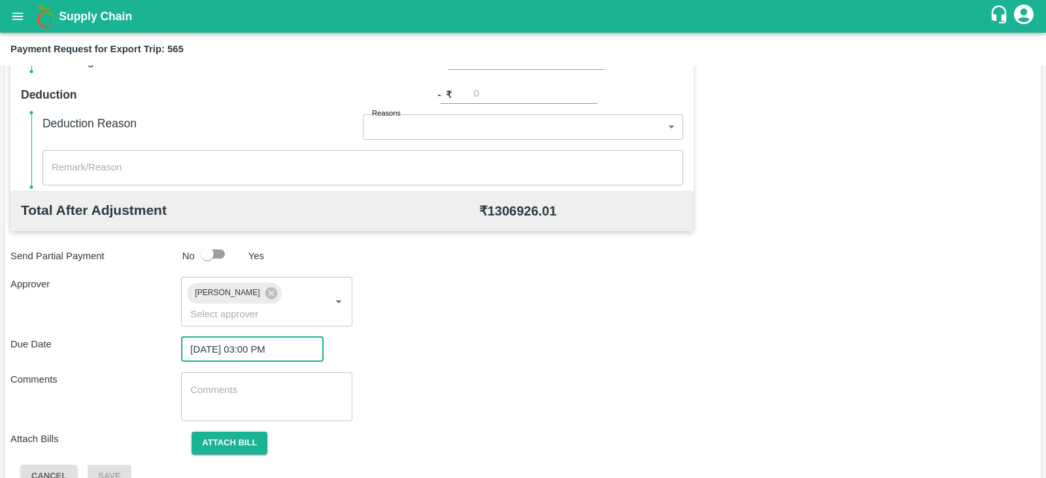
scroll to position [426, 0]
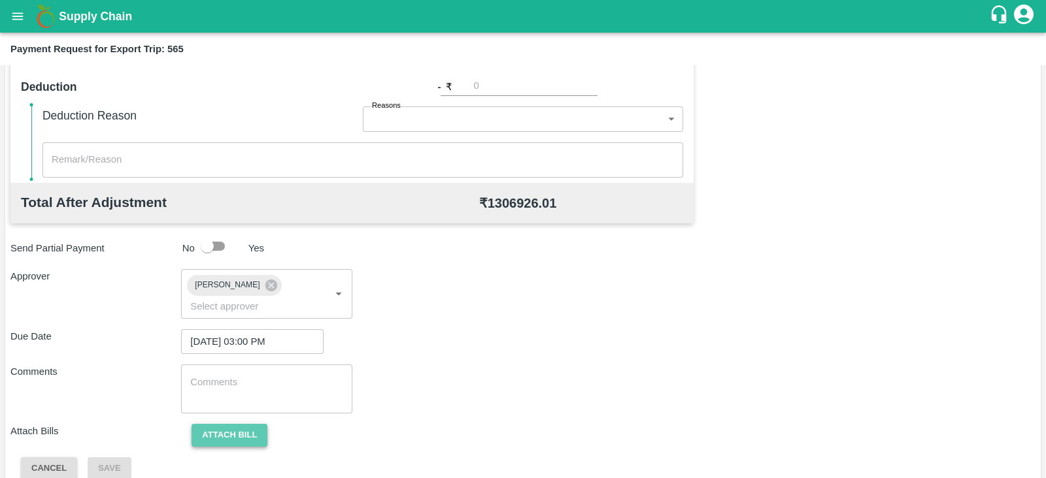
click at [250, 424] on button "Attach bill" at bounding box center [229, 435] width 76 height 23
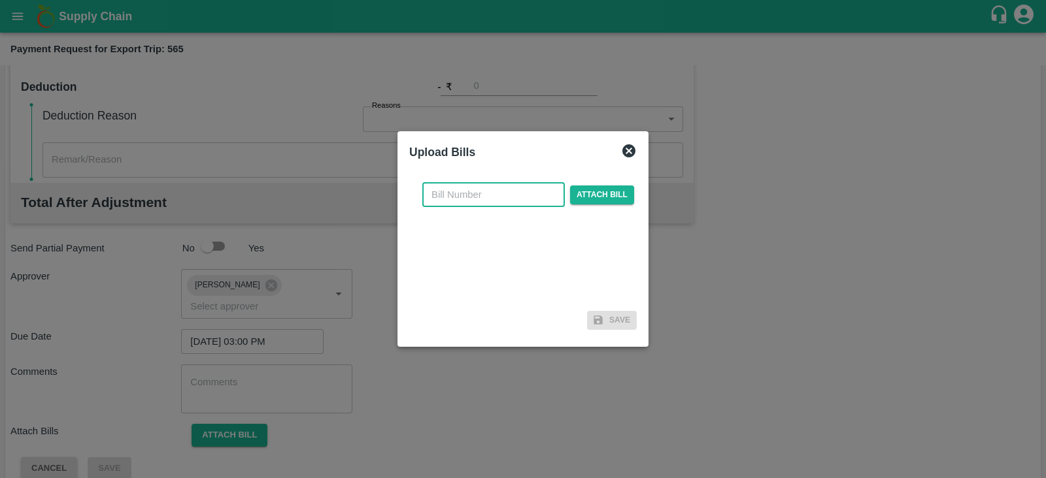
click at [480, 199] on input "text" at bounding box center [493, 194] width 142 height 25
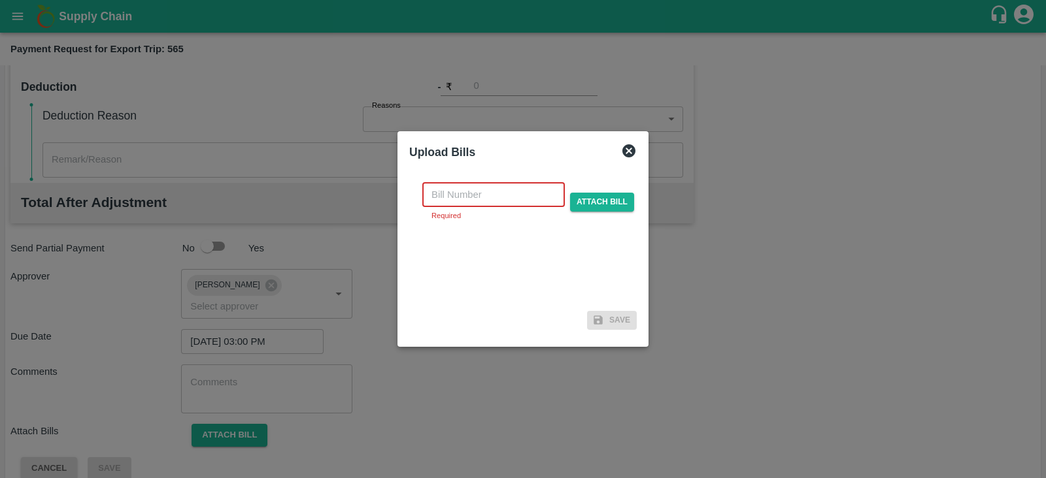
paste input "MH26IN1000234398"
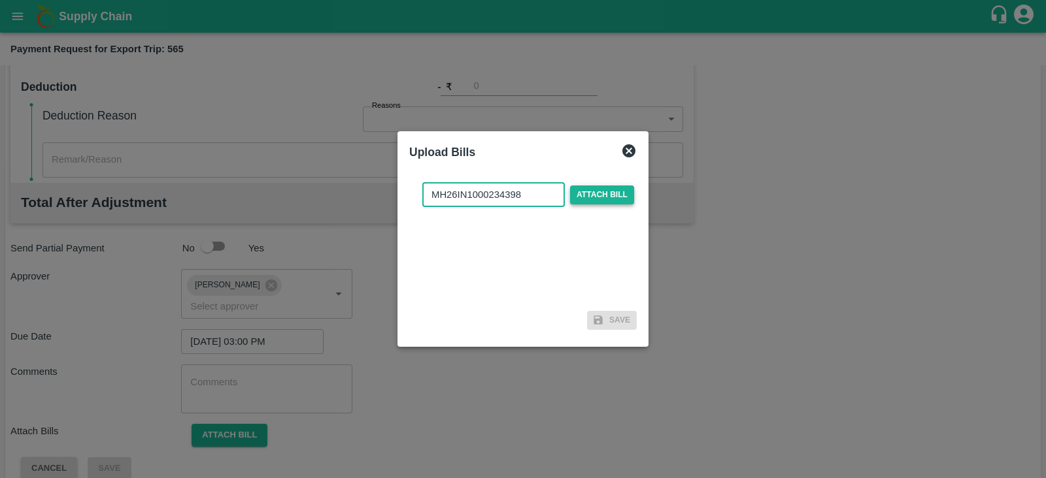
type input "MH26IN1000234398"
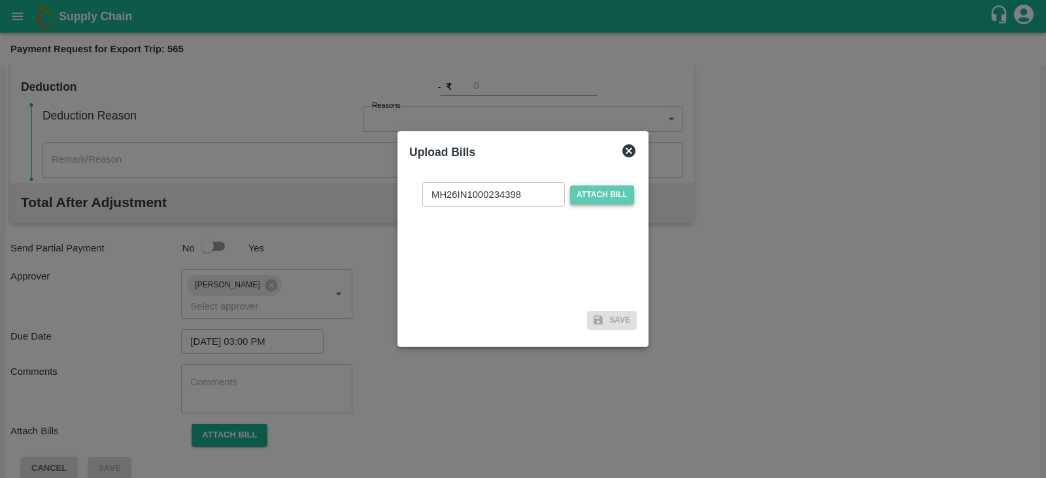
click at [585, 202] on span "Attach bill" at bounding box center [602, 195] width 64 height 19
click at [0, 0] on input "Attach bill" at bounding box center [0, 0] width 0 height 0
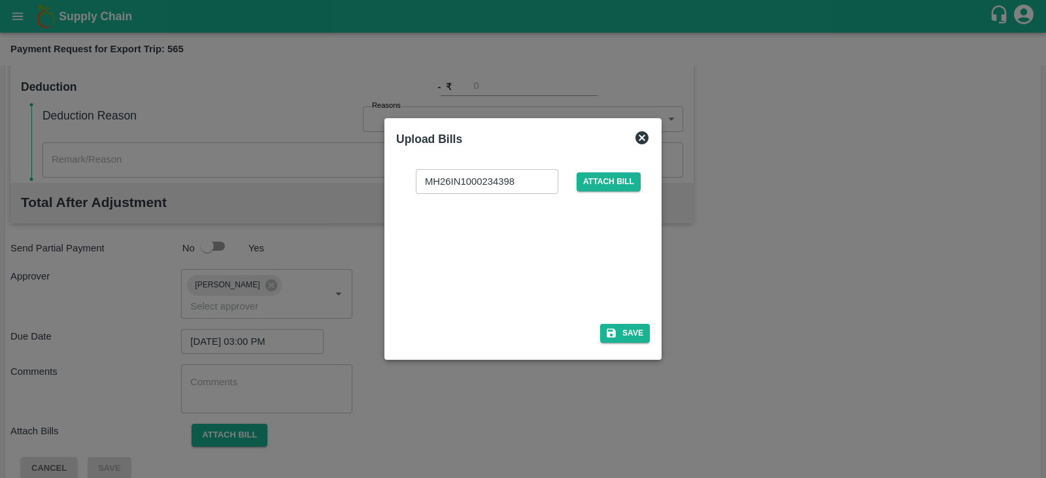
click at [534, 261] on div at bounding box center [520, 254] width 196 height 69
click at [618, 333] on button "Save" at bounding box center [625, 333] width 50 height 19
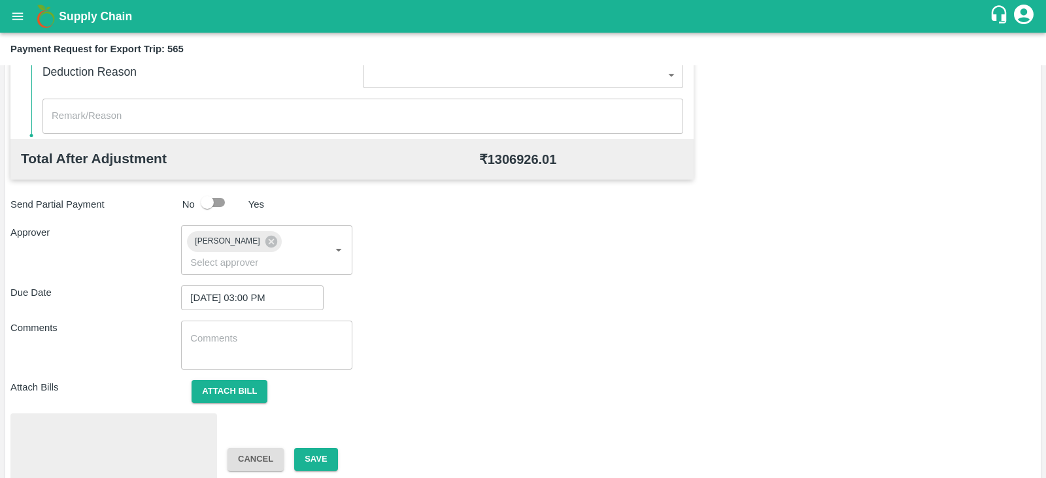
scroll to position [495, 0]
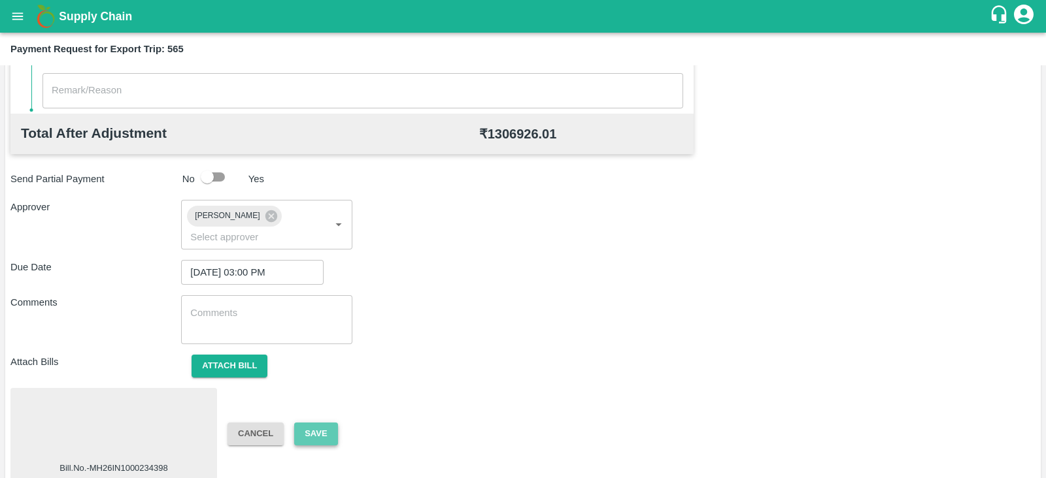
click at [326, 423] on button "Save" at bounding box center [315, 434] width 43 height 23
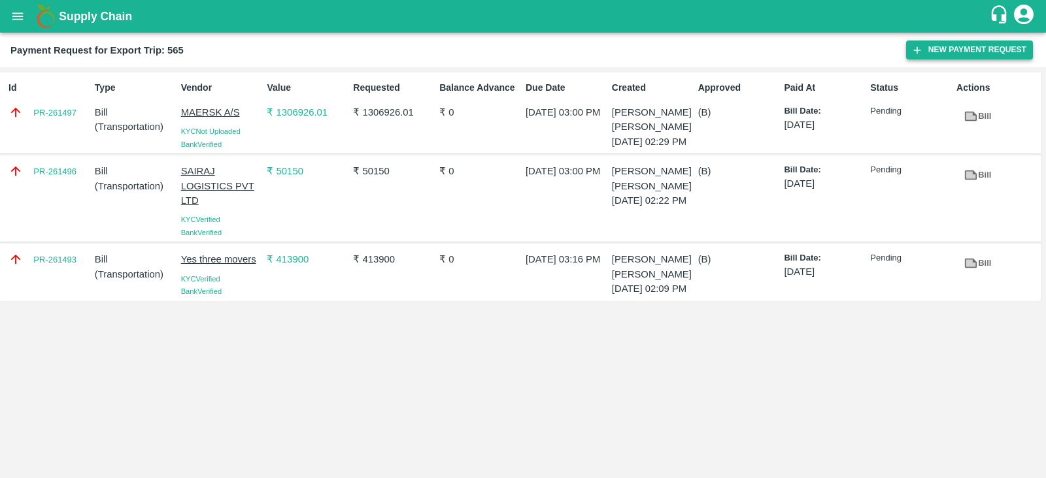
click at [953, 46] on button "New Payment Request" at bounding box center [969, 50] width 127 height 19
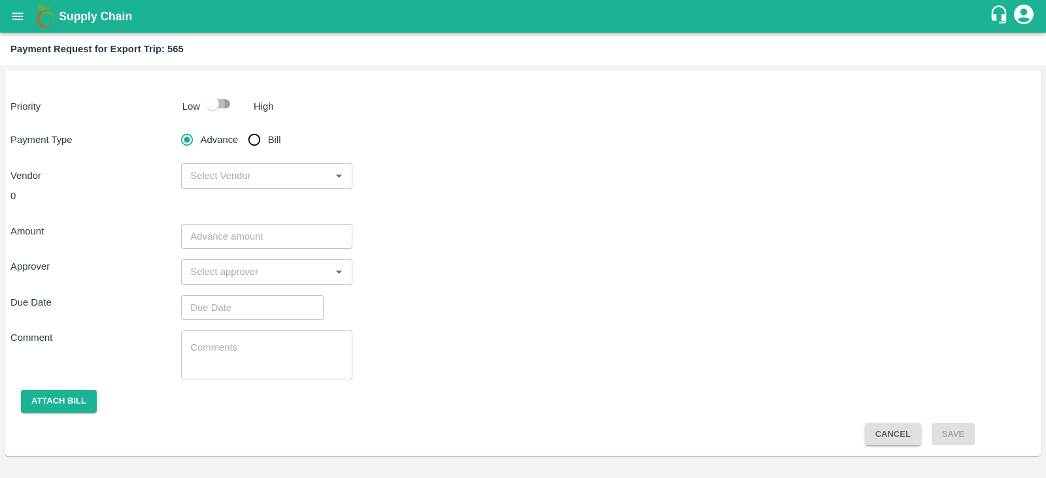
click at [220, 109] on input "checkbox" at bounding box center [212, 103] width 74 height 25
checkbox input "true"
click at [269, 142] on span "Bill" at bounding box center [274, 140] width 13 height 14
click at [267, 142] on input "Bill" at bounding box center [254, 140] width 26 height 26
radio input "true"
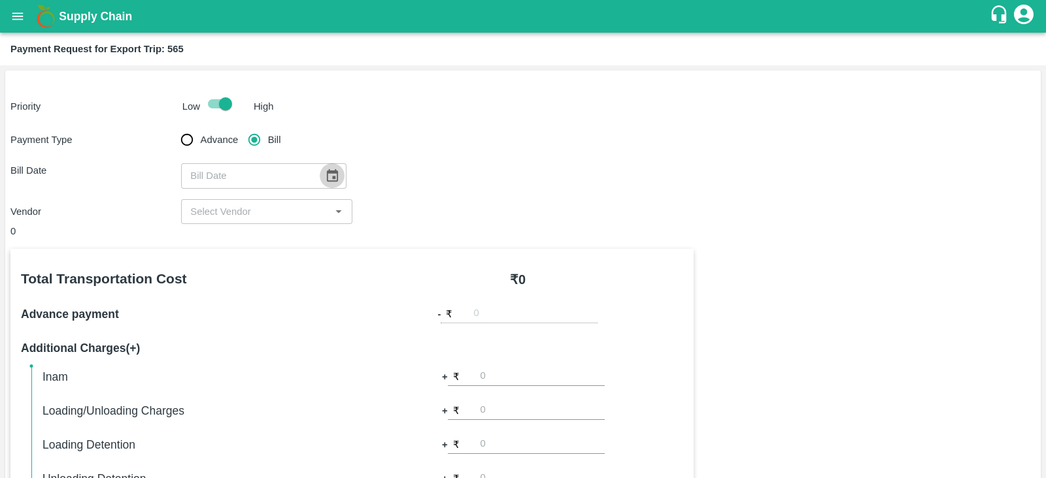
click at [329, 182] on icon "Choose date" at bounding box center [332, 176] width 14 height 14
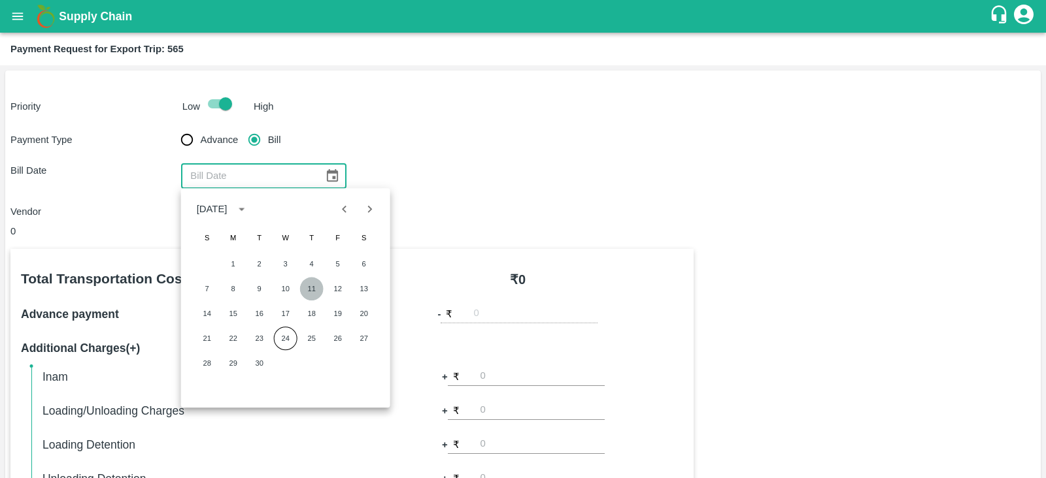
click at [316, 287] on button "11" at bounding box center [312, 289] width 24 height 24
type input "11/09/2025"
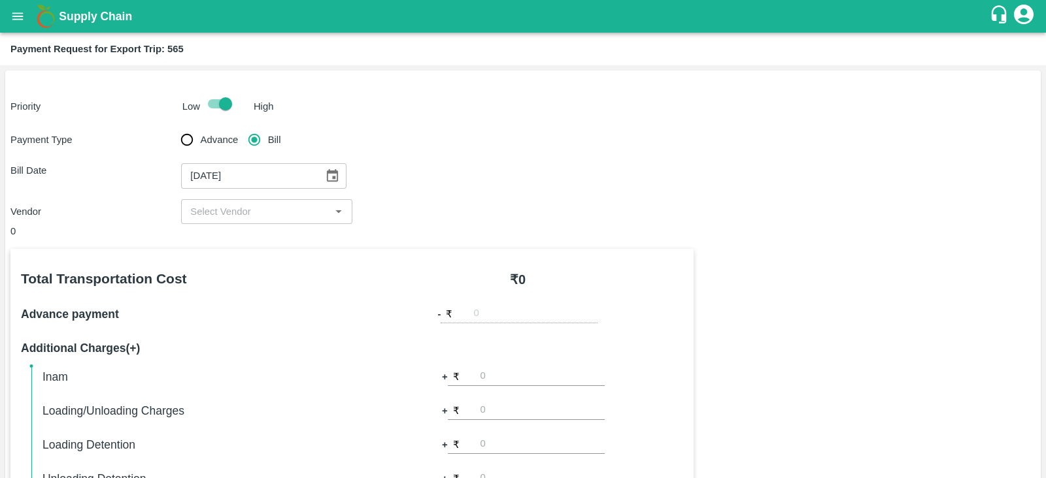
click at [292, 222] on div "​" at bounding box center [266, 211] width 171 height 25
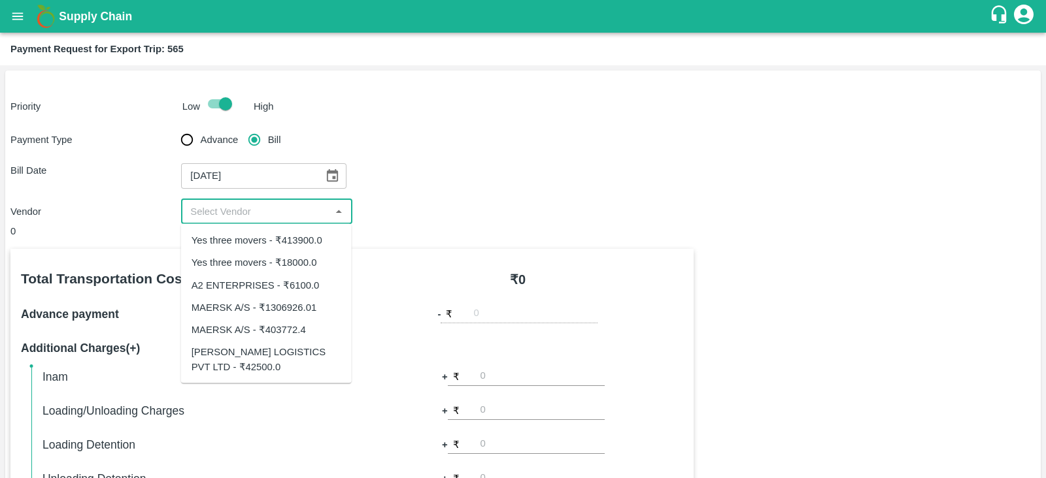
click at [284, 328] on div "MAERSK A/S - ₹403772.4" at bounding box center [248, 330] width 114 height 14
type input "MAERSK A/S - ₹403772.4"
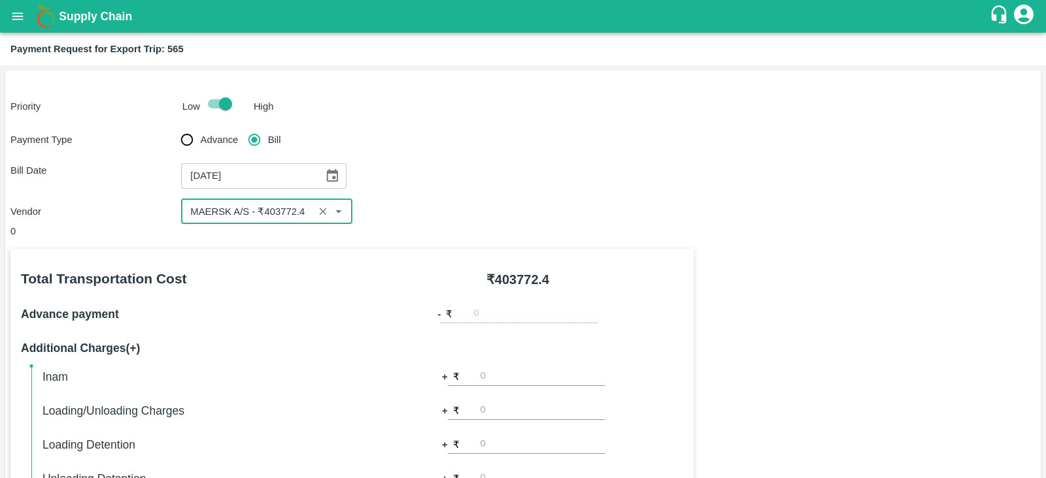
scroll to position [418, 0]
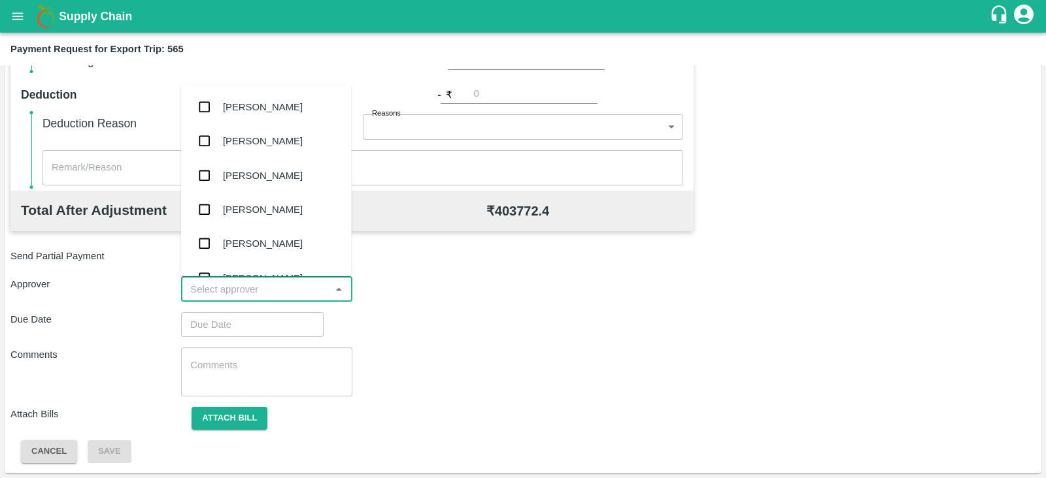
click at [265, 293] on input "input" at bounding box center [255, 289] width 141 height 17
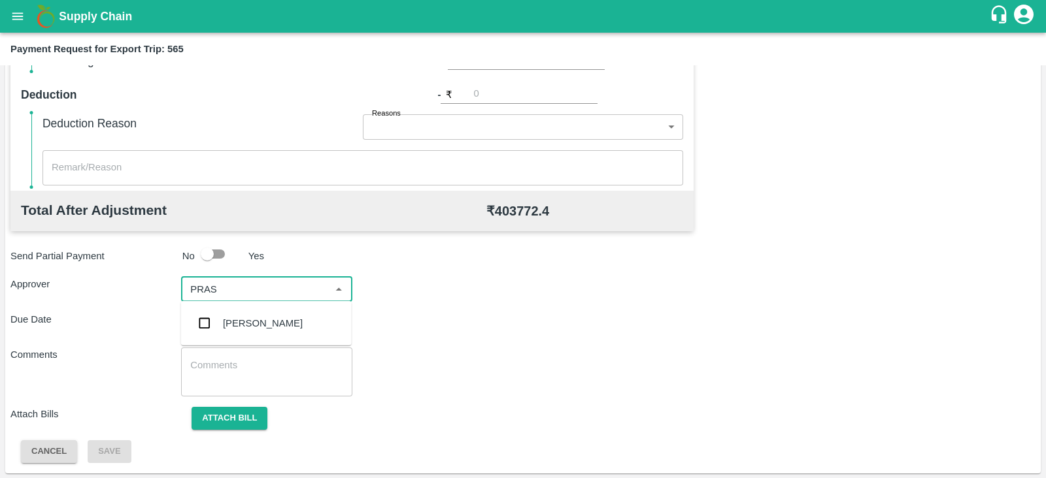
type input "PRASA"
click at [259, 317] on div "Prasad Waghade" at bounding box center [263, 323] width 80 height 14
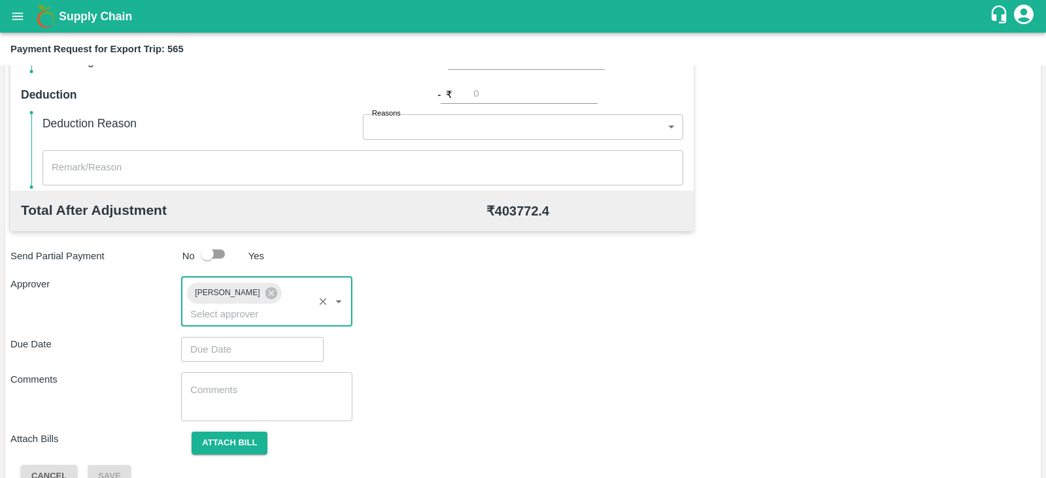
type input "DD/MM/YYYY hh:mm aa"
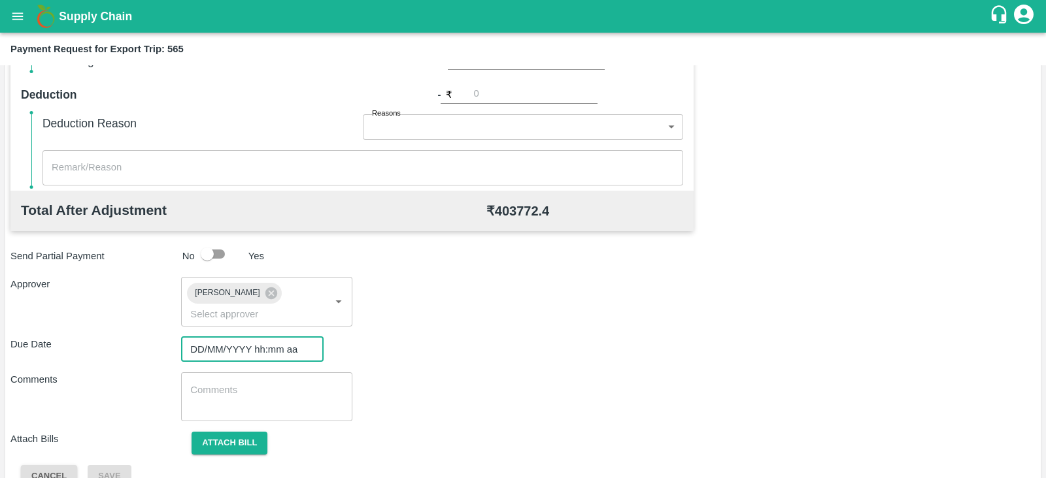
click at [228, 340] on input "DD/MM/YYYY hh:mm aa" at bounding box center [247, 349] width 133 height 25
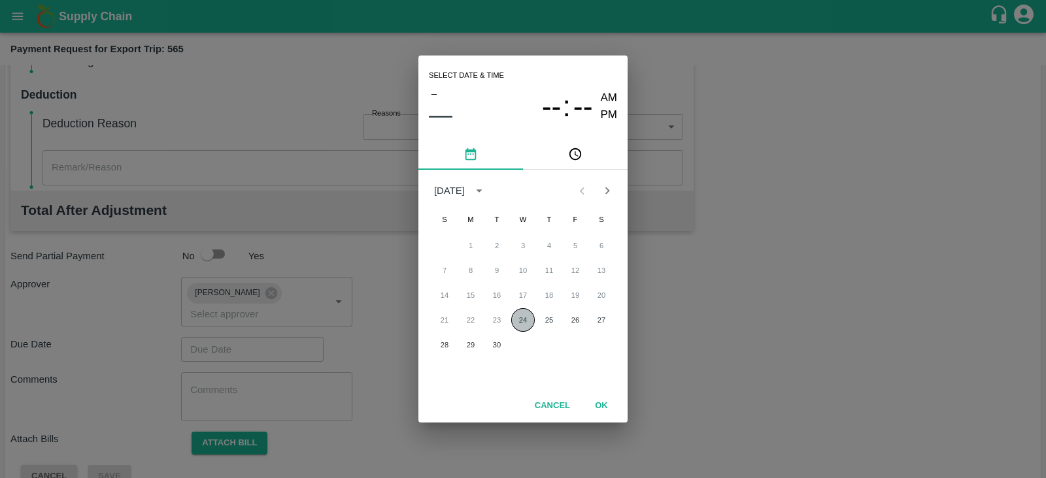
click at [523, 322] on button "24" at bounding box center [523, 320] width 24 height 24
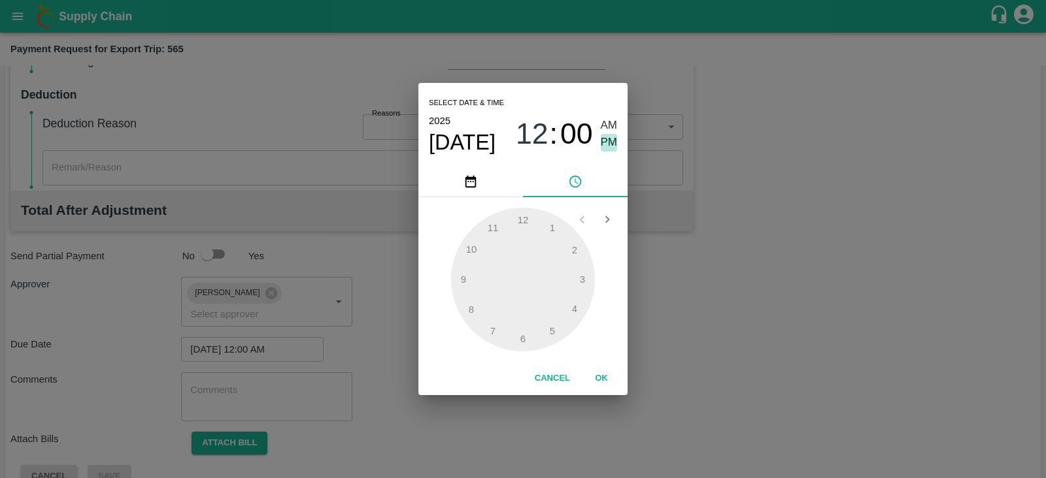
click at [614, 144] on span "PM" at bounding box center [609, 143] width 17 height 18
click at [582, 278] on div at bounding box center [523, 280] width 144 height 144
type input "24/09/2025 03:00 PM"
click at [601, 374] on button "OK" at bounding box center [601, 378] width 42 height 23
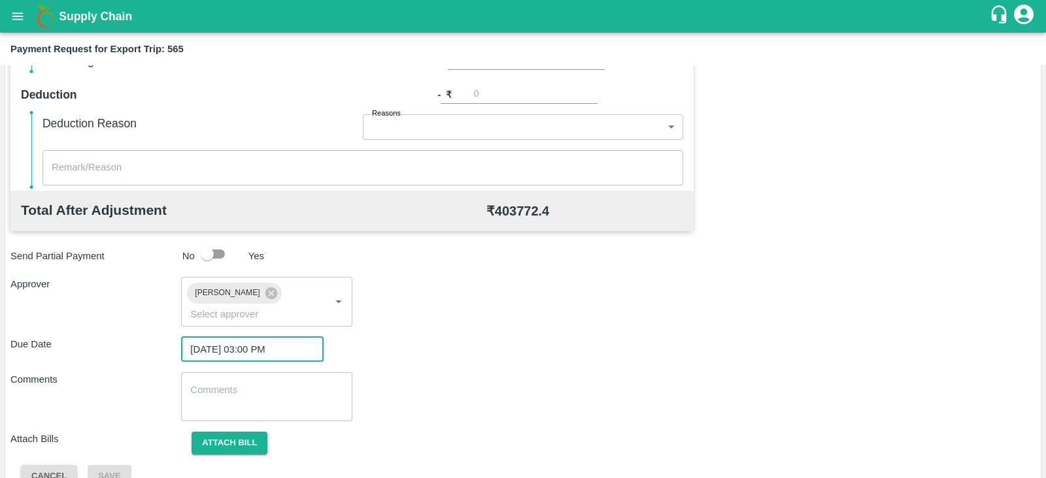
scroll to position [426, 0]
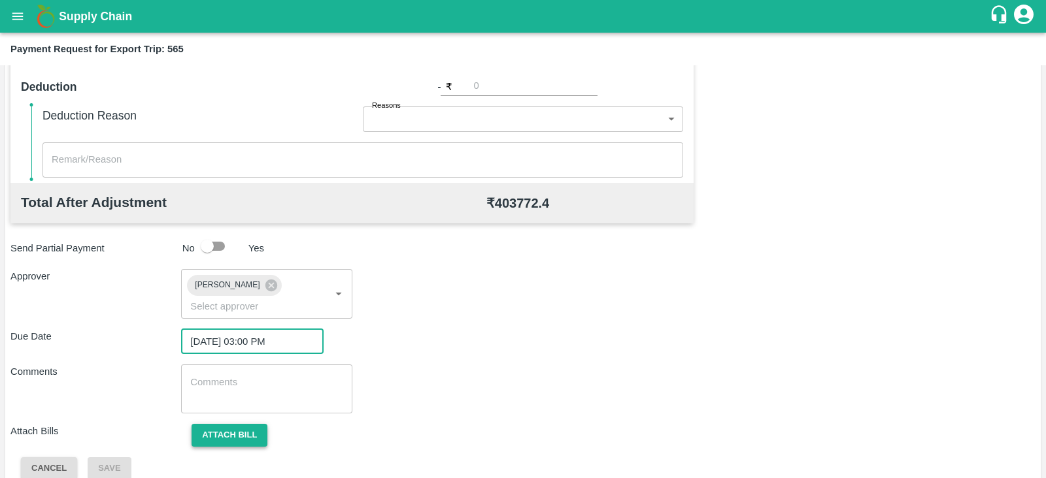
click at [232, 424] on button "Attach bill" at bounding box center [229, 435] width 76 height 23
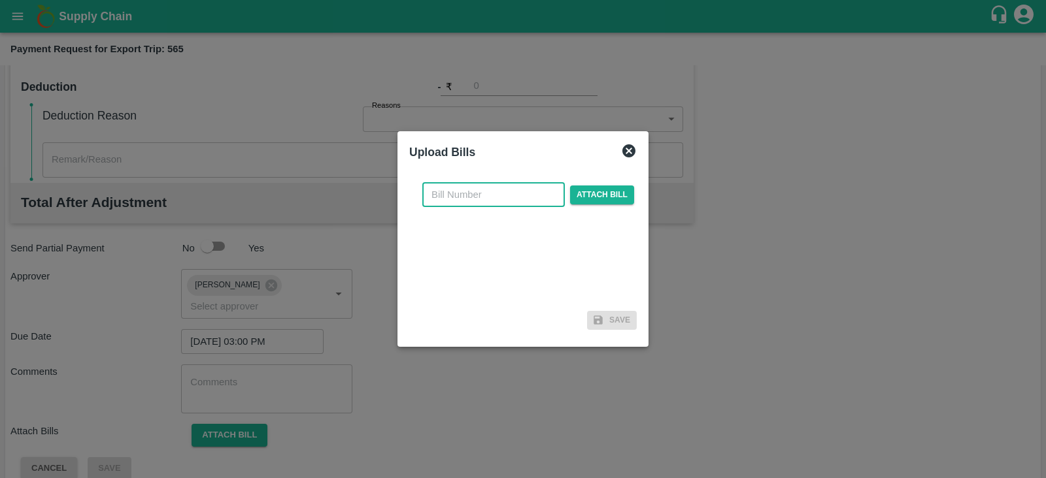
click at [464, 191] on input "text" at bounding box center [493, 194] width 142 height 25
paste input "MH26IN1000234397"
type input "MH26IN1000234397"
click at [593, 194] on span "Attach bill" at bounding box center [602, 195] width 64 height 19
click at [0, 0] on input "Attach bill" at bounding box center [0, 0] width 0 height 0
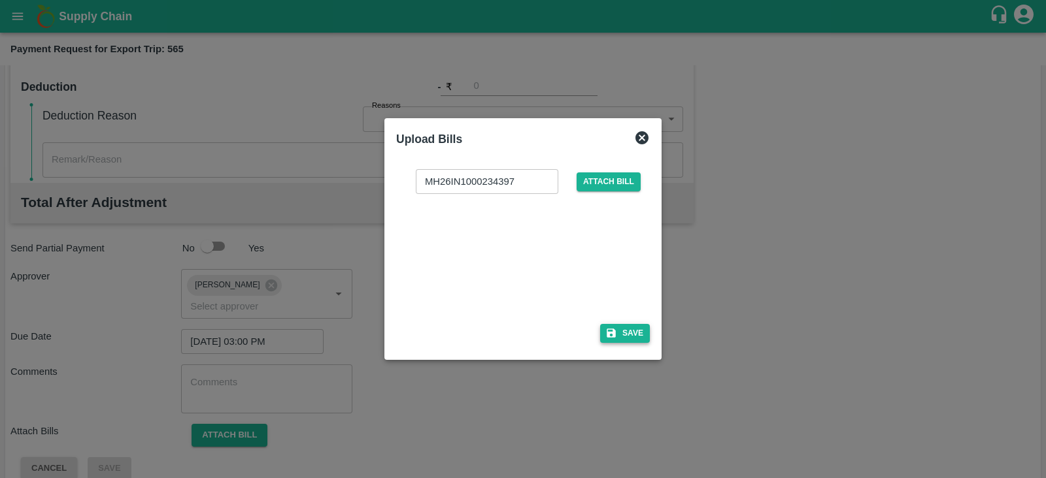
click at [634, 331] on button "Save" at bounding box center [625, 333] width 50 height 19
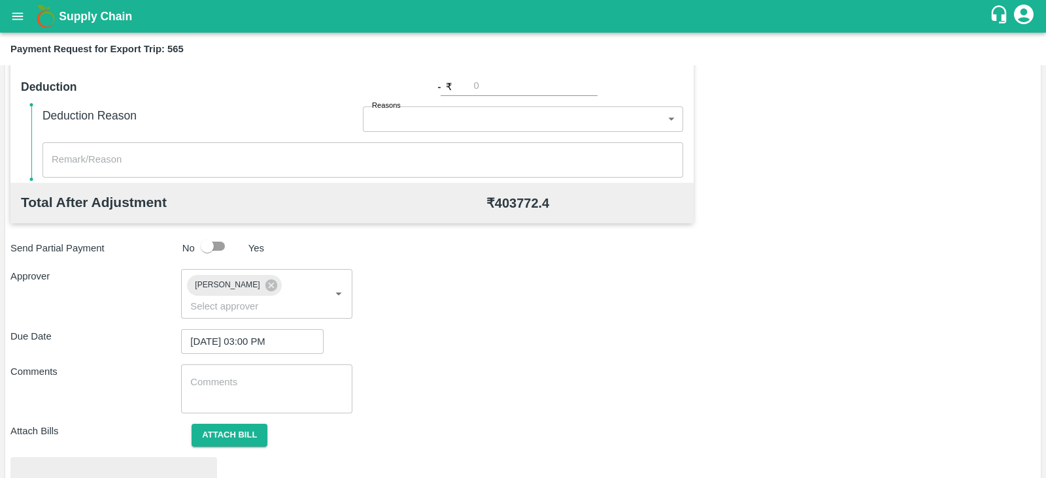
scroll to position [495, 0]
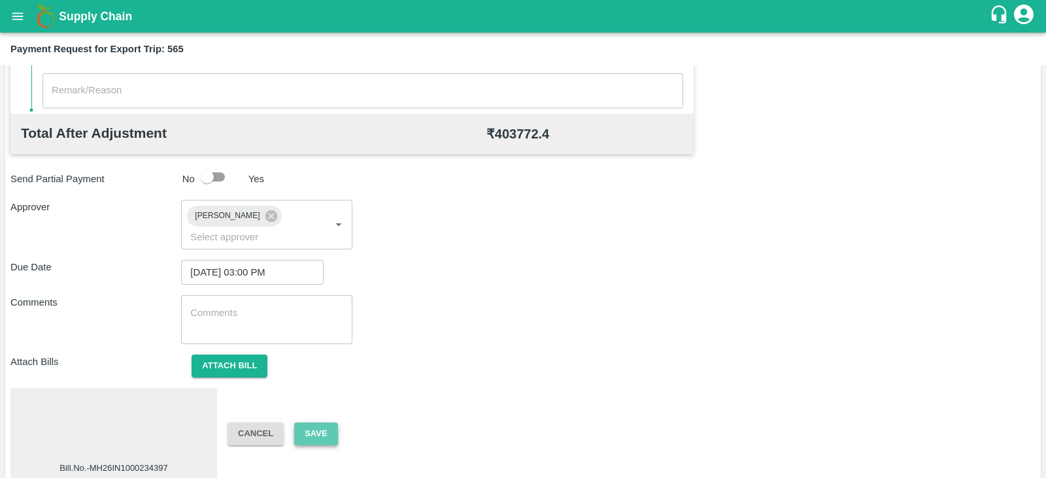
click at [323, 423] on button "Save" at bounding box center [315, 434] width 43 height 23
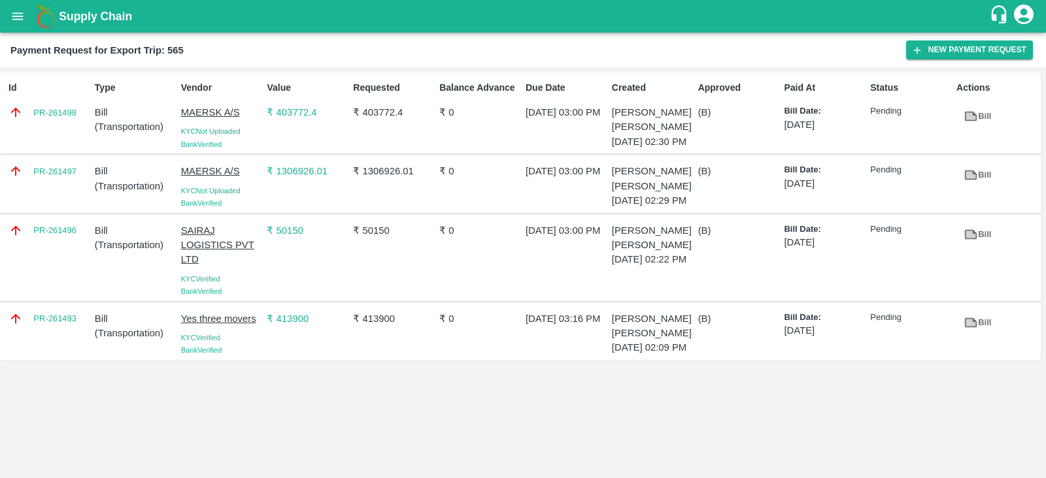
click at [52, 357] on div "PR-261493" at bounding box center [46, 331] width 86 height 50
copy link "PR-261493"
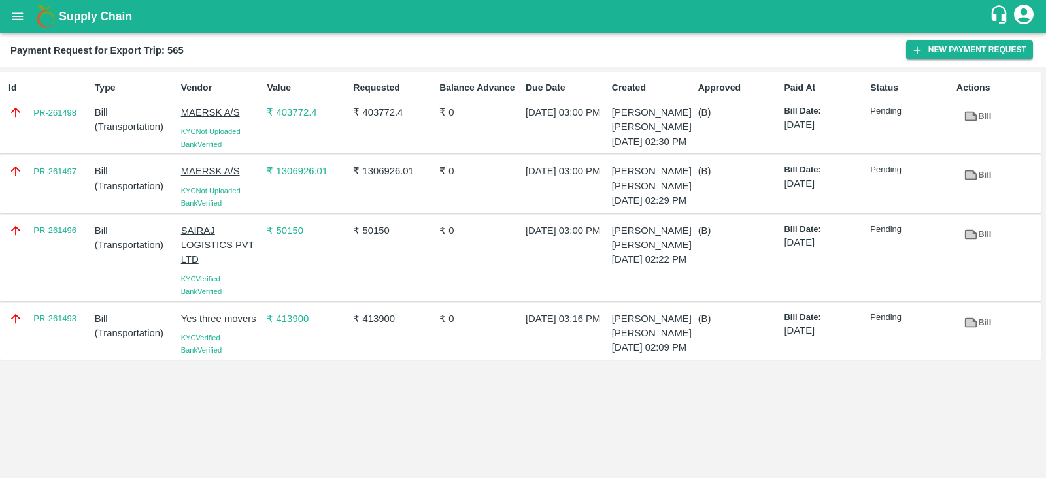
click at [73, 283] on div "PR-261496" at bounding box center [46, 258] width 86 height 80
copy link "PR-261496"
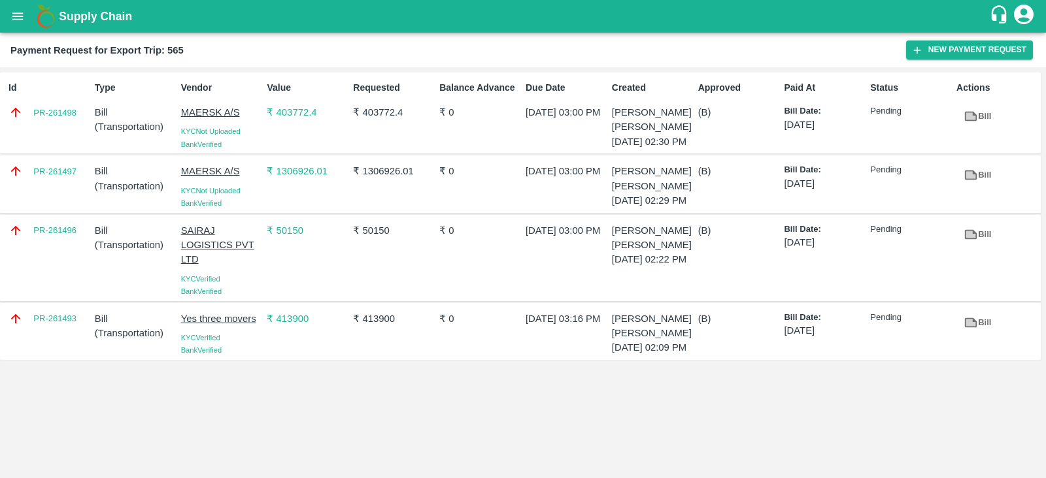
click at [75, 207] on div "PR-261497" at bounding box center [46, 184] width 86 height 50
copy link "PR-261497"
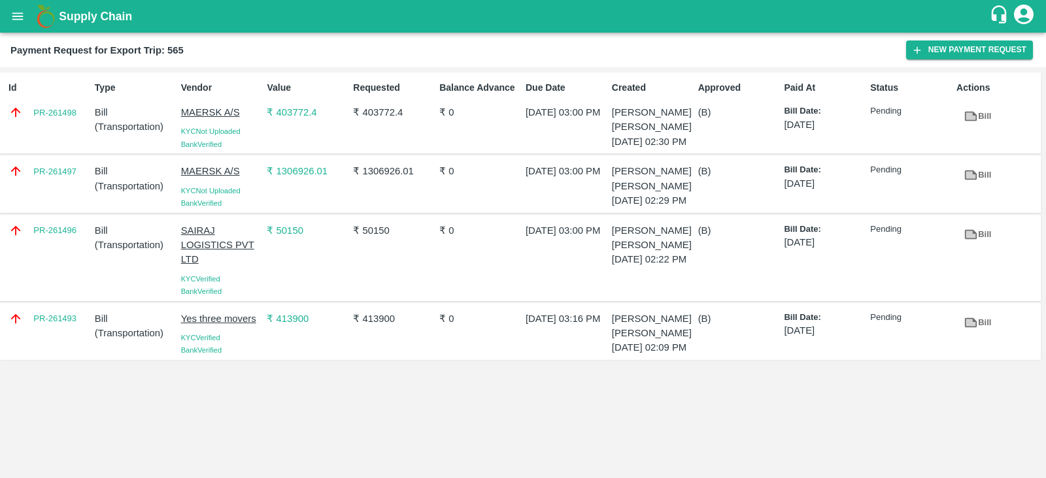
click at [73, 133] on div "Id PR-261498" at bounding box center [46, 113] width 86 height 74
copy link "PR-261498"
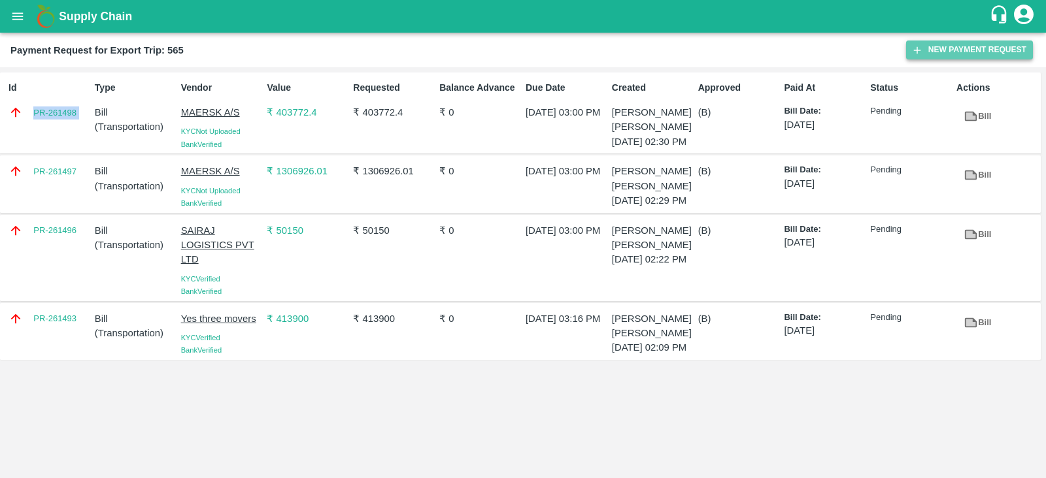
click at [931, 48] on button "New Payment Request" at bounding box center [969, 50] width 127 height 19
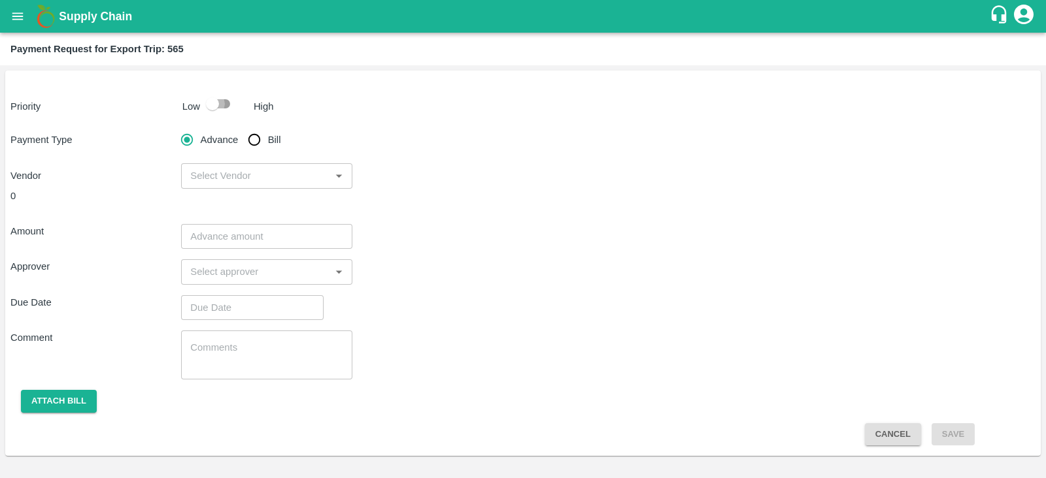
click at [227, 102] on input "checkbox" at bounding box center [212, 103] width 74 height 25
checkbox input "true"
click at [254, 139] on input "Bill" at bounding box center [254, 140] width 26 height 26
radio input "true"
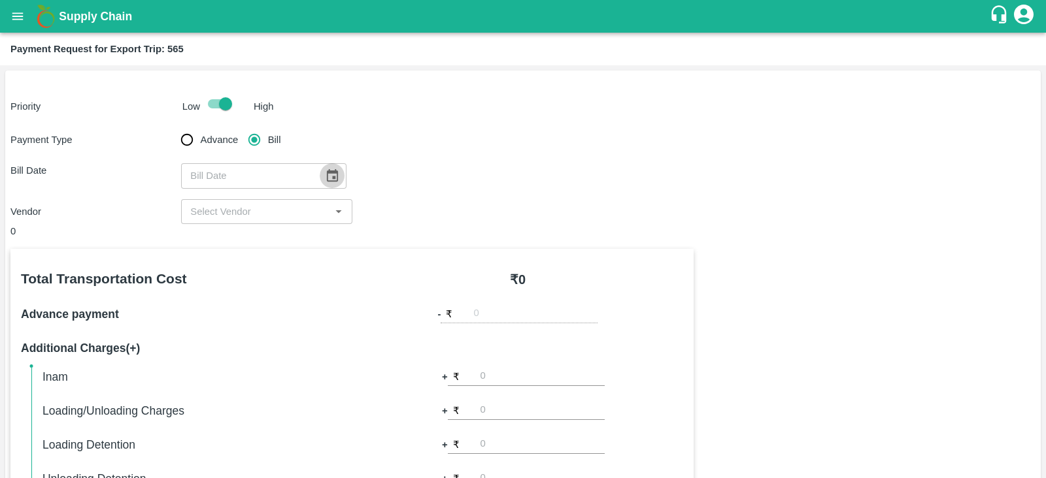
click at [327, 171] on icon "Choose date" at bounding box center [332, 175] width 11 height 12
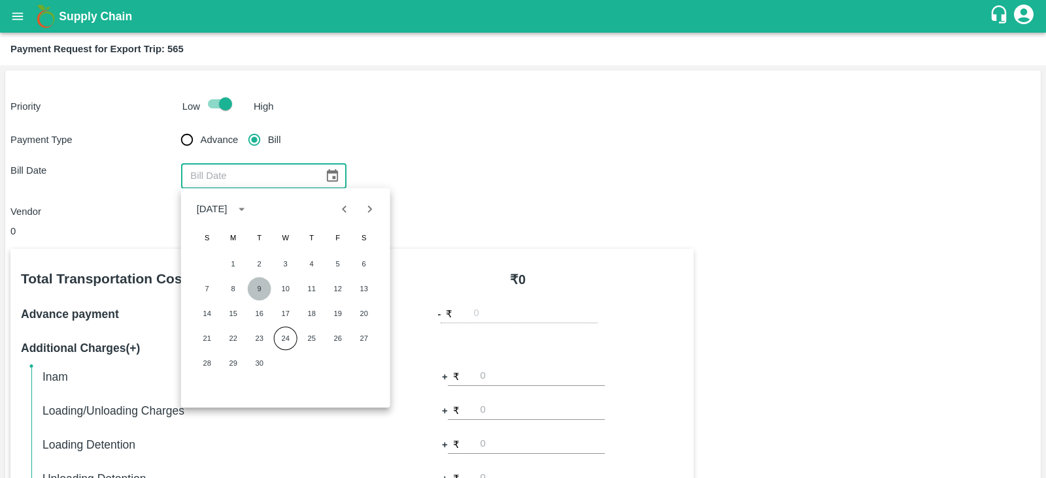
click at [256, 286] on button "9" at bounding box center [260, 289] width 24 height 24
type input "09/09/2025"
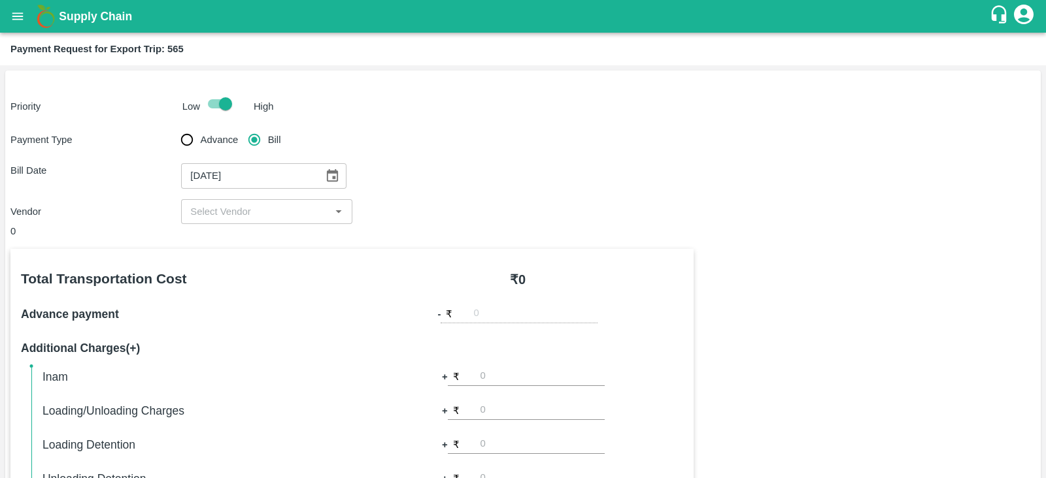
click at [260, 221] on div "​" at bounding box center [266, 211] width 171 height 25
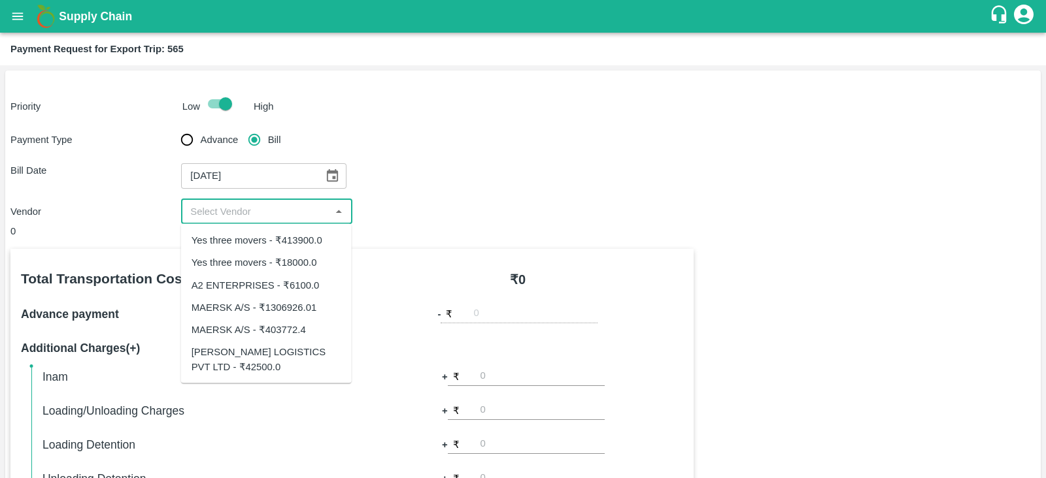
click at [278, 258] on div "Yes three movers - ₹18000.0" at bounding box center [253, 263] width 125 height 14
type input "Yes three movers - ₹18000.0"
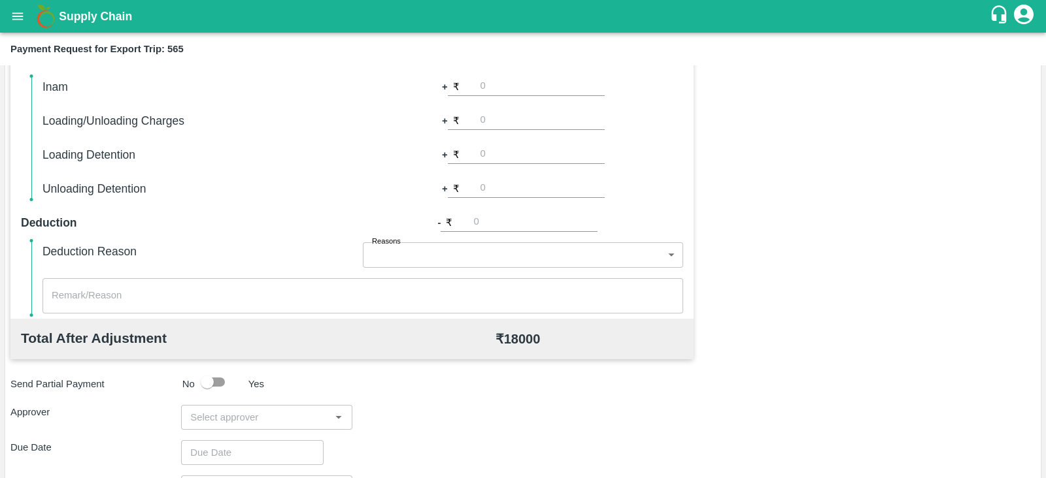
scroll to position [418, 0]
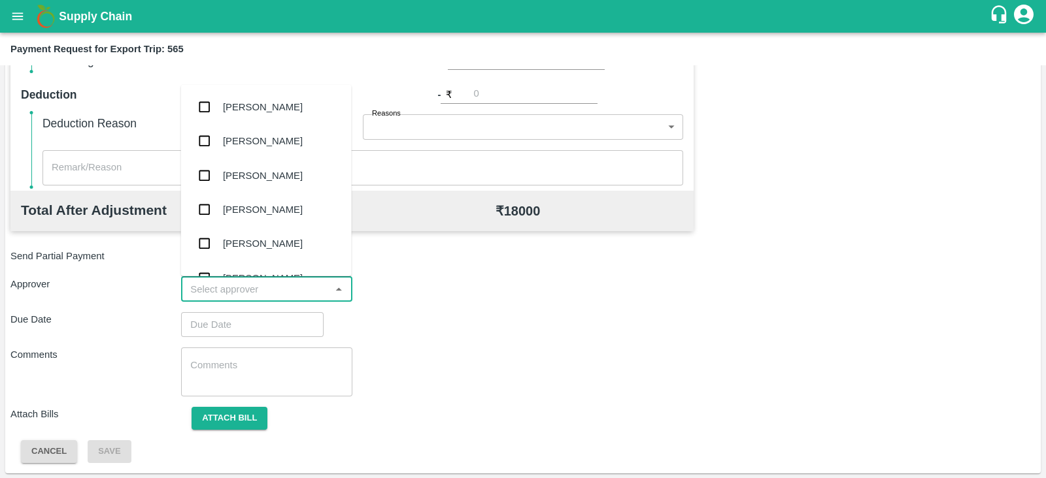
click at [295, 286] on input "input" at bounding box center [255, 289] width 141 height 17
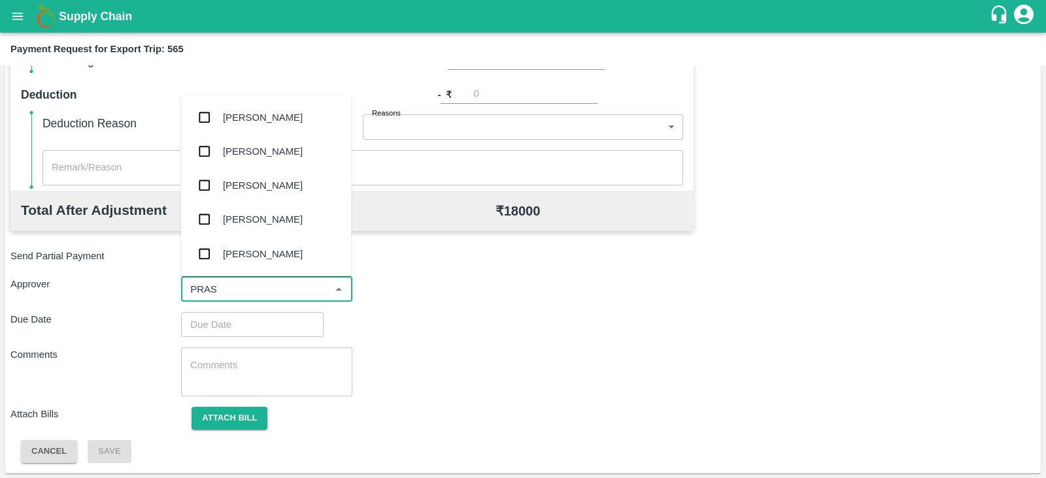
type input "PRASA"
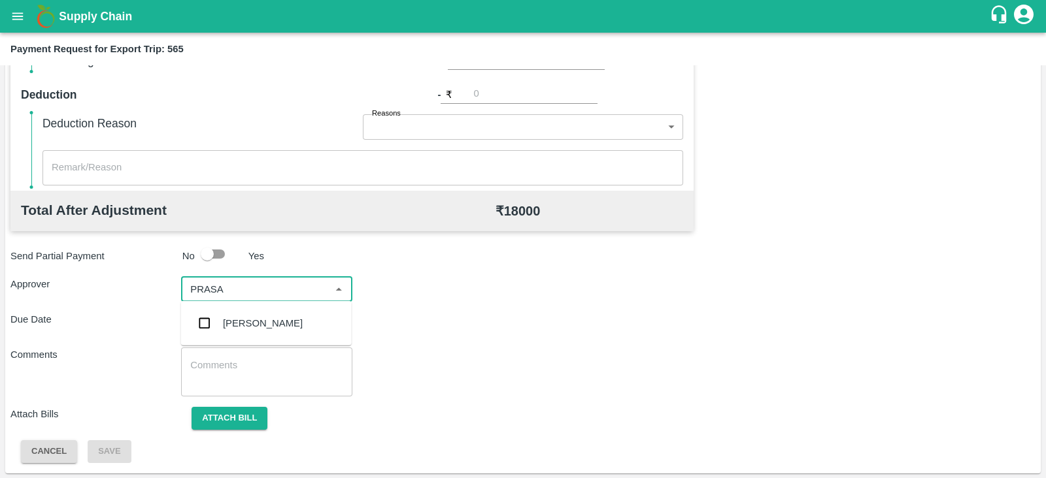
click at [259, 320] on div "Prasad Waghade" at bounding box center [263, 323] width 80 height 14
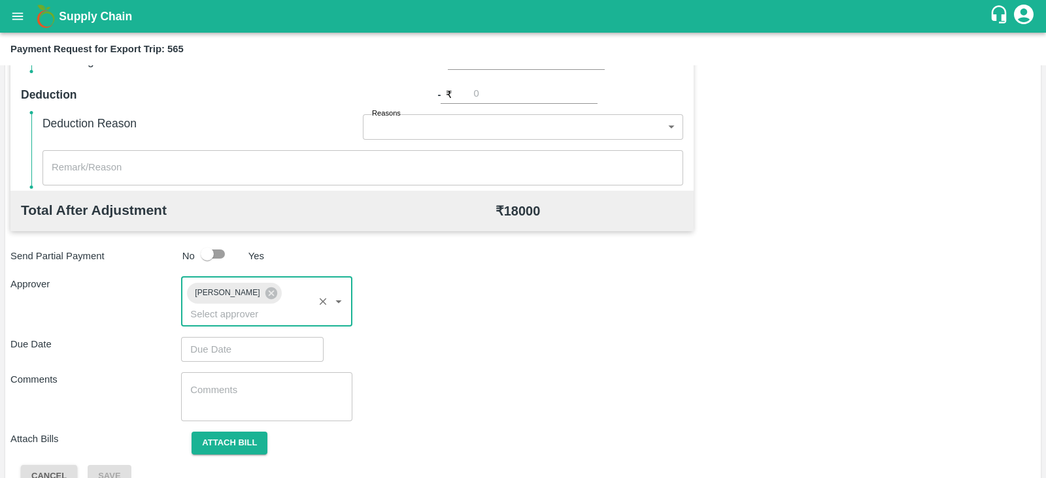
type input "DD/MM/YYYY hh:mm aa"
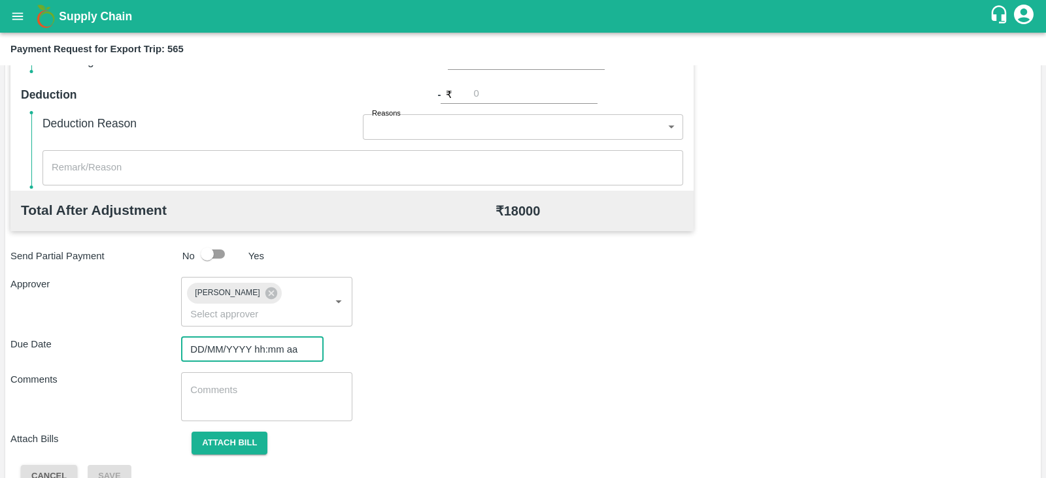
click at [256, 337] on input "DD/MM/YYYY hh:mm aa" at bounding box center [247, 349] width 133 height 25
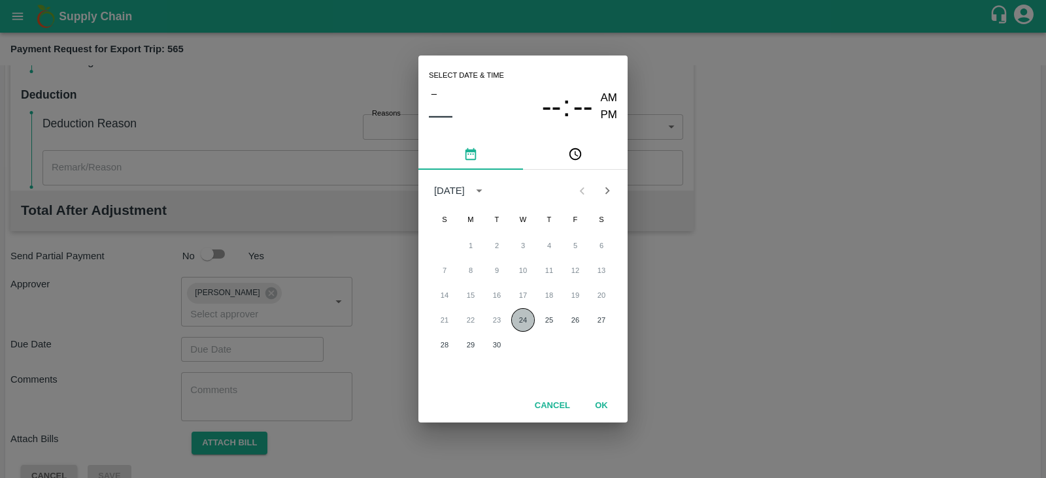
click at [517, 319] on button "24" at bounding box center [523, 320] width 24 height 24
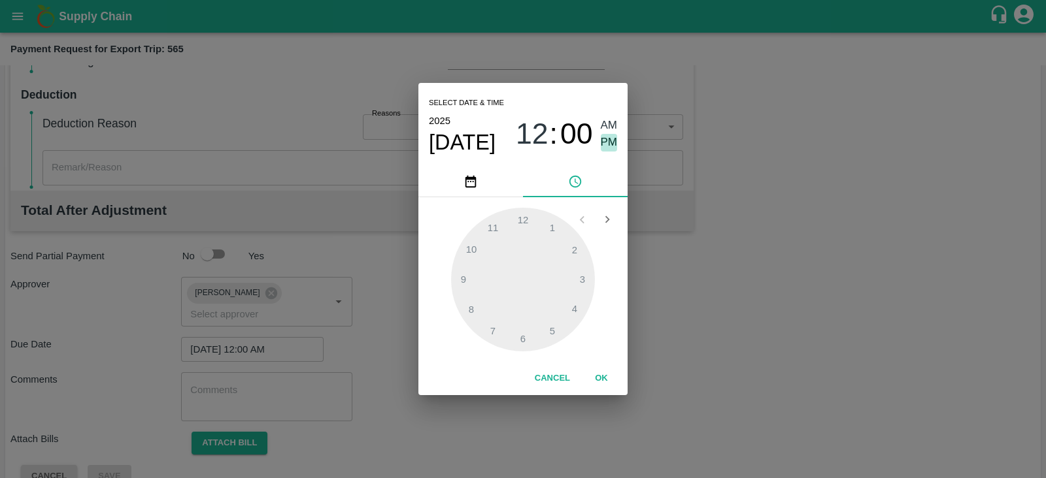
click at [611, 139] on span "PM" at bounding box center [609, 143] width 17 height 18
click at [588, 276] on div at bounding box center [523, 280] width 144 height 144
type input "24/09/2025 03:00 PM"
click at [606, 380] on button "OK" at bounding box center [601, 378] width 42 height 23
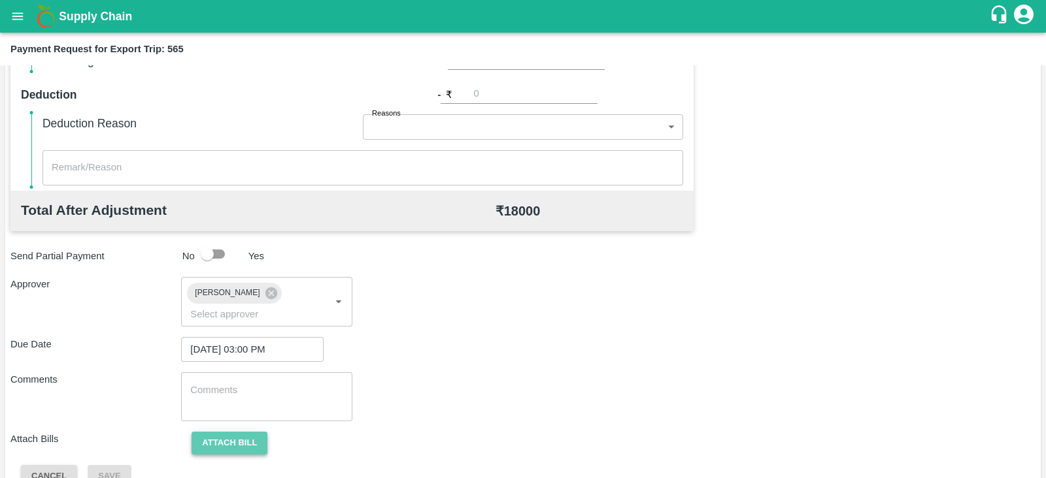
click at [218, 432] on button "Attach bill" at bounding box center [229, 443] width 76 height 23
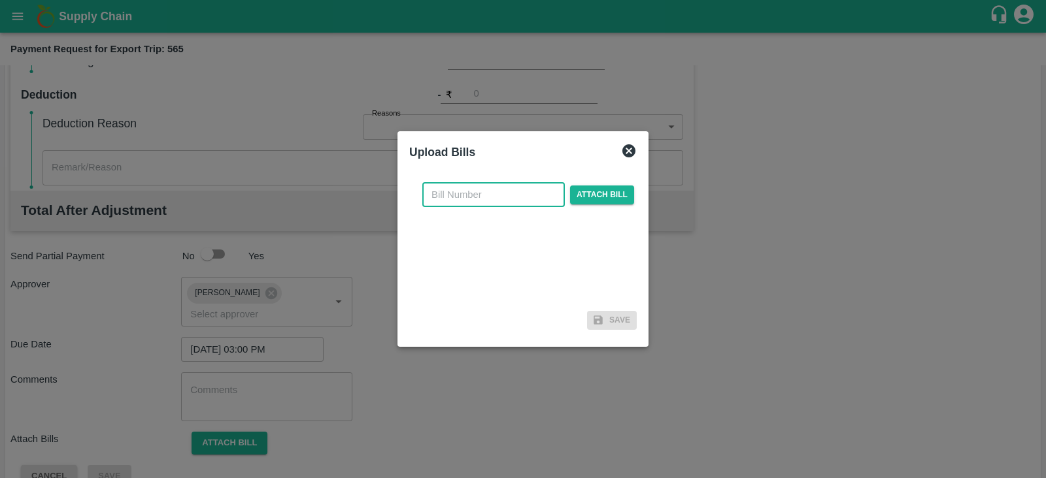
click at [495, 198] on input "text" at bounding box center [493, 194] width 142 height 25
paste input "YTM/0578A/25-26"
type input "YTM/0578A/25-26"
click at [586, 201] on span "Attach bill" at bounding box center [602, 195] width 64 height 19
click at [0, 0] on input "Attach bill" at bounding box center [0, 0] width 0 height 0
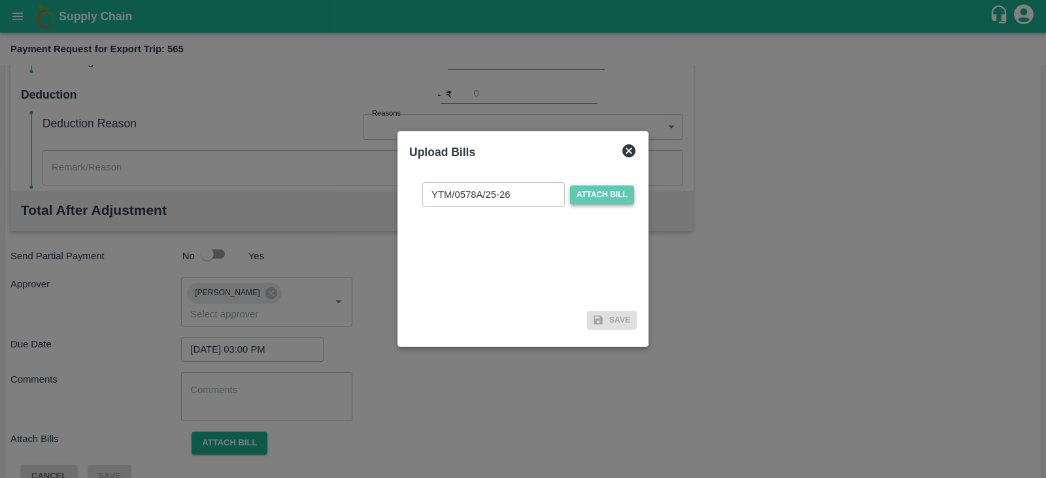
click at [599, 194] on span "Attach bill" at bounding box center [602, 195] width 64 height 19
click at [0, 0] on input "Attach bill" at bounding box center [0, 0] width 0 height 0
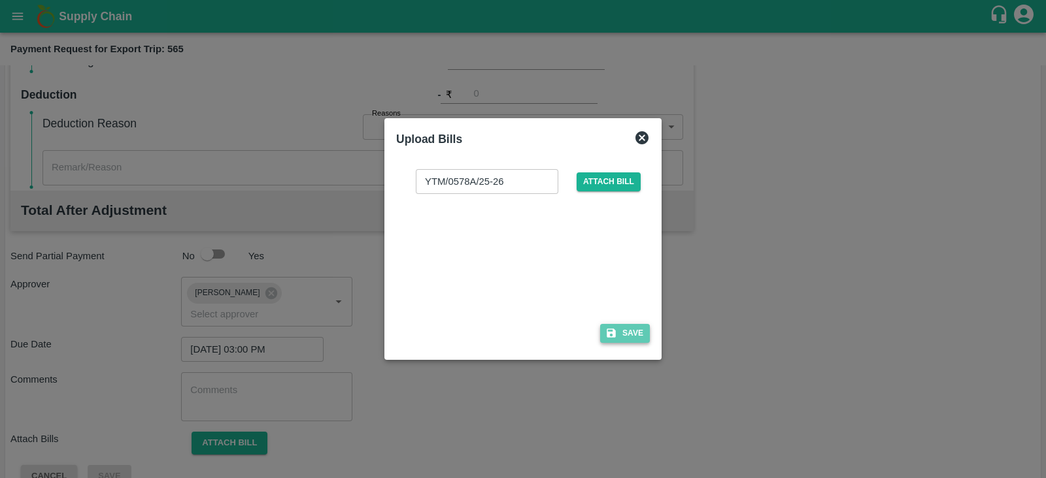
click at [629, 324] on button "Save" at bounding box center [625, 333] width 50 height 19
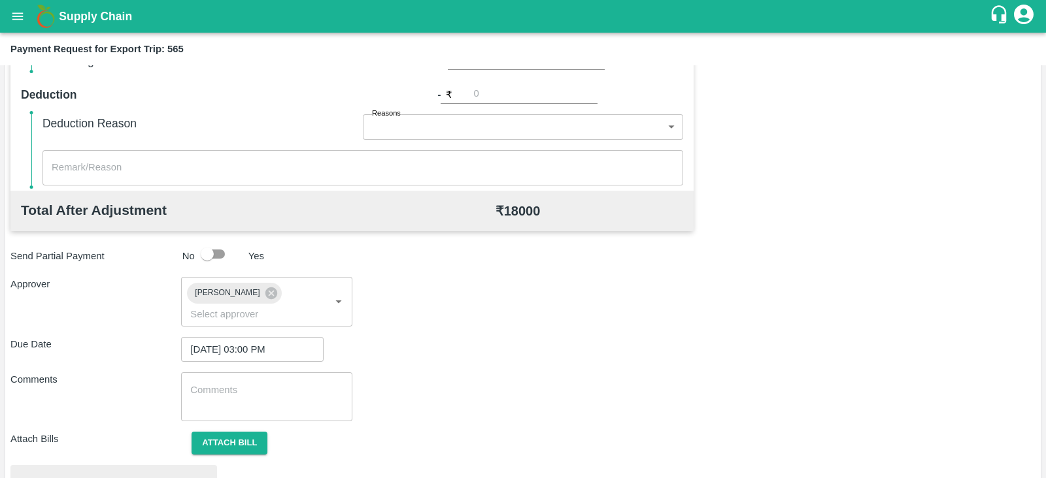
scroll to position [495, 0]
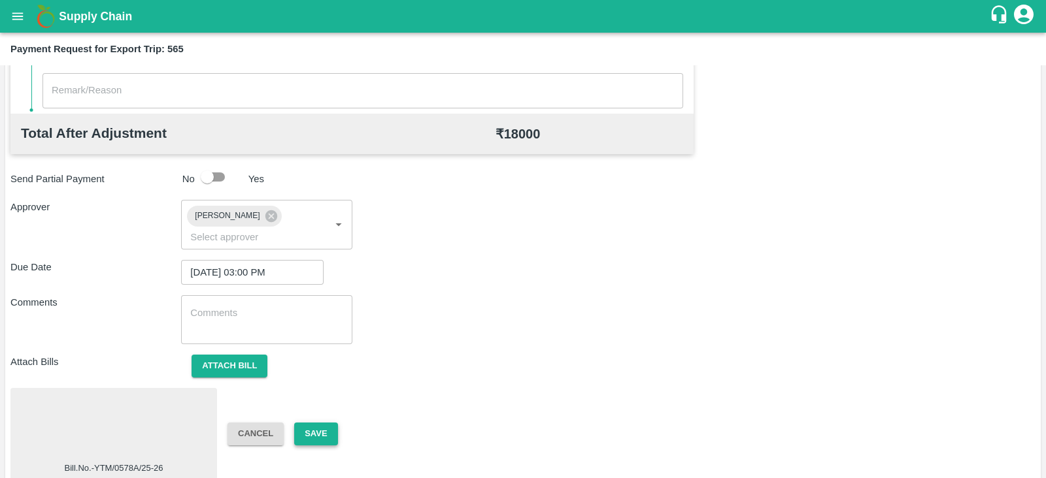
click at [329, 423] on button "Save" at bounding box center [315, 434] width 43 height 23
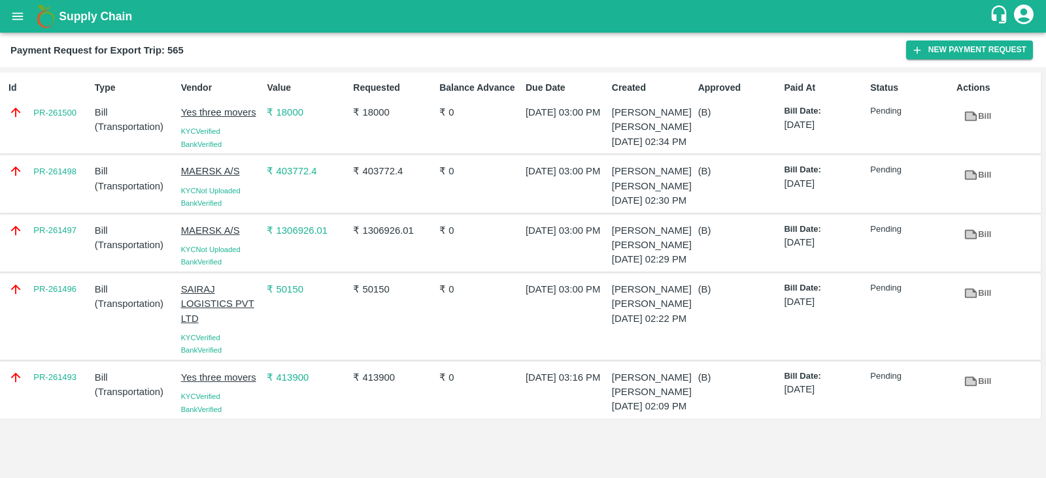
click at [67, 129] on div "Id PR-261500" at bounding box center [46, 113] width 86 height 74
copy link "PR-261500"
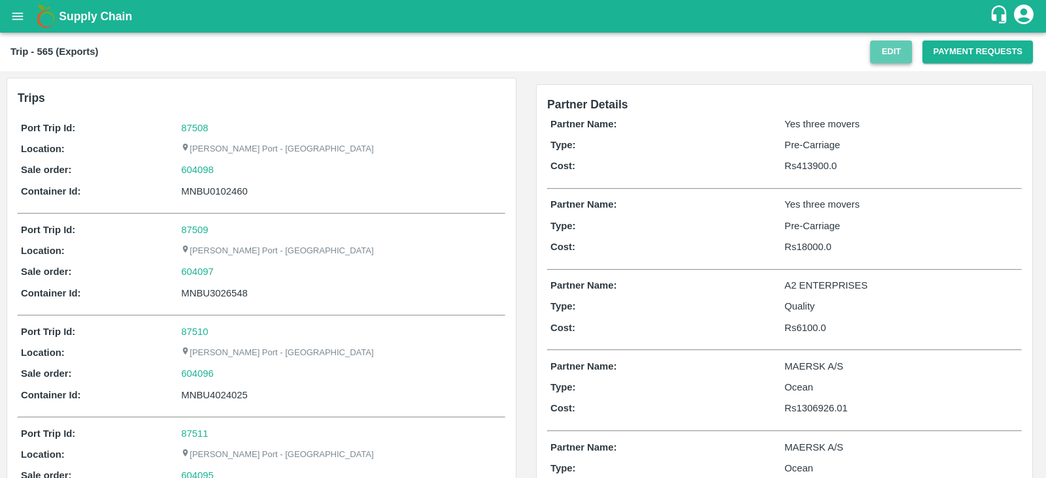
click at [878, 58] on button "Edit" at bounding box center [891, 52] width 42 height 23
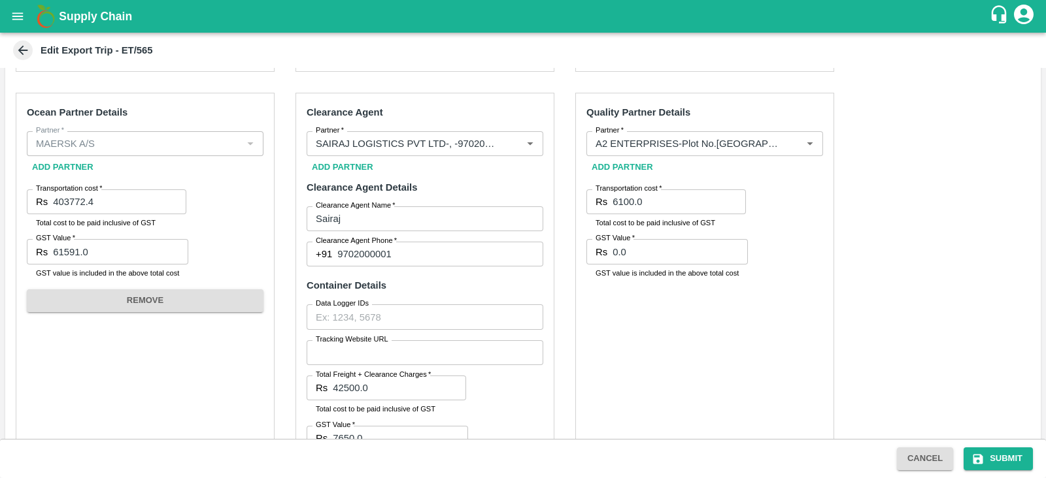
scroll to position [642, 0]
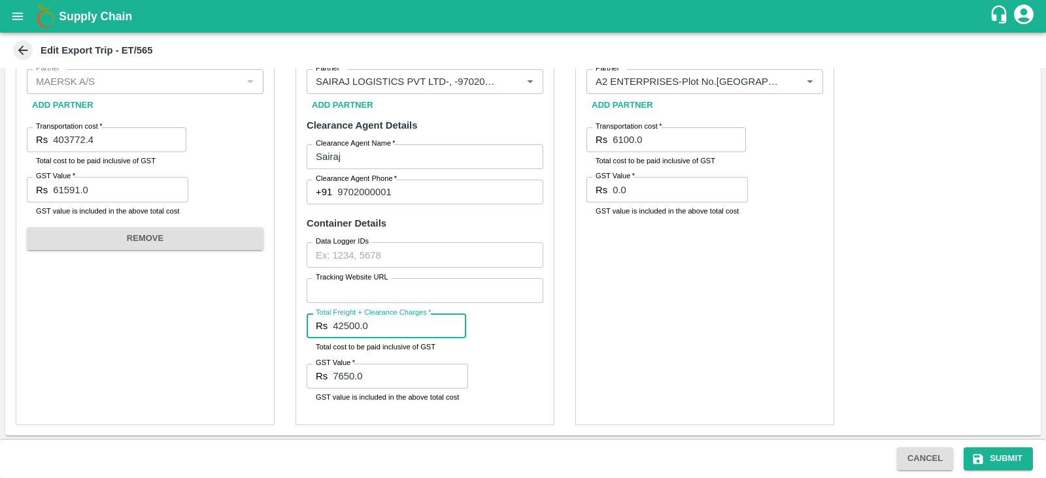
click at [403, 329] on input "42500.0" at bounding box center [399, 326] width 133 height 25
type input "4"
type input "50150"
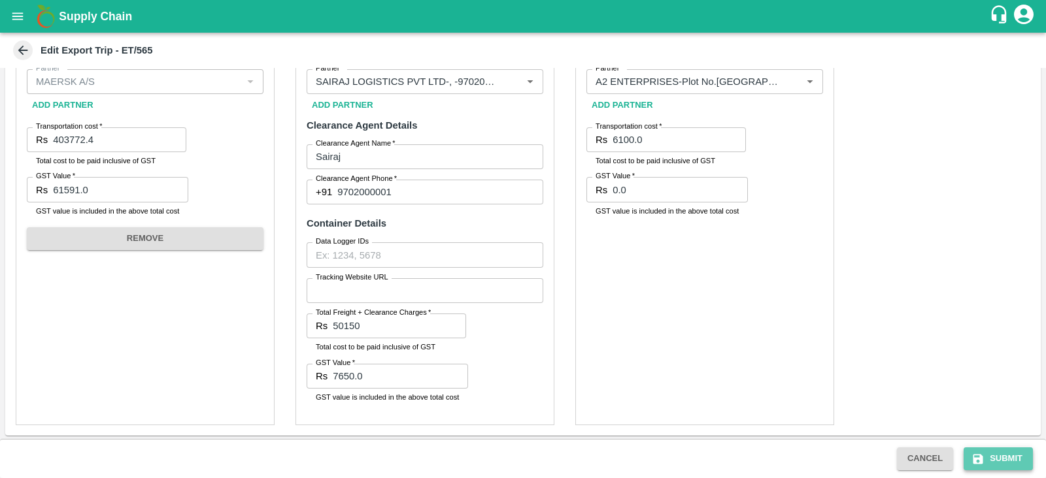
click at [999, 462] on button "Submit" at bounding box center [997, 459] width 69 height 23
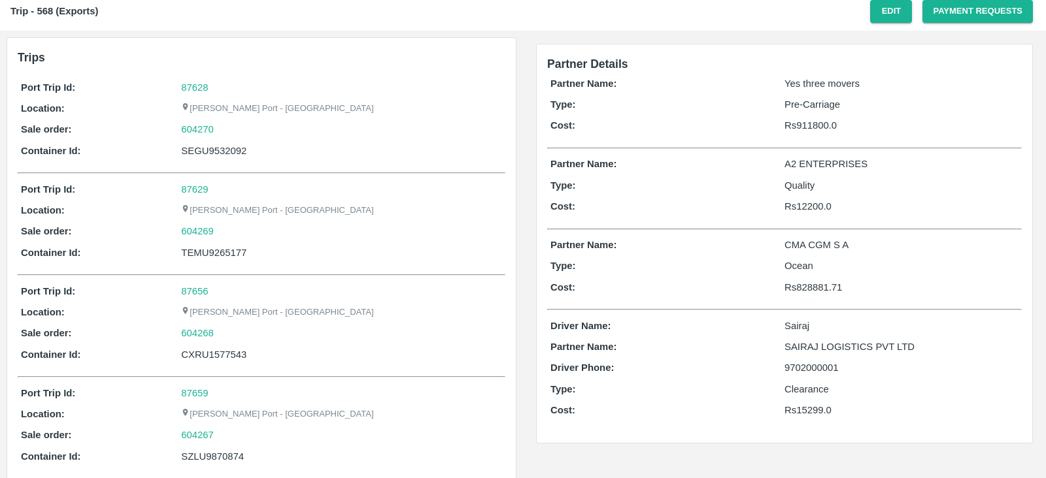
scroll to position [35, 0]
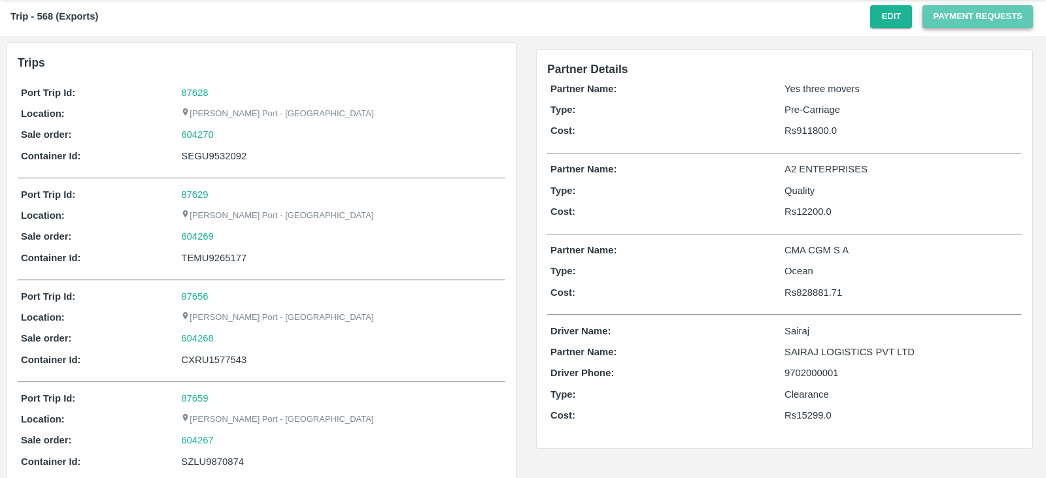
click at [938, 21] on button "Payment Requests" at bounding box center [977, 16] width 110 height 23
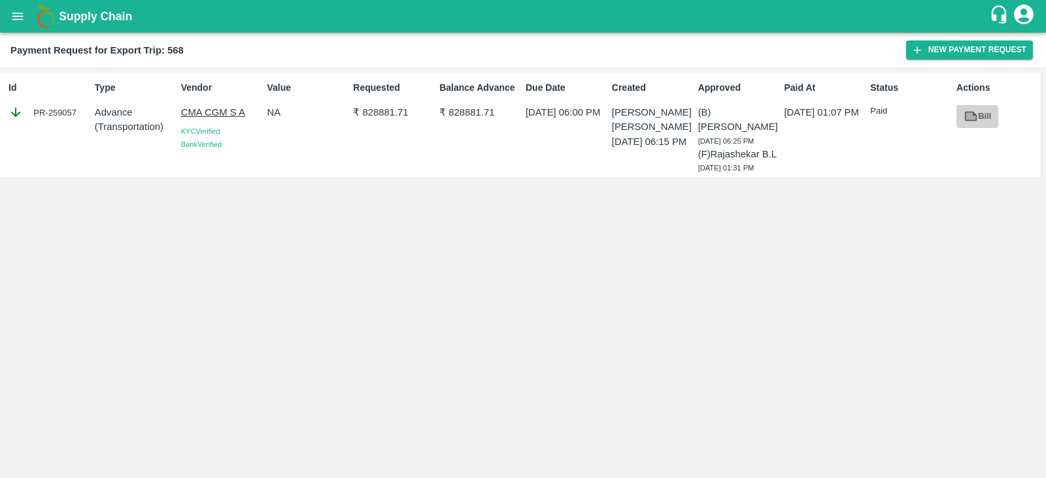
click at [980, 116] on link "Bill" at bounding box center [977, 116] width 42 height 23
click at [960, 58] on button "New Payment Request" at bounding box center [969, 50] width 127 height 19
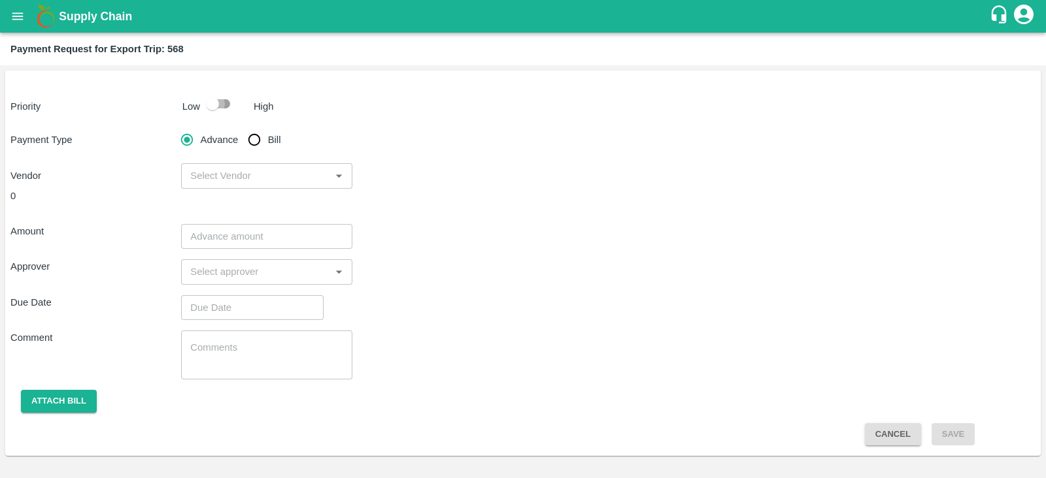
click at [227, 106] on input "checkbox" at bounding box center [212, 103] width 74 height 25
checkbox input "true"
click at [267, 146] on input "Bill" at bounding box center [254, 140] width 26 height 26
radio input "true"
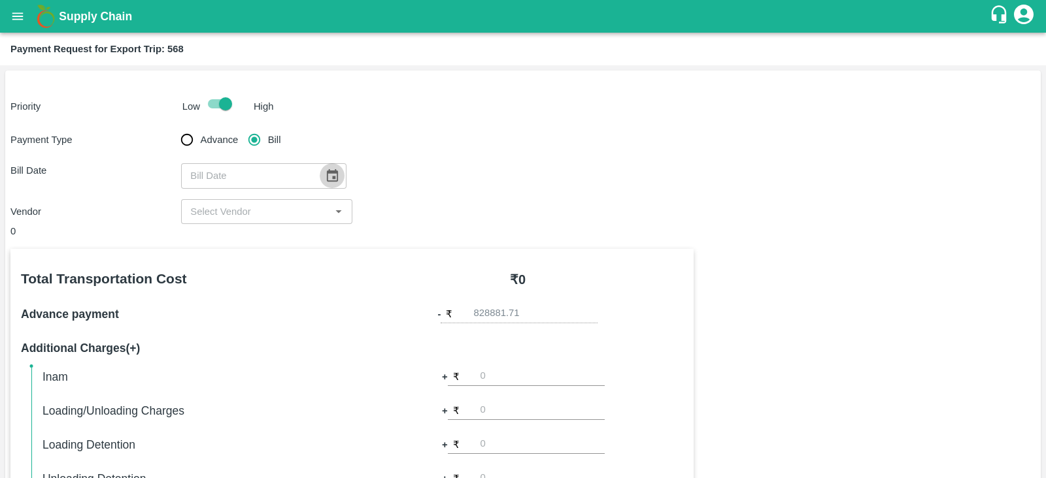
click at [327, 179] on icon "Choose date" at bounding box center [332, 176] width 14 height 14
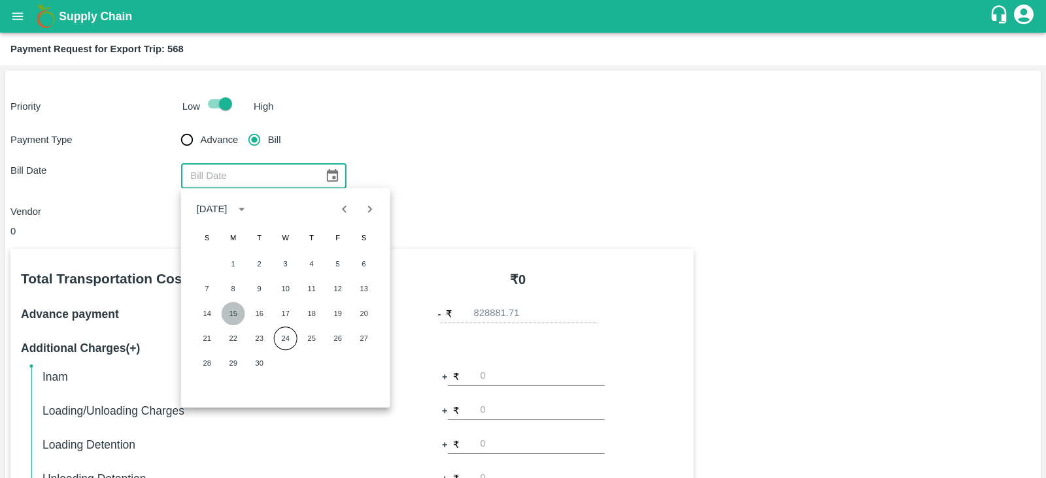
click at [235, 312] on button "15" at bounding box center [234, 314] width 24 height 24
type input "15/09/2025"
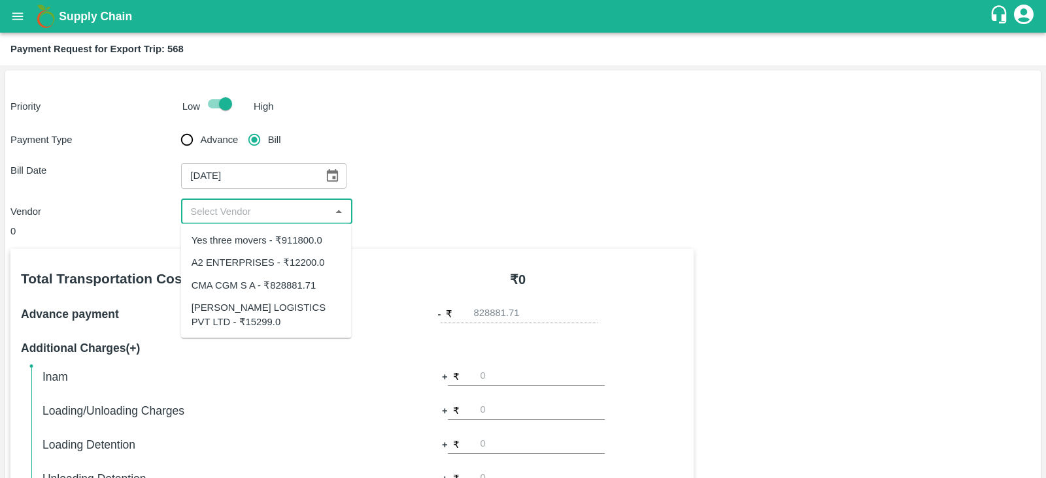
click at [278, 215] on input "input" at bounding box center [255, 211] width 141 height 17
click at [271, 280] on div "CMA CGM S A - ₹828881.71" at bounding box center [253, 285] width 125 height 14
type input "CMA CGM S A - ₹828881.71"
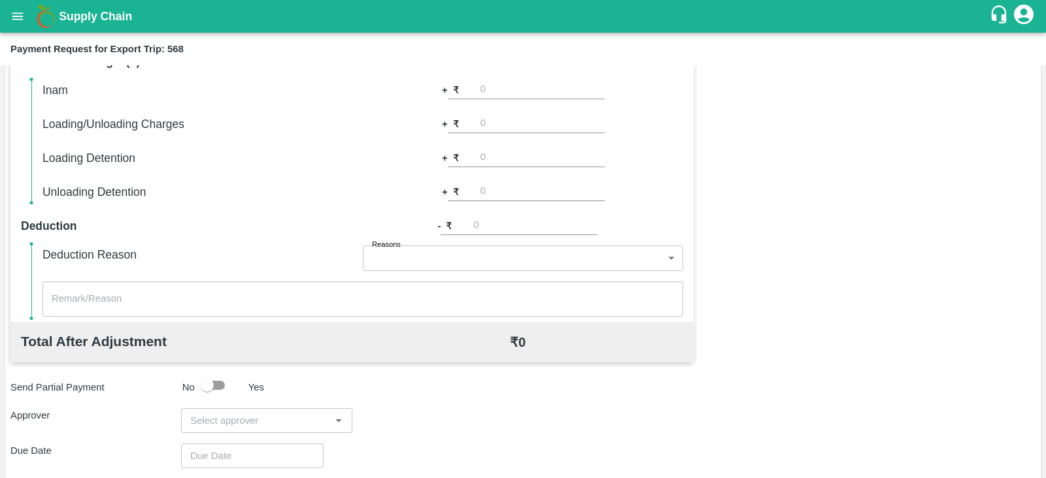
scroll to position [418, 0]
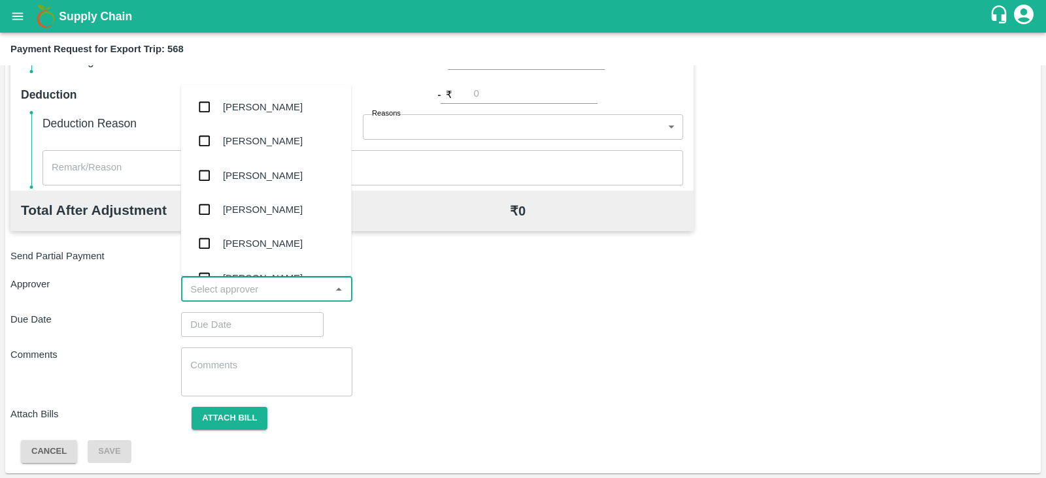
click at [269, 284] on input "input" at bounding box center [255, 289] width 141 height 17
type input "PRAS"
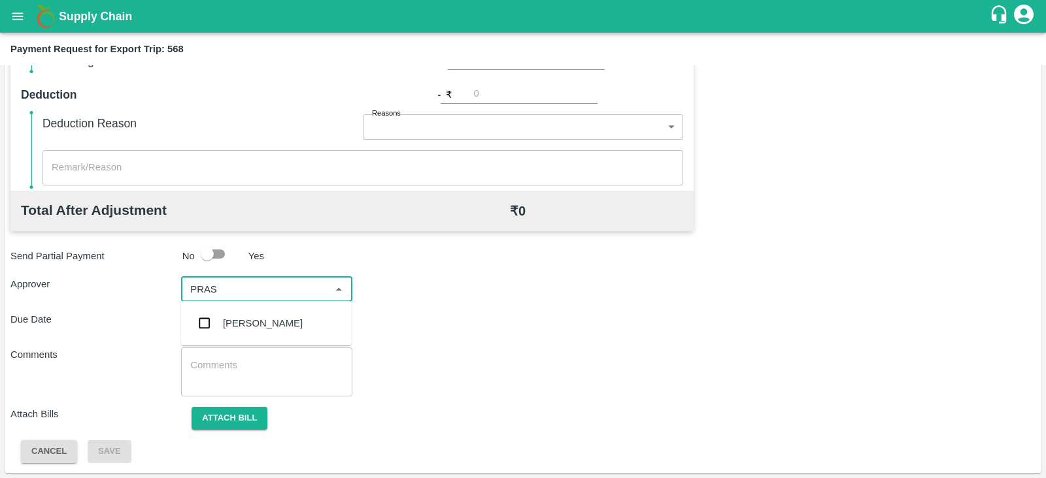
click at [254, 322] on div "Prasad Waghade" at bounding box center [263, 323] width 80 height 14
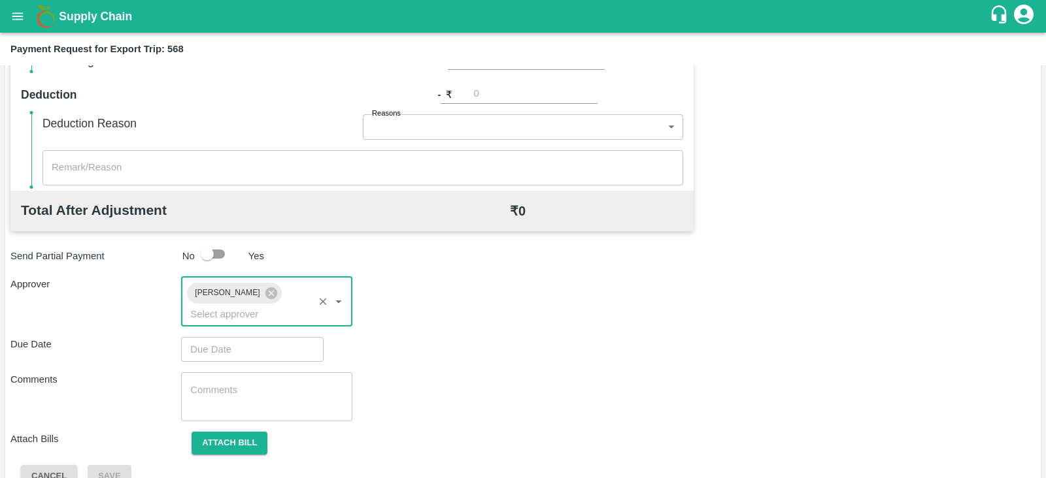
type input "DD/MM/YYYY hh:mm aa"
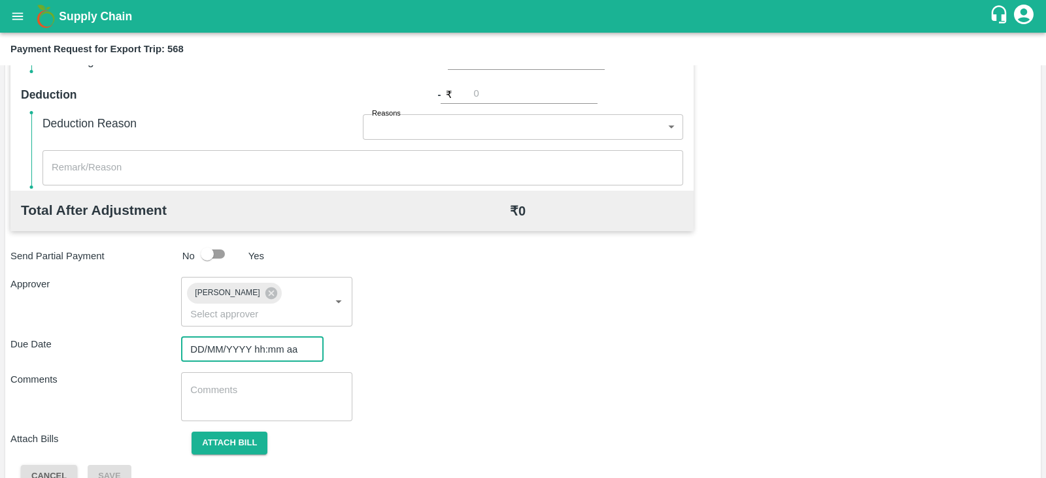
click at [283, 337] on input "DD/MM/YYYY hh:mm aa" at bounding box center [247, 349] width 133 height 25
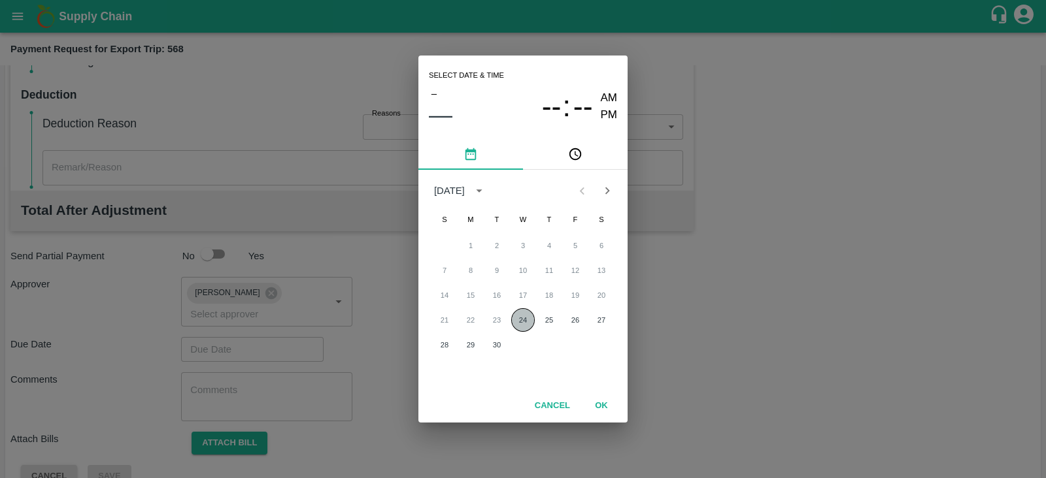
click at [523, 320] on button "24" at bounding box center [523, 320] width 24 height 24
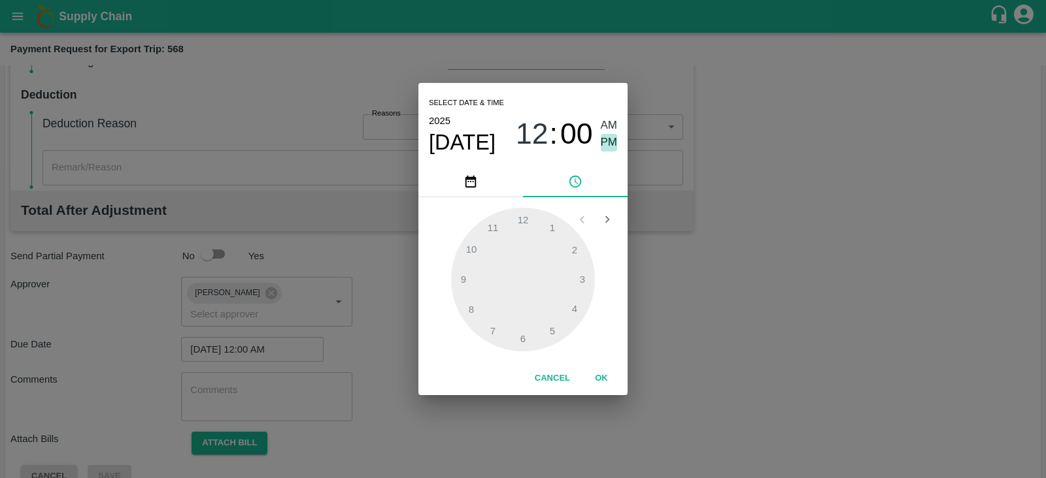
click at [612, 140] on span "PM" at bounding box center [609, 143] width 17 height 18
click at [580, 276] on div at bounding box center [523, 280] width 144 height 144
type input "24/09/2025 03:00 PM"
click at [595, 375] on button "OK" at bounding box center [601, 378] width 42 height 23
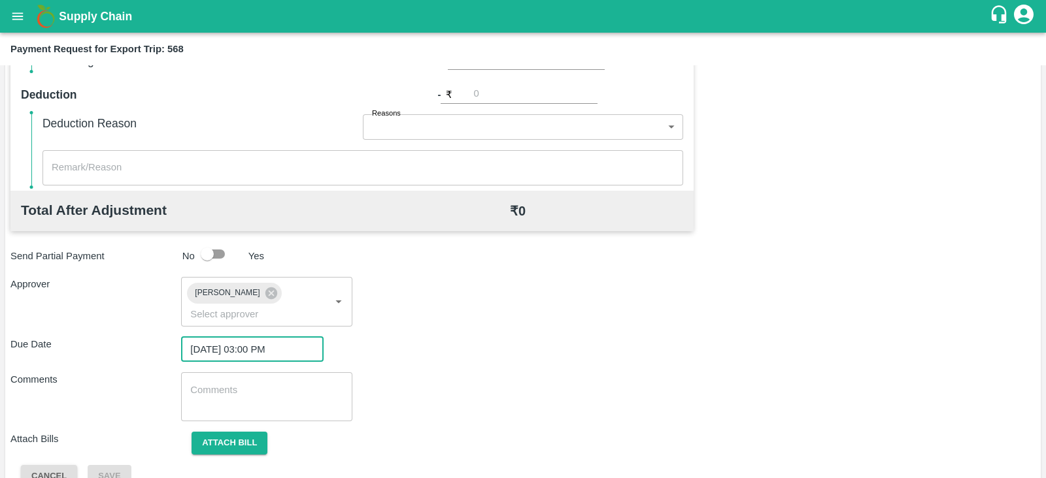
scroll to position [426, 0]
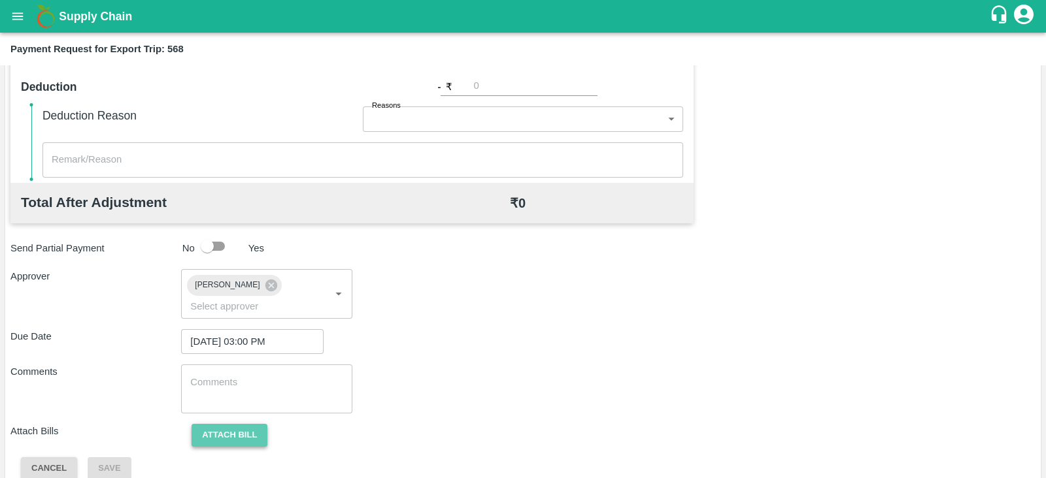
click at [263, 424] on button "Attach bill" at bounding box center [229, 435] width 76 height 23
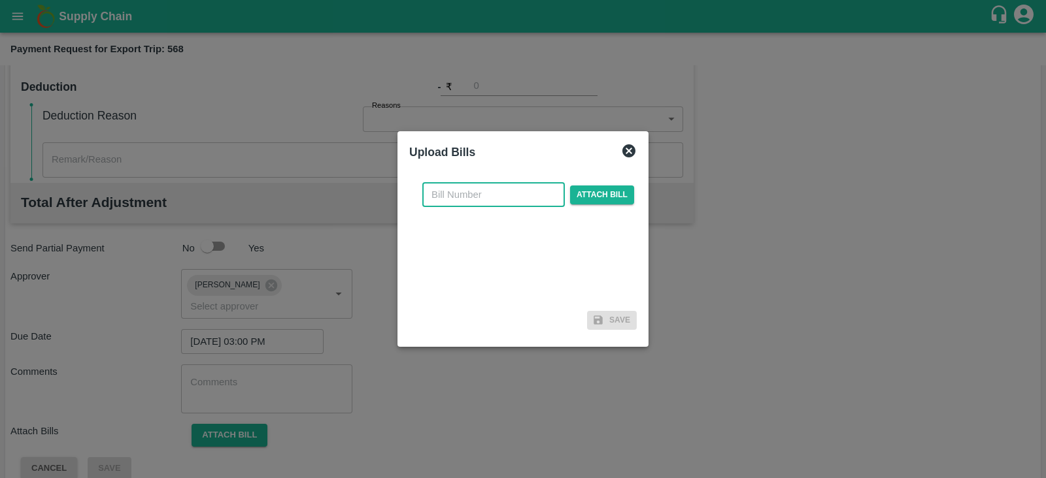
click at [505, 190] on input "text" at bounding box center [493, 194] width 142 height 25
paste input "INEMHC26070292"
type input "INEMHC26070292"
click at [591, 192] on span "Attach bill" at bounding box center [602, 195] width 64 height 19
click at [0, 0] on input "Attach bill" at bounding box center [0, 0] width 0 height 0
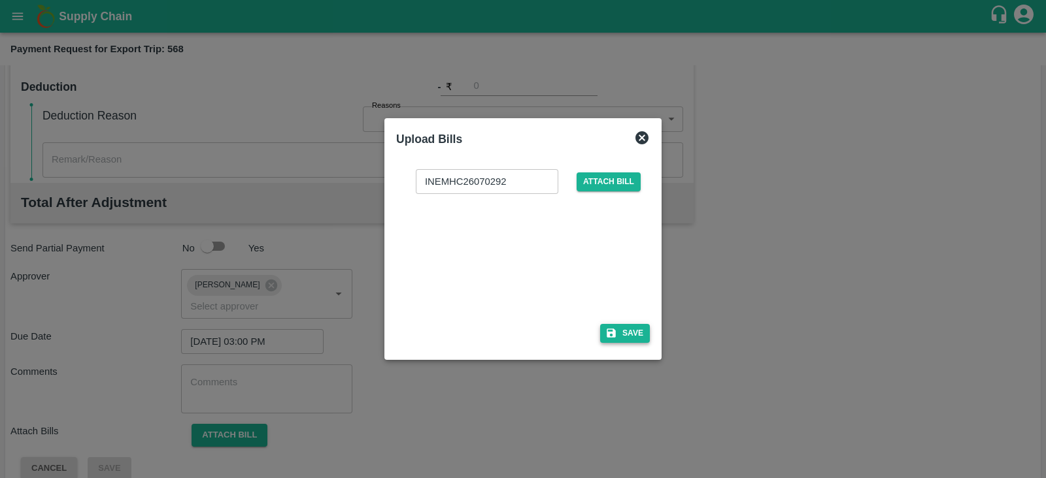
click at [618, 335] on button "Save" at bounding box center [625, 333] width 50 height 19
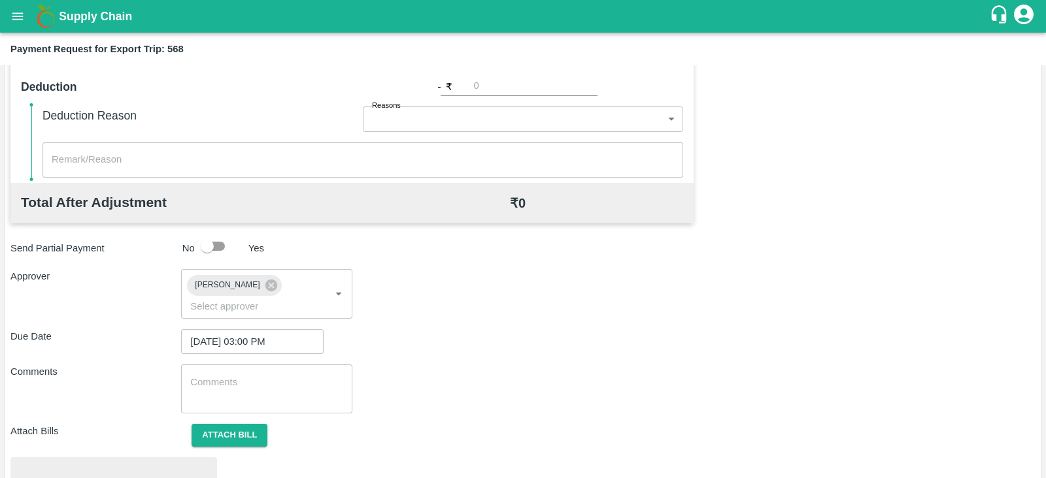
scroll to position [495, 0]
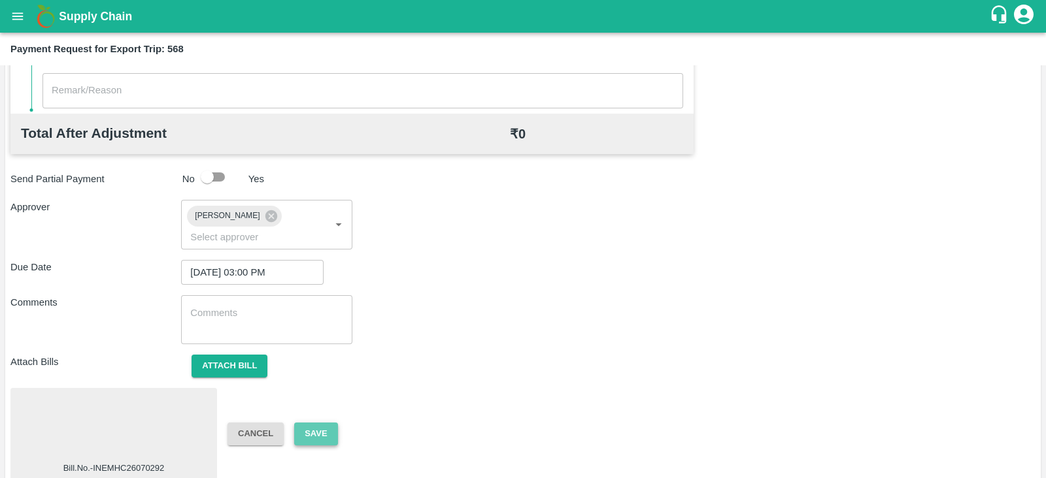
click at [317, 423] on button "Save" at bounding box center [315, 434] width 43 height 23
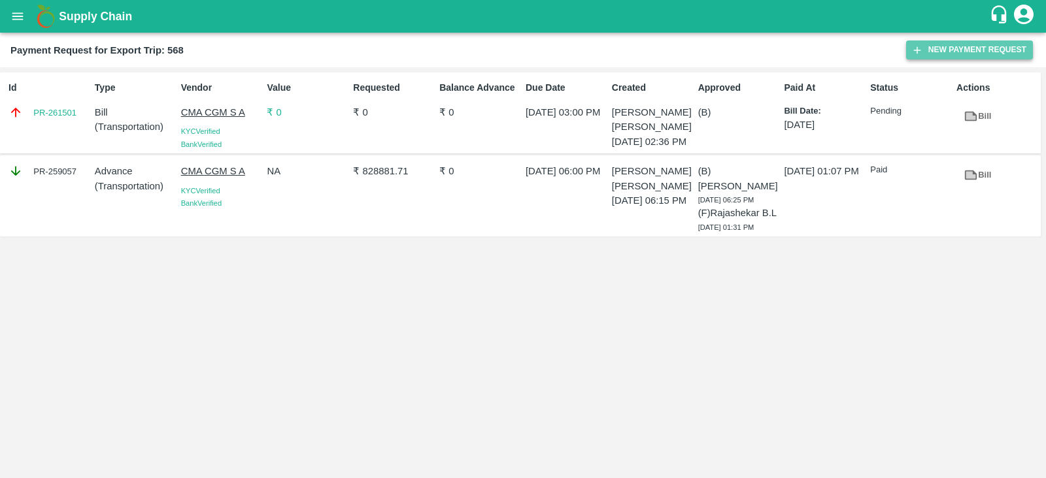
click at [947, 46] on button "New Payment Request" at bounding box center [969, 50] width 127 height 19
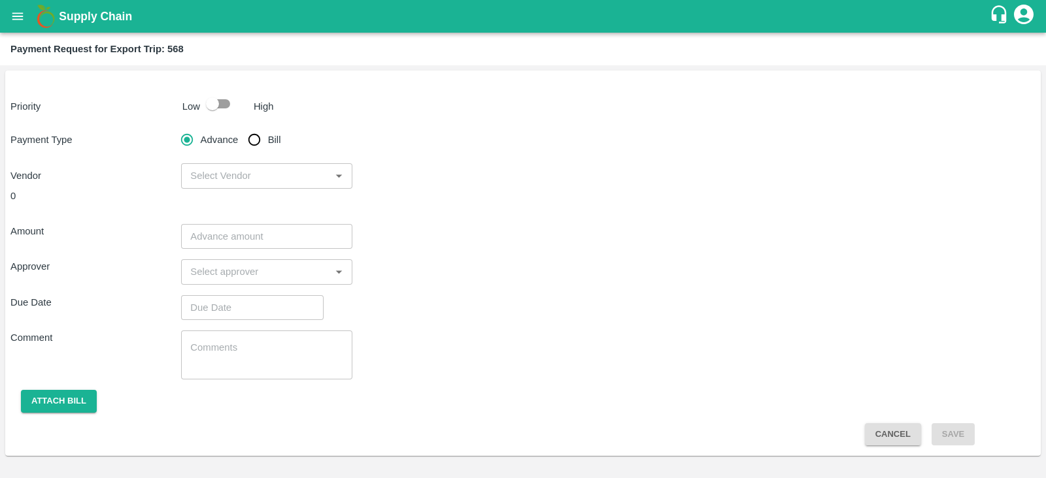
click at [219, 112] on input "checkbox" at bounding box center [212, 103] width 74 height 25
checkbox input "true"
click at [257, 139] on input "Bill" at bounding box center [254, 140] width 26 height 26
radio input "true"
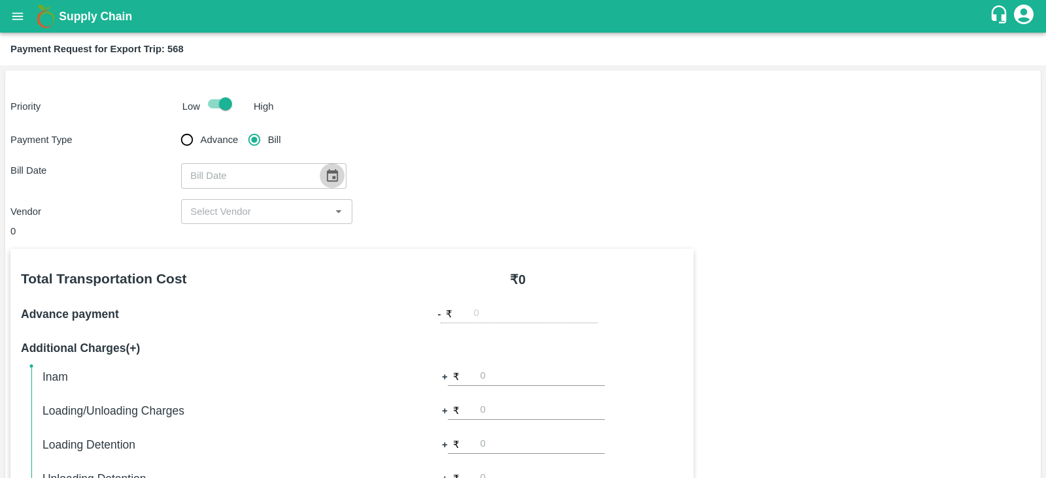
click at [327, 173] on icon "Choose date" at bounding box center [332, 175] width 11 height 12
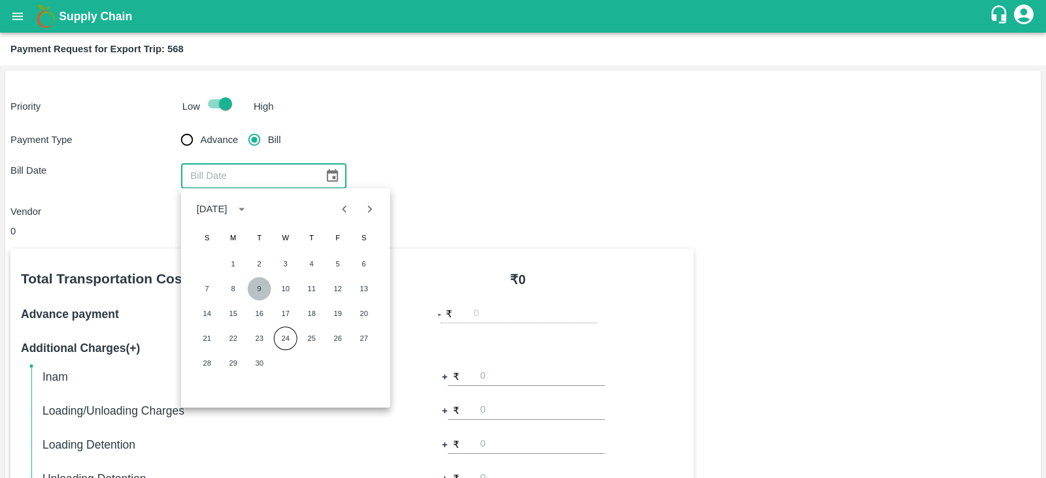
click at [256, 288] on button "9" at bounding box center [260, 289] width 24 height 24
type input "09/09/2025"
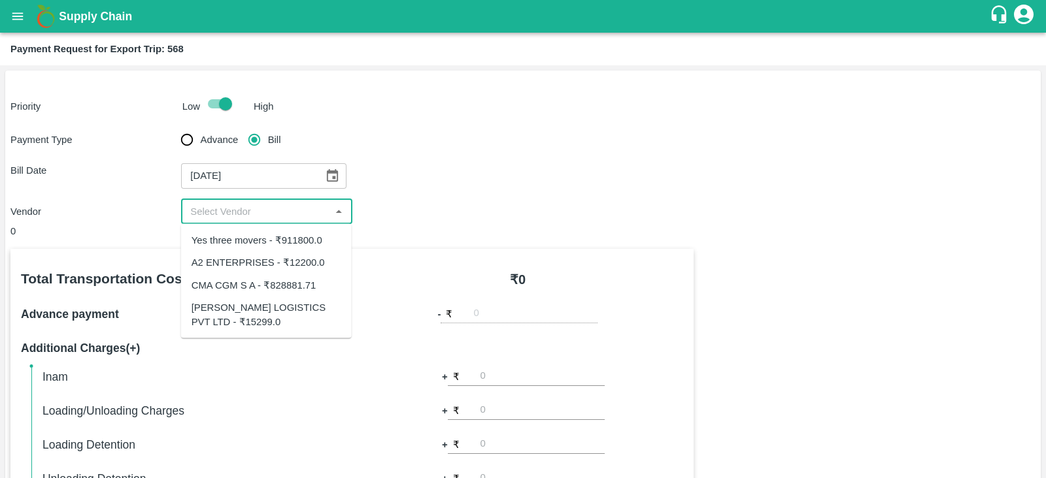
click at [290, 212] on input "input" at bounding box center [255, 211] width 141 height 17
click at [292, 246] on div "Yes three movers - ₹911800.0" at bounding box center [256, 240] width 131 height 14
type input "Yes three movers - ₹911800.0"
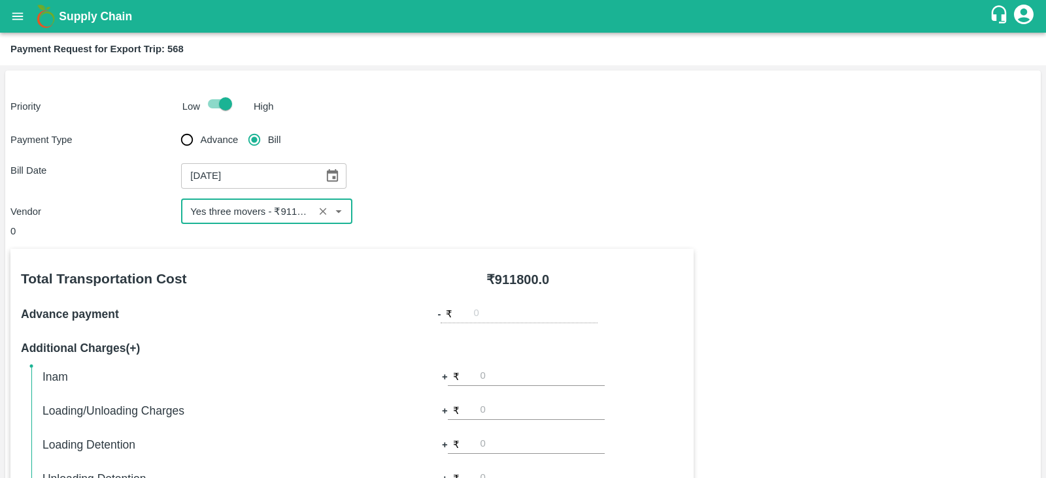
scroll to position [418, 0]
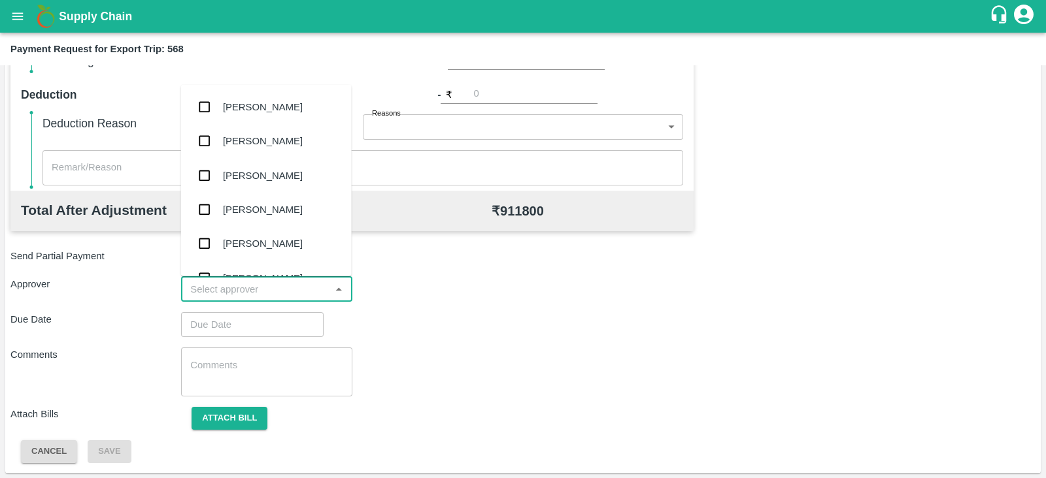
click at [272, 292] on input "input" at bounding box center [255, 289] width 141 height 17
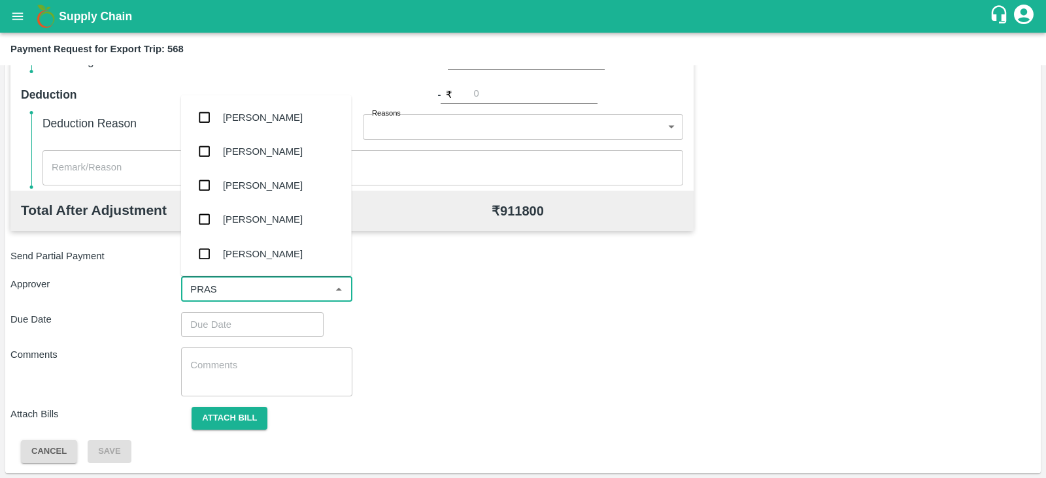
type input "PRASA"
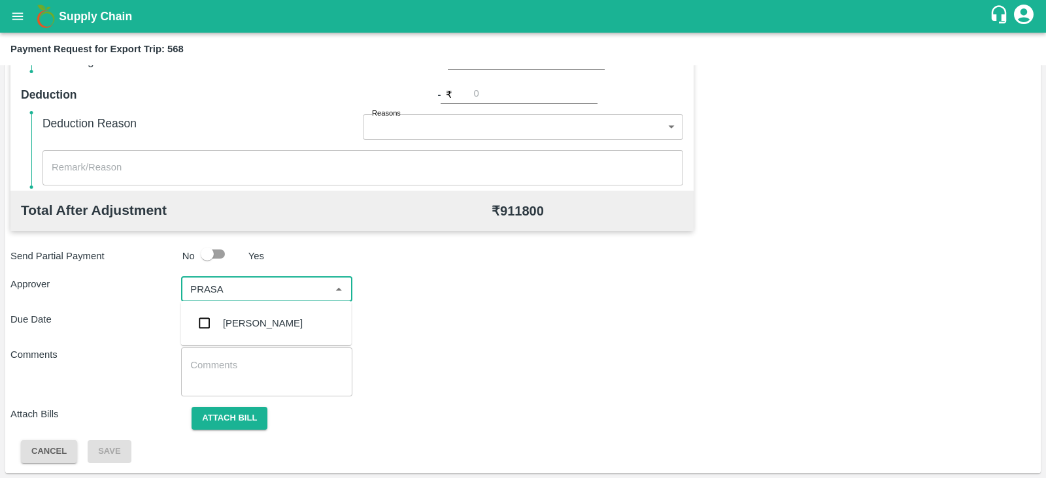
click at [257, 323] on div "Prasad Waghade" at bounding box center [263, 323] width 80 height 14
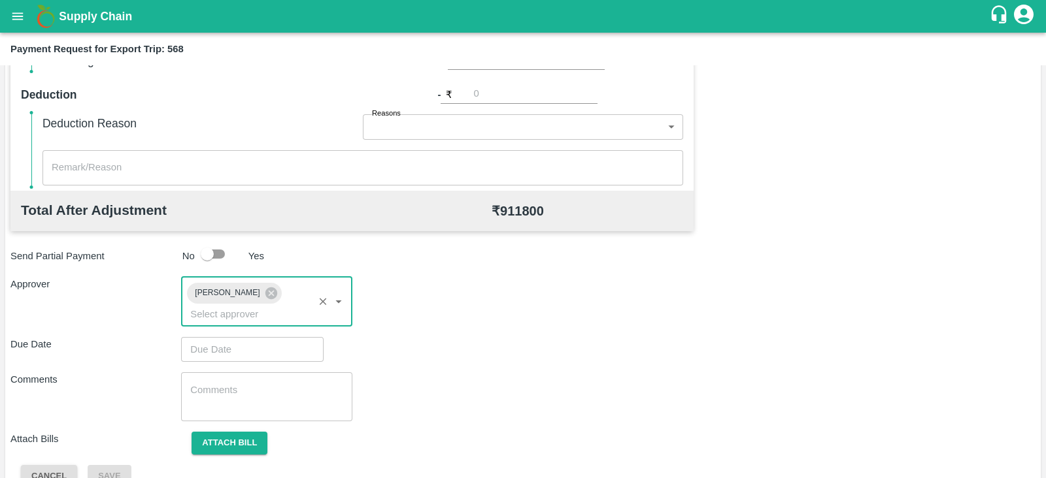
type input "DD/MM/YYYY hh:mm aa"
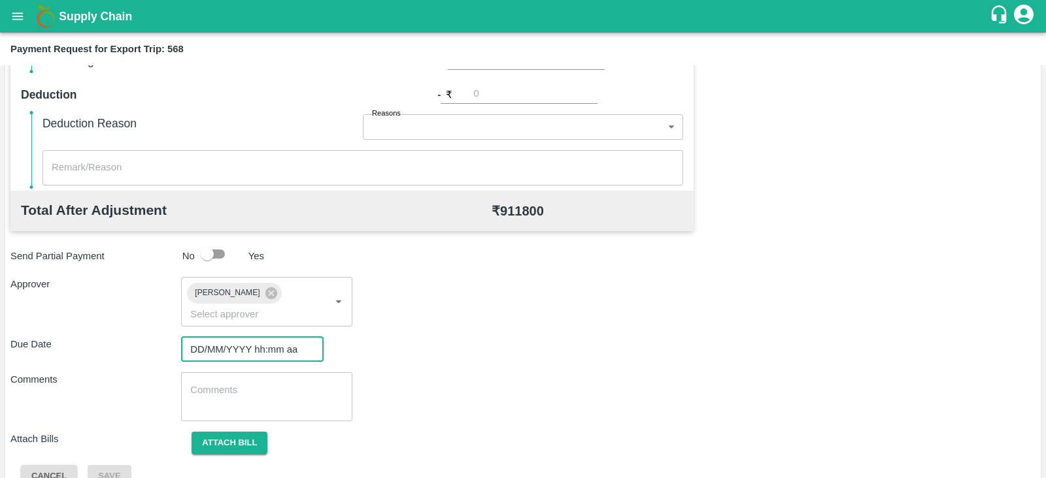
click at [276, 337] on input "DD/MM/YYYY hh:mm aa" at bounding box center [247, 349] width 133 height 25
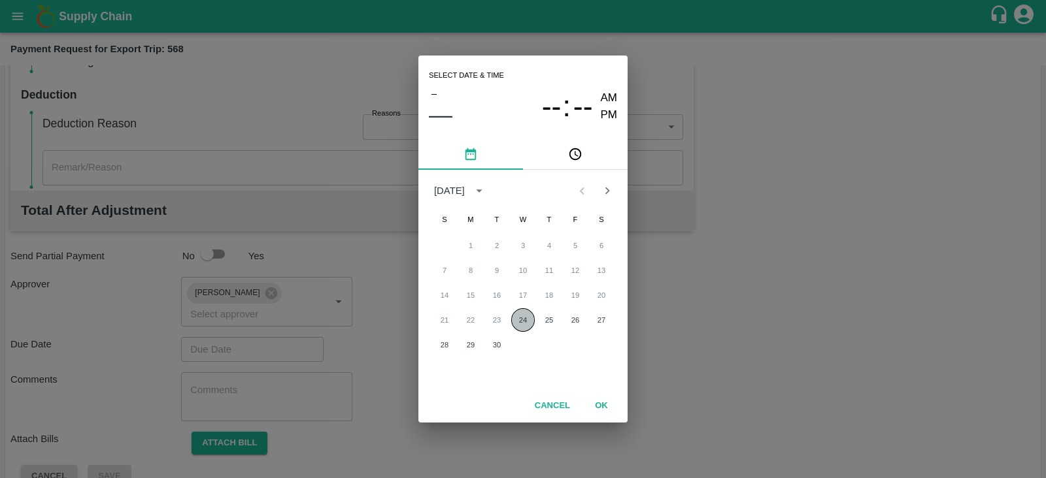
click at [521, 320] on button "24" at bounding box center [523, 320] width 24 height 24
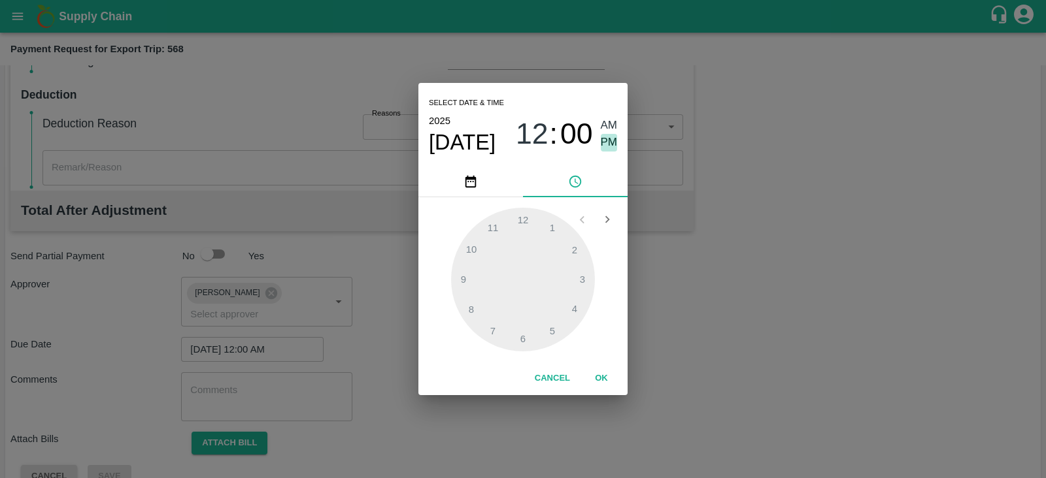
click at [609, 144] on span "PM" at bounding box center [609, 143] width 17 height 18
click at [585, 282] on div at bounding box center [523, 280] width 144 height 144
type input "24/09/2025 03:00 PM"
click at [600, 384] on button "OK" at bounding box center [601, 378] width 42 height 23
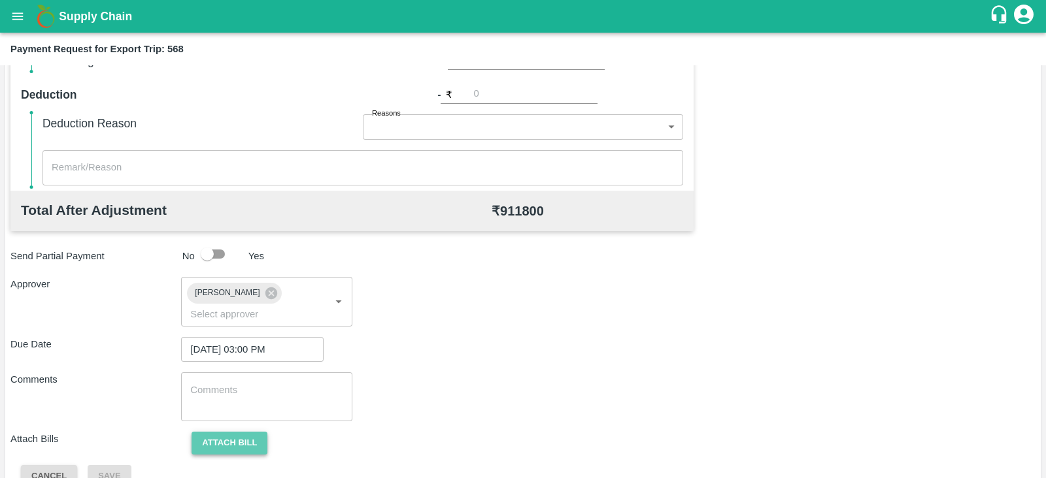
click at [217, 432] on button "Attach bill" at bounding box center [229, 443] width 76 height 23
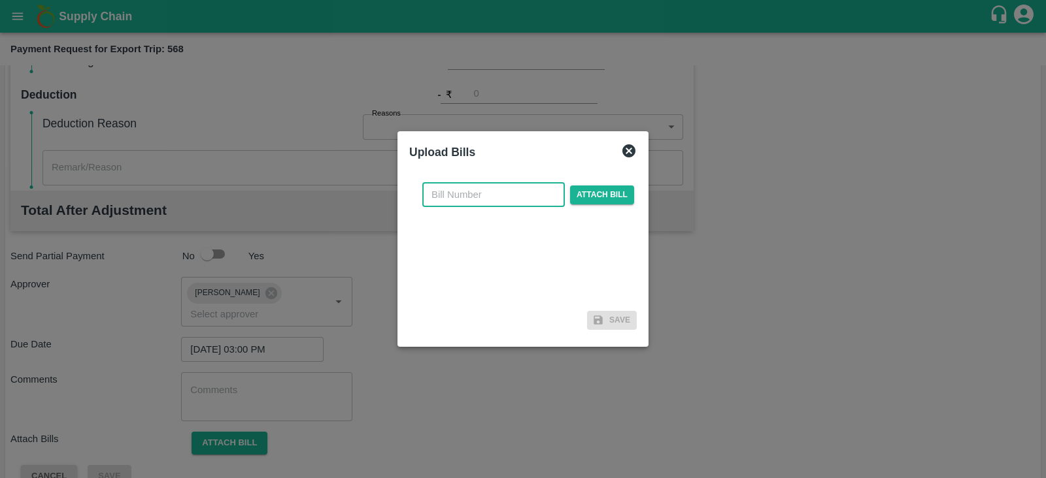
click at [495, 200] on input "text" at bounding box center [493, 194] width 142 height 25
paste input ": YTM/0579/25-26"
type input ": YTM/0579/25-26"
click at [575, 193] on span "Attach bill" at bounding box center [602, 195] width 64 height 19
click at [0, 0] on input "Attach bill" at bounding box center [0, 0] width 0 height 0
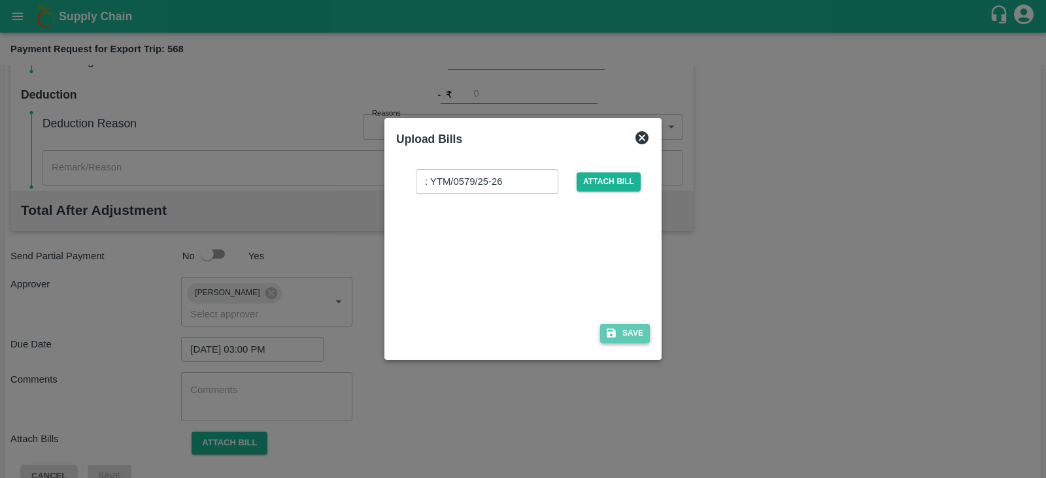
click at [629, 328] on button "Save" at bounding box center [625, 333] width 50 height 19
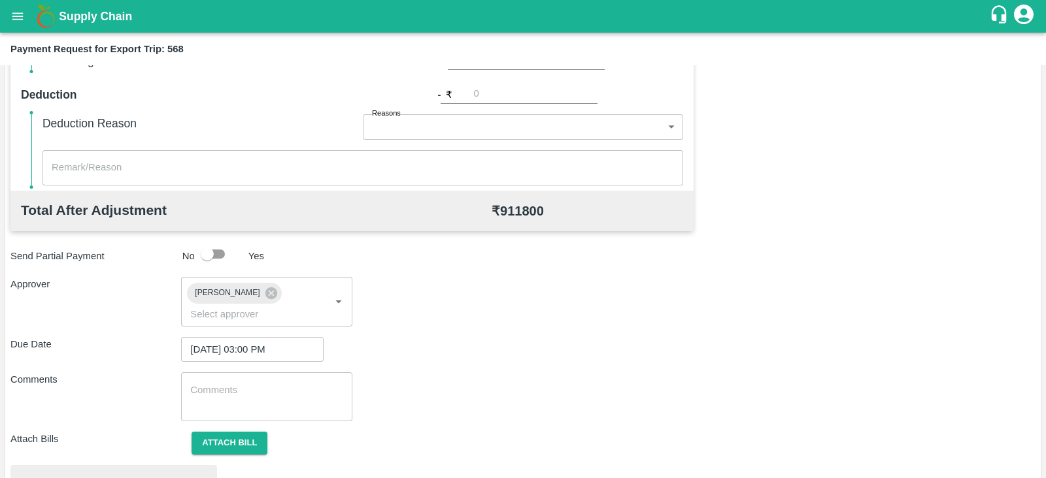
scroll to position [495, 0]
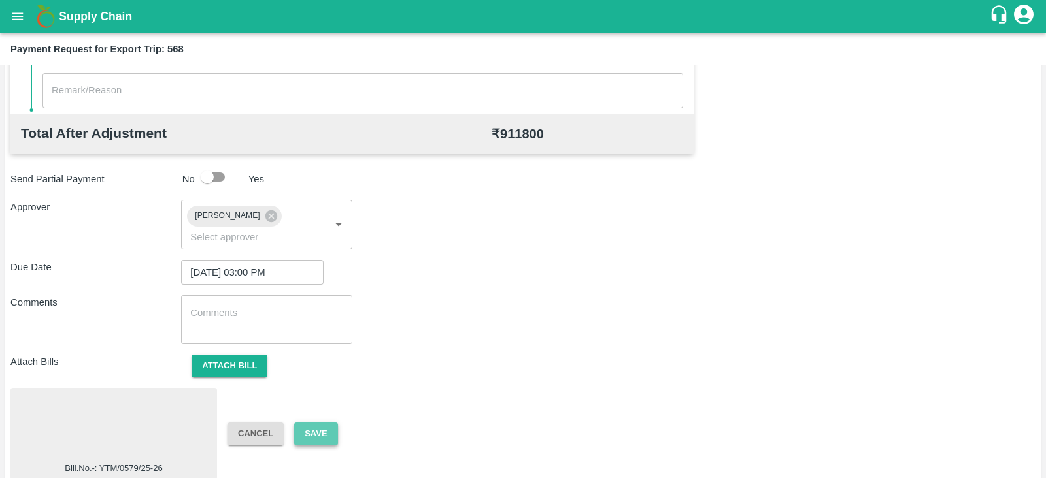
click at [328, 423] on button "Save" at bounding box center [315, 434] width 43 height 23
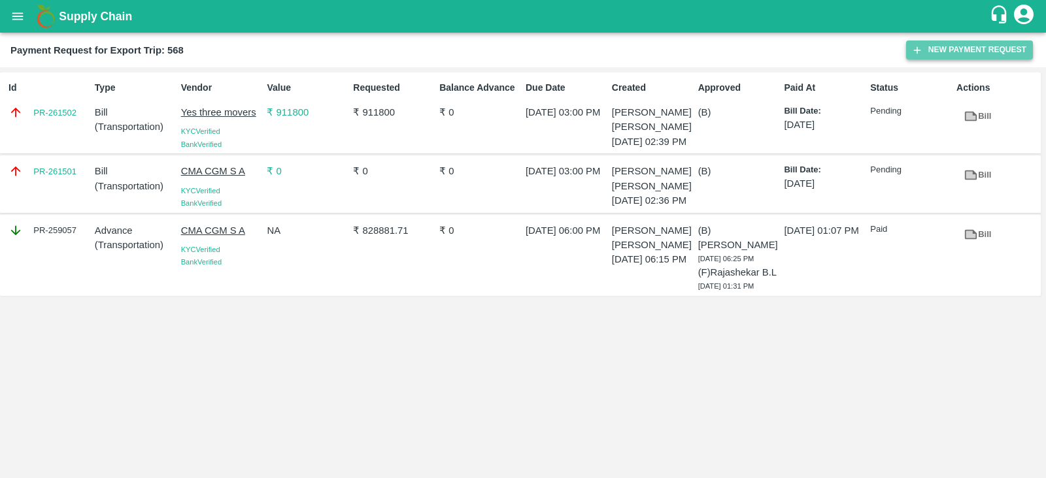
click at [981, 46] on button "New Payment Request" at bounding box center [969, 50] width 127 height 19
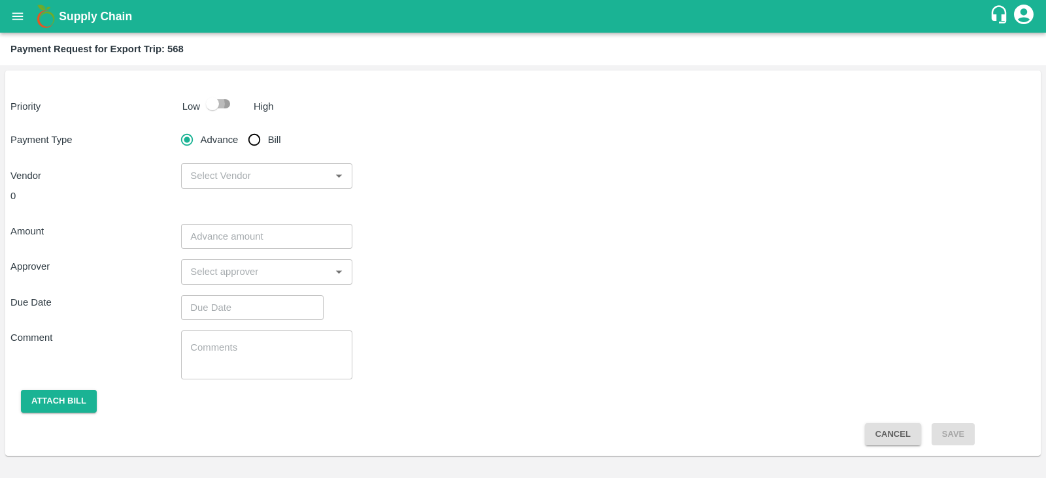
click at [227, 106] on input "checkbox" at bounding box center [212, 103] width 74 height 25
checkbox input "true"
click at [255, 139] on input "Bill" at bounding box center [254, 140] width 26 height 26
radio input "true"
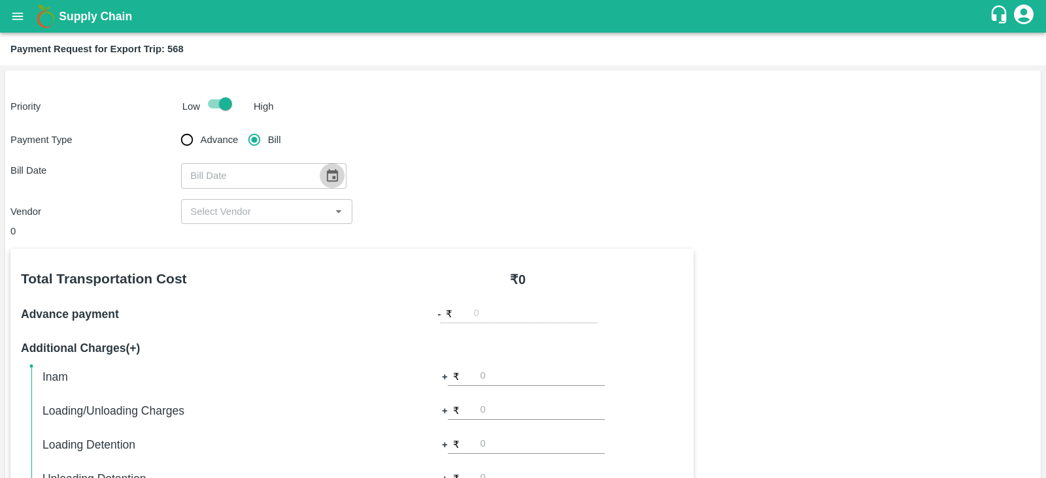
click at [325, 174] on icon "Choose date" at bounding box center [332, 176] width 14 height 14
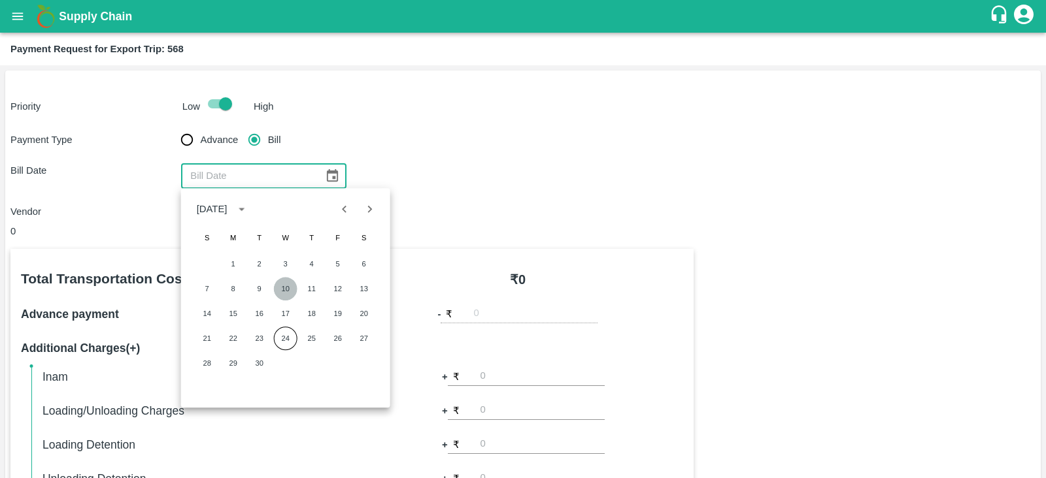
click at [288, 288] on button "10" at bounding box center [286, 289] width 24 height 24
type input "10/09/2025"
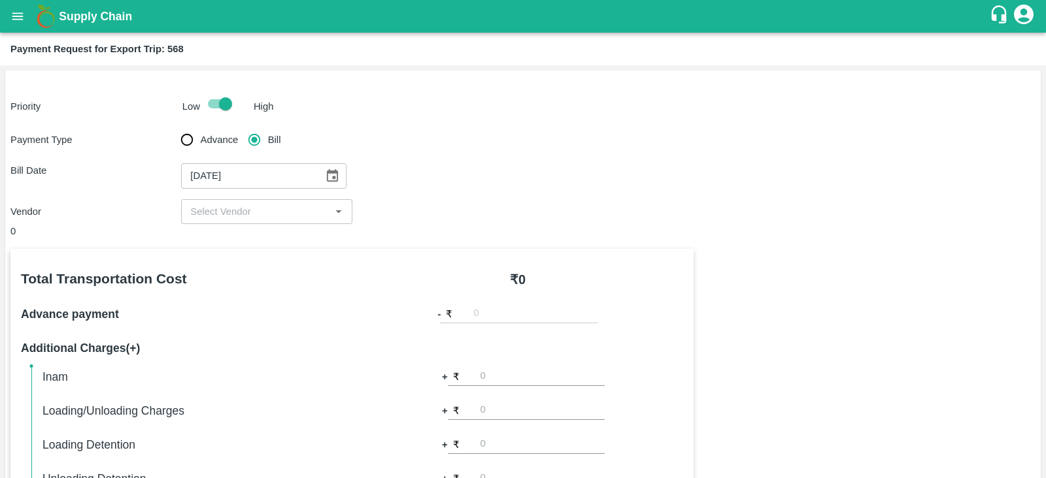
click at [282, 212] on input "input" at bounding box center [255, 211] width 141 height 17
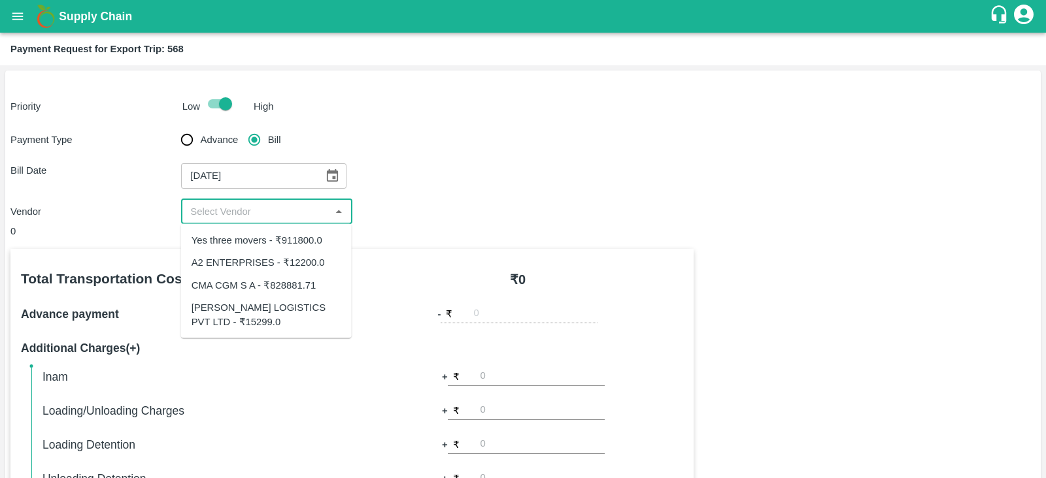
click at [267, 313] on div "SAIRAJ LOGISTICS PVT LTD - ₹15299.0" at bounding box center [266, 314] width 150 height 29
type input "SAIRAJ LOGISTICS PVT LTD - ₹15299.0"
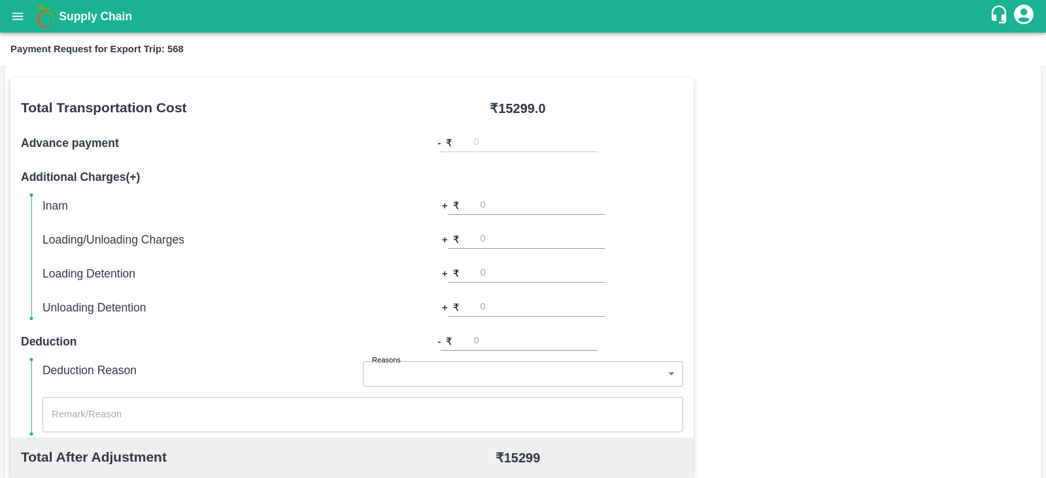
scroll to position [47, 0]
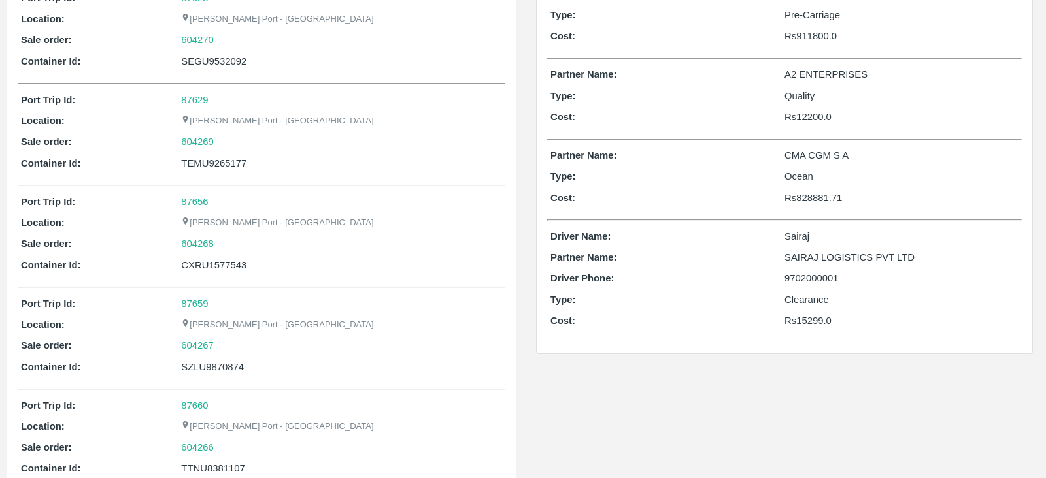
scroll to position [39, 0]
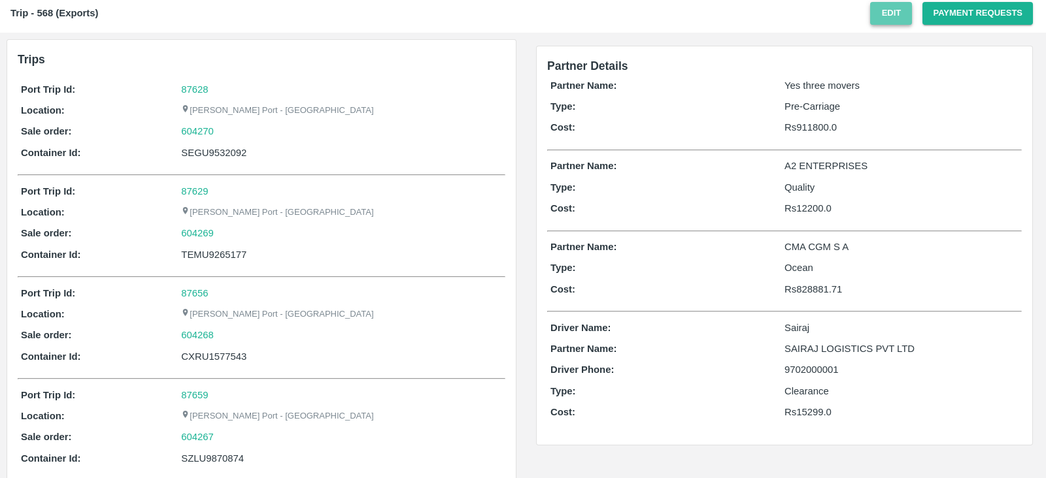
click at [885, 19] on button "Edit" at bounding box center [891, 13] width 42 height 23
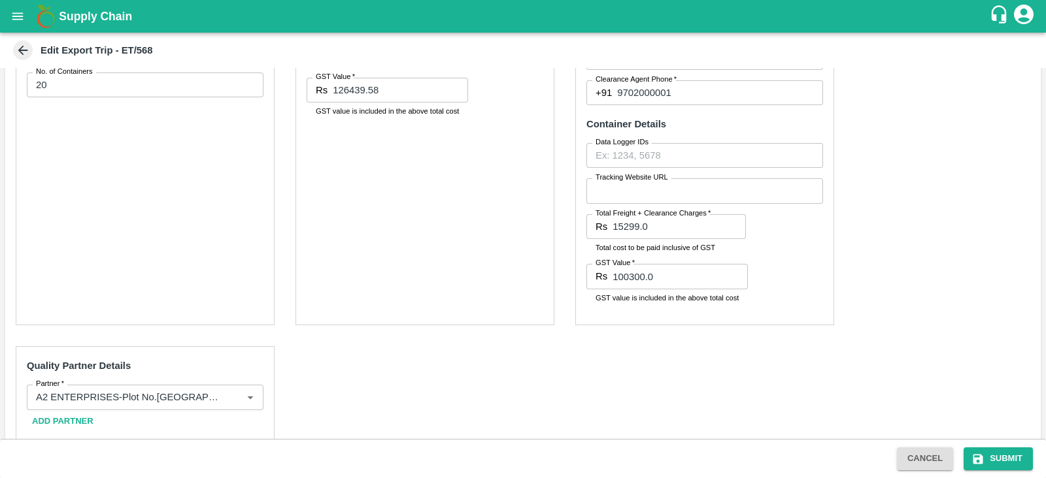
scroll to position [572, 0]
click at [661, 282] on input "100300.0" at bounding box center [679, 277] width 135 height 25
click at [681, 231] on input "15299.0" at bounding box center [678, 227] width 133 height 25
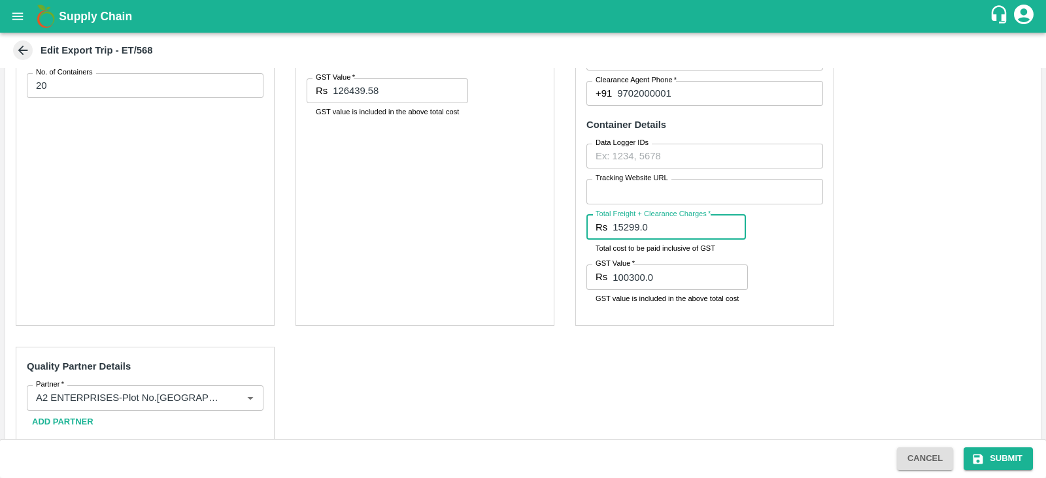
click at [681, 231] on input "15299.0" at bounding box center [678, 227] width 133 height 25
paste input "00300"
type input "100300.0"
click at [671, 274] on input "100300.0" at bounding box center [679, 277] width 135 height 25
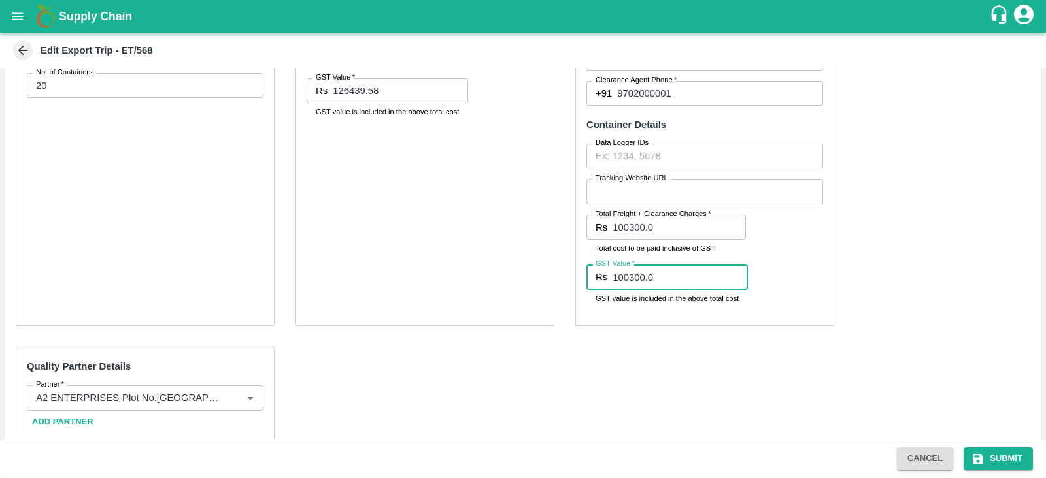
click at [671, 274] on input "100300.0" at bounding box center [679, 277] width 135 height 25
type input "15299.00"
click at [997, 455] on button "Submit" at bounding box center [997, 459] width 69 height 23
click at [798, 301] on div "Clearance Agent Partner   * Partner   * Add Partner Clearance Agent Details Cle…" at bounding box center [704, 128] width 259 height 395
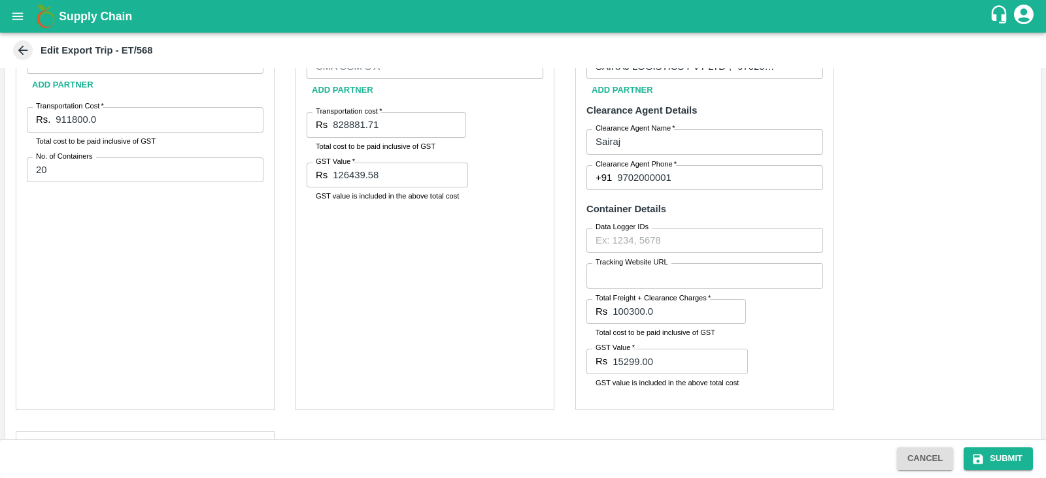
scroll to position [532, 0]
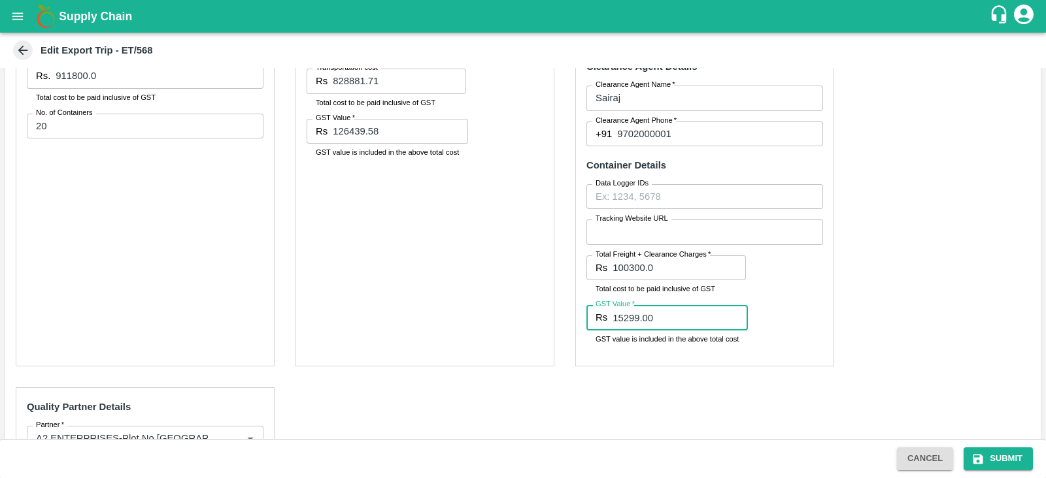
click at [702, 325] on input "15299.00" at bounding box center [679, 317] width 135 height 25
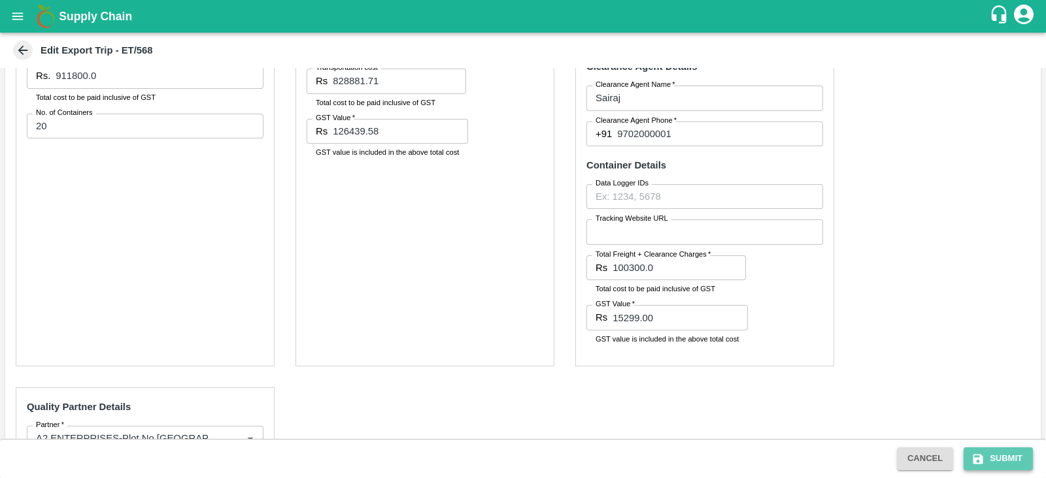
click at [974, 452] on button "Submit" at bounding box center [997, 459] width 69 height 23
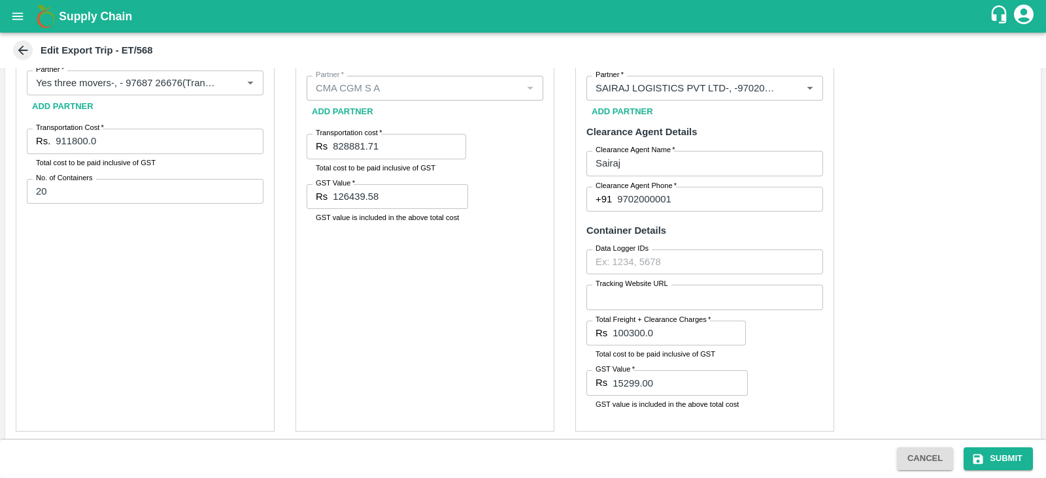
scroll to position [462, 0]
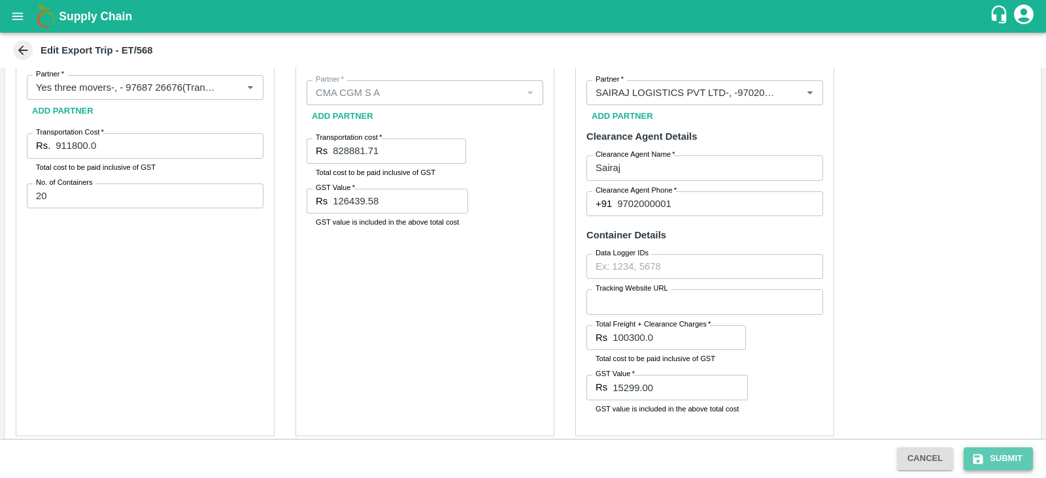
click at [989, 452] on button "Submit" at bounding box center [997, 459] width 69 height 23
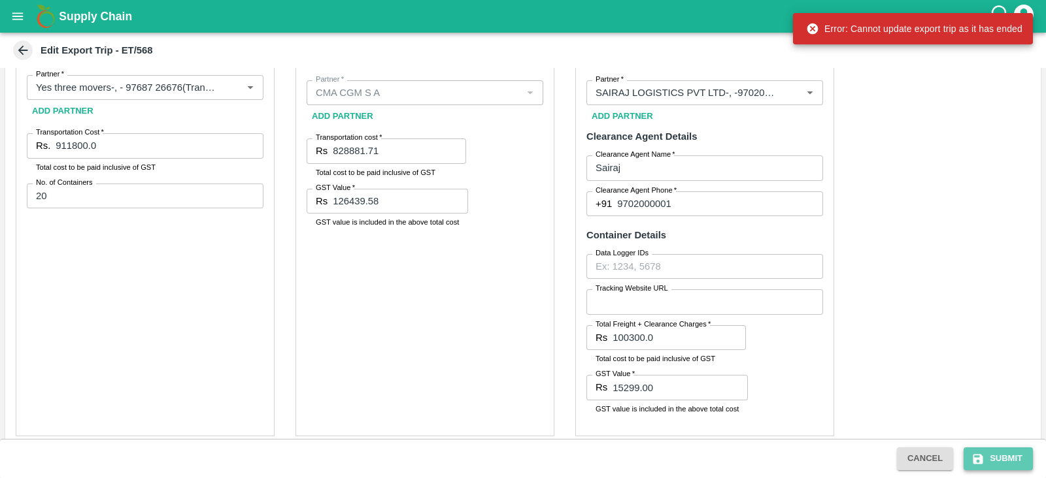
click at [989, 452] on button "Submit" at bounding box center [997, 459] width 69 height 23
click at [989, 452] on div "Cancel Submit" at bounding box center [964, 459] width 146 height 23
click at [989, 452] on button "Submit" at bounding box center [997, 459] width 69 height 23
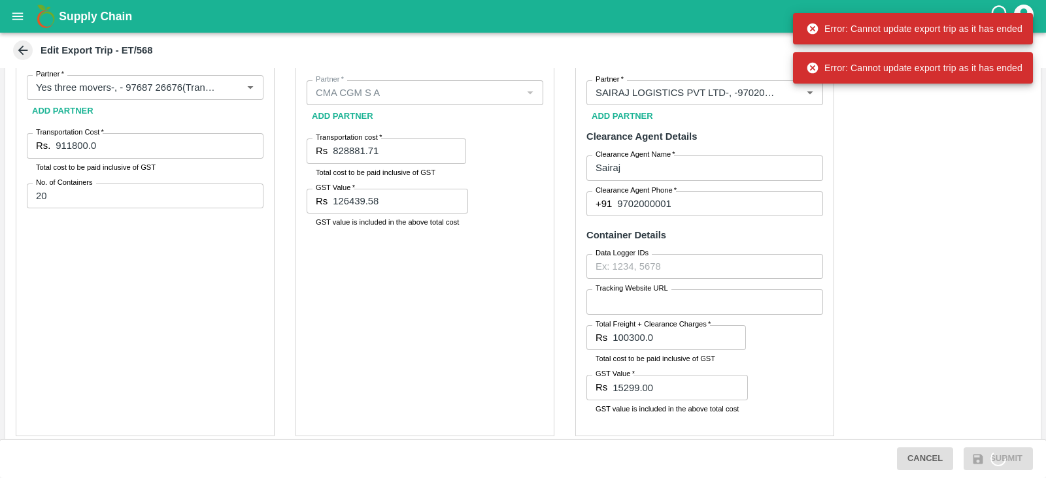
click at [989, 452] on div "Cancel Submit" at bounding box center [964, 459] width 146 height 23
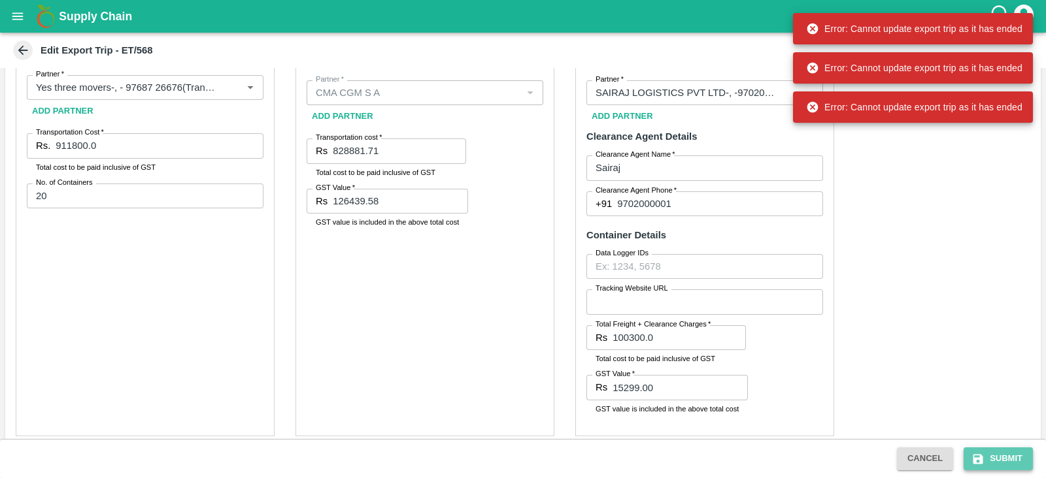
click at [989, 452] on button "Submit" at bounding box center [997, 459] width 69 height 23
click at [989, 452] on div "Cancel Submit" at bounding box center [964, 459] width 146 height 23
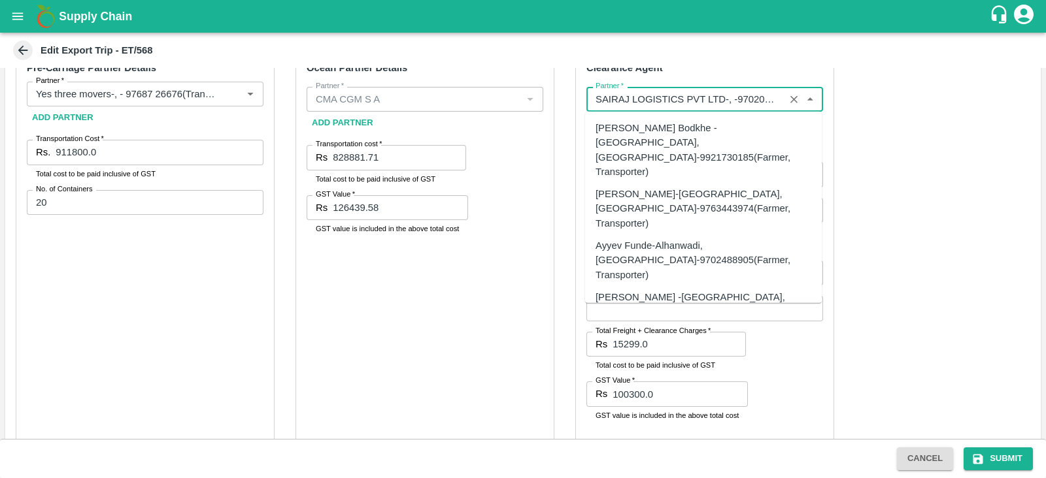
scroll to position [25681, 0]
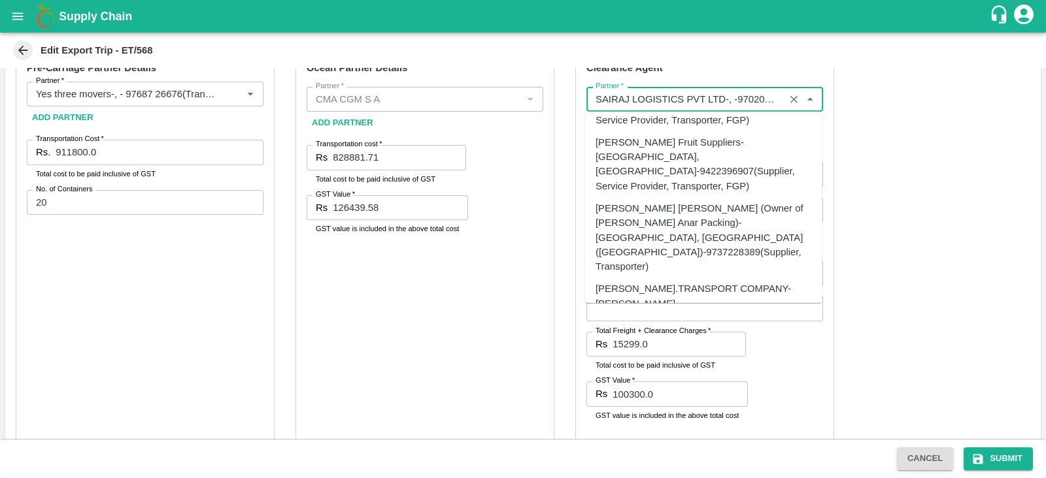
drag, startPoint x: 595, startPoint y: 99, endPoint x: 723, endPoint y: 97, distance: 128.8
click at [723, 97] on input "Partner   *" at bounding box center [685, 99] width 190 height 17
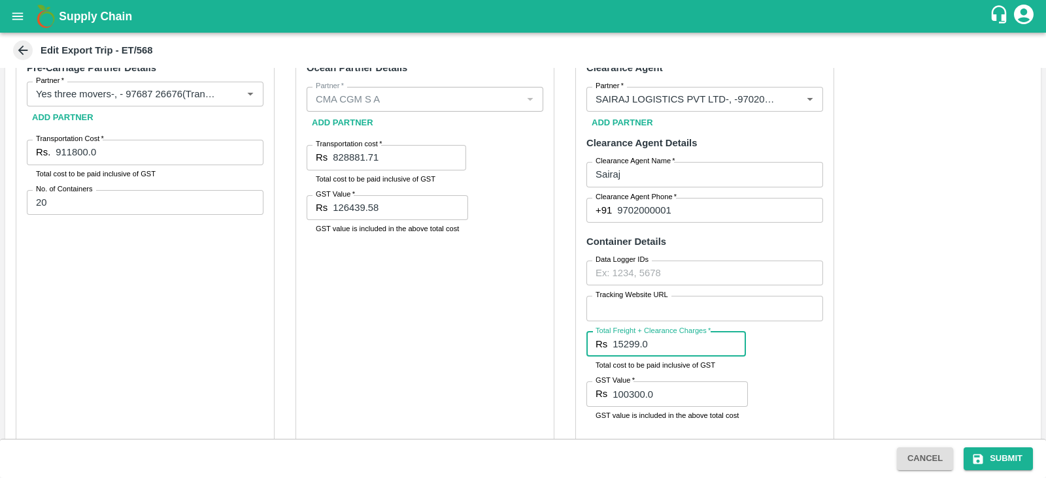
drag, startPoint x: 610, startPoint y: 341, endPoint x: 653, endPoint y: 342, distance: 43.8
click at [653, 342] on div "Rs 15299.0 Total Freight + Clearance Charges" at bounding box center [665, 344] width 159 height 25
click at [653, 342] on input "15299.0" at bounding box center [678, 344] width 133 height 25
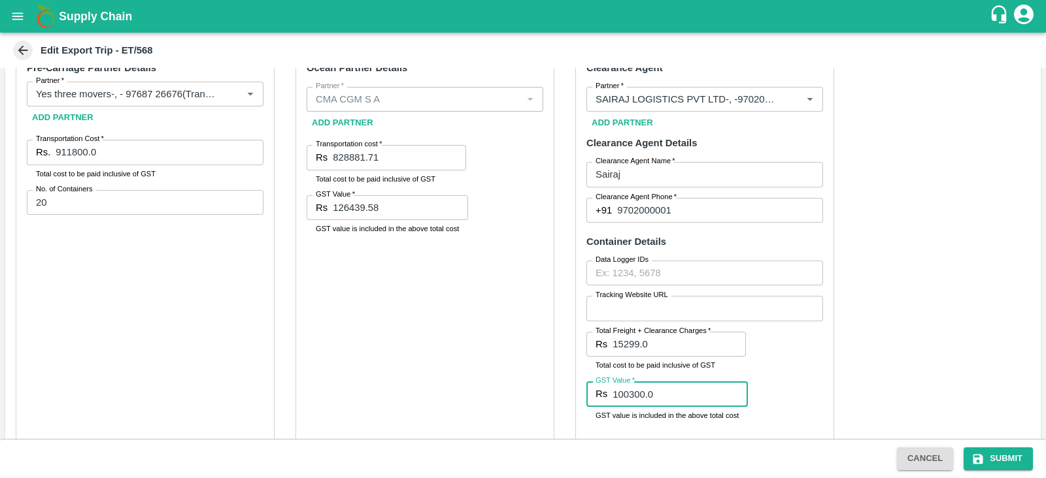
drag, startPoint x: 614, startPoint y: 395, endPoint x: 663, endPoint y: 387, distance: 49.7
click at [663, 387] on input "100300.0" at bounding box center [679, 394] width 135 height 25
drag, startPoint x: 609, startPoint y: 393, endPoint x: 657, endPoint y: 390, distance: 48.4
click at [657, 390] on div "Rs 100300.0 GST Value" at bounding box center [666, 394] width 161 height 25
click at [657, 390] on input "100300.0" at bounding box center [679, 394] width 135 height 25
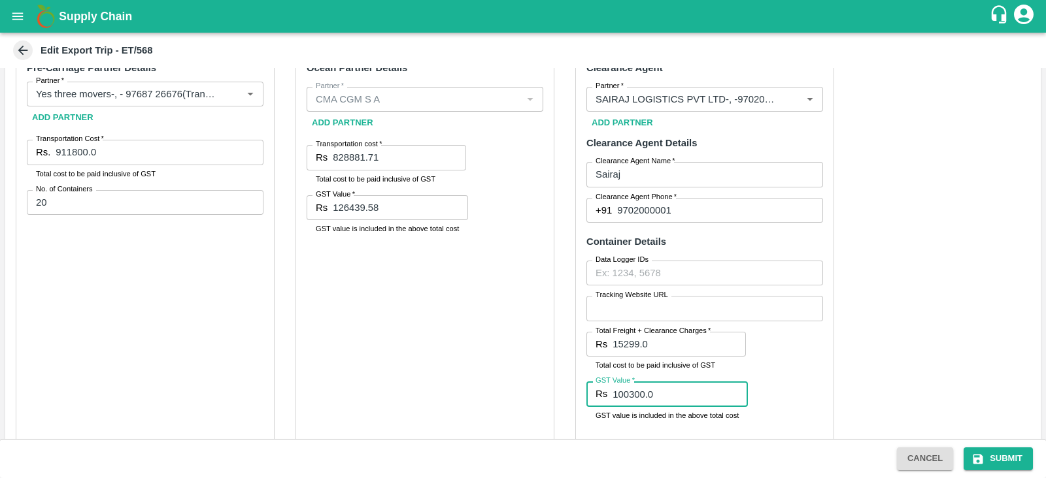
click at [657, 390] on input "100300.0" at bounding box center [679, 394] width 135 height 25
click at [891, 326] on div "Pre-Carriage Partner Details Partner   * Partner   * Add Partner Transportation…" at bounding box center [522, 360] width 1035 height 645
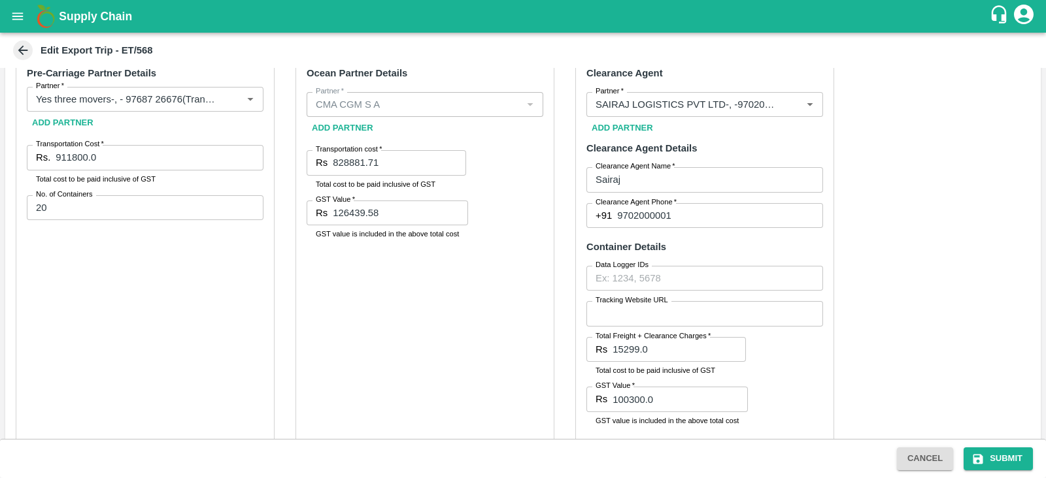
scroll to position [465, 0]
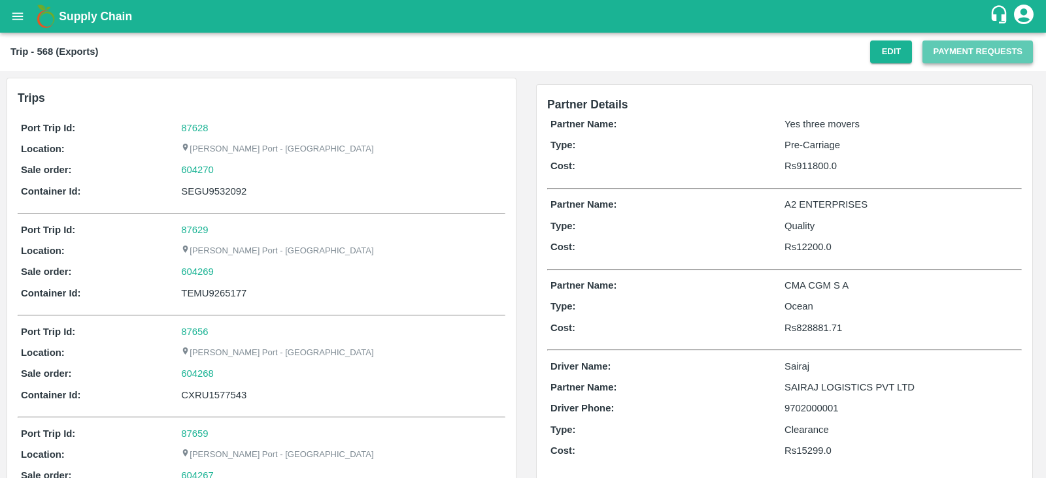
click at [964, 54] on button "Payment Requests" at bounding box center [977, 52] width 110 height 23
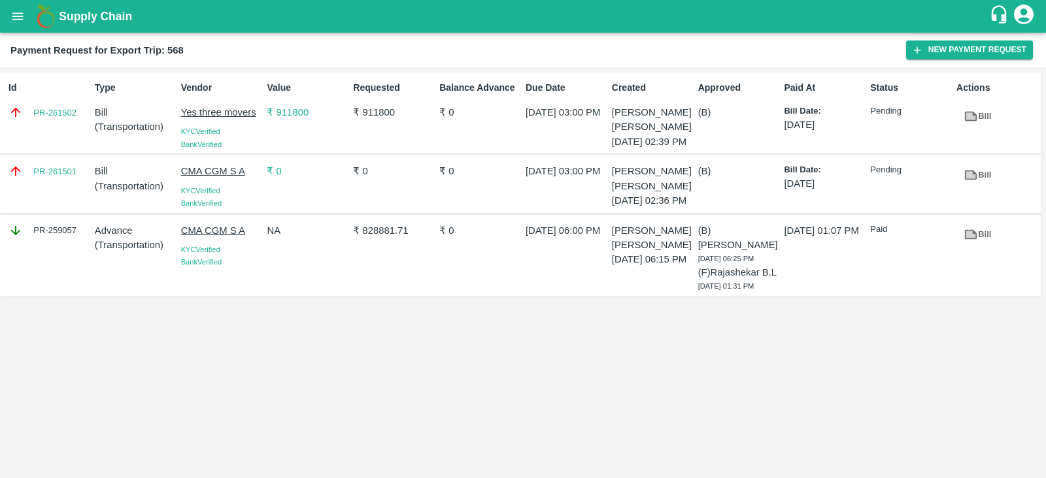
click at [56, 135] on div "Id PR-261502" at bounding box center [46, 113] width 86 height 74
copy link "PR-261502"
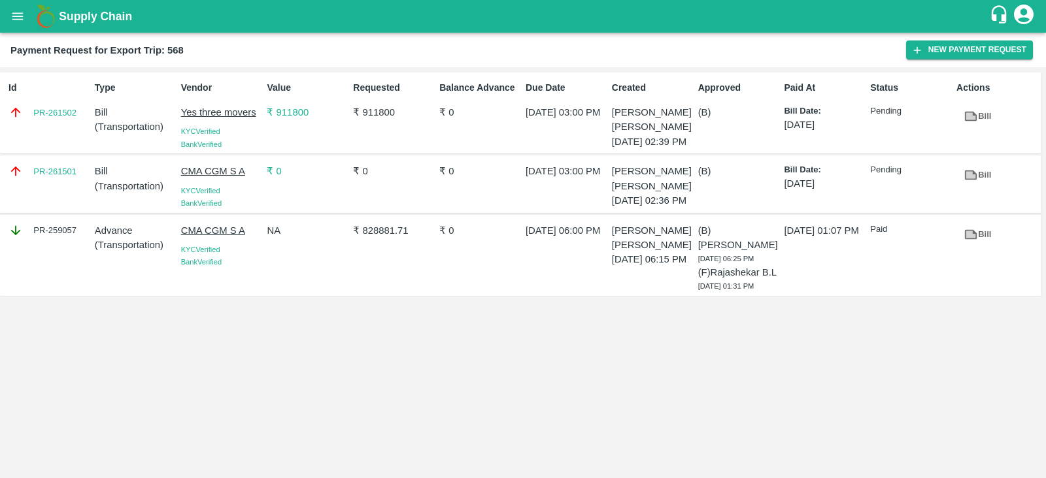
click at [63, 202] on div "PR-261501" at bounding box center [46, 184] width 86 height 50
copy link "PR-261501"
